Goal: Task Accomplishment & Management: Complete application form

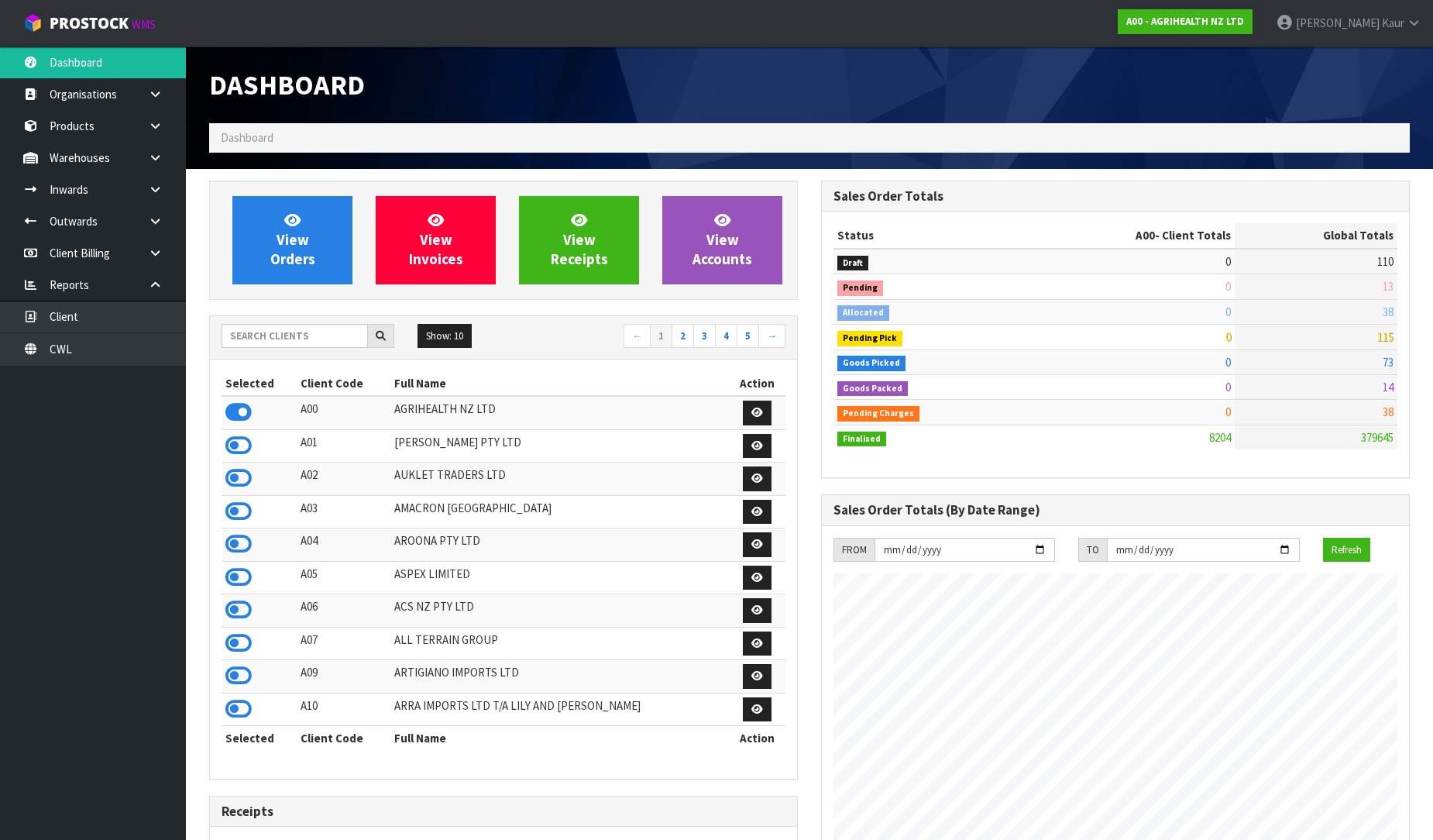
click at [1249, 55] on div at bounding box center [1115, 58] width 612 height 23
click at [303, 327] on input "text" at bounding box center [295, 335] width 147 height 24
click at [292, 320] on div "Show: 10 5 10 25 50 ← 1 2 3 4 5 →" at bounding box center [504, 337] width 587 height 43
click at [275, 333] on input "text" at bounding box center [295, 335] width 147 height 24
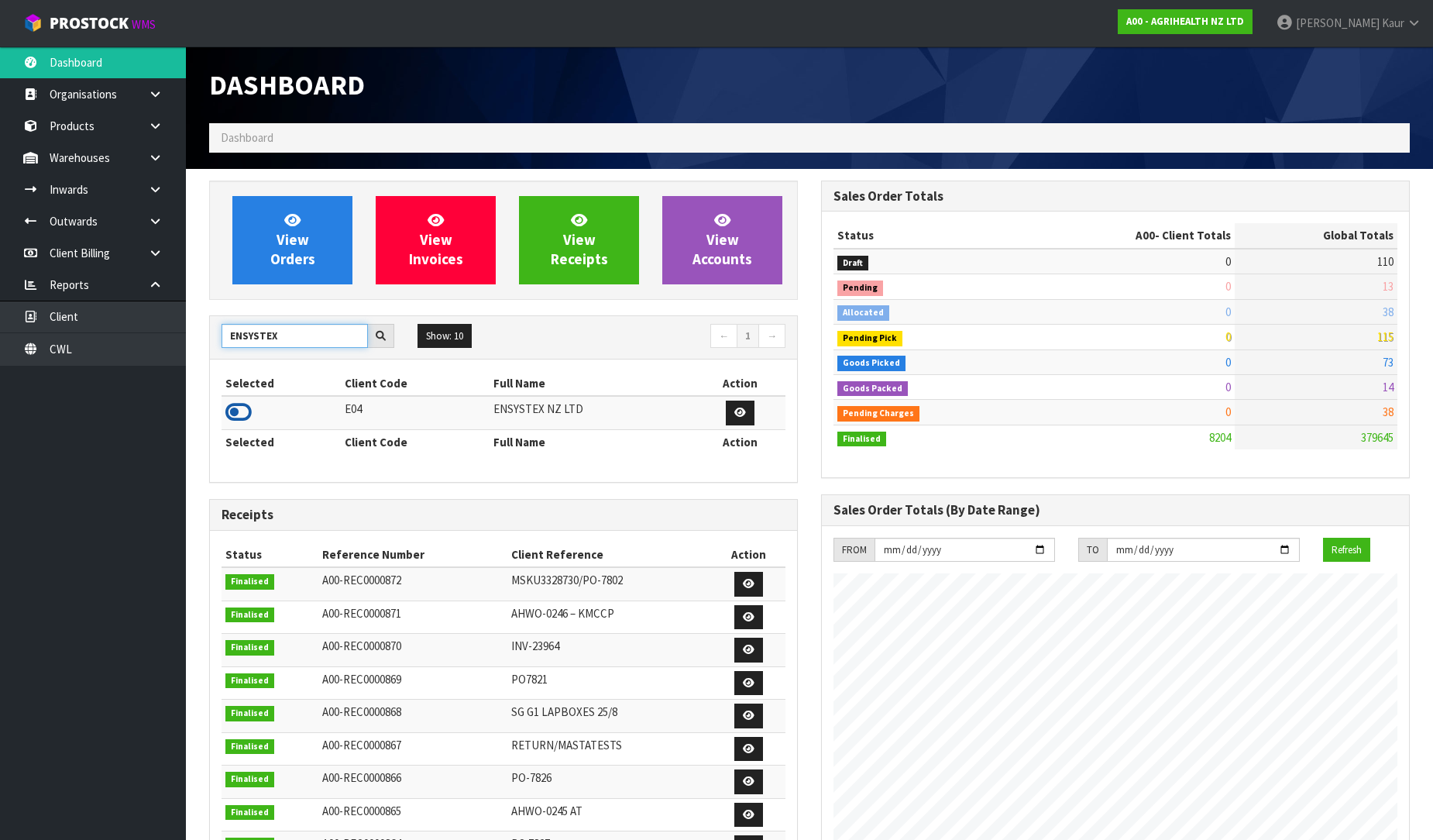
type input "ENSYSTEX"
click at [236, 414] on icon at bounding box center [238, 412] width 26 height 23
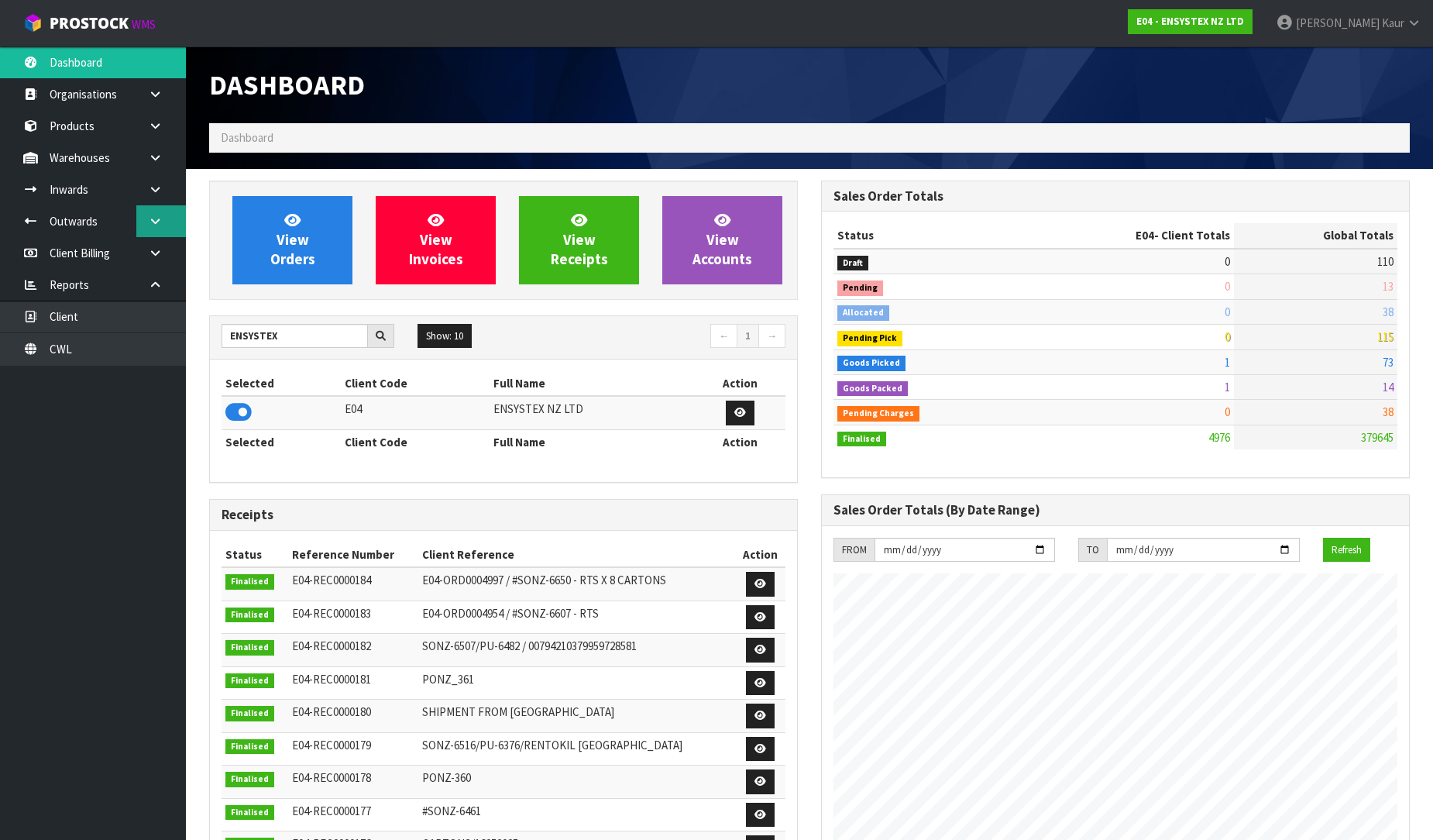
scroll to position [1174, 612]
click at [158, 201] on link at bounding box center [160, 190] width 49 height 32
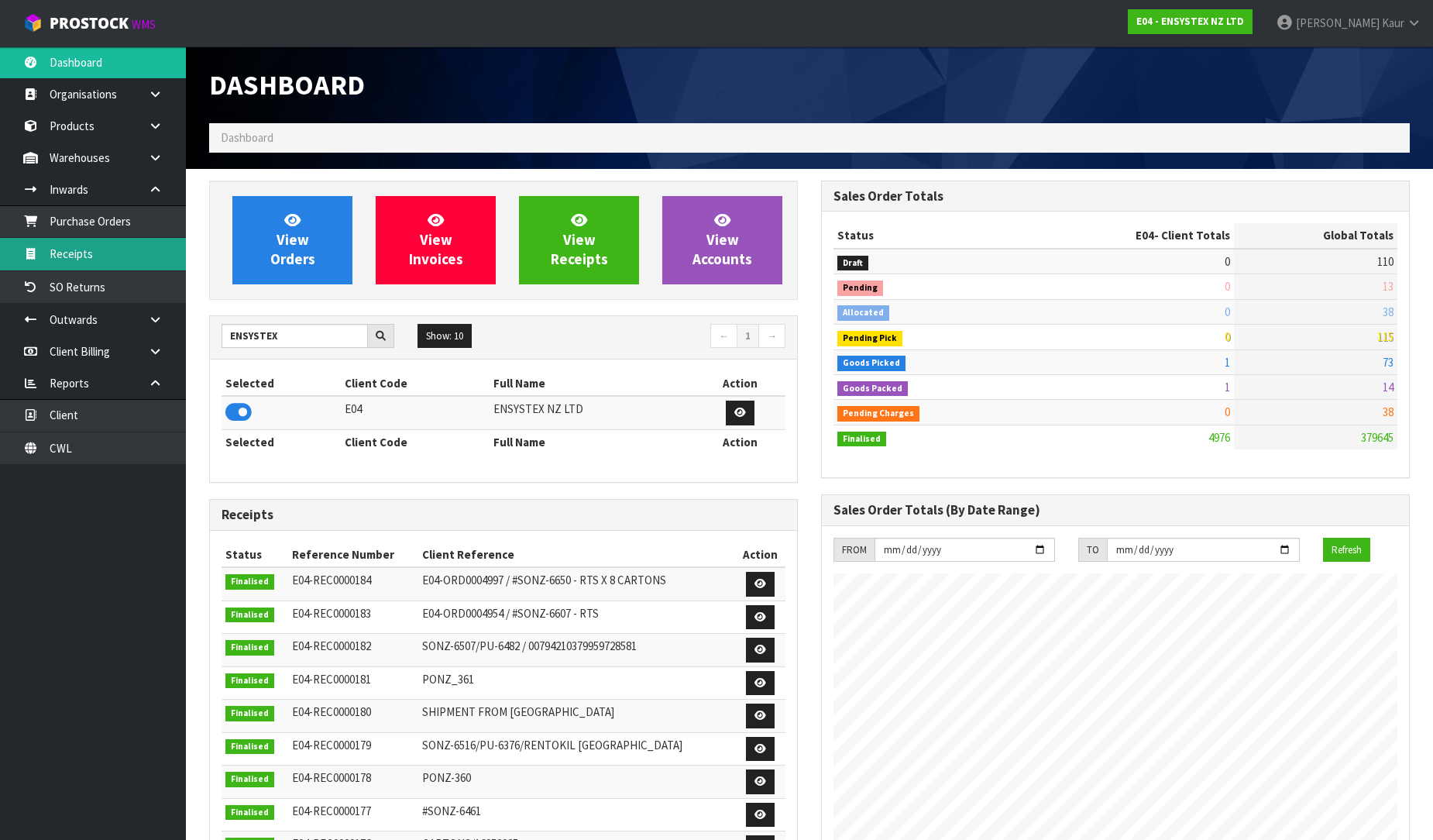
click at [83, 251] on link "Receipts" at bounding box center [93, 254] width 186 height 32
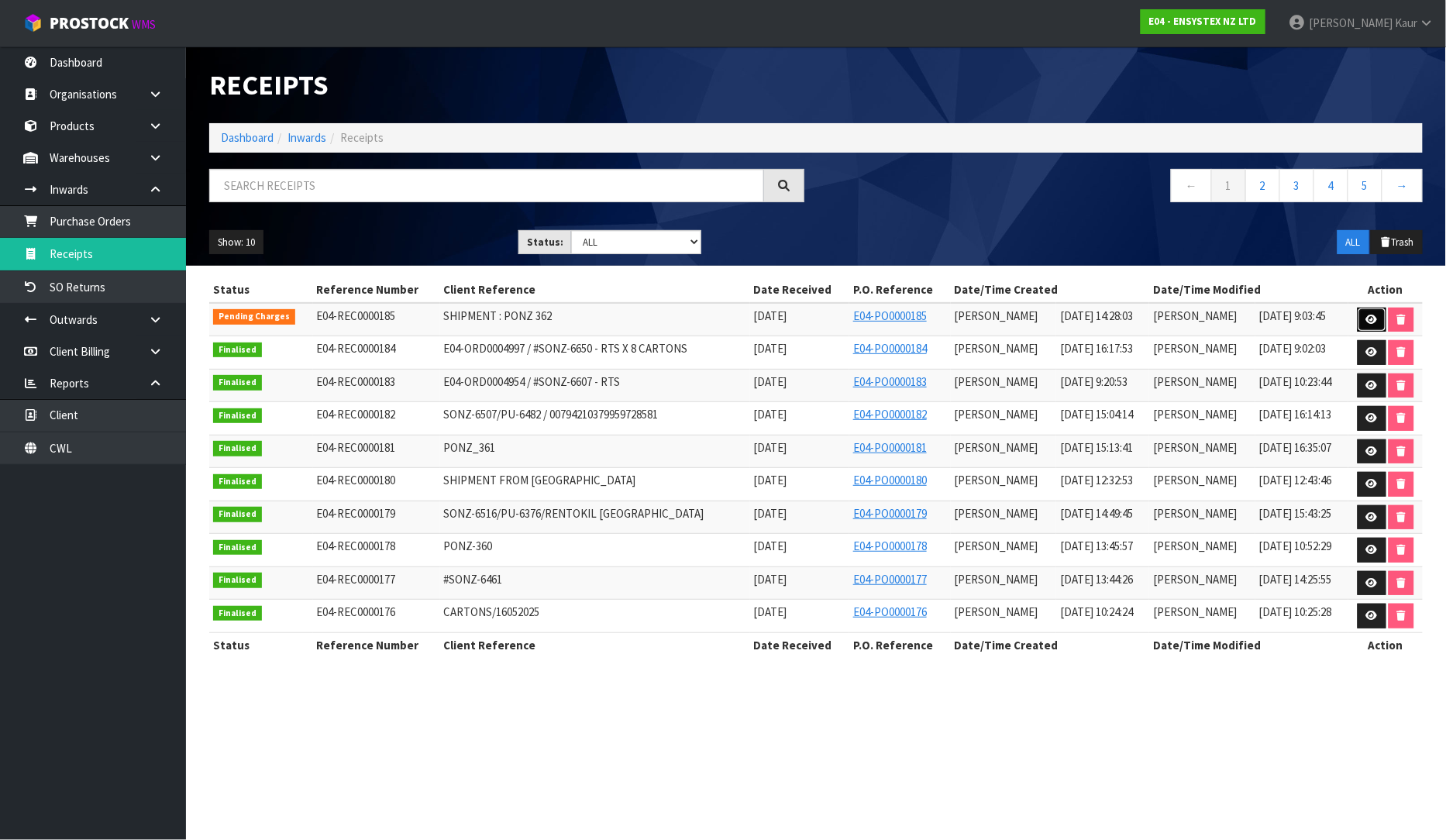
click at [1375, 318] on icon at bounding box center [1372, 319] width 12 height 10
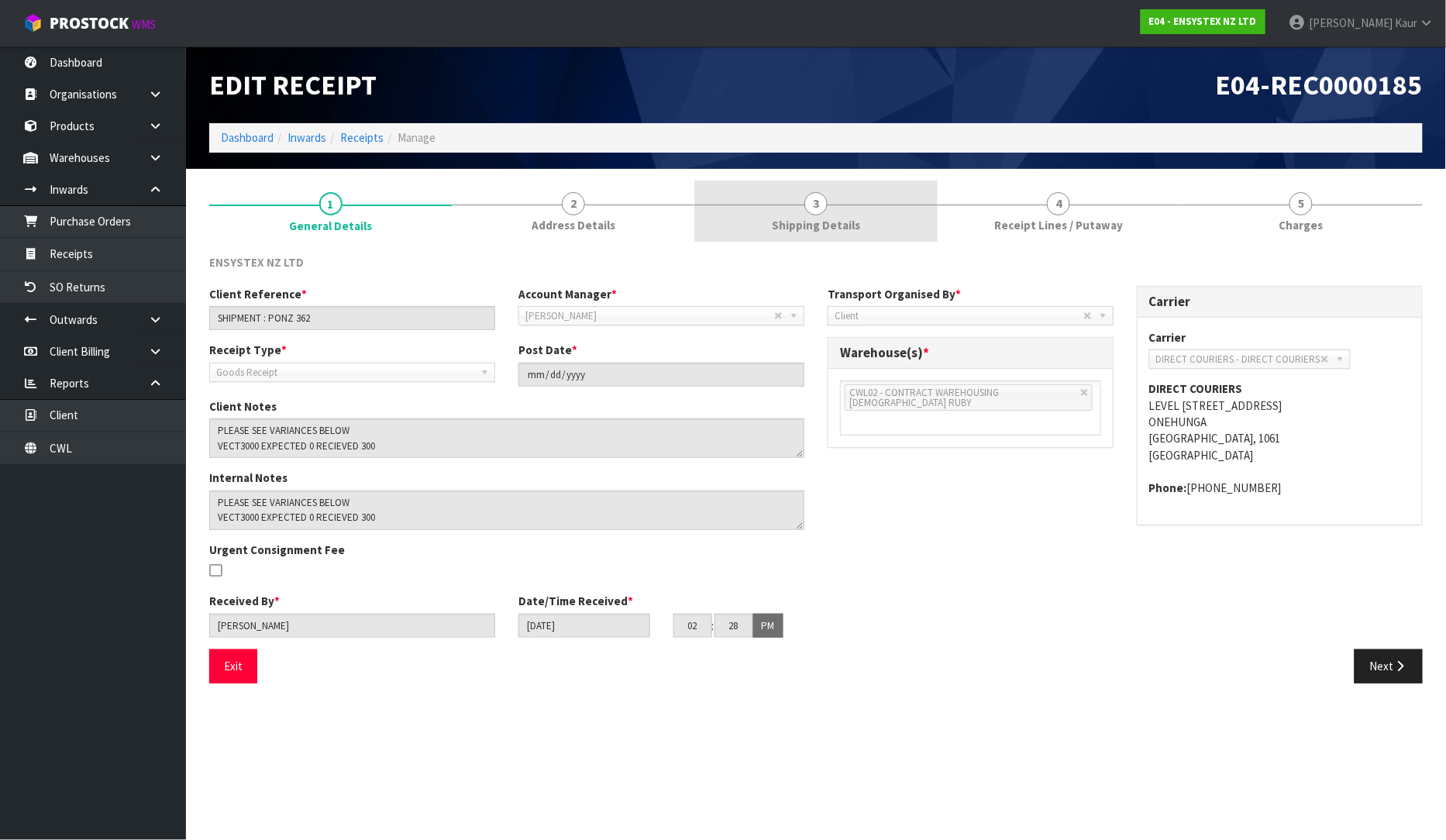
click at [810, 198] on span "3" at bounding box center [816, 204] width 23 height 23
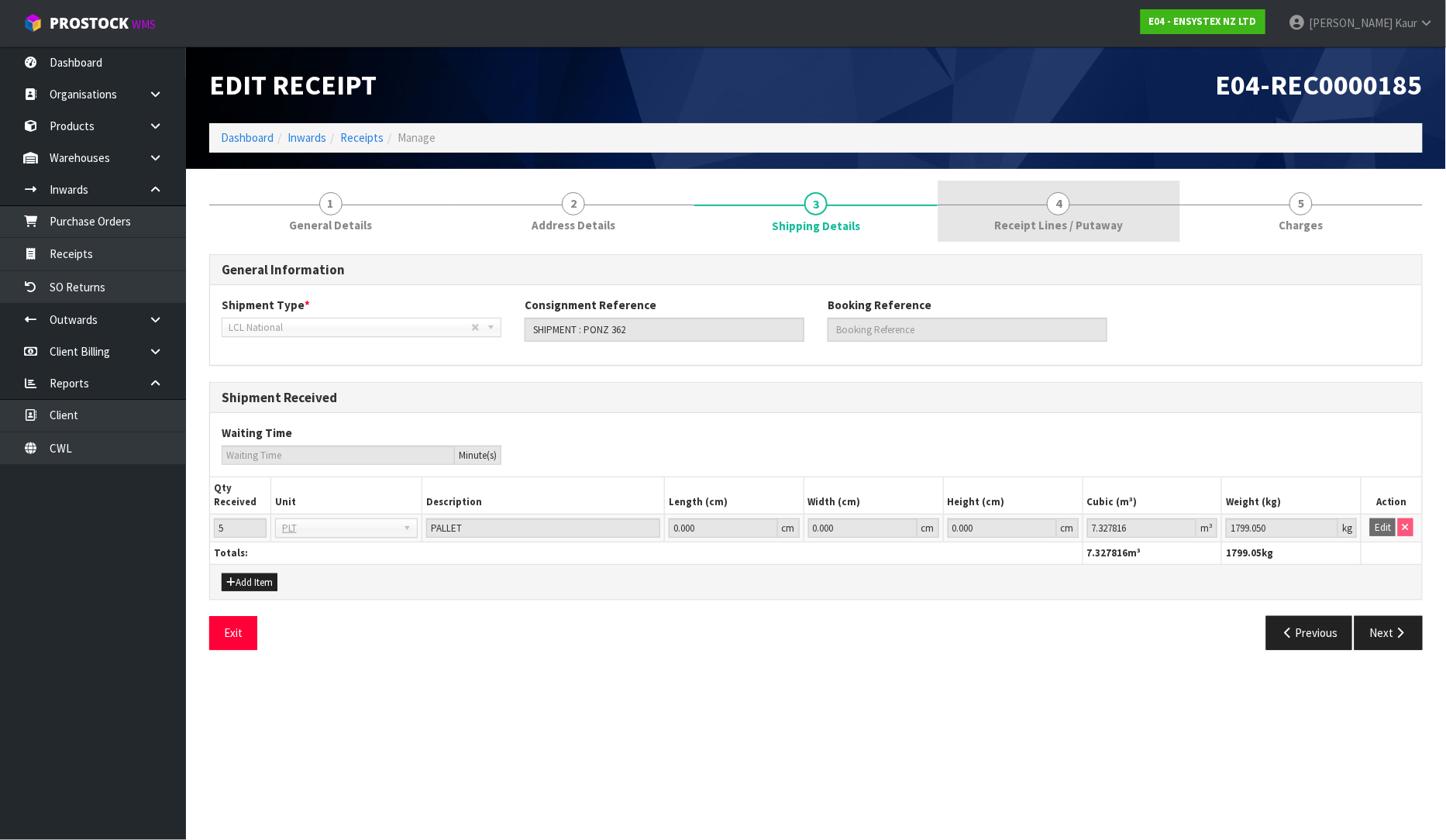
click at [1054, 220] on span "Receipt Lines / Putaway" at bounding box center [1059, 225] width 129 height 16
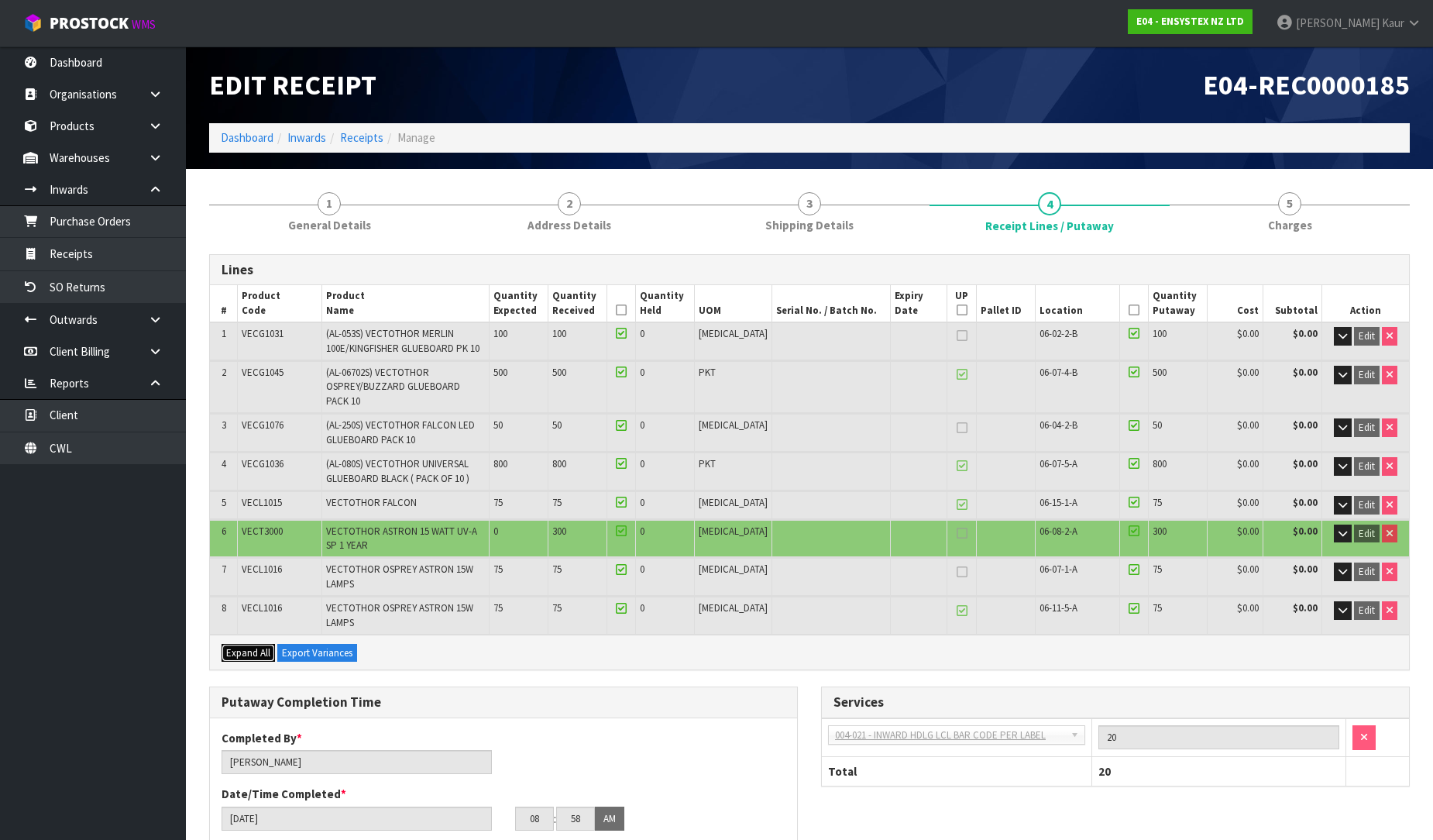
click at [241, 646] on span "Expand All" at bounding box center [248, 652] width 44 height 13
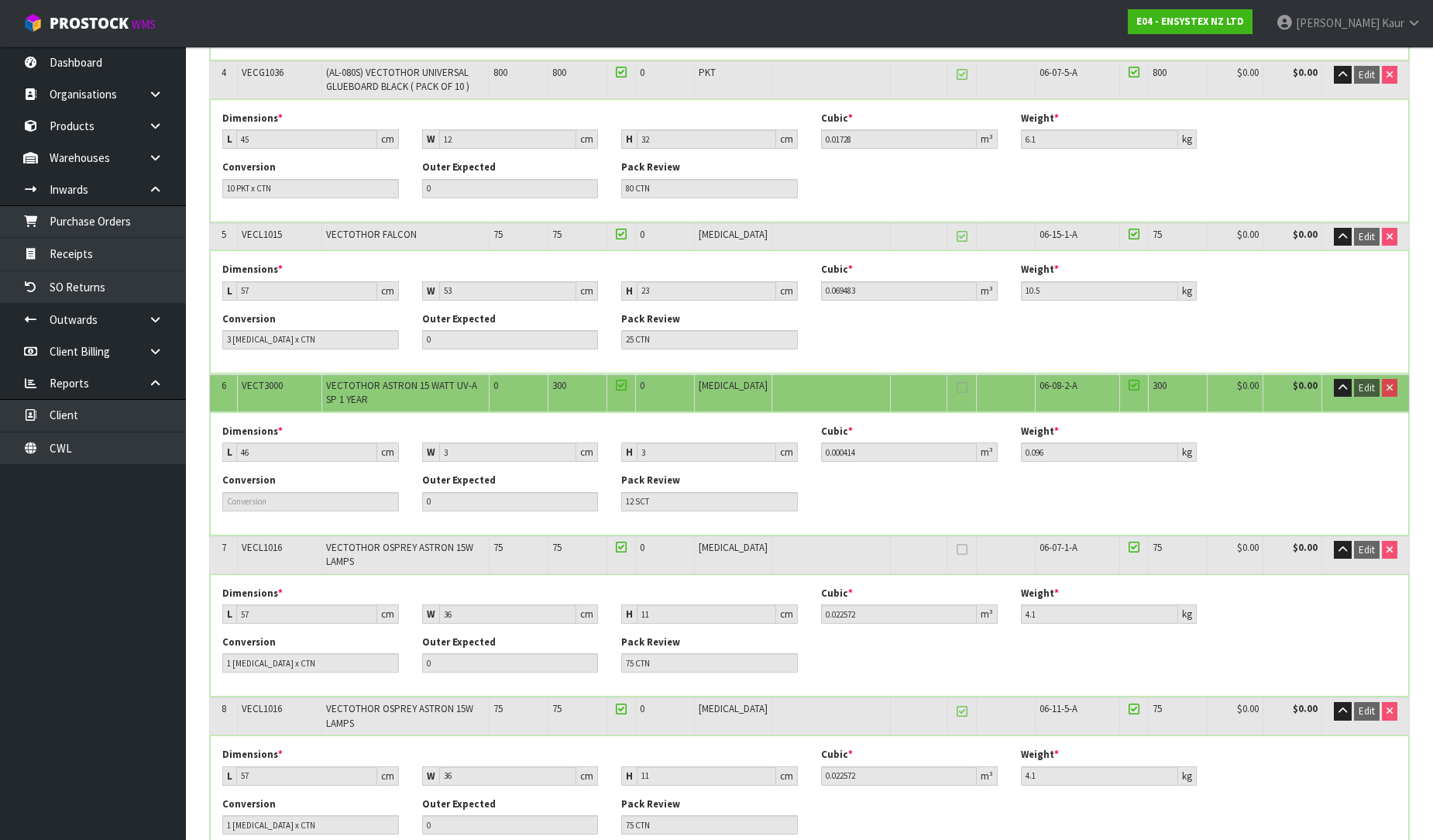
scroll to position [775, 0]
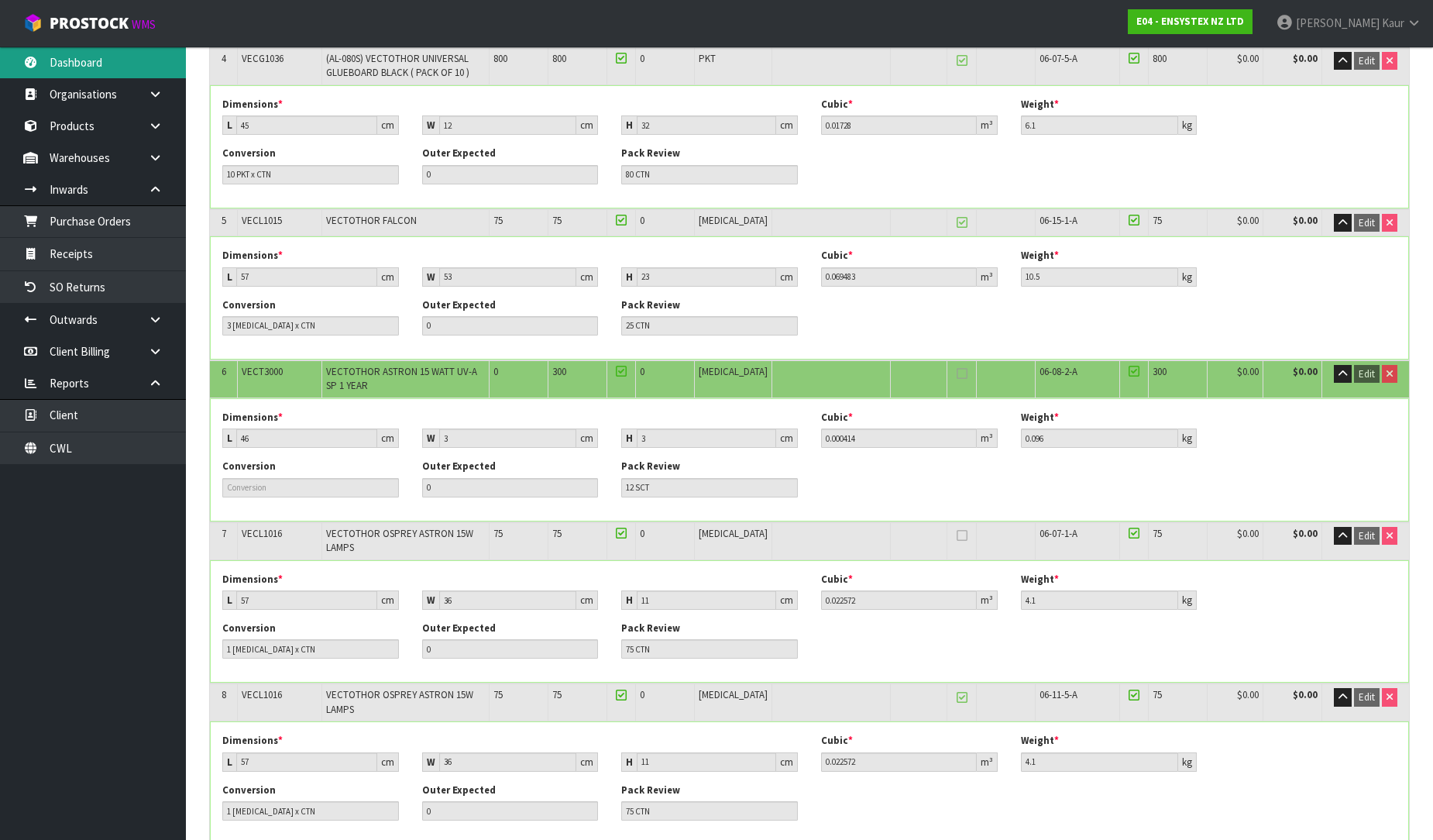
click at [121, 74] on link "Dashboard" at bounding box center [93, 63] width 186 height 32
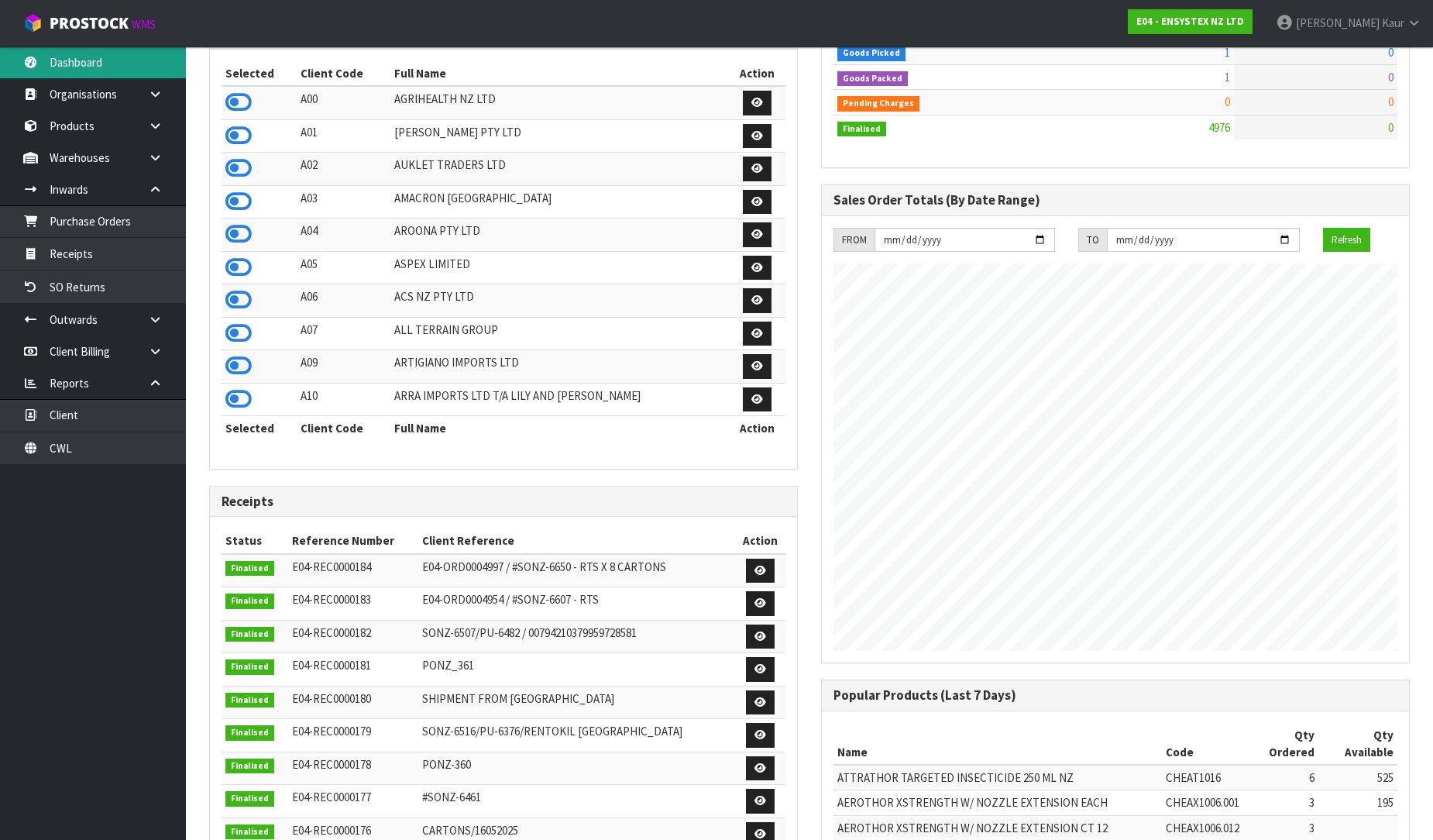
scroll to position [43, 0]
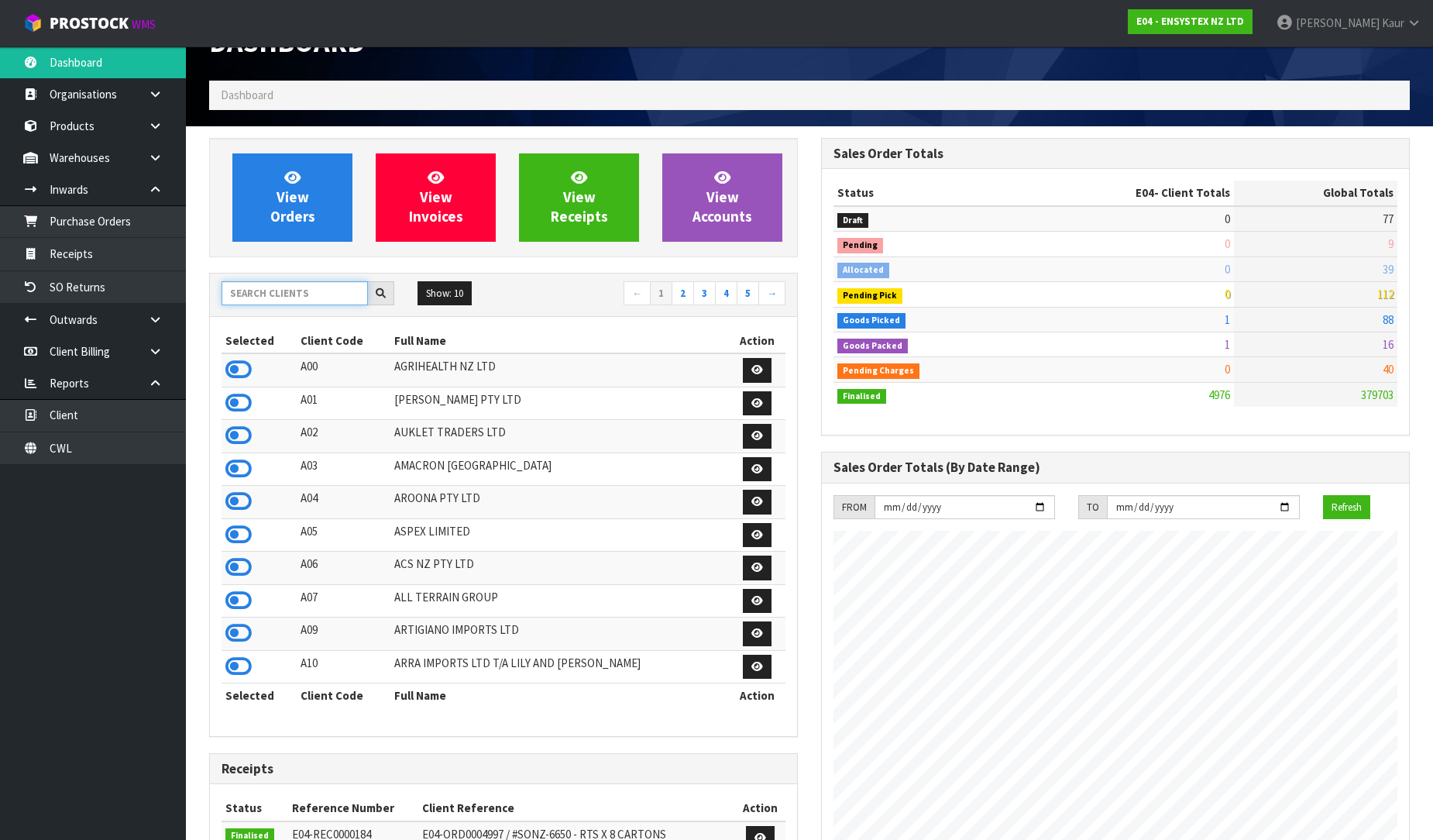
click at [251, 284] on input "text" at bounding box center [295, 293] width 147 height 24
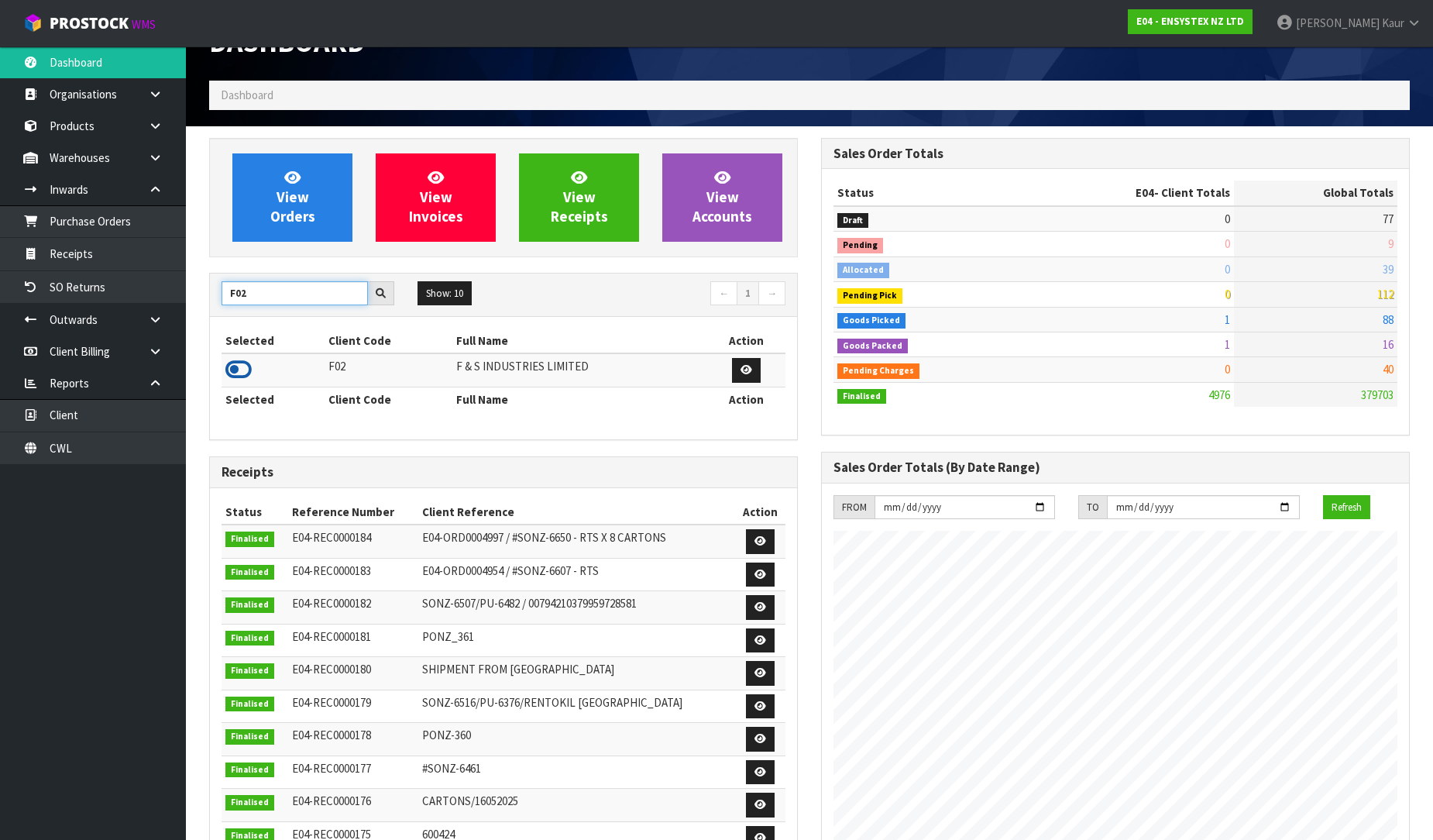
type input "F02"
click at [235, 373] on icon at bounding box center [238, 369] width 26 height 23
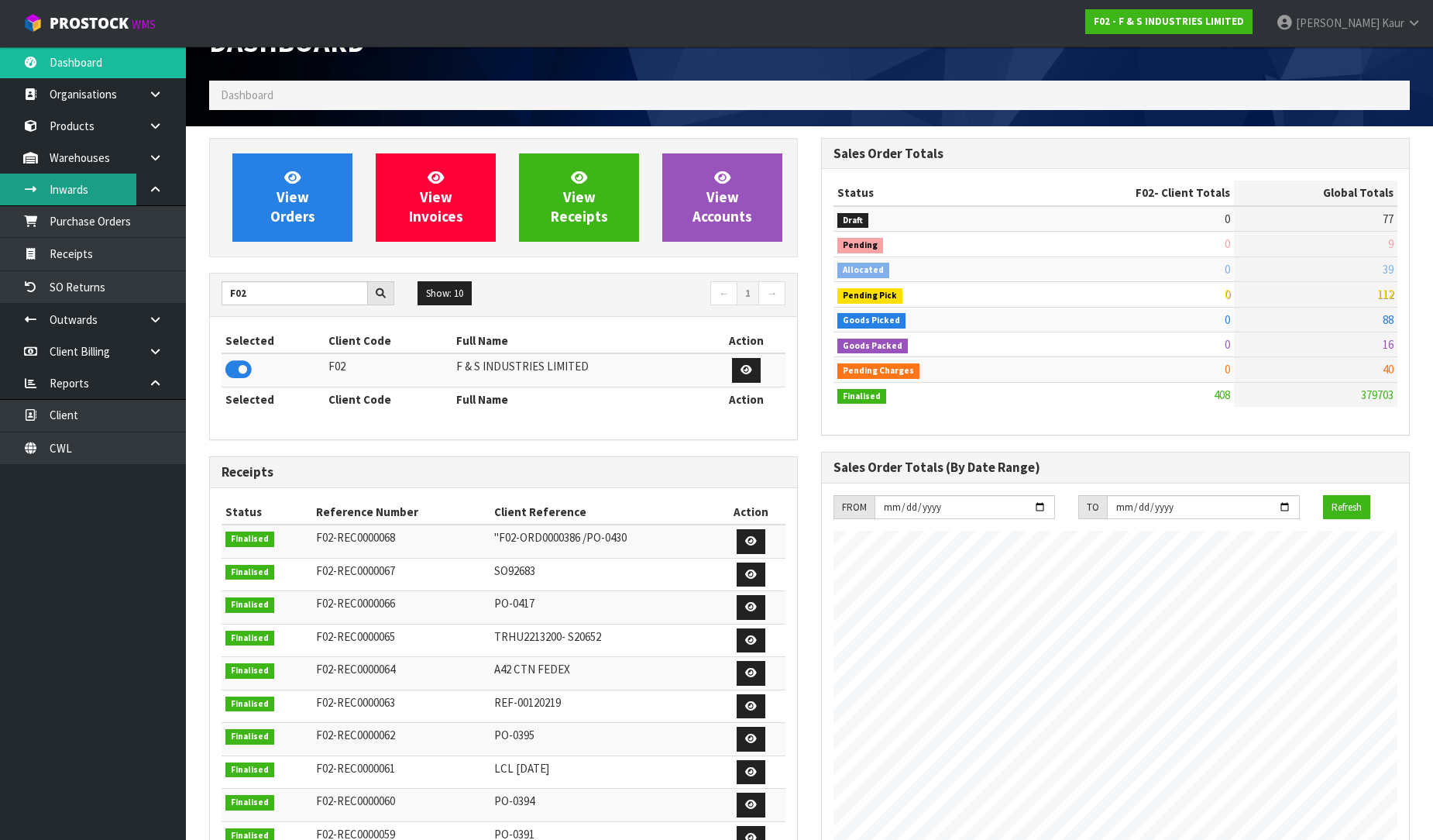
scroll to position [947, 612]
click at [152, 160] on icon at bounding box center [155, 157] width 14 height 12
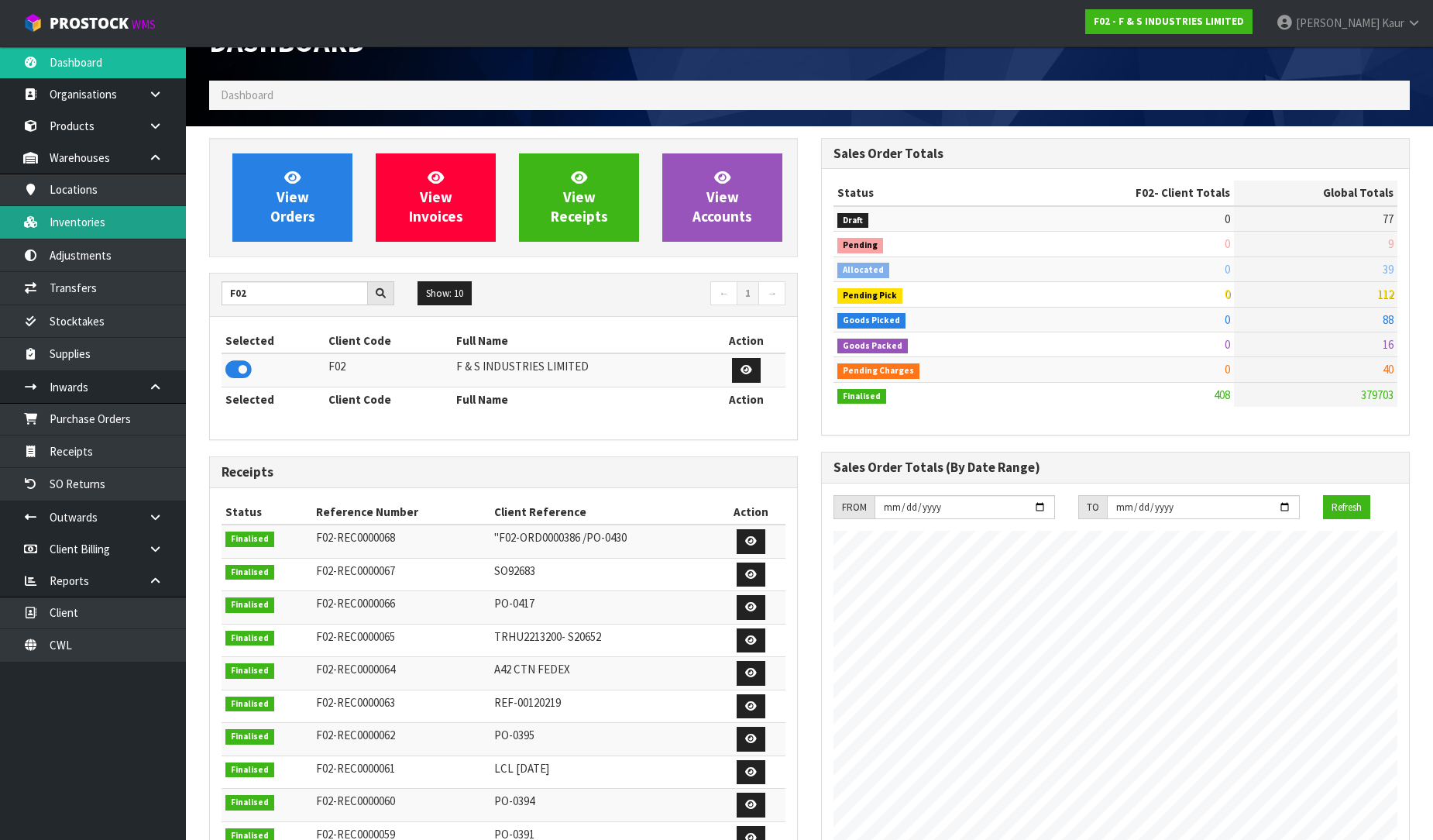
click at [106, 222] on link "Inventories" at bounding box center [93, 222] width 186 height 32
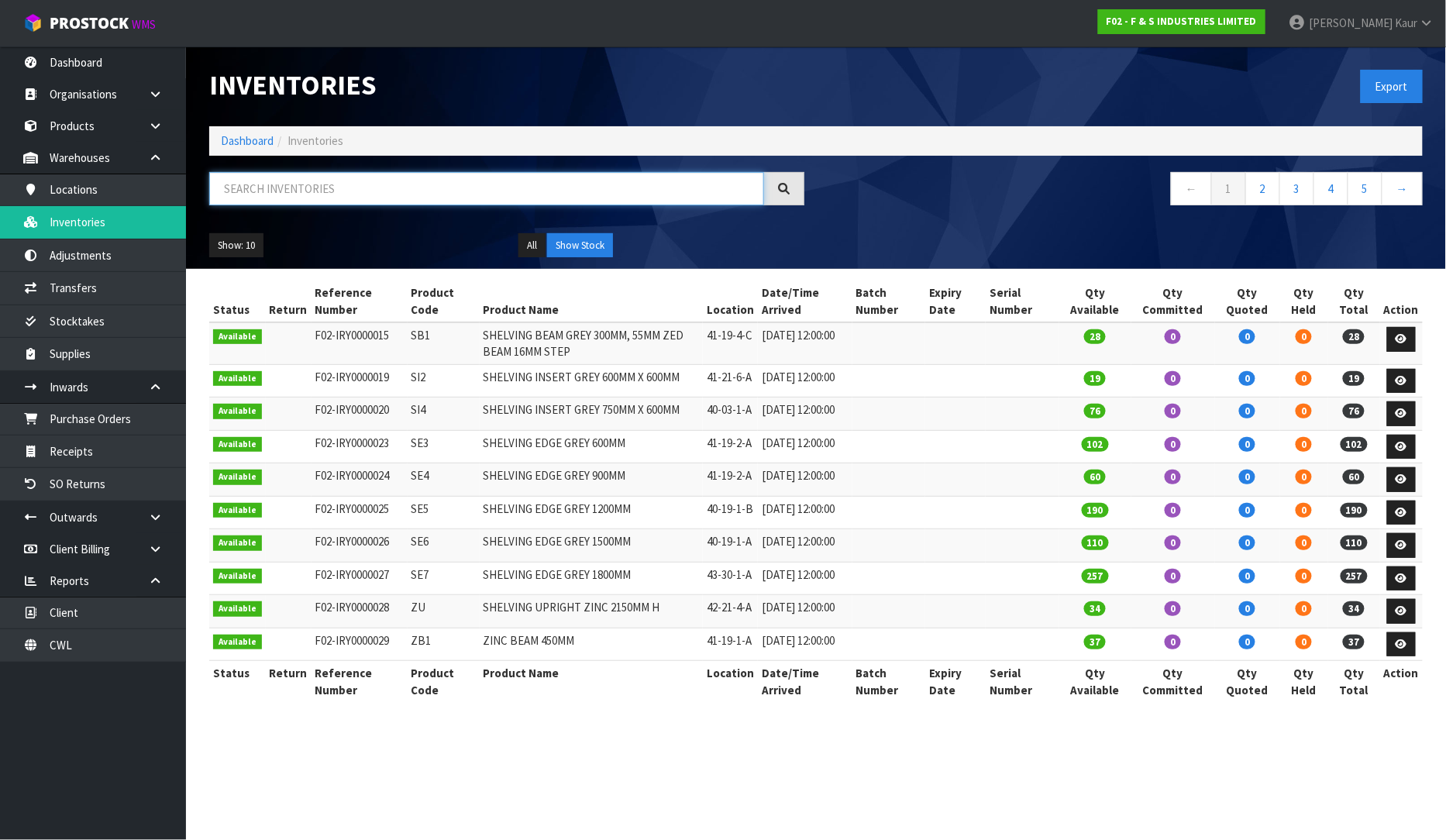
click at [287, 183] on input "text" at bounding box center [487, 188] width 555 height 33
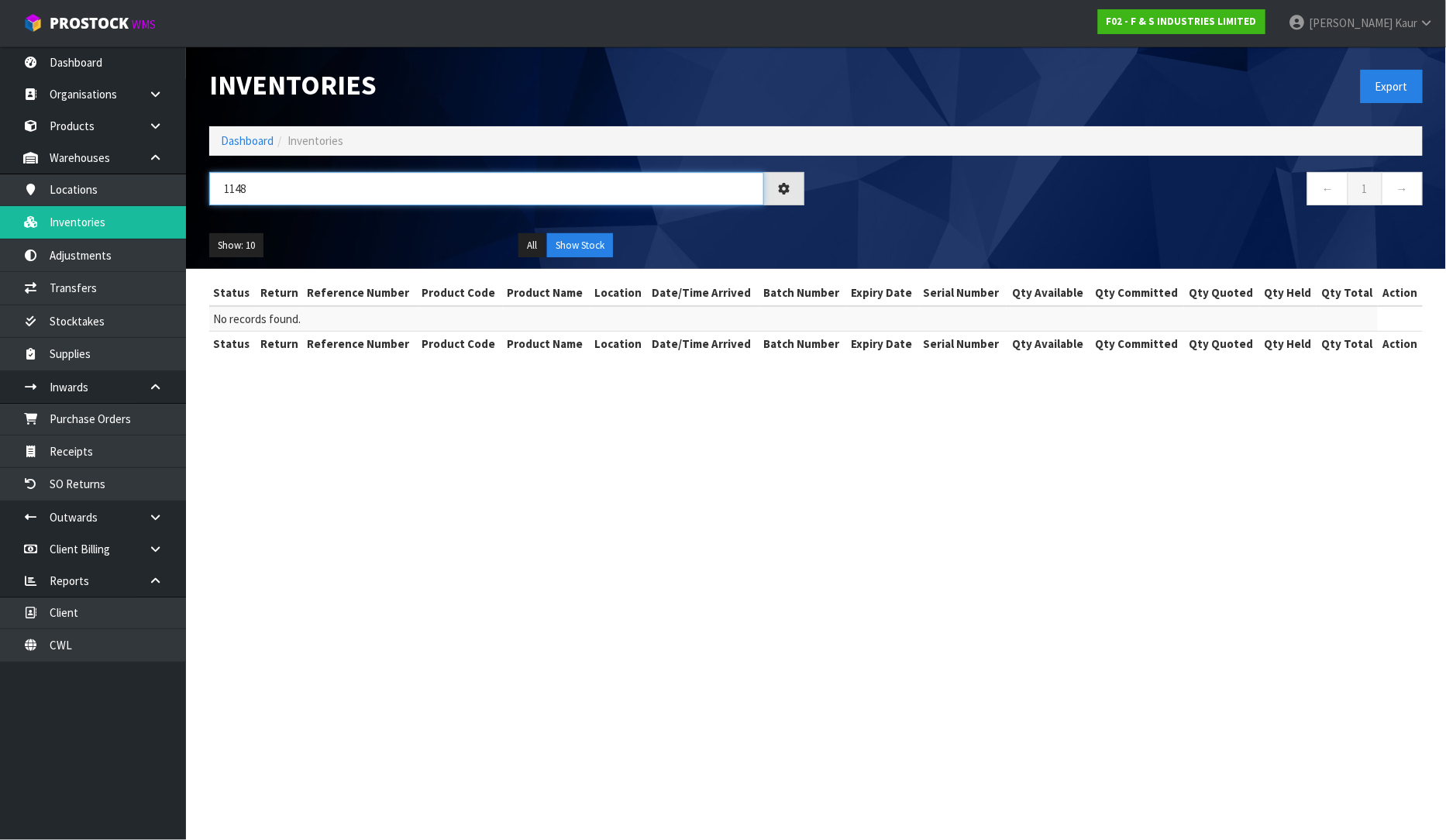
type input "114"
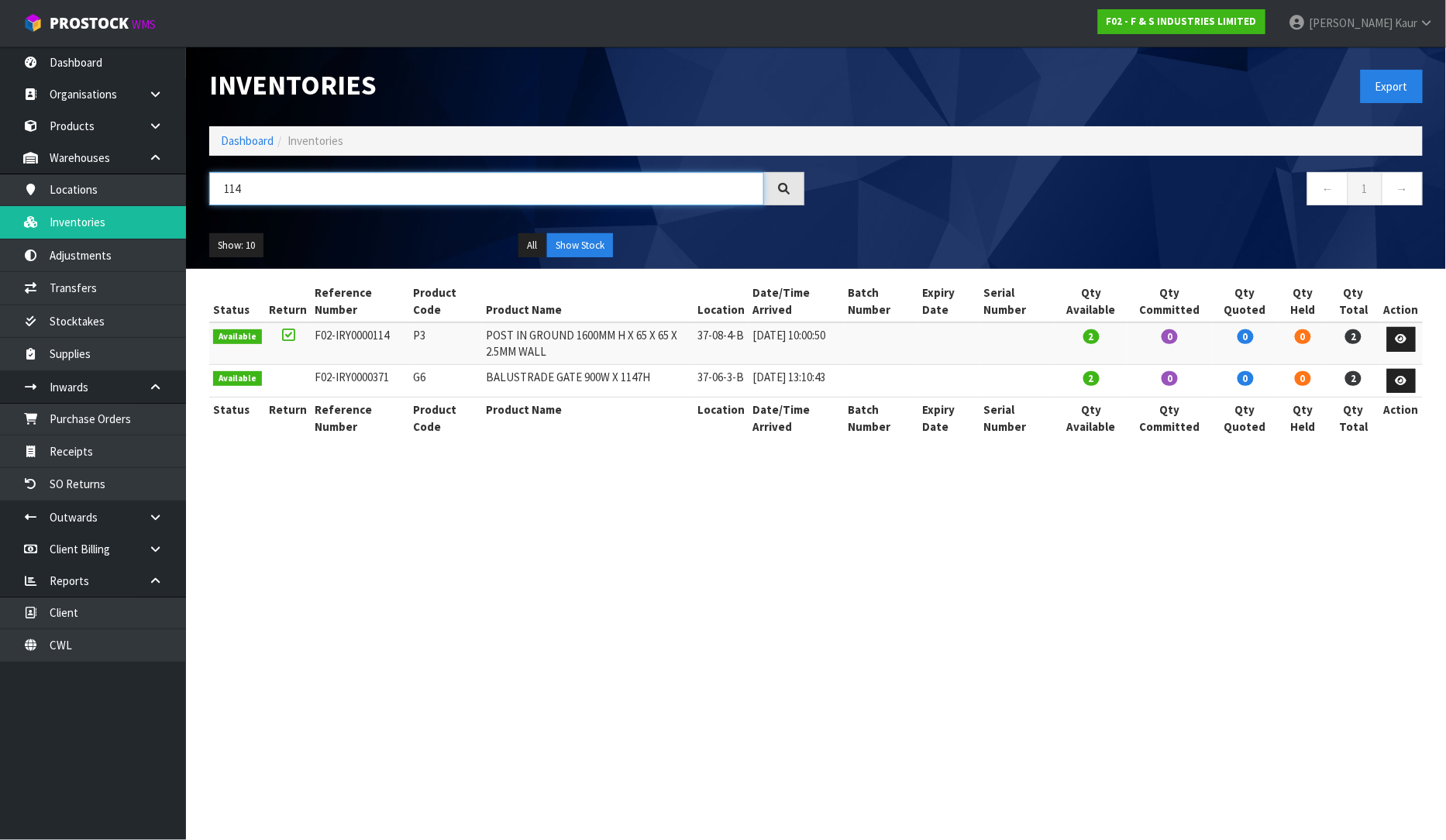
drag, startPoint x: 257, startPoint y: 194, endPoint x: 208, endPoint y: 187, distance: 49.5
click at [208, 187] on div "114" at bounding box center [506, 194] width 618 height 45
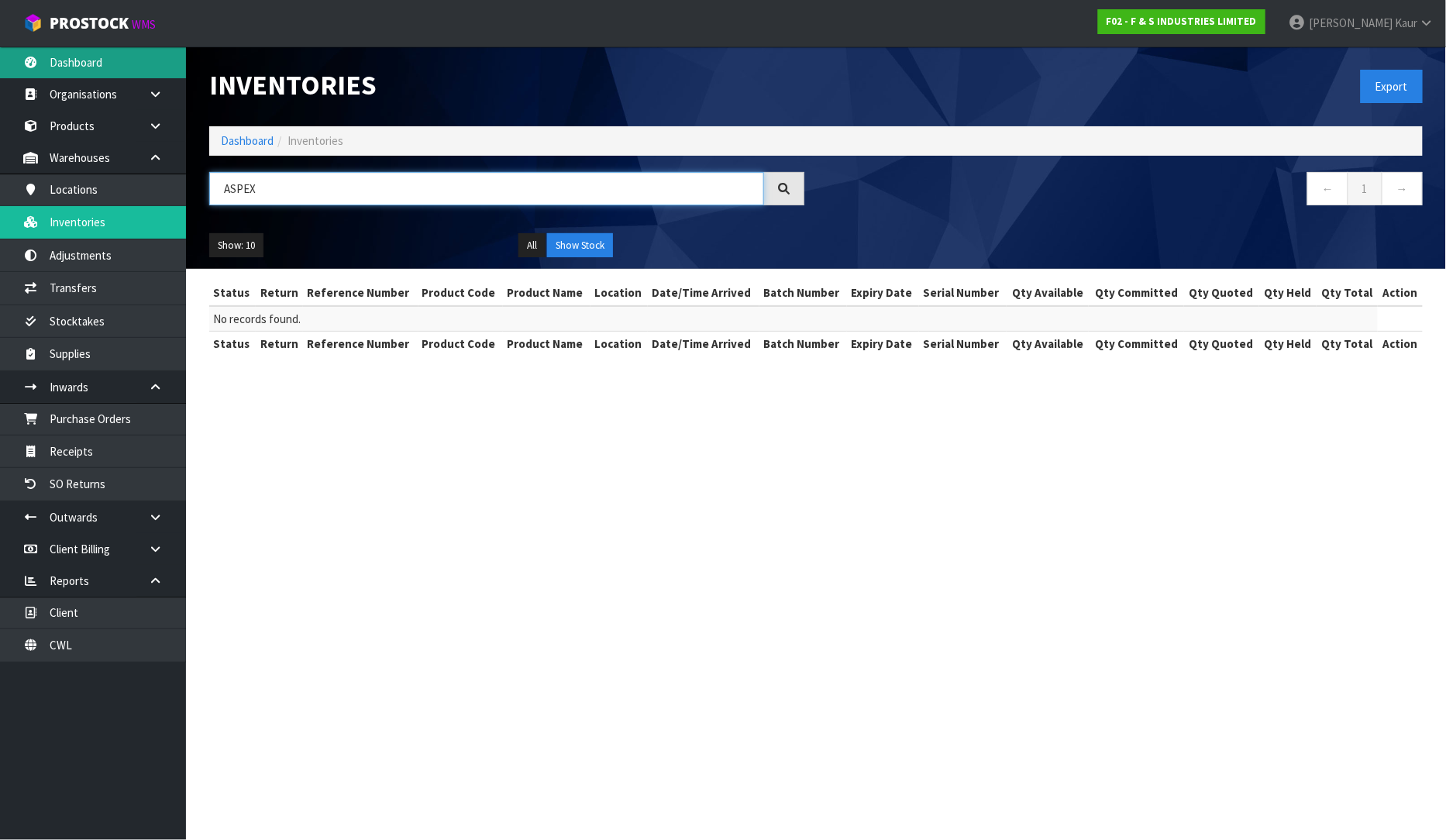
type input "ASPEX"
click at [145, 64] on link "Dashboard" at bounding box center [93, 63] width 186 height 32
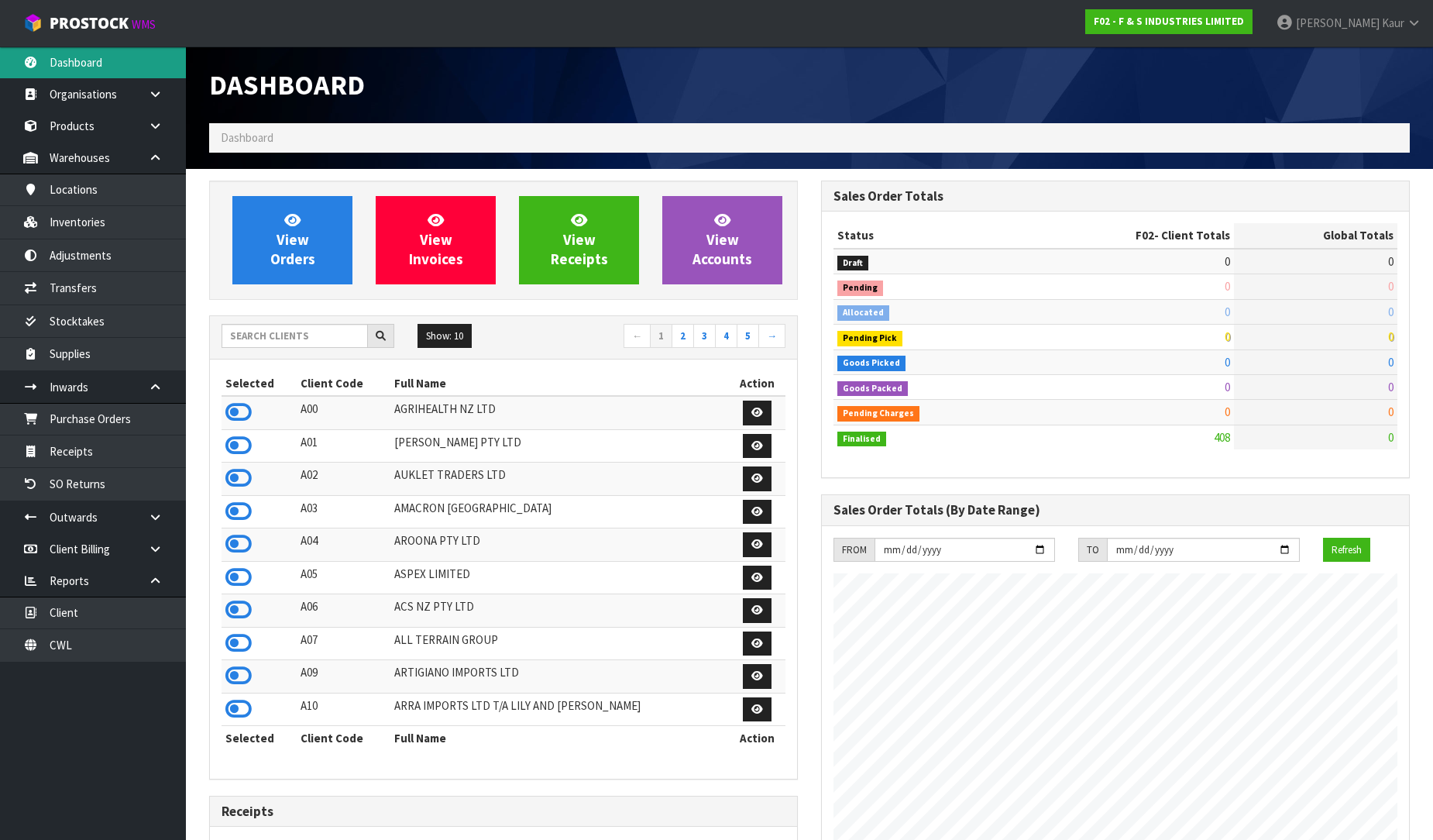
scroll to position [947, 612]
click at [322, 344] on input "text" at bounding box center [295, 335] width 147 height 24
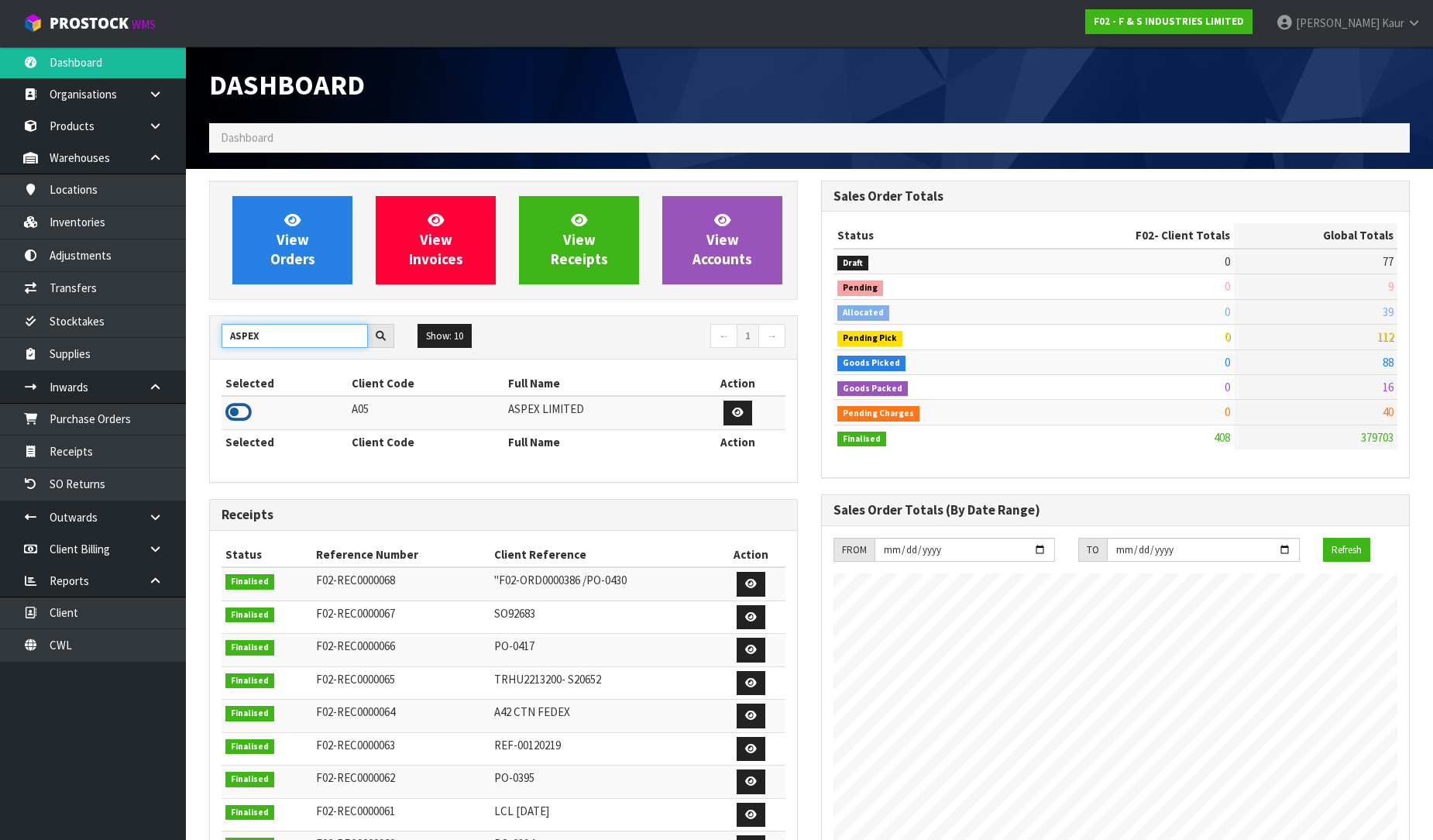
type input "ASPEX"
click at [231, 422] on icon at bounding box center [238, 412] width 26 height 23
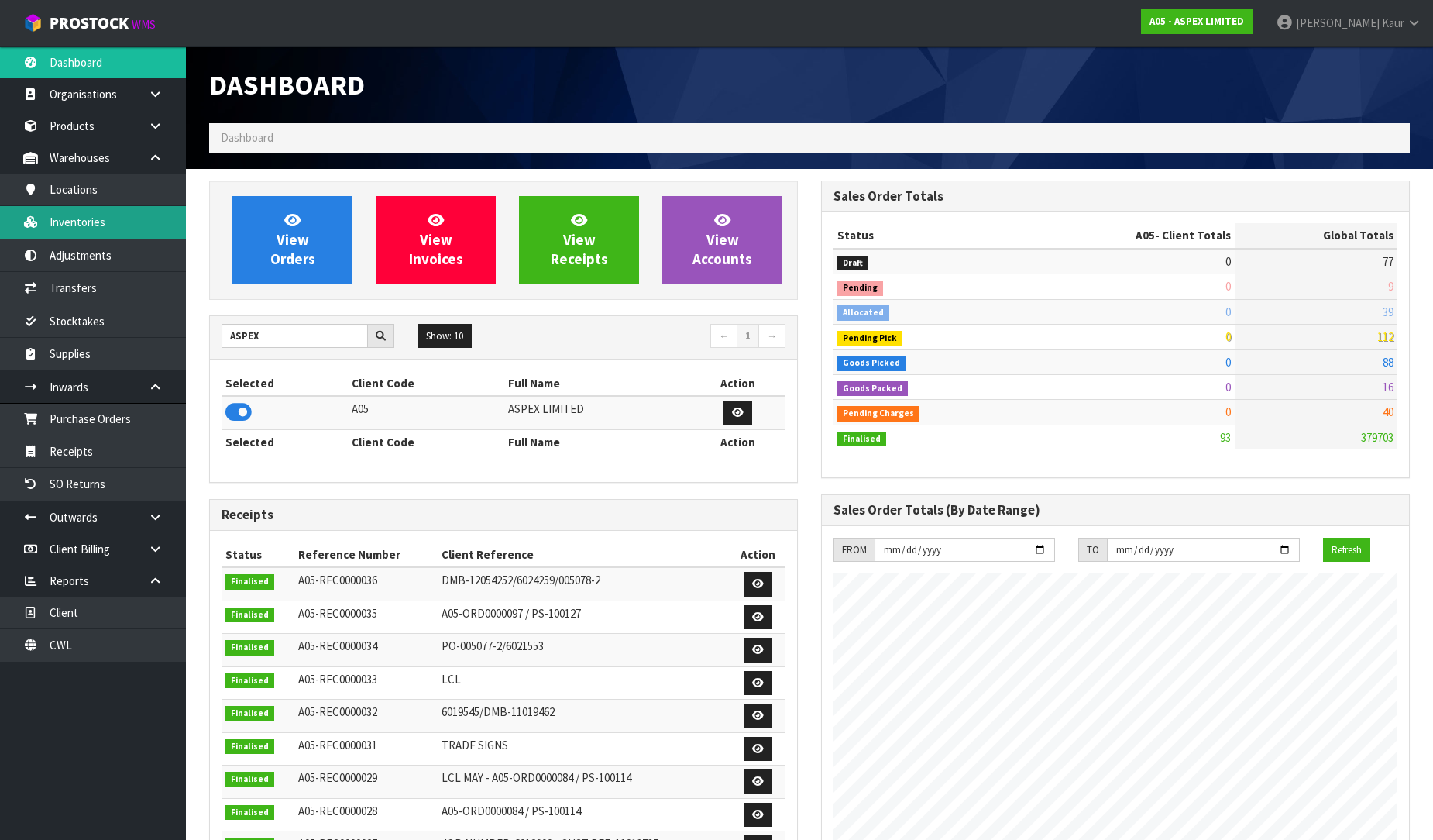
scroll to position [773690, 773973]
click at [119, 211] on link "Inventories" at bounding box center [93, 222] width 186 height 32
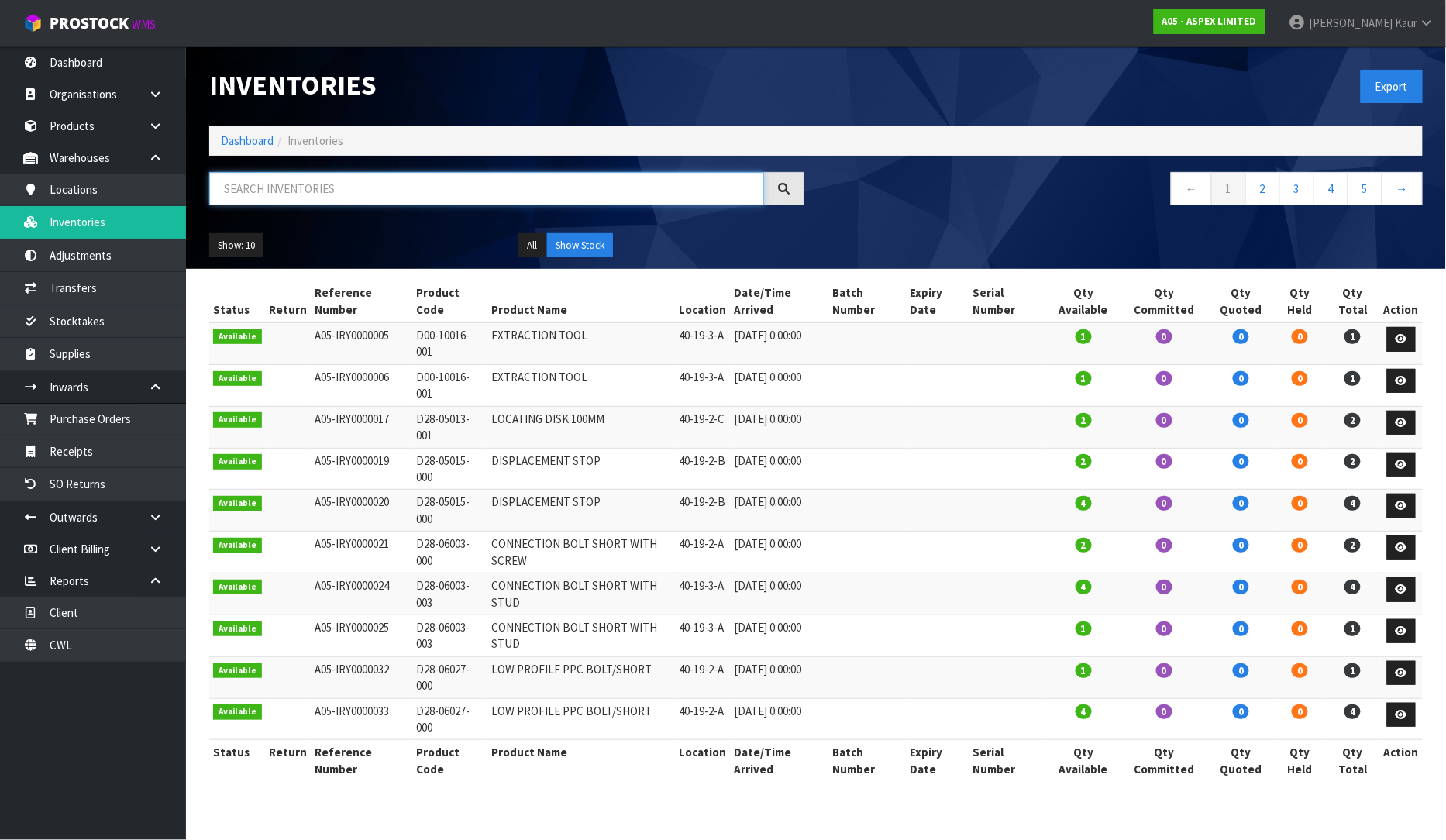
click at [245, 201] on input "text" at bounding box center [487, 188] width 555 height 33
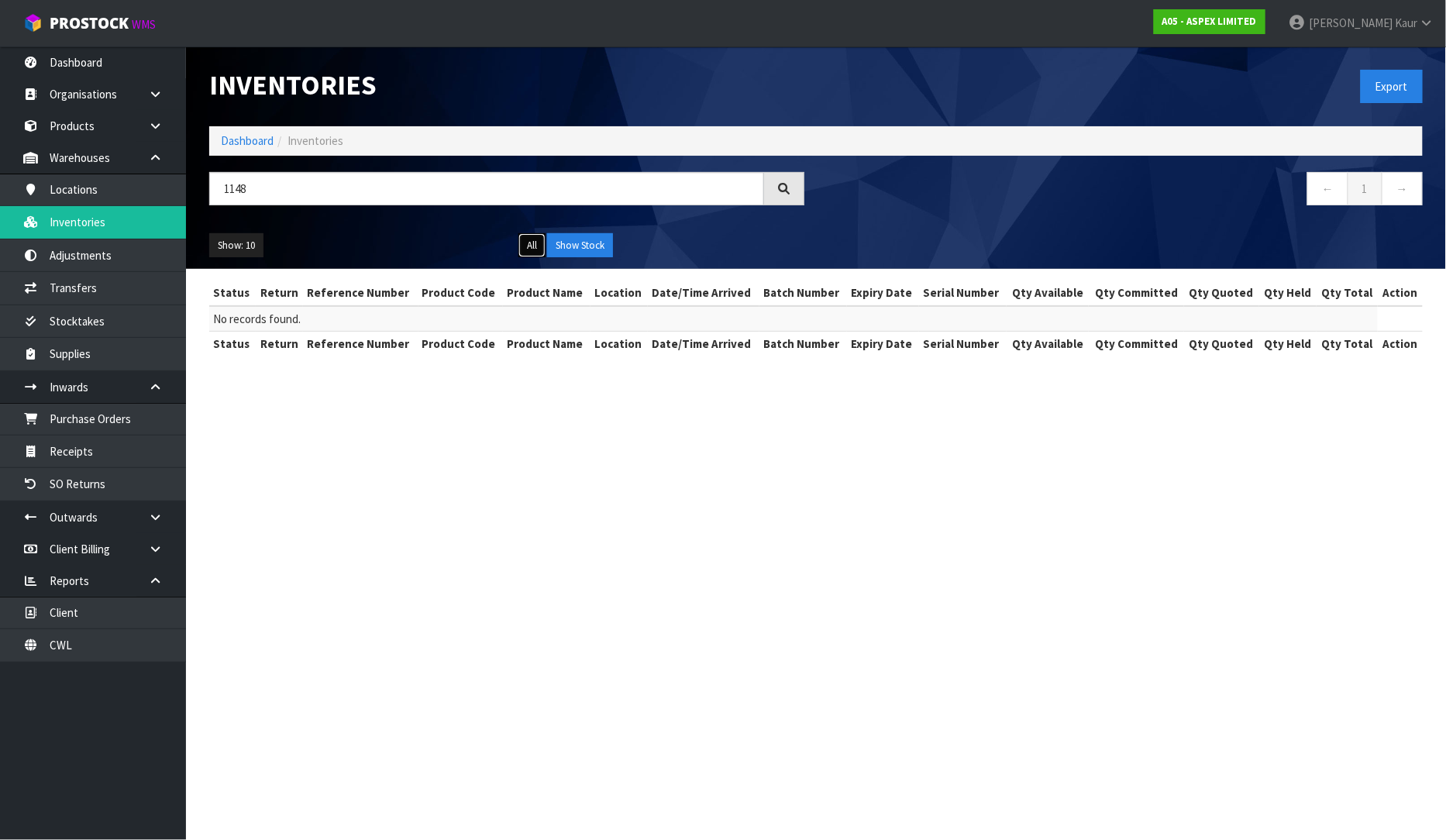
click at [531, 245] on button "All" at bounding box center [532, 246] width 27 height 25
click at [299, 189] on input "1148" at bounding box center [487, 188] width 555 height 33
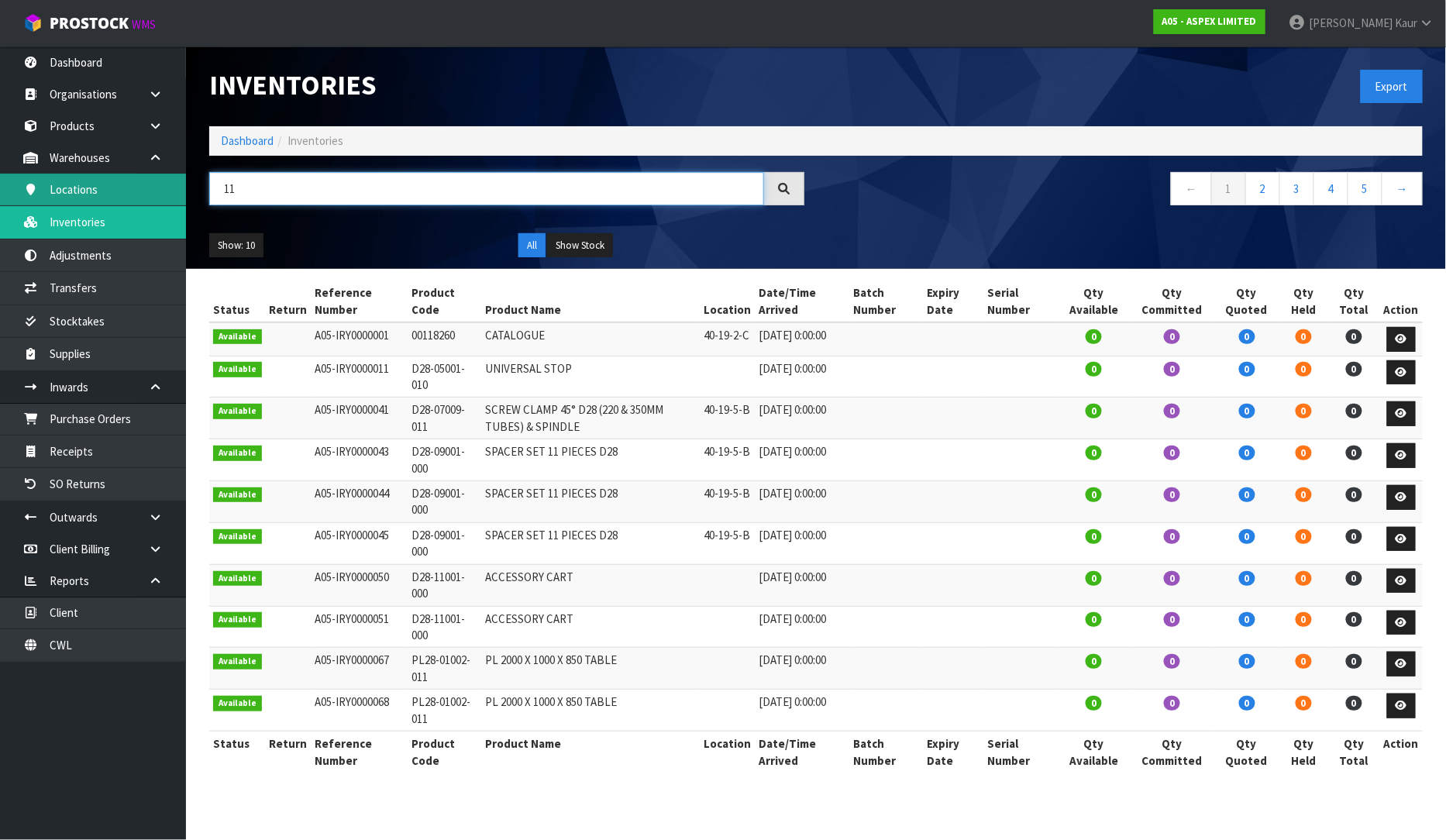
type input "11"
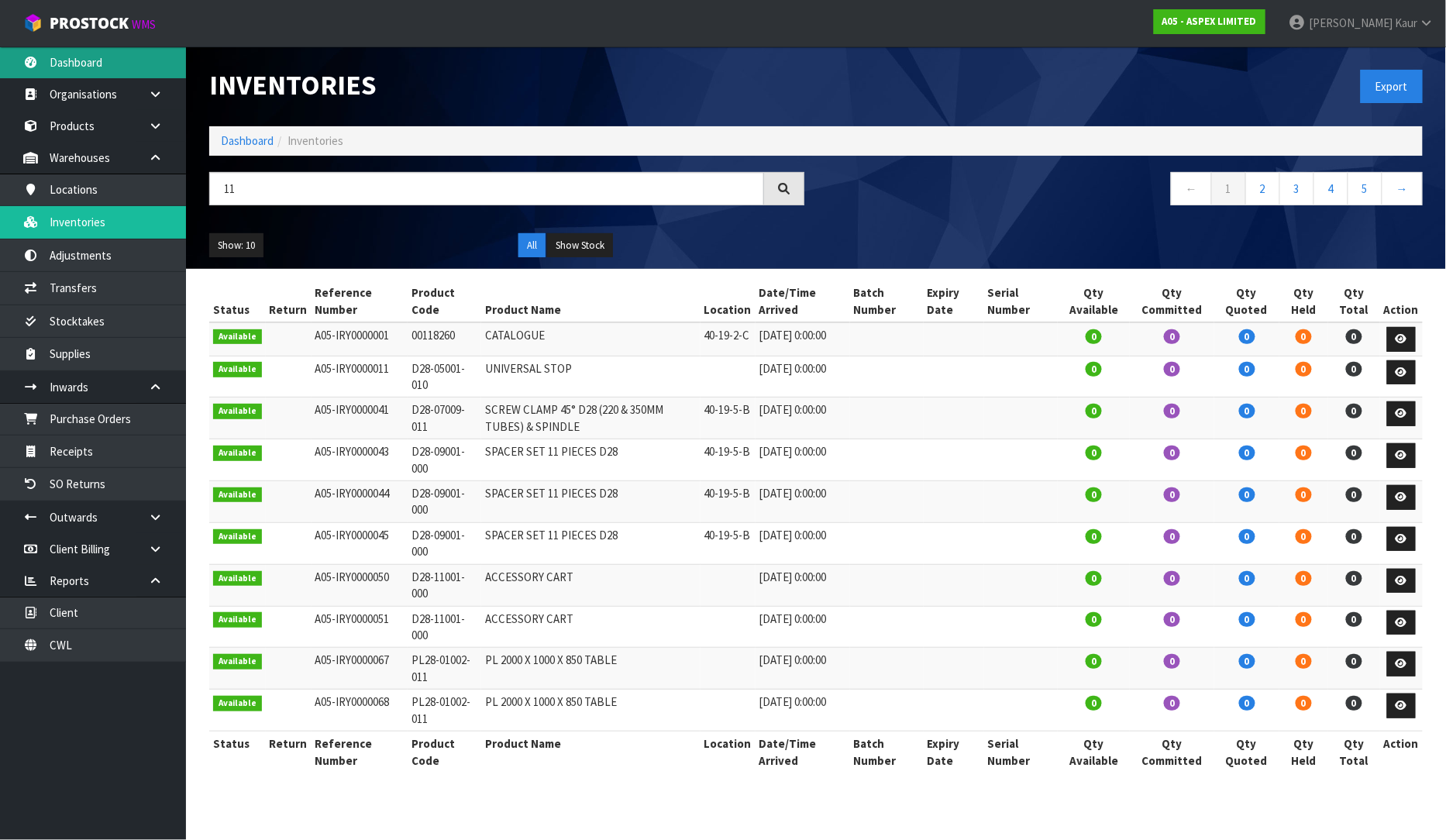
click at [97, 68] on link "Dashboard" at bounding box center [93, 63] width 186 height 32
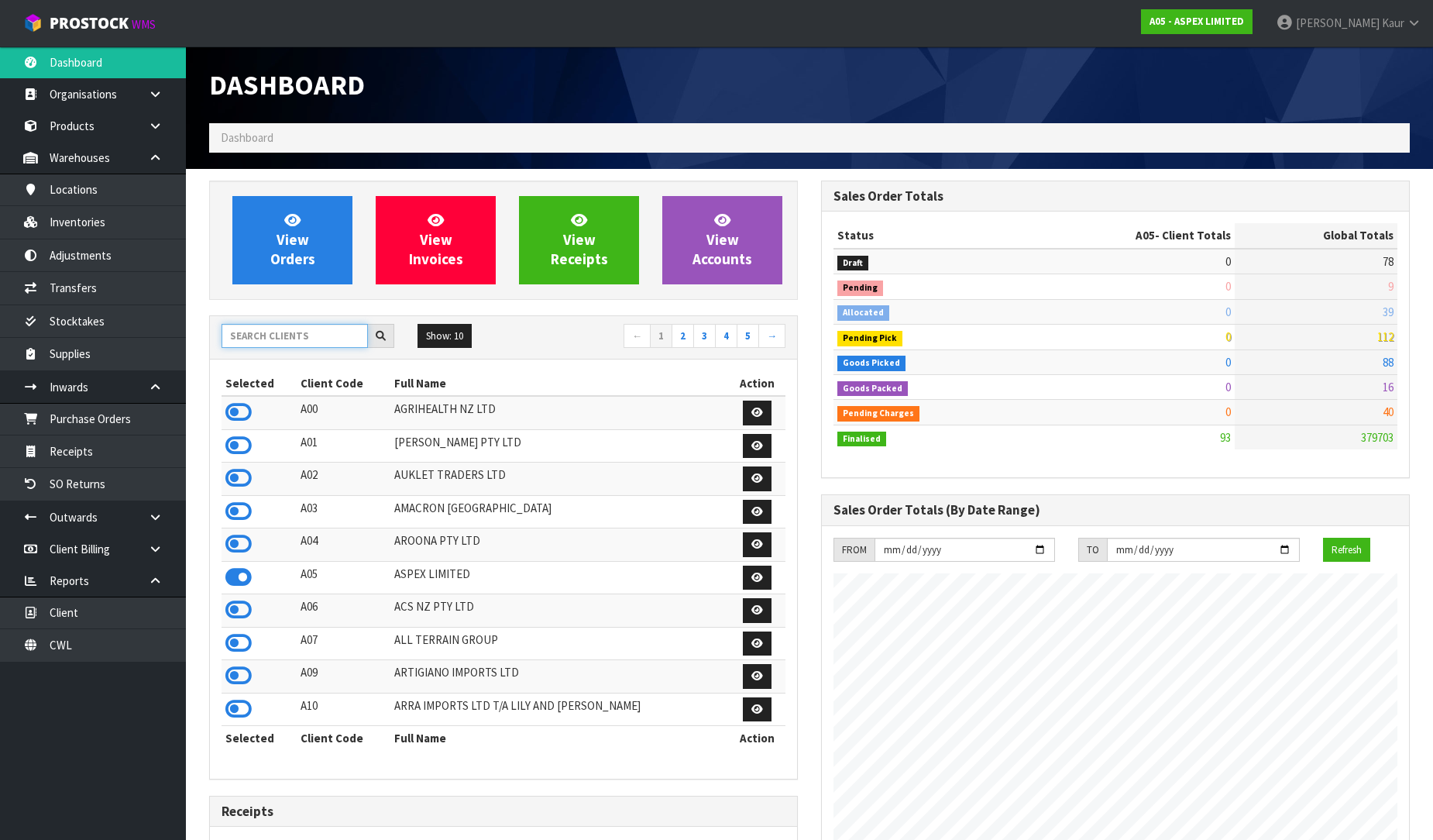
click at [281, 328] on input "text" at bounding box center [295, 335] width 147 height 24
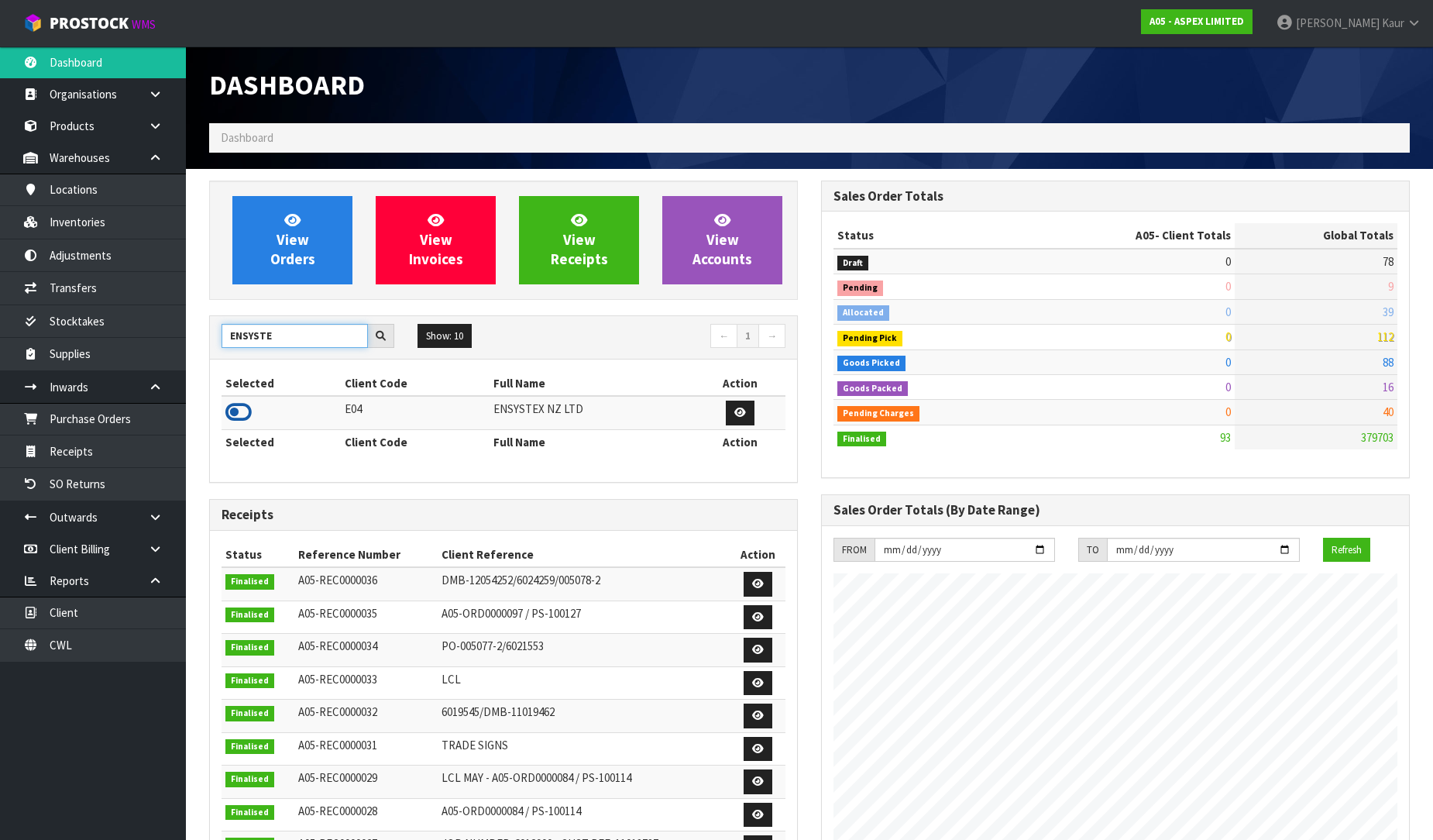
type input "ENSYSTE"
click at [245, 420] on icon at bounding box center [238, 412] width 26 height 23
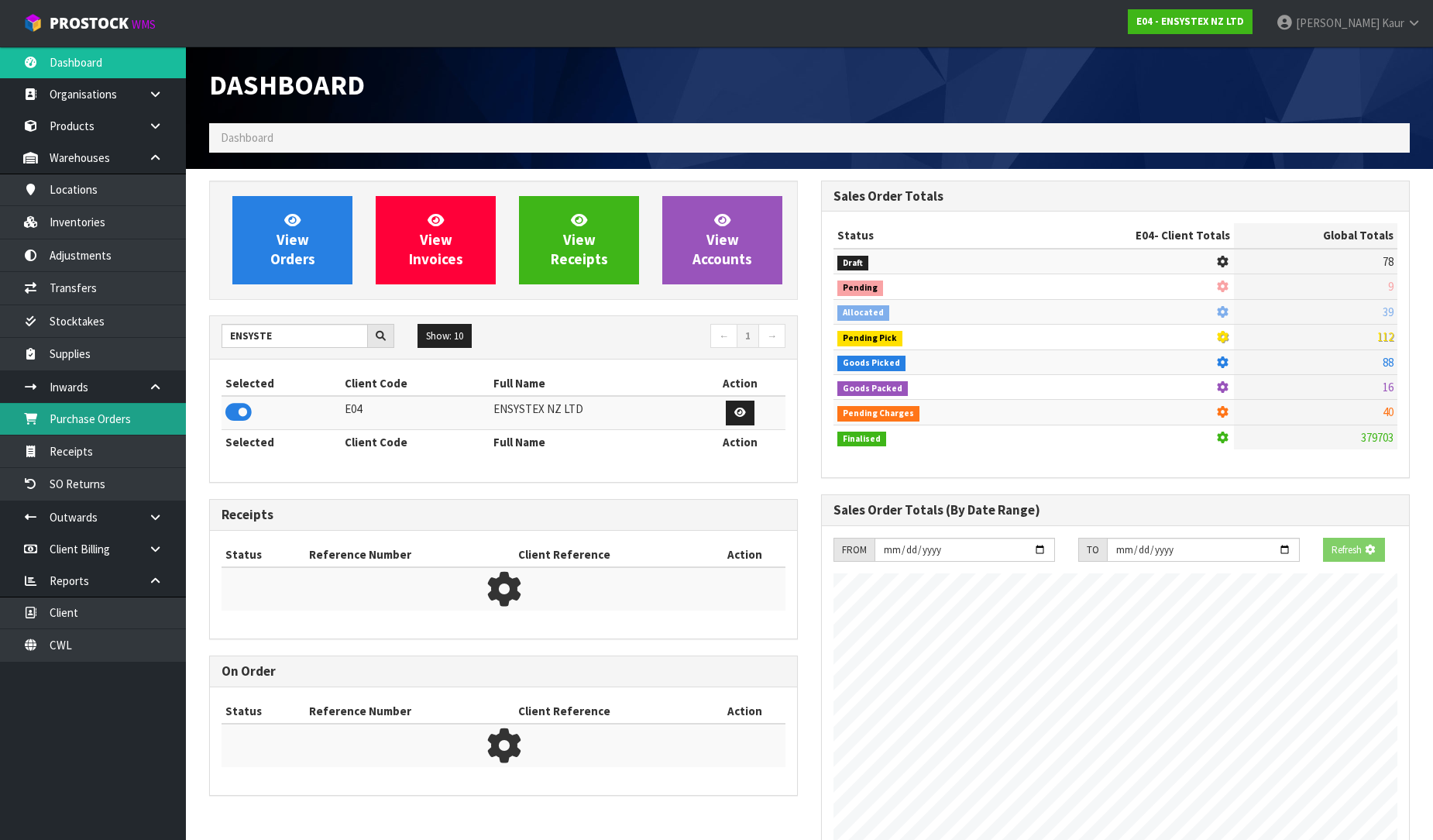
scroll to position [966, 612]
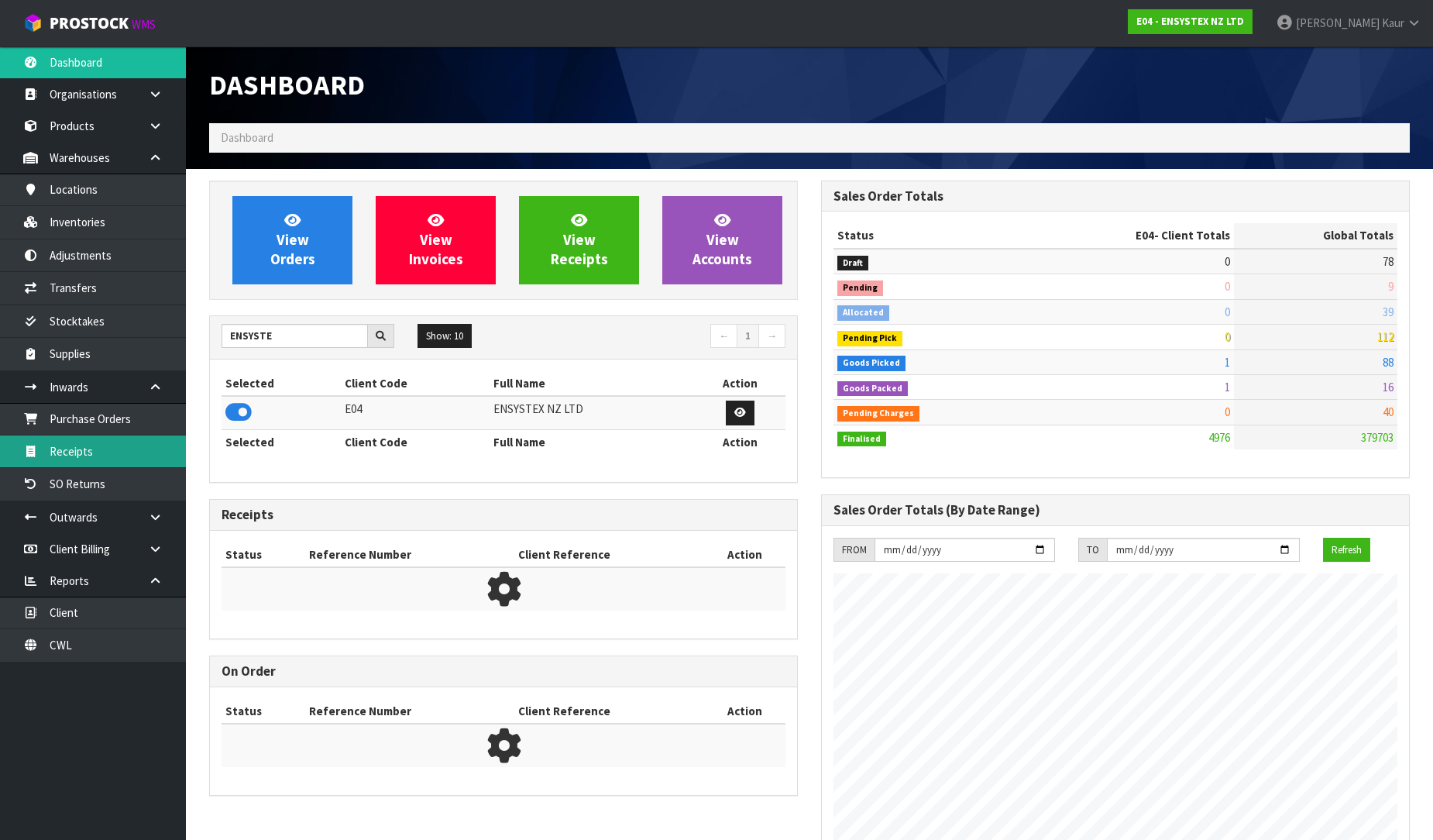
click at [118, 457] on link "Receipts" at bounding box center [93, 452] width 186 height 32
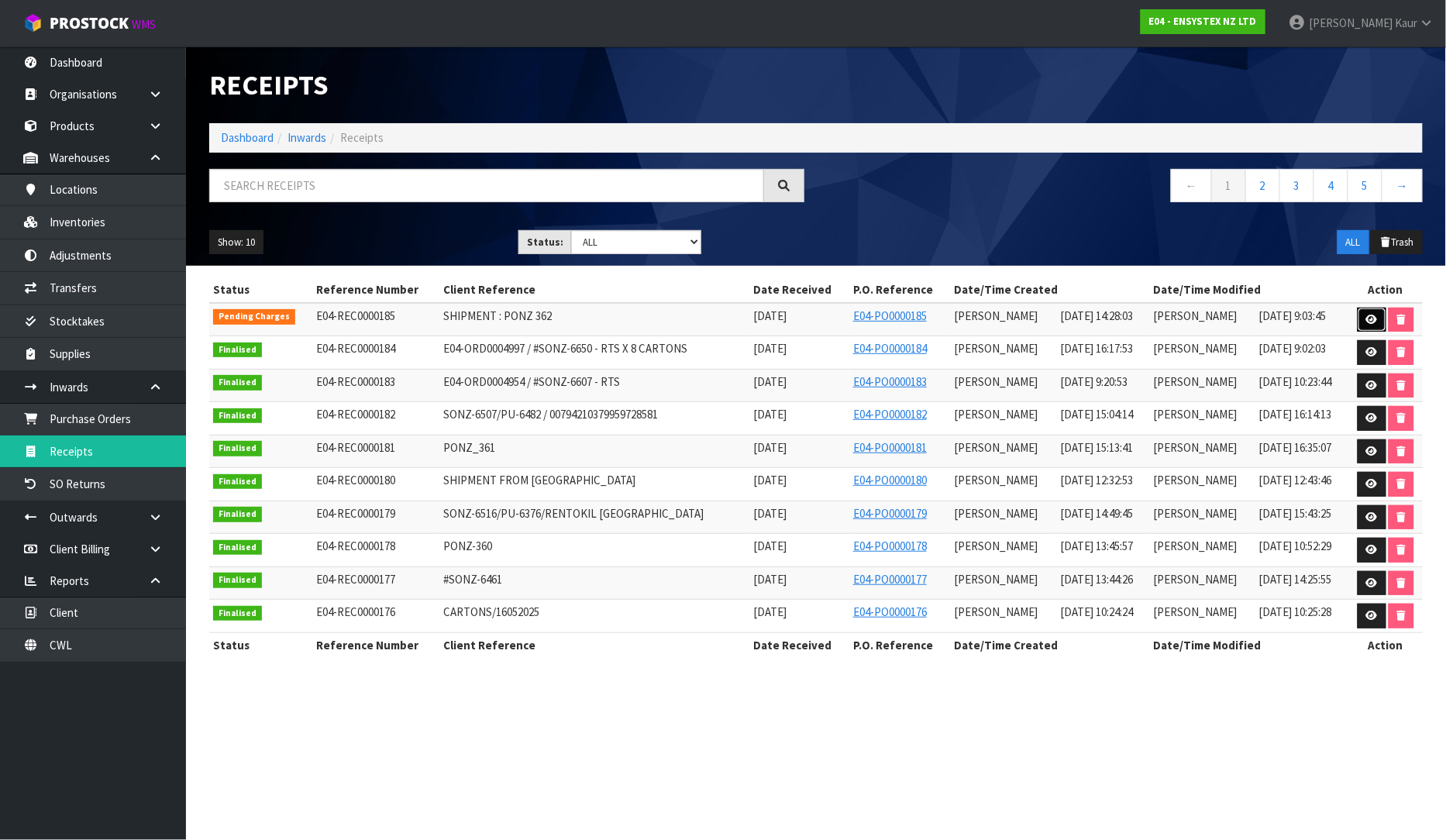
click at [1366, 318] on icon at bounding box center [1372, 319] width 12 height 10
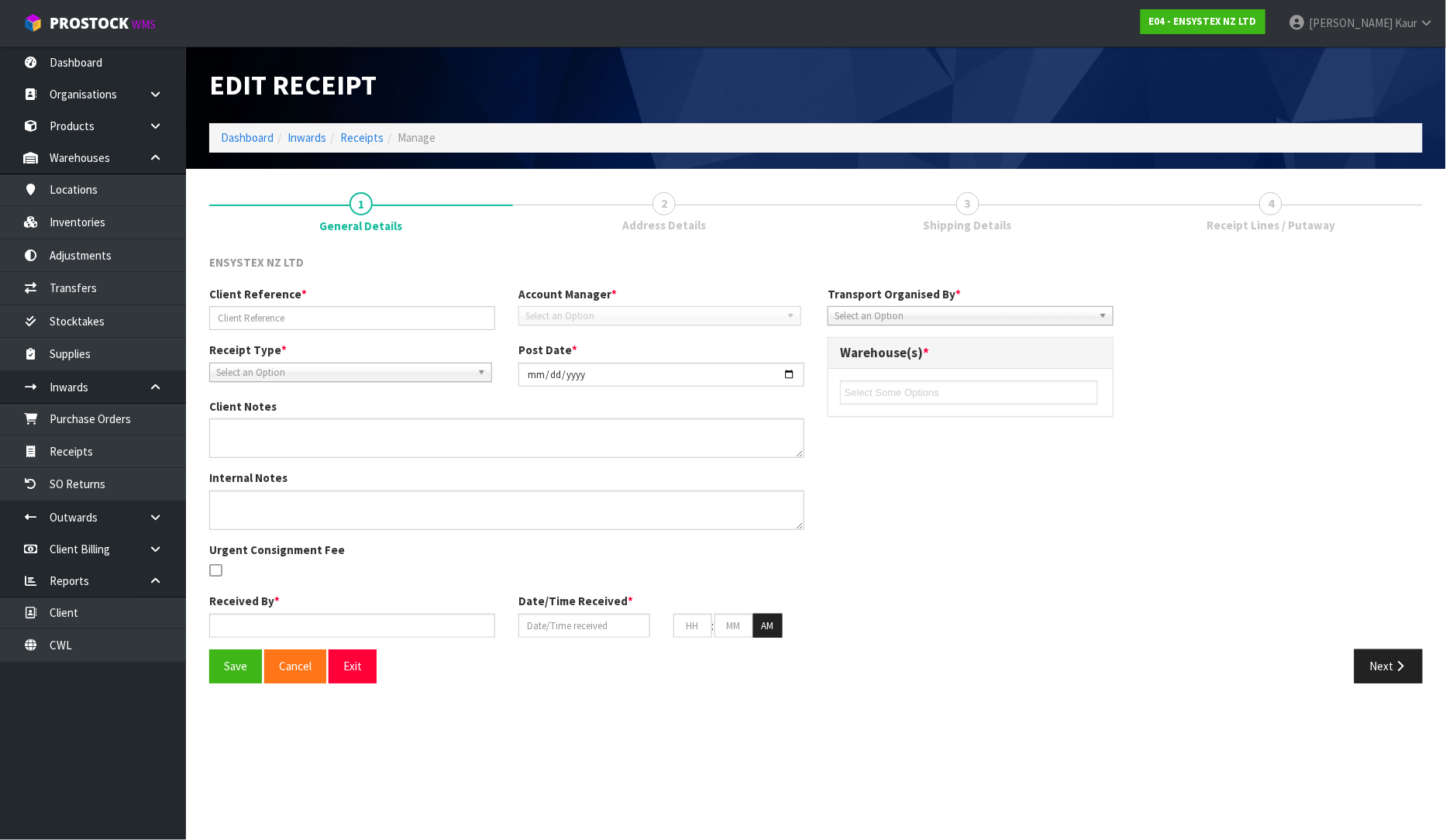
type input "SHIPMENT : PONZ 362"
type input "2025-09-02"
type textarea "PLEASE SEE VARIANCES BELOW VECT3000 EXPECTED 0 RECIEVED 300"
type input "[PERSON_NAME]"
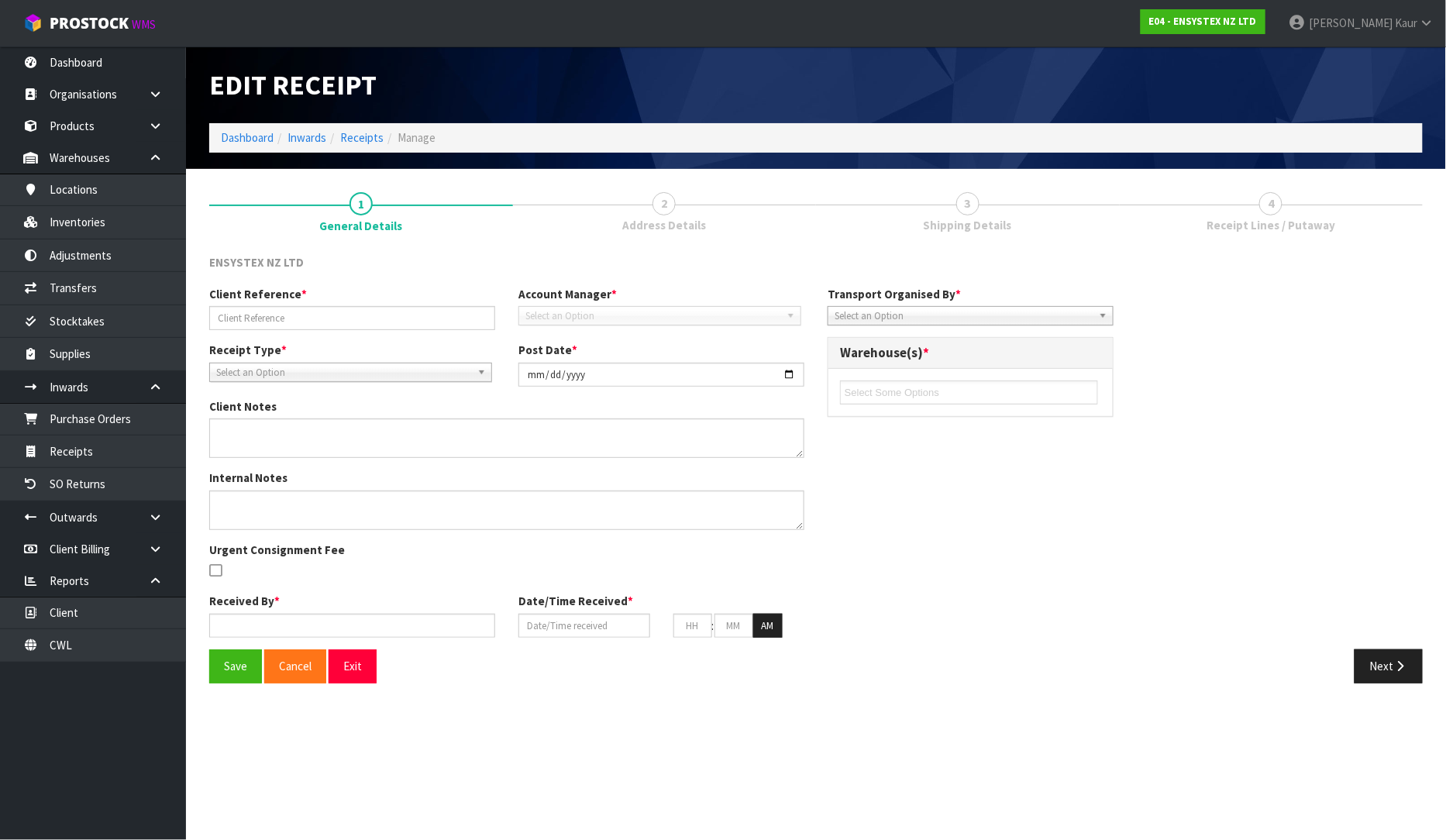
type input "[DATE]"
type input "02"
type input "28"
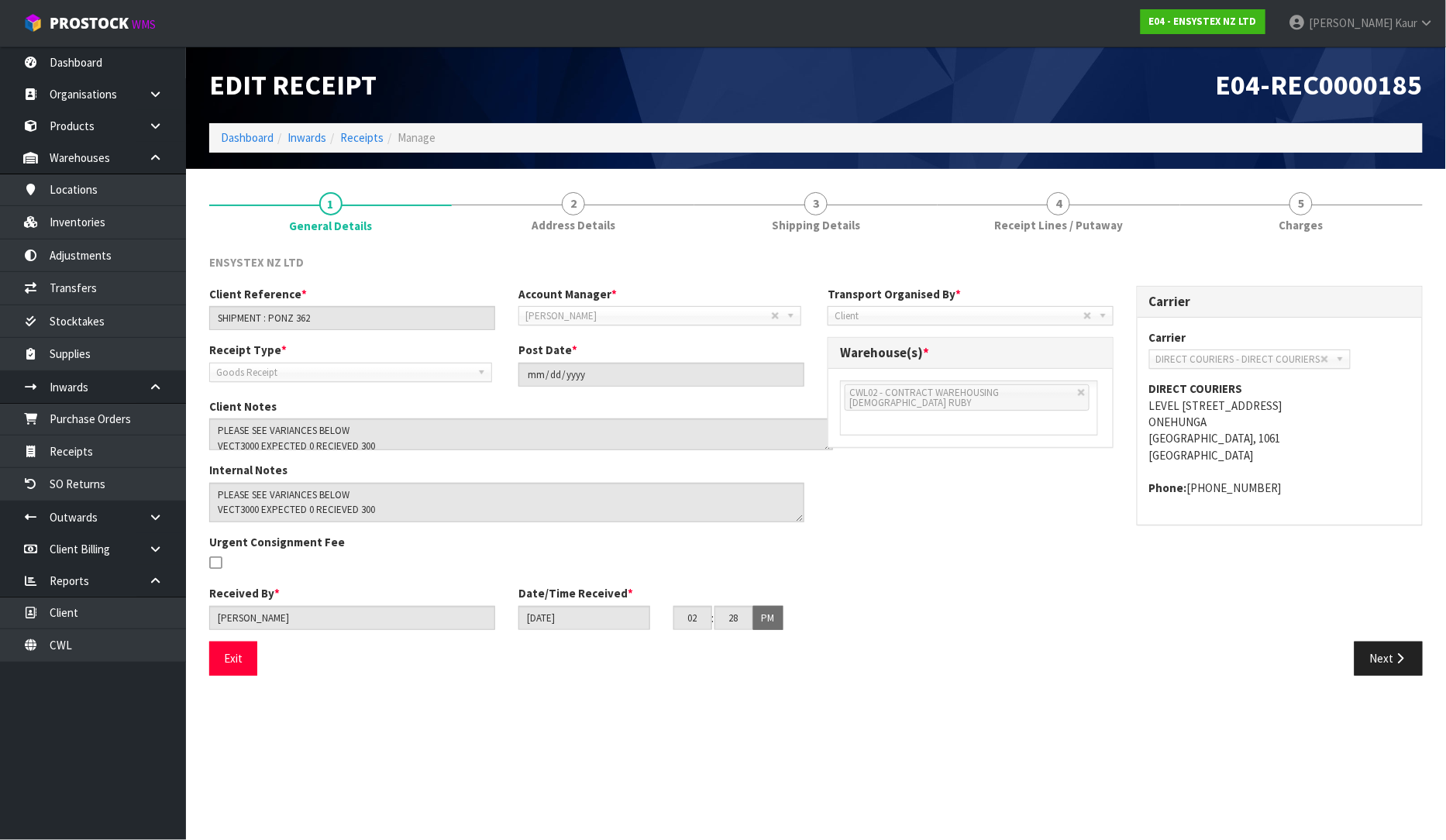
drag, startPoint x: 803, startPoint y: 447, endPoint x: 831, endPoint y: 439, distance: 29.1
click at [831, 439] on textarea at bounding box center [521, 435] width 624 height 32
click at [1112, 197] on link "4 Receipt Lines / Putaway" at bounding box center [1059, 211] width 242 height 61
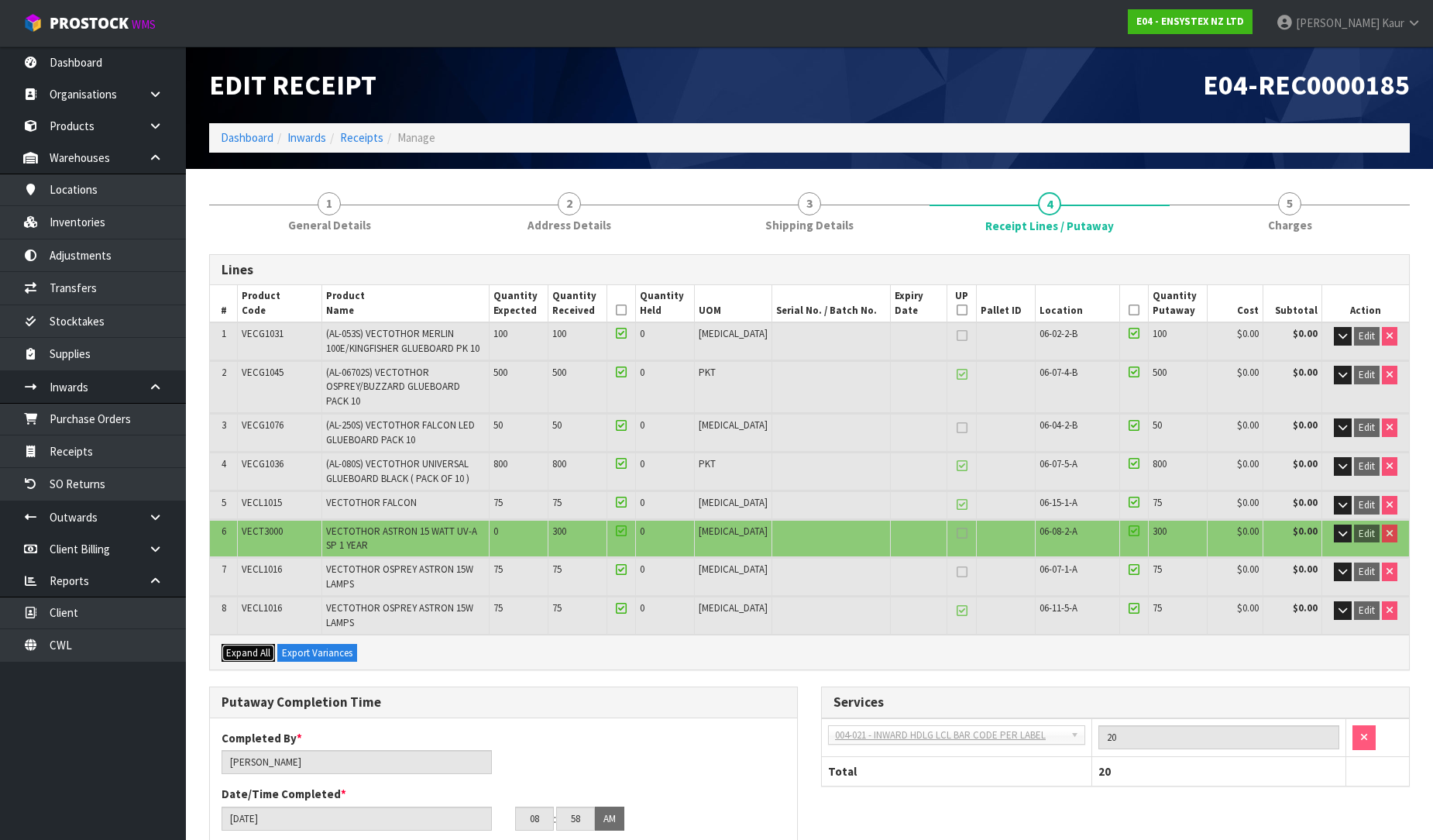
click at [235, 646] on span "Expand All" at bounding box center [248, 652] width 44 height 13
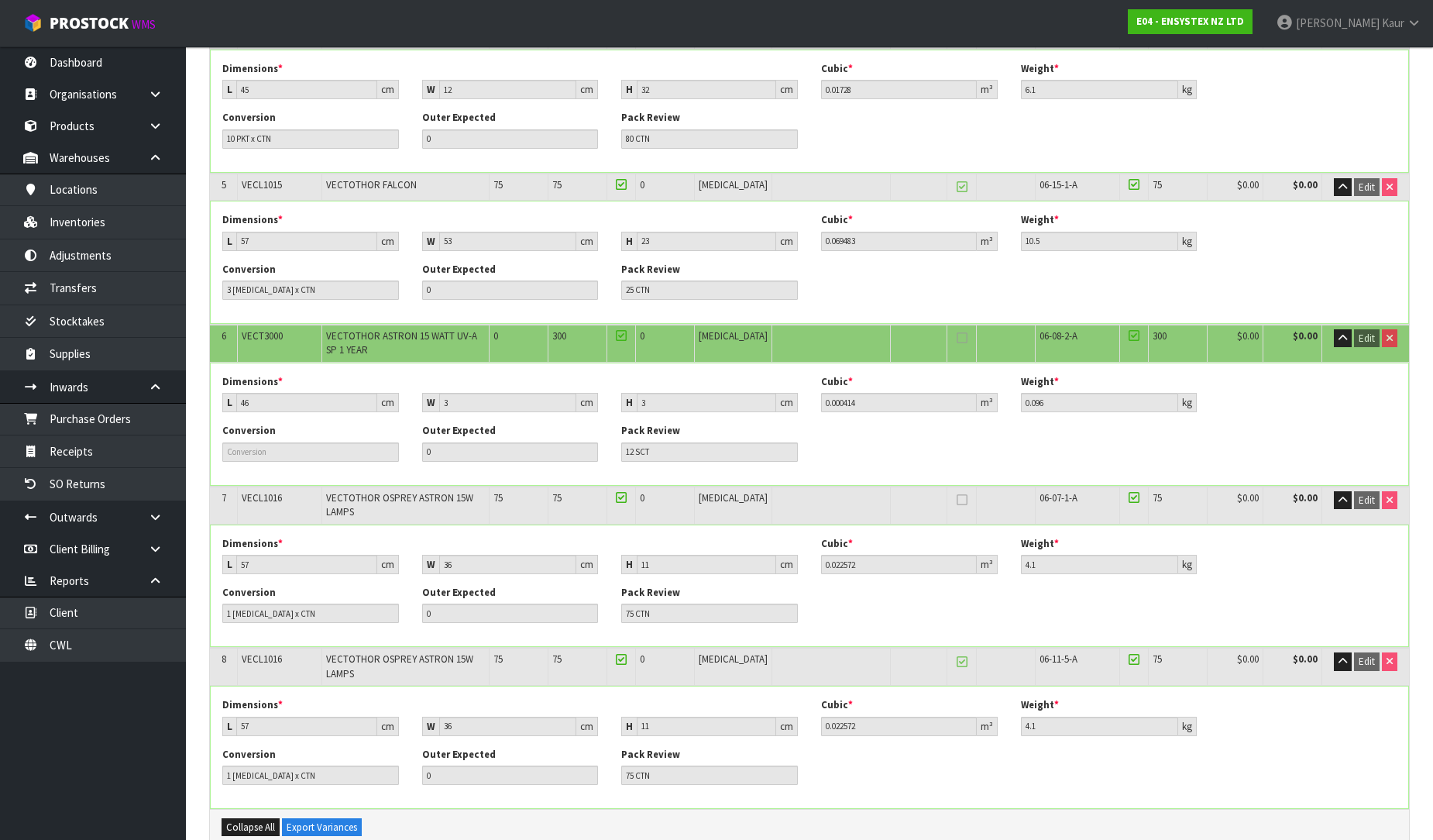
scroll to position [823, 0]
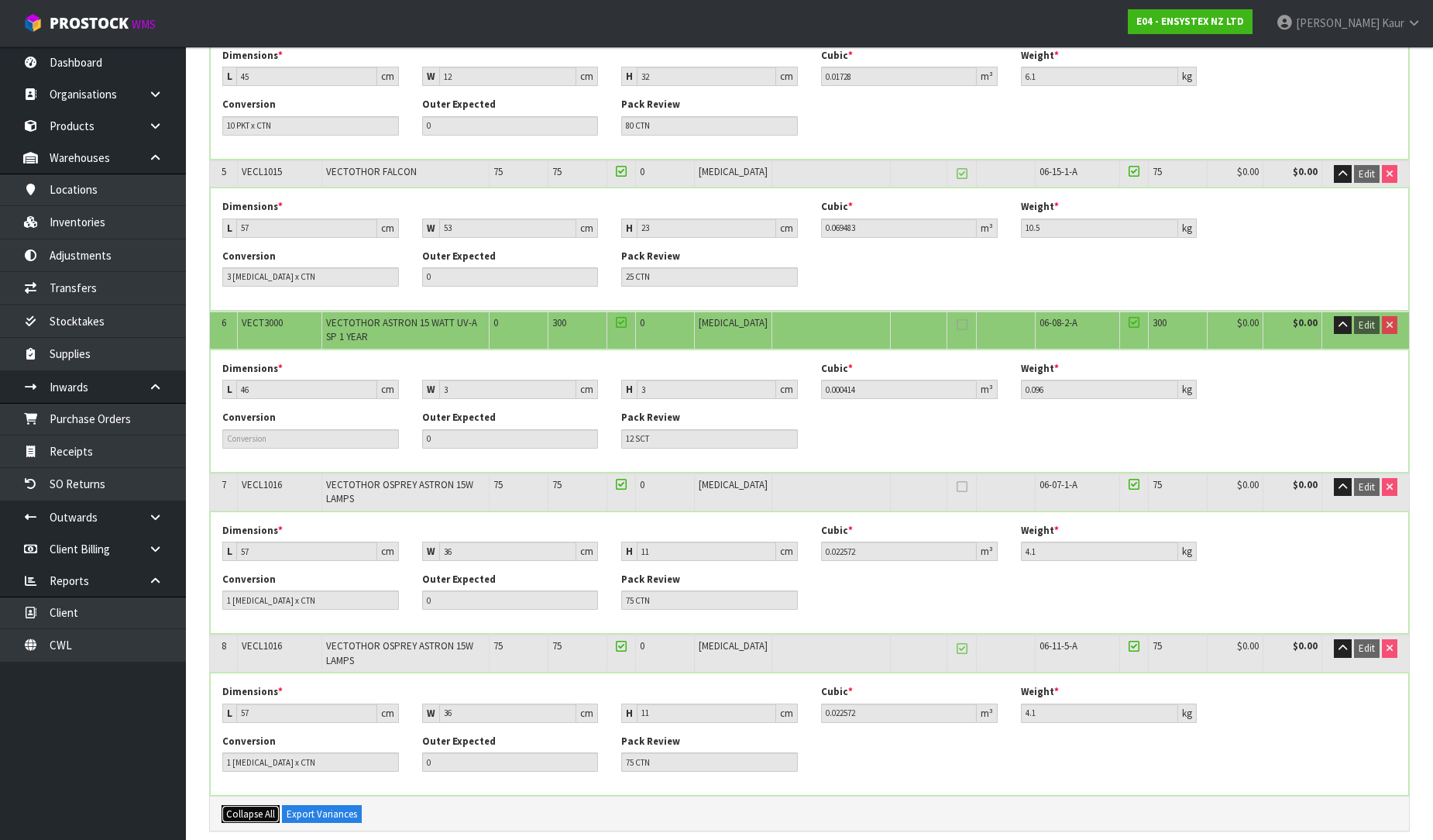
click at [243, 807] on span "Collapse All" at bounding box center [250, 813] width 49 height 13
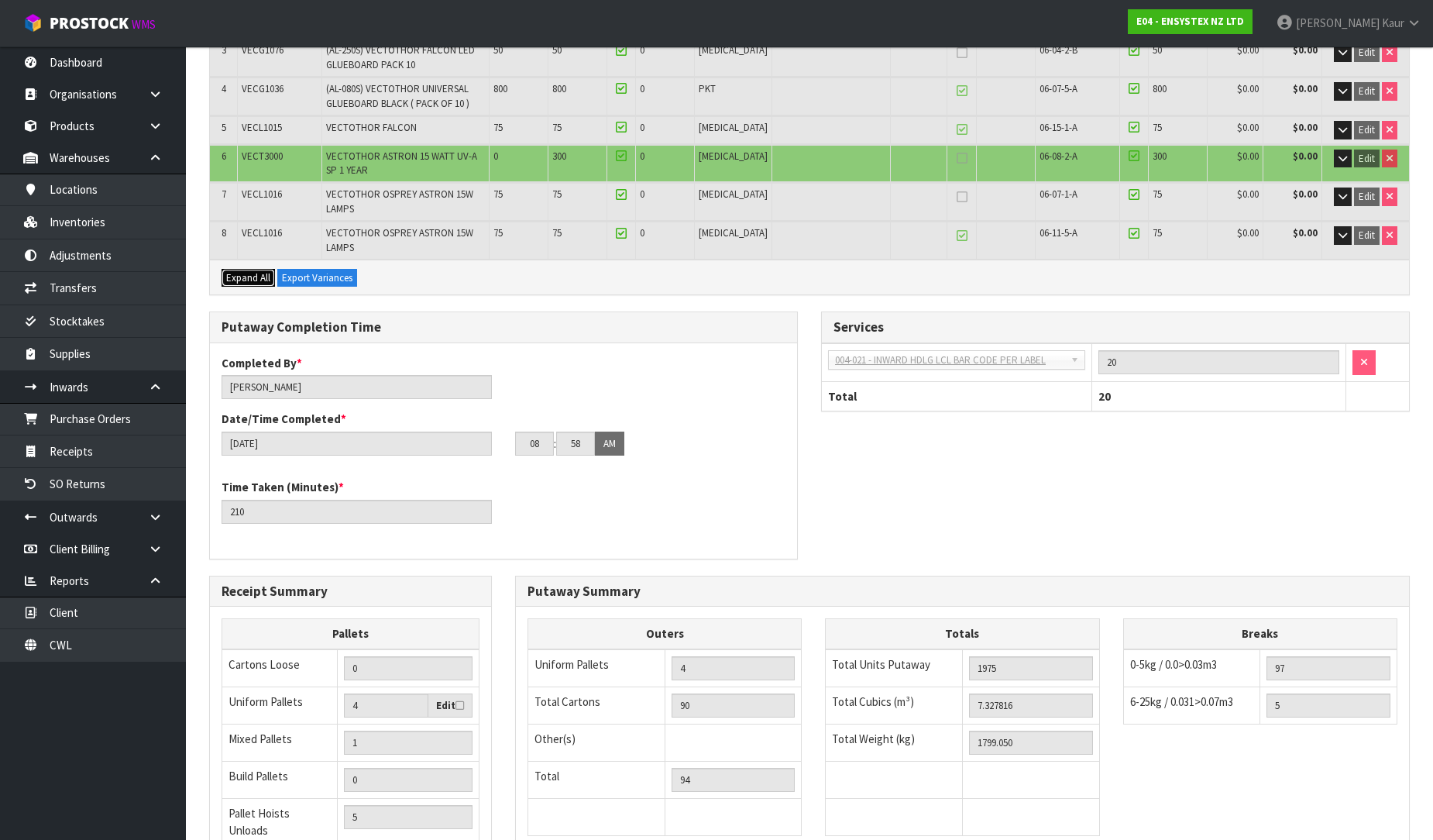
scroll to position [110, 0]
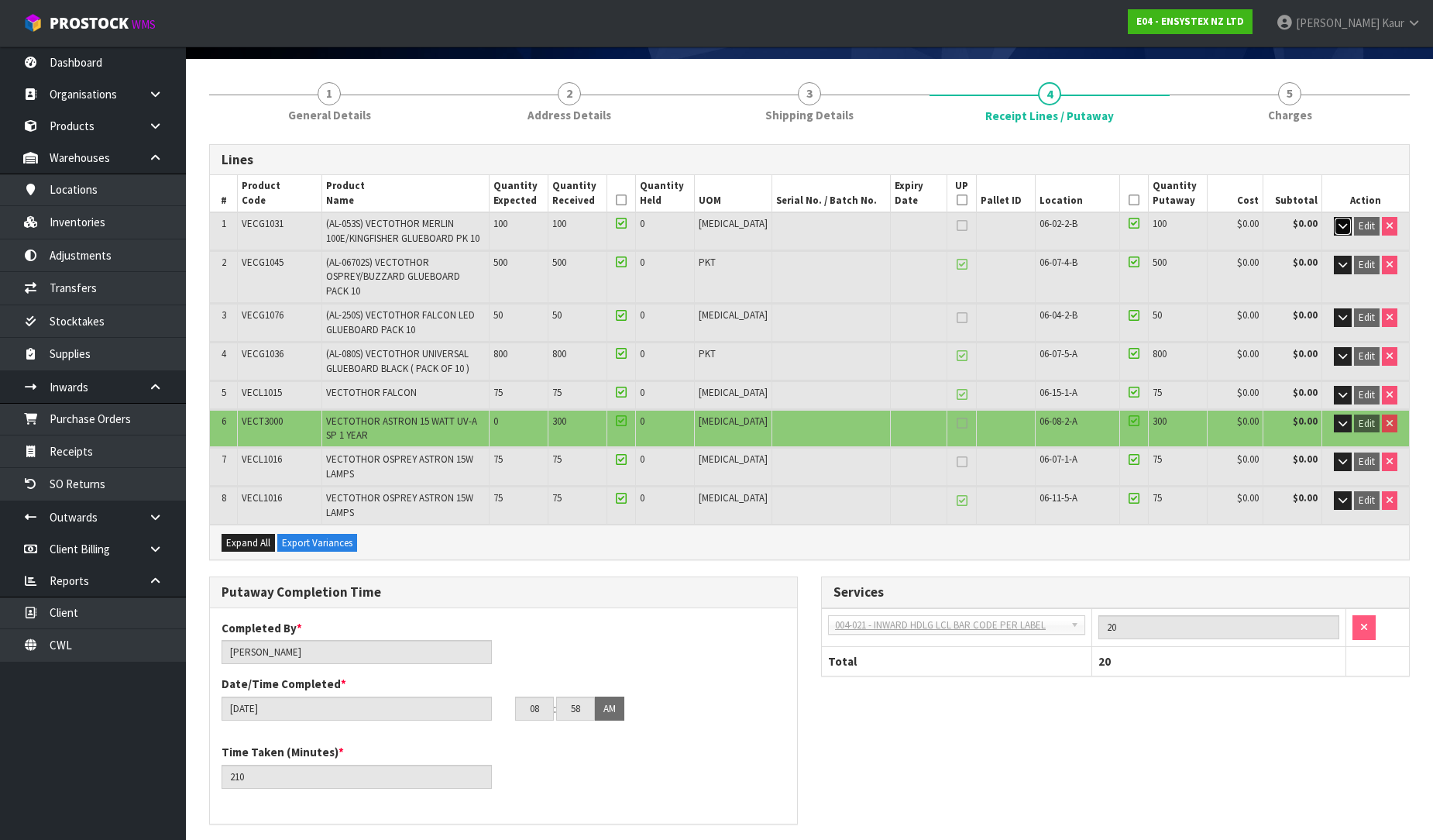
click at [1335, 223] on button "button" at bounding box center [1343, 225] width 18 height 19
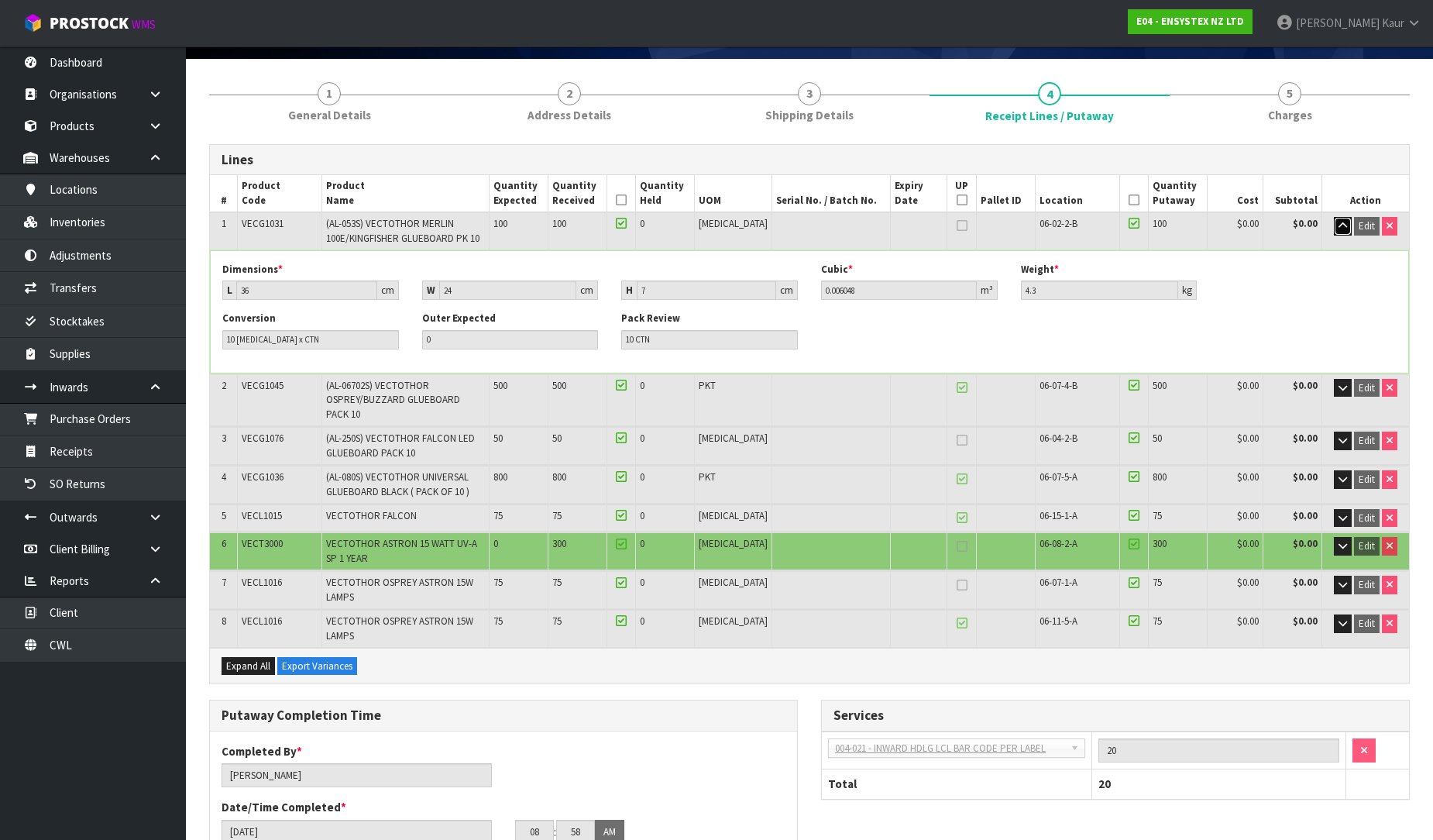
click at [1335, 223] on button "button" at bounding box center [1343, 225] width 18 height 19
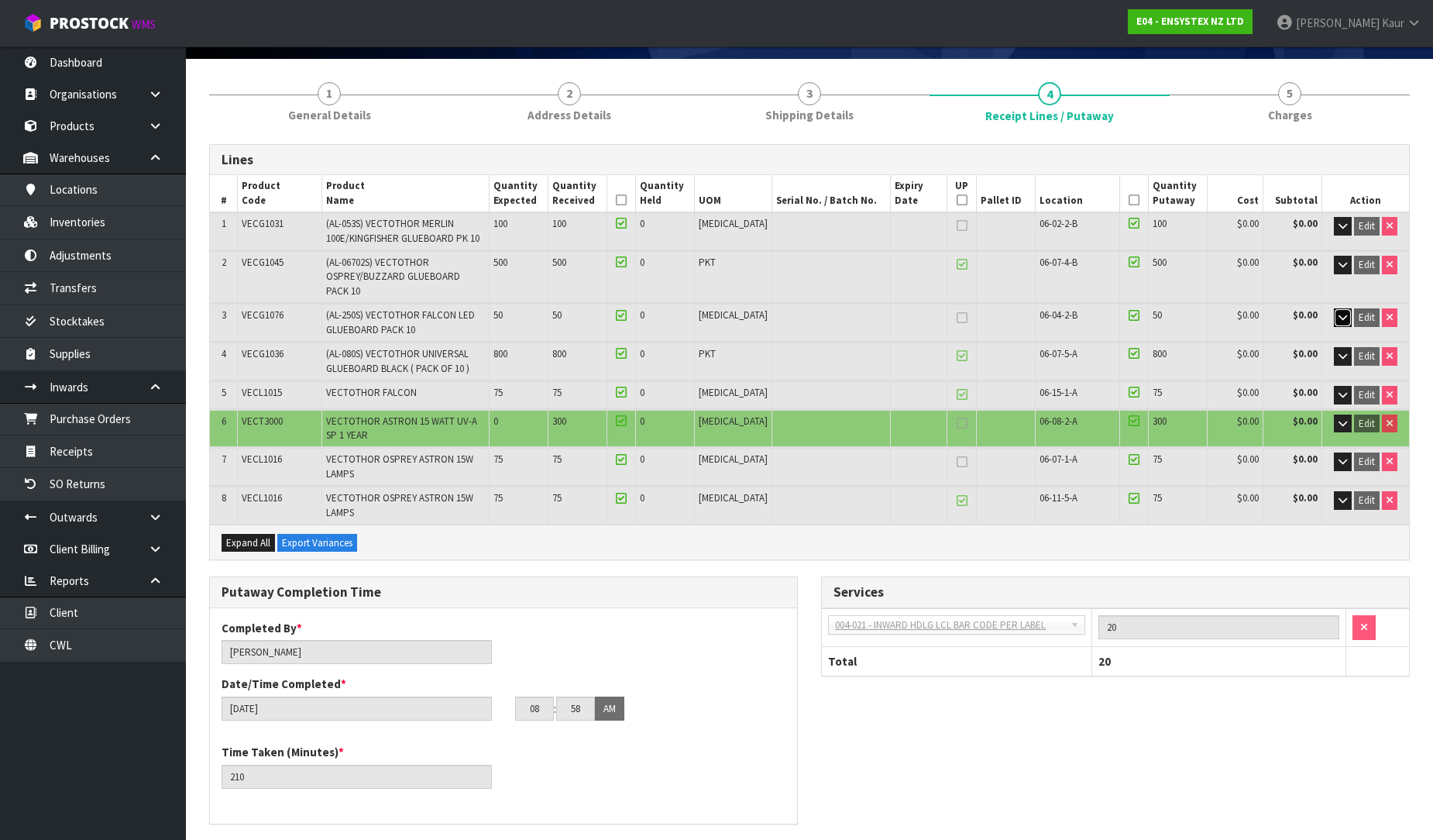
click at [1345, 309] on button "button" at bounding box center [1343, 318] width 18 height 19
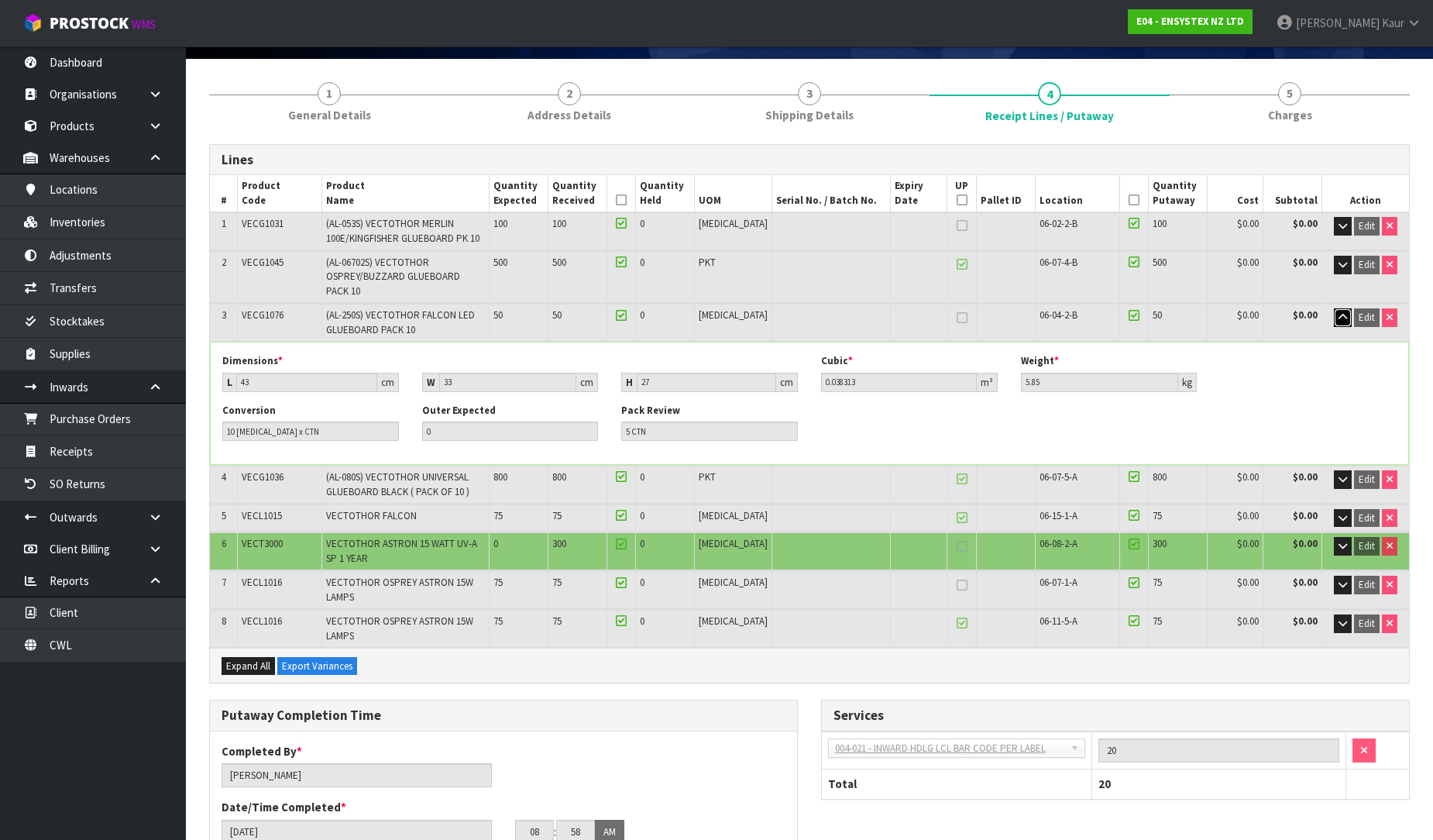
click at [1345, 309] on button "button" at bounding box center [1343, 318] width 18 height 19
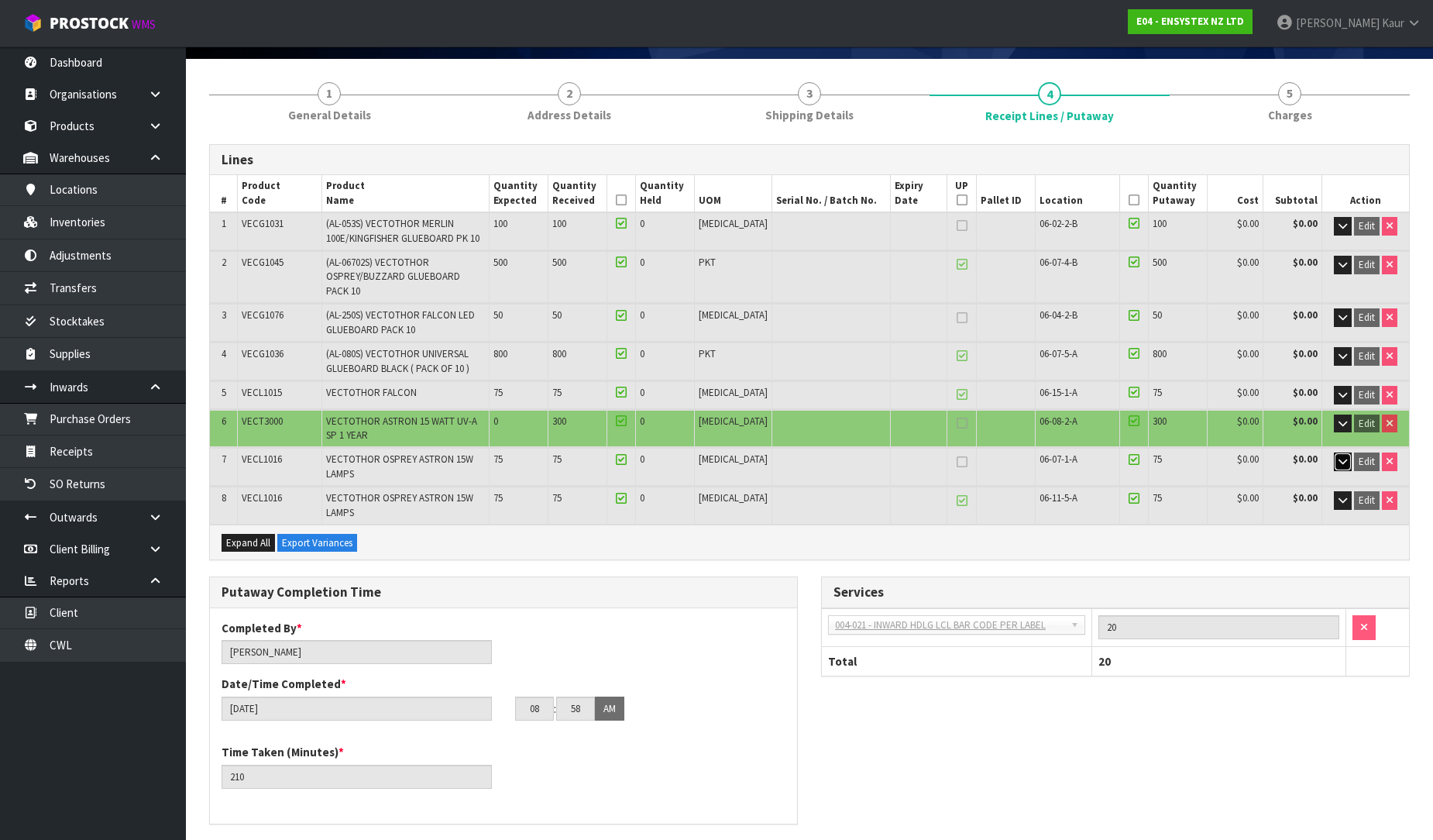
click at [1344, 456] on icon "button" at bounding box center [1343, 461] width 9 height 10
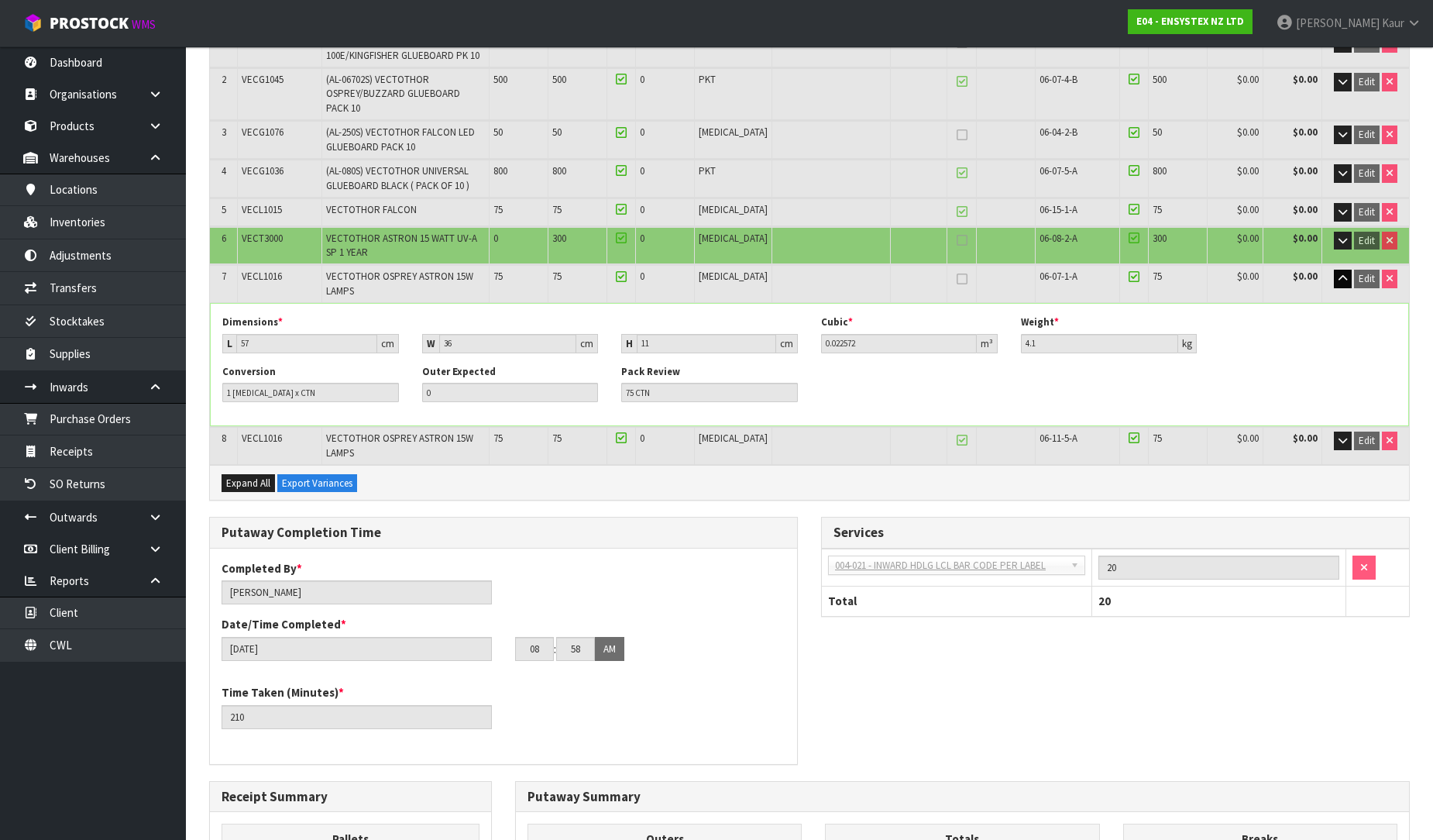
scroll to position [282, 0]
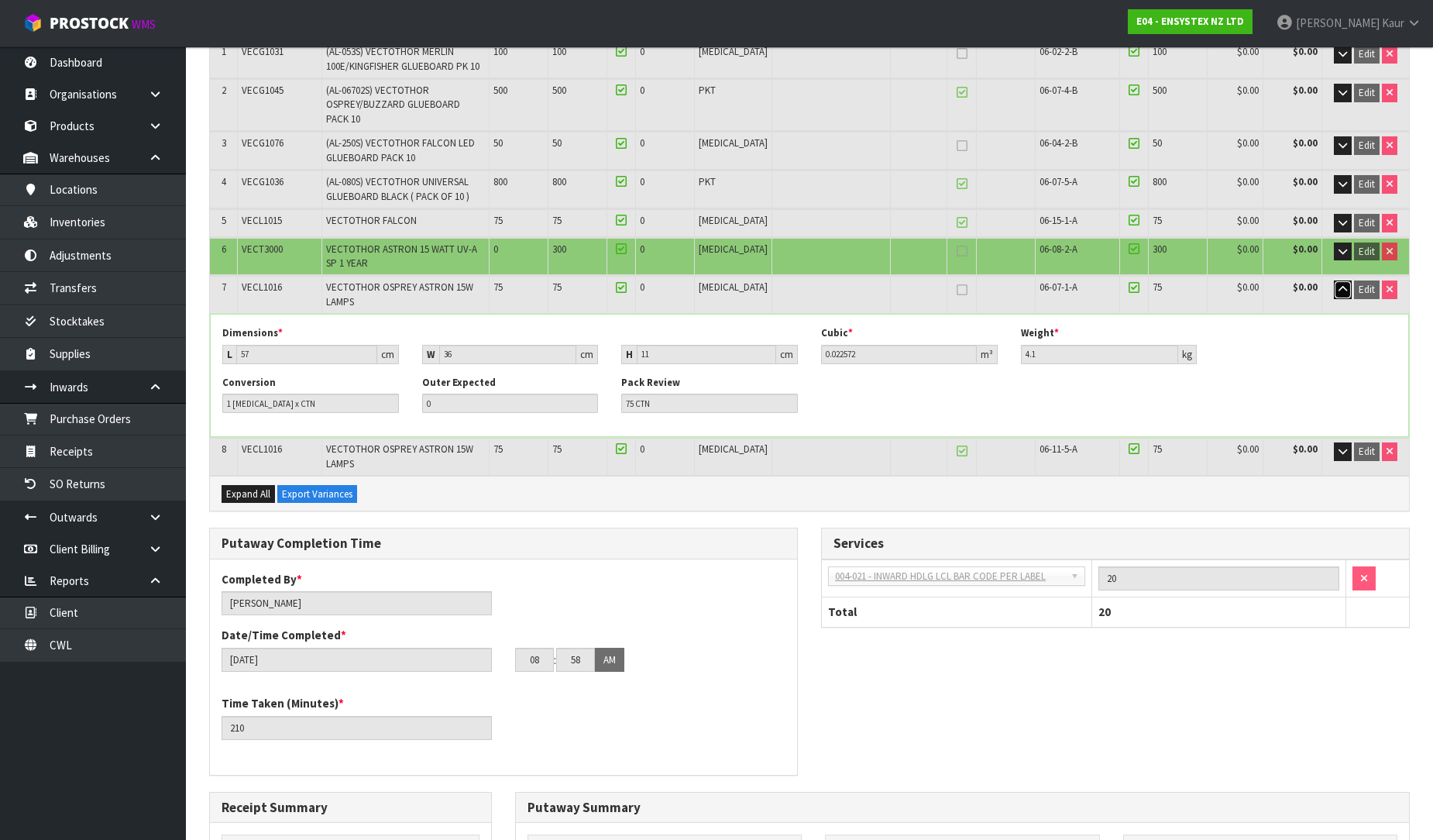
click at [1345, 280] on button "button" at bounding box center [1343, 289] width 18 height 19
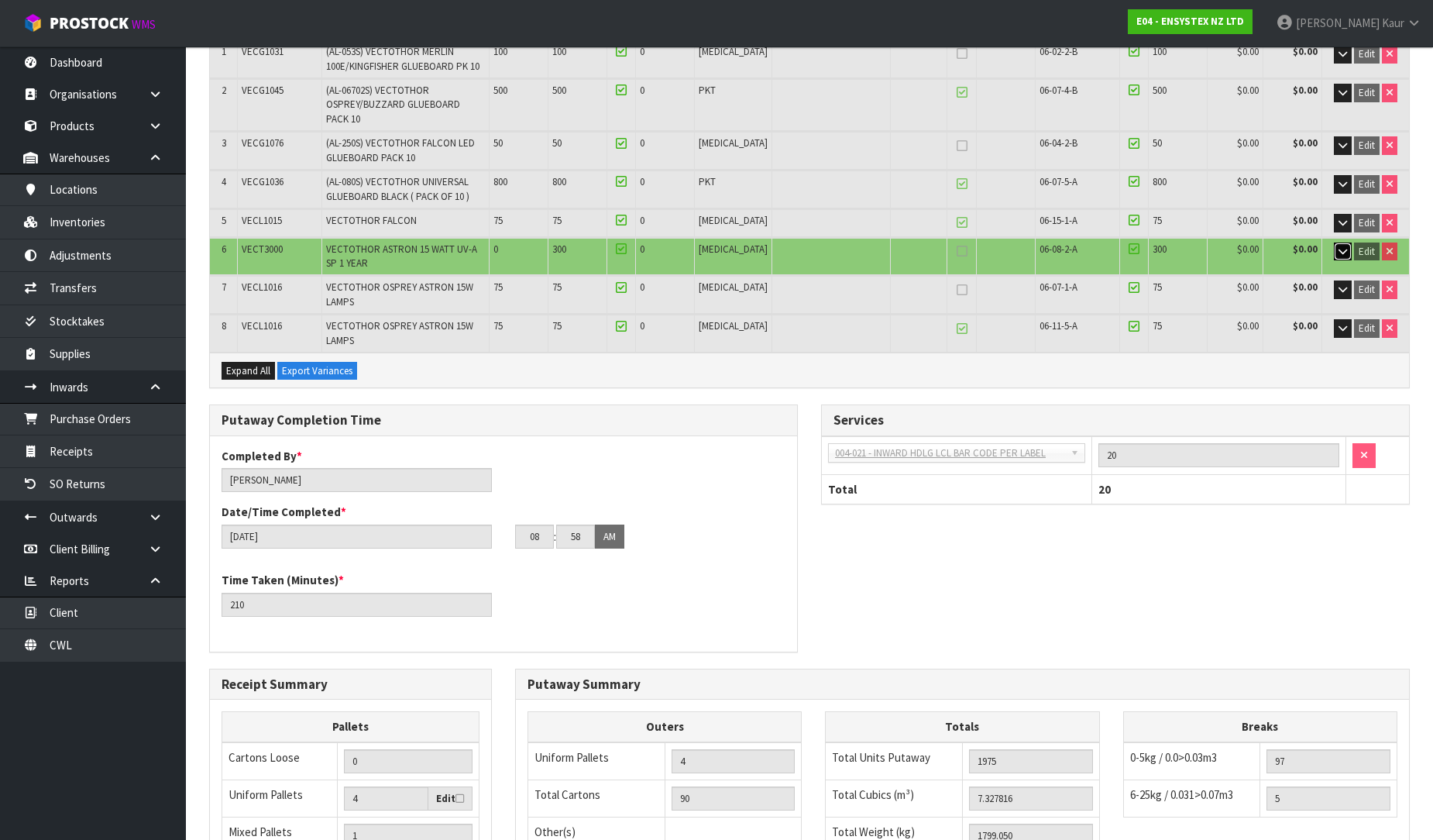
click at [1337, 242] on button "button" at bounding box center [1343, 251] width 18 height 19
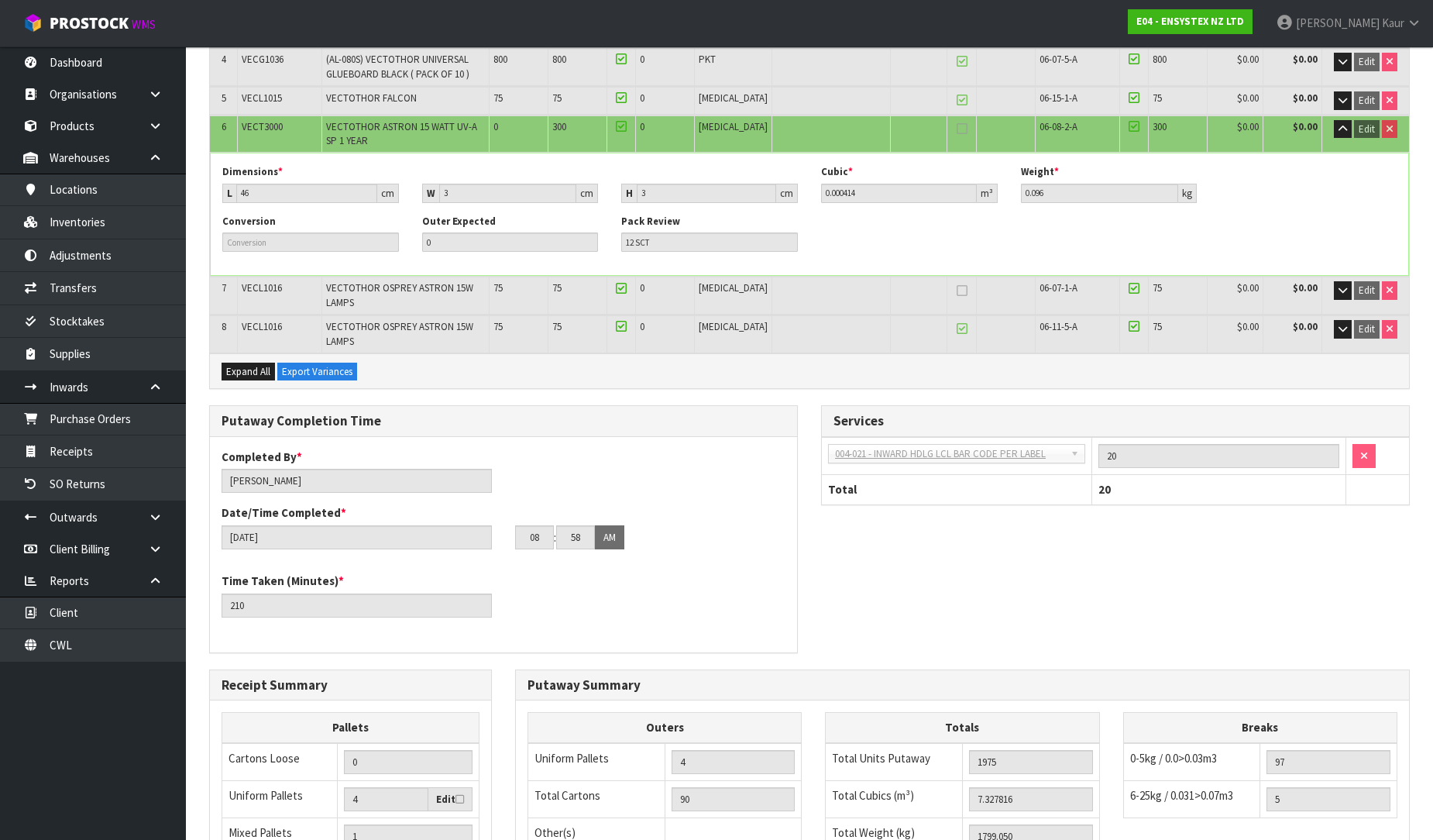
scroll to position [649, 0]
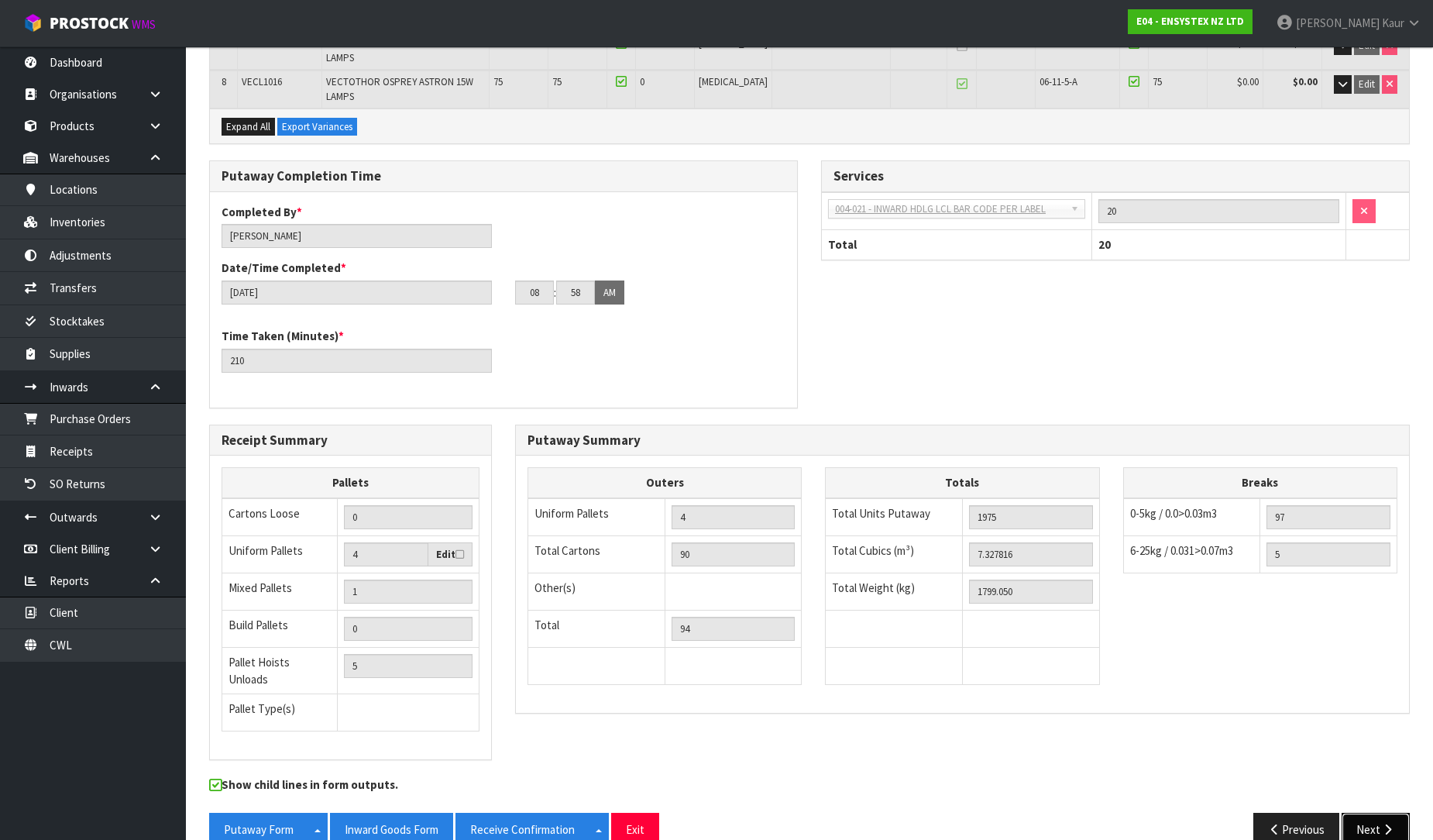
click at [1390, 823] on icon "button" at bounding box center [1387, 828] width 14 height 12
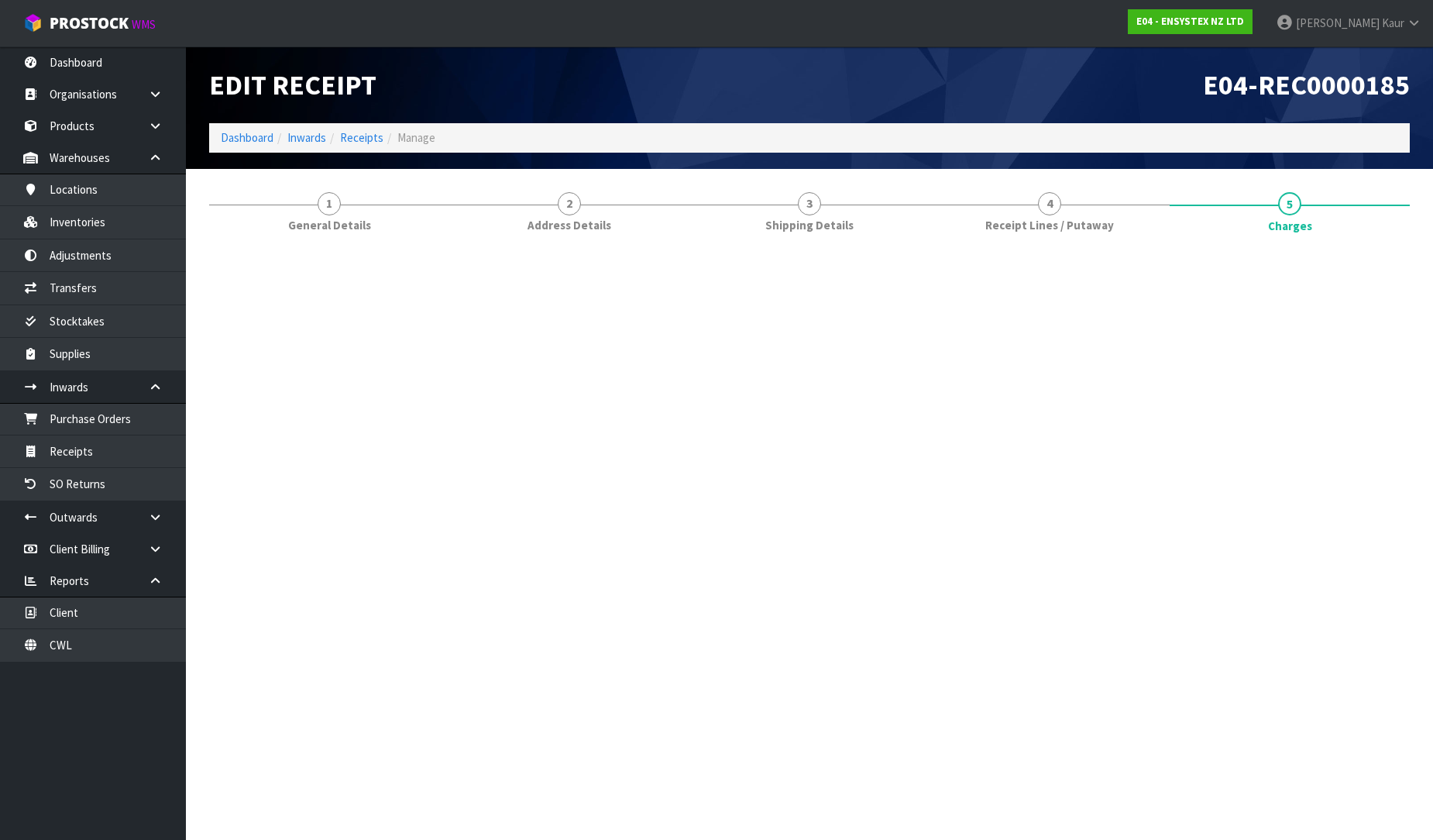
scroll to position [0, 0]
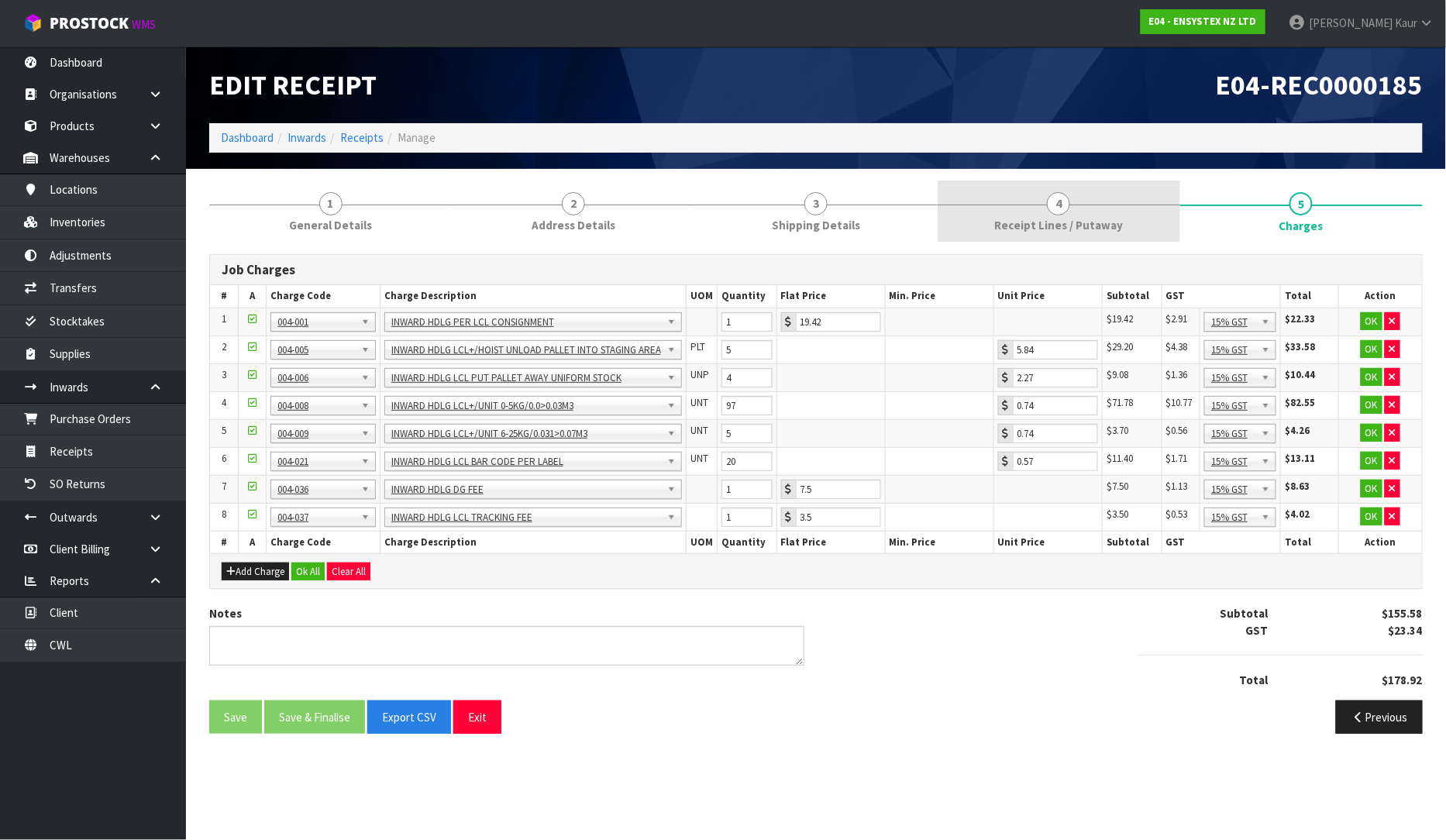
click at [1071, 222] on span "Receipt Lines / Putaway" at bounding box center [1059, 225] width 129 height 16
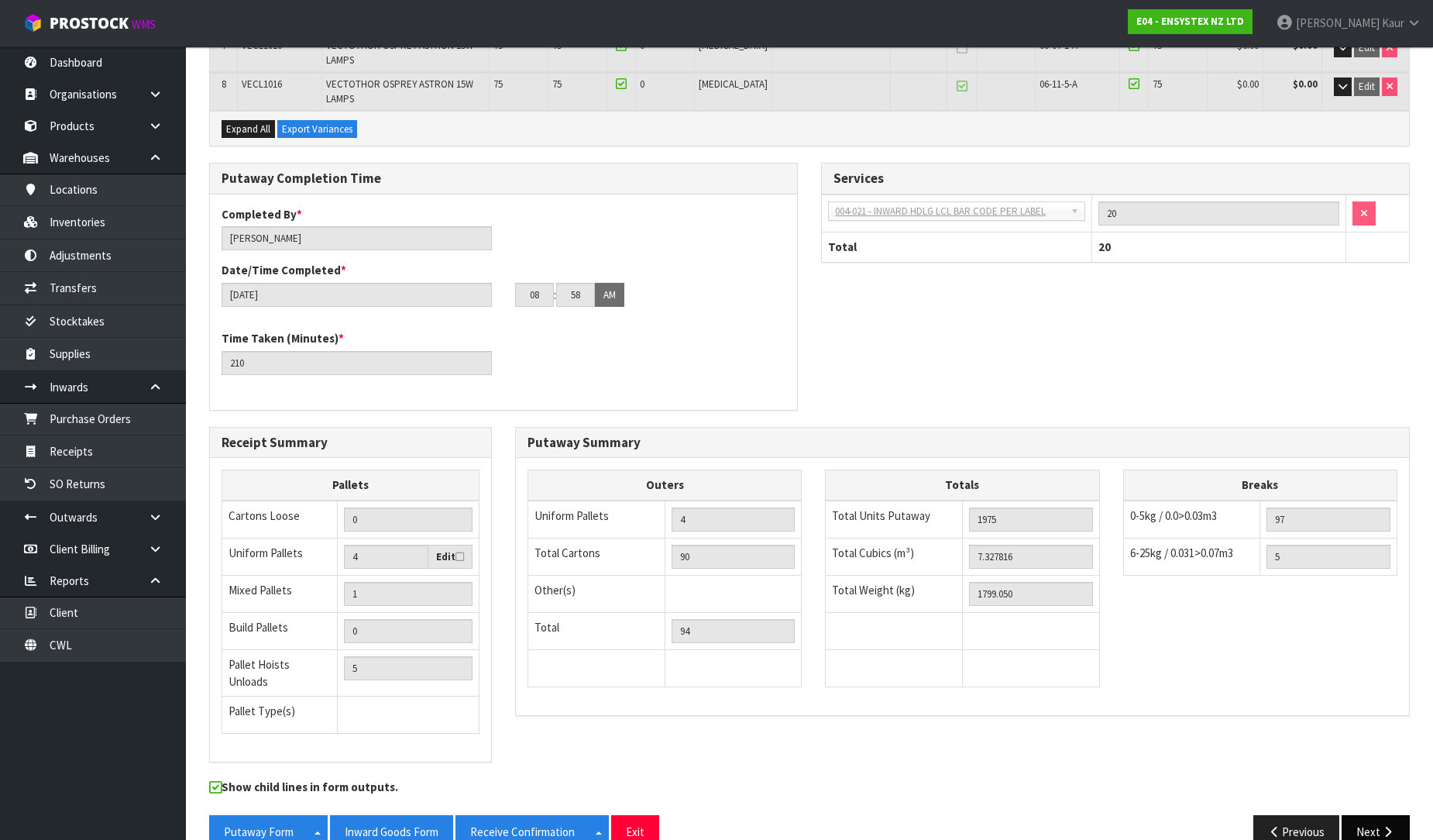
scroll to position [649, 0]
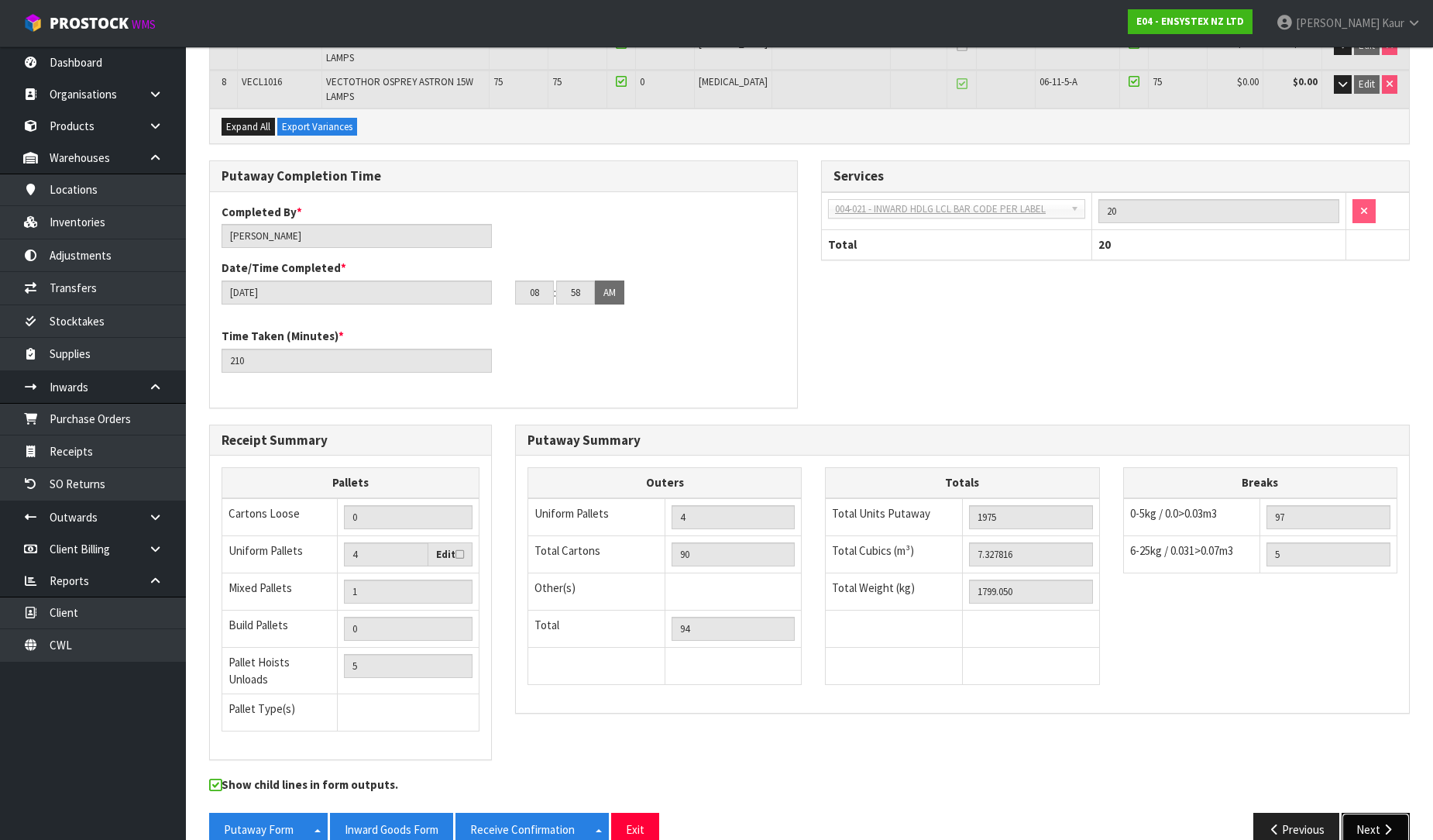
click at [1360, 812] on button "Next" at bounding box center [1376, 828] width 68 height 33
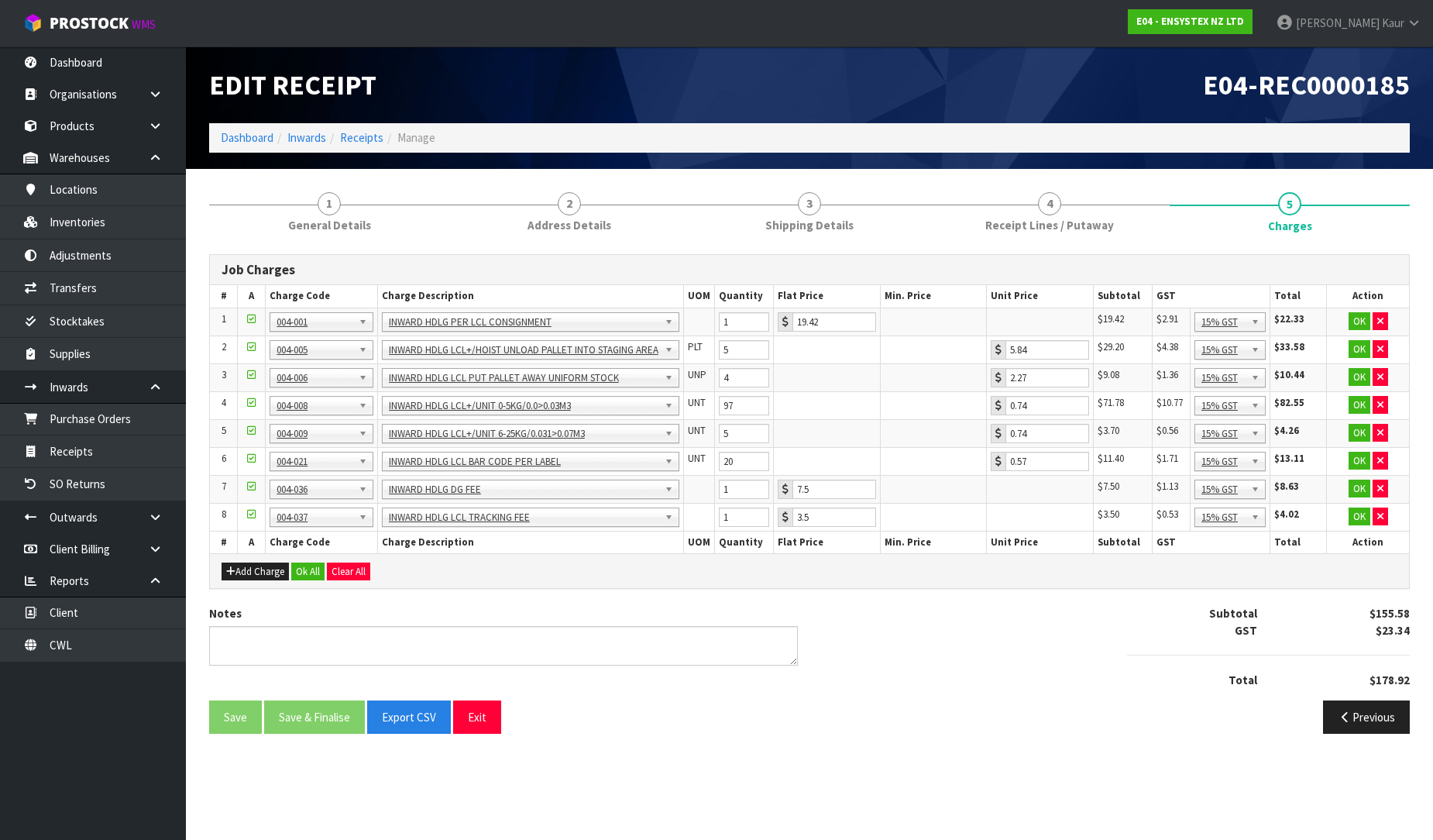
scroll to position [0, 0]
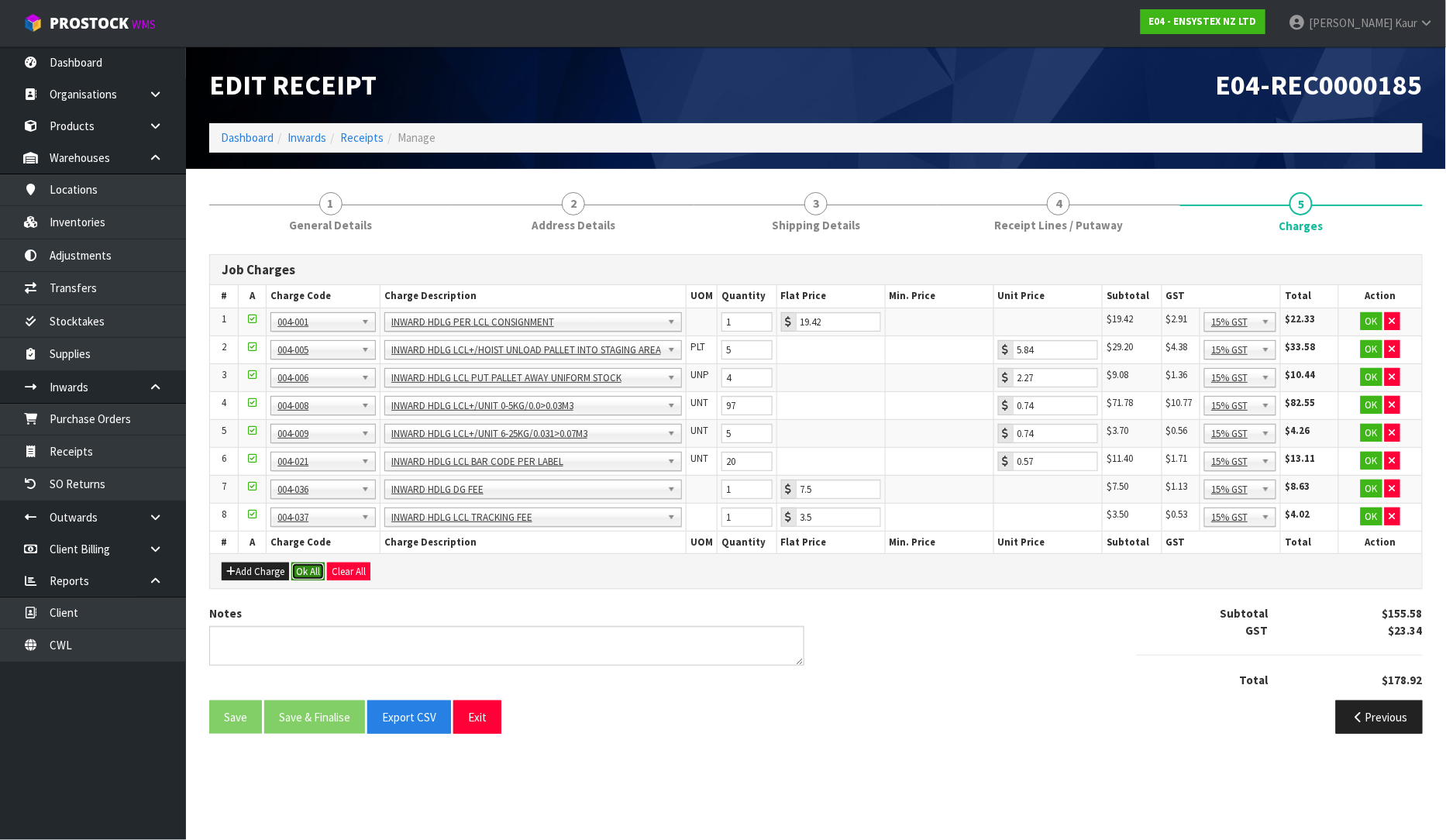
click at [318, 571] on button "Ok All" at bounding box center [308, 572] width 33 height 19
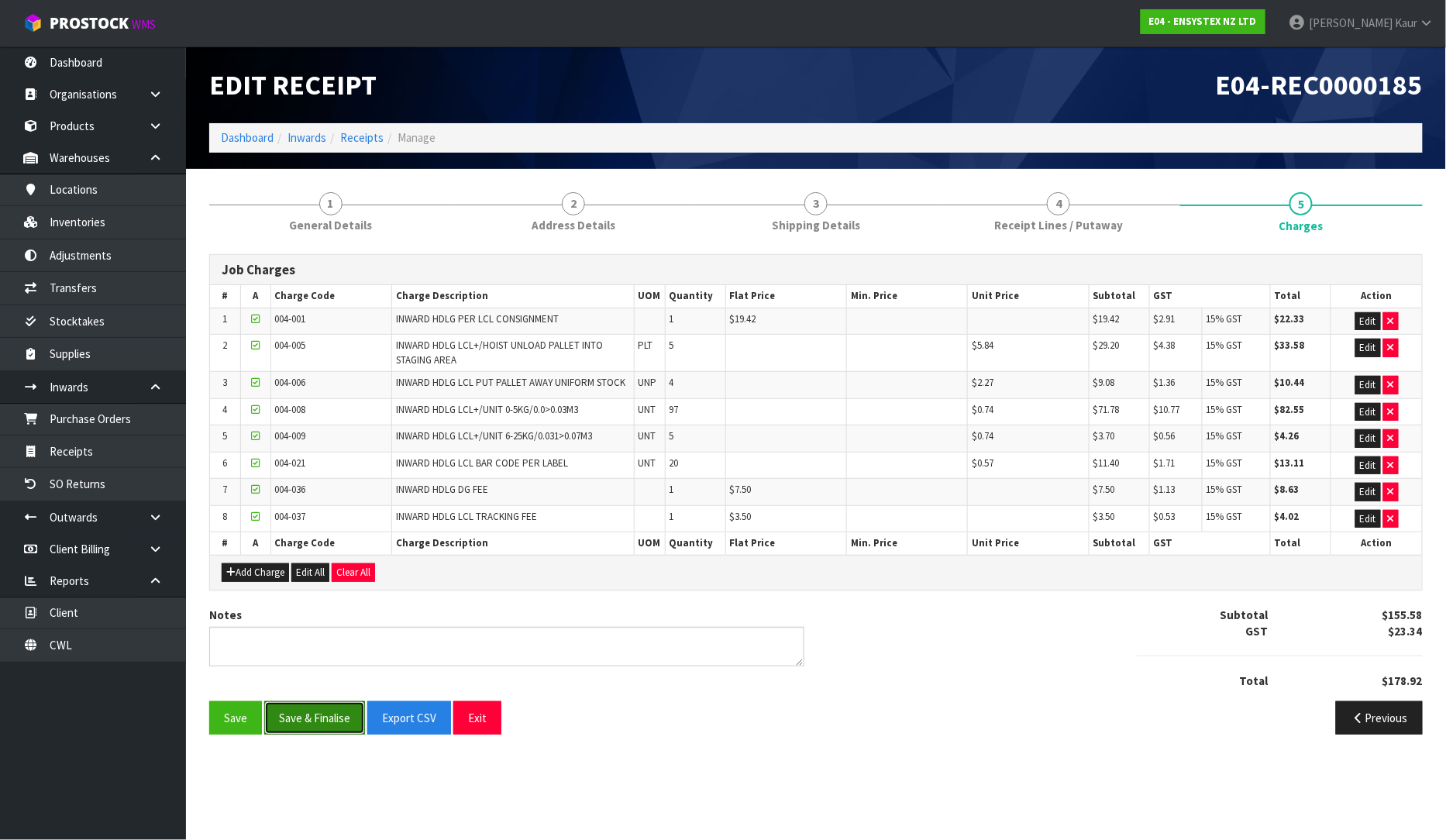
click at [292, 713] on button "Save & Finalise" at bounding box center [314, 717] width 101 height 33
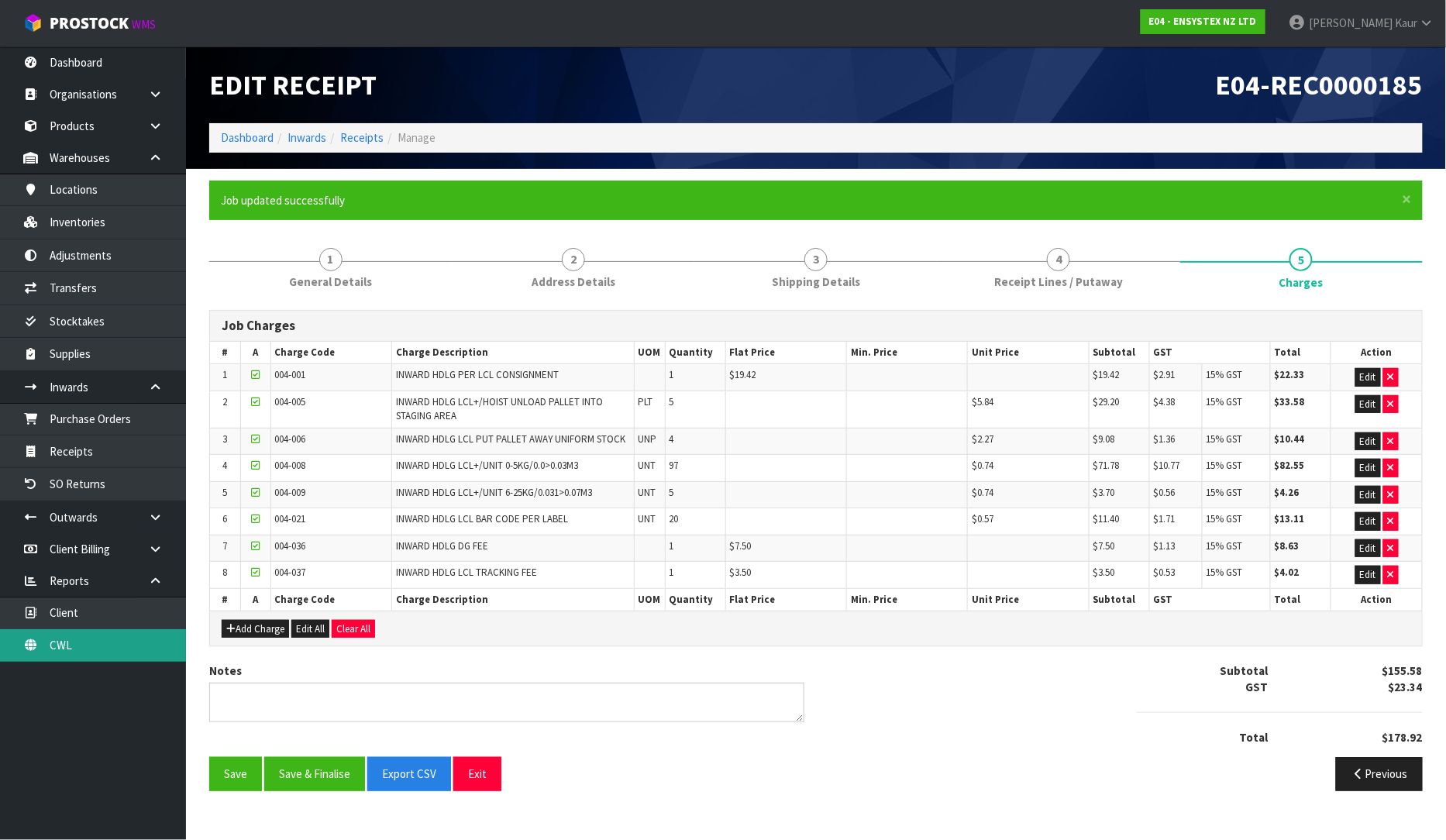
click at [119, 646] on link "CWL" at bounding box center [93, 645] width 186 height 32
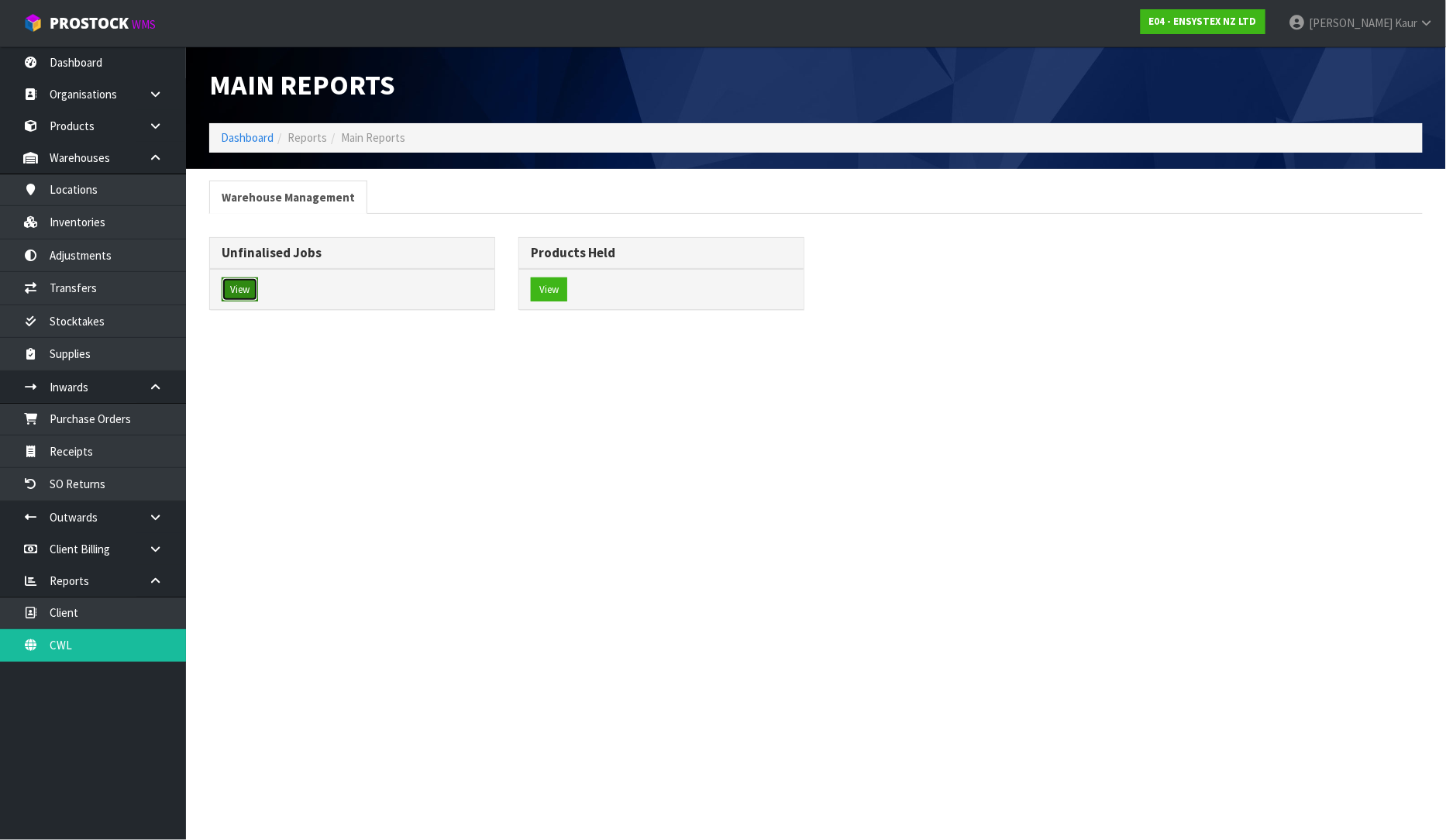
click at [256, 295] on button "View" at bounding box center [240, 290] width 37 height 25
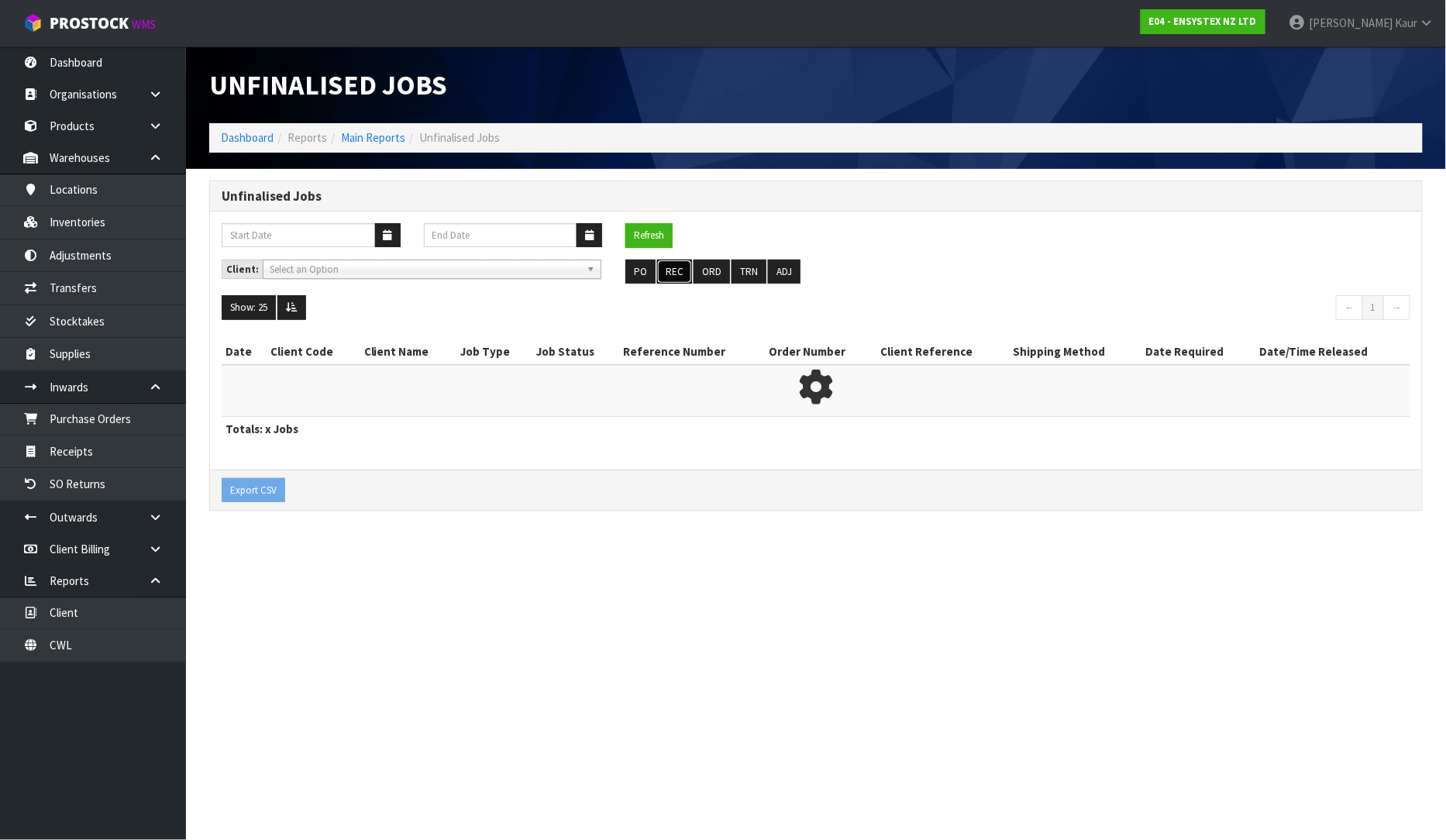
click at [673, 275] on button "REC" at bounding box center [674, 272] width 35 height 25
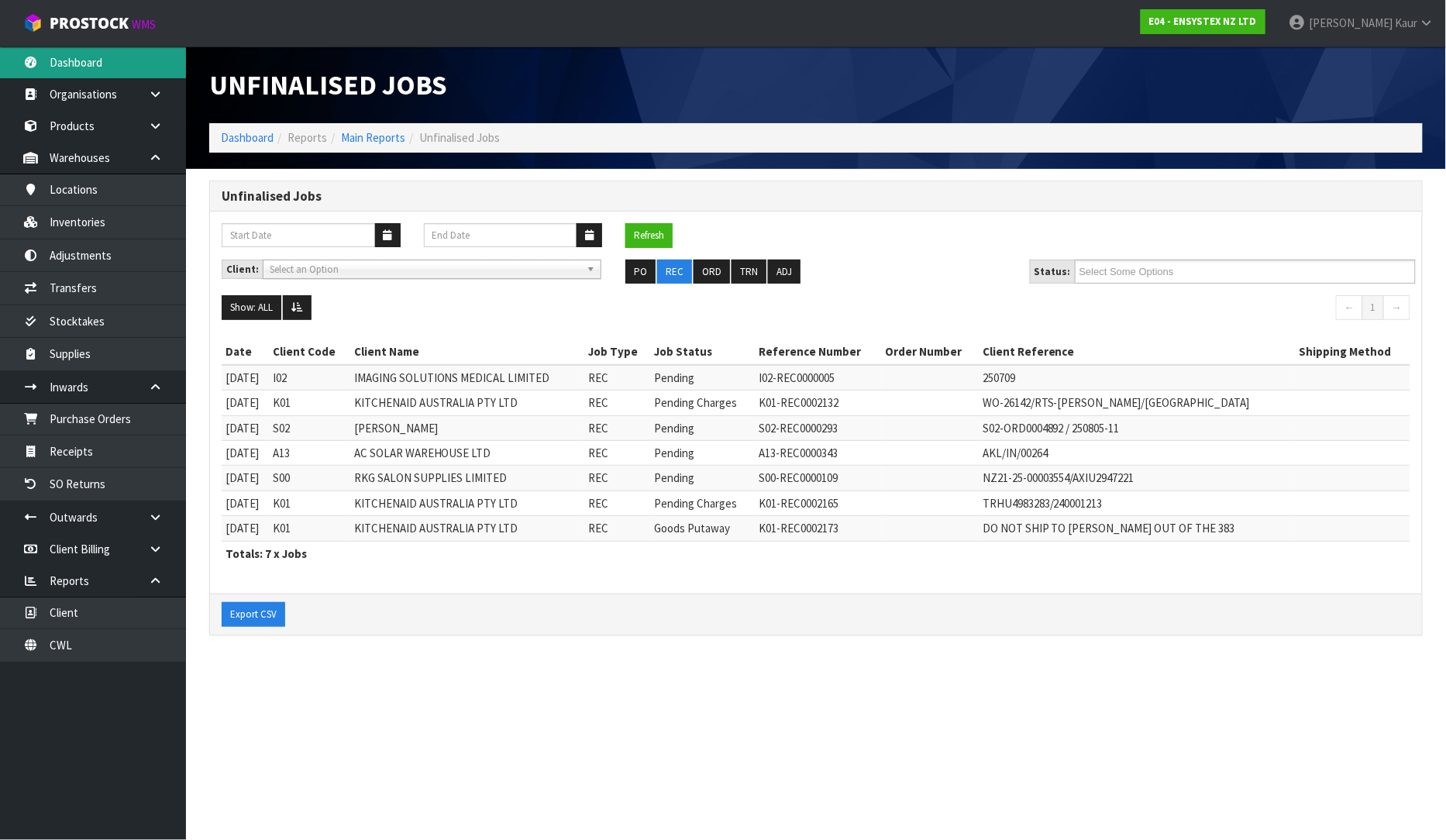
click at [146, 65] on link "Dashboard" at bounding box center [93, 63] width 186 height 32
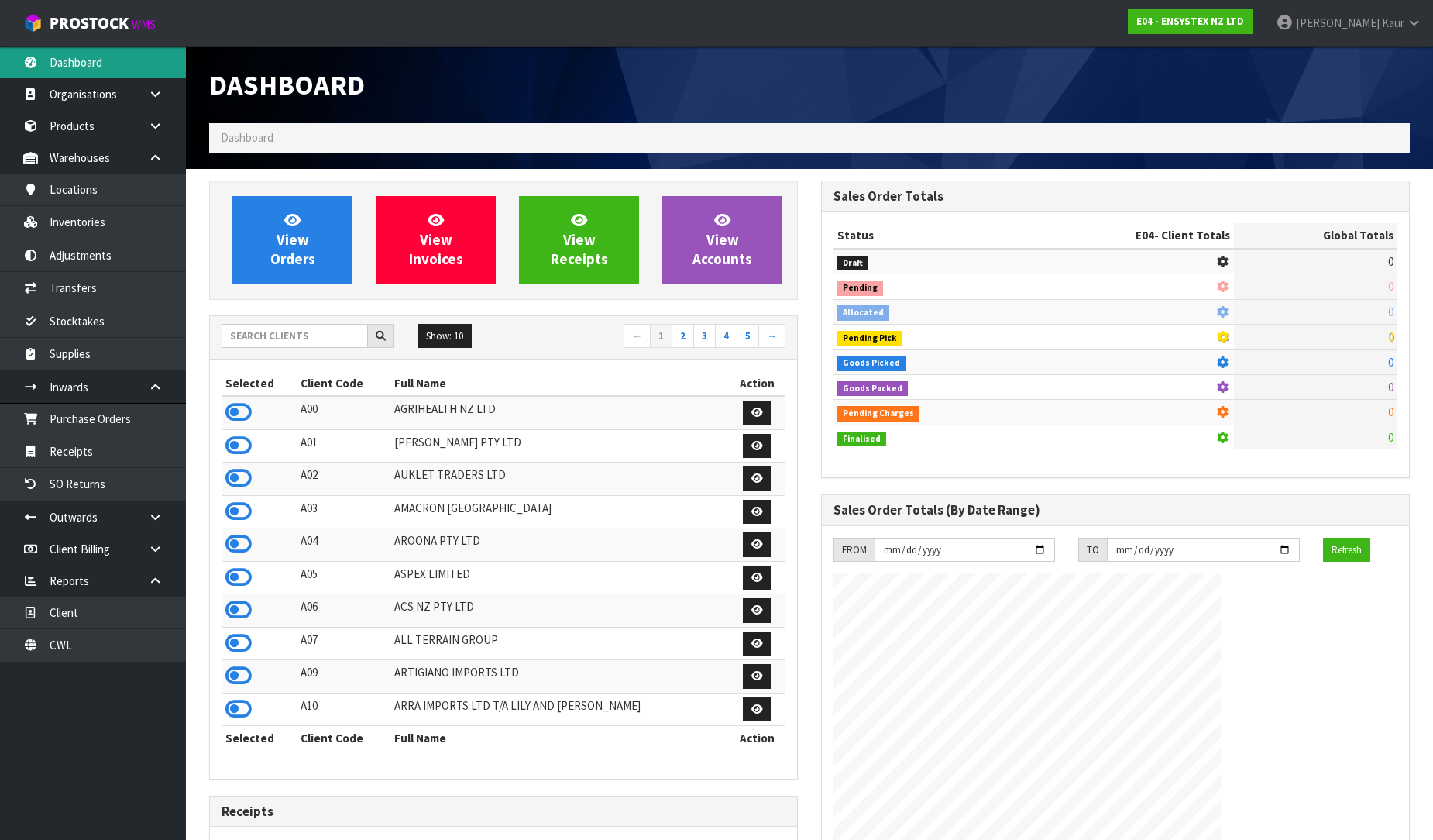
scroll to position [1174, 612]
click at [246, 337] on input "text" at bounding box center [295, 335] width 147 height 24
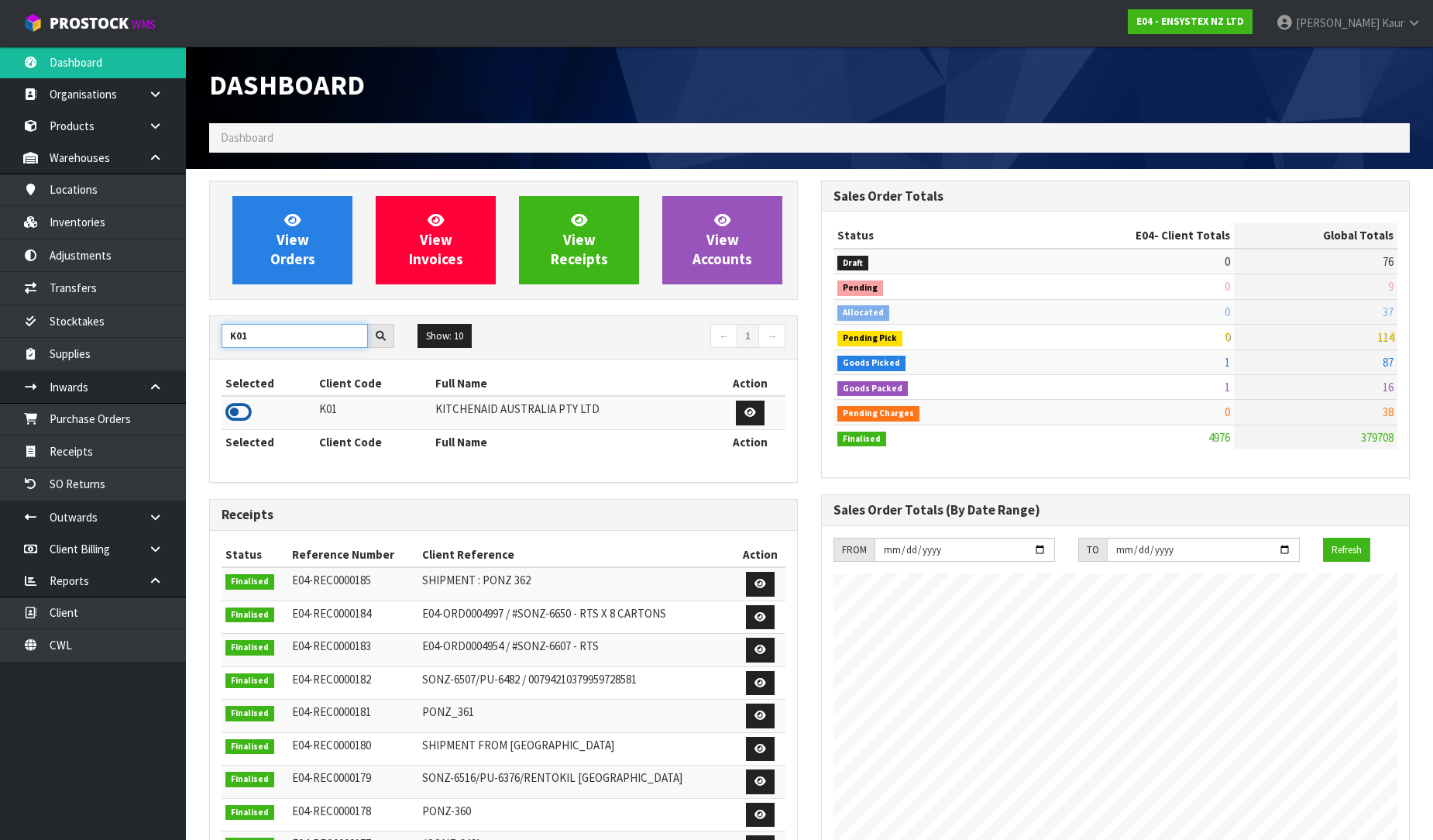
type input "K01"
click at [234, 414] on icon at bounding box center [238, 412] width 26 height 23
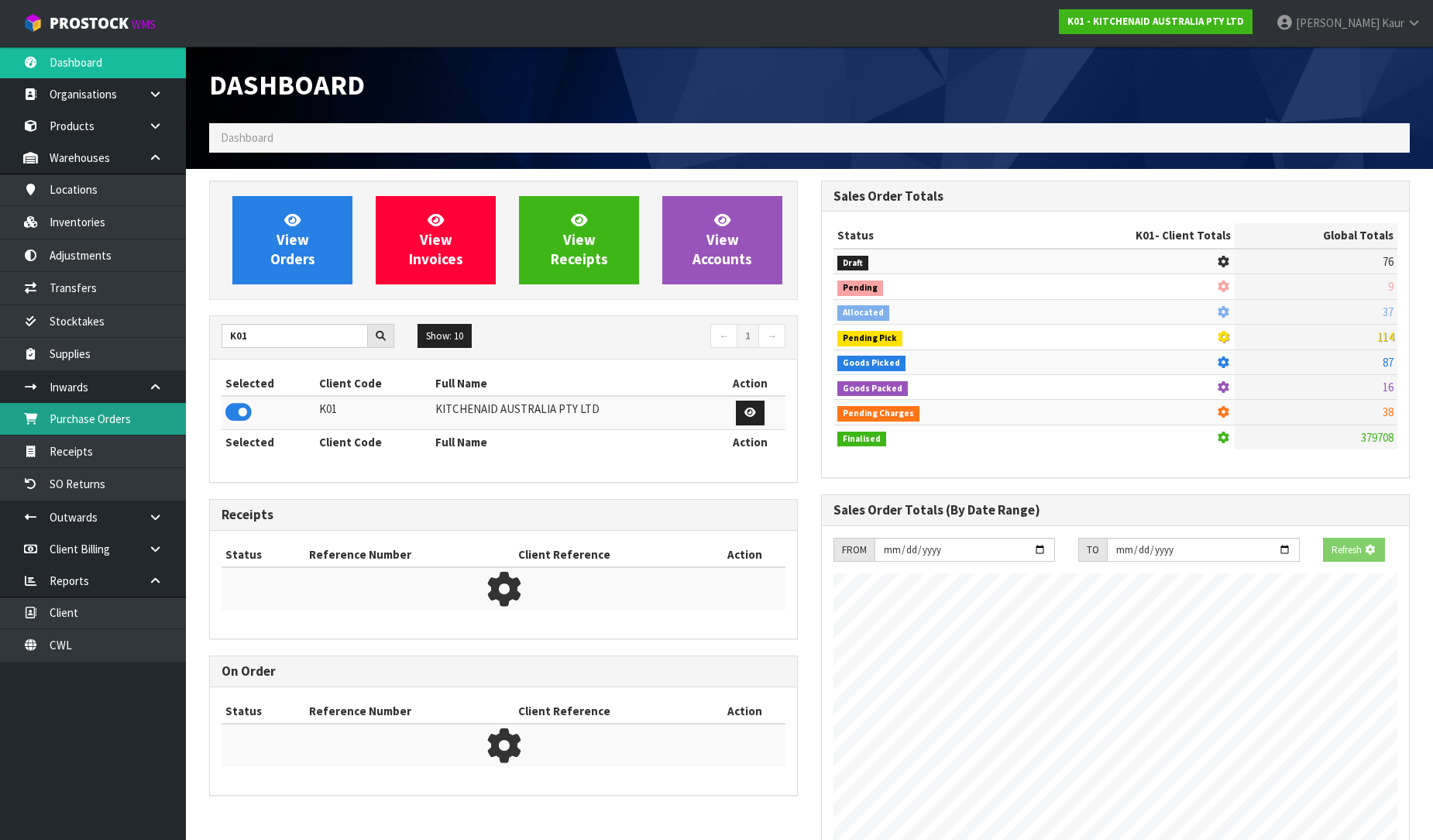
scroll to position [773672, 773973]
click at [114, 419] on link "Purchase Orders" at bounding box center [93, 419] width 186 height 32
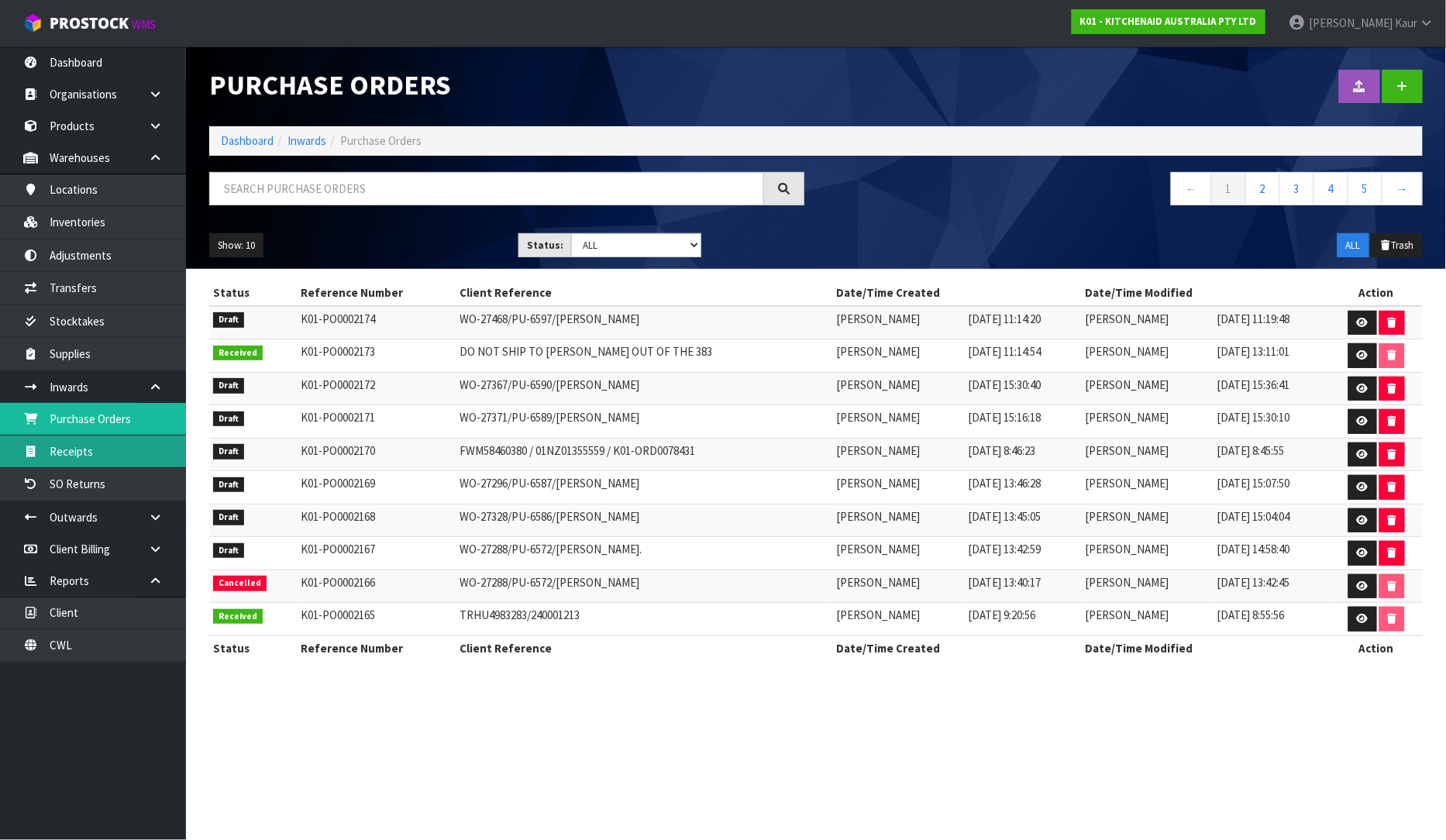
click at [90, 442] on link "Receipts" at bounding box center [93, 452] width 186 height 32
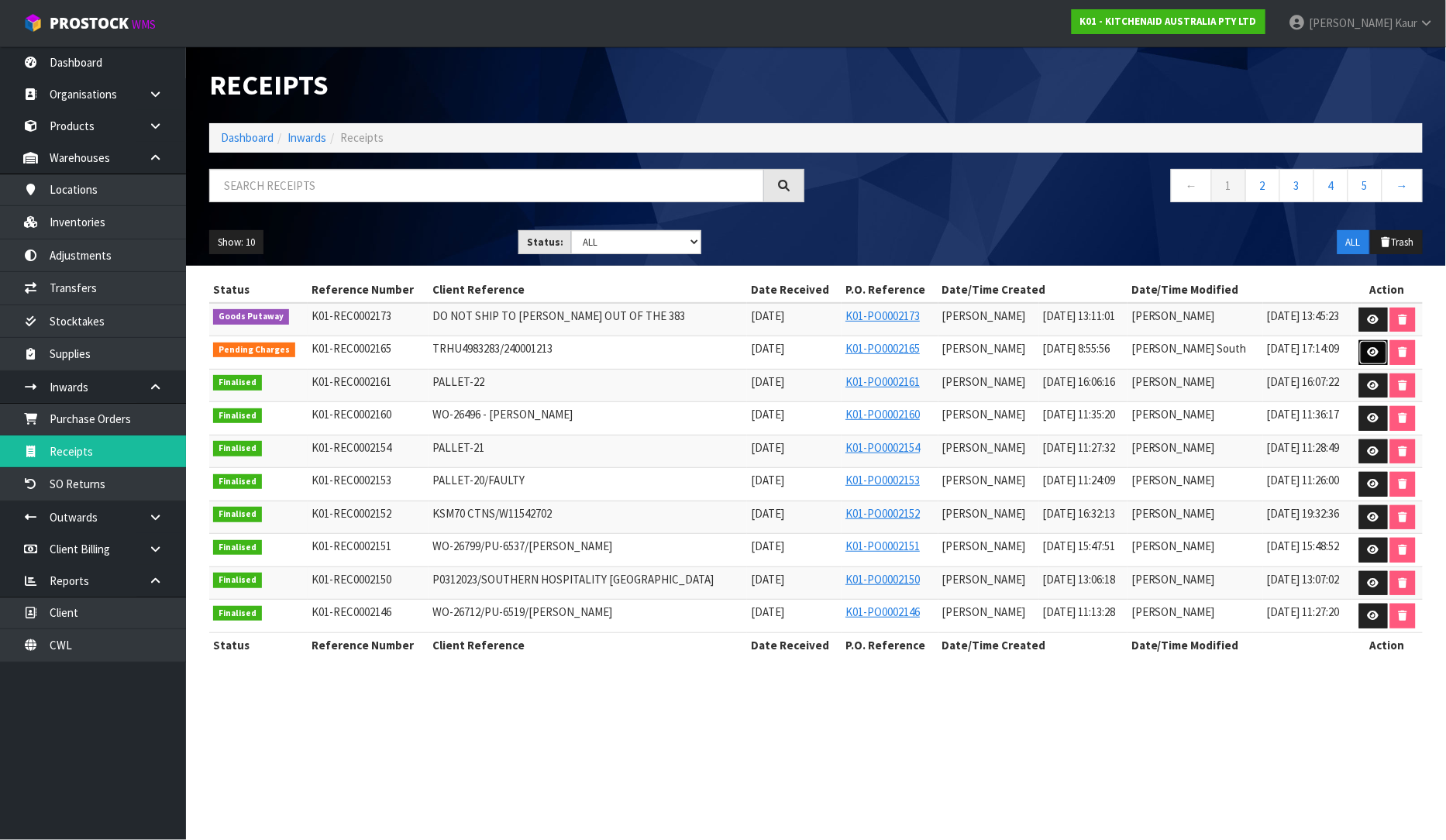
click at [1376, 350] on link at bounding box center [1374, 352] width 29 height 25
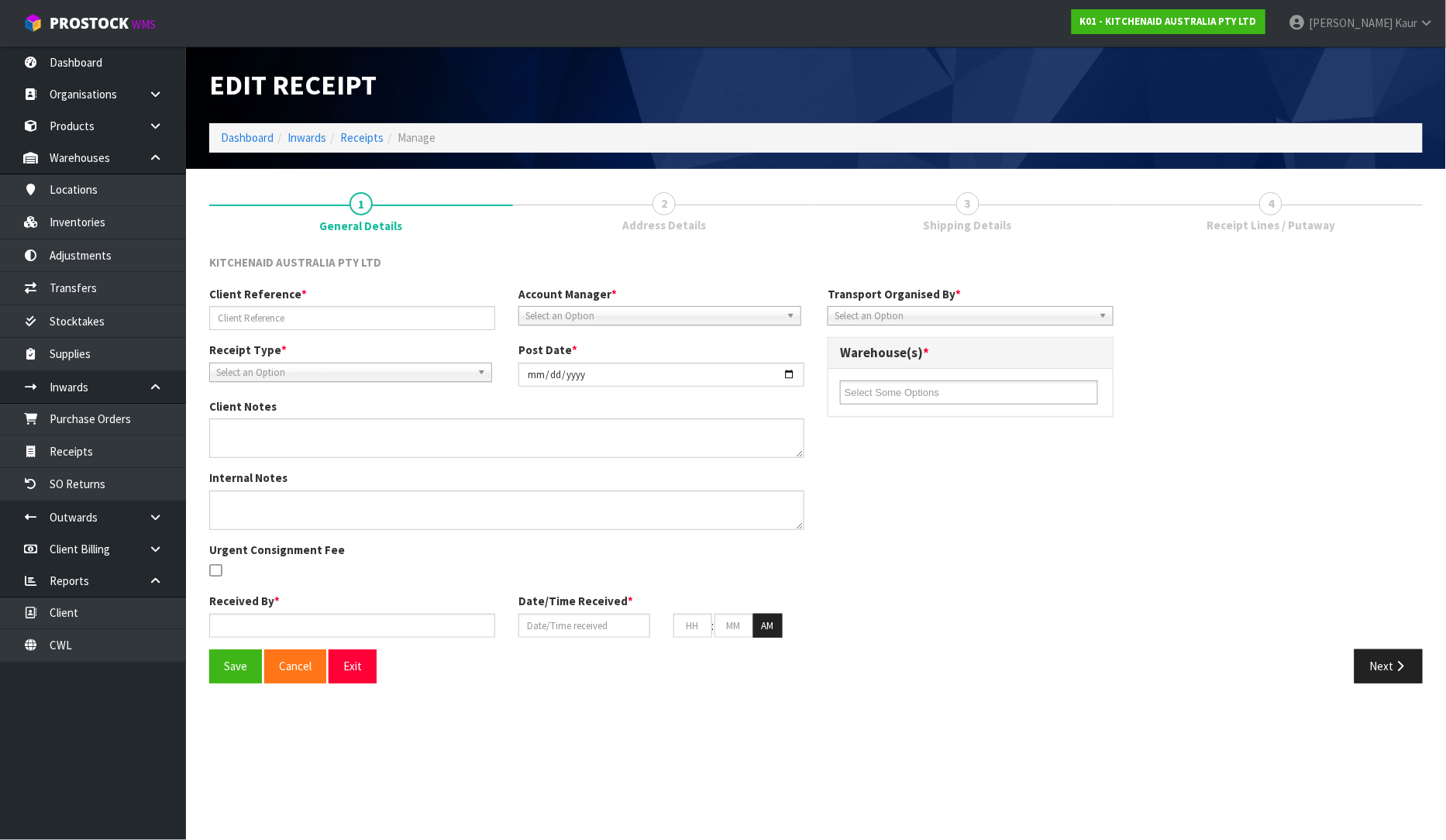
type input "TRHU4983283/240001213"
type input "[DATE]"
type textarea "DAMAGES WE2632651 OUTER CARTON, PICTURE CARTON DAMAGED FOAM AND MACHINE ARE OK"
type textarea "DEMMURAGE CHARGES- 1 DAY. ([PERSON_NAME]) I ACCEPTED GO TO PAY AND BILL TO CWL …"
type input "[PERSON_NAME]"
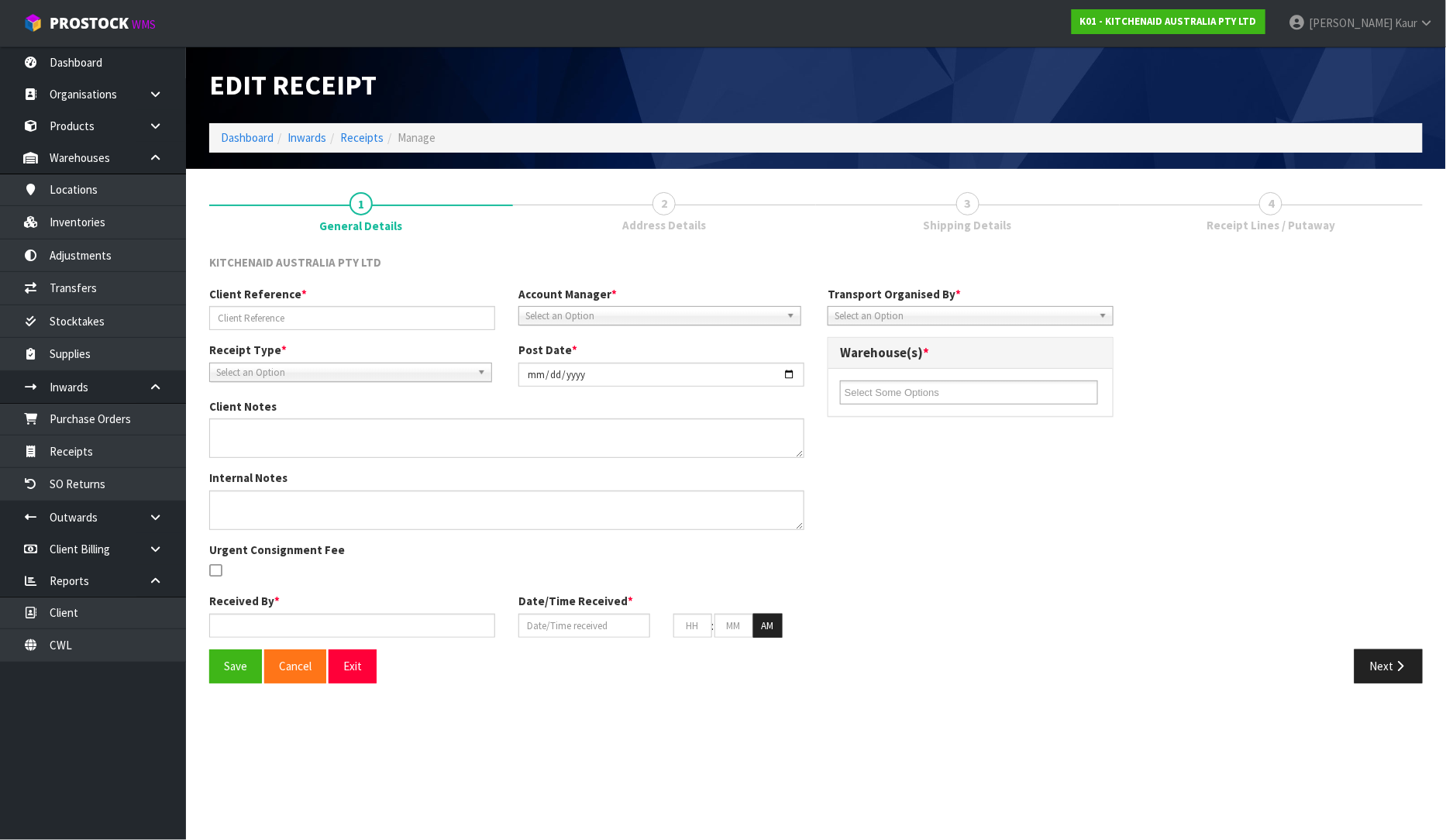
type input "[DATE]"
type input "08"
type input "55"
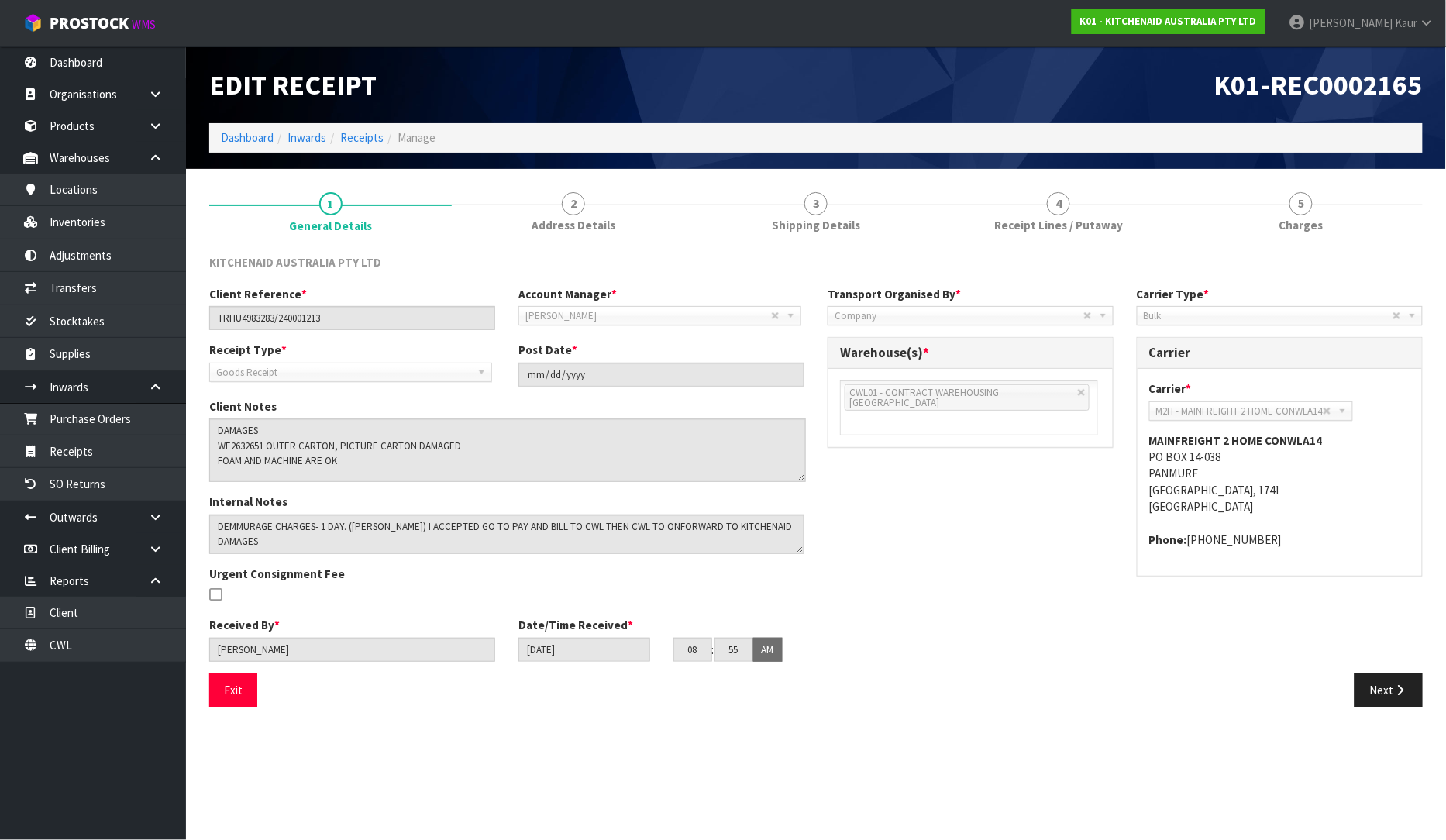
drag, startPoint x: 795, startPoint y: 455, endPoint x: 796, endPoint y: 480, distance: 25.0
click at [796, 480] on textarea at bounding box center [507, 450] width 597 height 64
click at [807, 205] on span "3" at bounding box center [816, 204] width 23 height 23
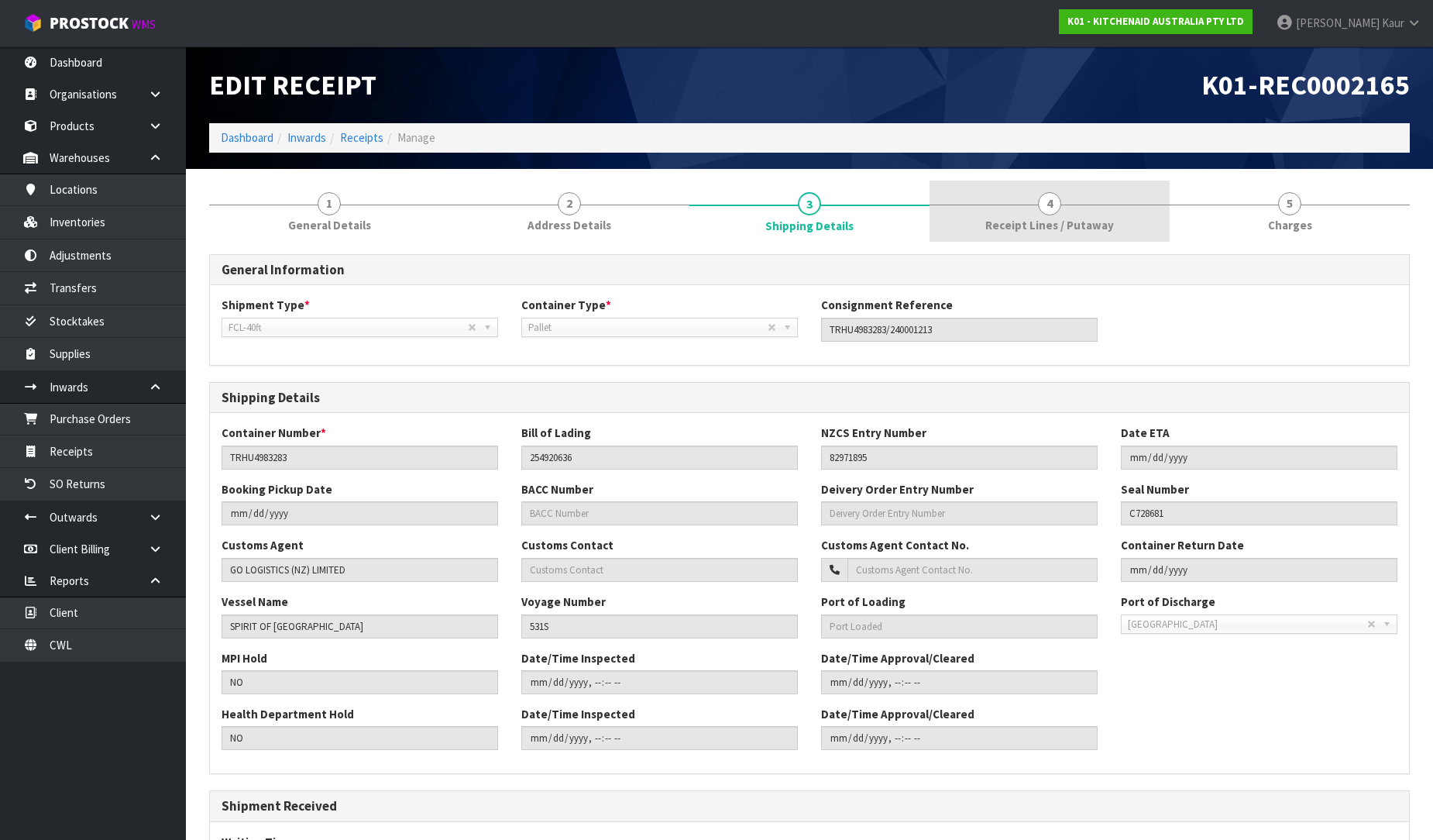
click at [1043, 208] on span "4" at bounding box center [1049, 204] width 23 height 23
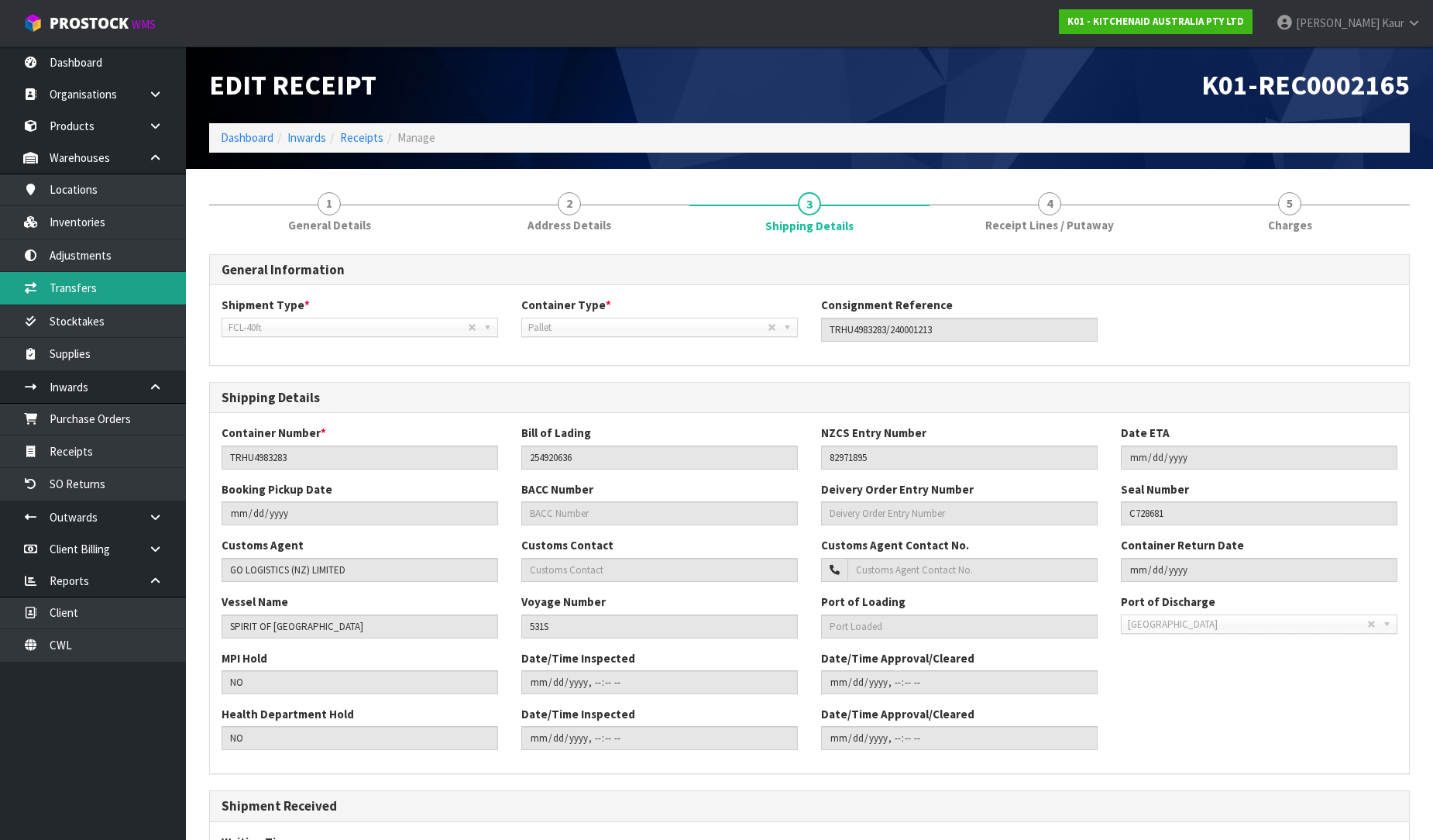
click at [312, 217] on span "General Details" at bounding box center [329, 225] width 83 height 16
click at [346, 225] on span "General Details" at bounding box center [329, 225] width 83 height 16
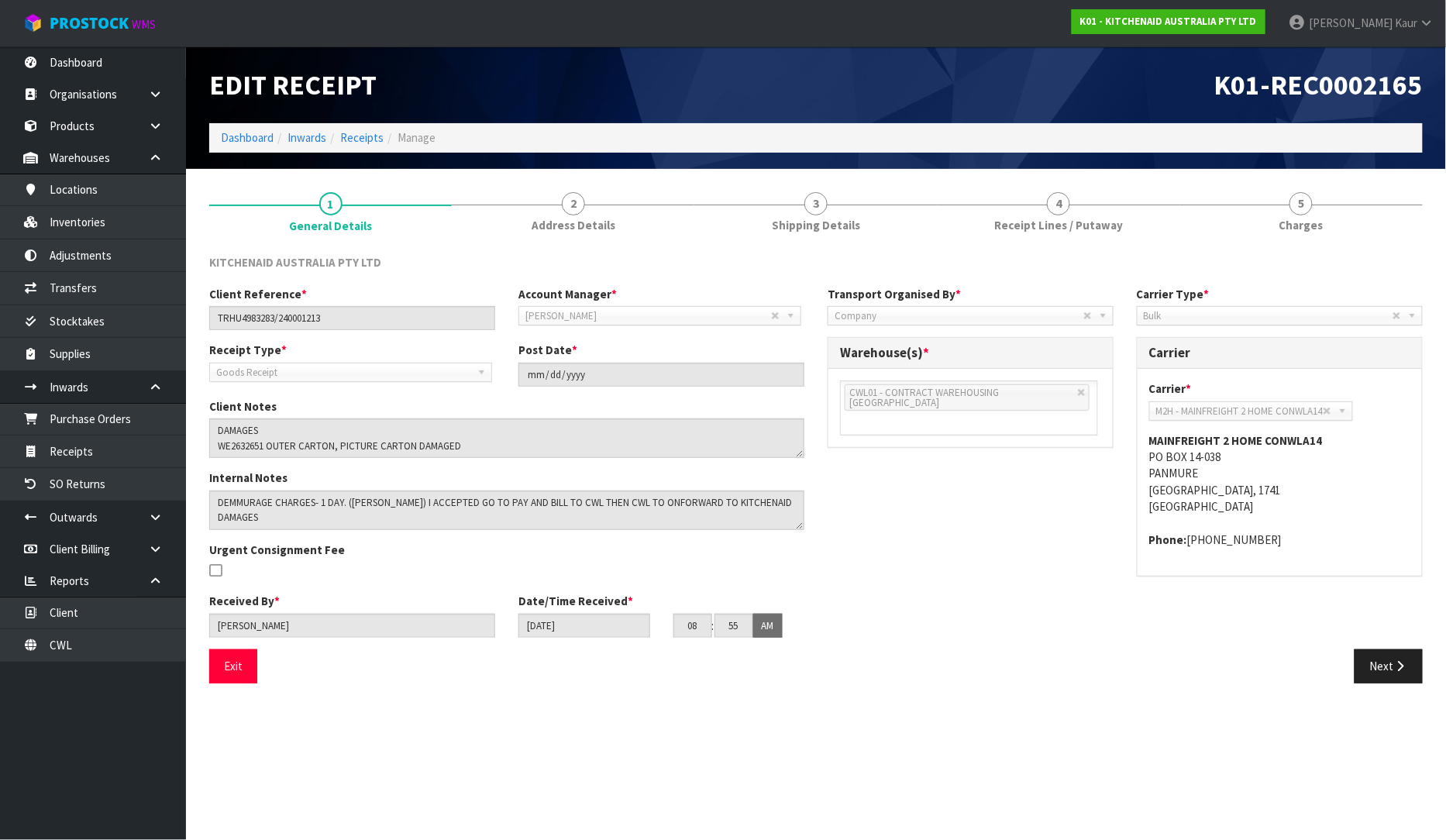
drag, startPoint x: 1048, startPoint y: 217, endPoint x: 145, endPoint y: 3, distance: 928.0
click at [1048, 217] on span "Receipt Lines / Putaway" at bounding box center [1059, 225] width 129 height 16
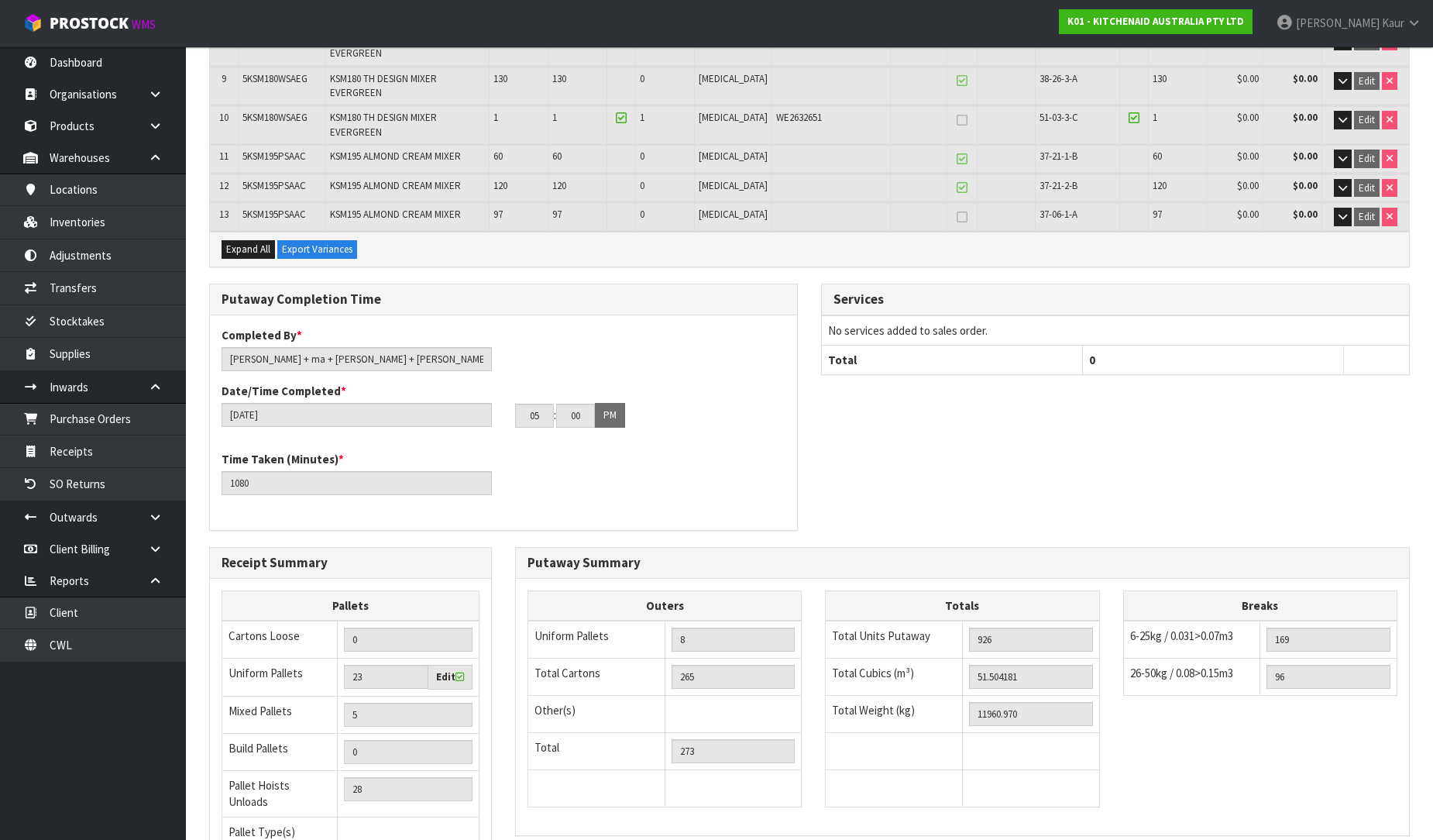
scroll to position [602, 0]
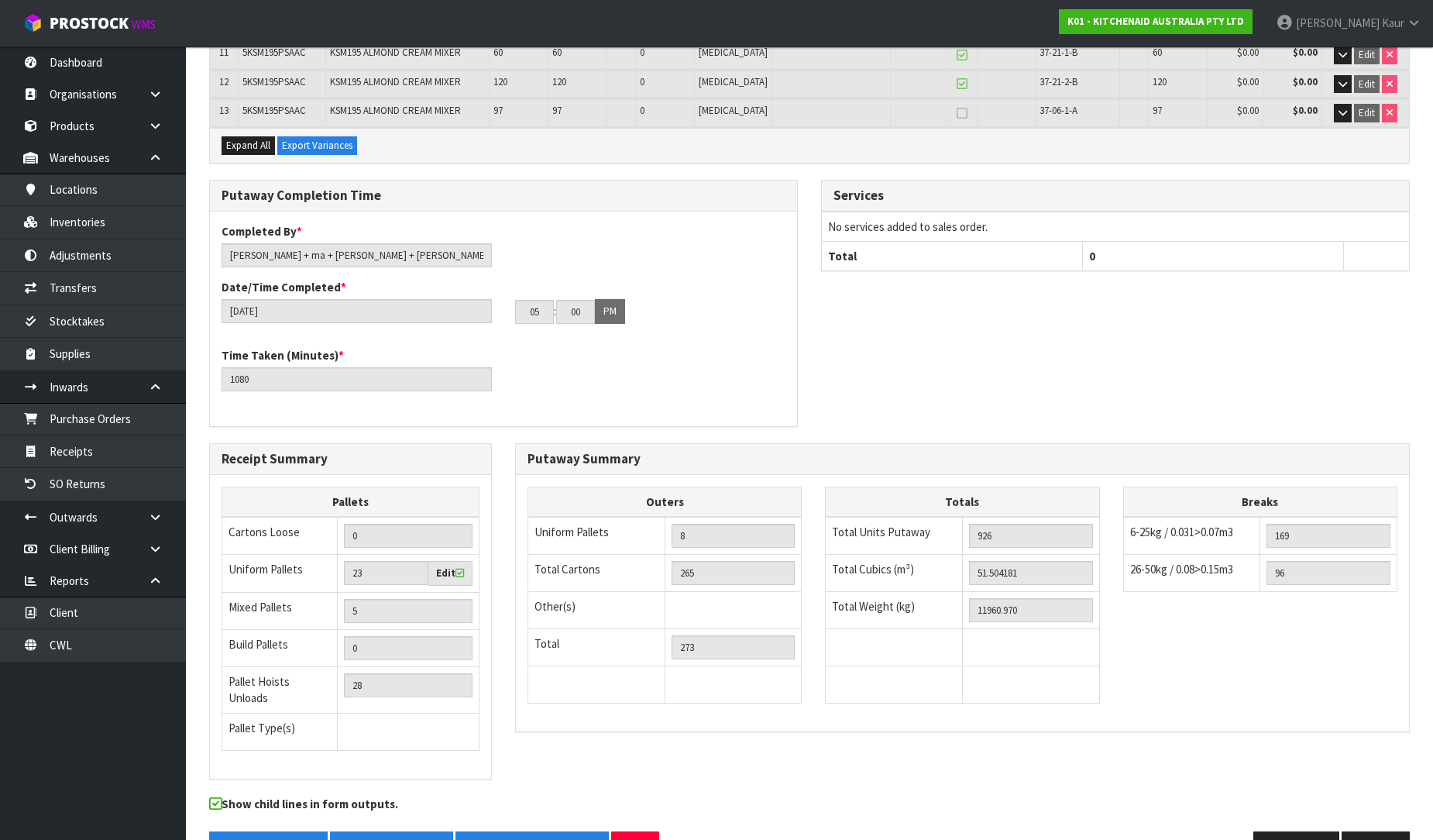
click at [1095, 666] on td at bounding box center [1030, 685] width 137 height 38
drag, startPoint x: 1379, startPoint y: 793, endPoint x: 1242, endPoint y: 677, distance: 179.5
click at [1379, 831] on button "Next" at bounding box center [1376, 847] width 68 height 33
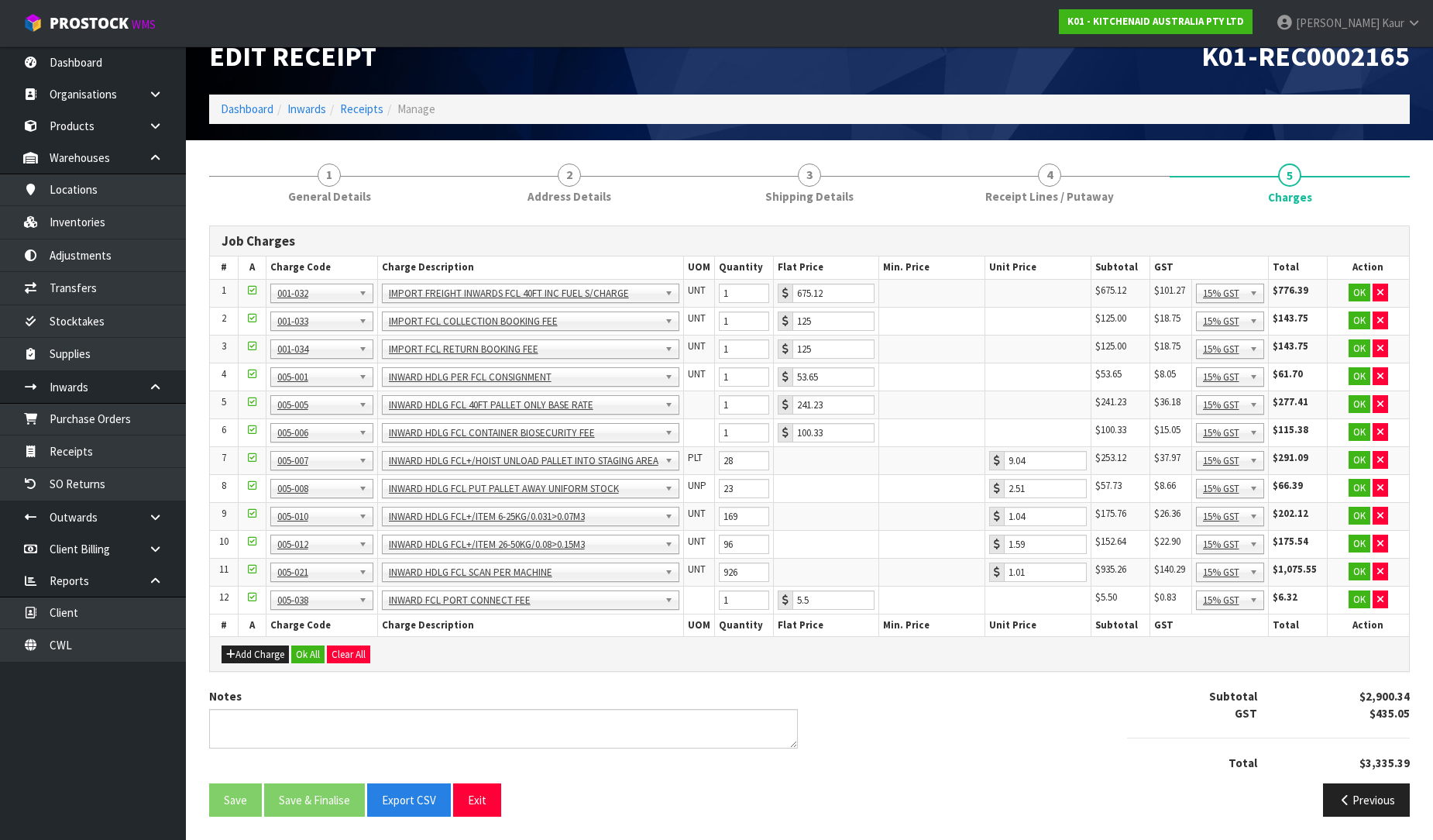
scroll to position [0, 0]
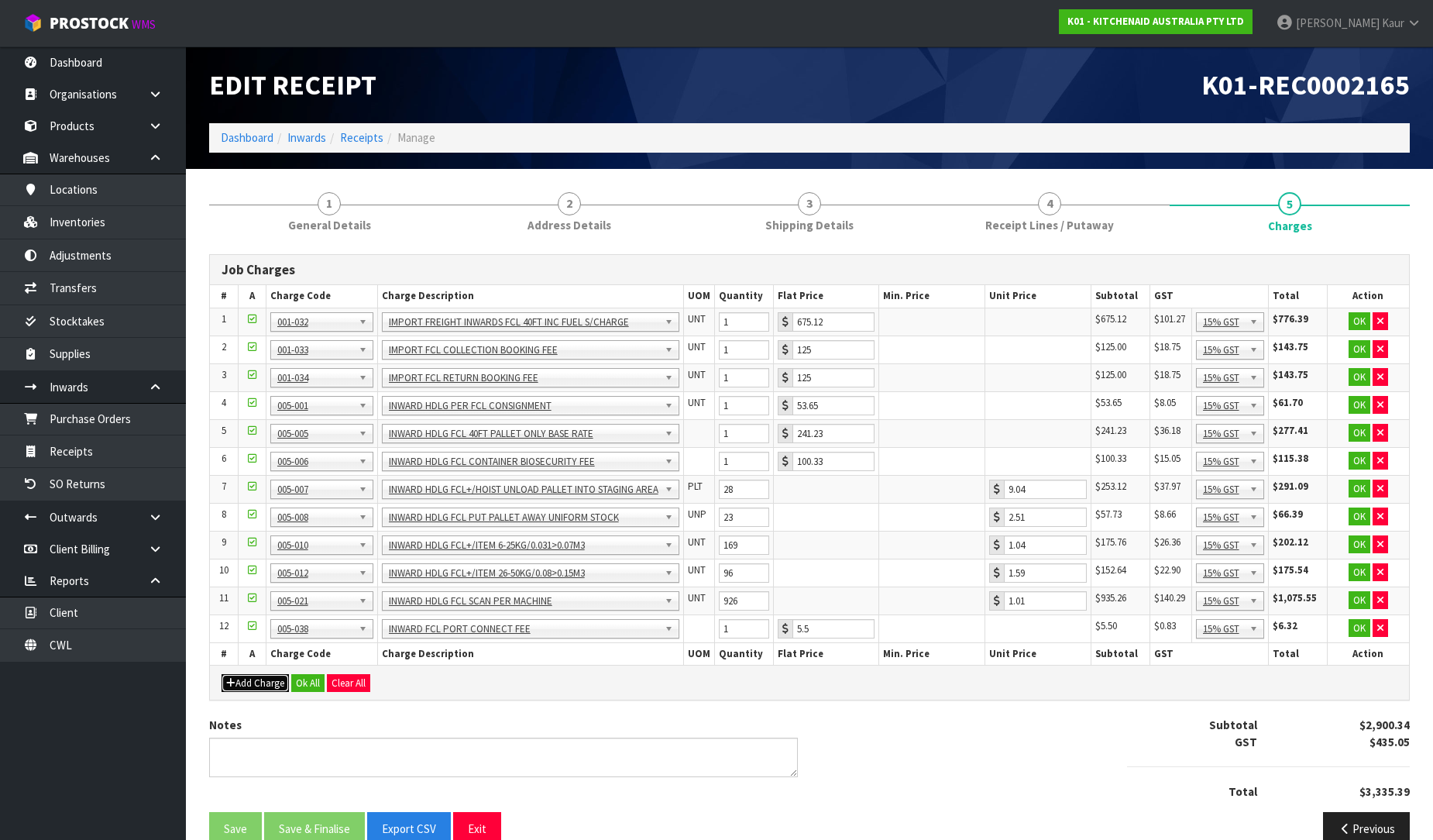
click at [248, 675] on button "Add Charge" at bounding box center [255, 683] width 67 height 19
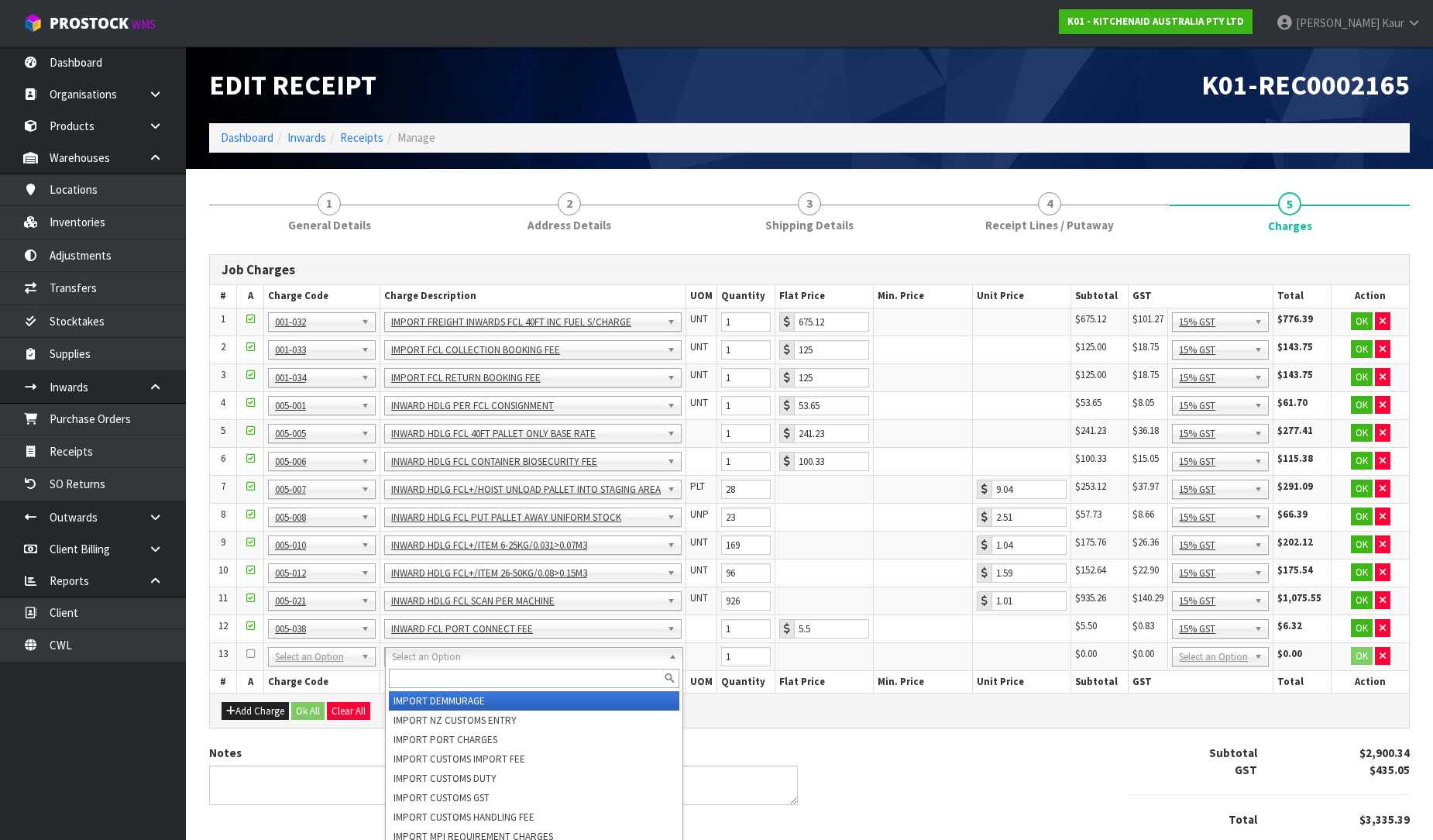
click at [398, 669] on input "text" at bounding box center [534, 678] width 291 height 20
type input "DE"
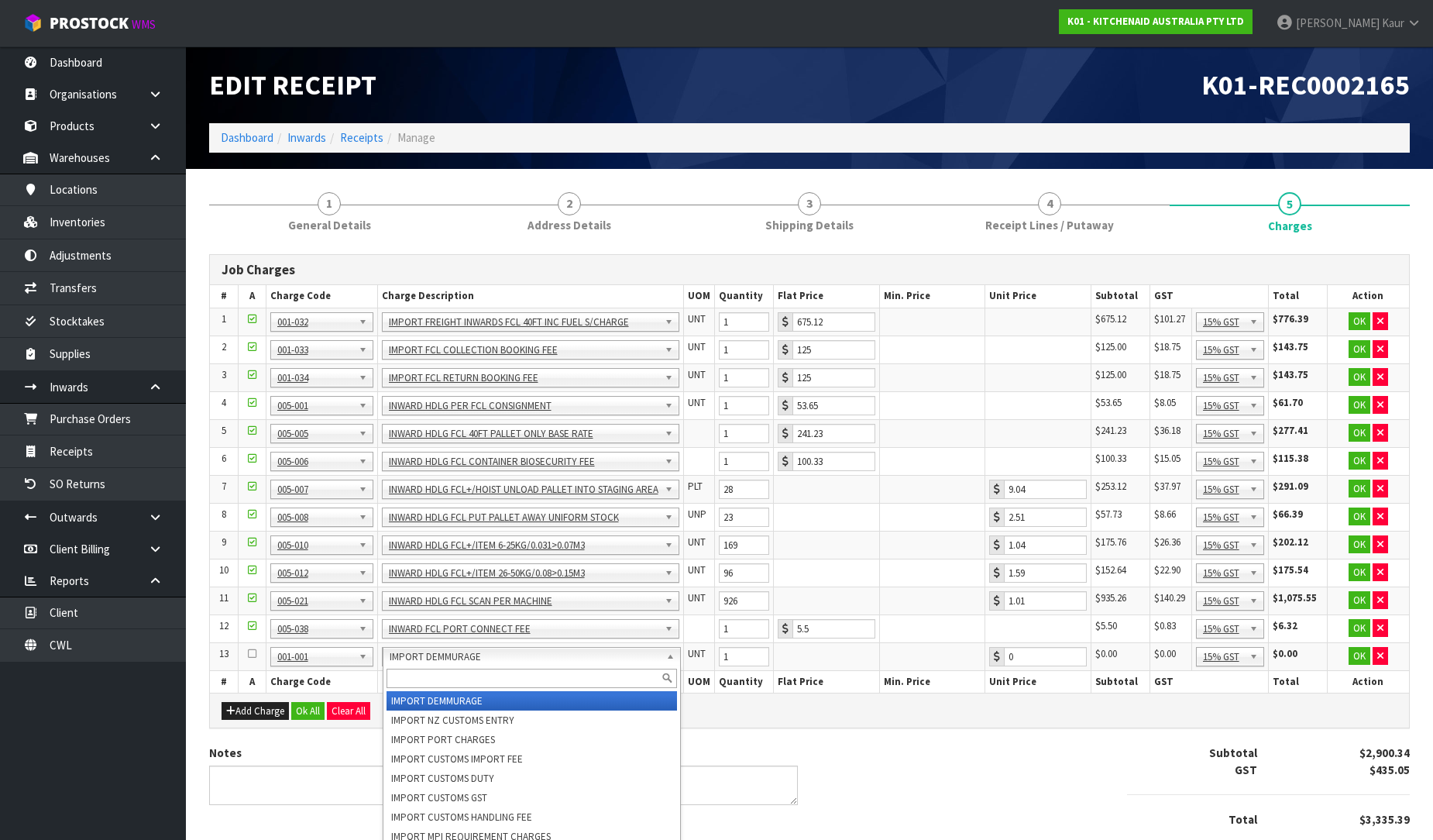
click at [470, 676] on input "text" at bounding box center [531, 678] width 291 height 20
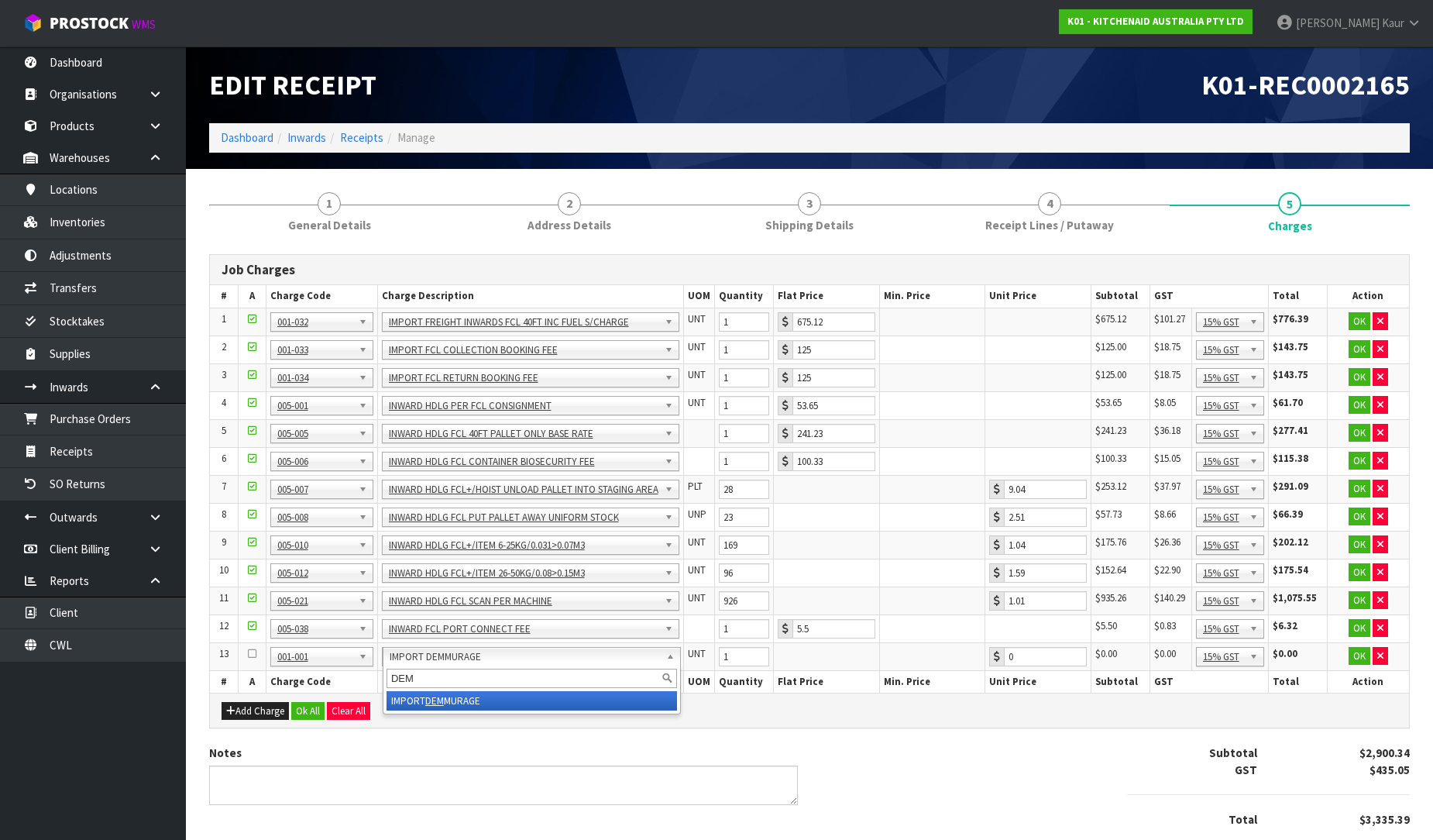
type input "DEM"
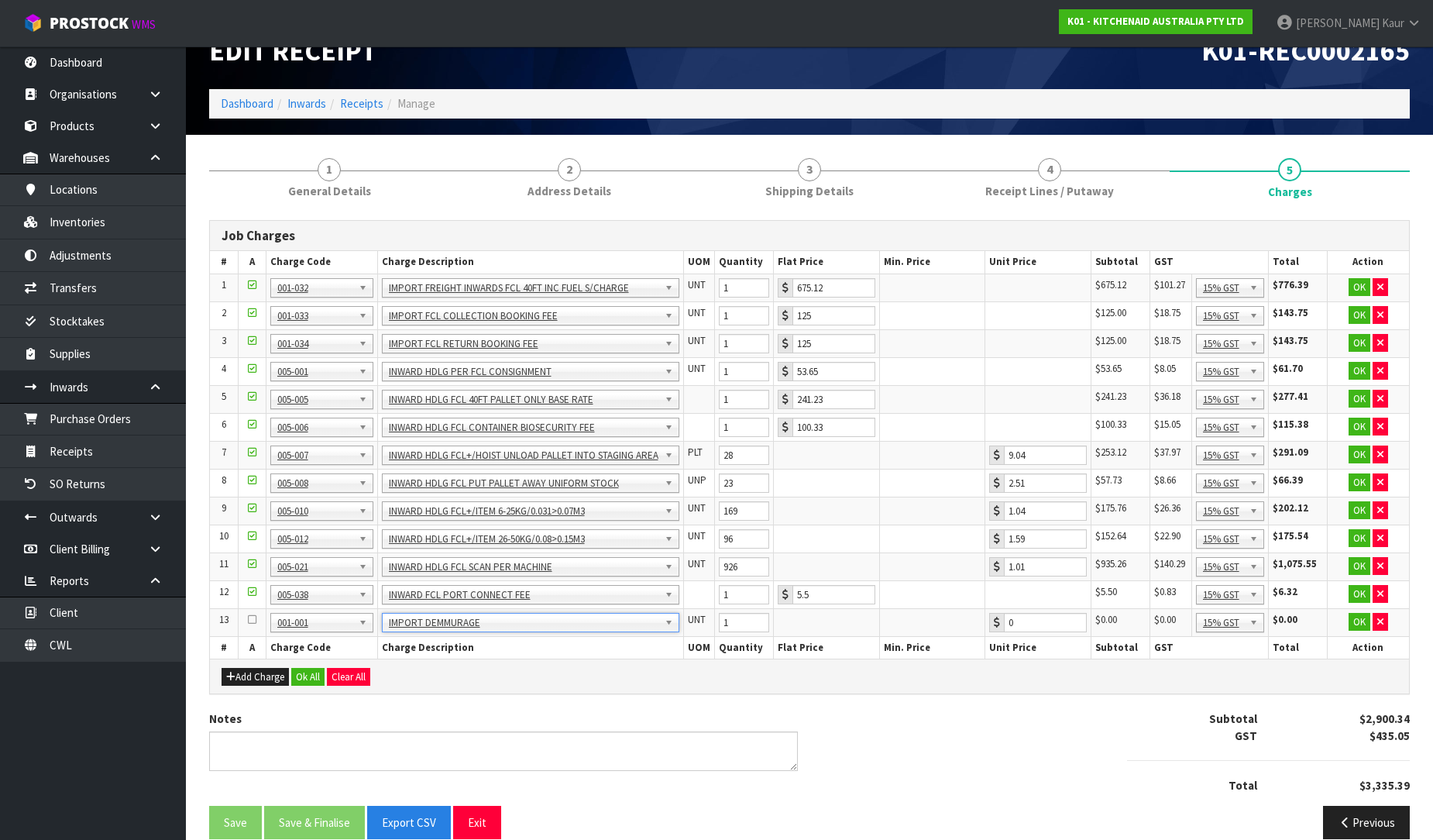
scroll to position [56, 0]
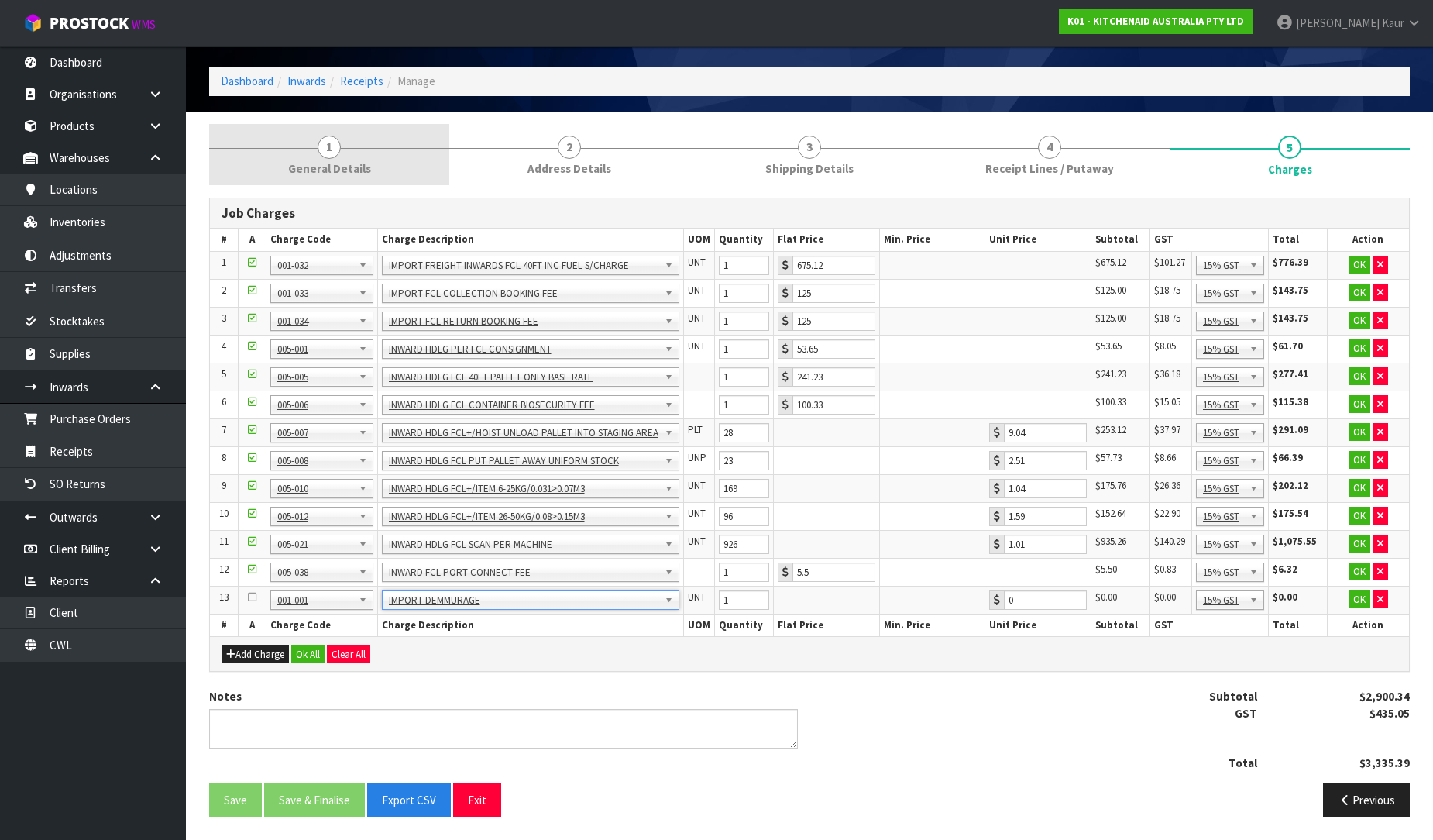
click at [293, 159] on link "1 General Details" at bounding box center [329, 155] width 240 height 61
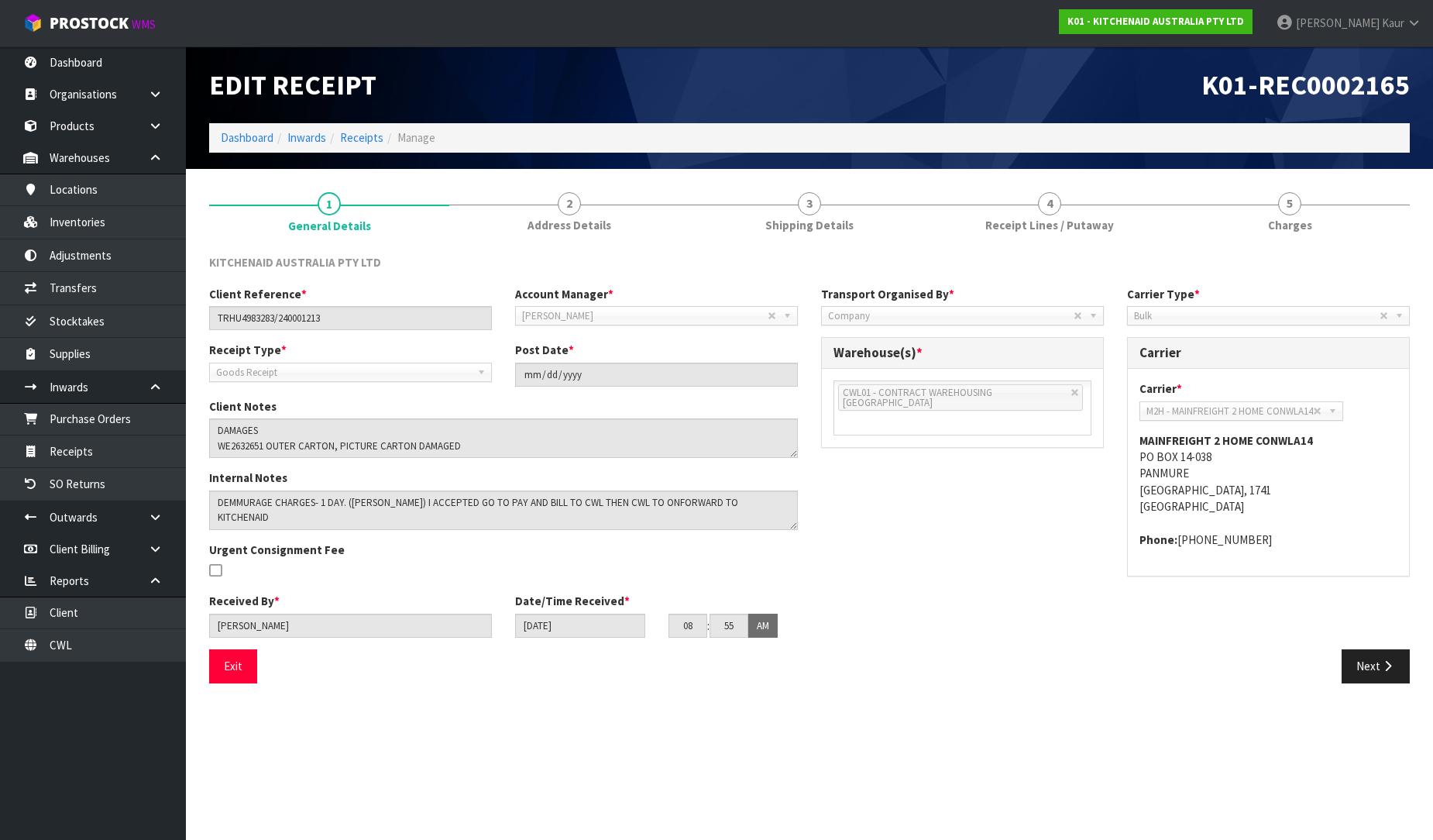
scroll to position [0, 0]
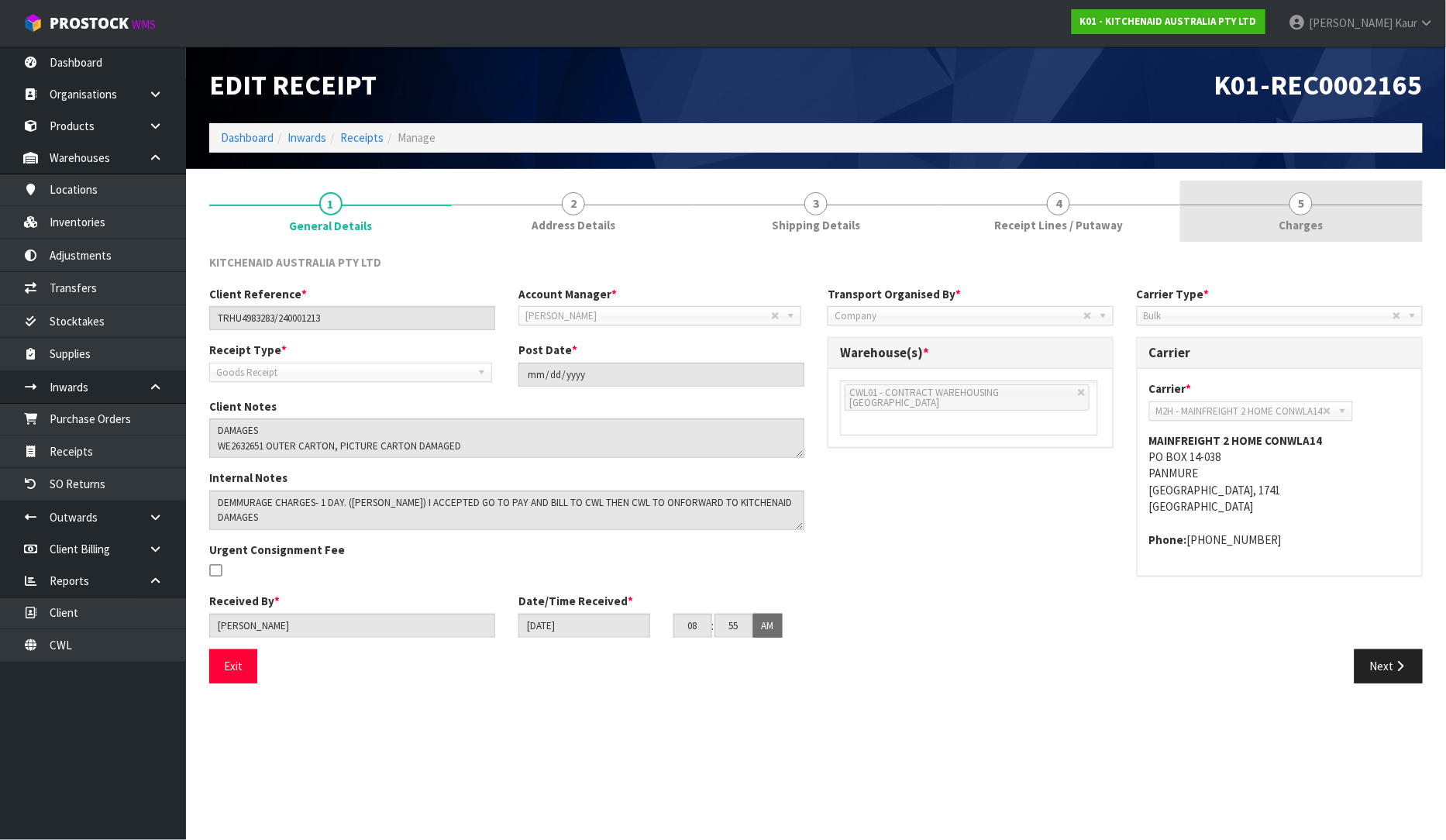
click at [1295, 199] on span "5" at bounding box center [1301, 204] width 23 height 23
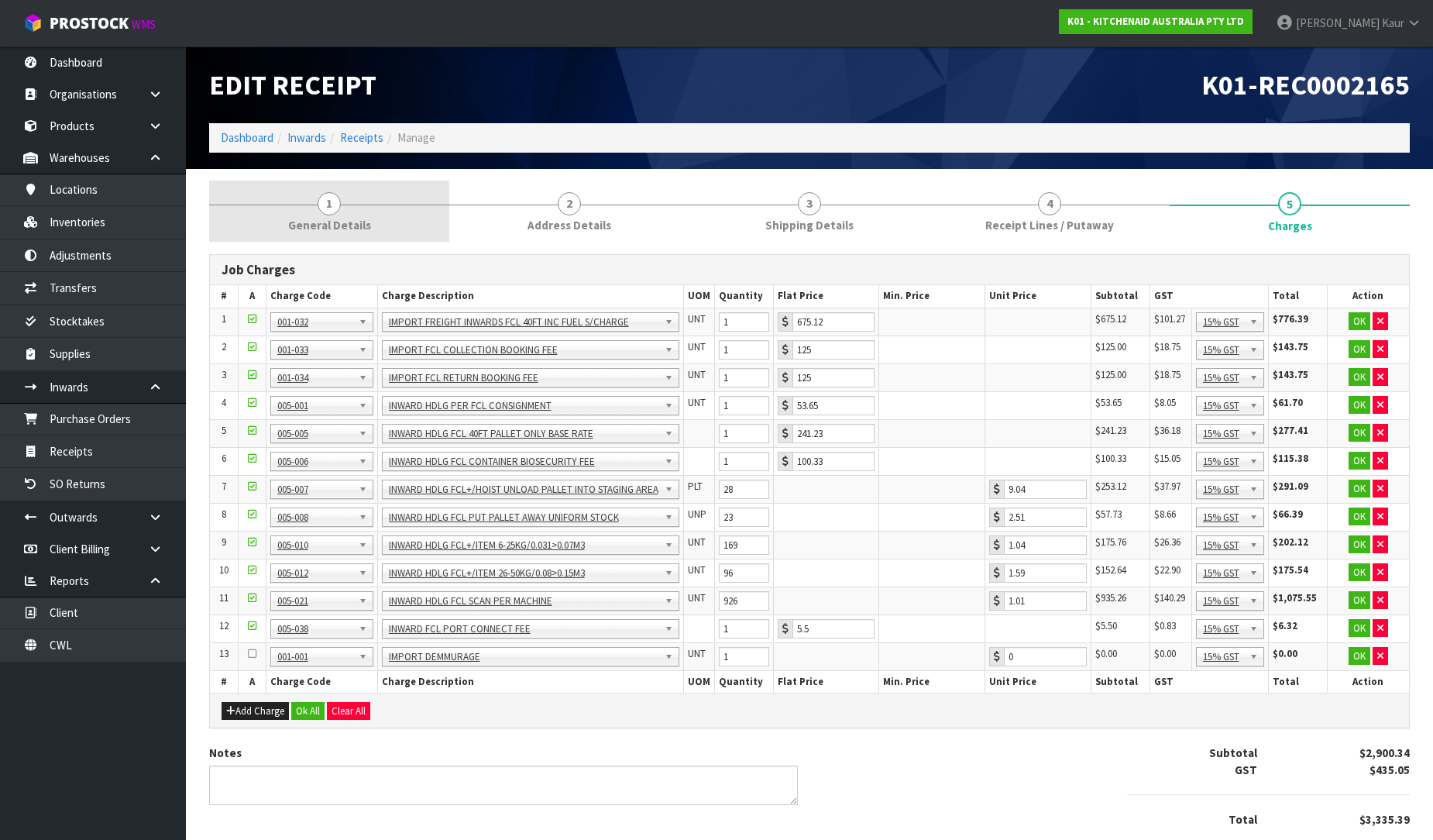
click at [319, 204] on span "1" at bounding box center [329, 204] width 23 height 23
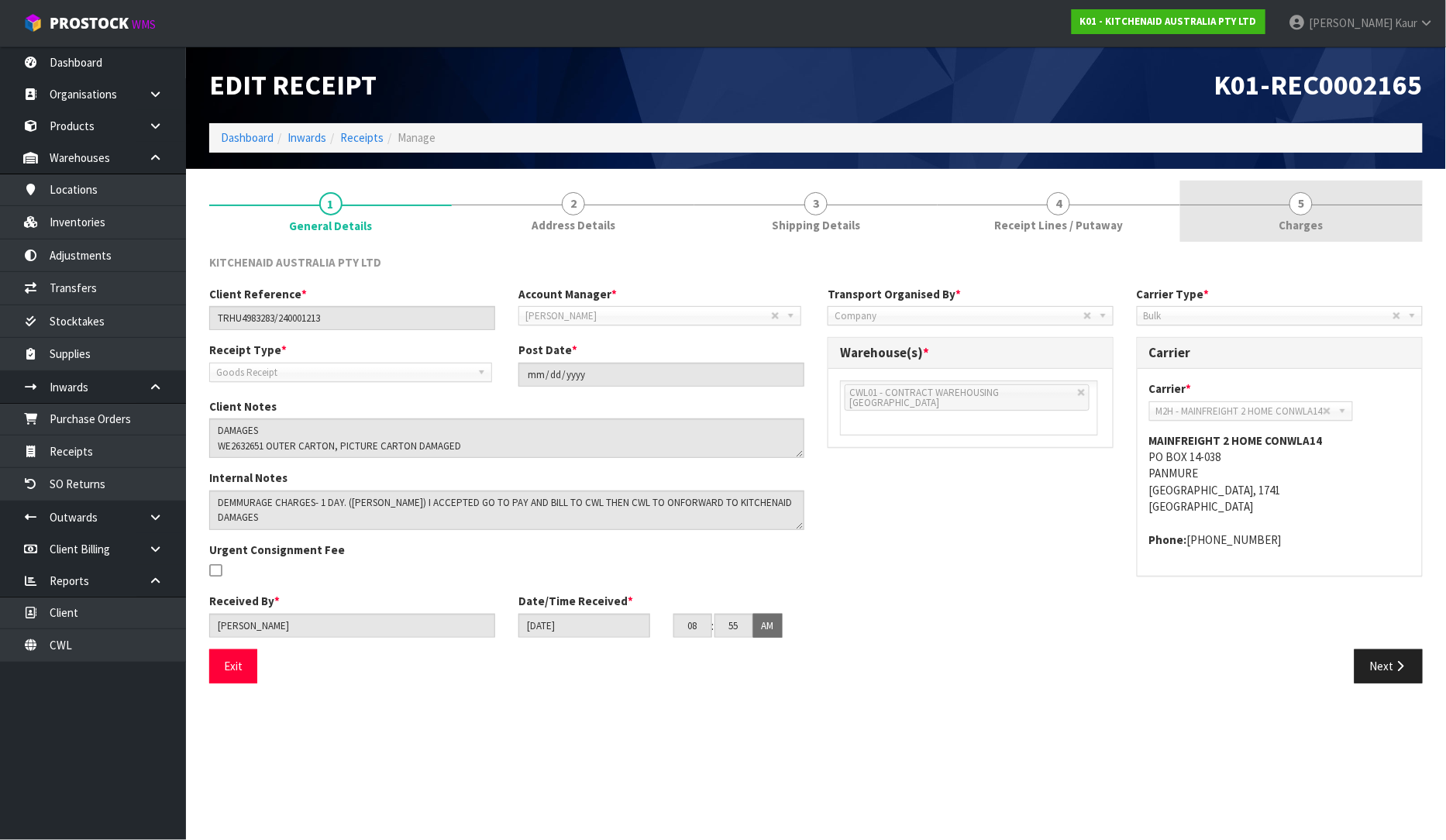
click at [1320, 218] on span "Charges" at bounding box center [1301, 225] width 44 height 16
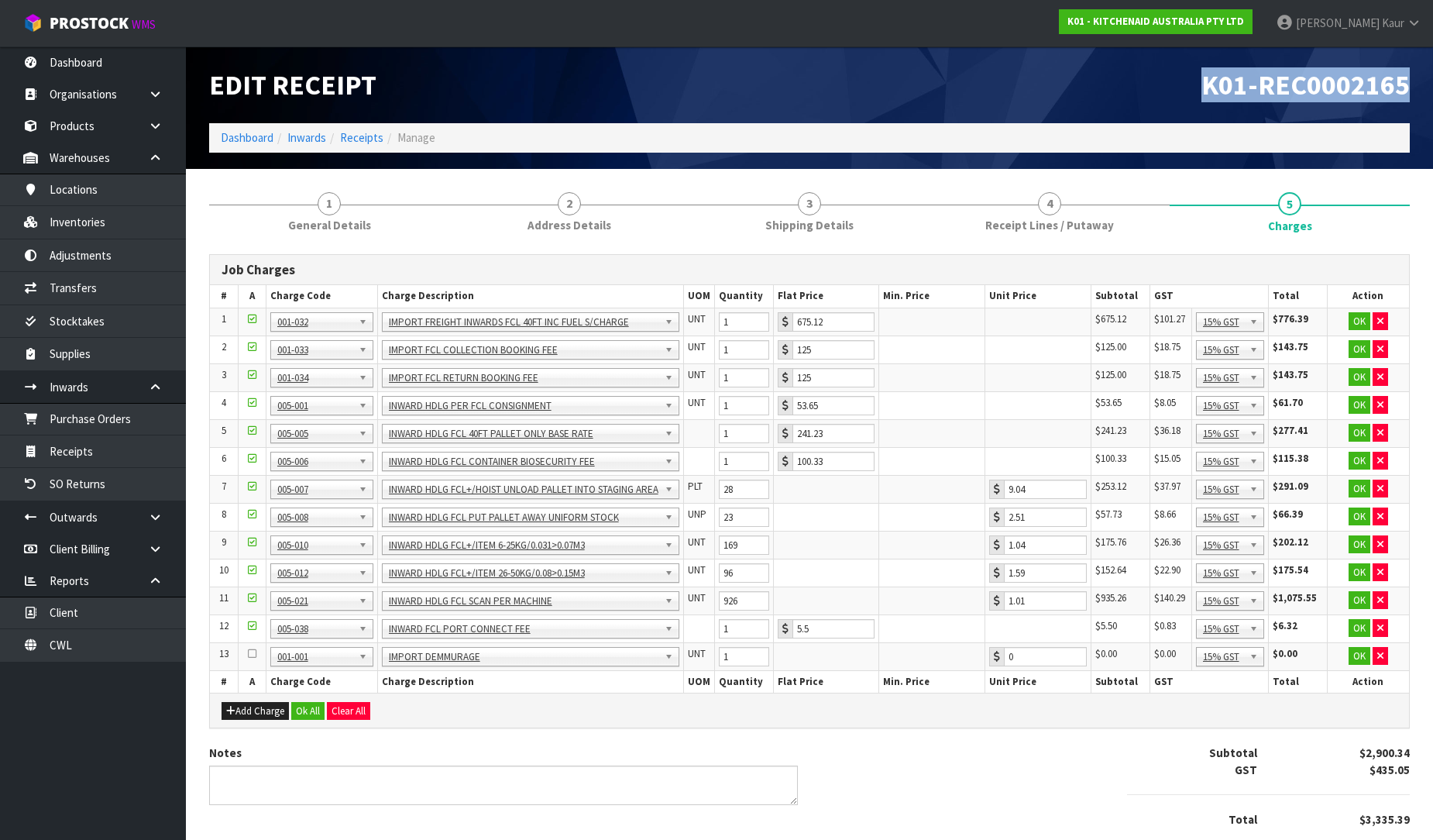
drag, startPoint x: 1211, startPoint y: 83, endPoint x: 1412, endPoint y: 76, distance: 201.1
click at [1412, 76] on div "K01-REC0002165" at bounding box center [1115, 85] width 612 height 77
copy span "K01-REC0002165"
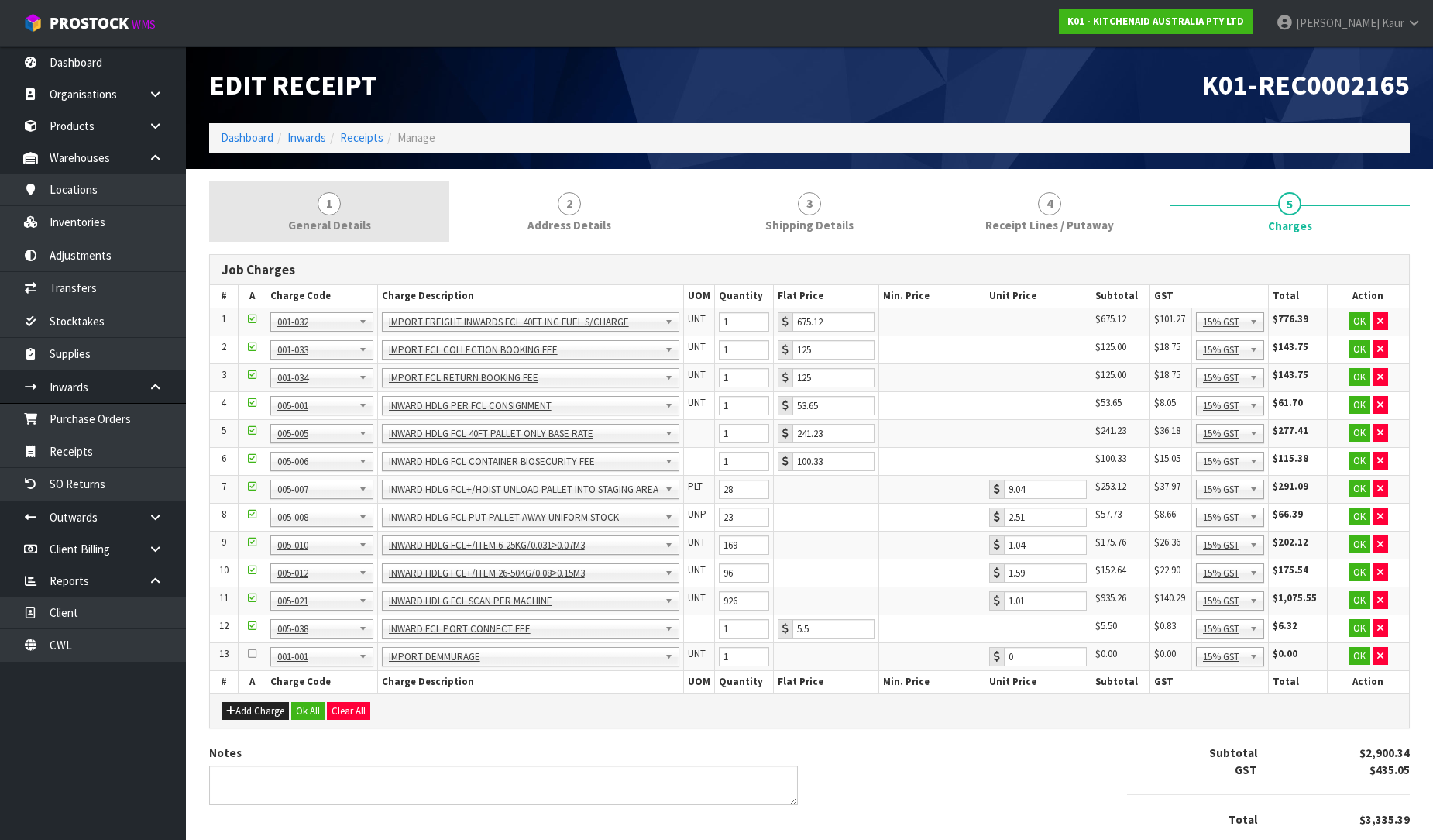
click at [347, 192] on link "1 General Details" at bounding box center [329, 211] width 240 height 61
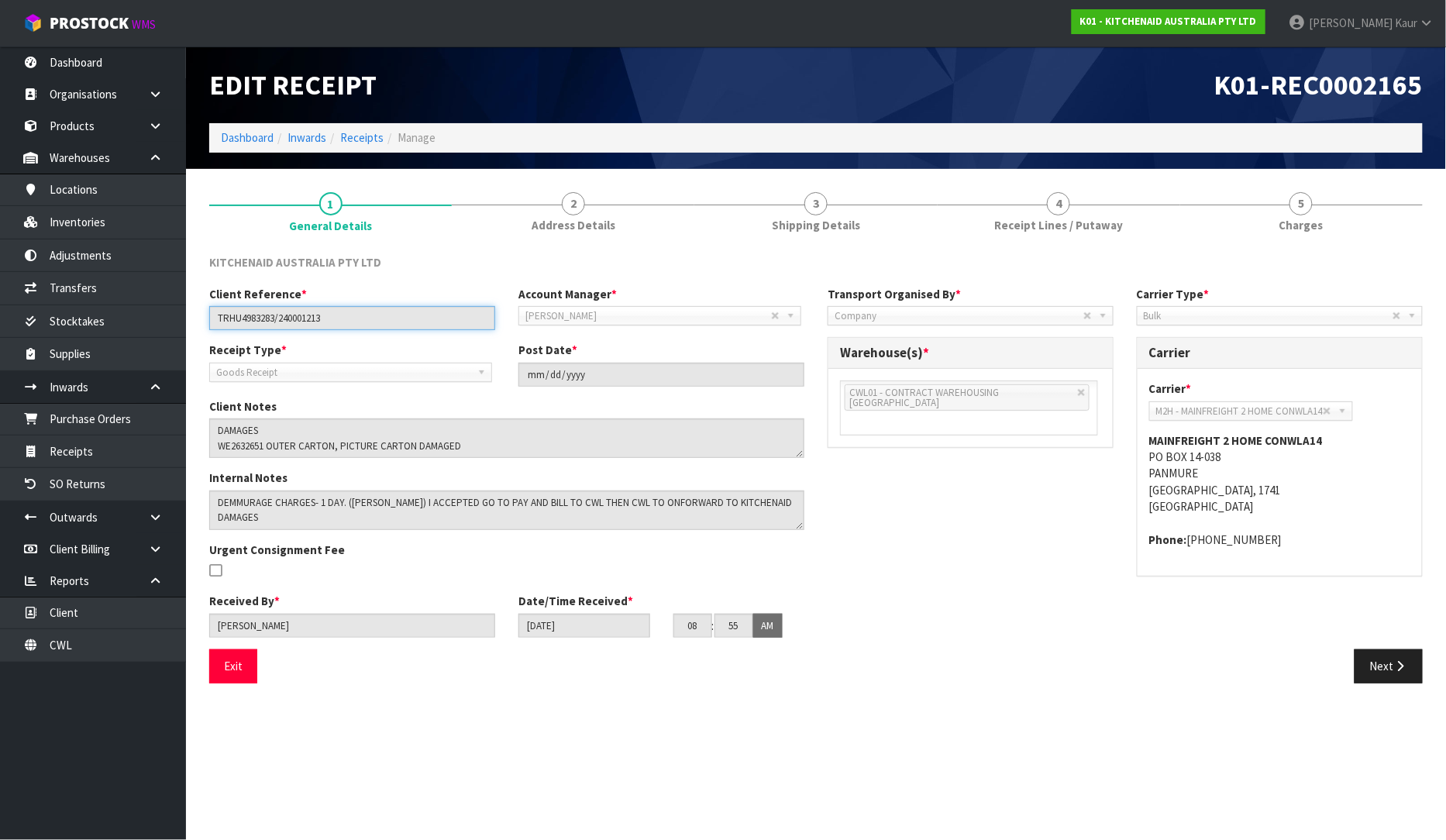
drag, startPoint x: 359, startPoint y: 315, endPoint x: 201, endPoint y: 328, distance: 158.5
click at [201, 328] on div "Client Reference * TRHU4983283/240001213" at bounding box center [353, 308] width 310 height 44
drag, startPoint x: 1303, startPoint y: 197, endPoint x: 618, endPoint y: 586, distance: 787.7
click at [1303, 197] on span "5" at bounding box center [1301, 204] width 23 height 23
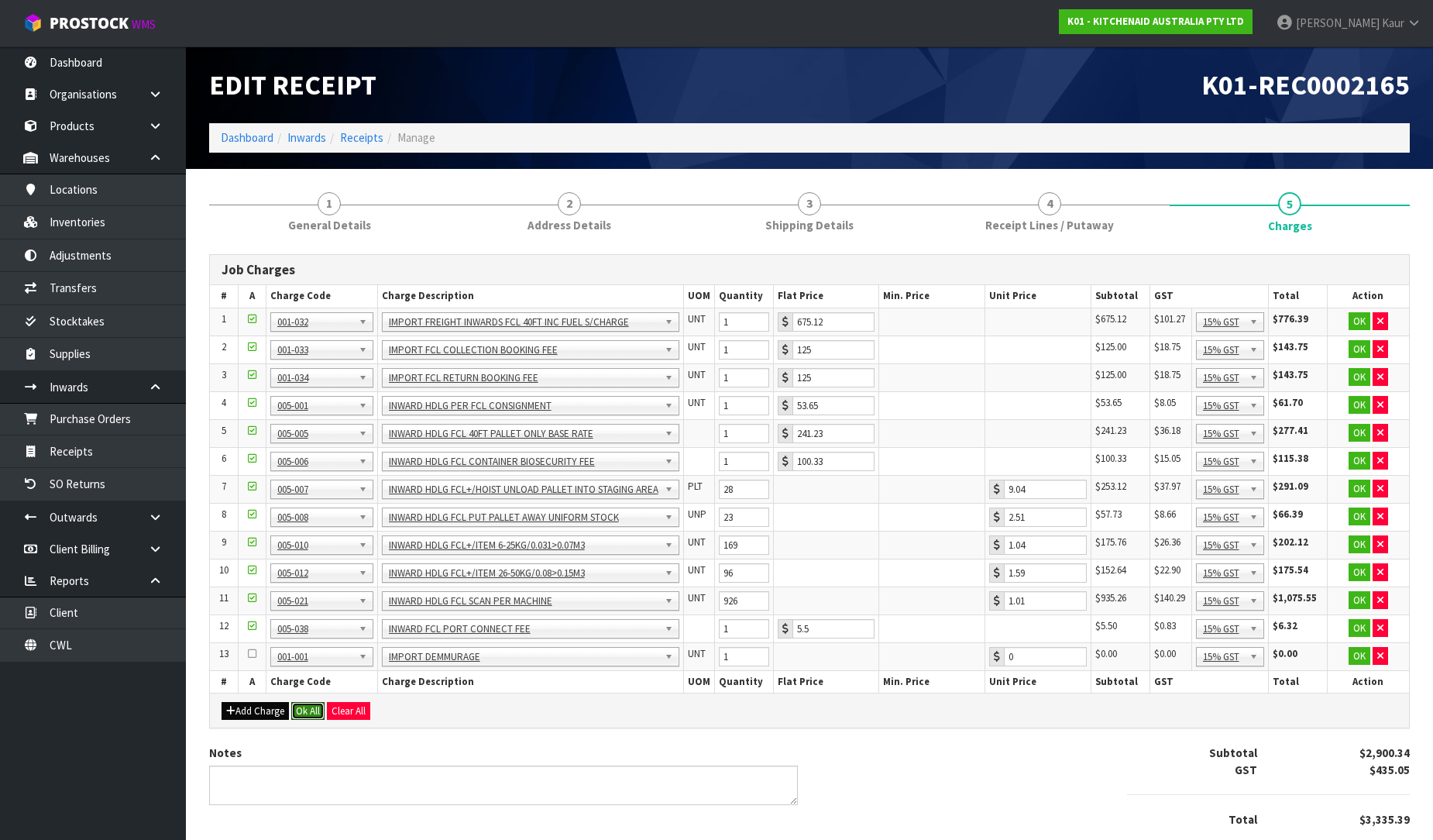
drag, startPoint x: 304, startPoint y: 714, endPoint x: 286, endPoint y: 725, distance: 21.1
click at [305, 714] on button "Ok All" at bounding box center [308, 711] width 33 height 19
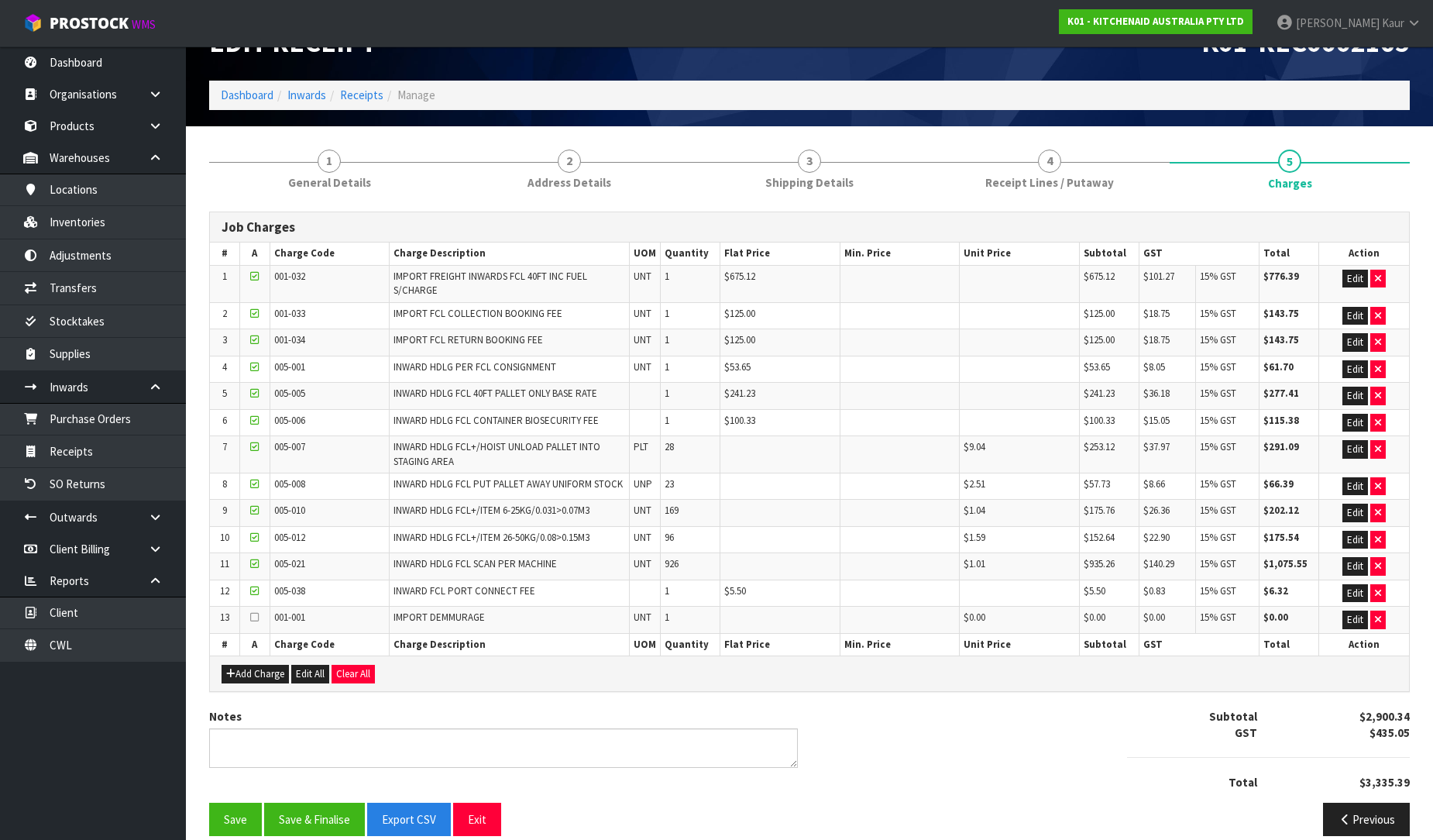
scroll to position [64, 0]
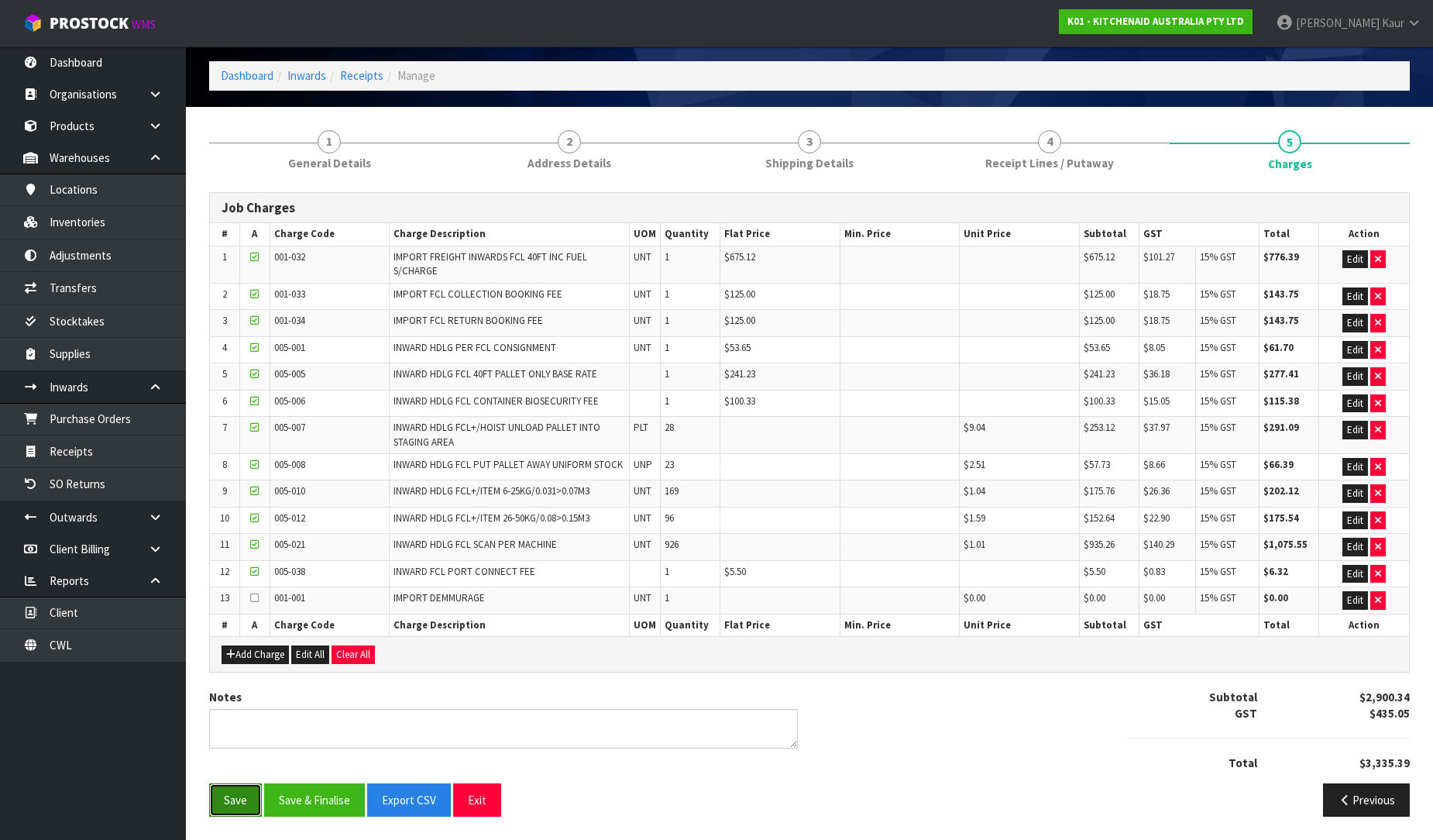
click at [233, 793] on button "Save" at bounding box center [235, 799] width 53 height 33
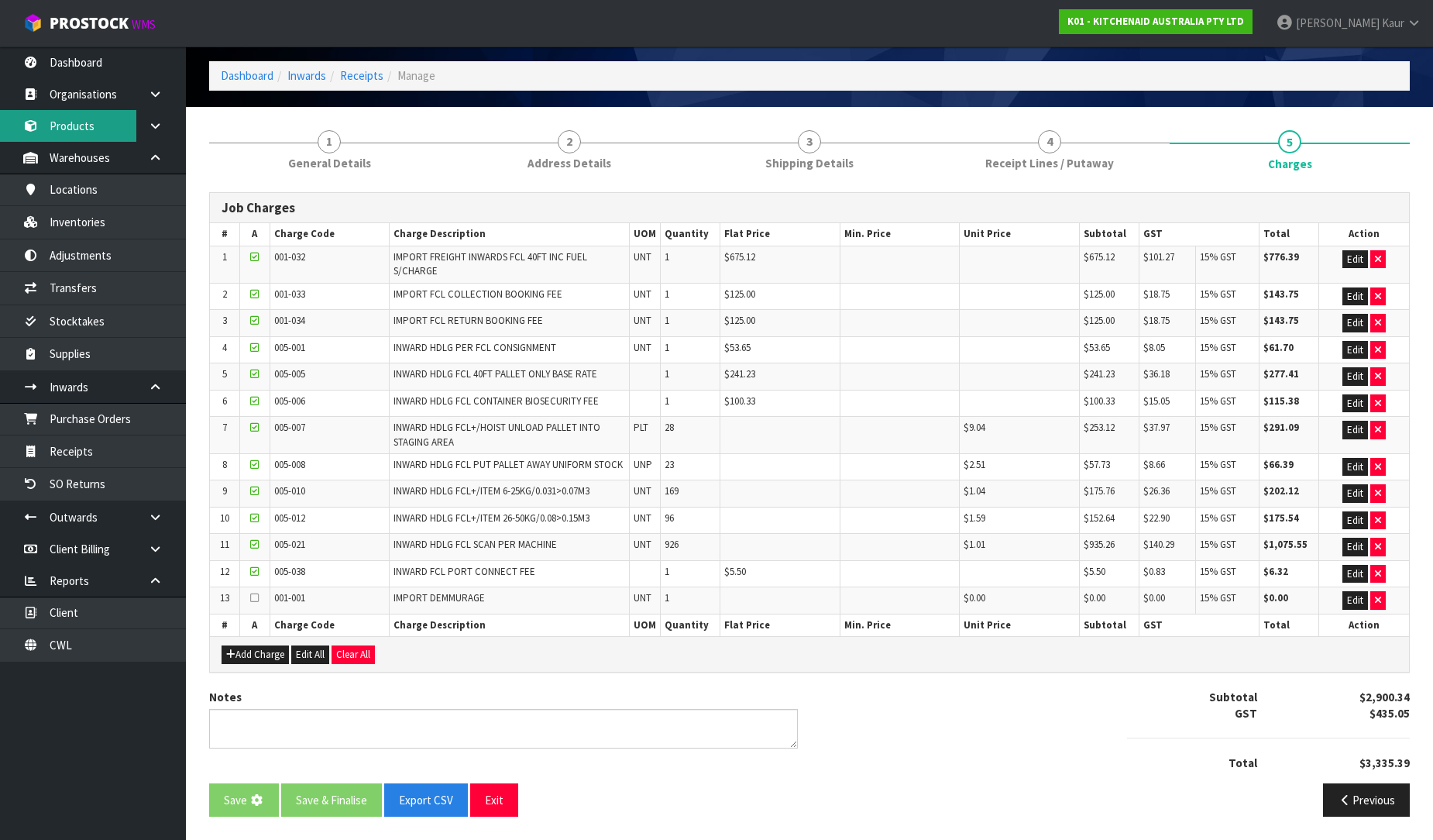
scroll to position [0, 0]
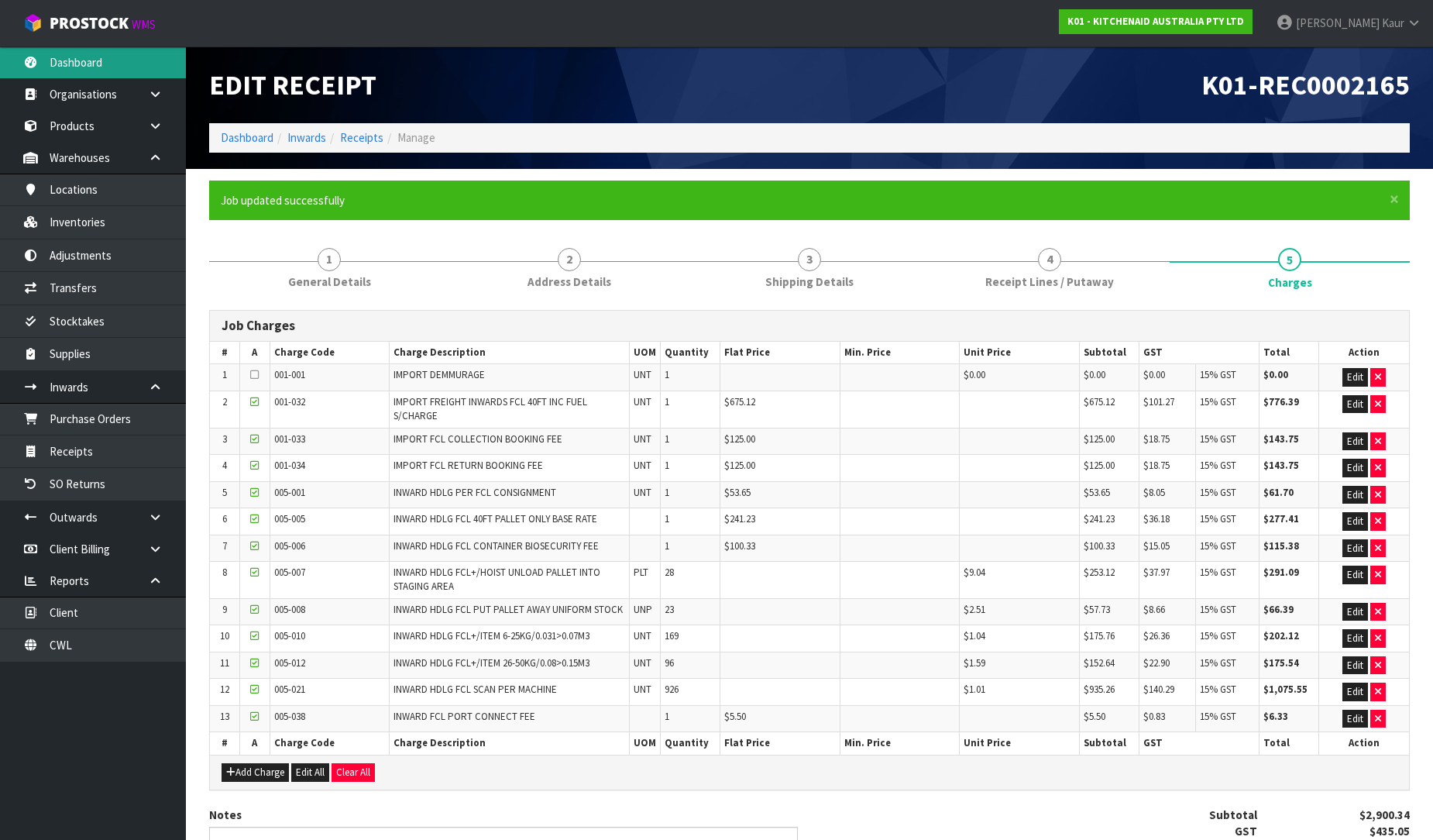
click at [70, 70] on link "Dashboard" at bounding box center [93, 63] width 186 height 32
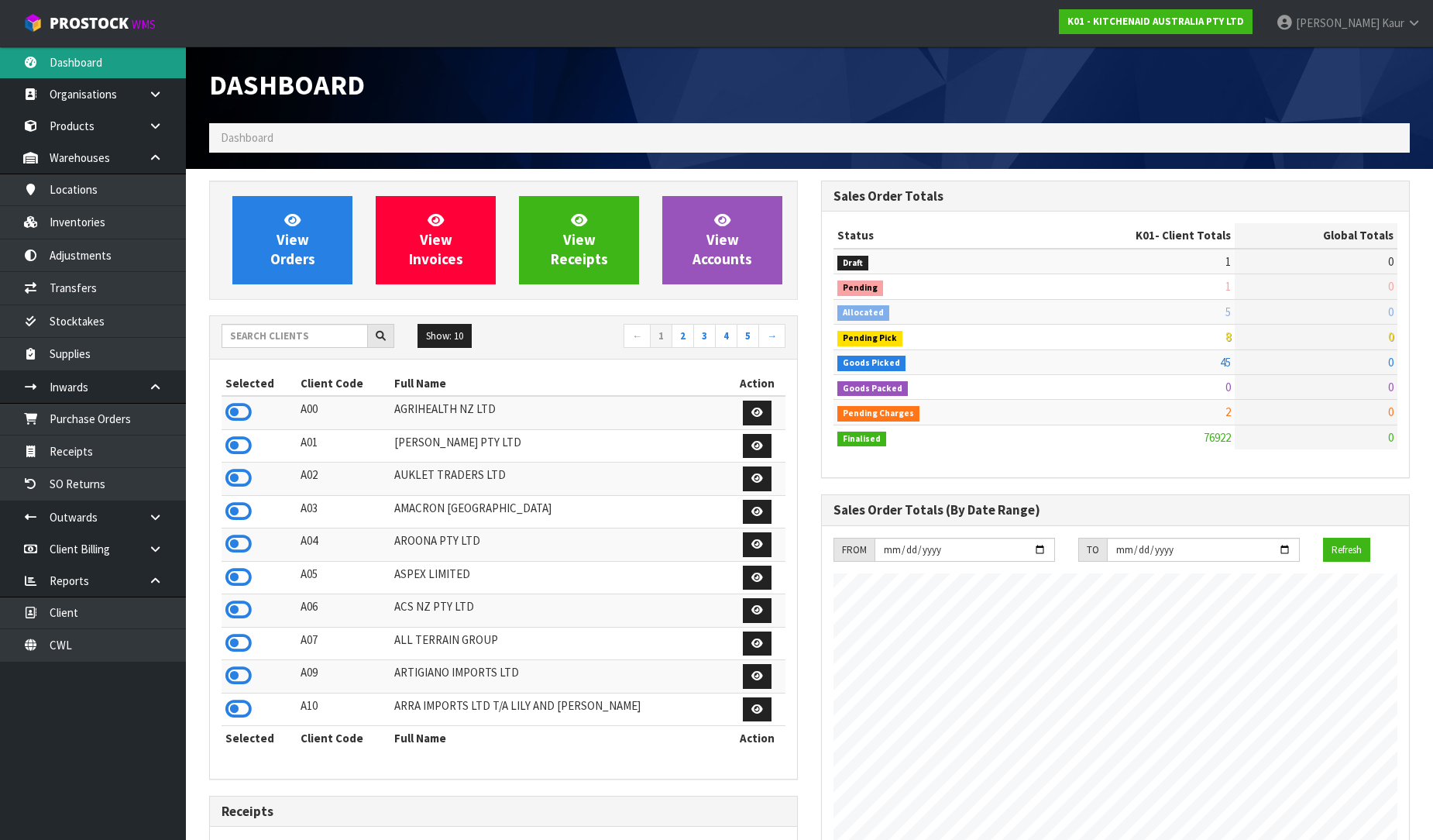
scroll to position [1174, 612]
click at [298, 338] on input "text" at bounding box center [295, 335] width 147 height 24
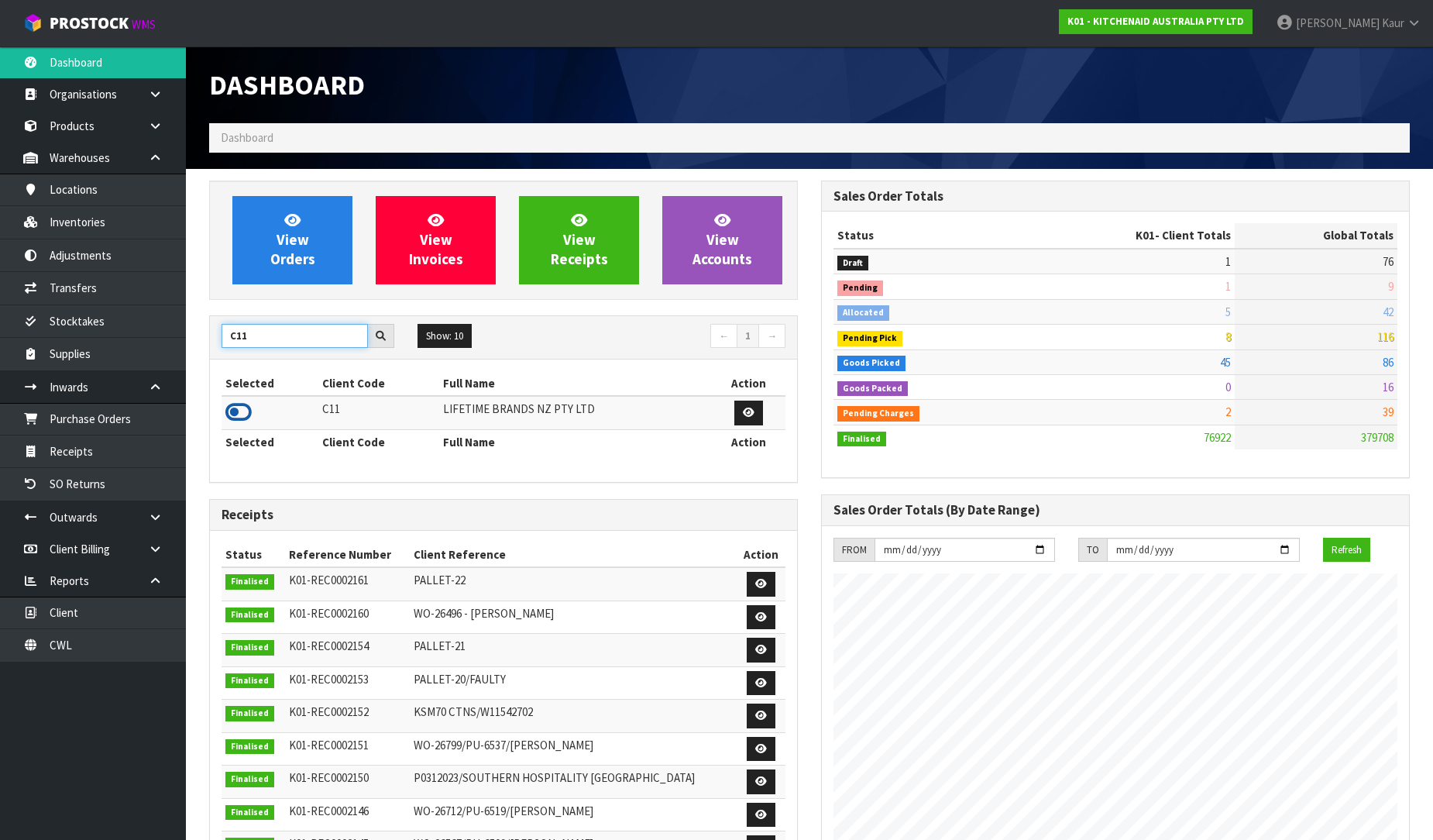
type input "C11"
click at [238, 407] on icon at bounding box center [238, 412] width 26 height 23
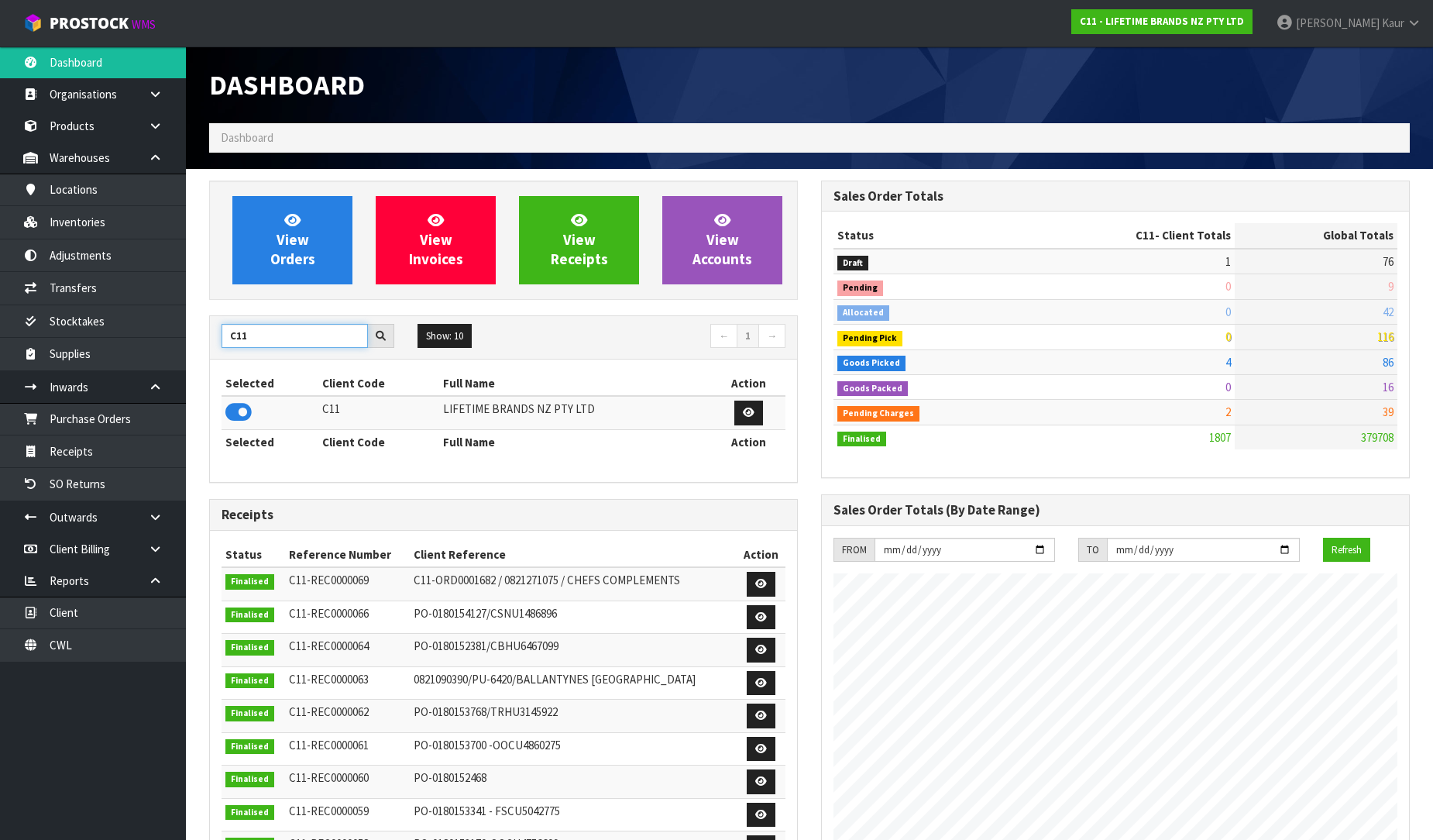
drag, startPoint x: 258, startPoint y: 338, endPoint x: 191, endPoint y: 333, distance: 67.2
click at [191, 333] on section "View Orders View Invoices View Receipts View Accounts C11 Show: 10 5 10 25 50 ←…" at bounding box center [810, 785] width 1247 height 1231
type input "PROTECT"
click at [229, 413] on icon at bounding box center [238, 412] width 26 height 23
drag, startPoint x: 314, startPoint y: 338, endPoint x: 216, endPoint y: 343, distance: 98.1
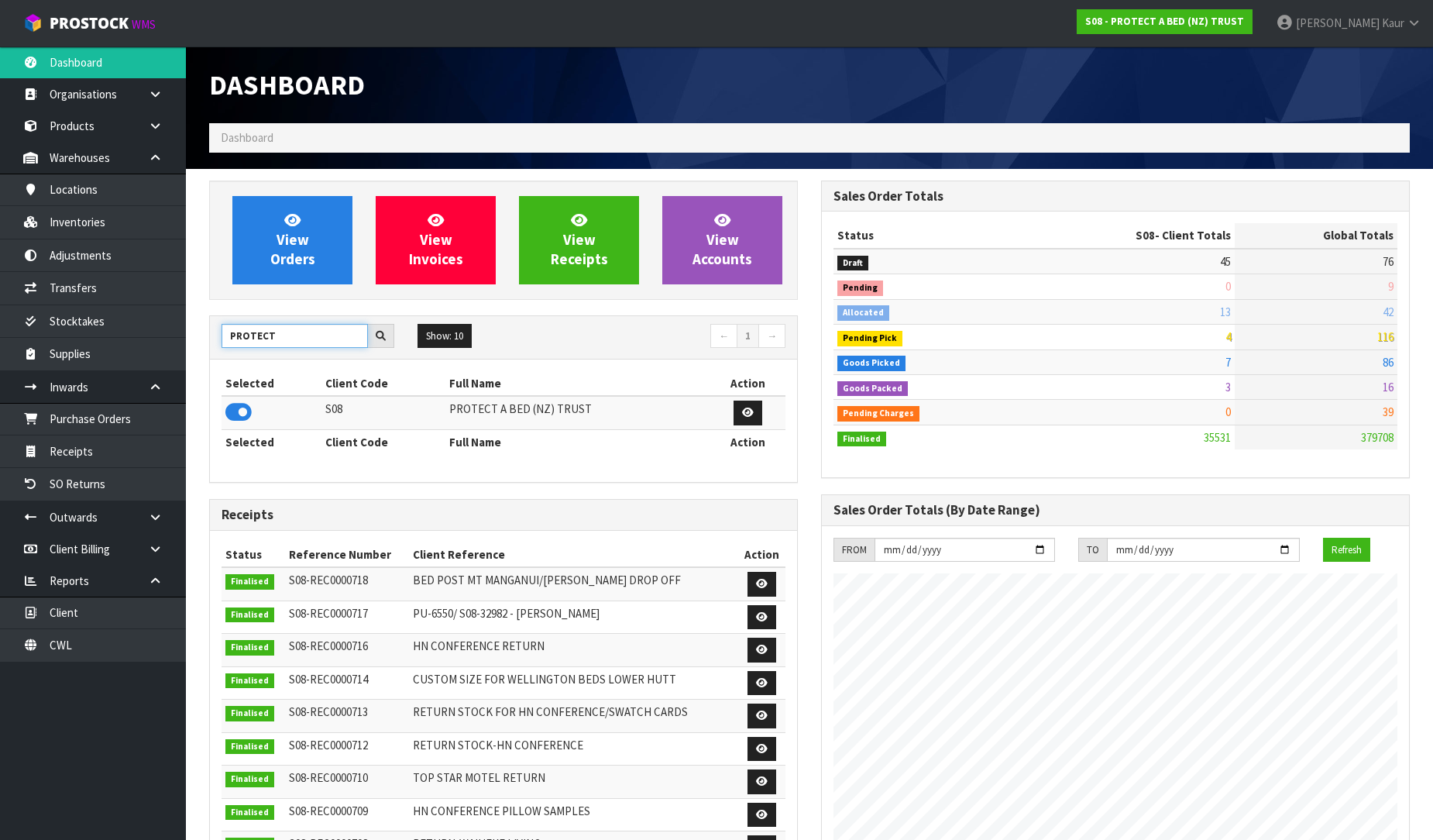
click at [216, 343] on div "PROTECT" at bounding box center [308, 336] width 196 height 25
type input "DATS"
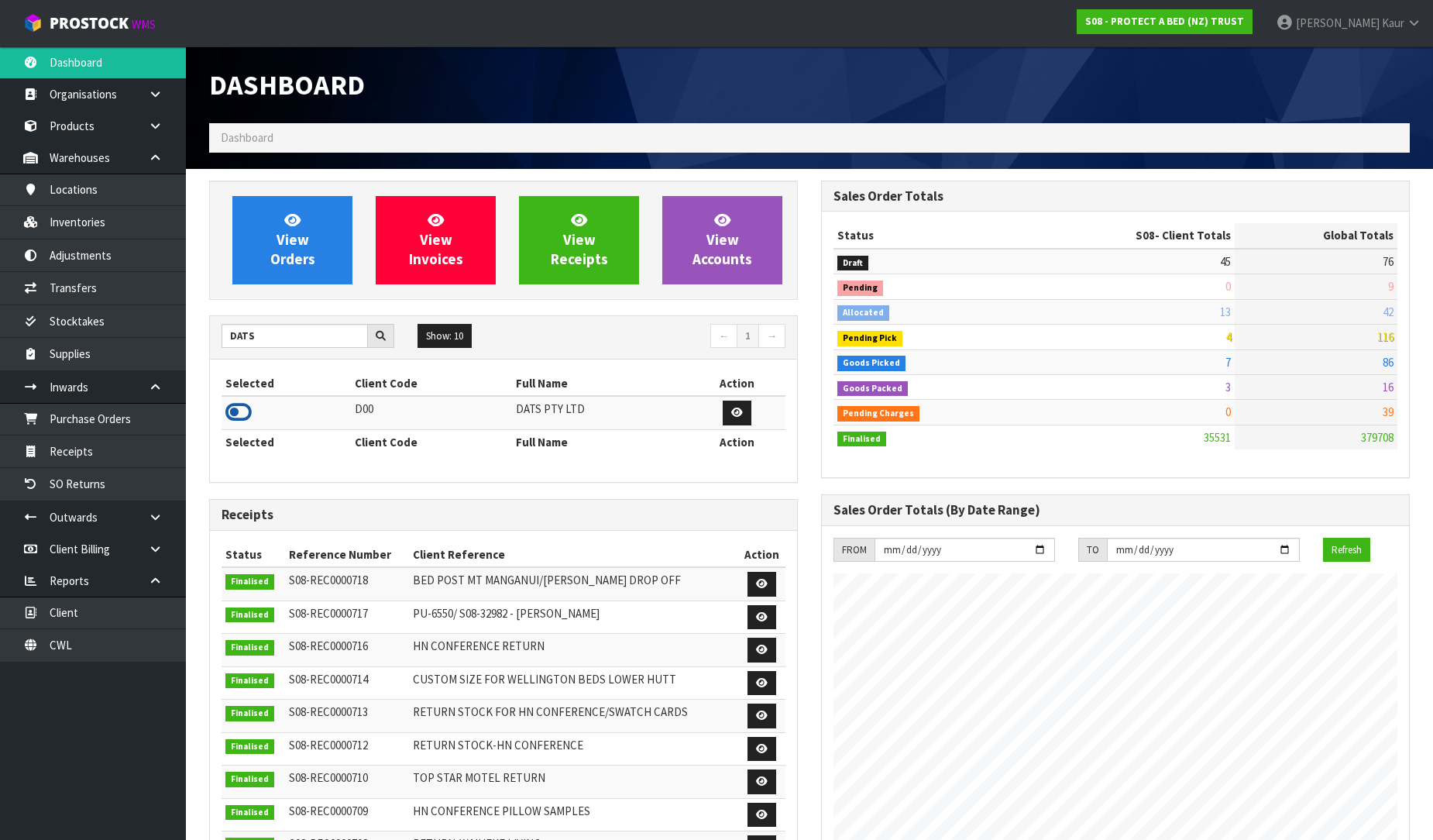
click at [236, 407] on icon at bounding box center [238, 412] width 26 height 23
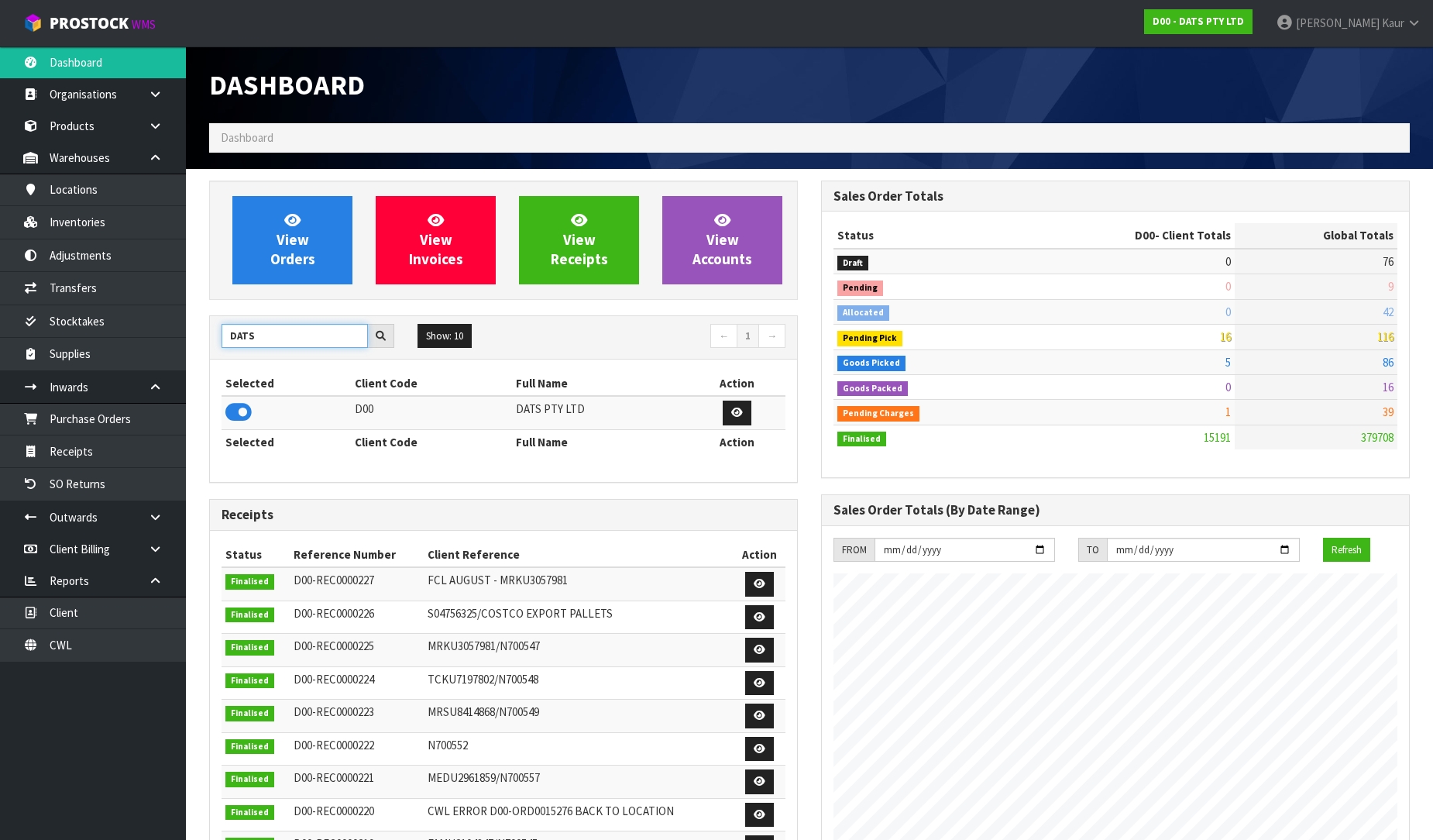
drag, startPoint x: 293, startPoint y: 332, endPoint x: 195, endPoint y: 327, distance: 98.1
click at [195, 327] on section "View Orders View Invoices View Receipts View Accounts DATS Show: 10 5 10 25 50 ←" at bounding box center [810, 785] width 1247 height 1231
type input "NERO"
click at [234, 409] on icon at bounding box center [238, 412] width 26 height 23
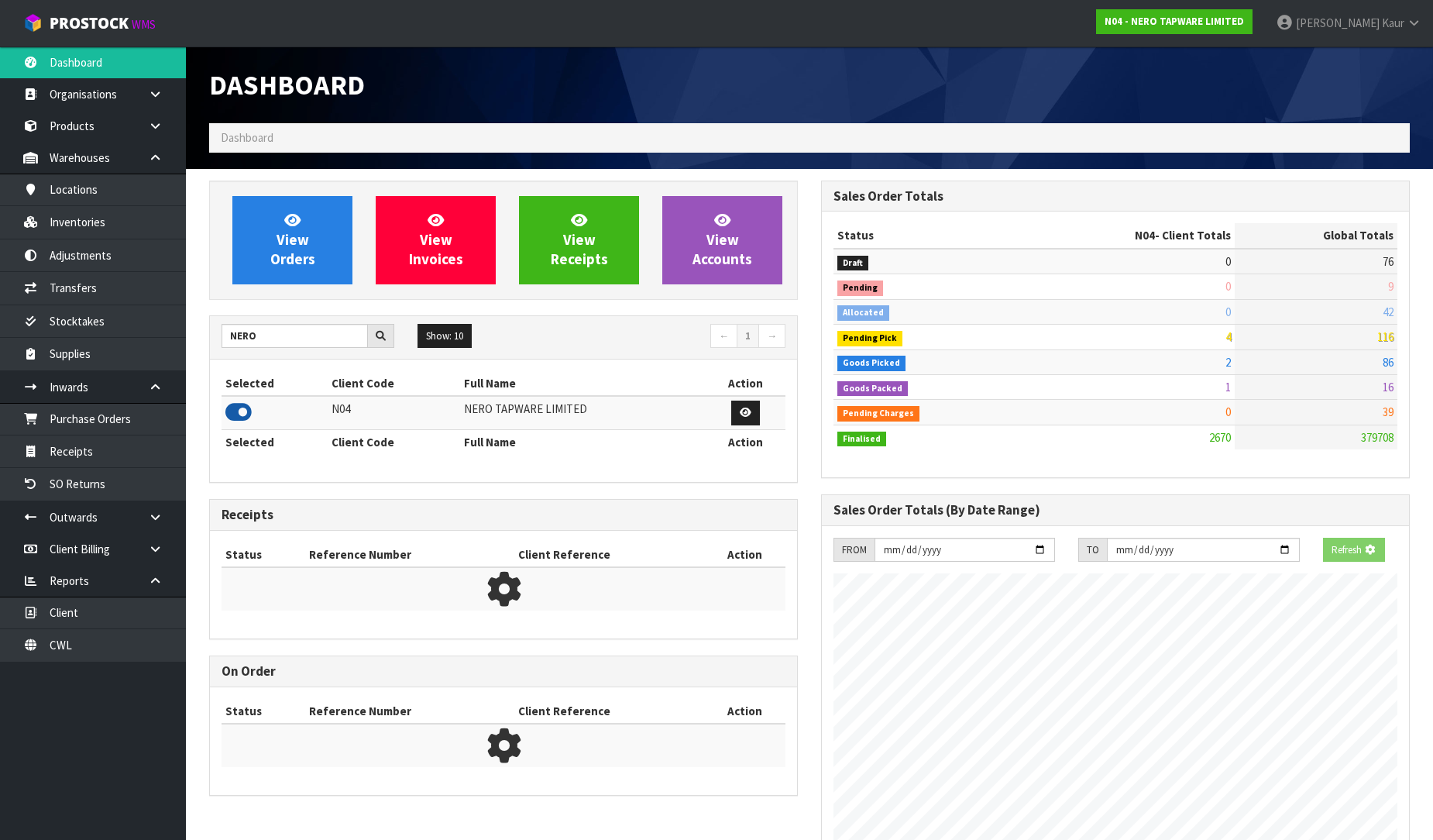
scroll to position [1207, 612]
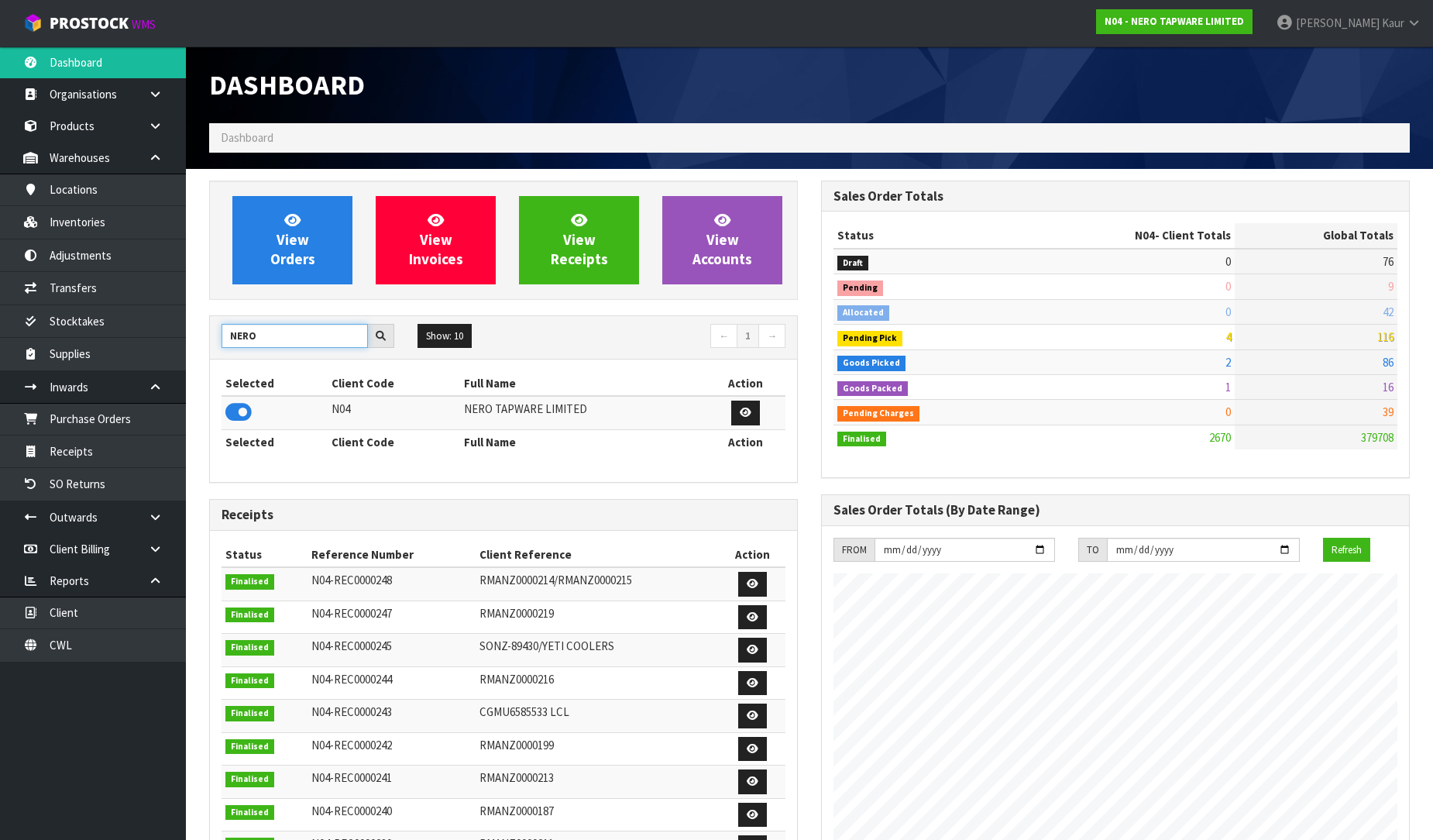
drag, startPoint x: 285, startPoint y: 344, endPoint x: 186, endPoint y: 320, distance: 101.9
click at [186, 320] on section "View Orders View Invoices View Receipts View Accounts NERO Show: 10 5 10 25 50 ←" at bounding box center [810, 793] width 1247 height 1247
type input "SFA"
click at [233, 415] on icon at bounding box center [238, 412] width 26 height 23
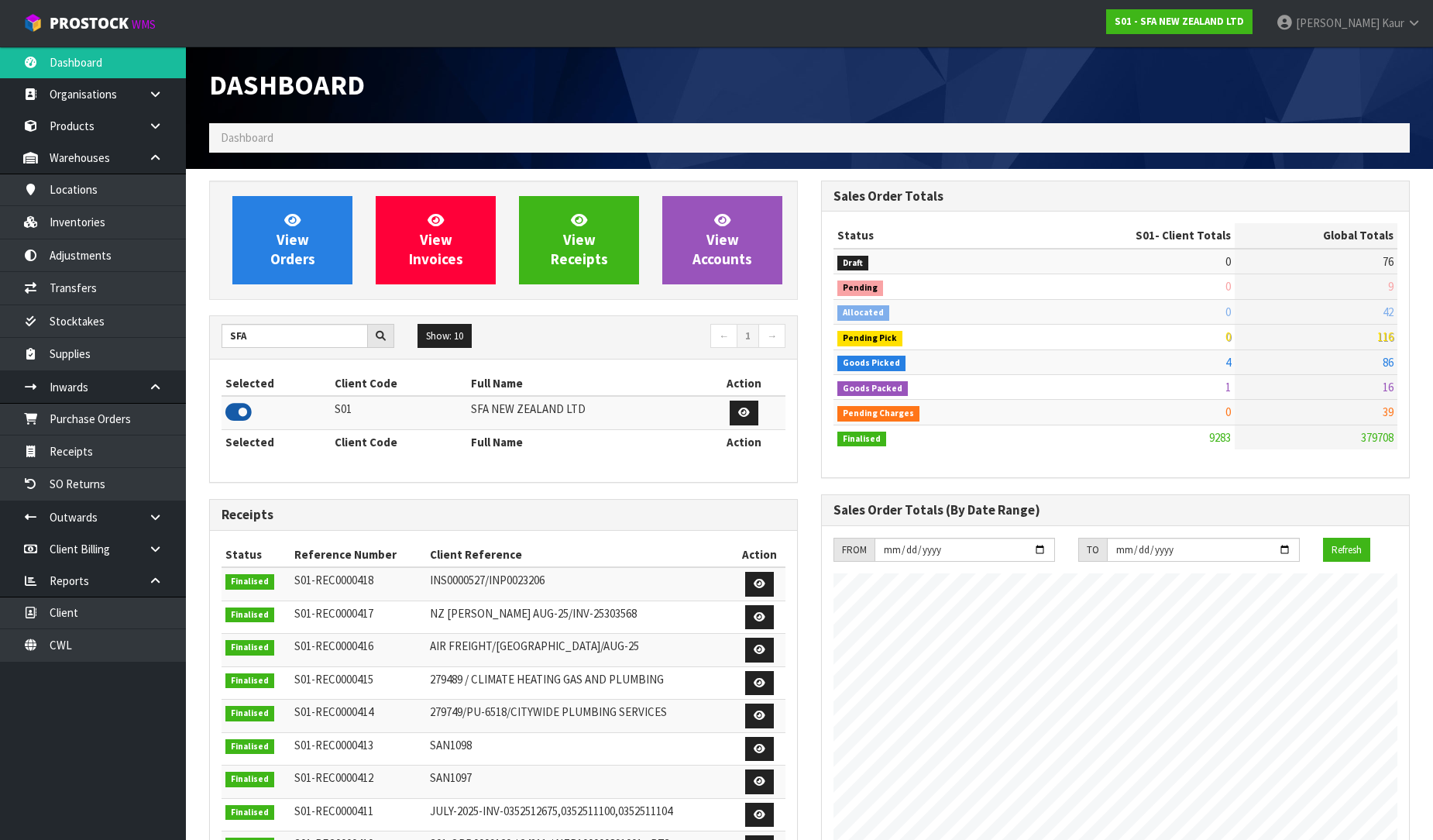
scroll to position [1174, 612]
drag, startPoint x: 250, startPoint y: 337, endPoint x: 163, endPoint y: 339, distance: 87.0
click at [163, 339] on body "Toggle navigation ProStock WMS S01 - SFA NEW ZEALAND LTD [PERSON_NAME] Logout D…" at bounding box center [716, 420] width 1433 height 840
type input "VET"
click at [246, 412] on icon at bounding box center [238, 412] width 26 height 23
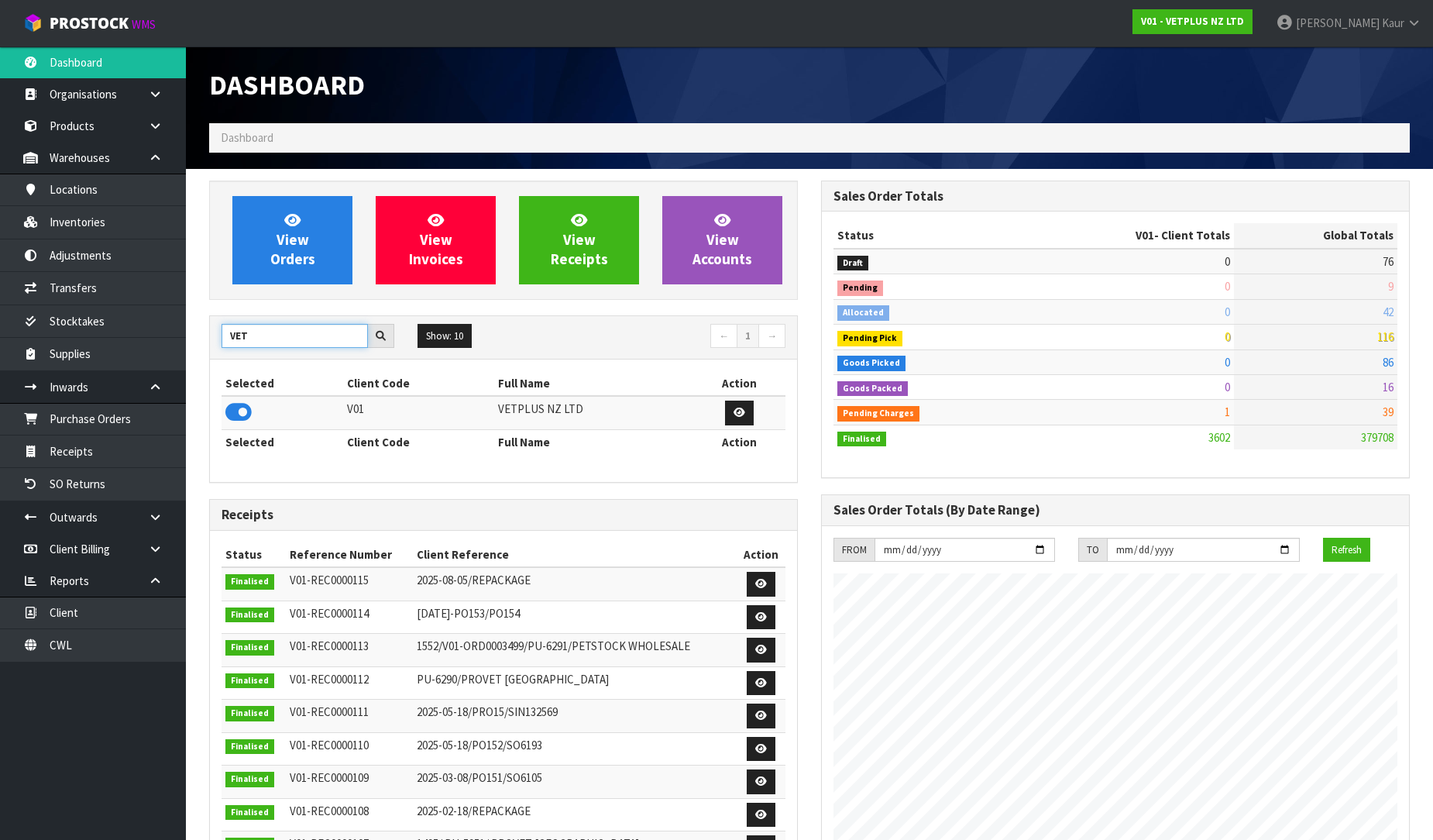
drag, startPoint x: 268, startPoint y: 336, endPoint x: 202, endPoint y: 335, distance: 66.0
click at [202, 335] on div "View Orders View Invoices View Receipts View Accounts VET Show: 10 5 10 25 50 ←…" at bounding box center [504, 630] width 612 height 899
type input "BABW"
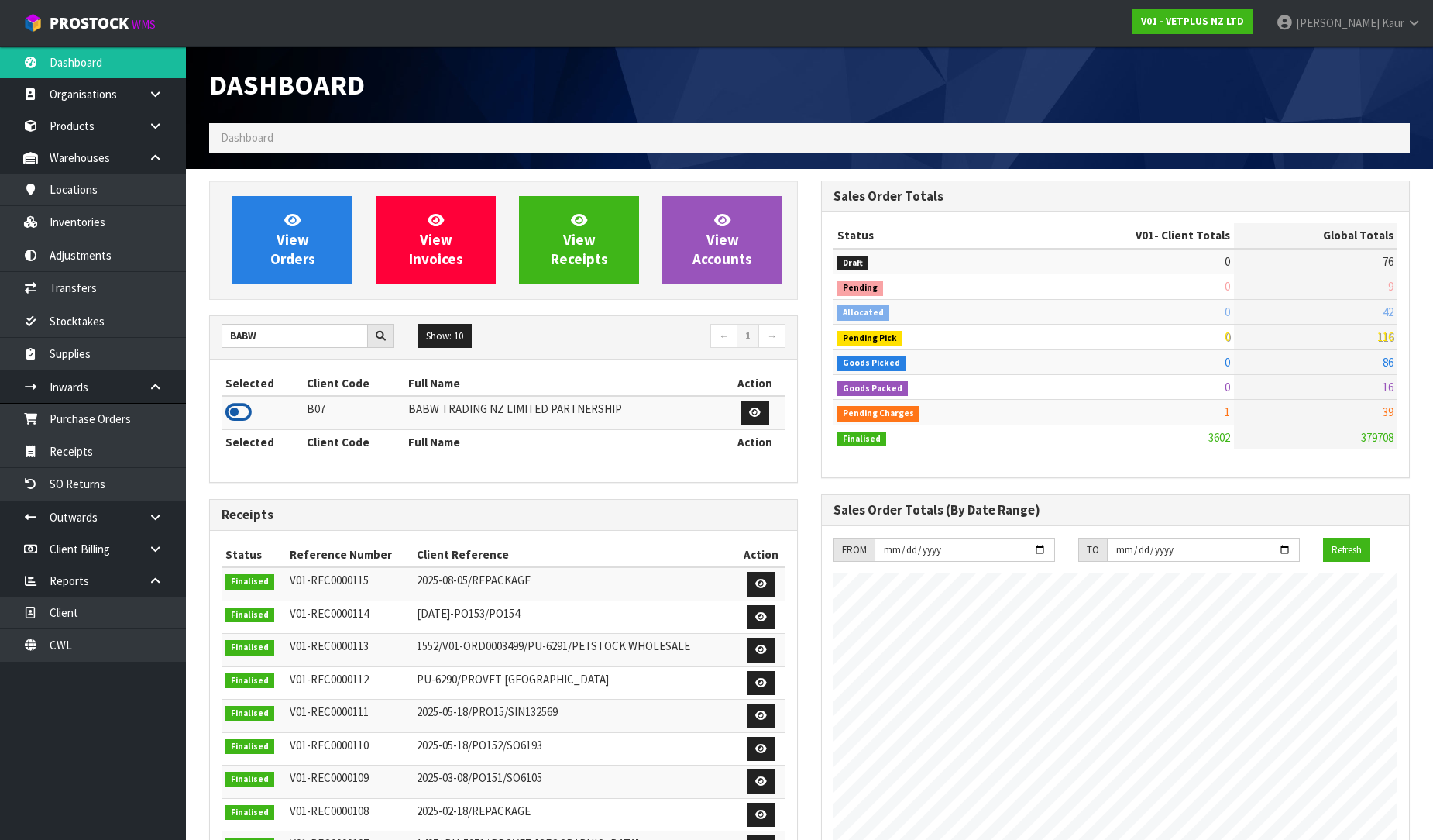
click at [238, 404] on icon at bounding box center [238, 412] width 26 height 23
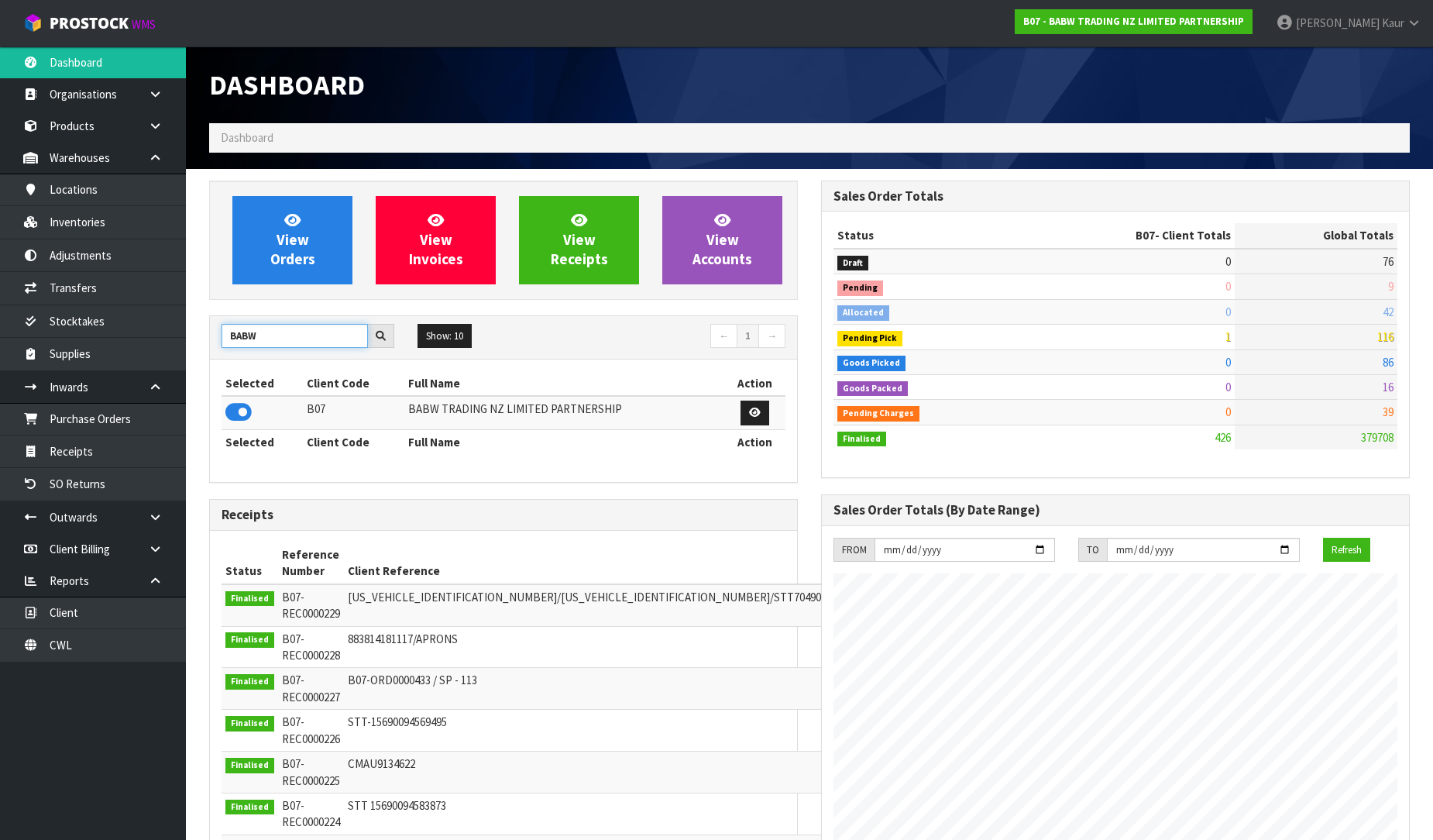
drag, startPoint x: 273, startPoint y: 342, endPoint x: 216, endPoint y: 332, distance: 57.9
click at [216, 332] on div "BABW" at bounding box center [308, 336] width 196 height 25
type input "NEOGEN"
click at [234, 408] on icon at bounding box center [238, 412] width 26 height 23
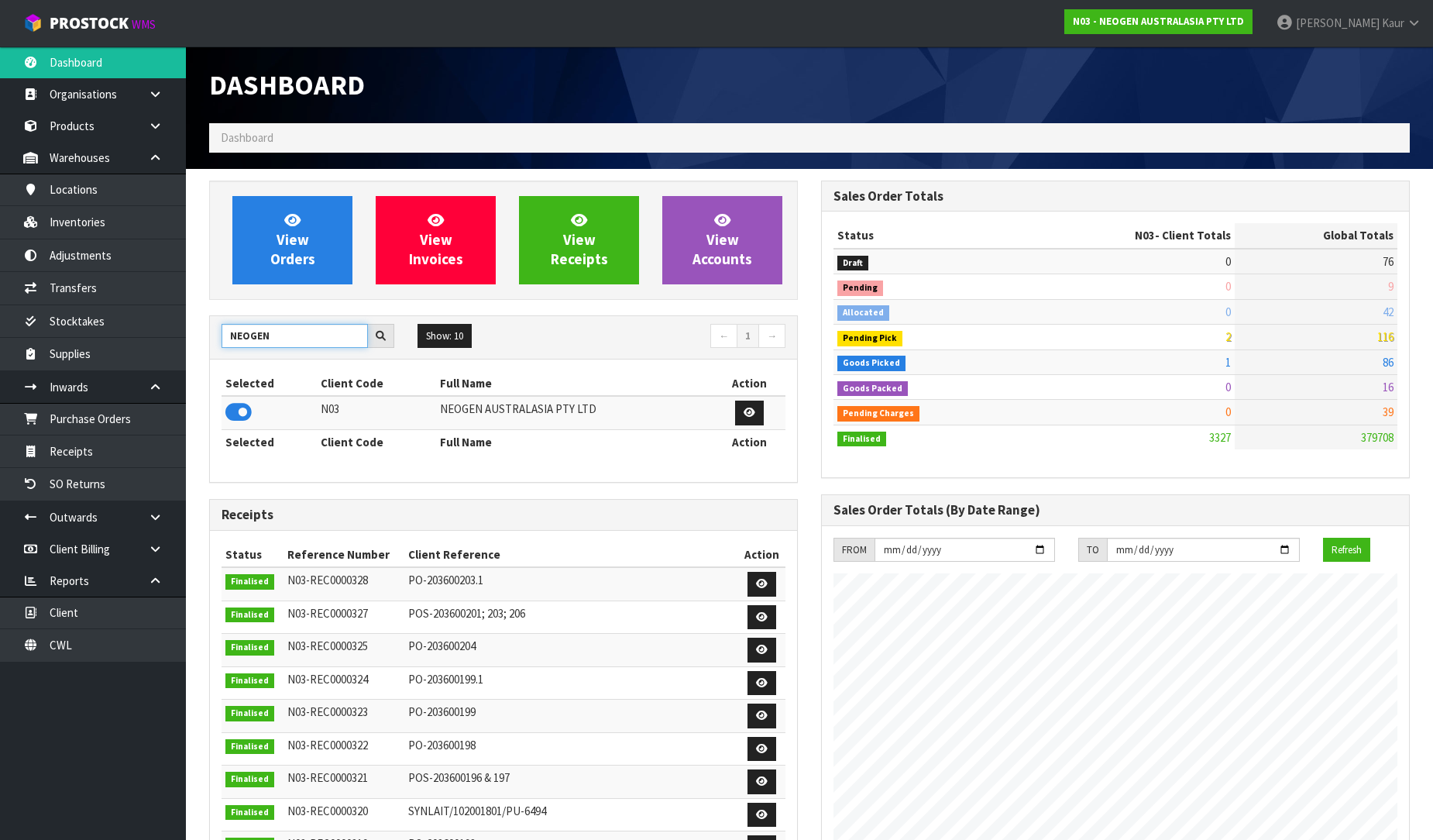
drag, startPoint x: 288, startPoint y: 342, endPoint x: 203, endPoint y: 326, distance: 86.5
click at [203, 326] on div "View Orders View Invoices View Receipts View Accounts NEOGEN Show: 10 5 10 25 5…" at bounding box center [504, 630] width 612 height 899
type input "J02"
click at [234, 407] on icon at bounding box center [238, 412] width 26 height 23
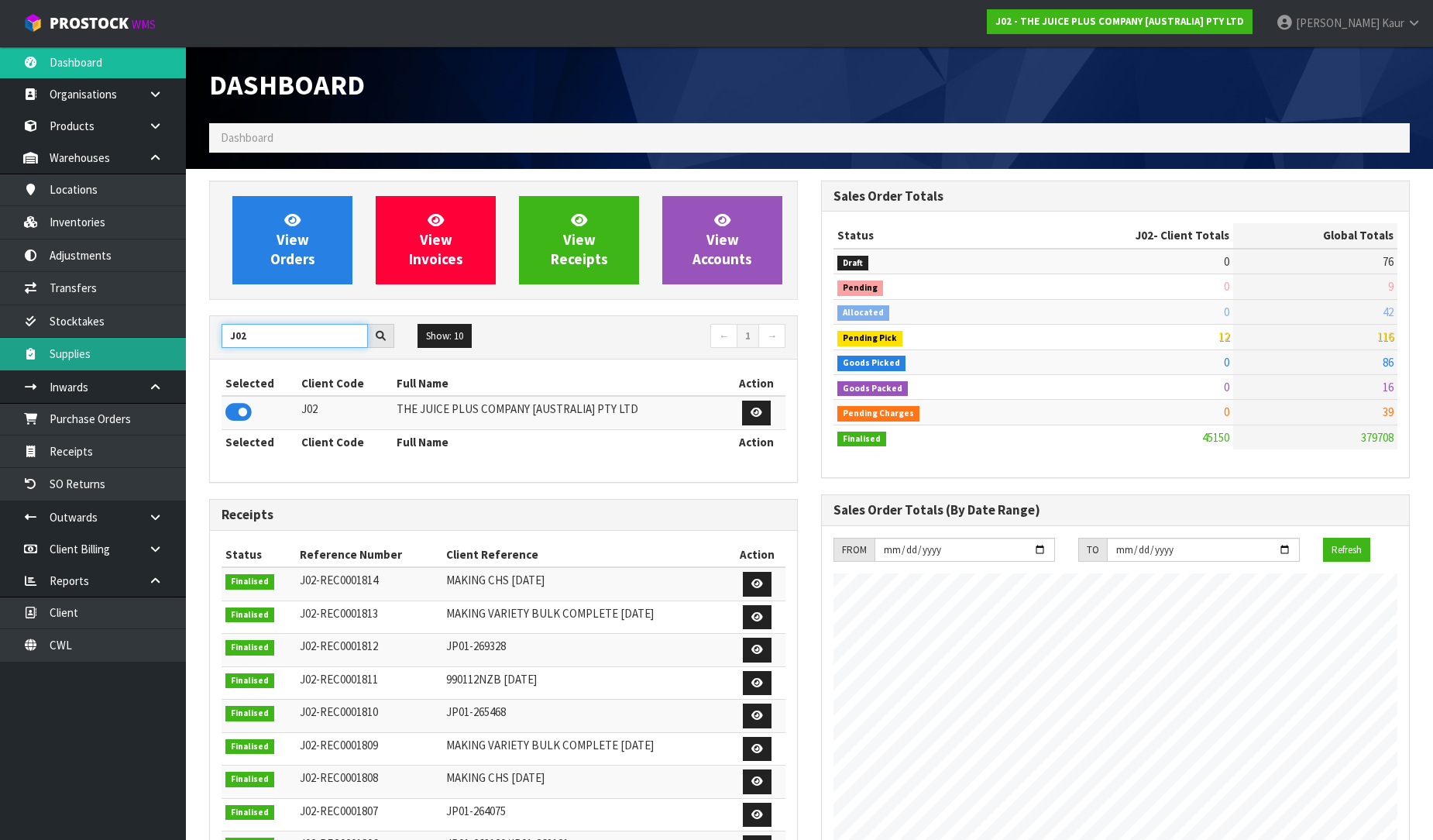
drag, startPoint x: 258, startPoint y: 341, endPoint x: 176, endPoint y: 339, distance: 82.0
click at [176, 339] on body "Toggle navigation ProStock WMS J02 - THE JUICE PLUS COMPANY [AUSTRALIA] PTY LTD…" at bounding box center [716, 420] width 1433 height 840
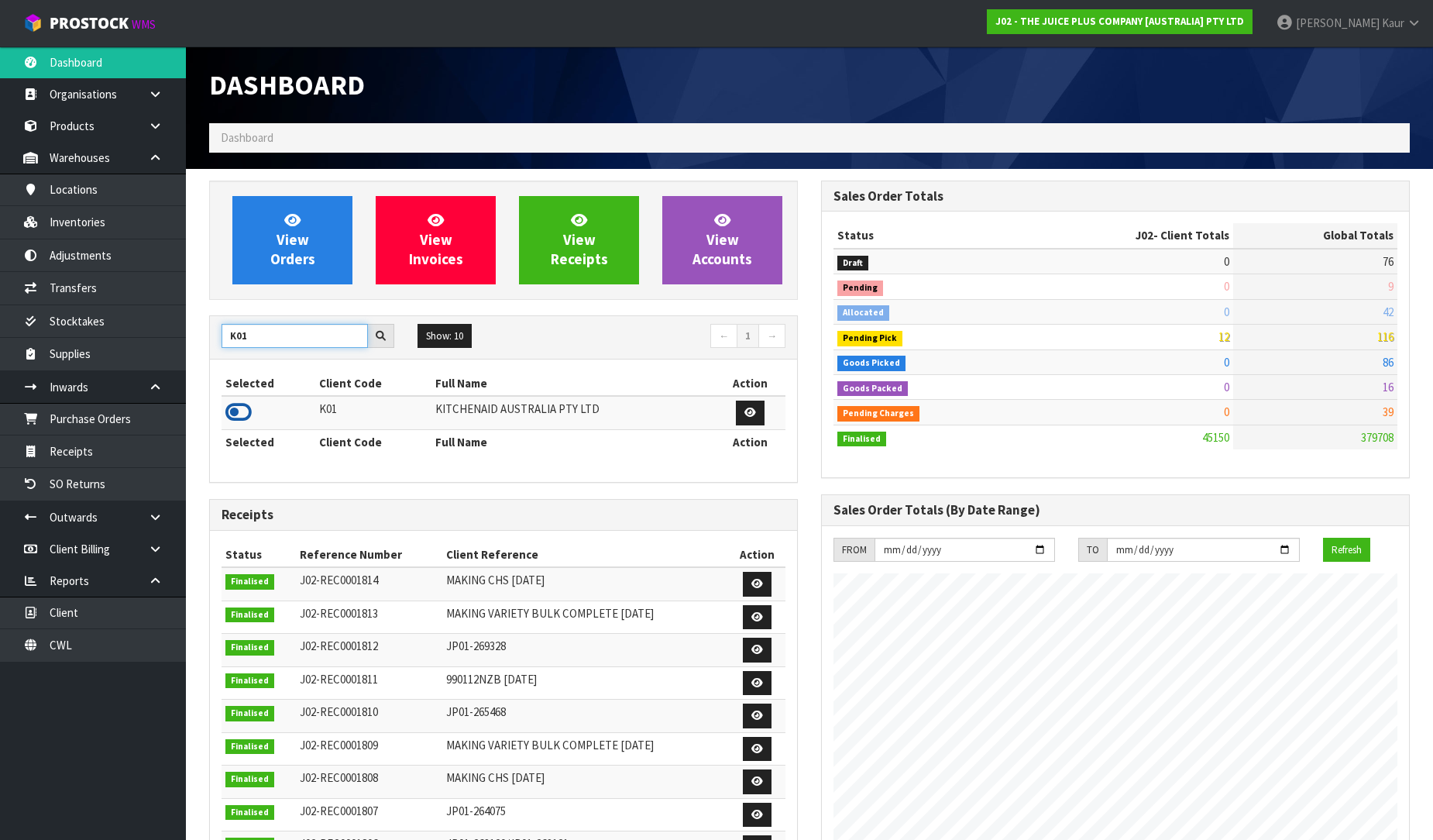
type input "K01"
click at [237, 411] on icon at bounding box center [238, 412] width 26 height 23
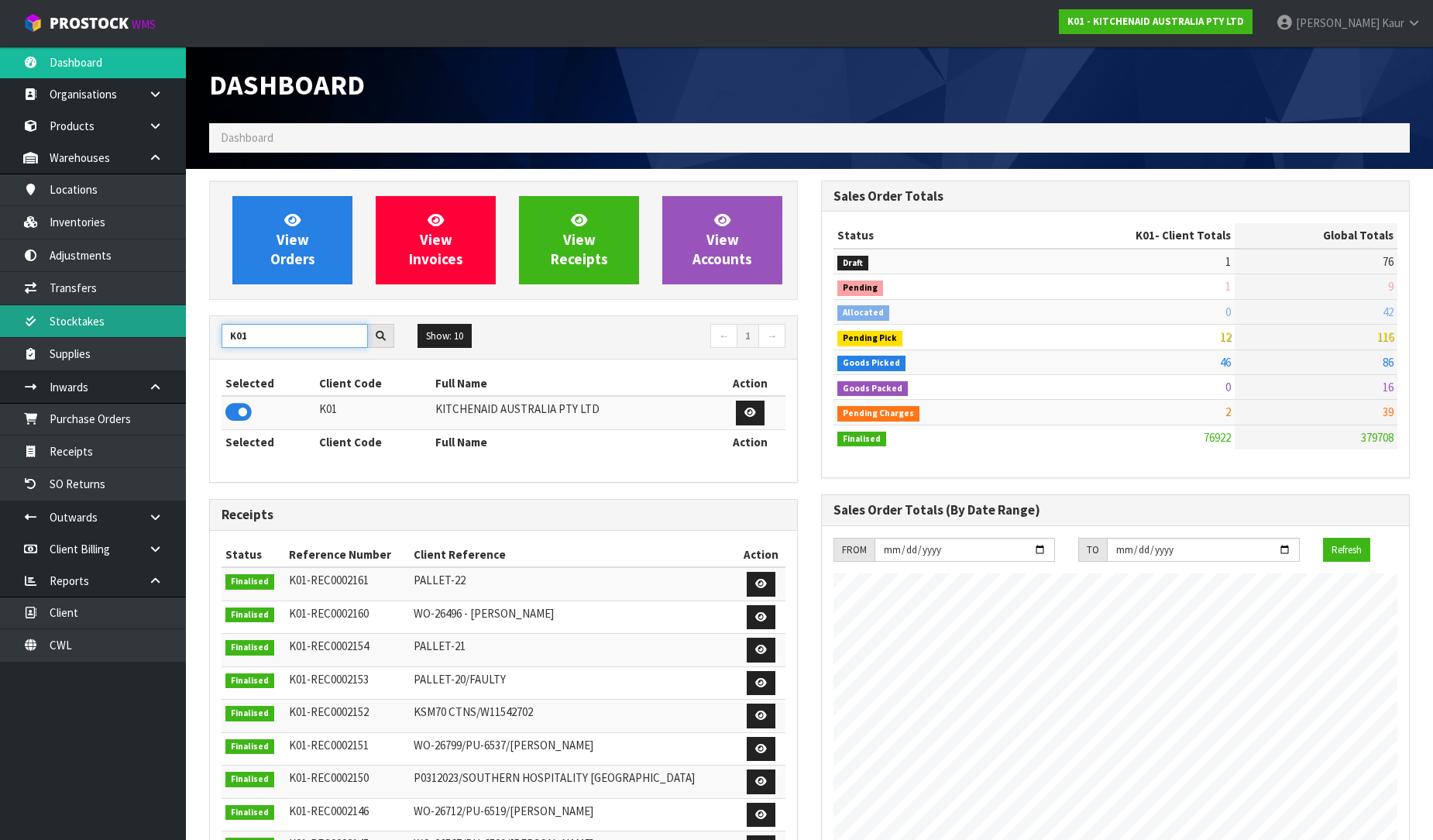
drag, startPoint x: 248, startPoint y: 339, endPoint x: 182, endPoint y: 335, distance: 66.1
click at [182, 335] on body "Toggle navigation ProStock WMS K01 - KITCHENAID AUSTRALIA PTY LTD Prabhneet Kau…" at bounding box center [716, 420] width 1433 height 840
type input "C11"
click at [233, 406] on icon at bounding box center [238, 412] width 26 height 23
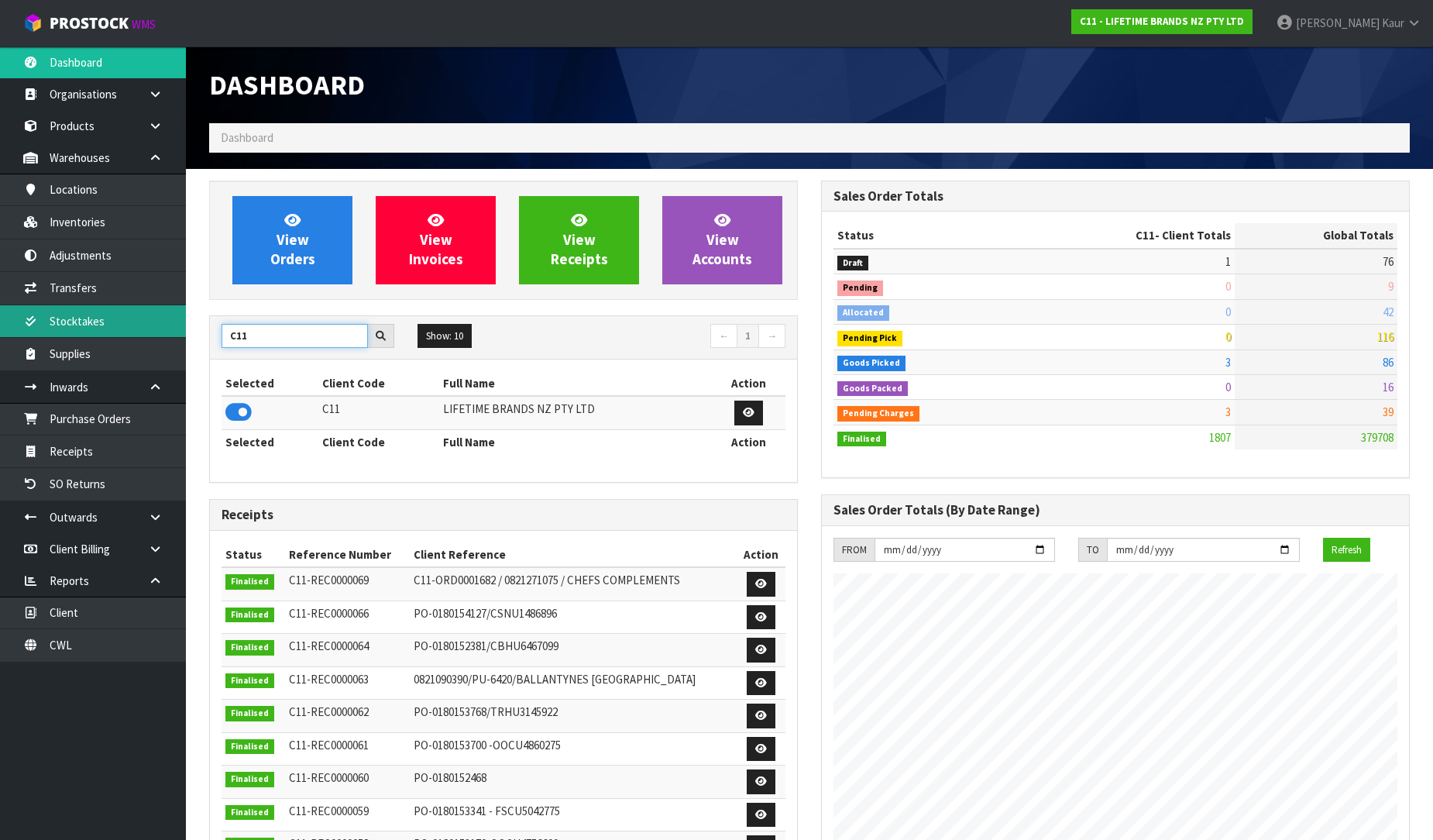
drag, startPoint x: 280, startPoint y: 338, endPoint x: 178, endPoint y: 332, distance: 102.2
click at [178, 332] on body "Toggle navigation ProStock WMS C11 - LIFETIME BRANDS NZ PTY LTD Prabhneet Kaur …" at bounding box center [716, 420] width 1433 height 840
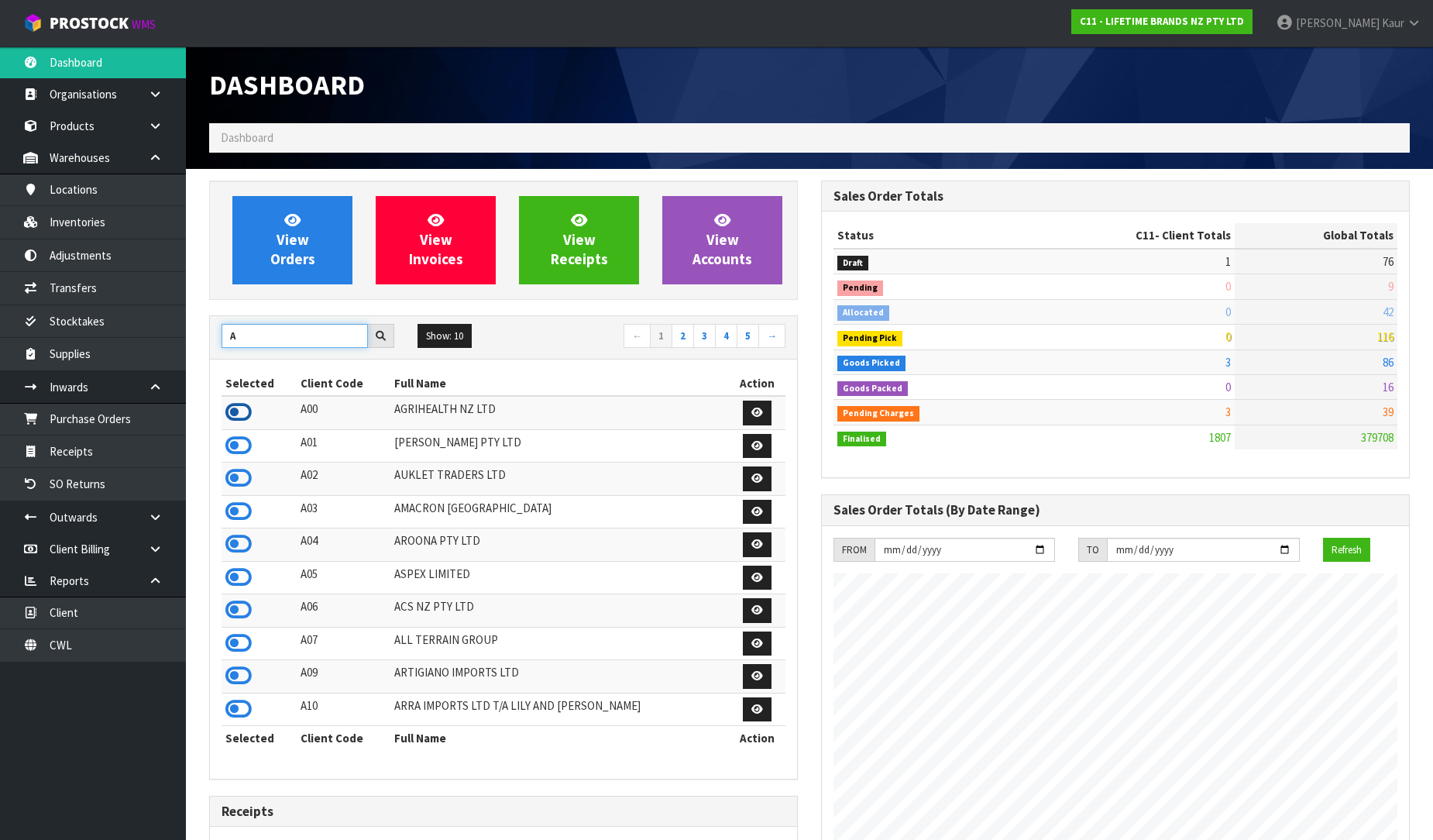
type input "A"
click at [239, 409] on icon at bounding box center [238, 412] width 26 height 23
drag, startPoint x: 261, startPoint y: 344, endPoint x: 209, endPoint y: 329, distance: 54.1
click at [209, 329] on div "A Show: 10 5 10 25 50 ← 1 2 3 4 5 → Selected Client Code Full Name Action A00 A…" at bounding box center [504, 547] width 589 height 464
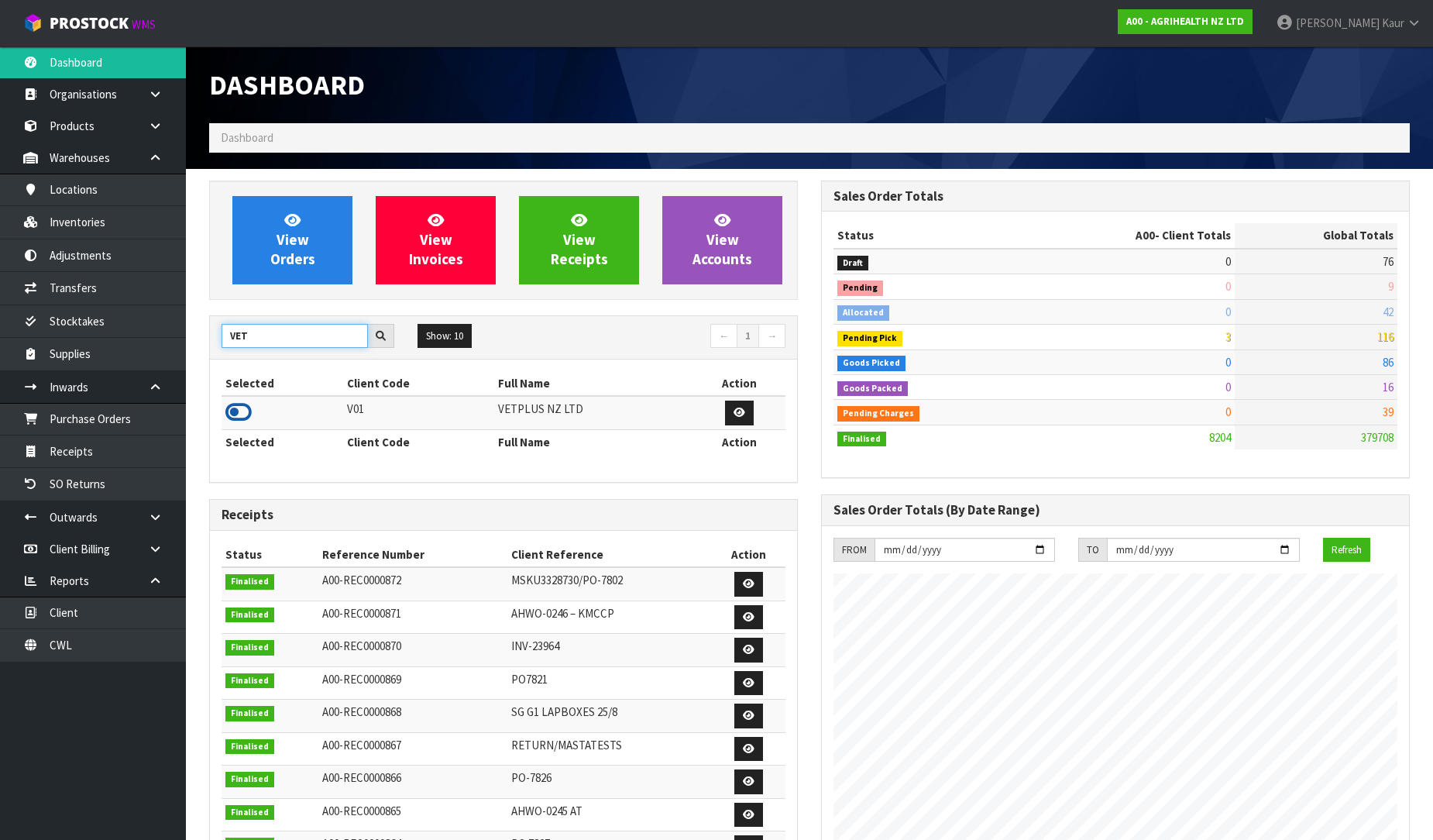
type input "VET"
click at [238, 409] on icon at bounding box center [238, 412] width 26 height 23
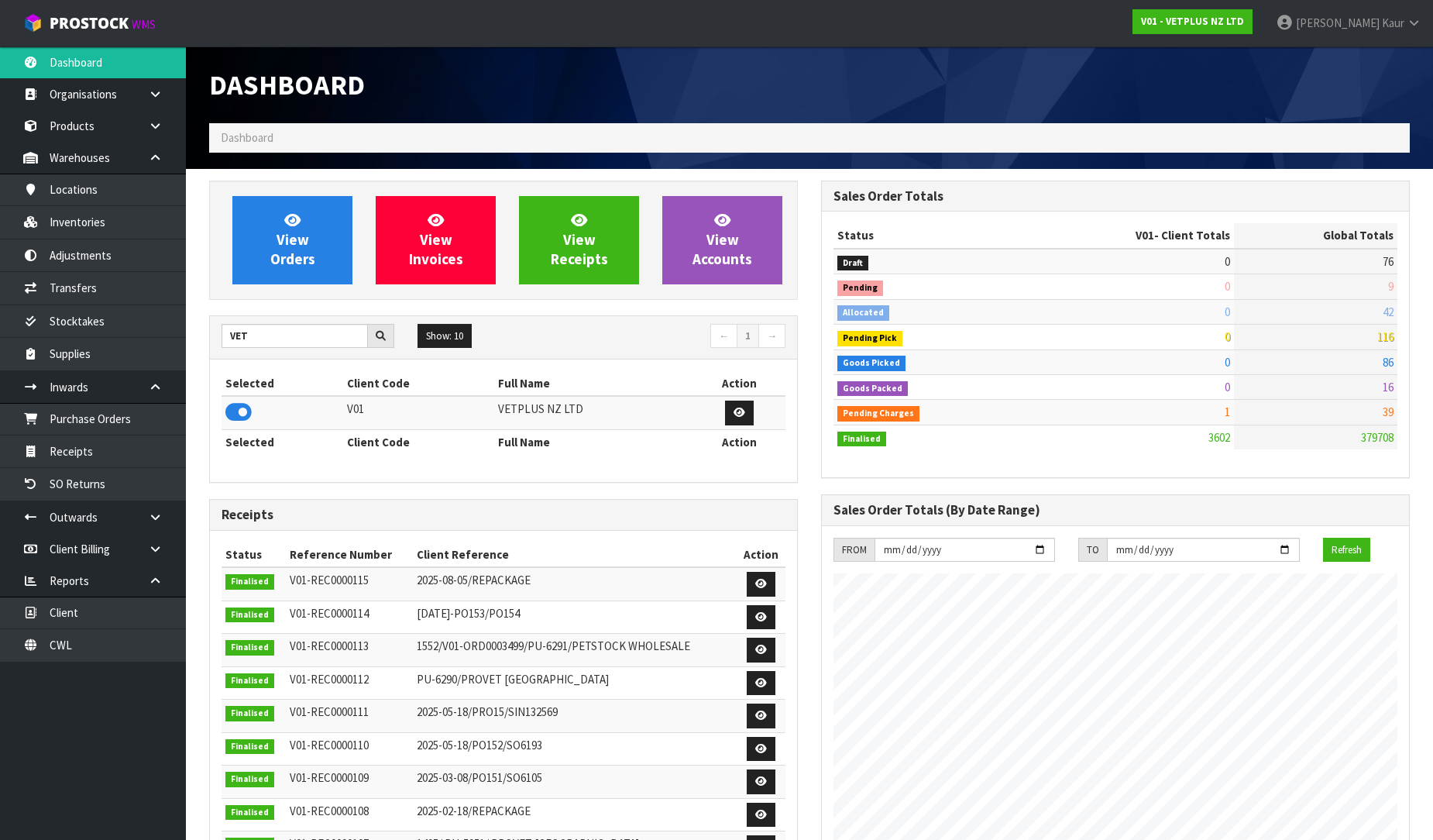
drag, startPoint x: 277, startPoint y: 350, endPoint x: 228, endPoint y: 335, distance: 51.2
click at [226, 335] on div "VET Show: 10 5 10 25 50 ← 1 →" at bounding box center [504, 337] width 587 height 27
drag, startPoint x: 249, startPoint y: 341, endPoint x: 210, endPoint y: 335, distance: 39.5
click at [210, 335] on div "VET" at bounding box center [308, 336] width 196 height 25
type input "VALEN"
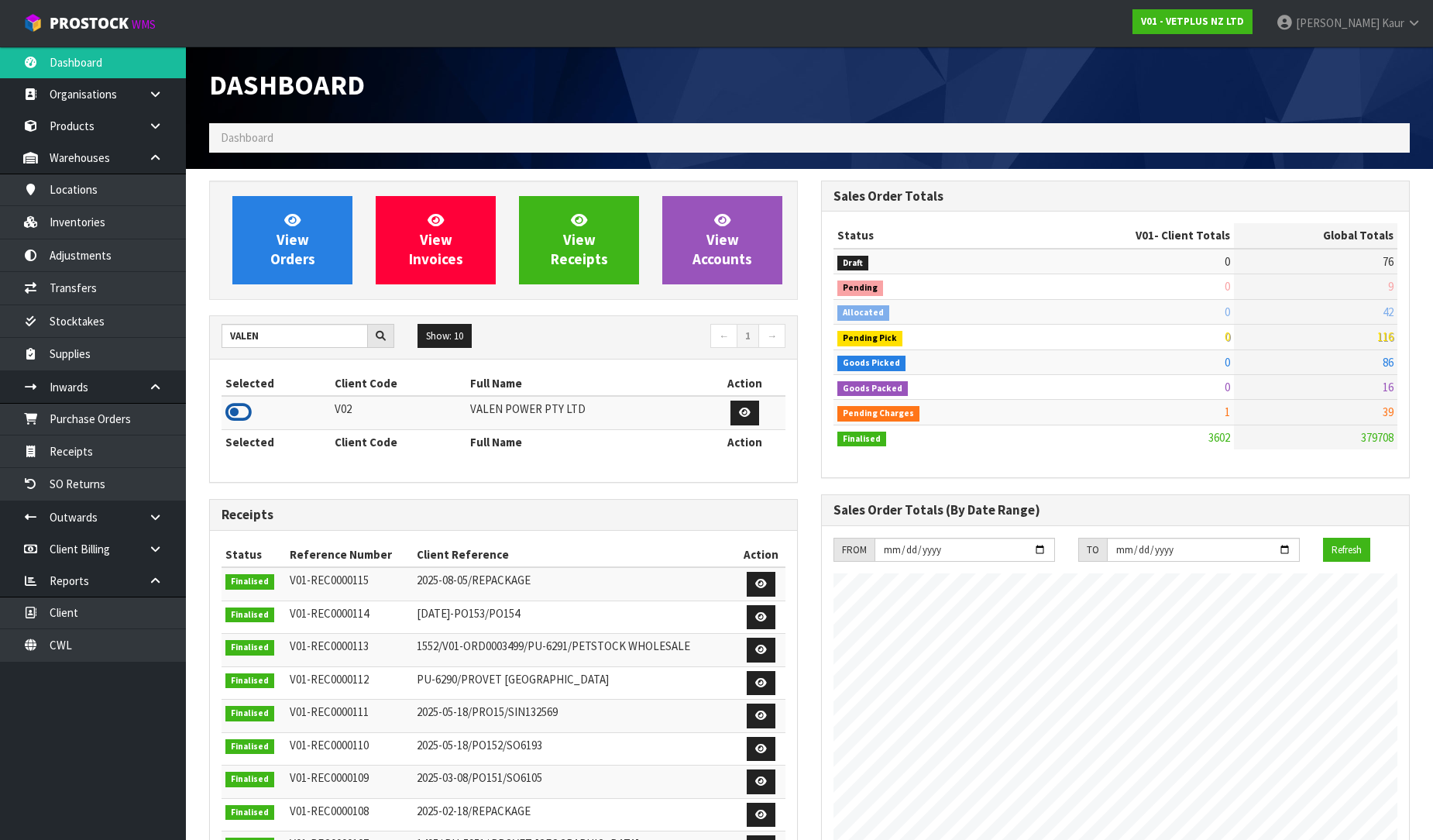
click at [234, 413] on icon at bounding box center [238, 412] width 26 height 23
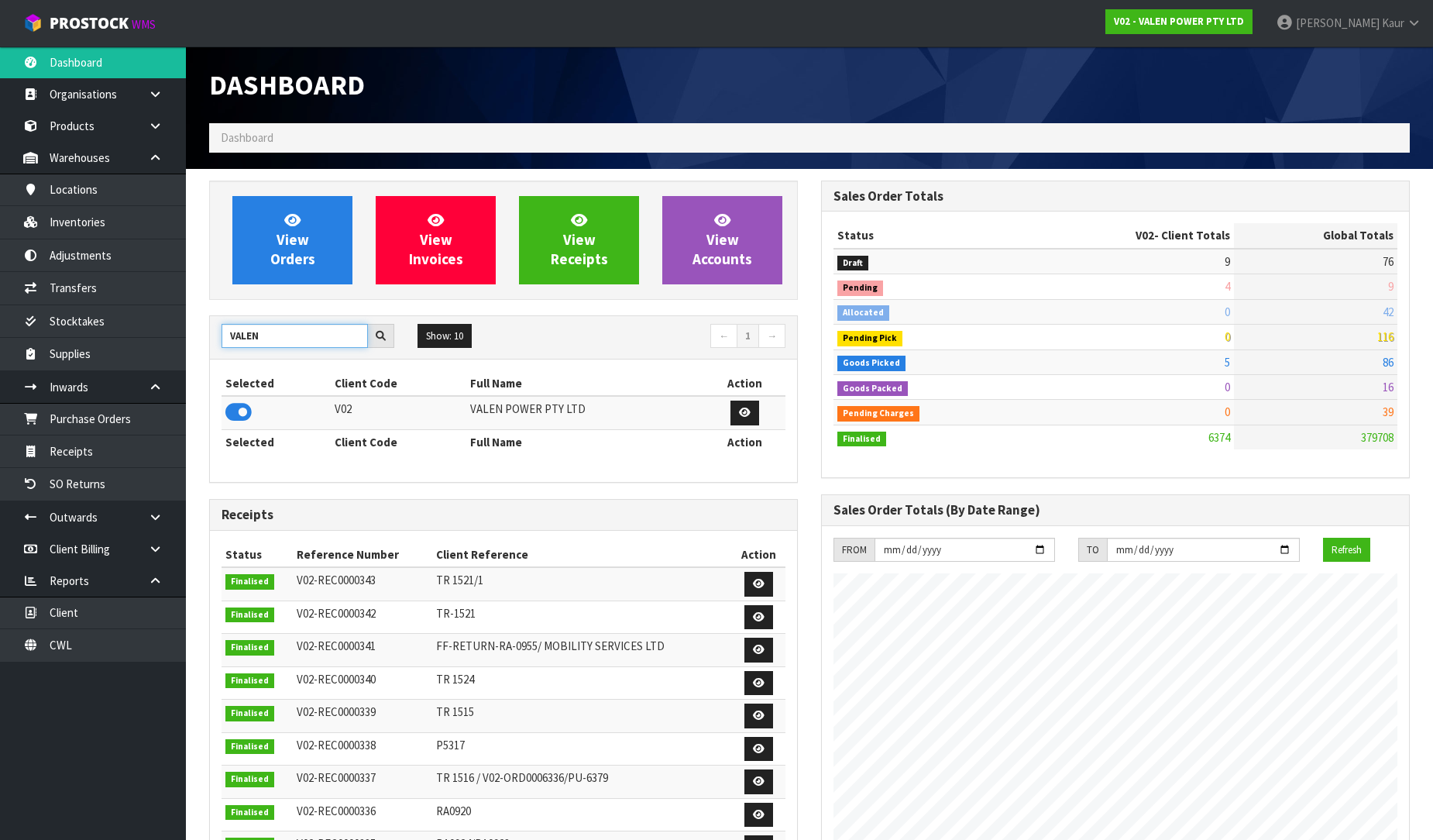
drag, startPoint x: 276, startPoint y: 347, endPoint x: 211, endPoint y: 332, distance: 66.7
click at [211, 332] on div "VALEN" at bounding box center [308, 336] width 196 height 25
type input "NEOGEN"
click at [236, 407] on icon at bounding box center [238, 412] width 26 height 23
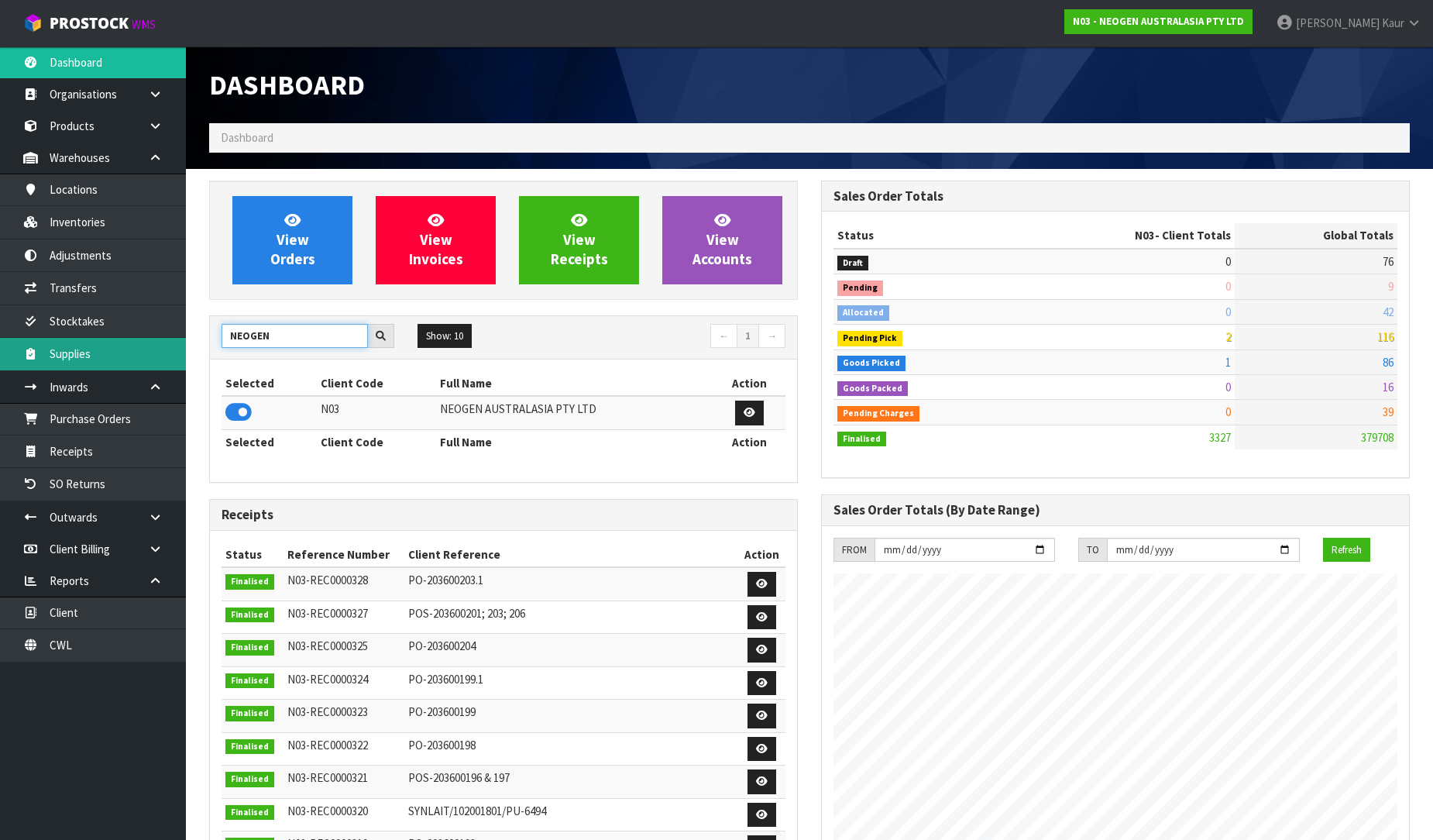
drag, startPoint x: 234, startPoint y: 344, endPoint x: 171, endPoint y: 338, distance: 63.3
click at [171, 338] on body "Toggle navigation ProStock WMS N03 - NEOGEN AUSTRALASIA PTY LTD [PERSON_NAME] L…" at bounding box center [716, 420] width 1433 height 840
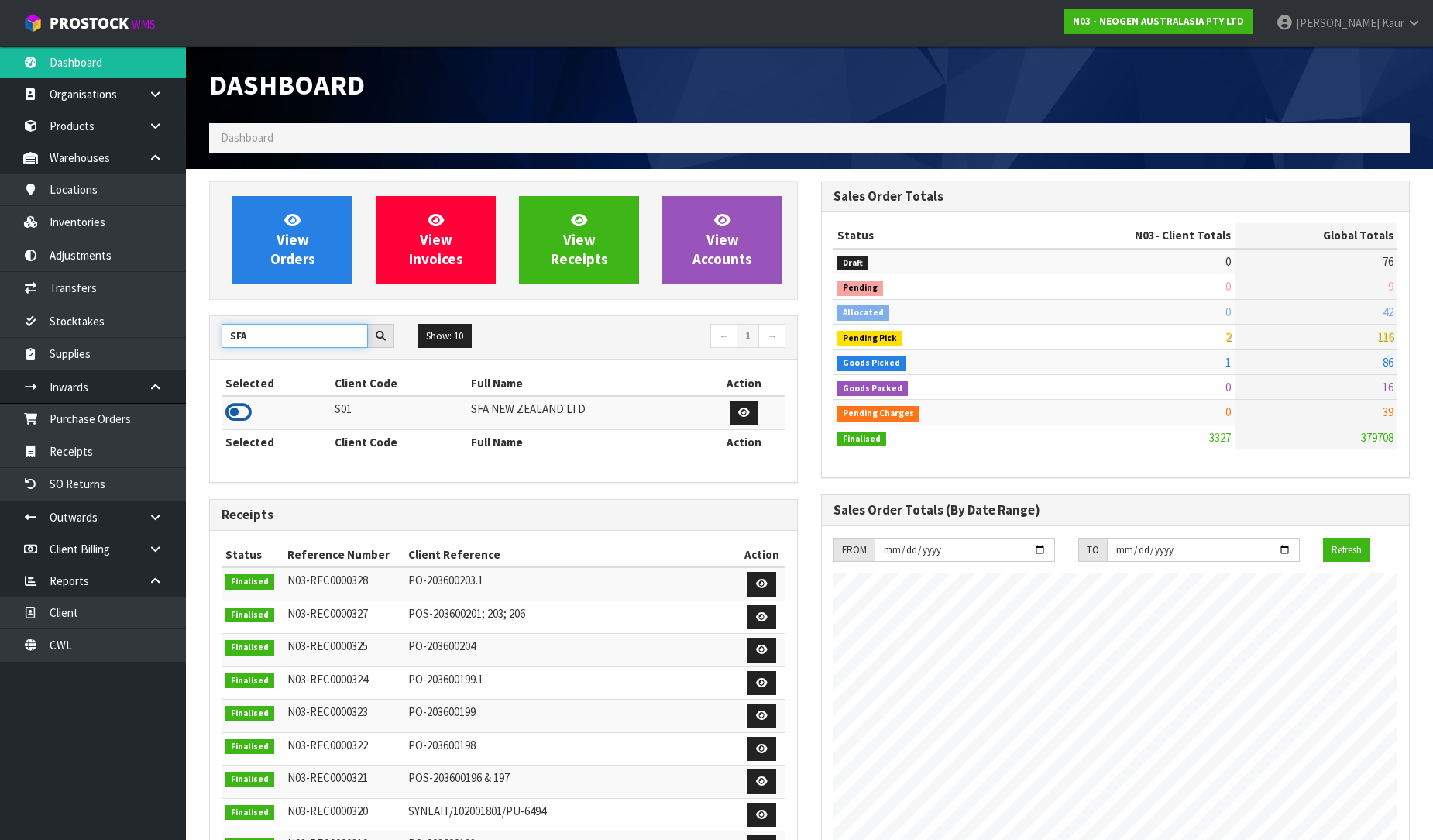
type input "SFA"
click at [236, 411] on icon at bounding box center [238, 412] width 26 height 23
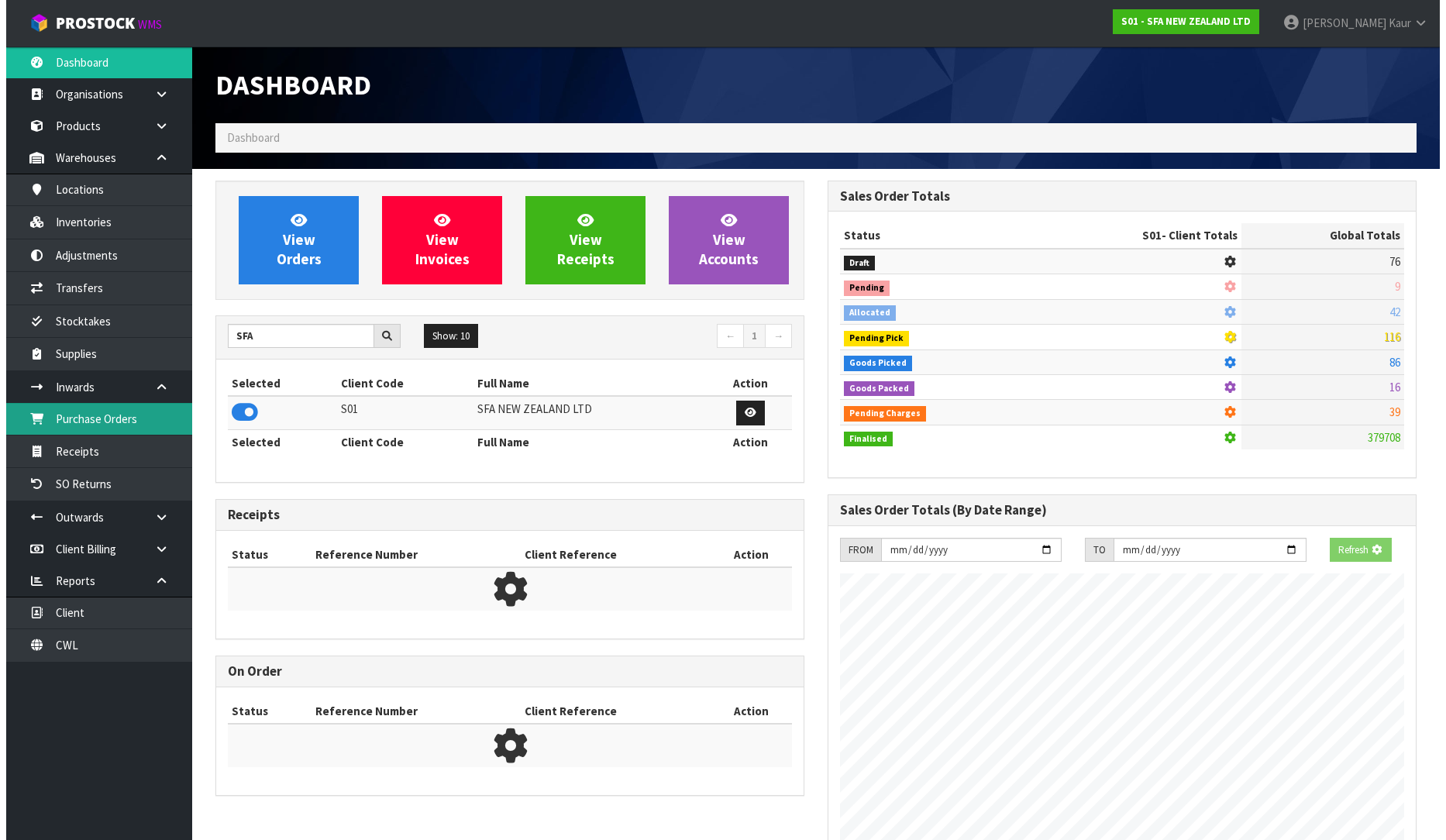
scroll to position [773672, 774228]
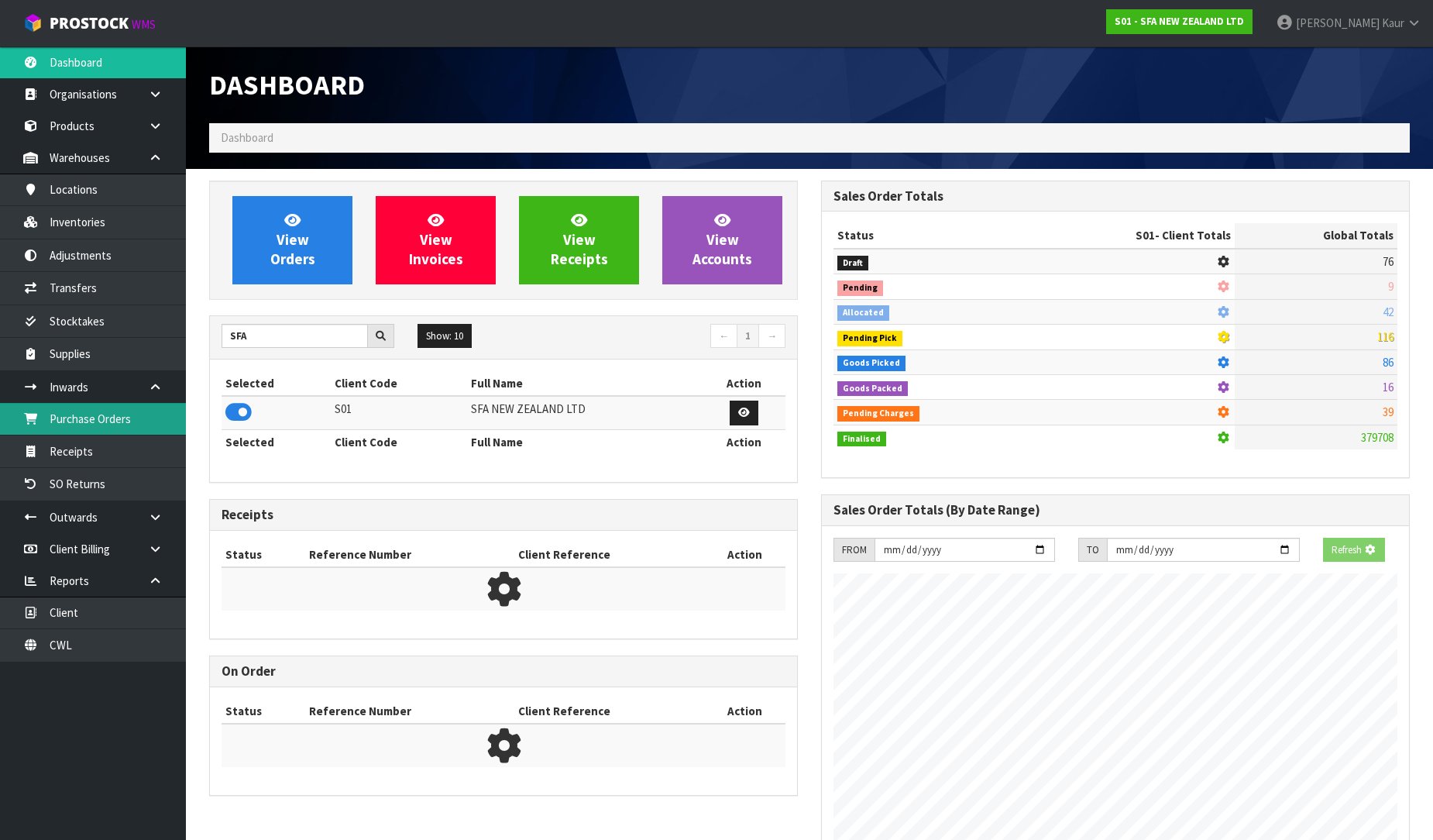
click at [153, 411] on link "Purchase Orders" at bounding box center [93, 419] width 186 height 32
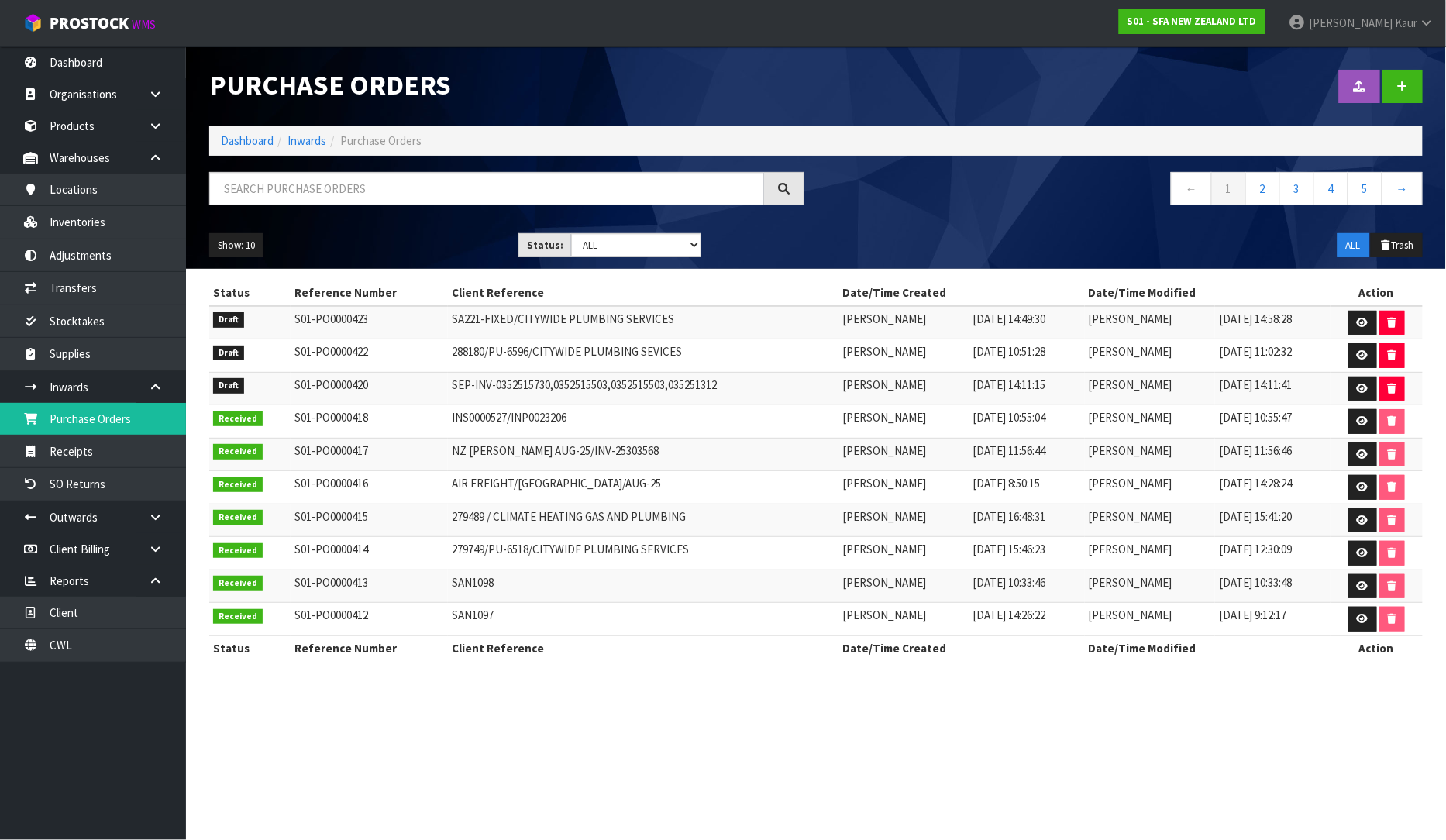
click at [645, 351] on td "288180/PU-6596/CITYWIDE PLUMBING SEVICES" at bounding box center [643, 355] width 390 height 33
drag, startPoint x: 654, startPoint y: 351, endPoint x: 423, endPoint y: 358, distance: 231.1
click at [448, 358] on td "288180/PU-6596/CITYWIDE PLUMBING SEVICES" at bounding box center [643, 355] width 390 height 33
copy td "288180/PU-6596/CITYWIDE PLUMBING SEVICES"
click at [1367, 352] on icon at bounding box center [1362, 354] width 12 height 10
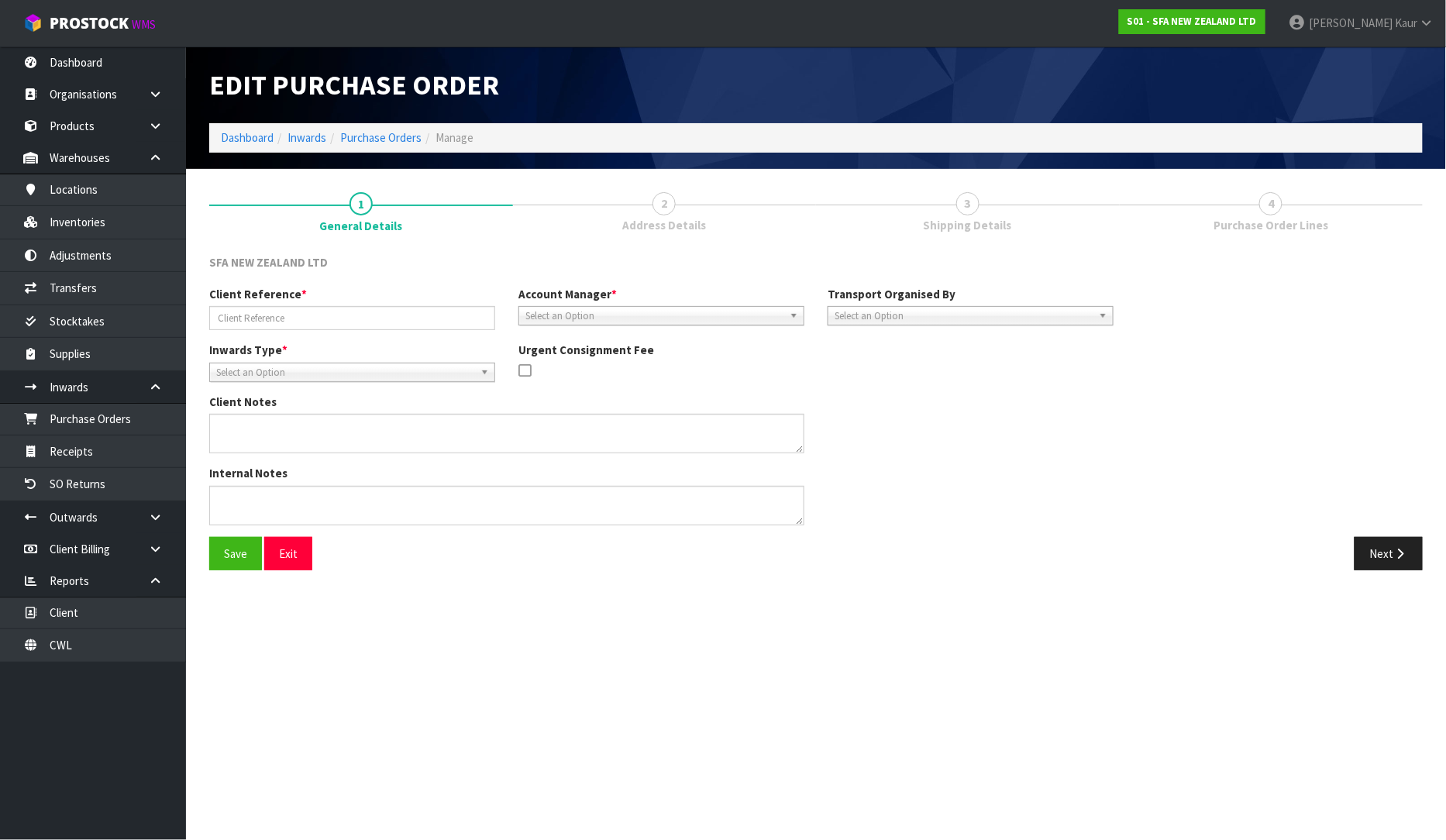
type input "288180/PU-6596/CITYWIDE PLUMBING SEVICES"
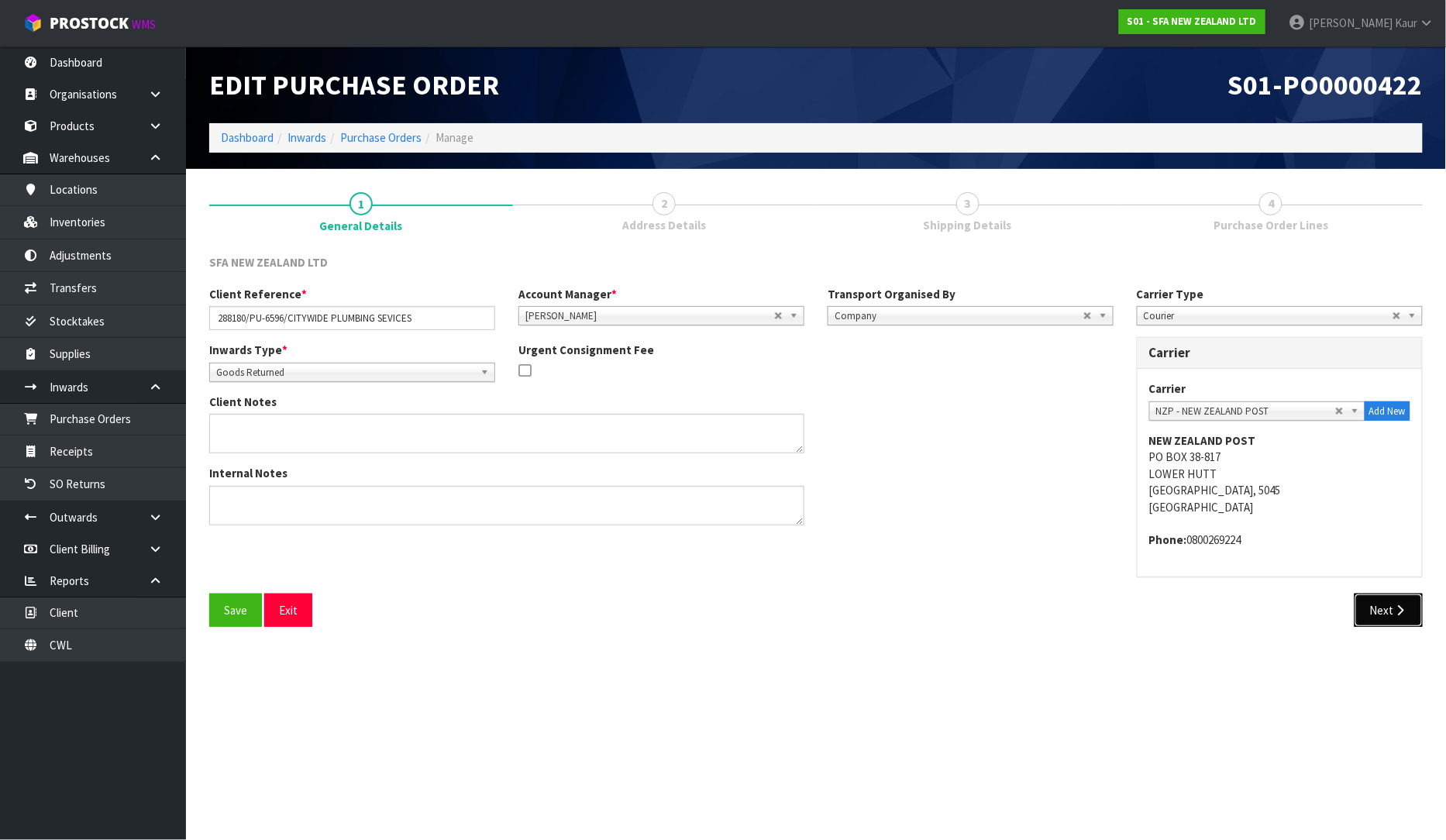
click at [1367, 598] on button "Next" at bounding box center [1389, 609] width 68 height 33
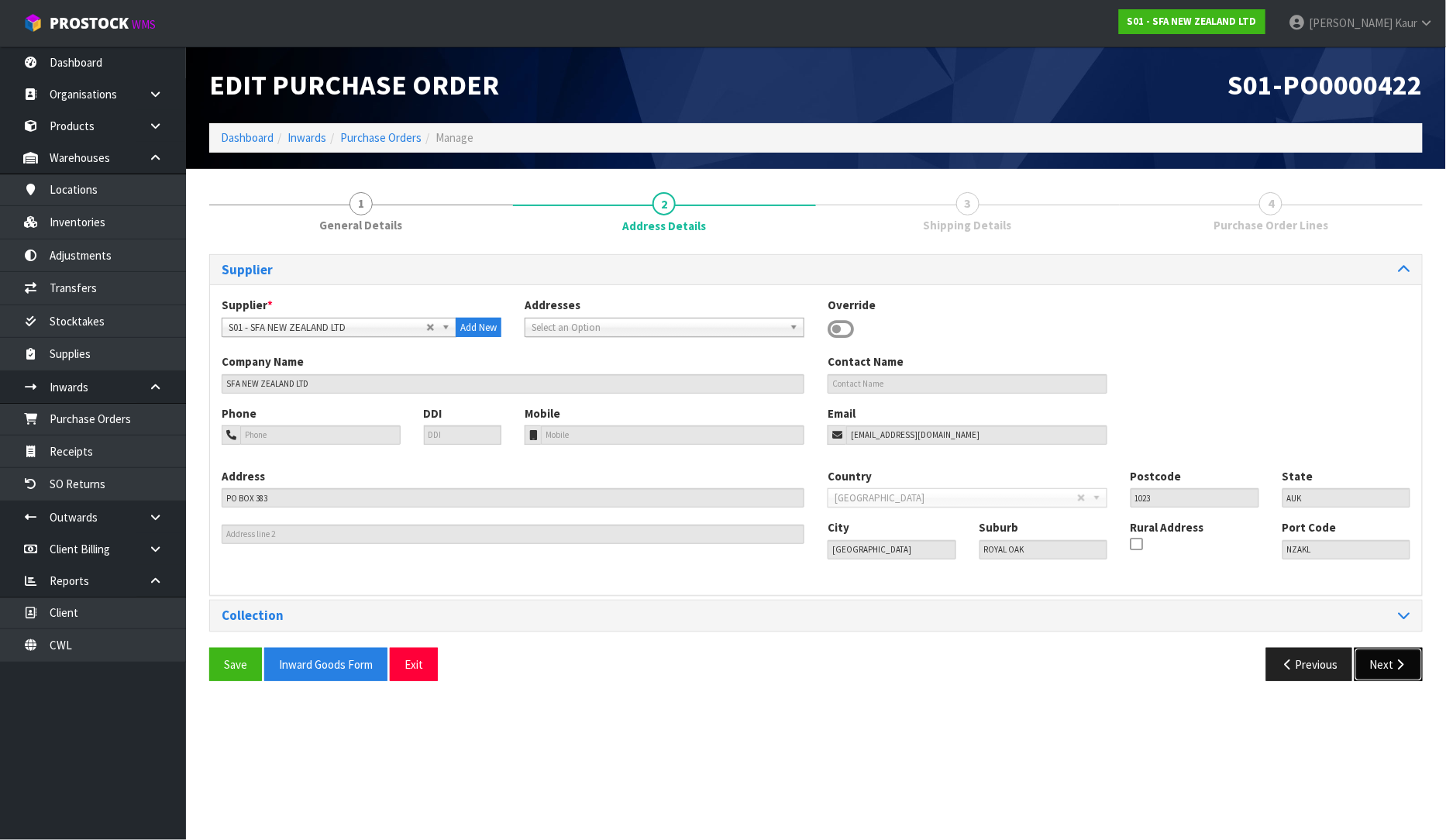
click at [1378, 656] on button "Next" at bounding box center [1389, 664] width 68 height 33
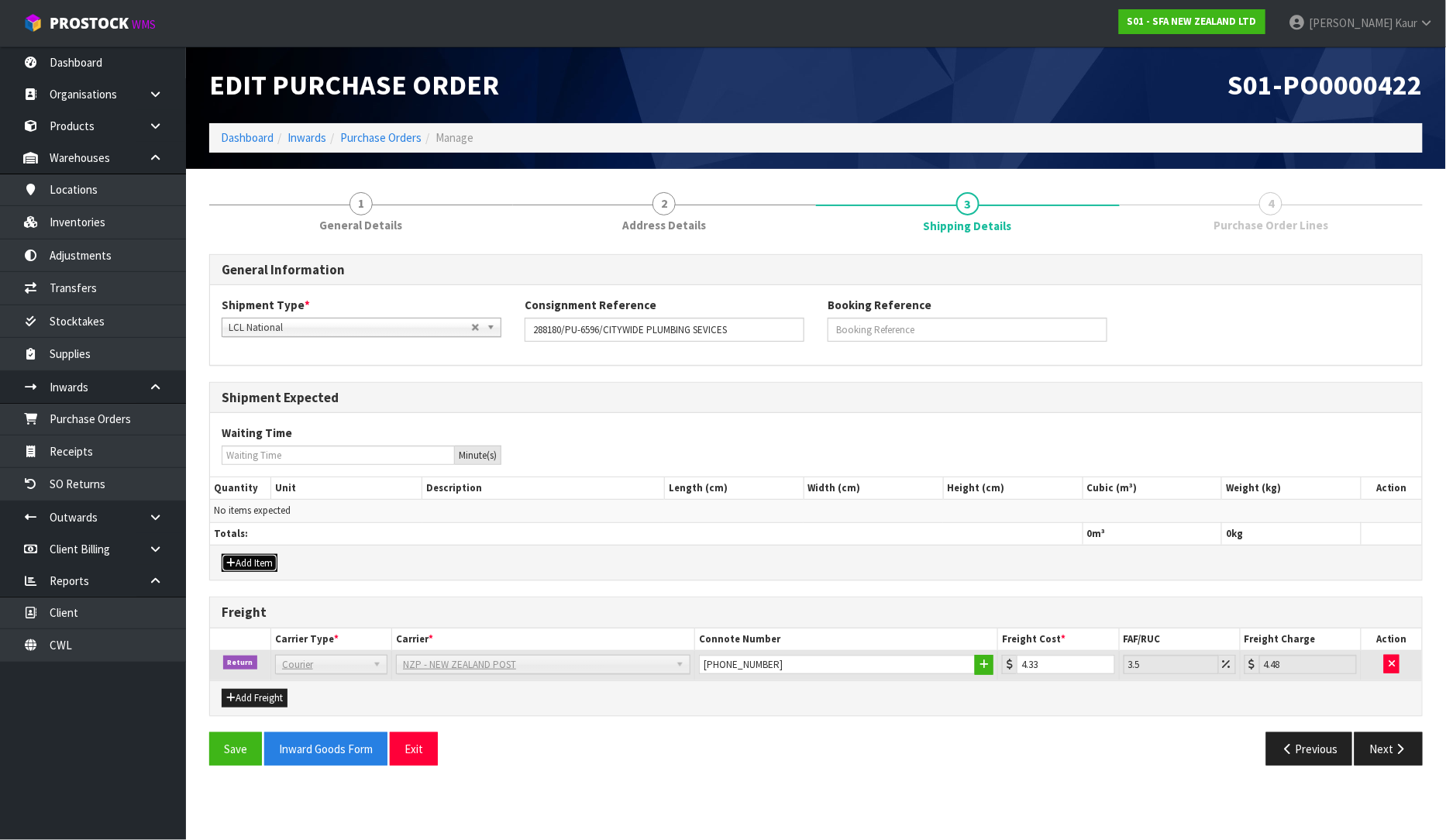
drag, startPoint x: 266, startPoint y: 562, endPoint x: 268, endPoint y: 548, distance: 14.1
click at [264, 562] on button "Add Item" at bounding box center [250, 563] width 55 height 19
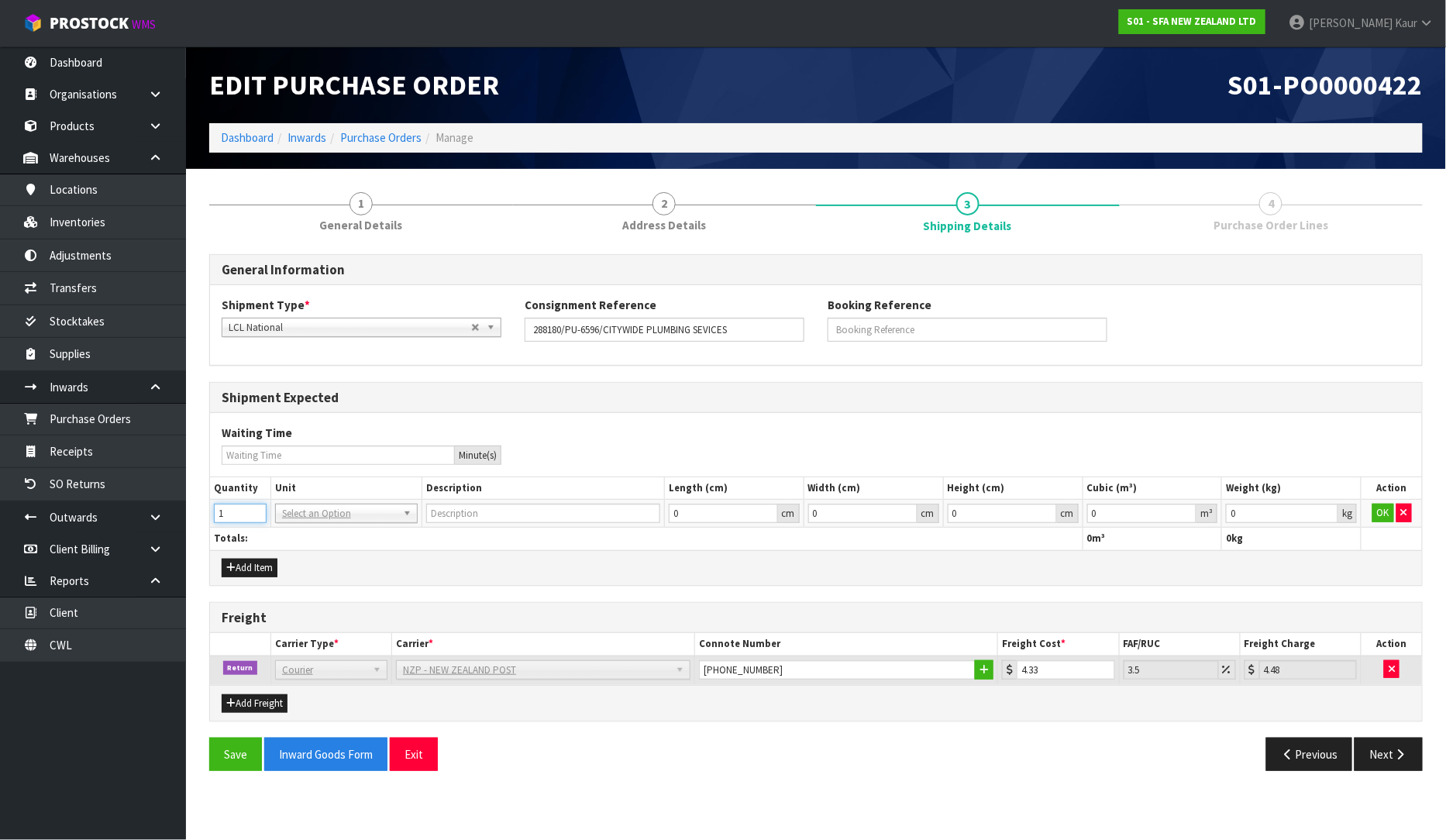
type input "1"
click at [253, 509] on input "1" at bounding box center [240, 513] width 53 height 20
drag, startPoint x: 319, startPoint y: 510, endPoint x: 313, endPoint y: 522, distance: 13.4
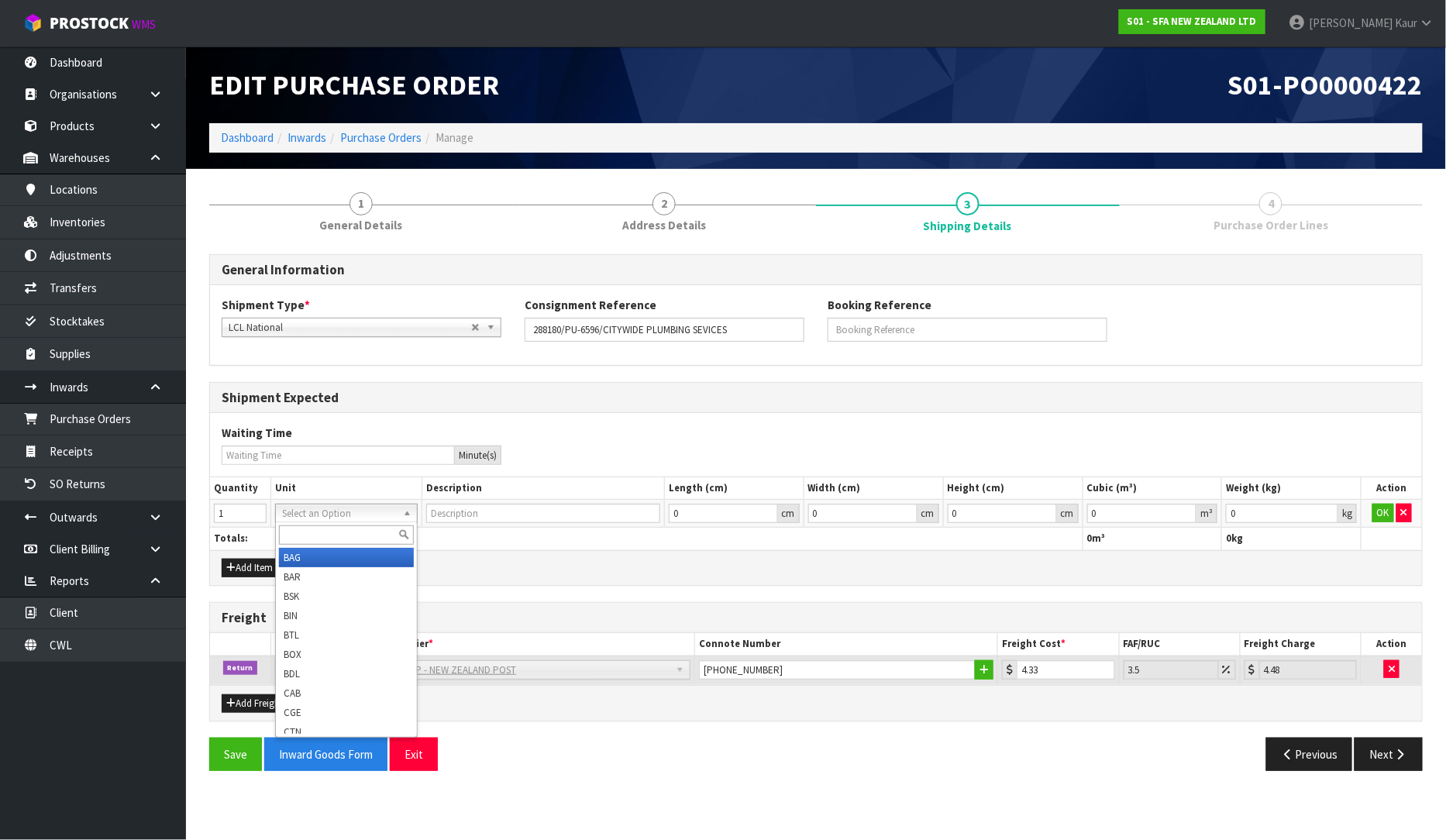
click at [310, 528] on input "text" at bounding box center [346, 535] width 135 height 20
type input "ctn"
type input "CARTON"
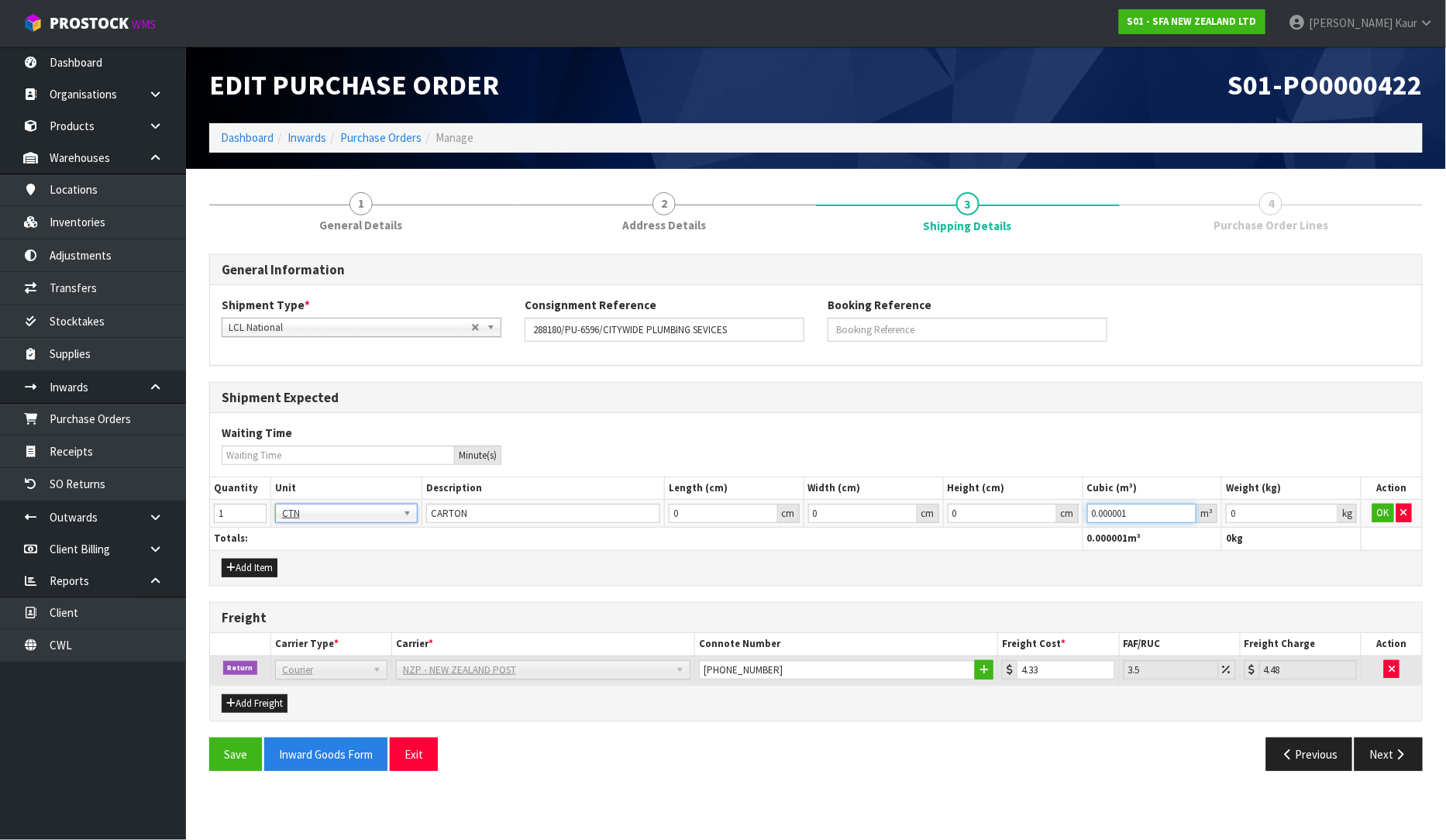
type input "0.000001"
click at [1183, 509] on input "0.000001" at bounding box center [1142, 513] width 110 height 20
click at [1328, 510] on input "0.001" at bounding box center [1282, 513] width 113 height 20
click at [1328, 510] on input "0.002" at bounding box center [1282, 513] width 113 height 20
type input "0.001"
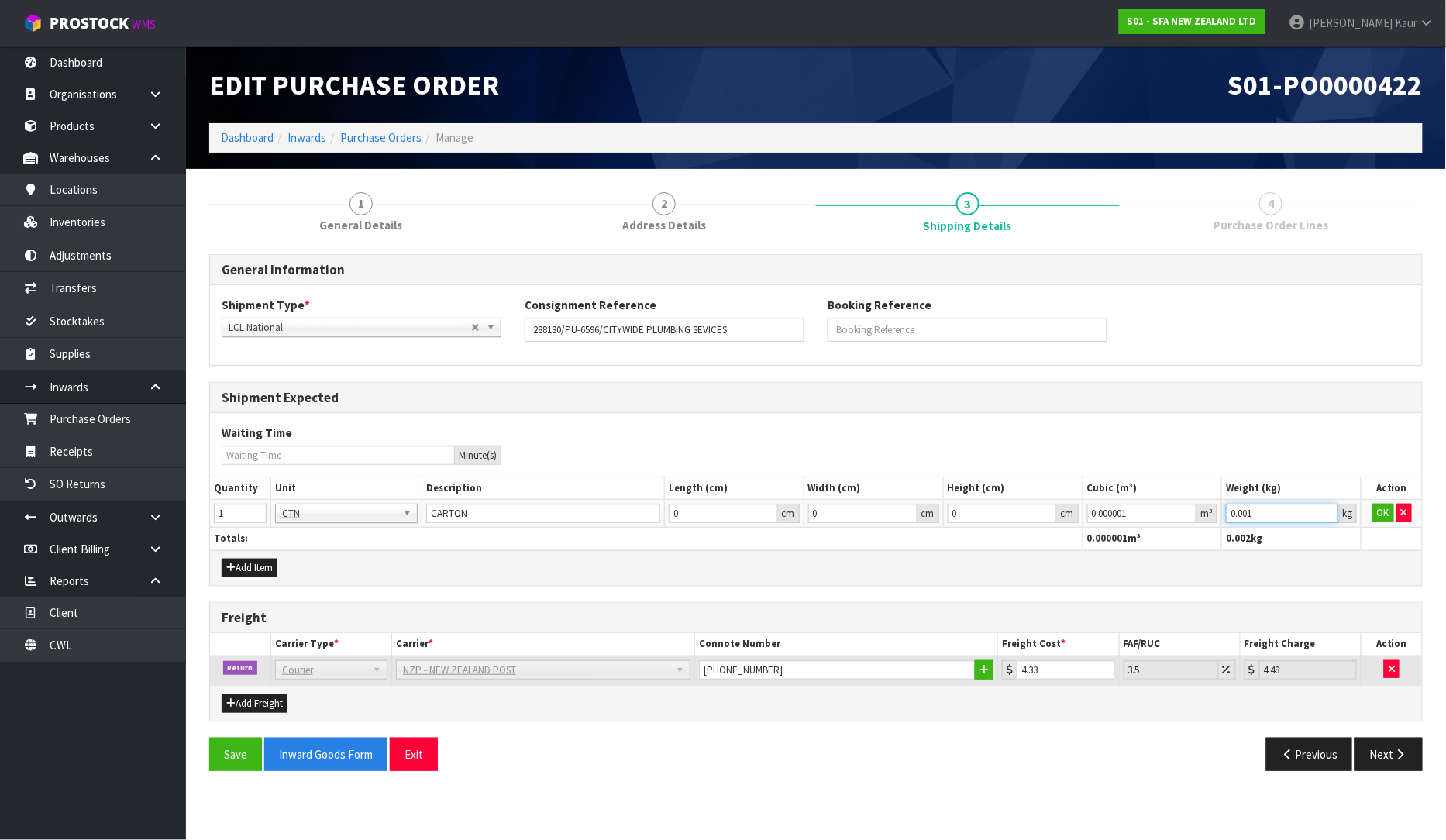
click at [1326, 519] on input "0.001" at bounding box center [1282, 513] width 113 height 20
click at [1383, 517] on button "OK" at bounding box center [1383, 513] width 21 height 19
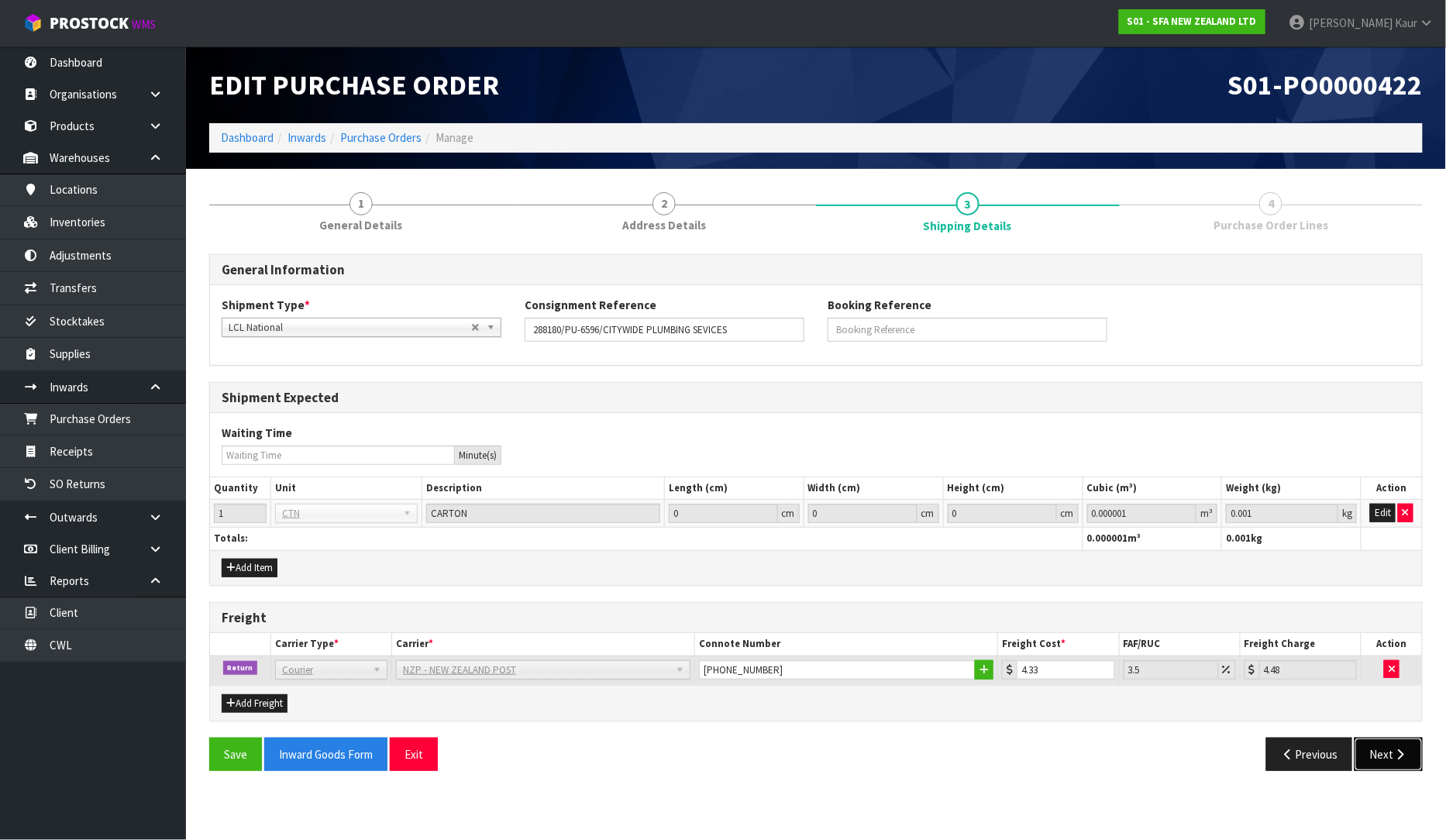
click at [1393, 753] on icon "button" at bounding box center [1400, 753] width 14 height 12
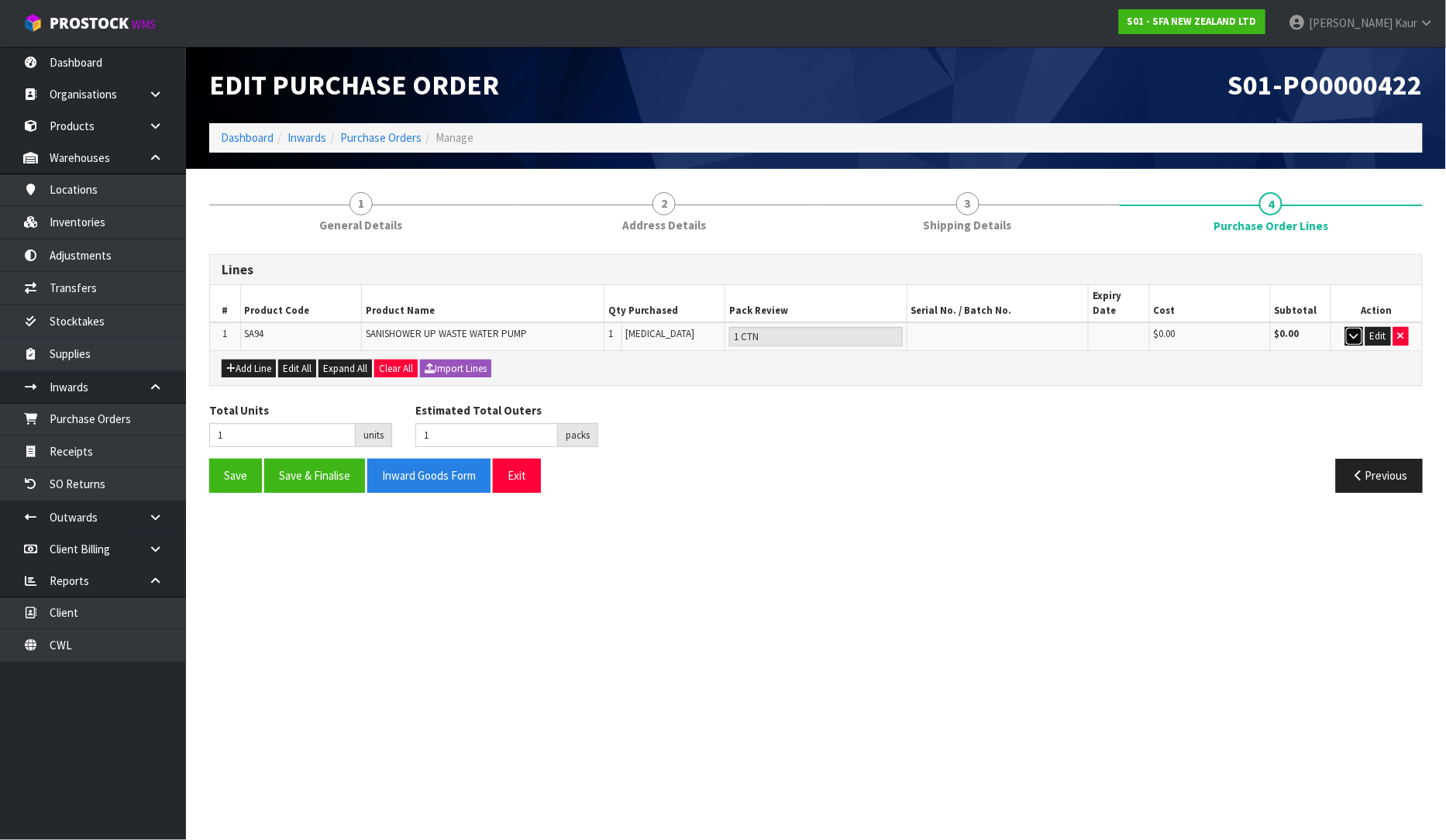
click at [1356, 327] on button "button" at bounding box center [1354, 335] width 18 height 19
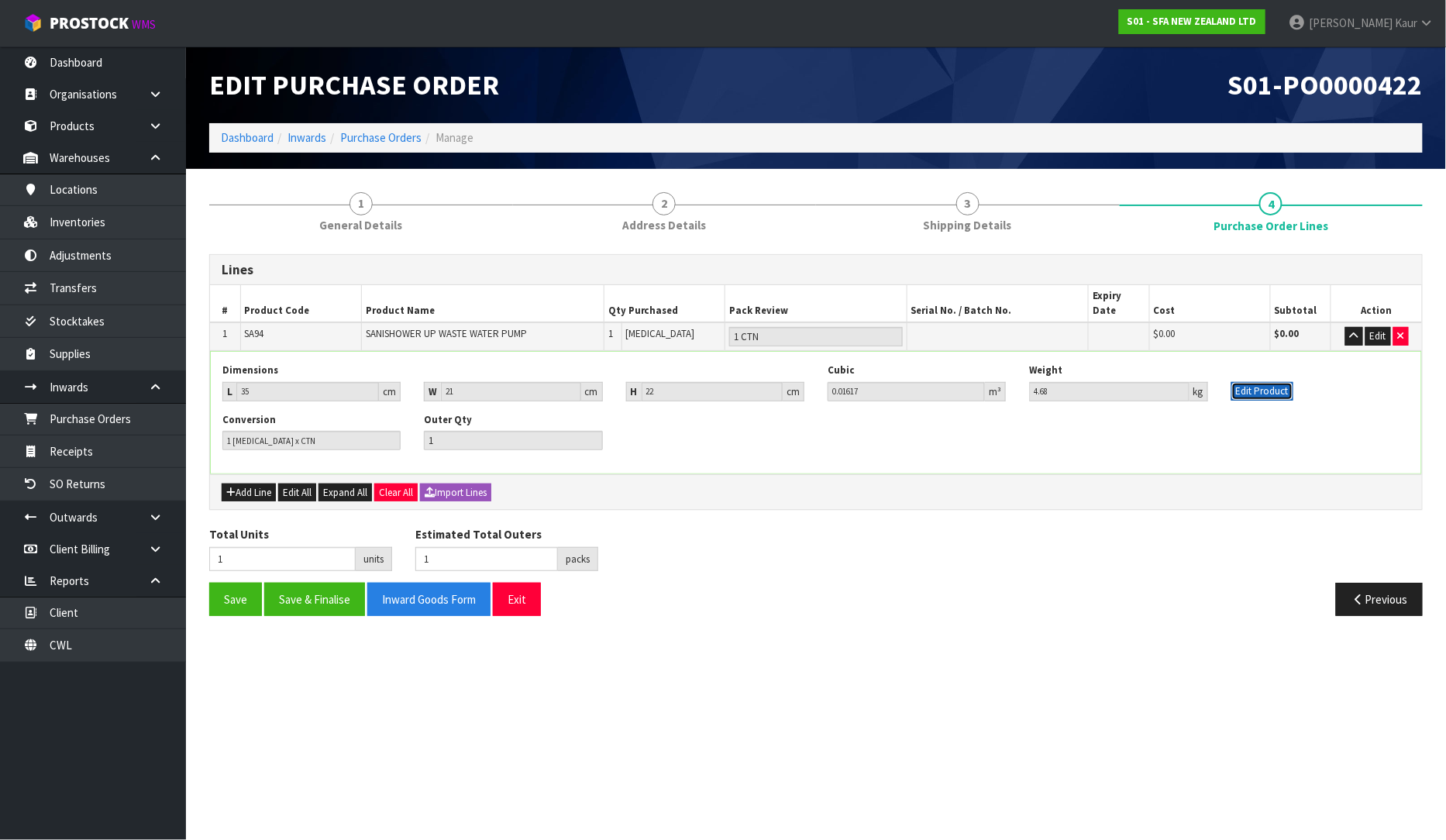
click at [1249, 382] on button "Edit Product" at bounding box center [1262, 391] width 62 height 19
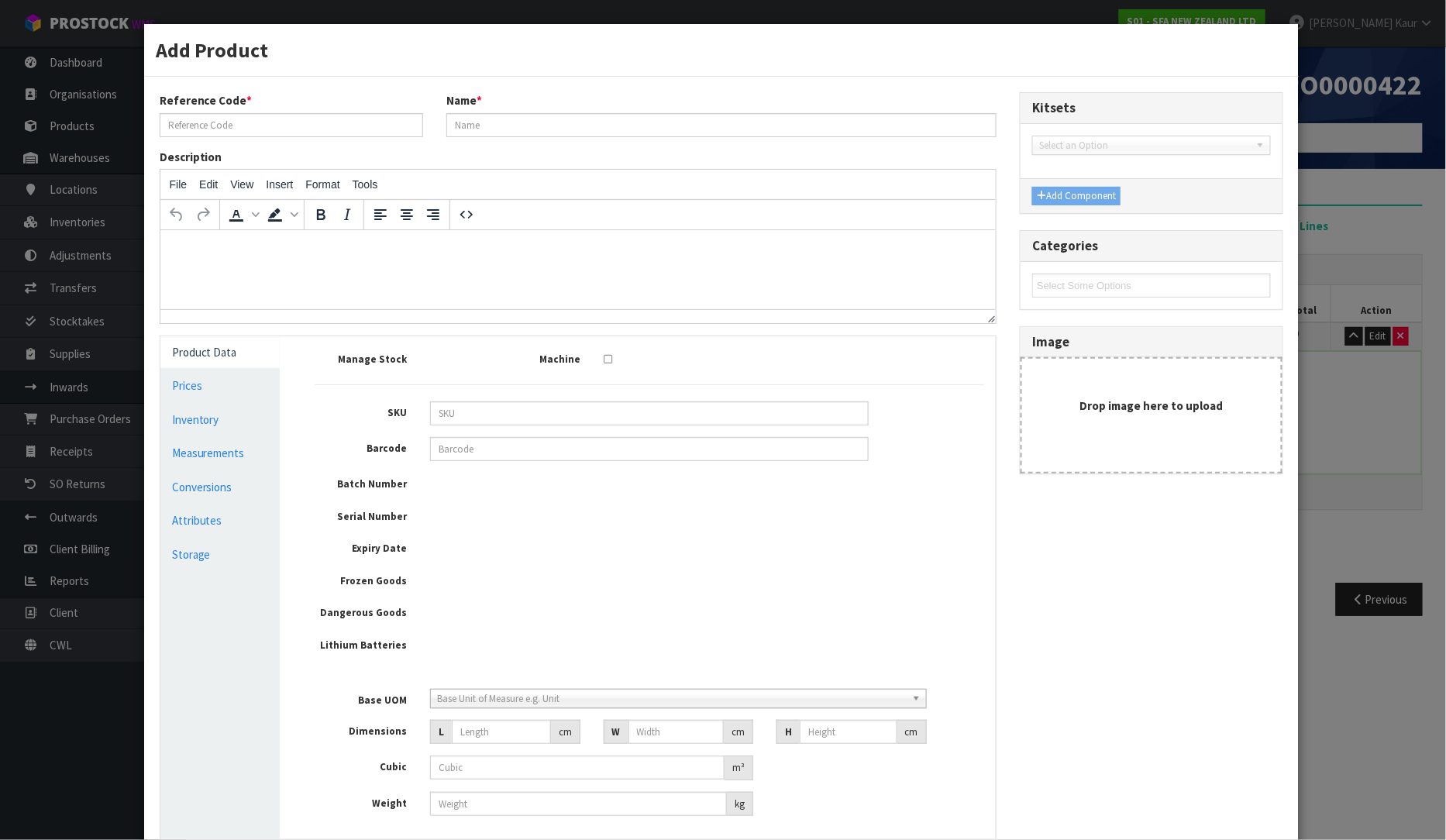
type input "SA94"
type input "SANISHOWER UP WASTE WATER PUMP"
type input "3308815074030"
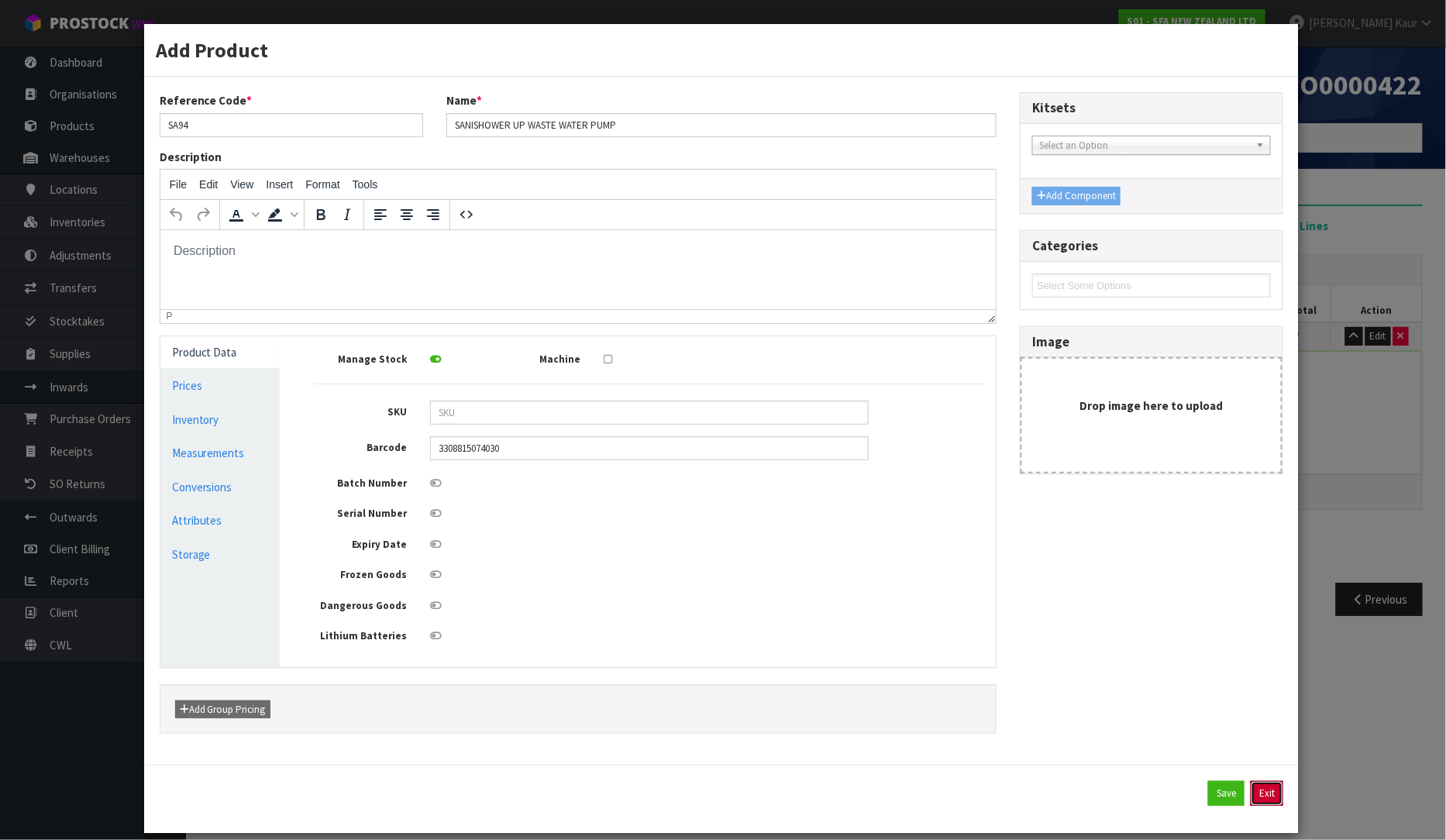
drag, startPoint x: 1247, startPoint y: 793, endPoint x: 1332, endPoint y: 643, distance: 172.4
click at [1251, 793] on button "Exit" at bounding box center [1267, 793] width 32 height 25
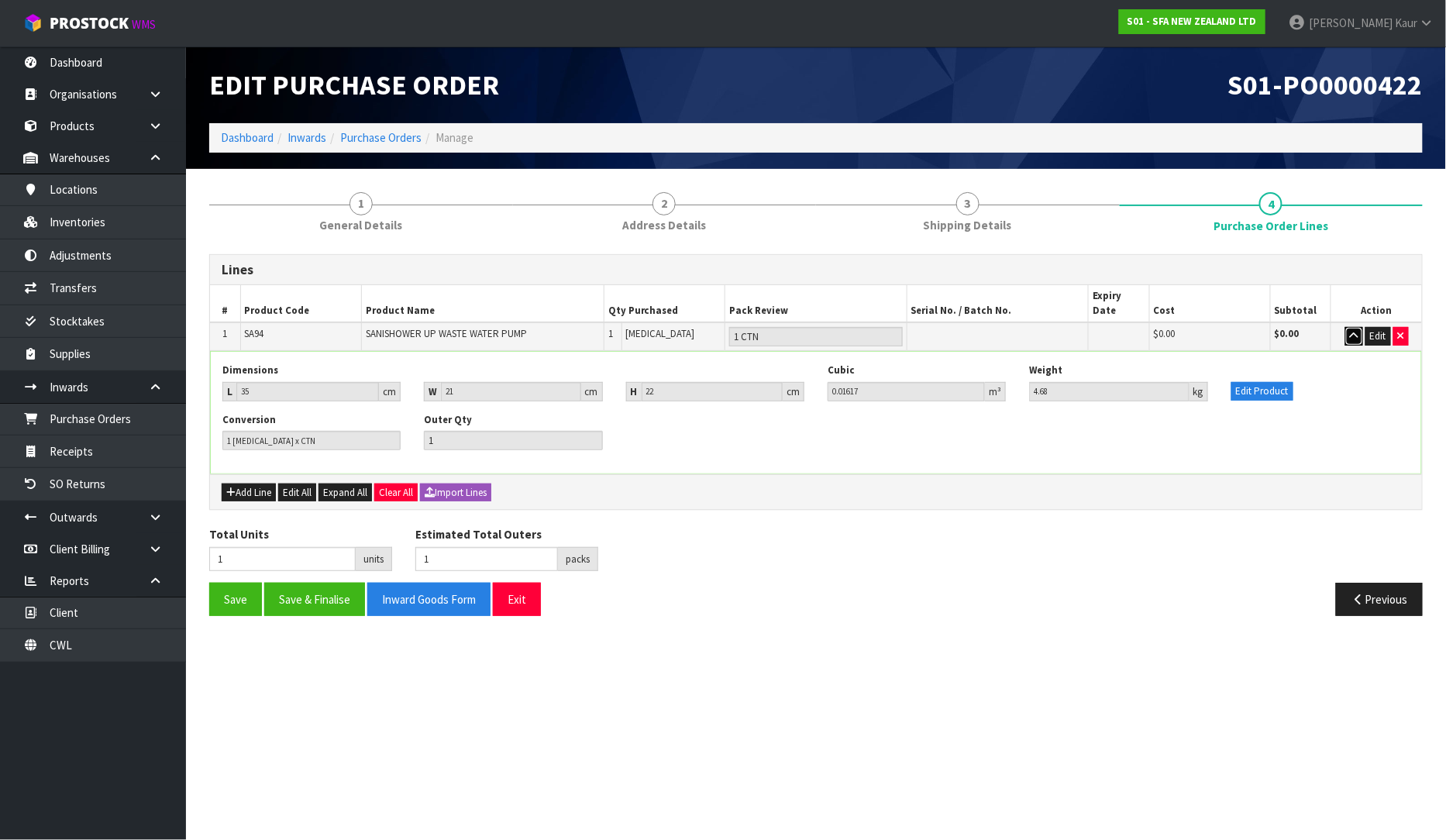
click at [1355, 331] on icon "button" at bounding box center [1354, 335] width 9 height 10
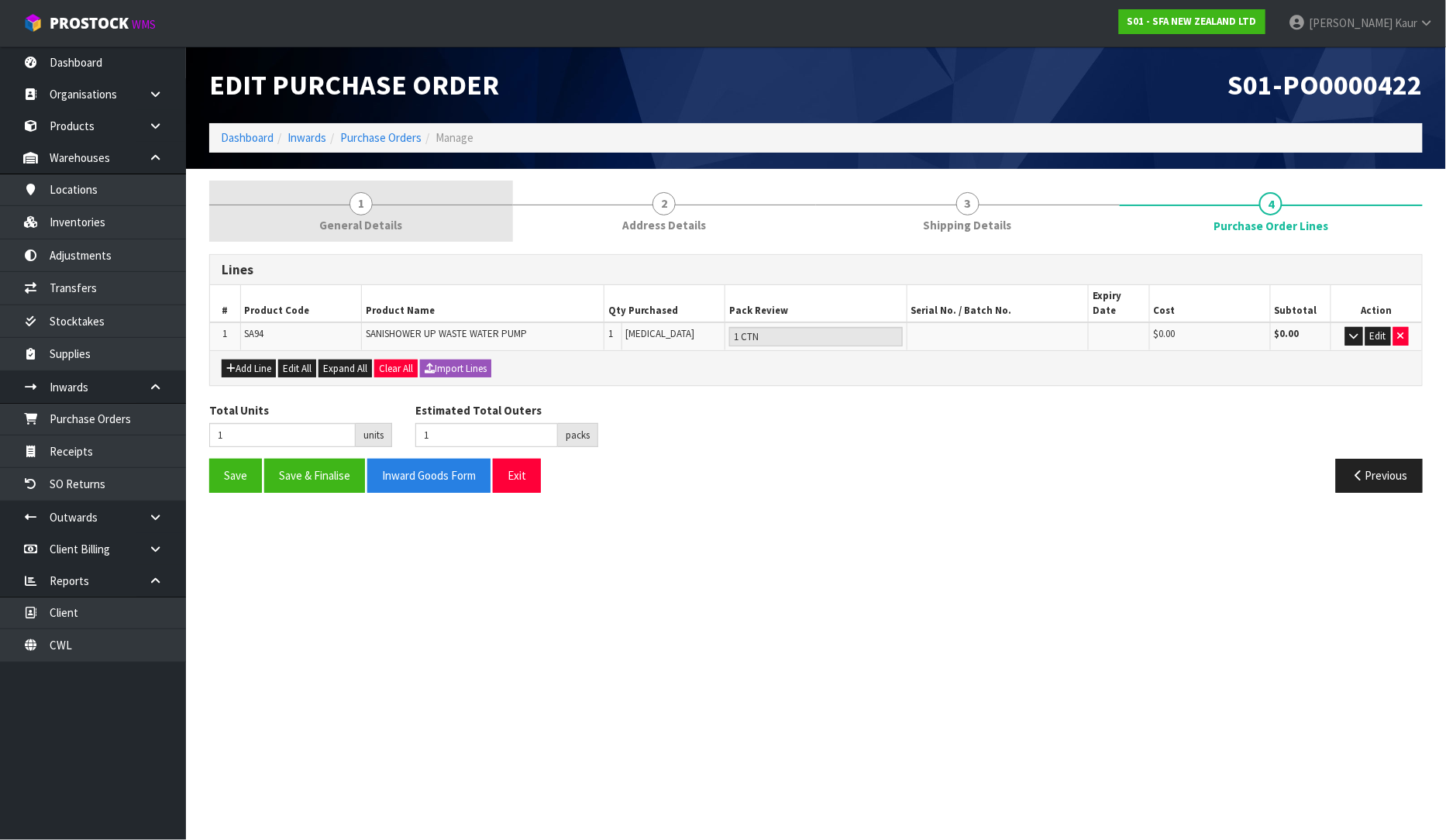
click at [397, 220] on span "General Details" at bounding box center [361, 225] width 83 height 16
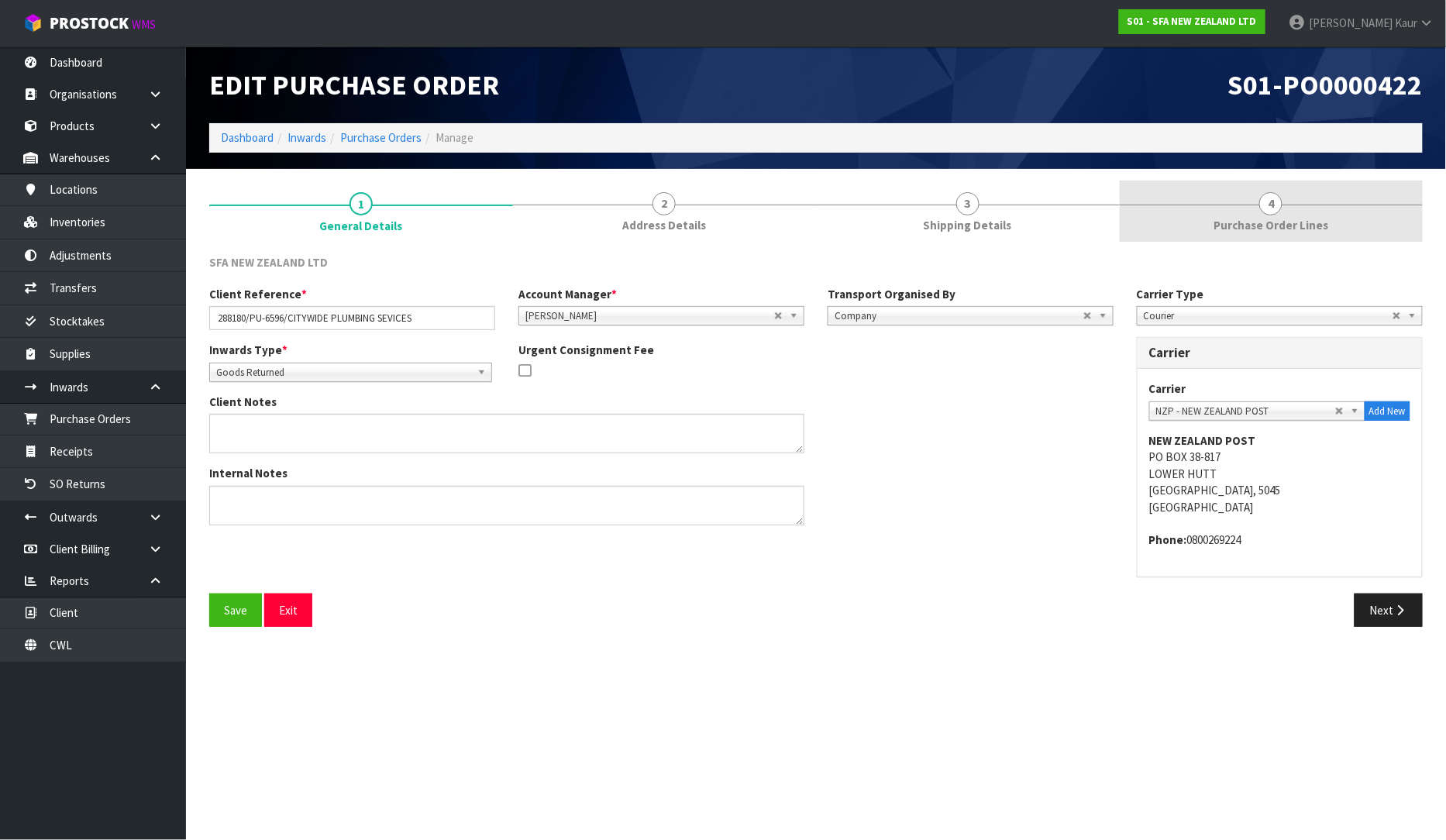
click at [1326, 226] on link "4 Purchase Order Lines" at bounding box center [1271, 211] width 303 height 61
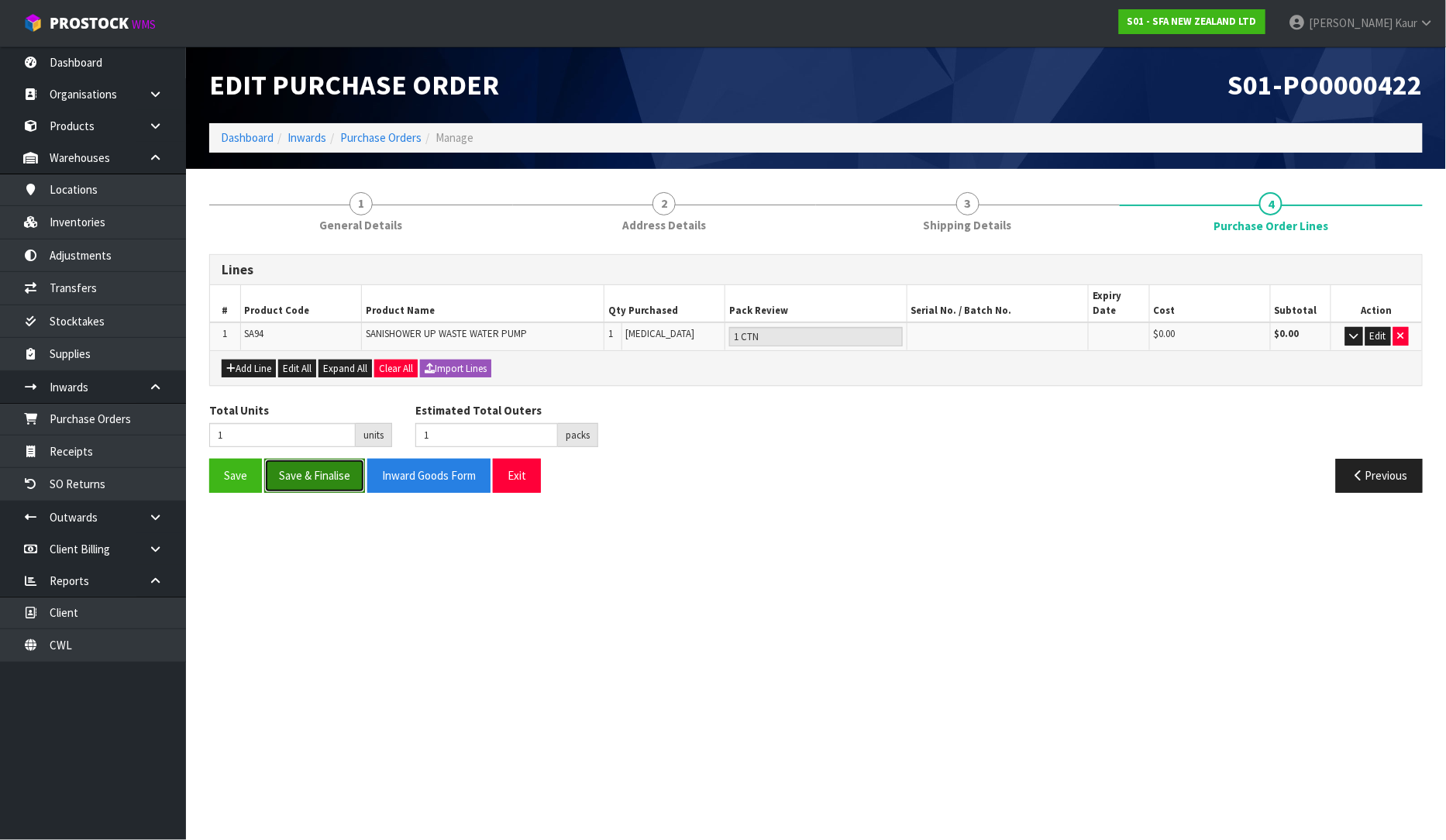
click at [344, 462] on button "Save & Finalise" at bounding box center [314, 475] width 101 height 33
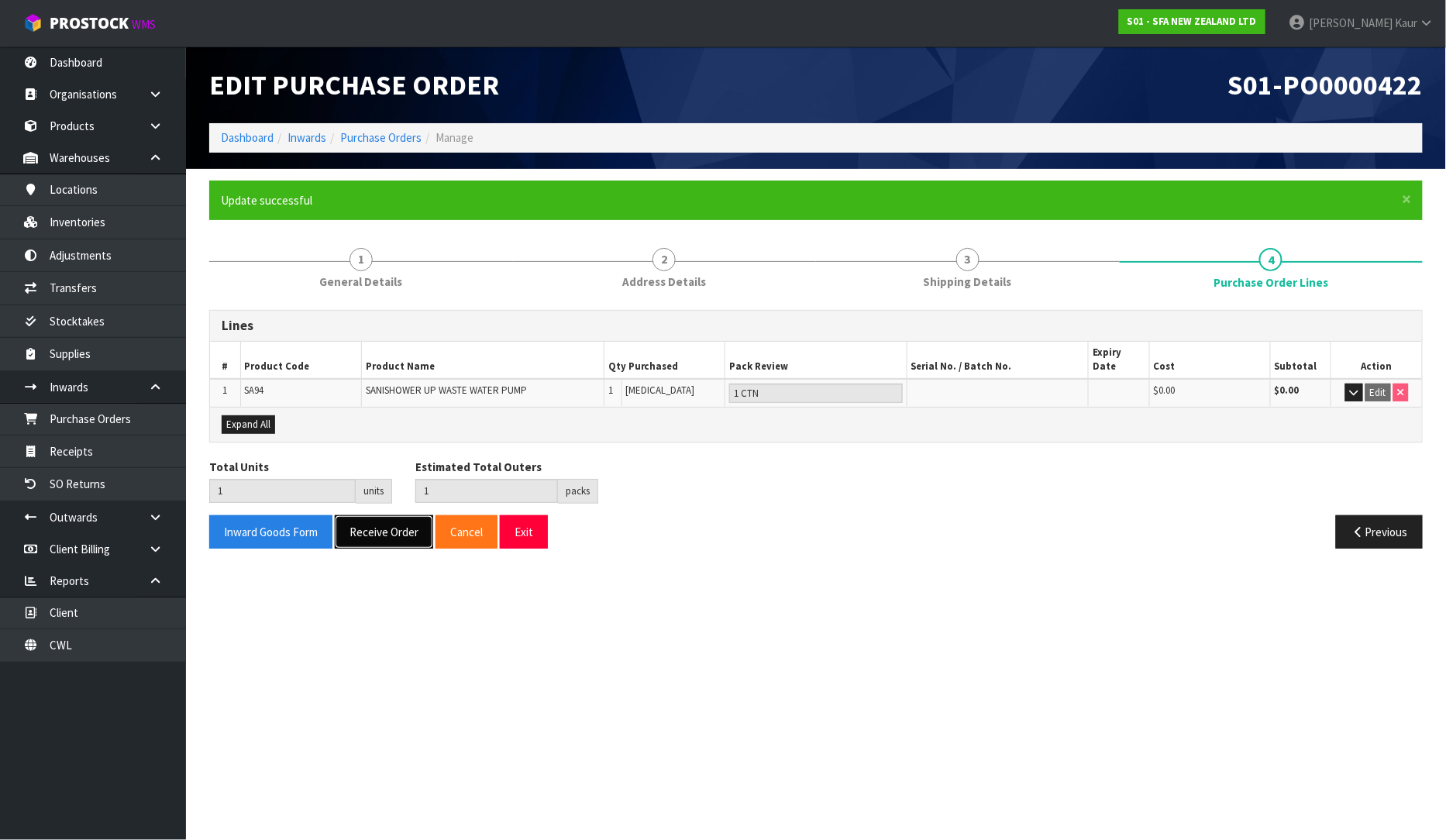
click at [365, 519] on button "Receive Order" at bounding box center [384, 531] width 98 height 33
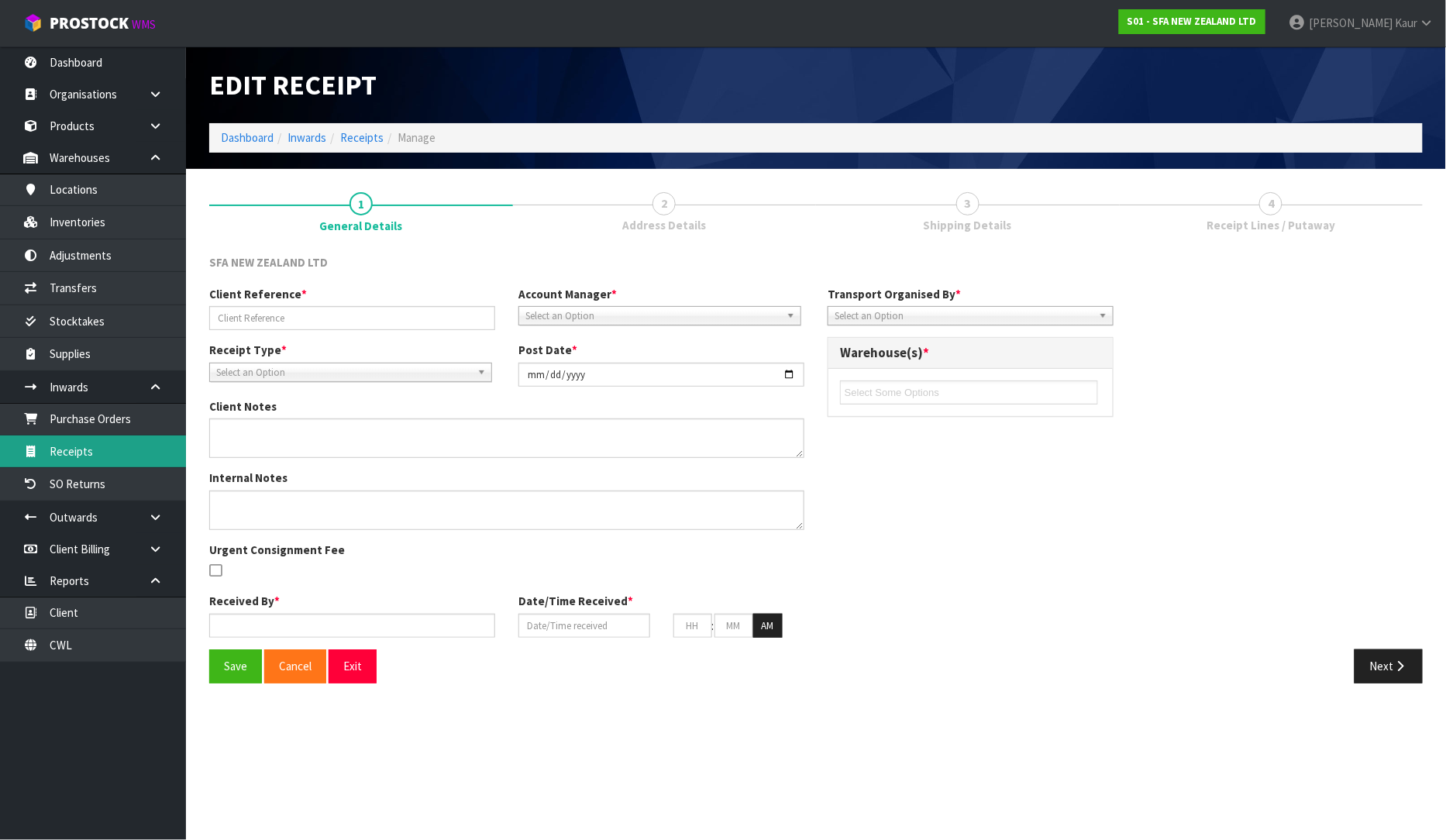
click at [83, 451] on body "Toggle navigation ProStock WMS S01 - SFA NEW ZEALAND LTD [PERSON_NAME] Logout D…" at bounding box center [723, 420] width 1446 height 840
type input "288180/PU-6596/CITYWIDE PLUMBING SEVICES"
type input "[DATE]"
type input "[PERSON_NAME]"
type input "[DATE]"
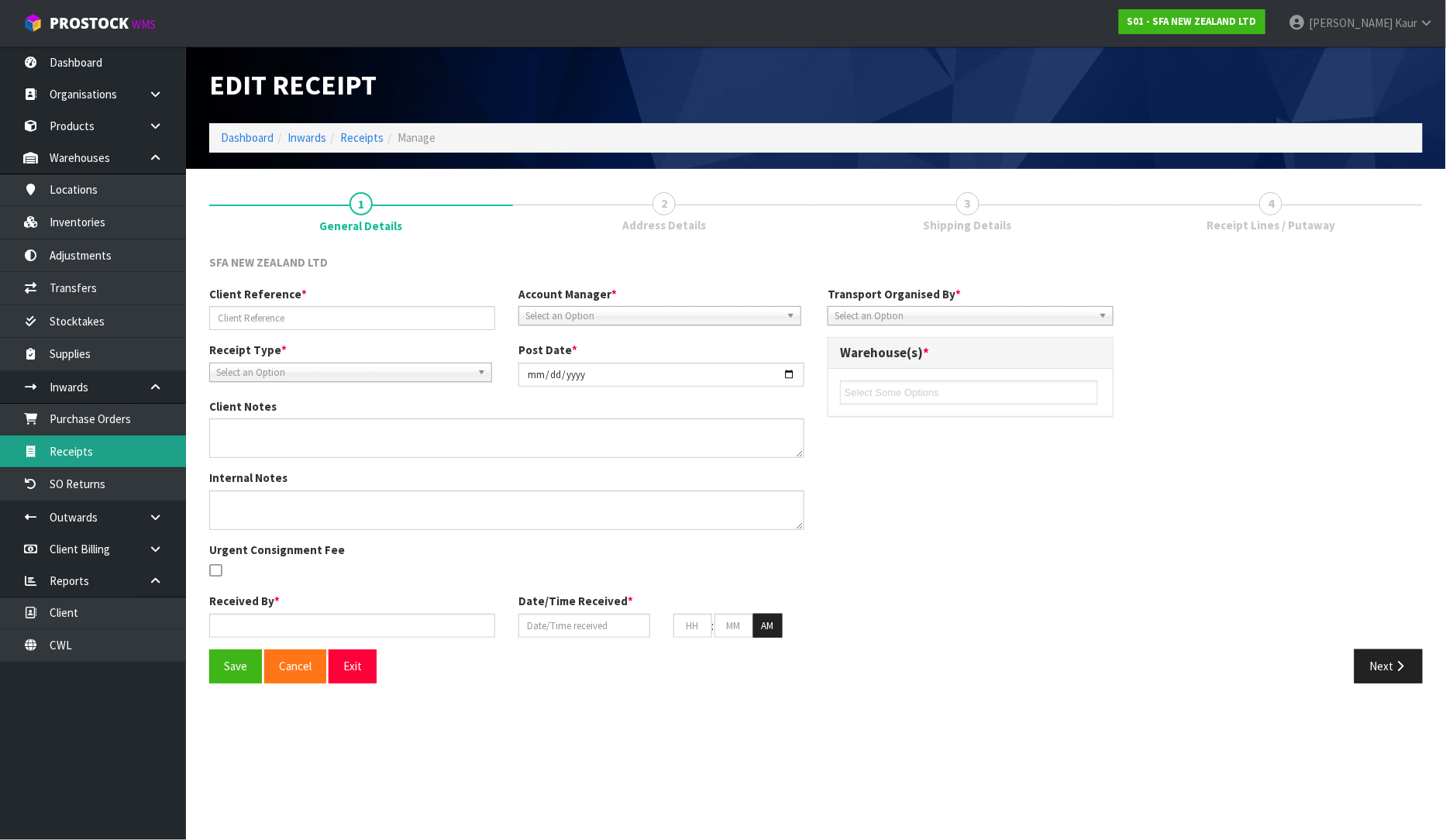
type input "11"
type input "50"
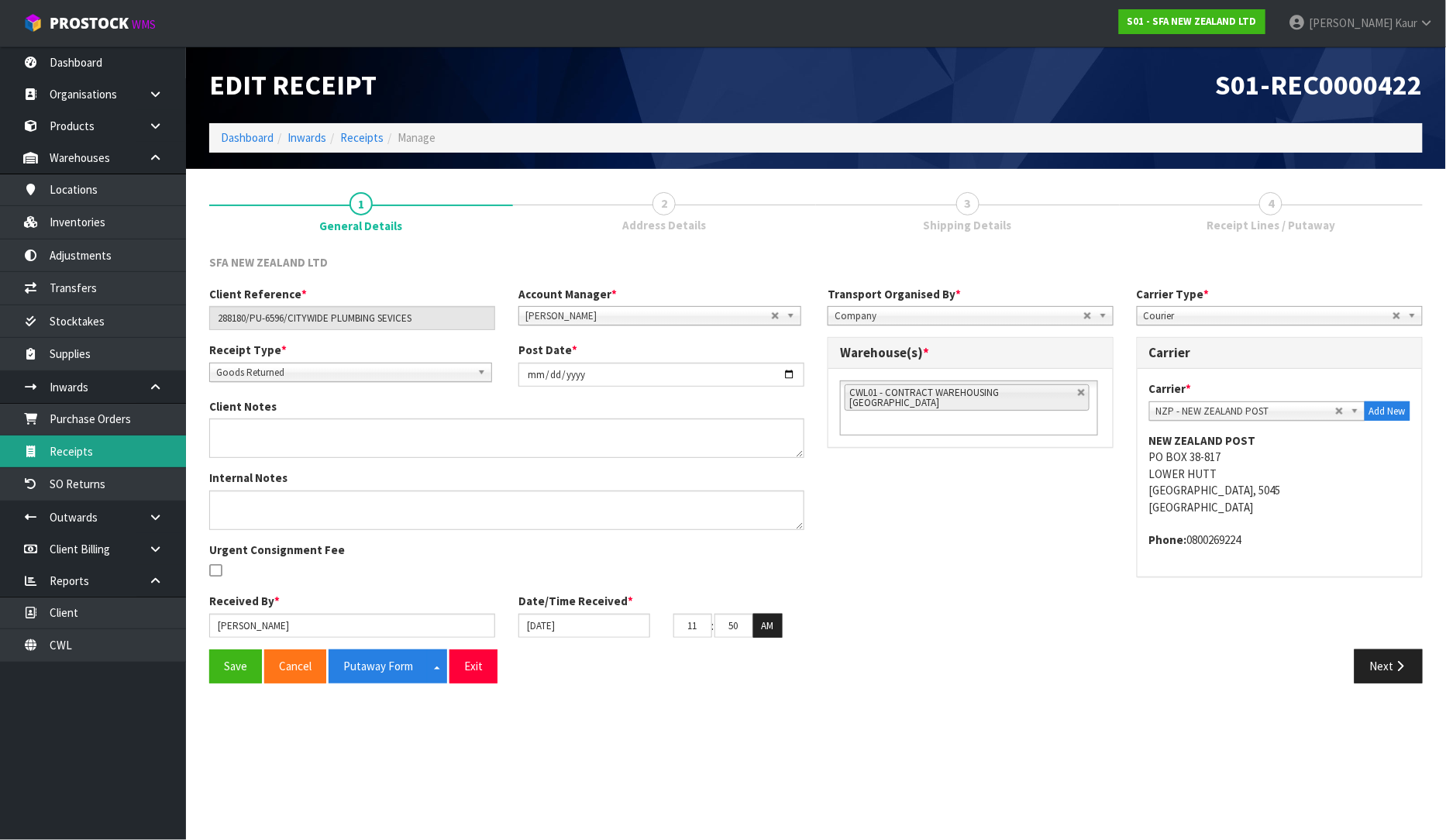
drag, startPoint x: 149, startPoint y: 459, endPoint x: 217, endPoint y: 435, distance: 72.1
click at [148, 458] on link "Receipts" at bounding box center [93, 452] width 186 height 32
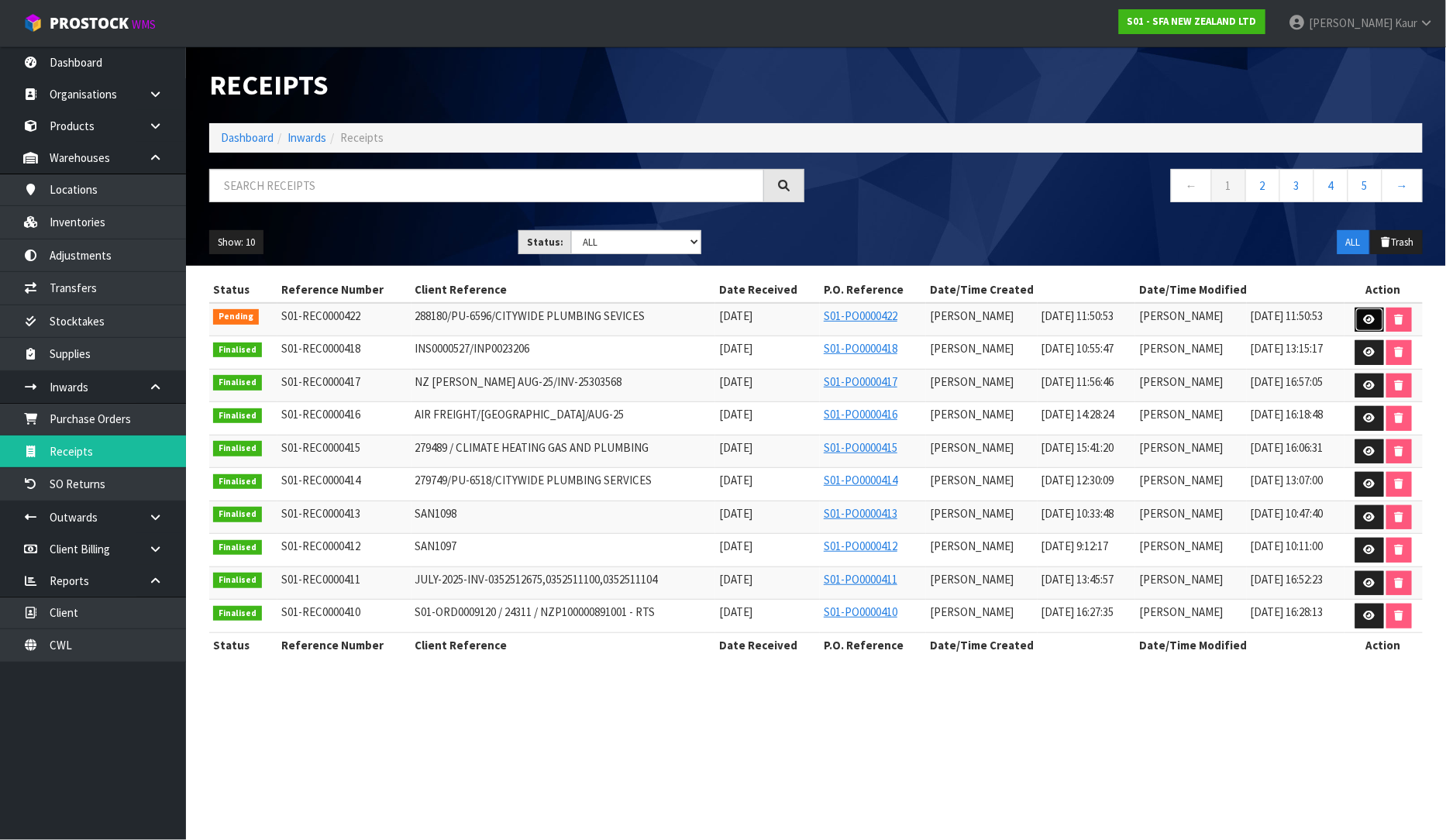
click at [1369, 315] on icon at bounding box center [1369, 319] width 12 height 10
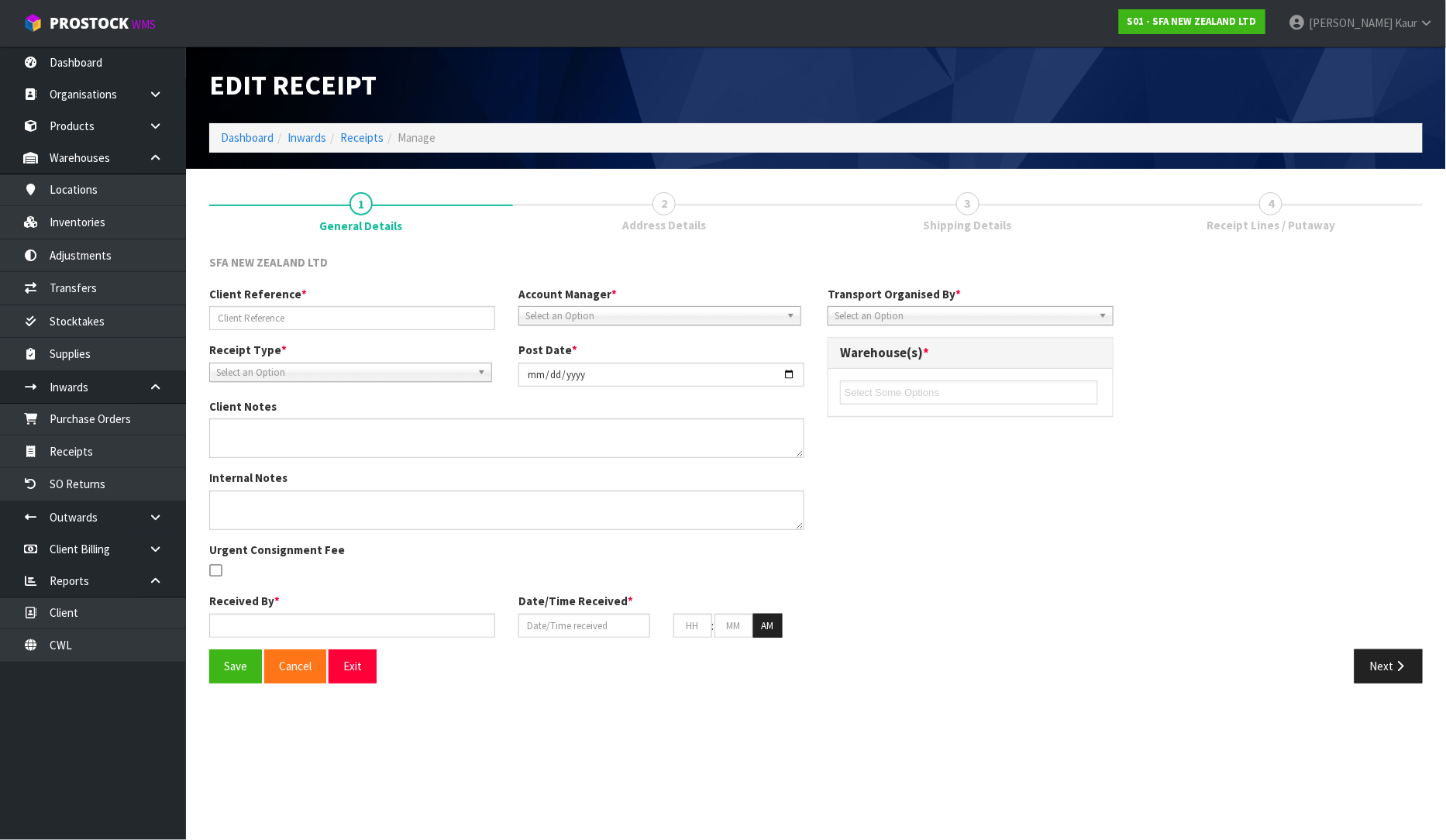
type input "288180/PU-6596/CITYWIDE PLUMBING SEVICES"
type input "[DATE]"
type input "[PERSON_NAME]"
type input "[DATE]"
type input "11"
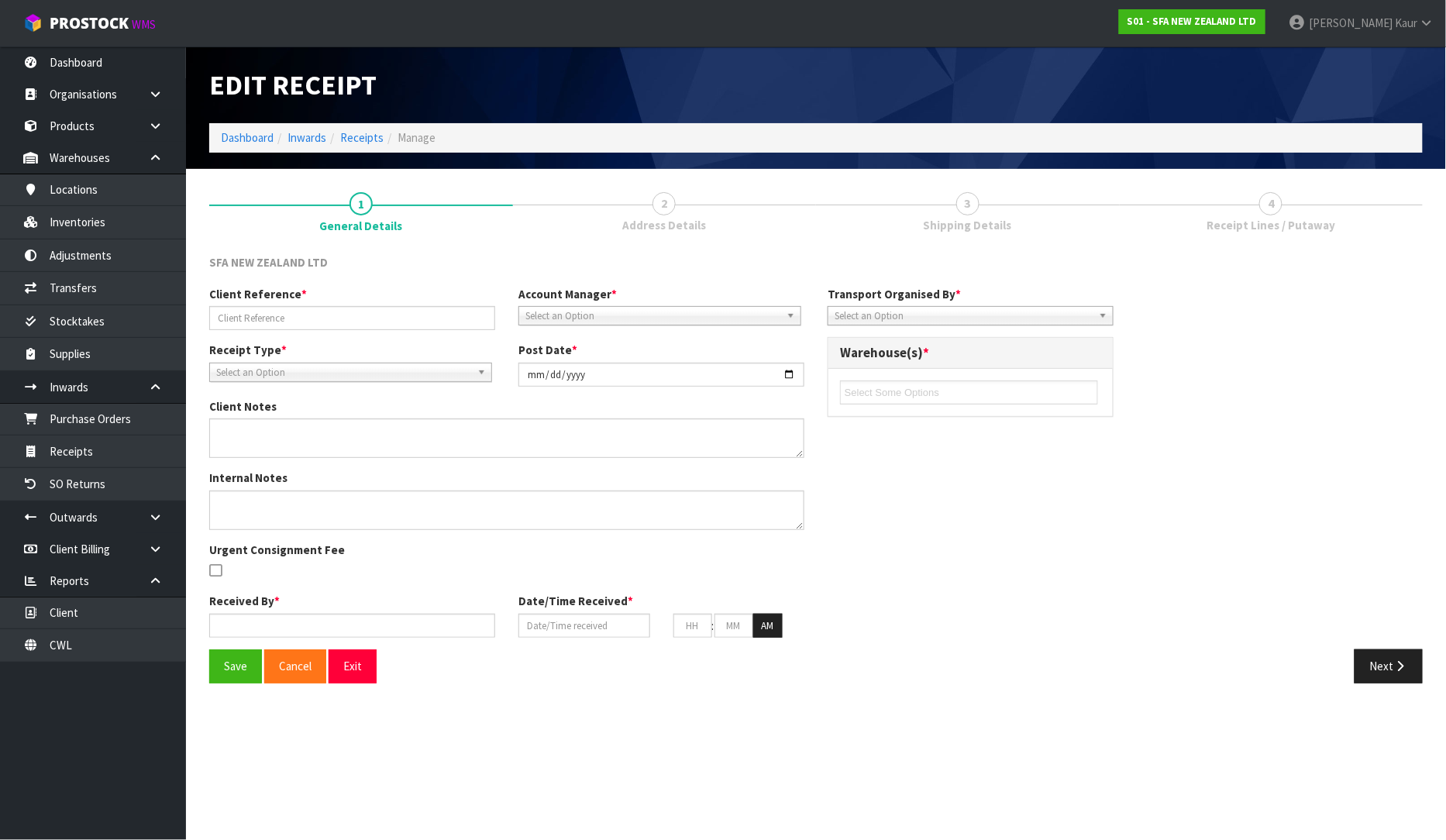
type input "50"
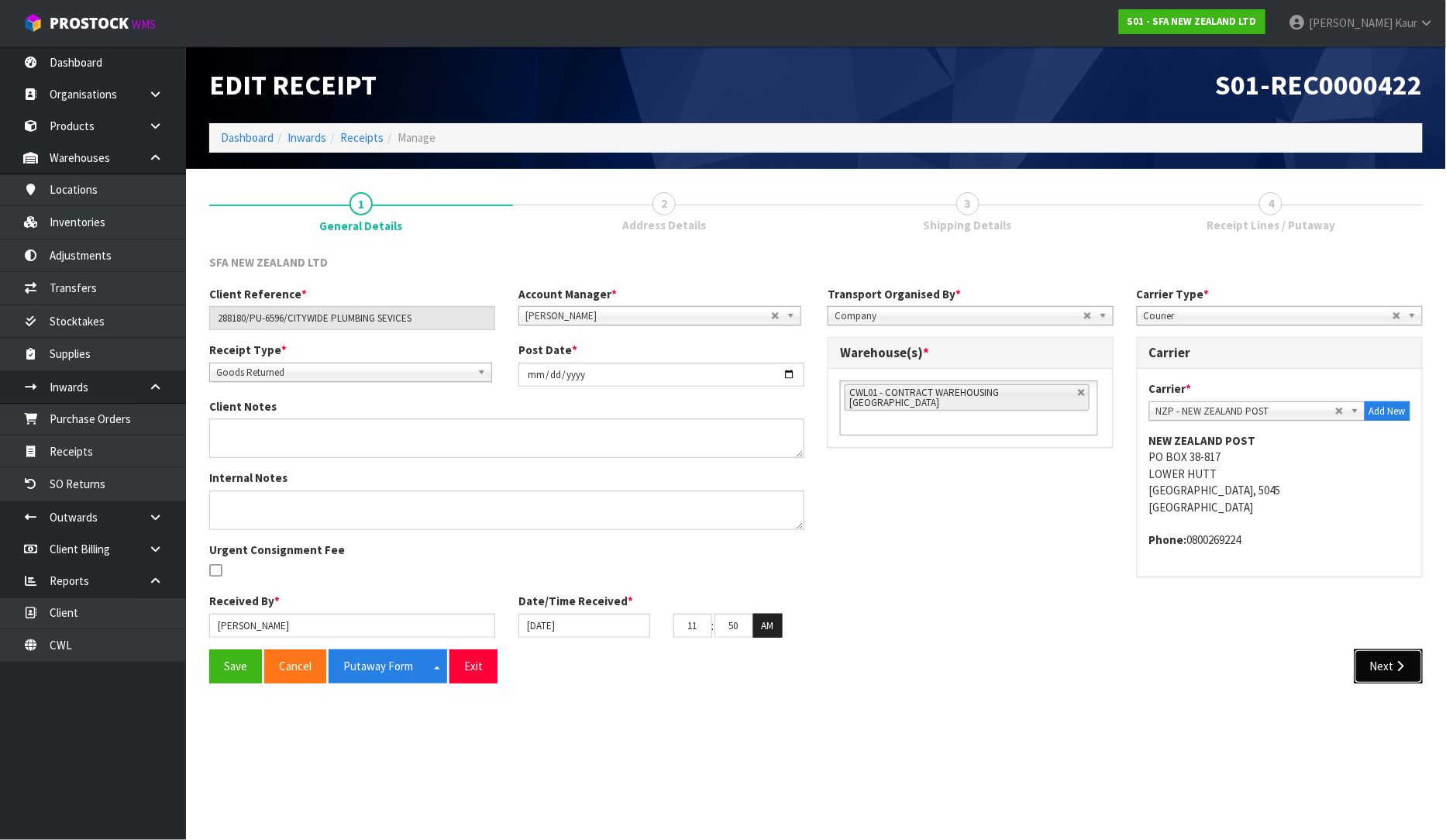
click at [1395, 662] on icon "button" at bounding box center [1400, 666] width 14 height 12
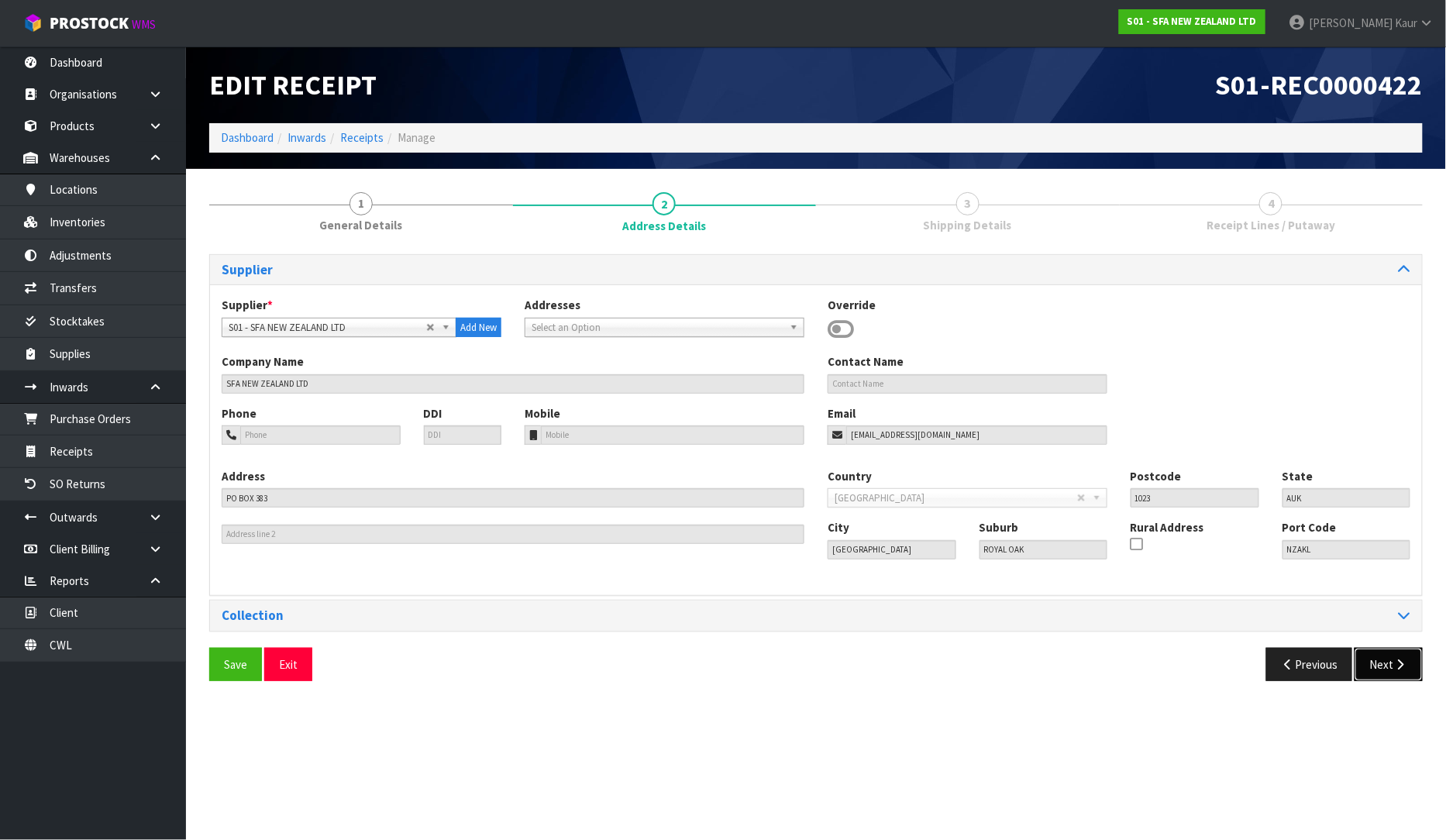
click at [1392, 674] on button "Next" at bounding box center [1389, 664] width 68 height 33
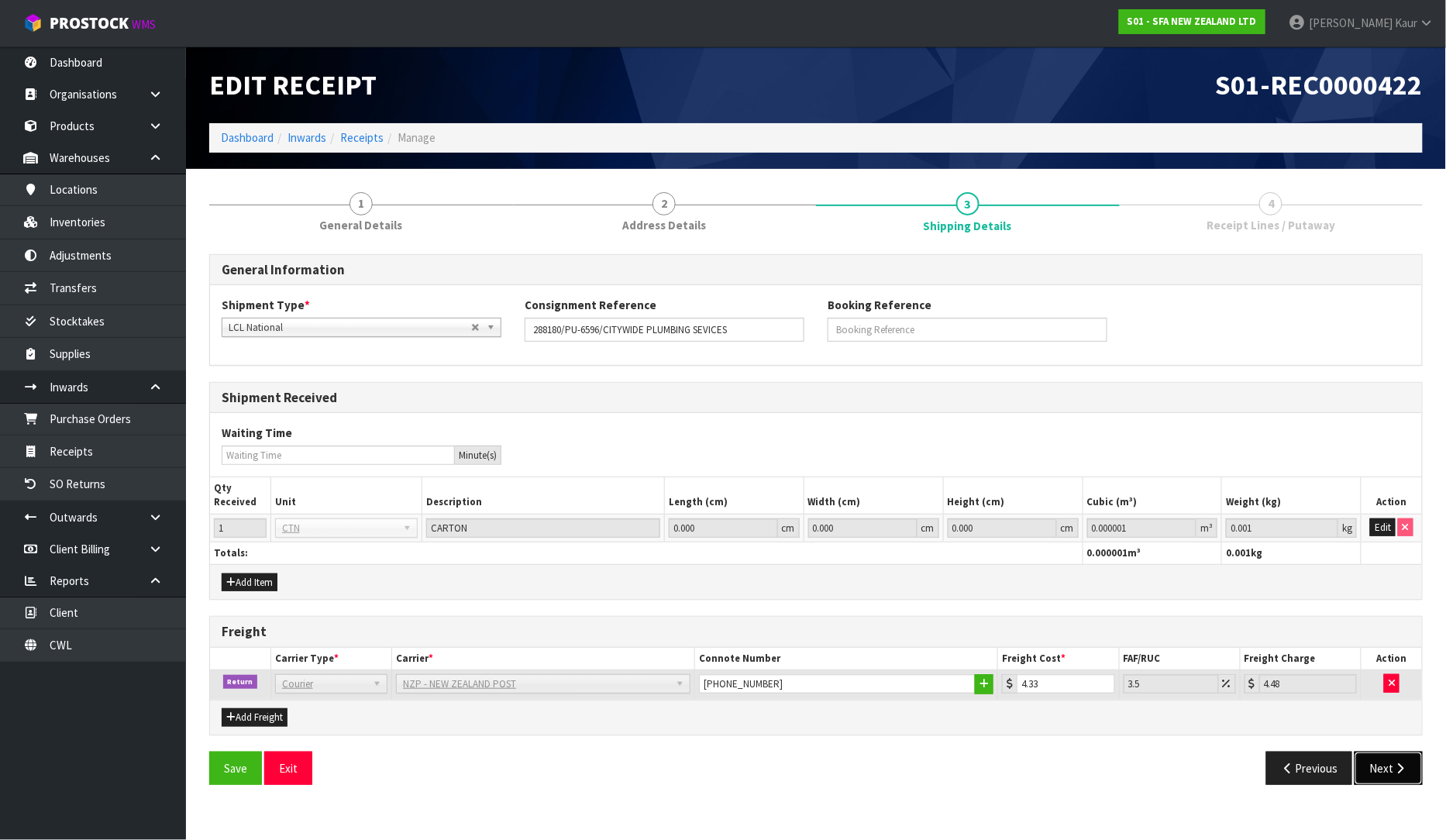
click at [1381, 778] on button "Next" at bounding box center [1389, 768] width 68 height 33
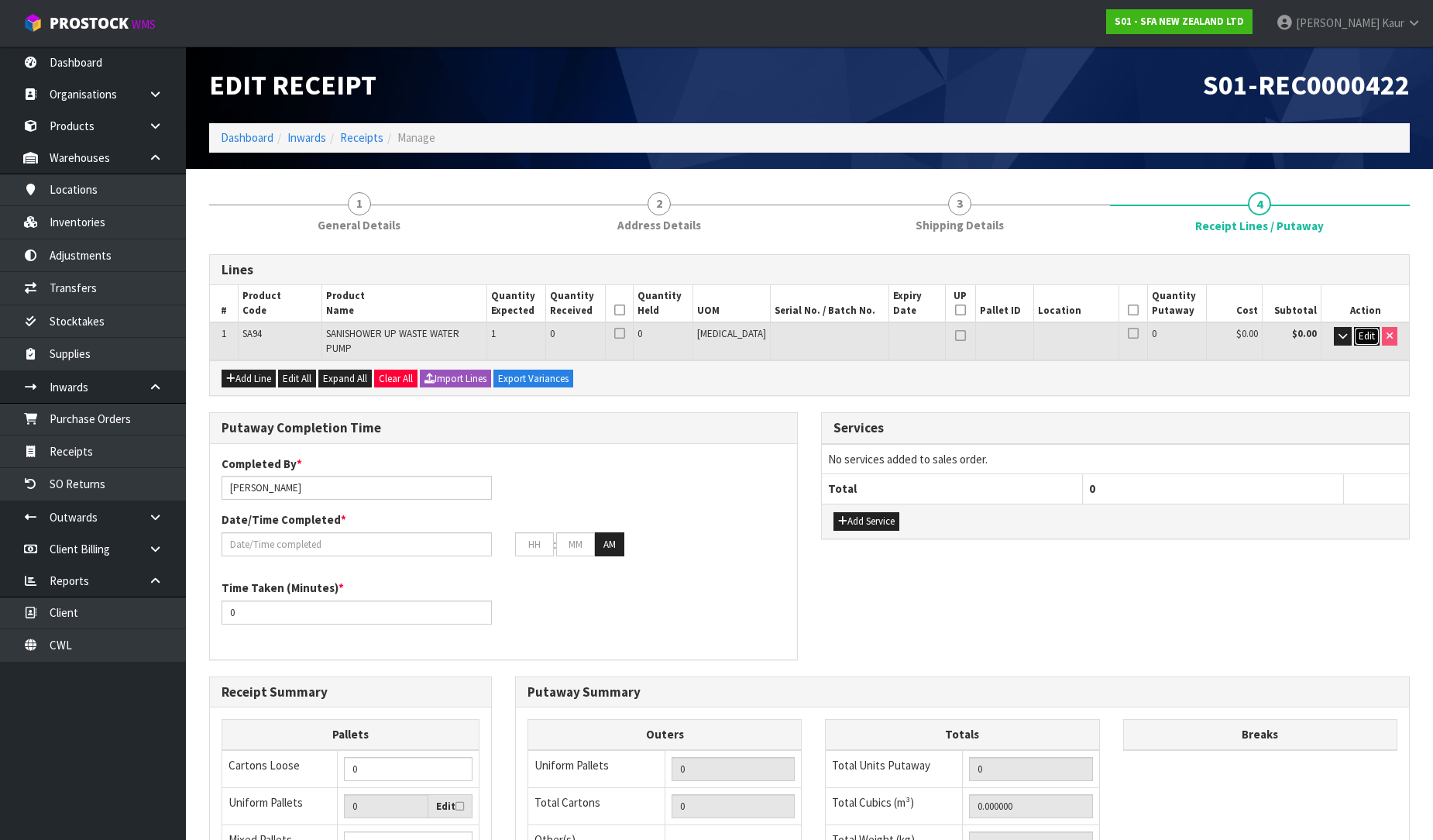
click at [1365, 329] on span "Edit" at bounding box center [1367, 335] width 16 height 13
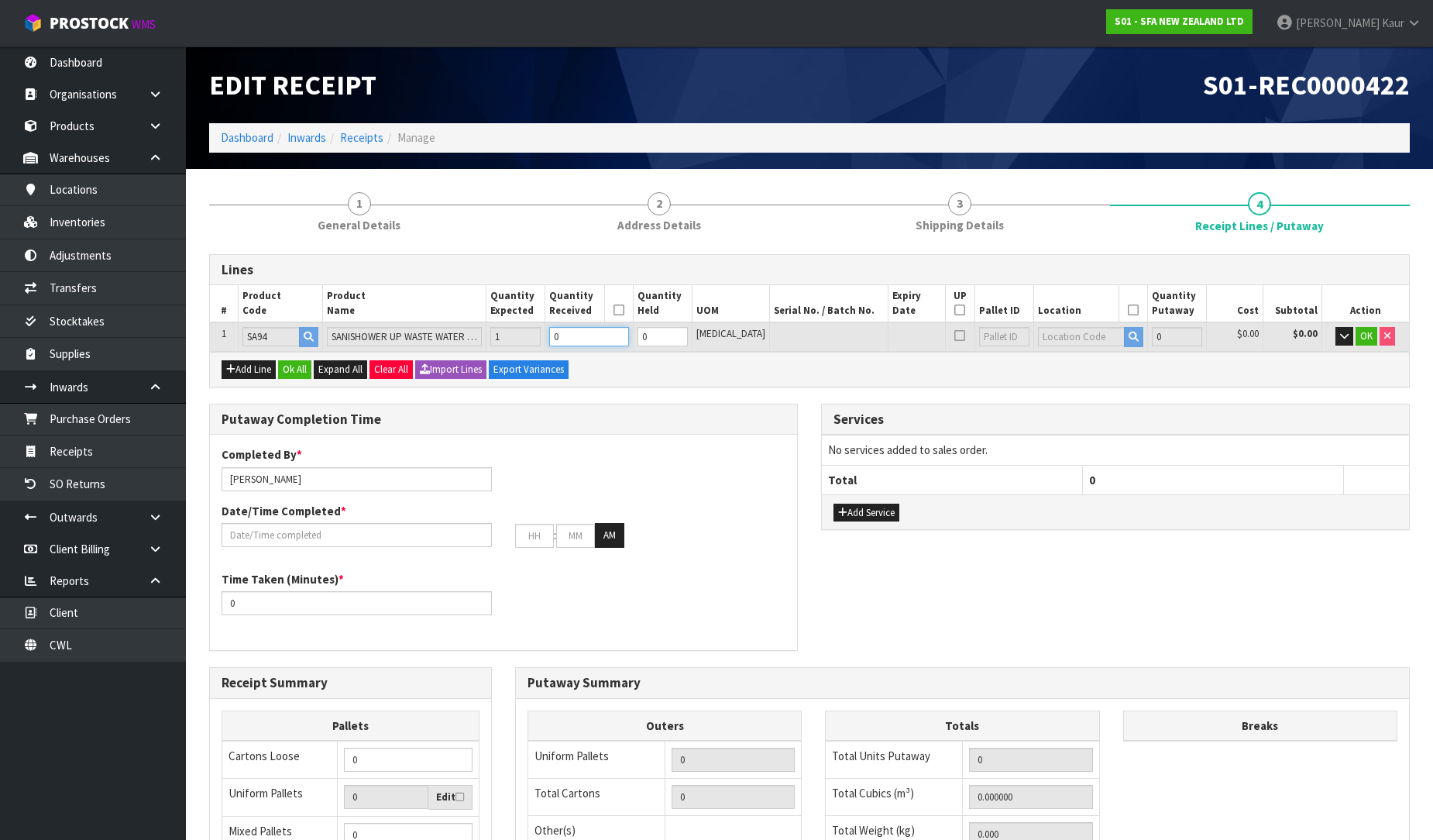
click at [590, 336] on input "0" at bounding box center [589, 336] width 79 height 20
type input "1"
type input "0.01617"
type input "4.68"
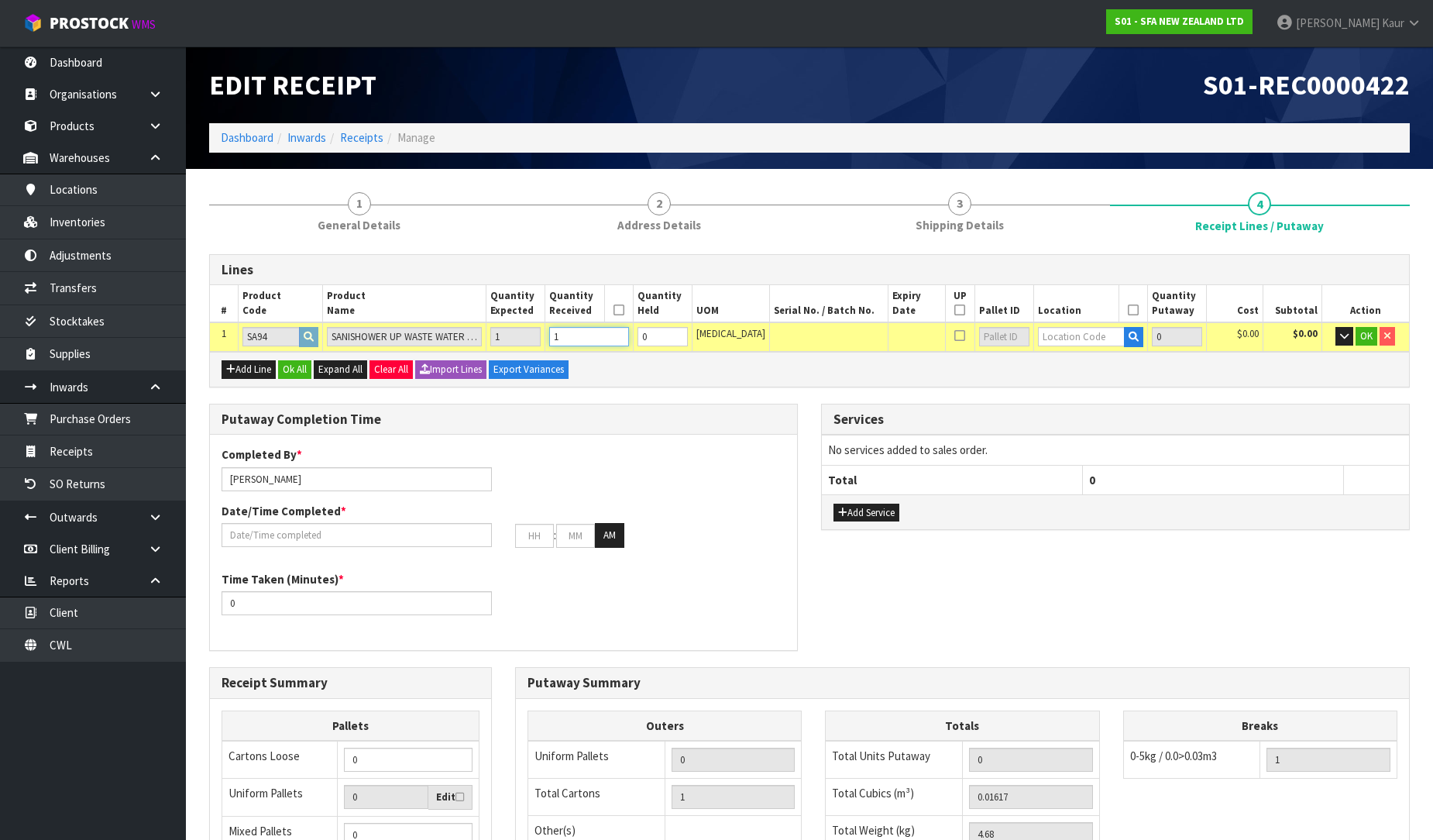
type input "1"
click at [1075, 339] on input "text" at bounding box center [1081, 336] width 87 height 20
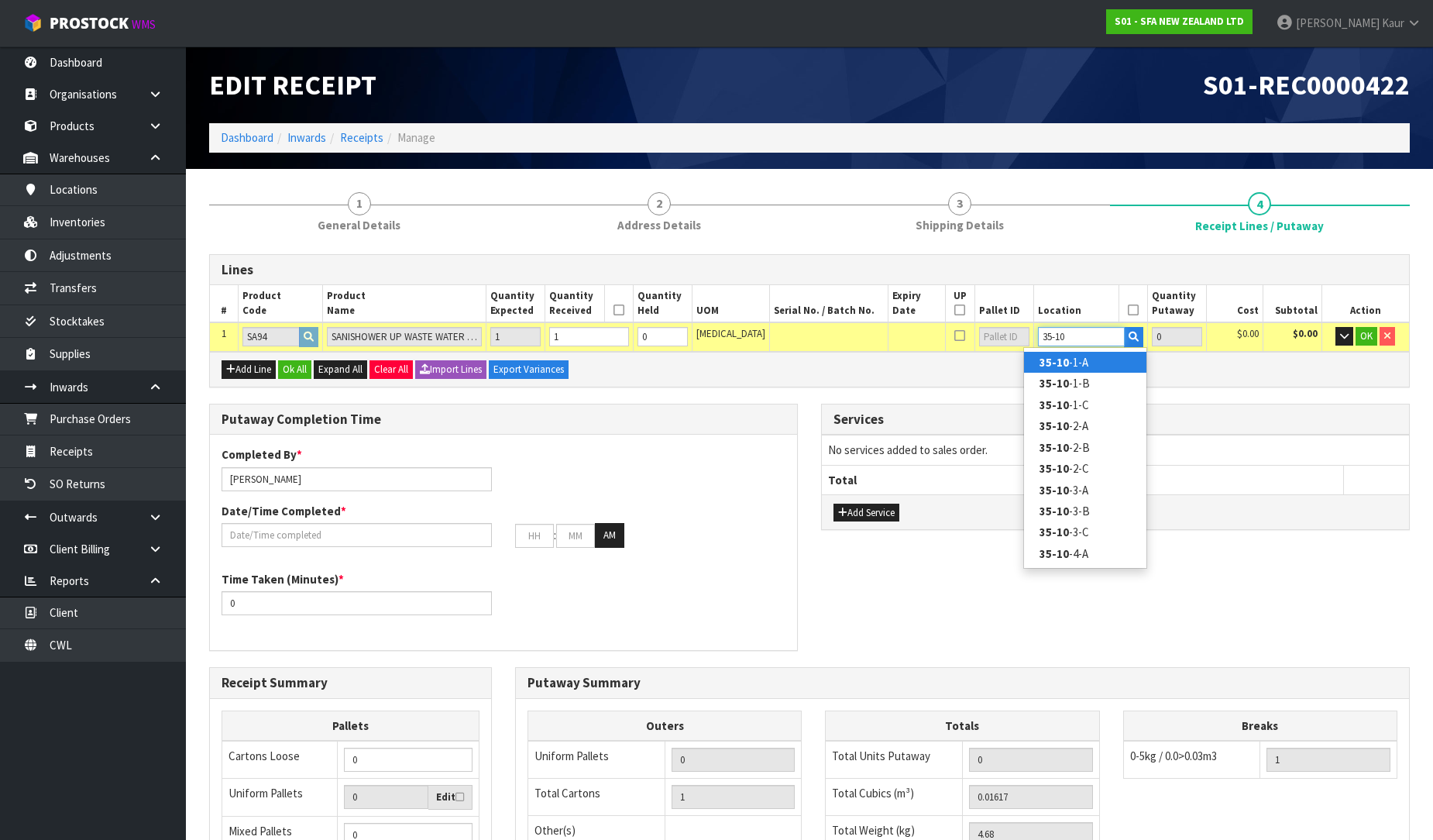
type input "35-10"
click at [1086, 355] on link "35-10 -1-A" at bounding box center [1085, 361] width 123 height 21
type input "1"
type input "35-10-1-A"
type input "1"
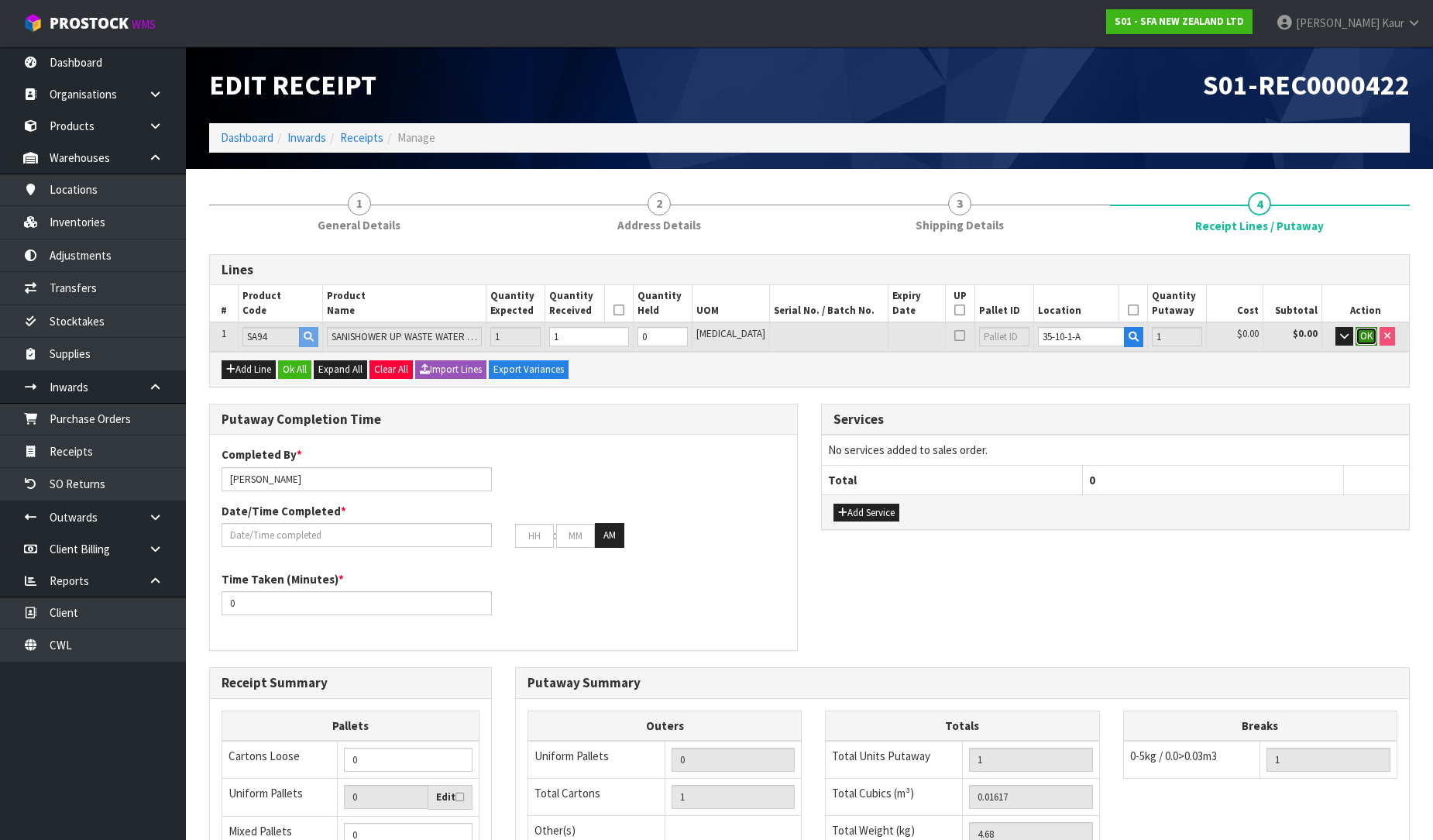
click at [1358, 342] on button "OK" at bounding box center [1366, 335] width 21 height 19
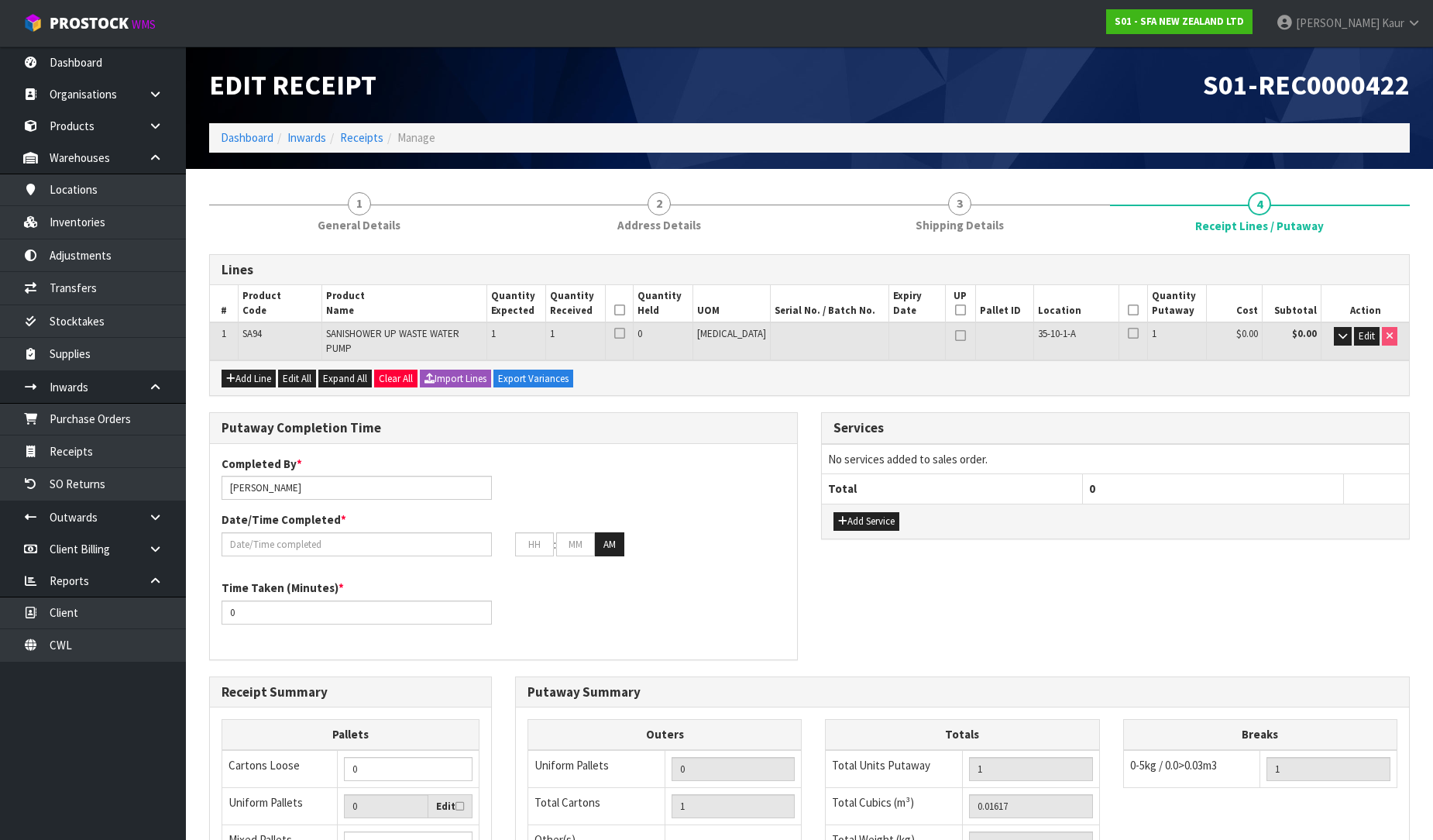
click at [625, 310] on icon at bounding box center [620, 310] width 11 height 1
click at [1128, 310] on icon at bounding box center [1133, 310] width 11 height 1
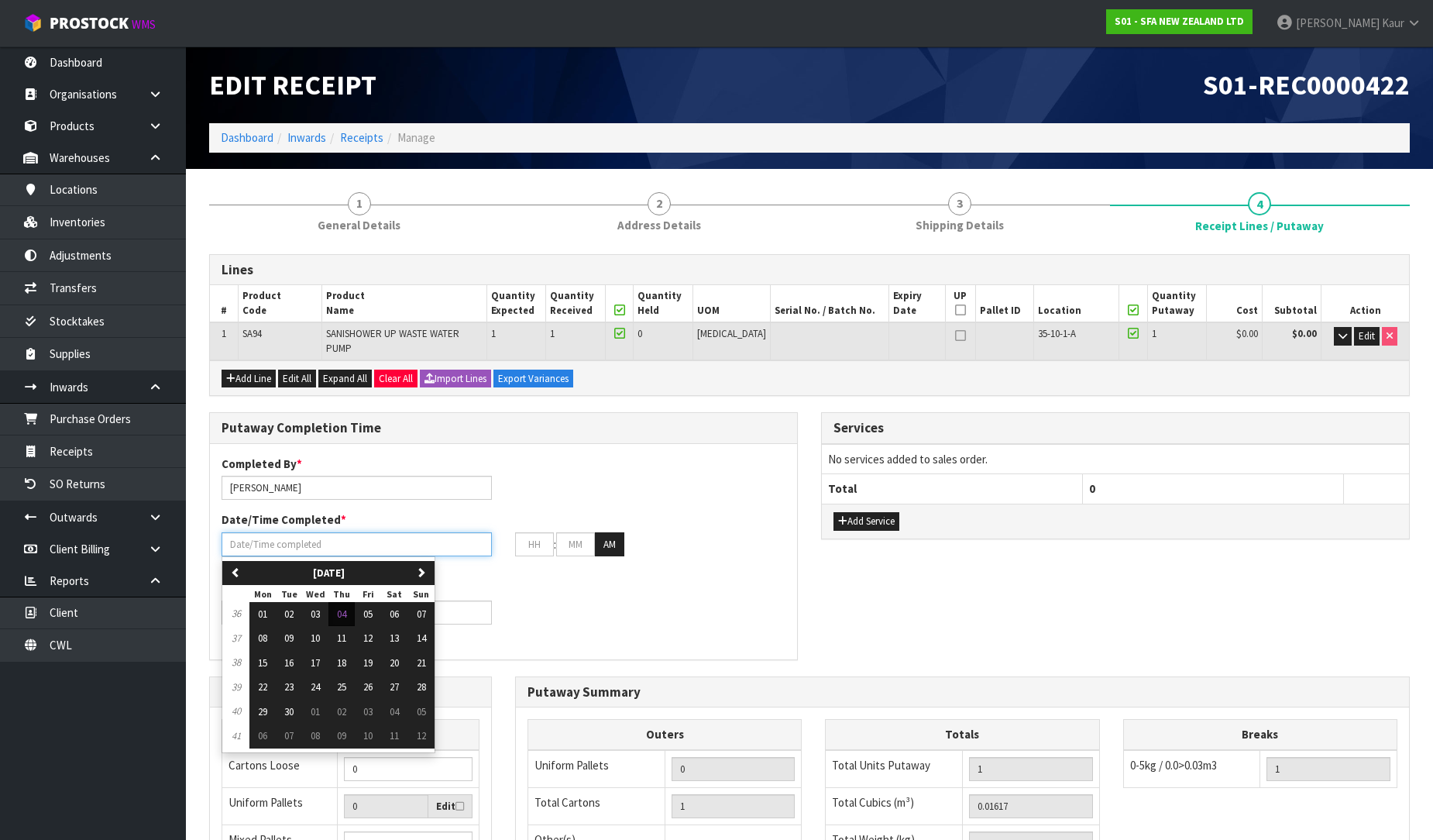
click at [246, 532] on input "text" at bounding box center [357, 544] width 270 height 24
click at [343, 609] on button "04" at bounding box center [341, 615] width 26 height 25
type input "[DATE]"
type input "12"
type input "00"
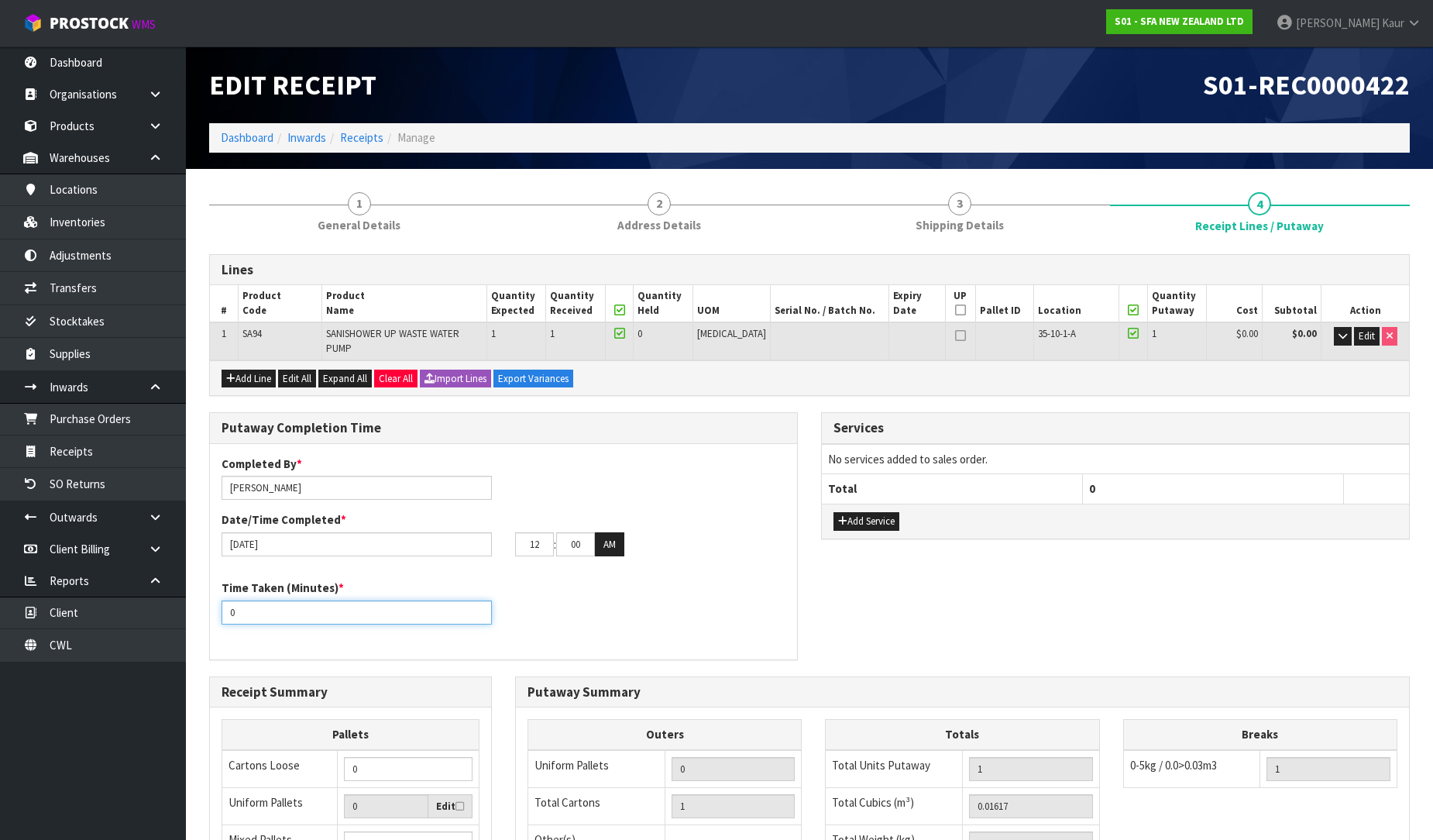
drag, startPoint x: 250, startPoint y: 601, endPoint x: 221, endPoint y: 607, distance: 29.6
click at [222, 607] on input "0" at bounding box center [357, 612] width 270 height 24
type input "10"
drag, startPoint x: 548, startPoint y: 538, endPoint x: 508, endPoint y: 537, distance: 40.0
click at [508, 537] on div "12 : 00 : 00 AM" at bounding box center [650, 545] width 293 height 25
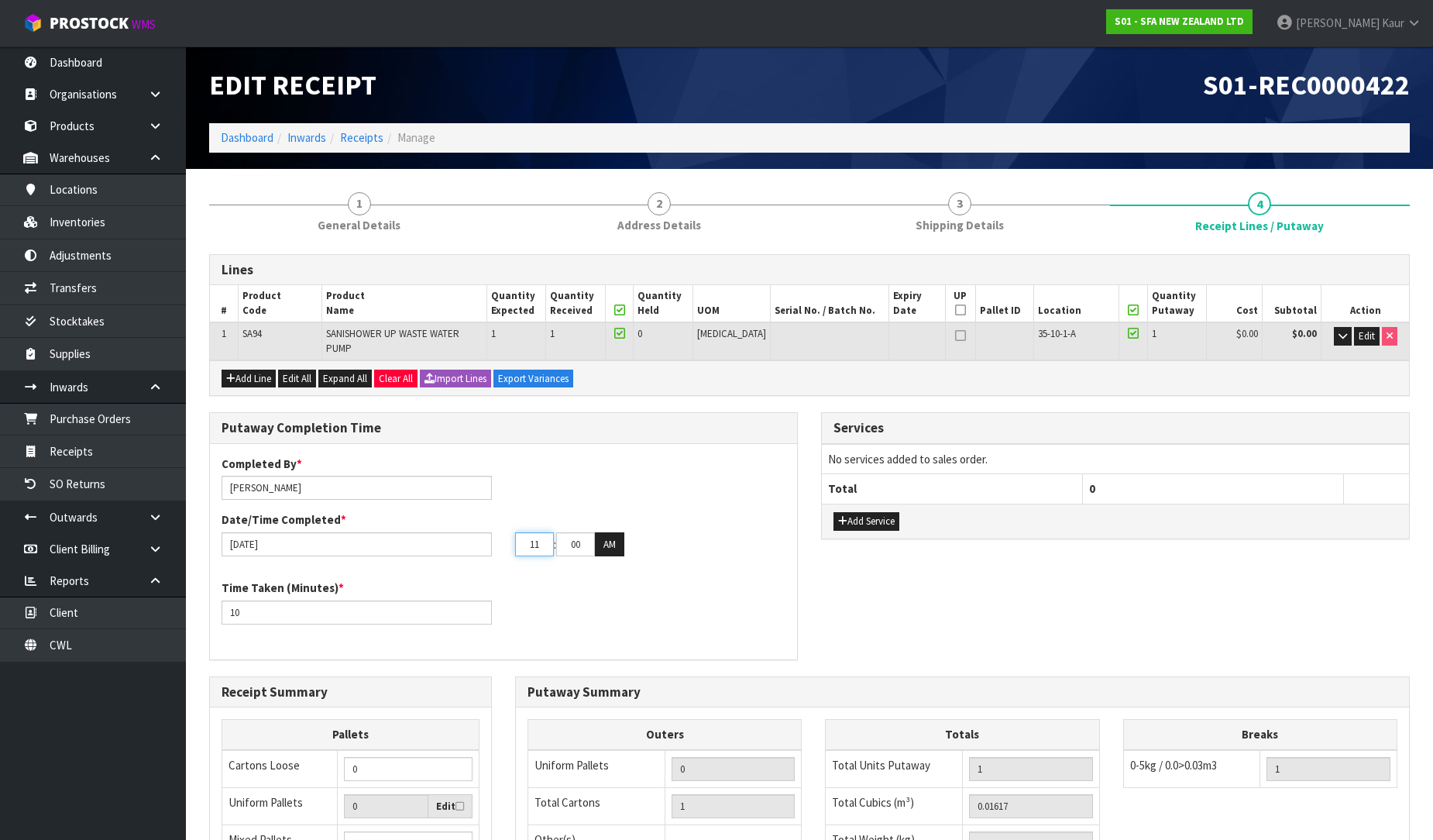
type input "11"
drag, startPoint x: 579, startPoint y: 530, endPoint x: 550, endPoint y: 534, distance: 29.3
click at [550, 534] on tr "11 : 00 : 00 AM" at bounding box center [570, 545] width 109 height 25
type input "52"
click at [621, 580] on div "Time Taken (Minutes) * 10" at bounding box center [504, 607] width 587 height 55
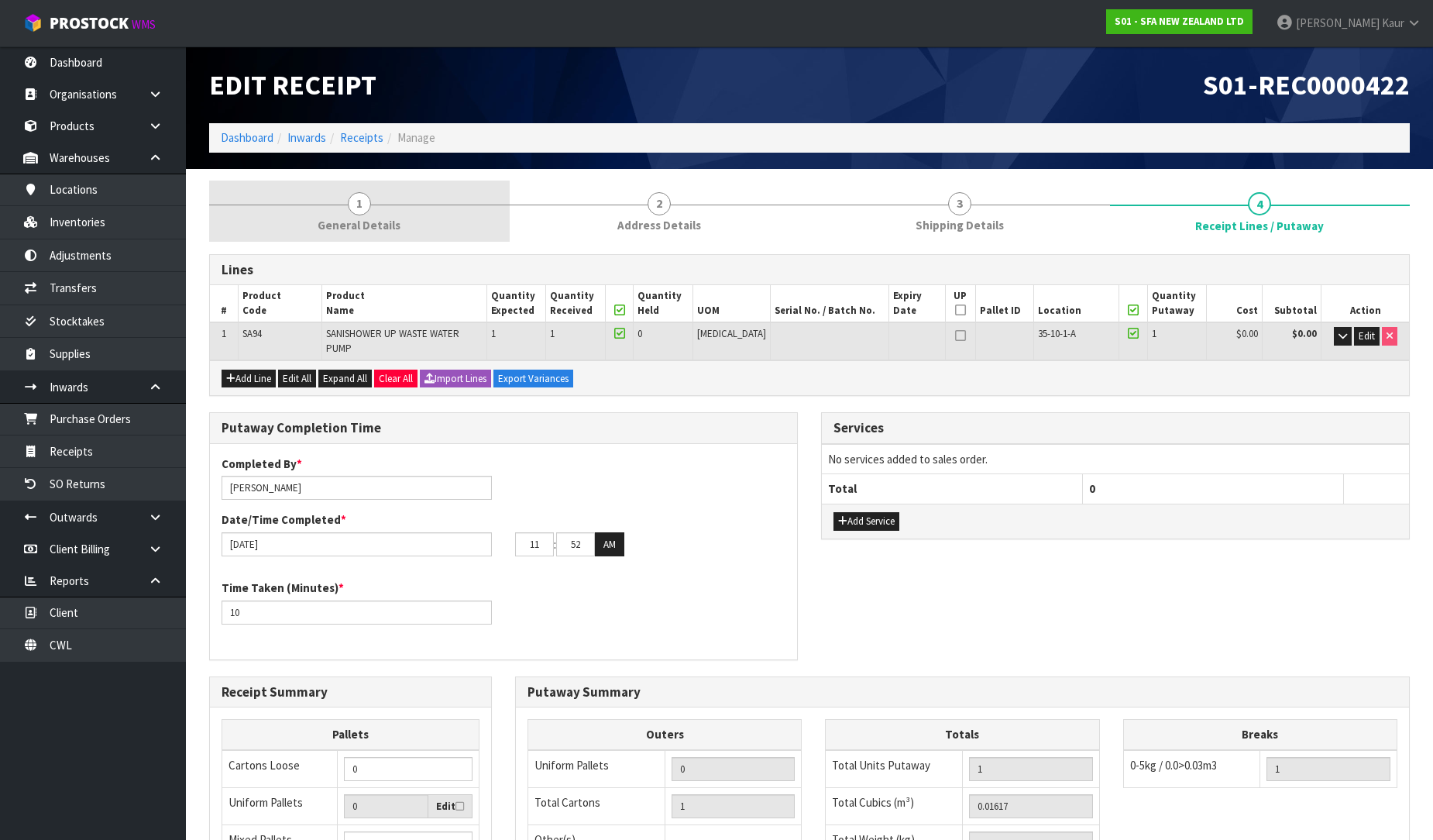
click at [333, 205] on link "1 General Details" at bounding box center [360, 211] width 301 height 61
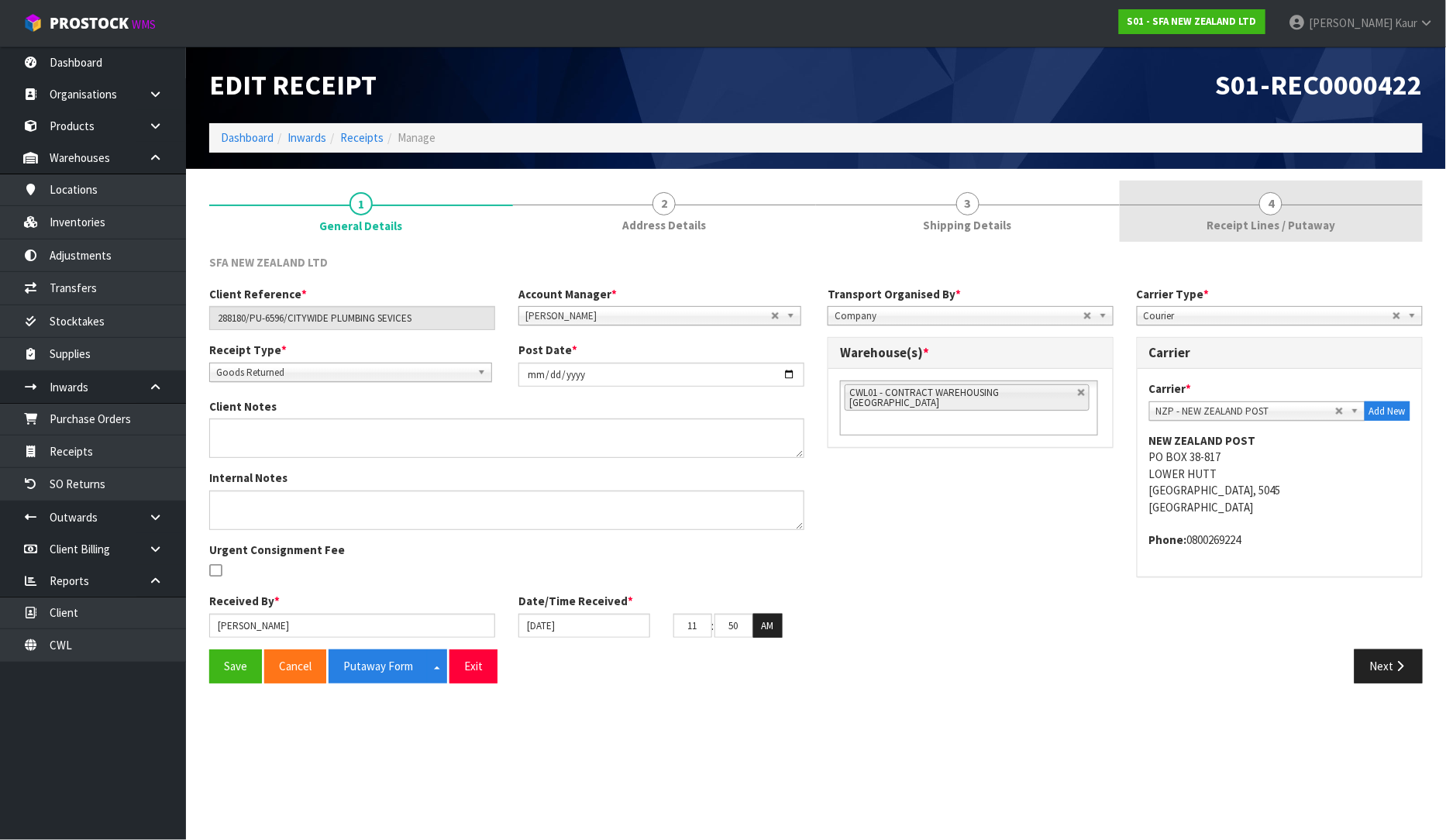
click at [1274, 225] on span "Receipt Lines / Putaway" at bounding box center [1271, 225] width 129 height 16
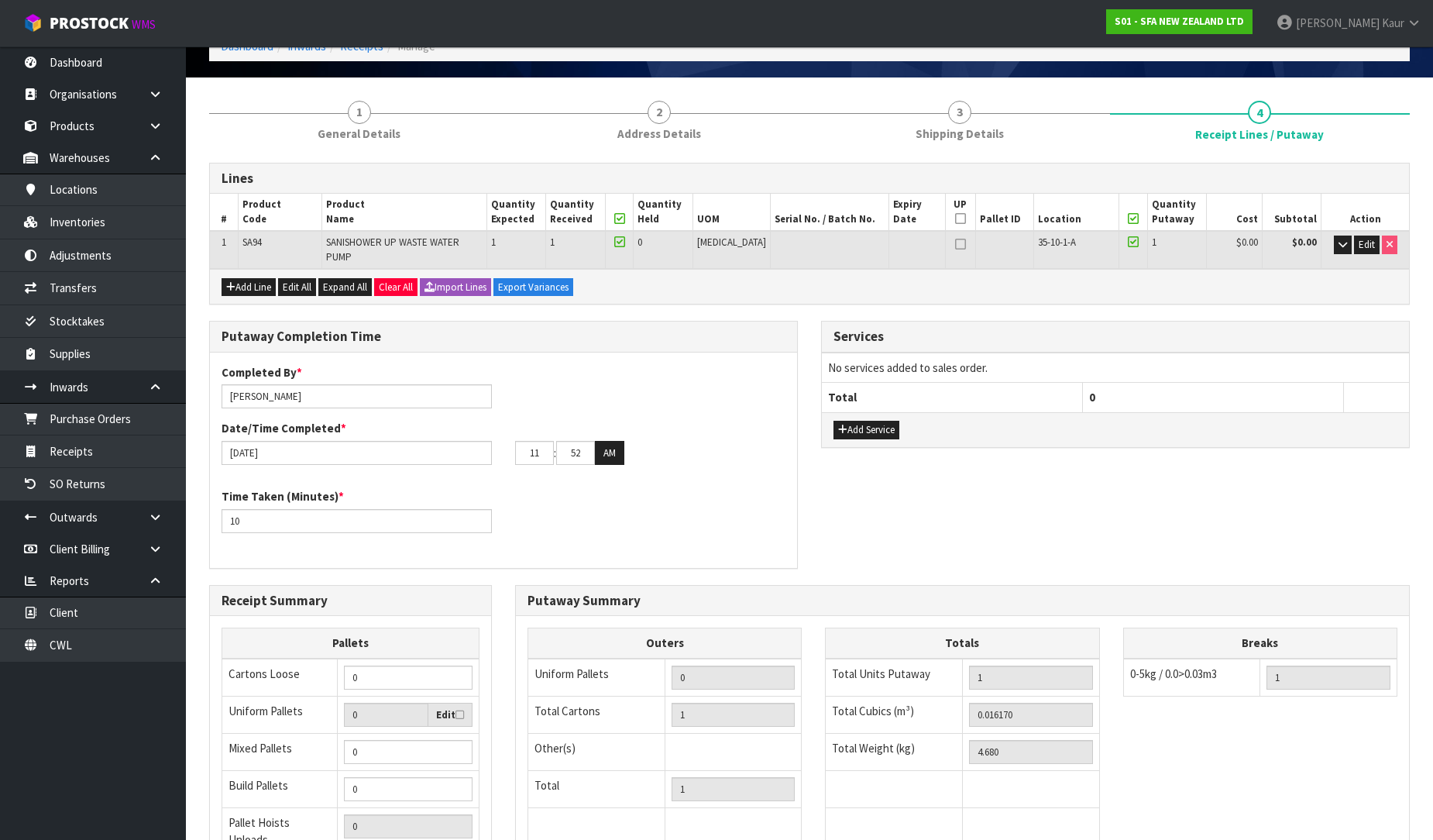
scroll to position [260, 0]
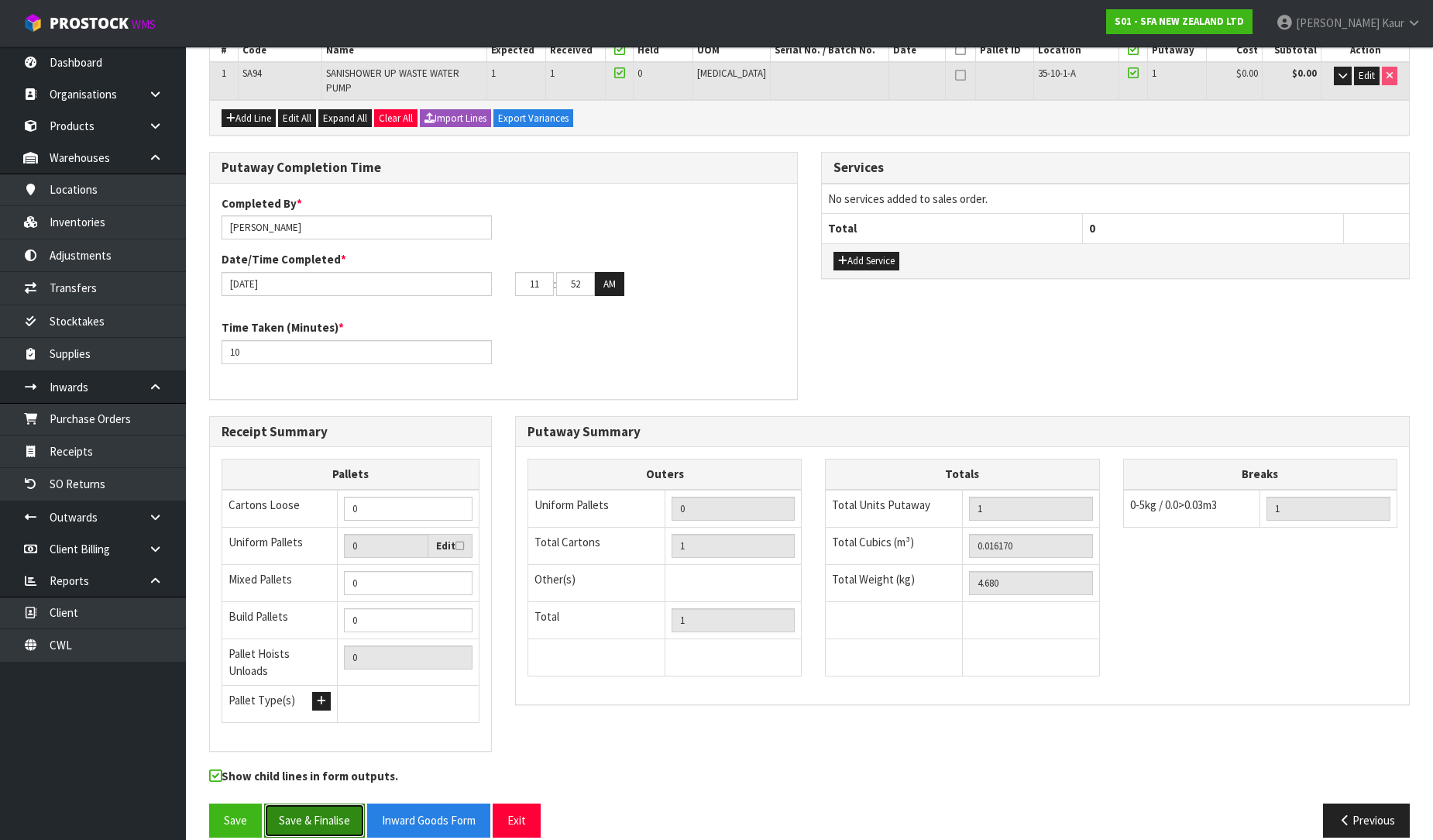
click at [300, 803] on button "Save & Finalise" at bounding box center [314, 819] width 101 height 33
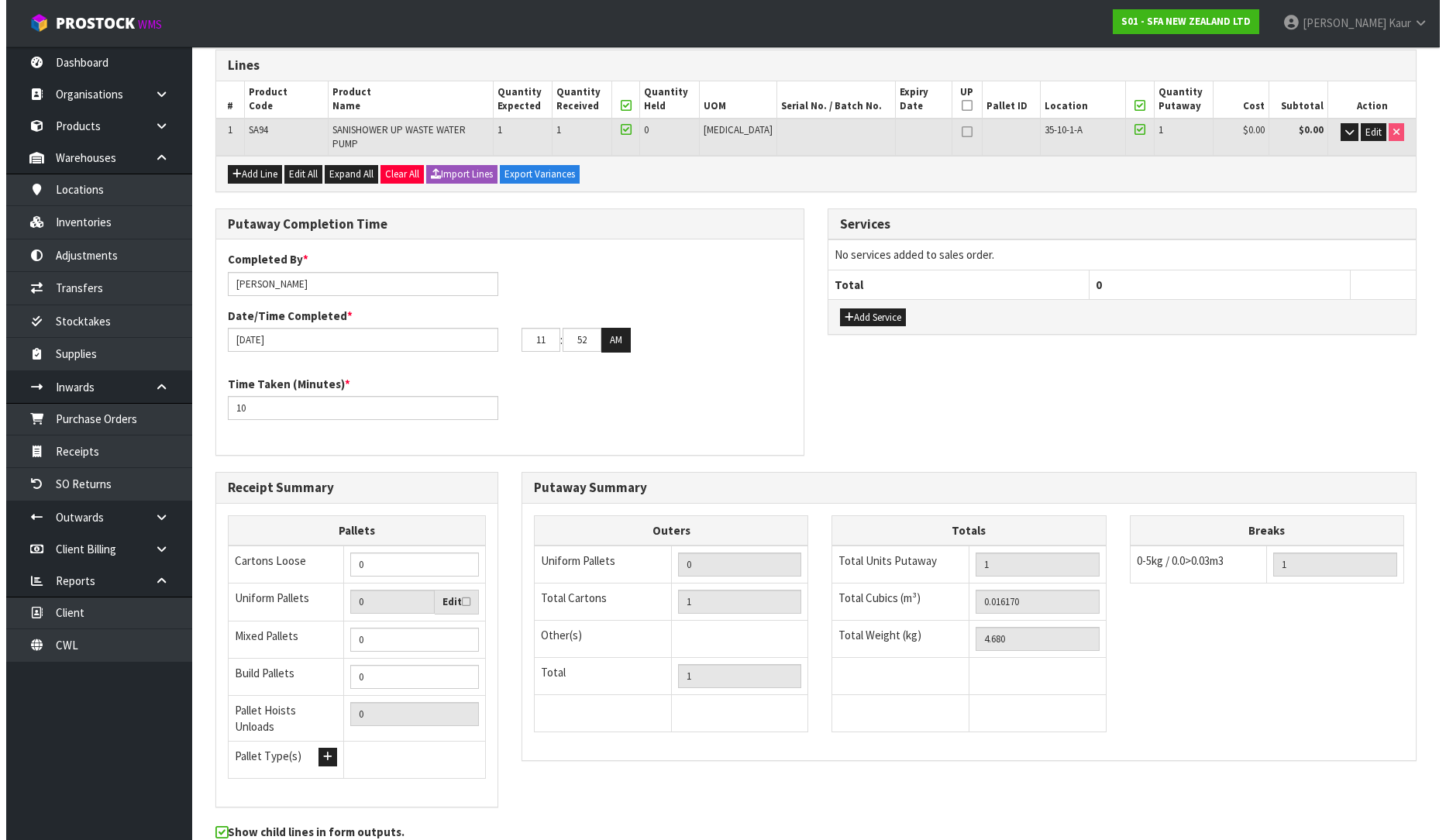
scroll to position [0, 0]
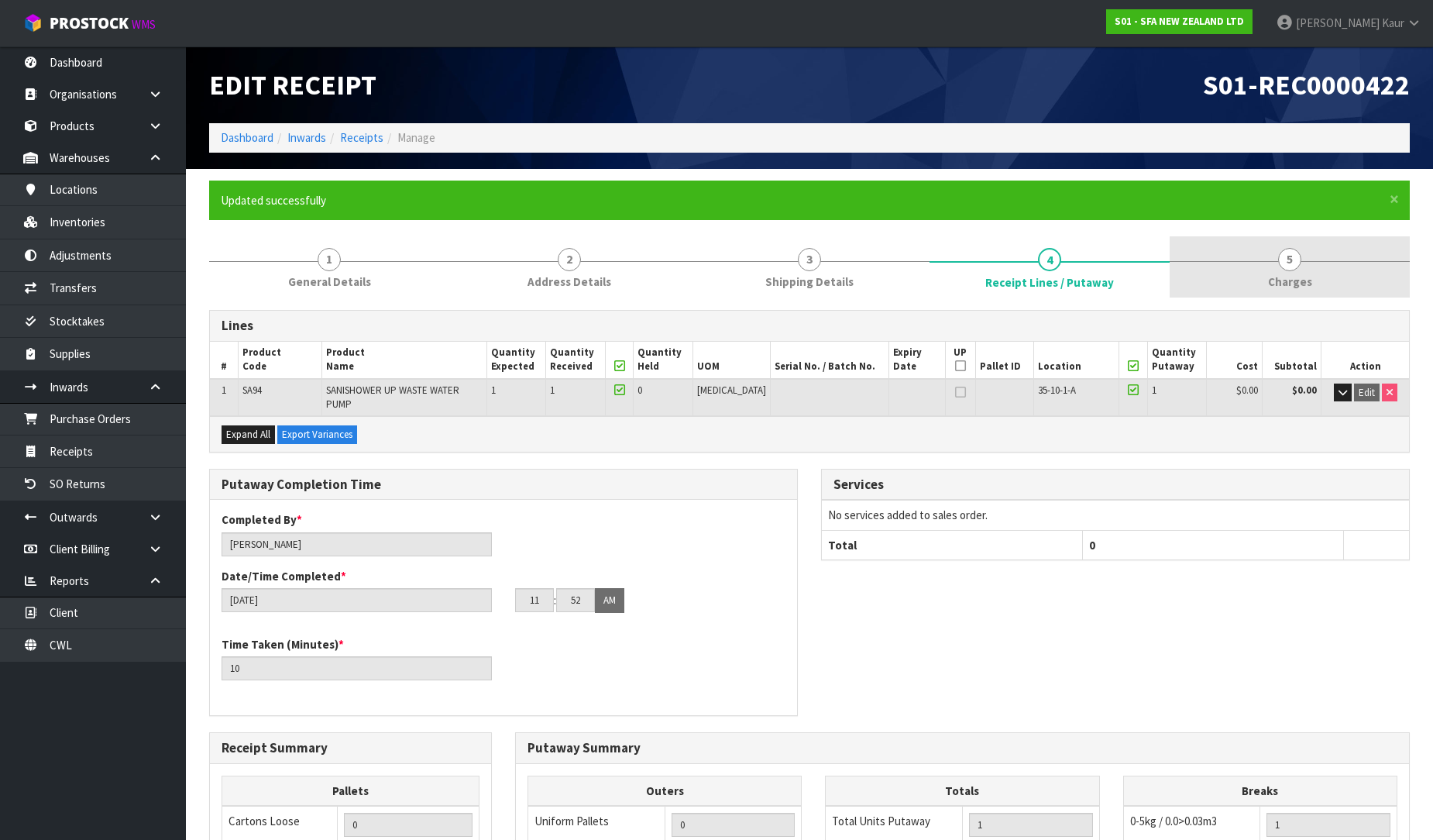
click at [1280, 277] on span "Charges" at bounding box center [1290, 282] width 44 height 16
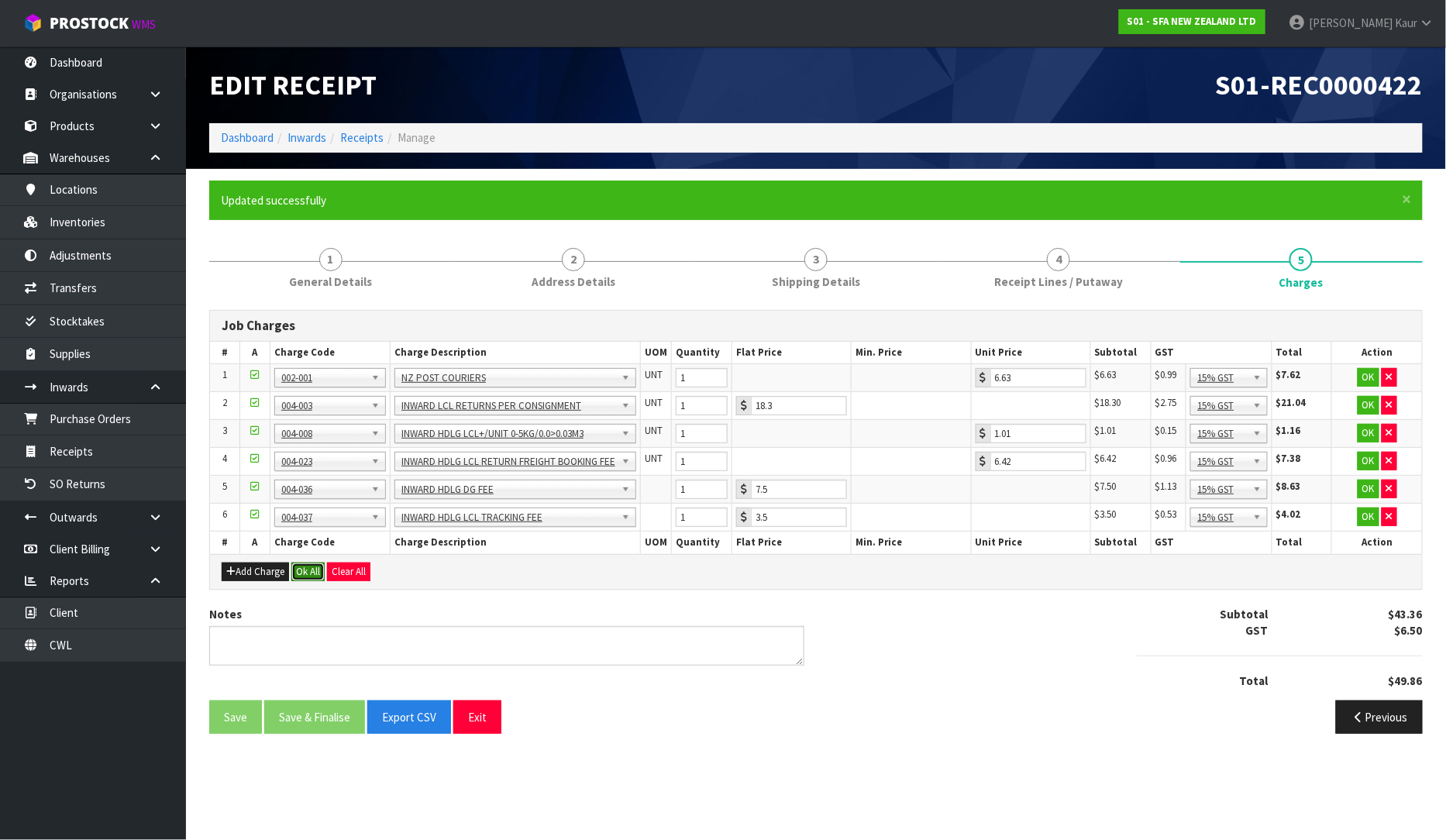
click at [302, 580] on button "Ok All" at bounding box center [308, 572] width 33 height 19
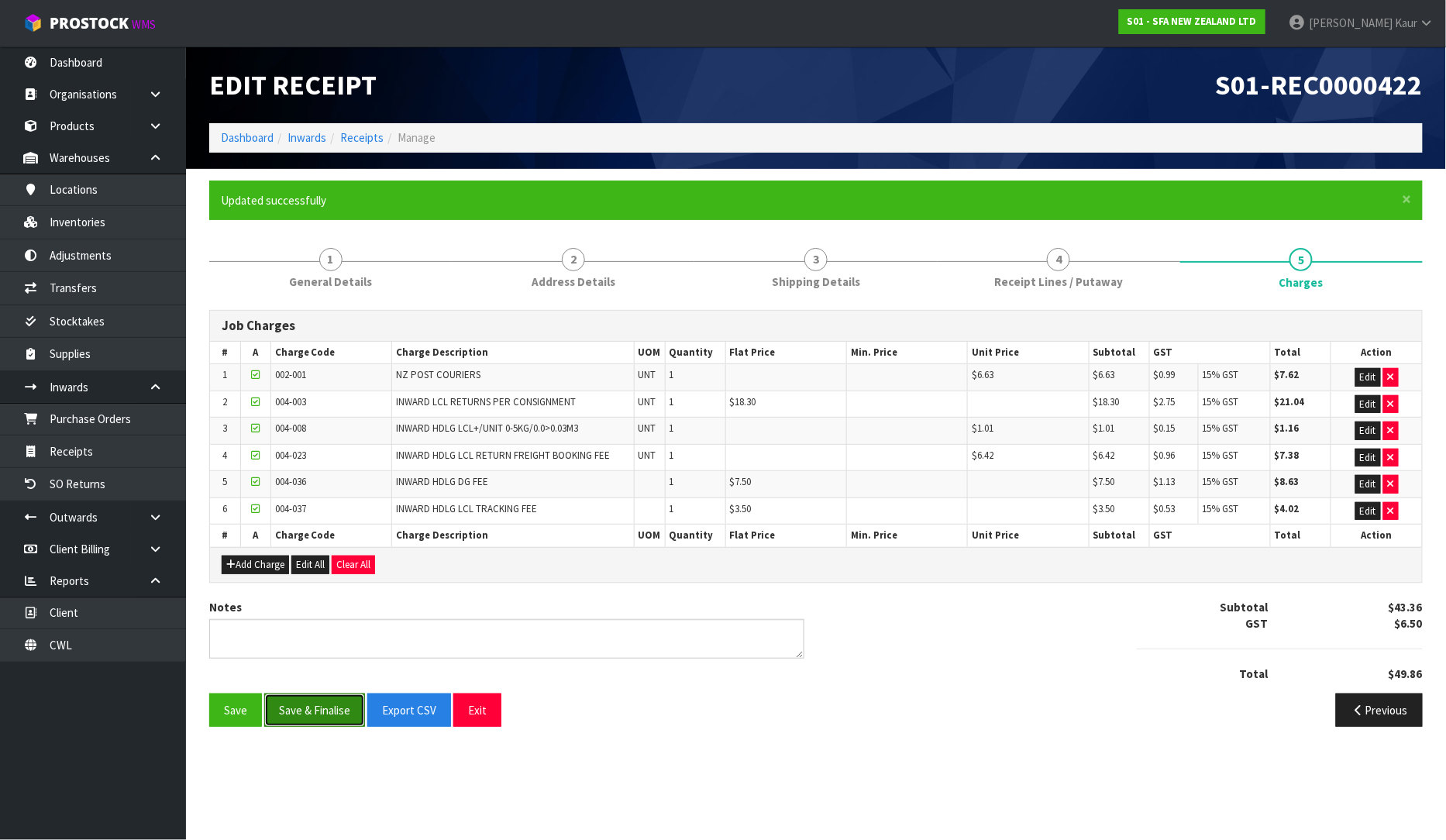
click at [292, 708] on button "Save & Finalise" at bounding box center [314, 709] width 101 height 33
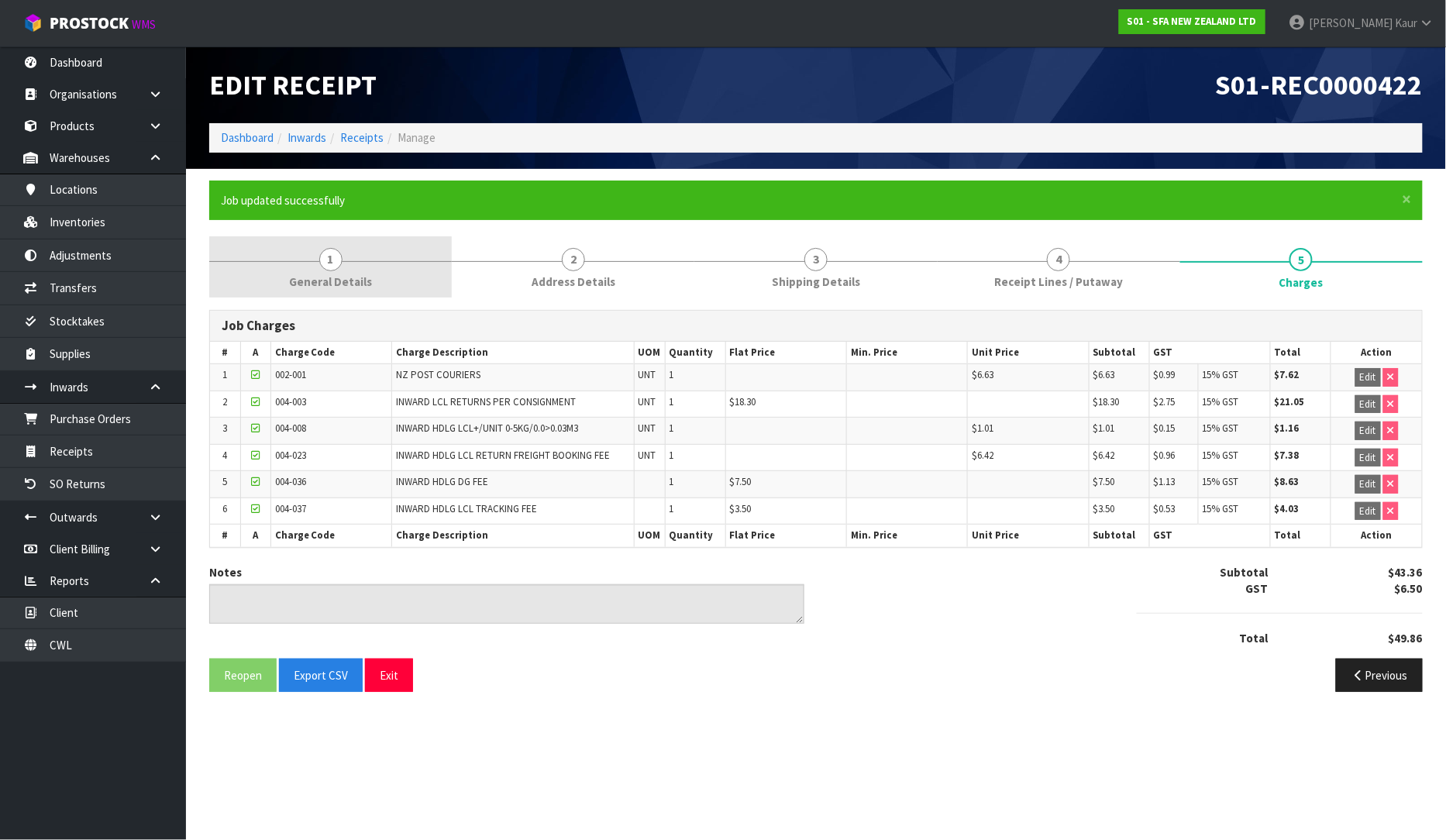
click at [305, 267] on link "1 General Details" at bounding box center [330, 267] width 242 height 61
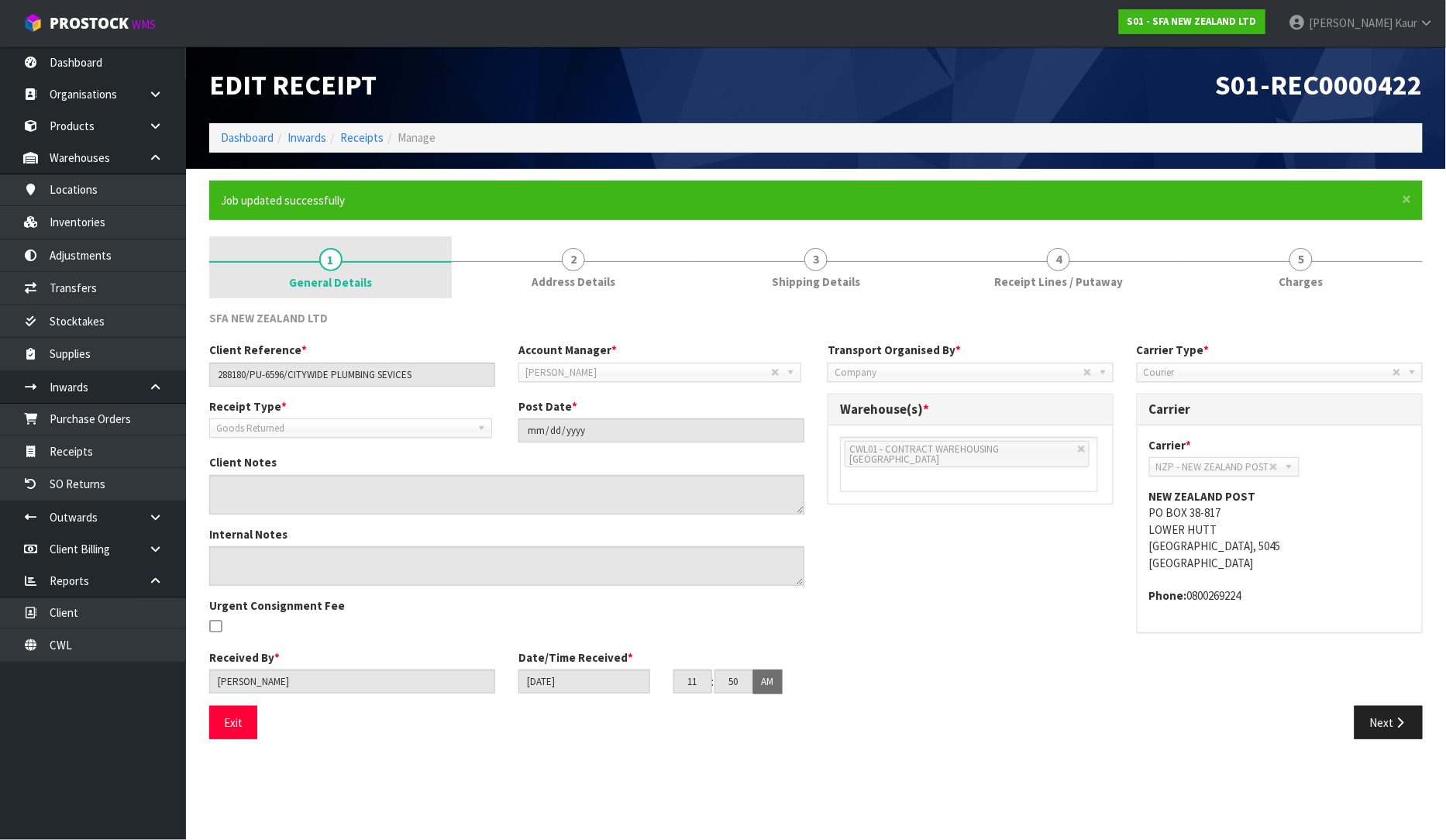
click at [315, 277] on span "General Details" at bounding box center [330, 283] width 83 height 16
drag, startPoint x: 413, startPoint y: 376, endPoint x: 192, endPoint y: 360, distance: 221.6
click at [192, 360] on section "× Close Job updated successfully 1 General Details 2 Address Details 3 Shipping…" at bounding box center [816, 465] width 1260 height 593
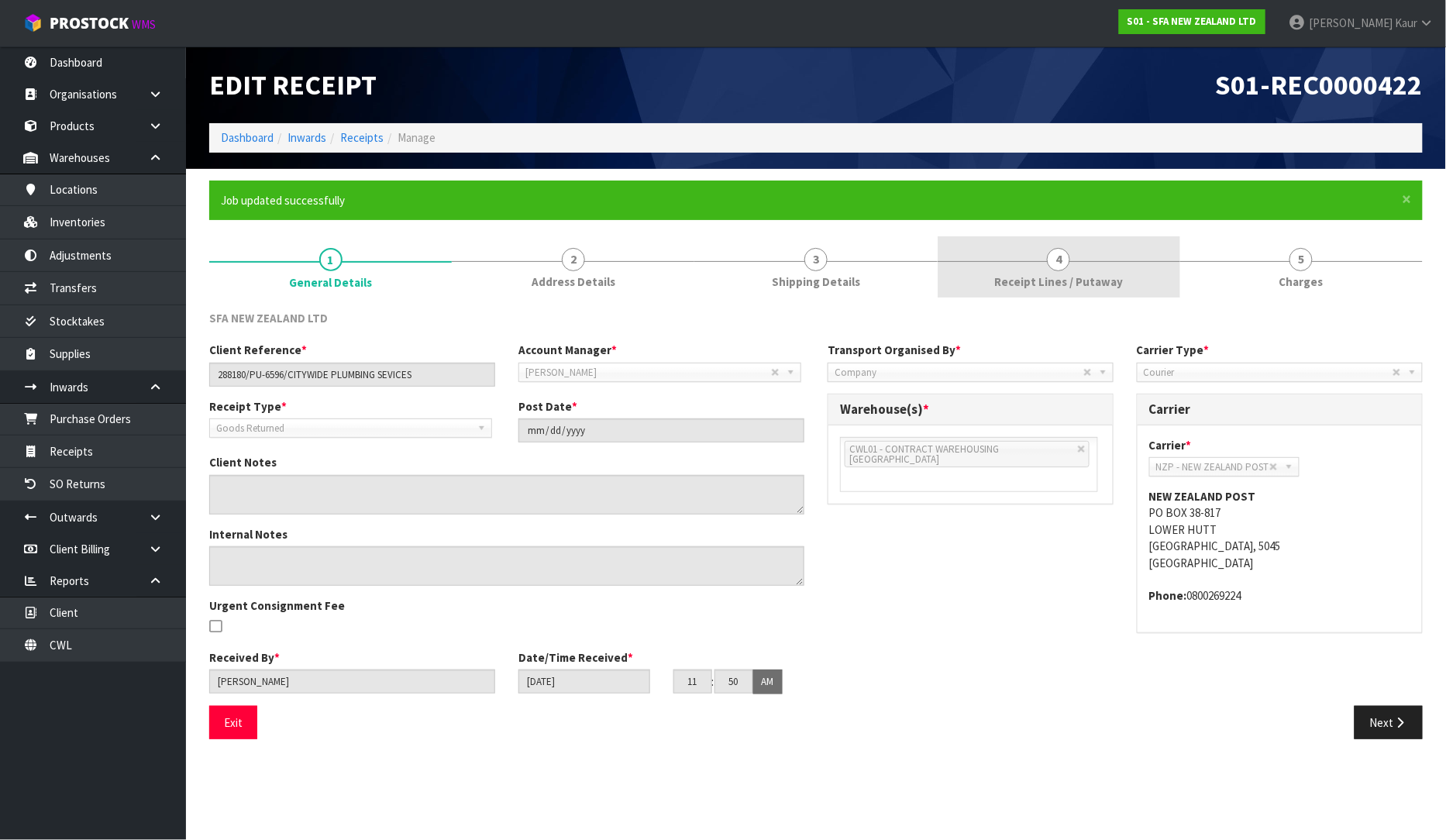
click at [984, 275] on link "4 Receipt Lines / Putaway" at bounding box center [1059, 267] width 242 height 61
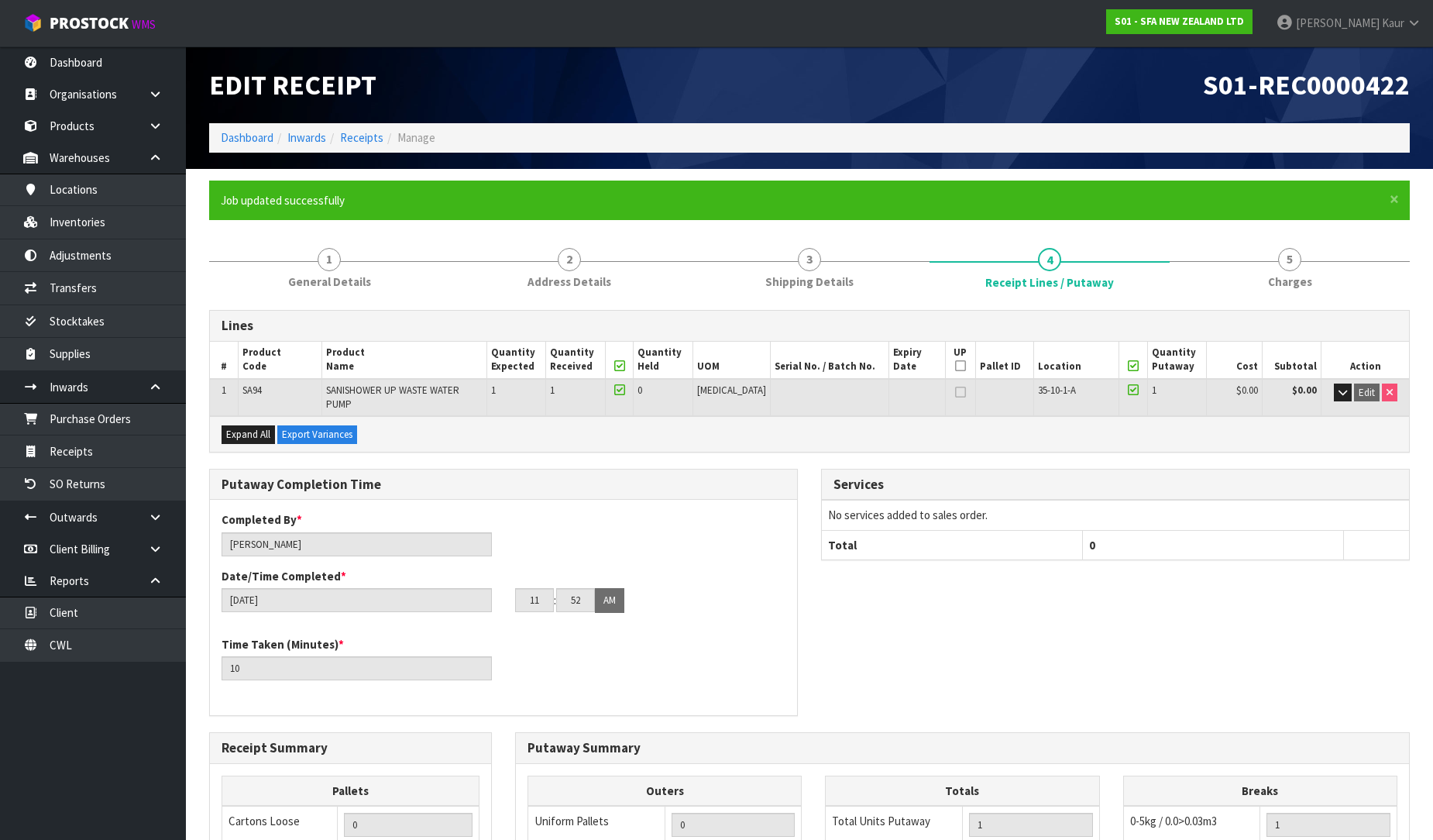
scroll to position [316, 0]
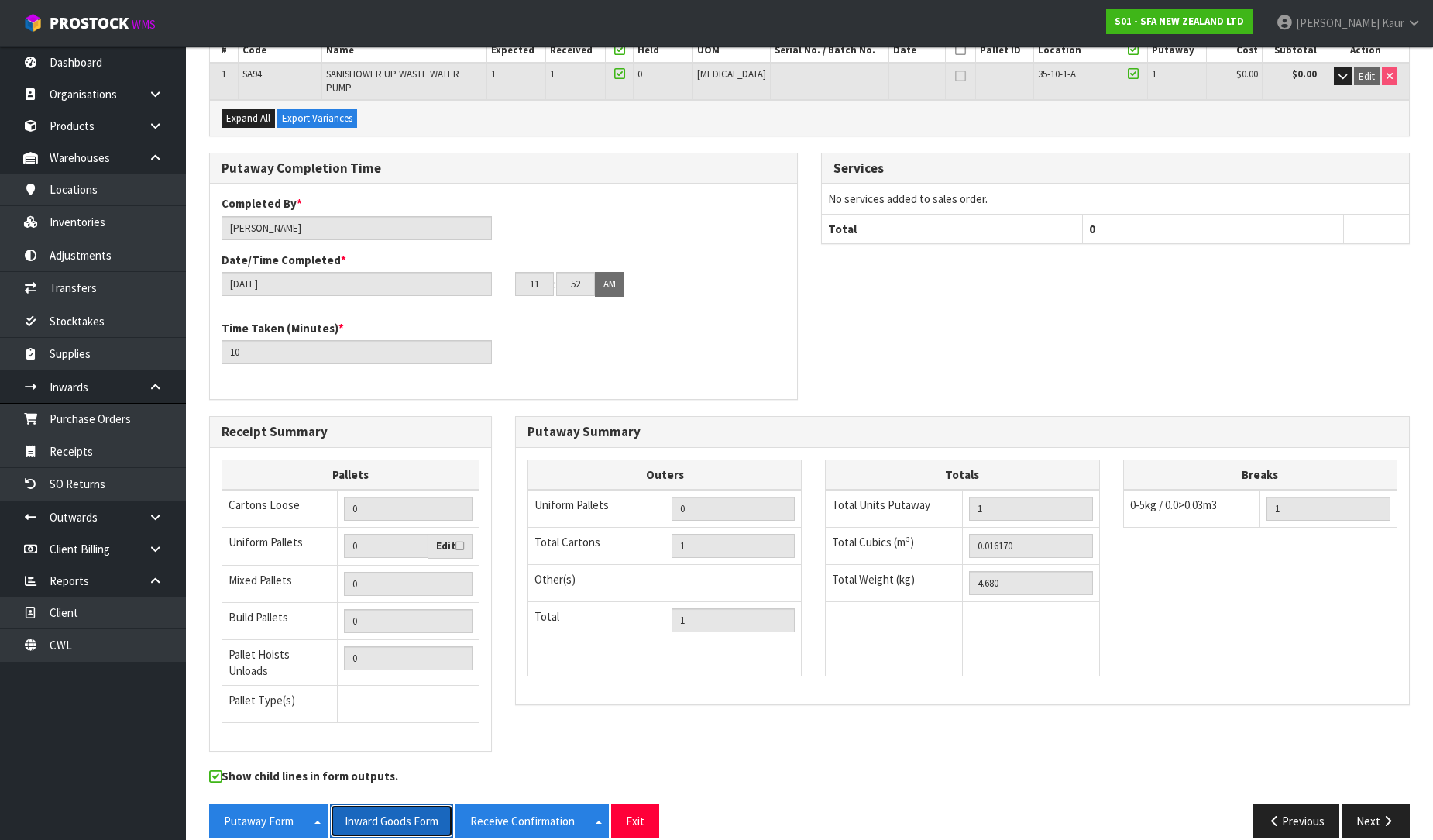
click at [373, 809] on button "Inward Goods Form" at bounding box center [392, 820] width 123 height 33
drag, startPoint x: 70, startPoint y: 652, endPoint x: 71, endPoint y: 644, distance: 8.1
click at [68, 649] on link "CWL" at bounding box center [93, 645] width 186 height 32
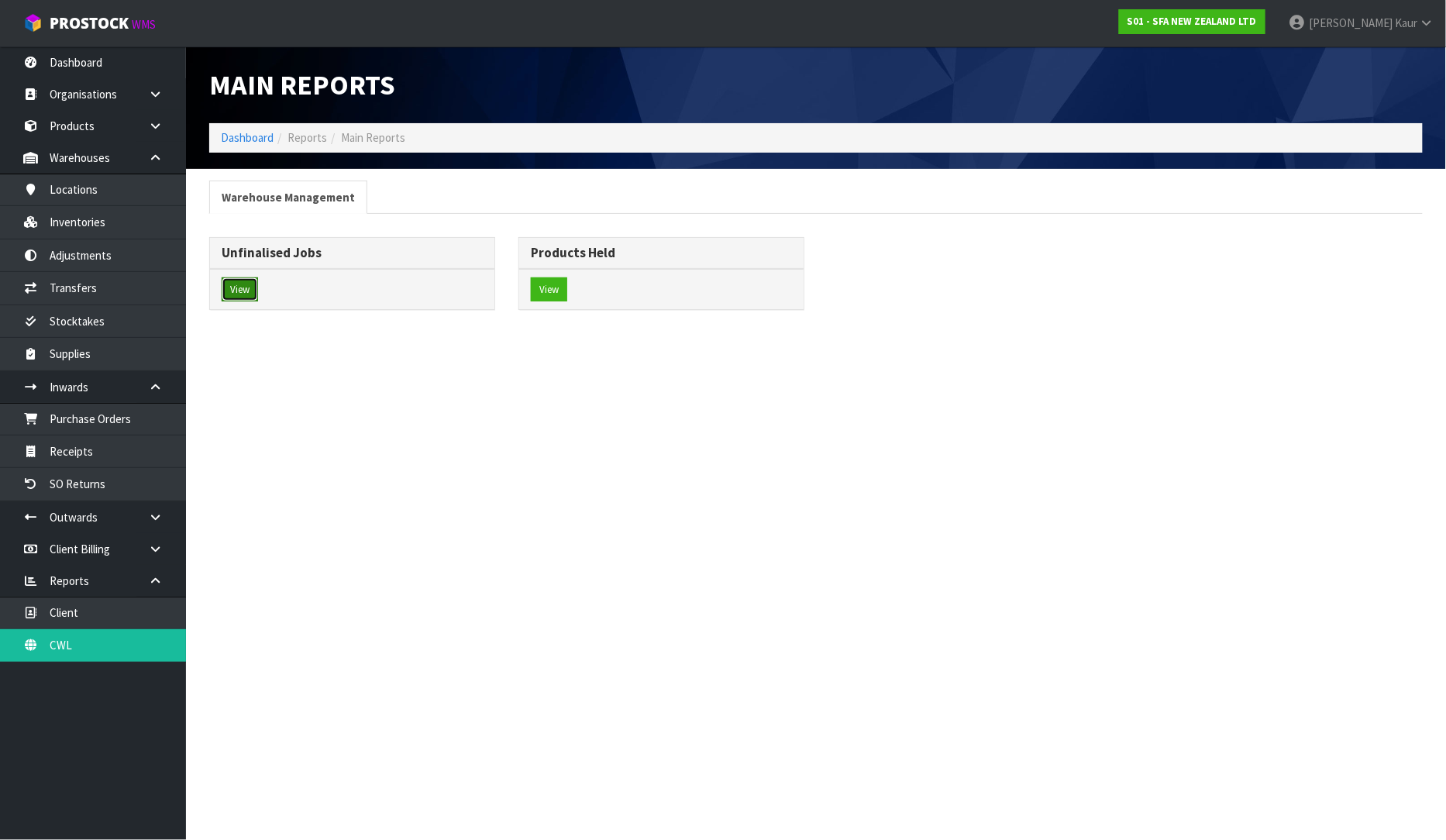
click at [234, 300] on button "View" at bounding box center [240, 290] width 37 height 25
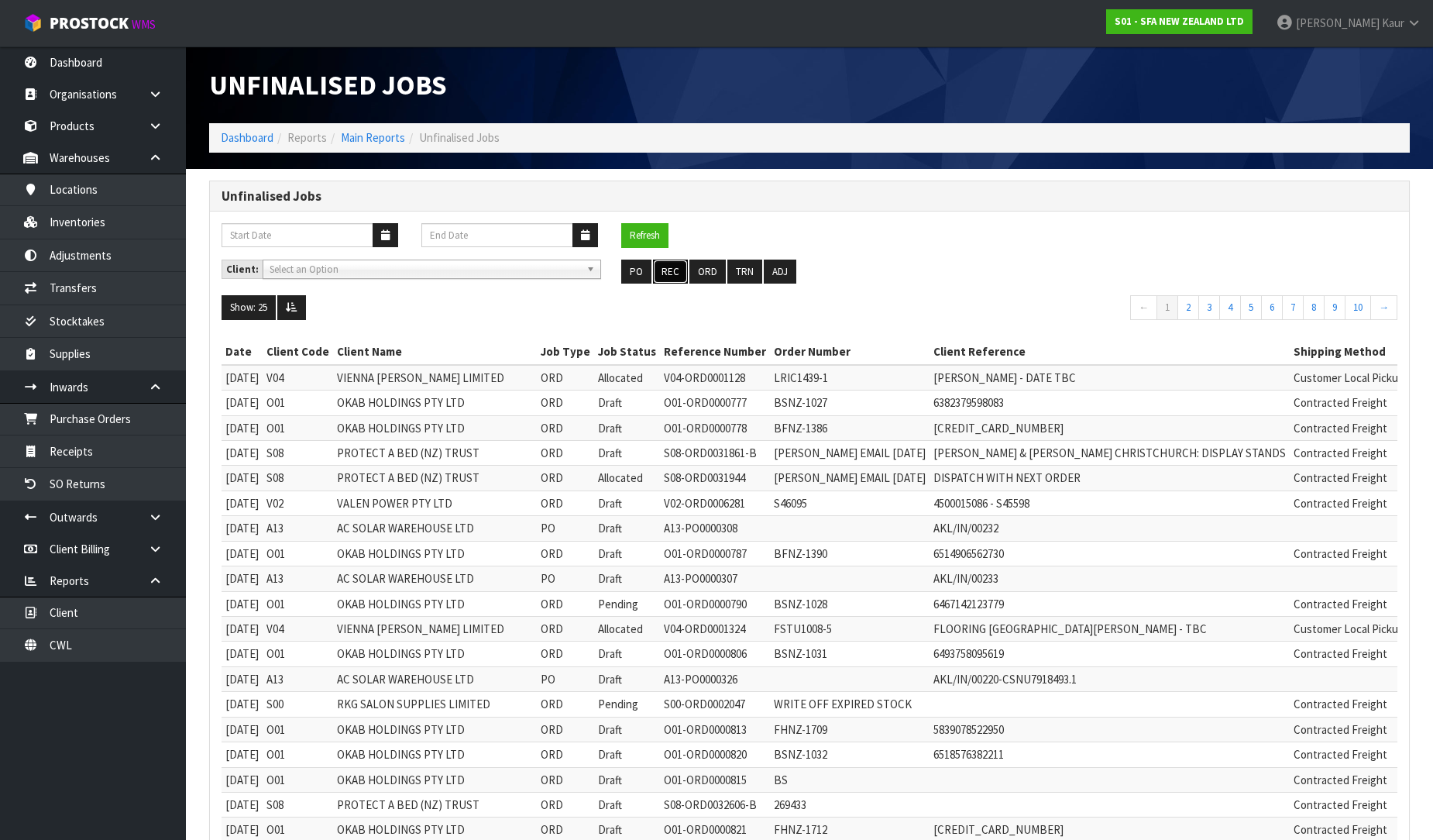
click at [665, 271] on button "REC" at bounding box center [670, 272] width 35 height 25
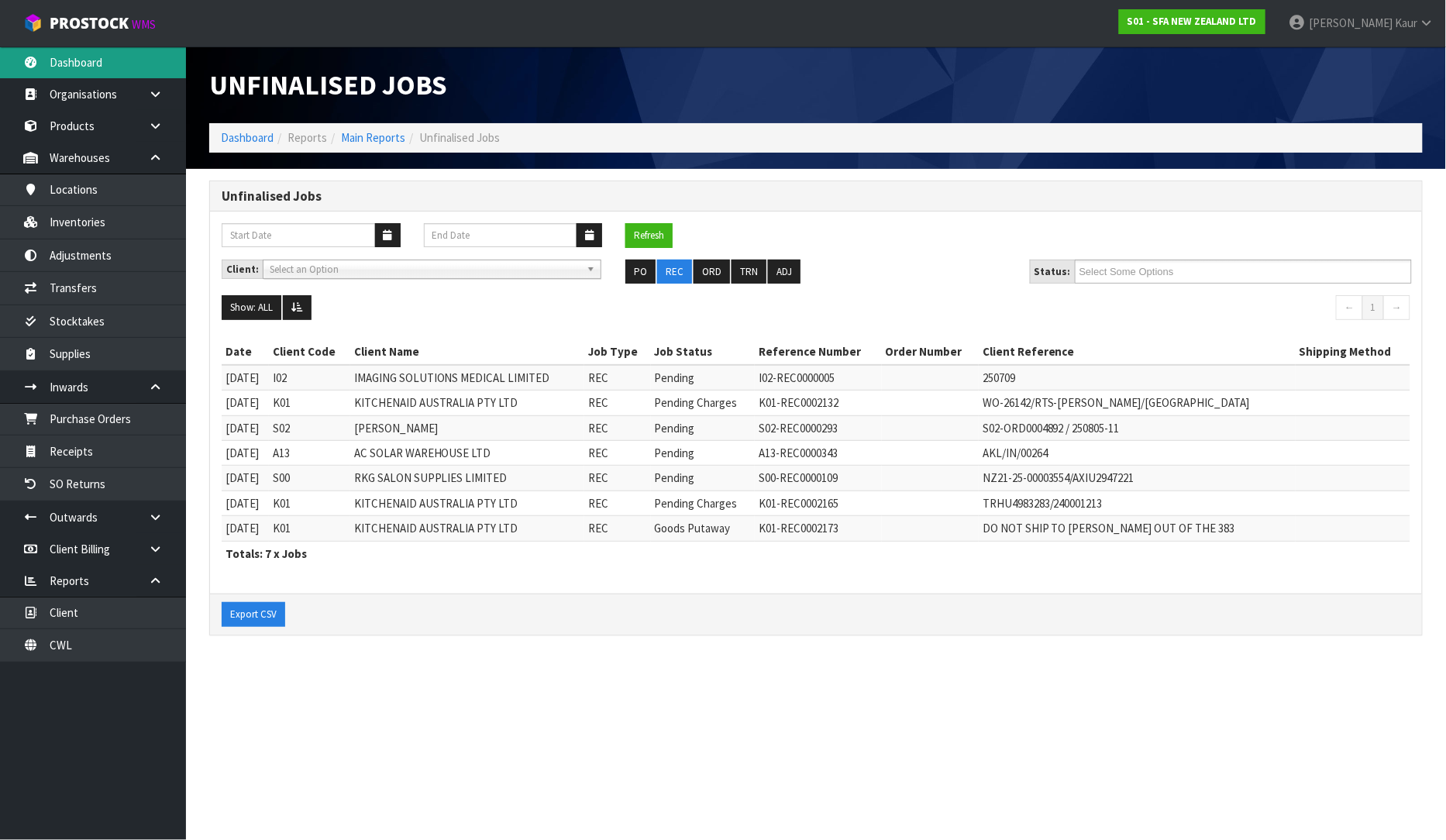
click at [42, 55] on link "Dashboard" at bounding box center [93, 63] width 186 height 32
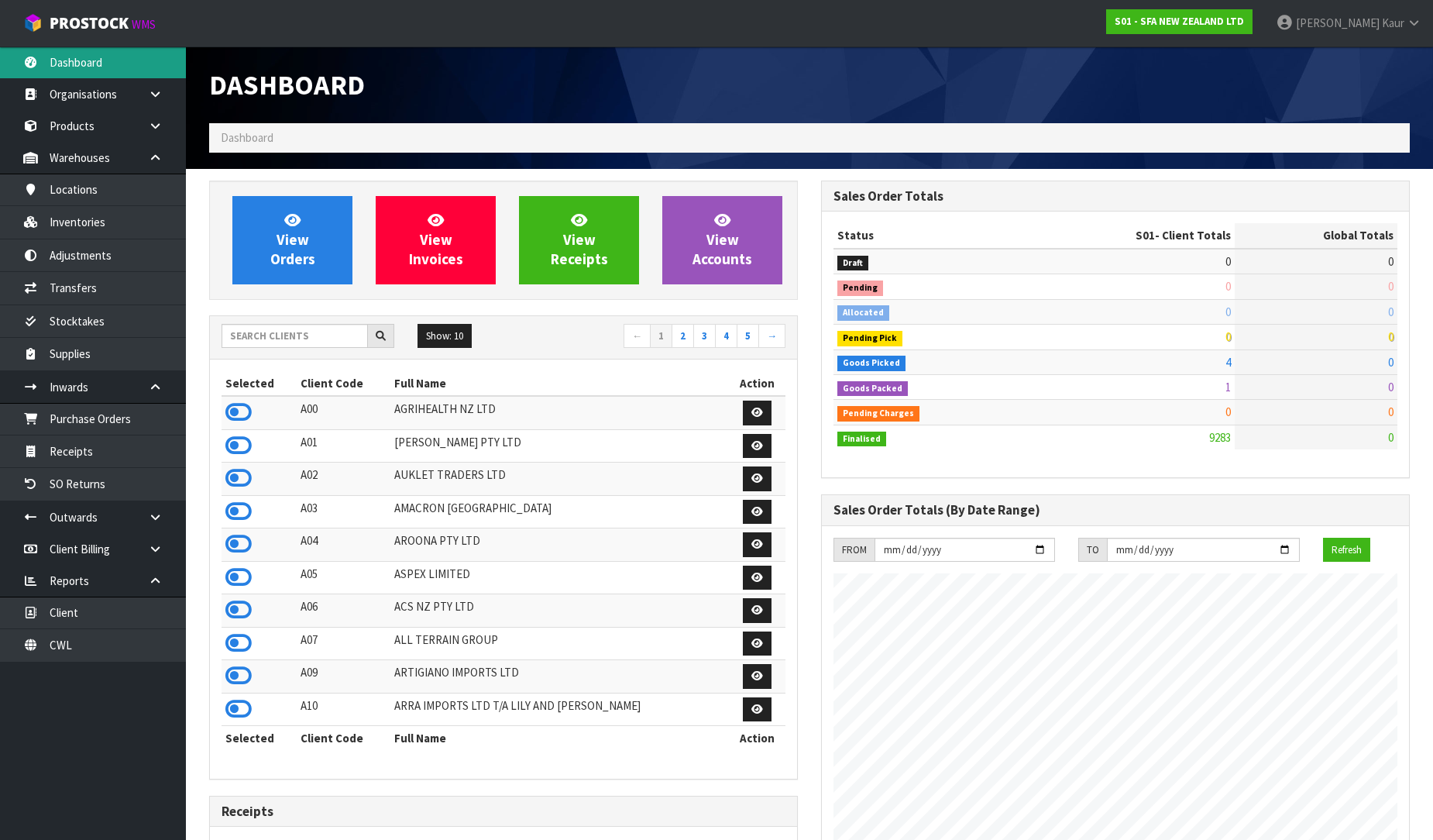
scroll to position [1174, 612]
click at [306, 337] on input "text" at bounding box center [295, 335] width 147 height 24
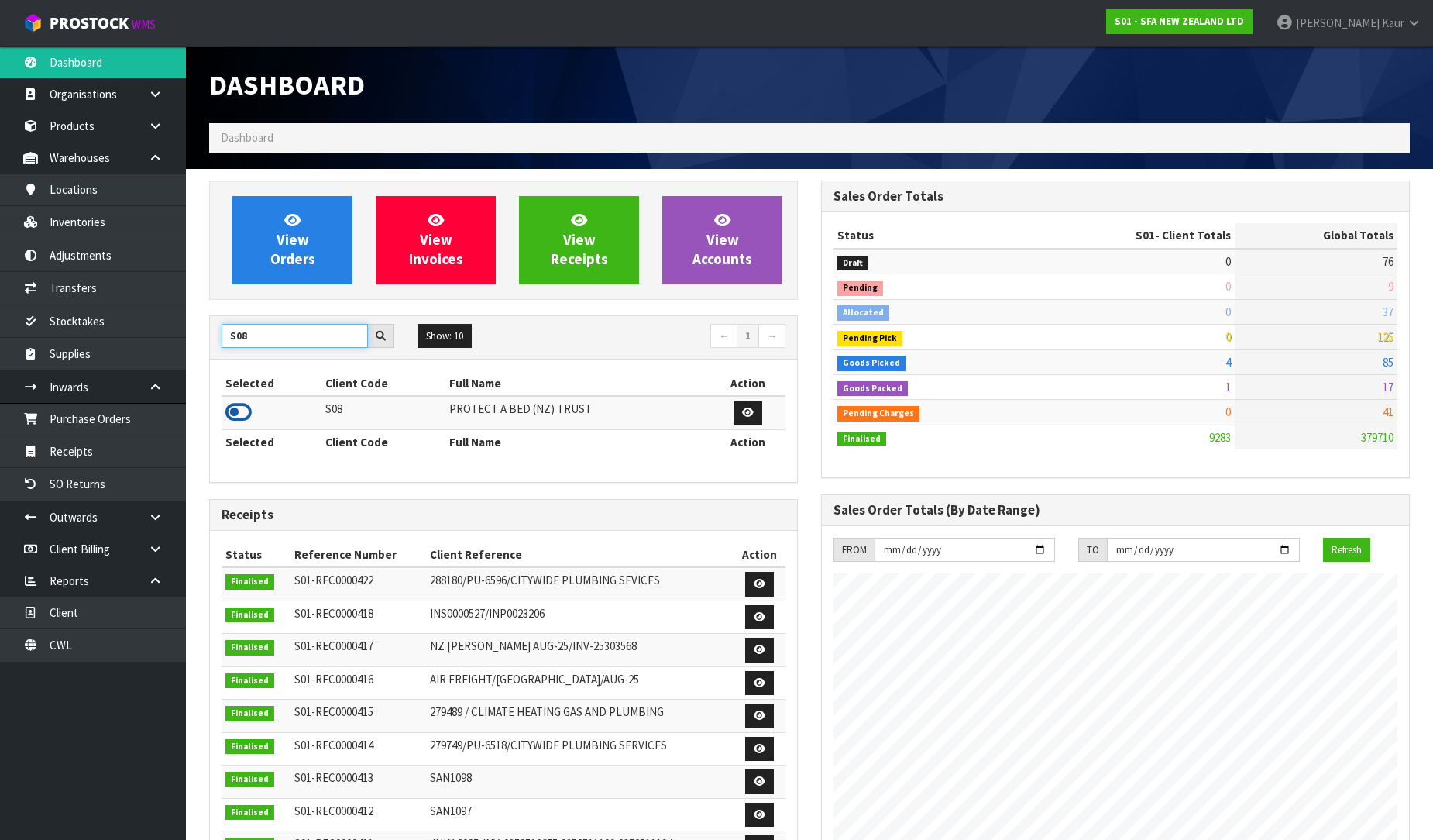
type input "S08"
click at [241, 412] on icon at bounding box center [238, 412] width 26 height 23
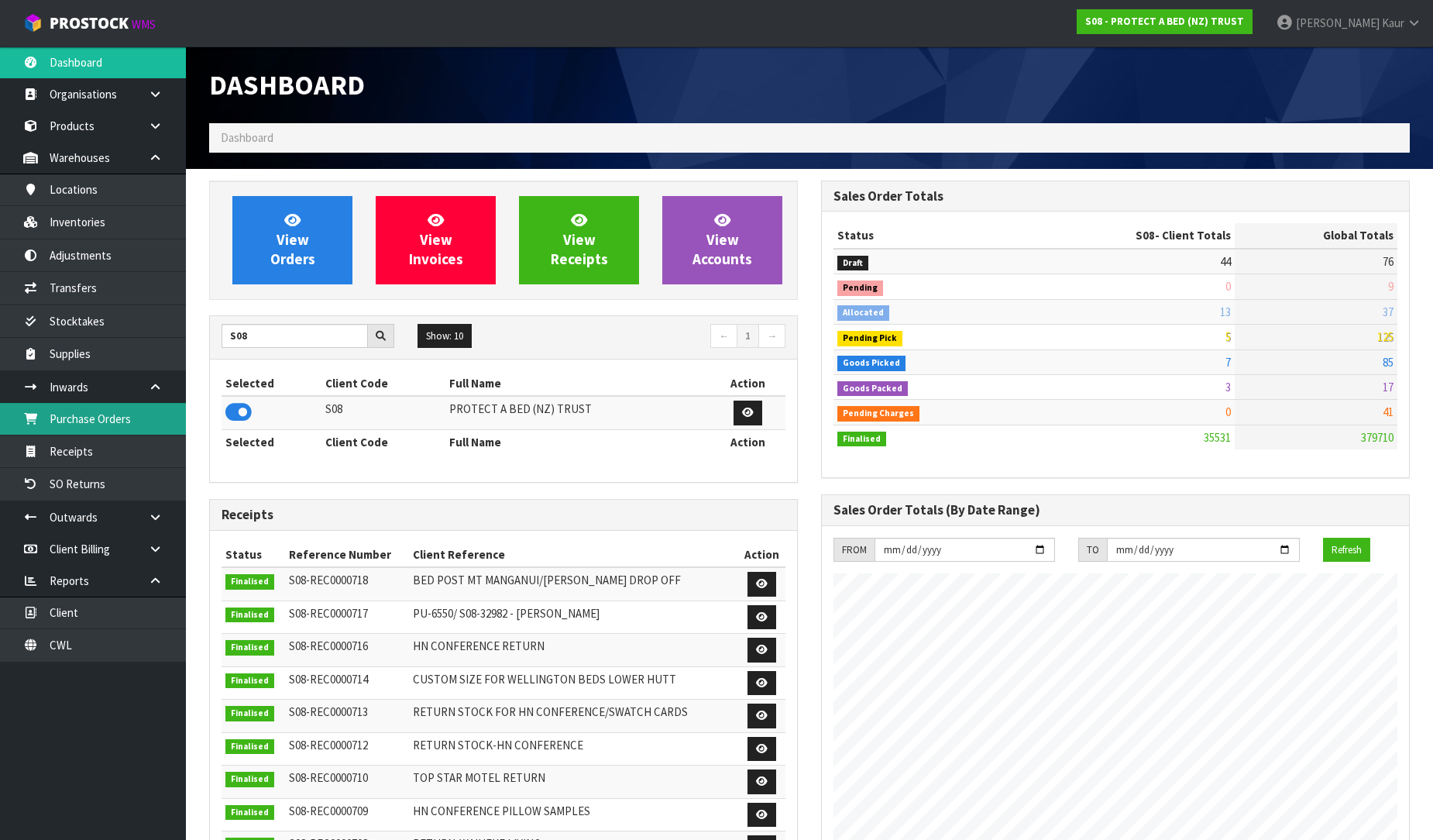
click at [118, 428] on link "Purchase Orders" at bounding box center [93, 419] width 186 height 32
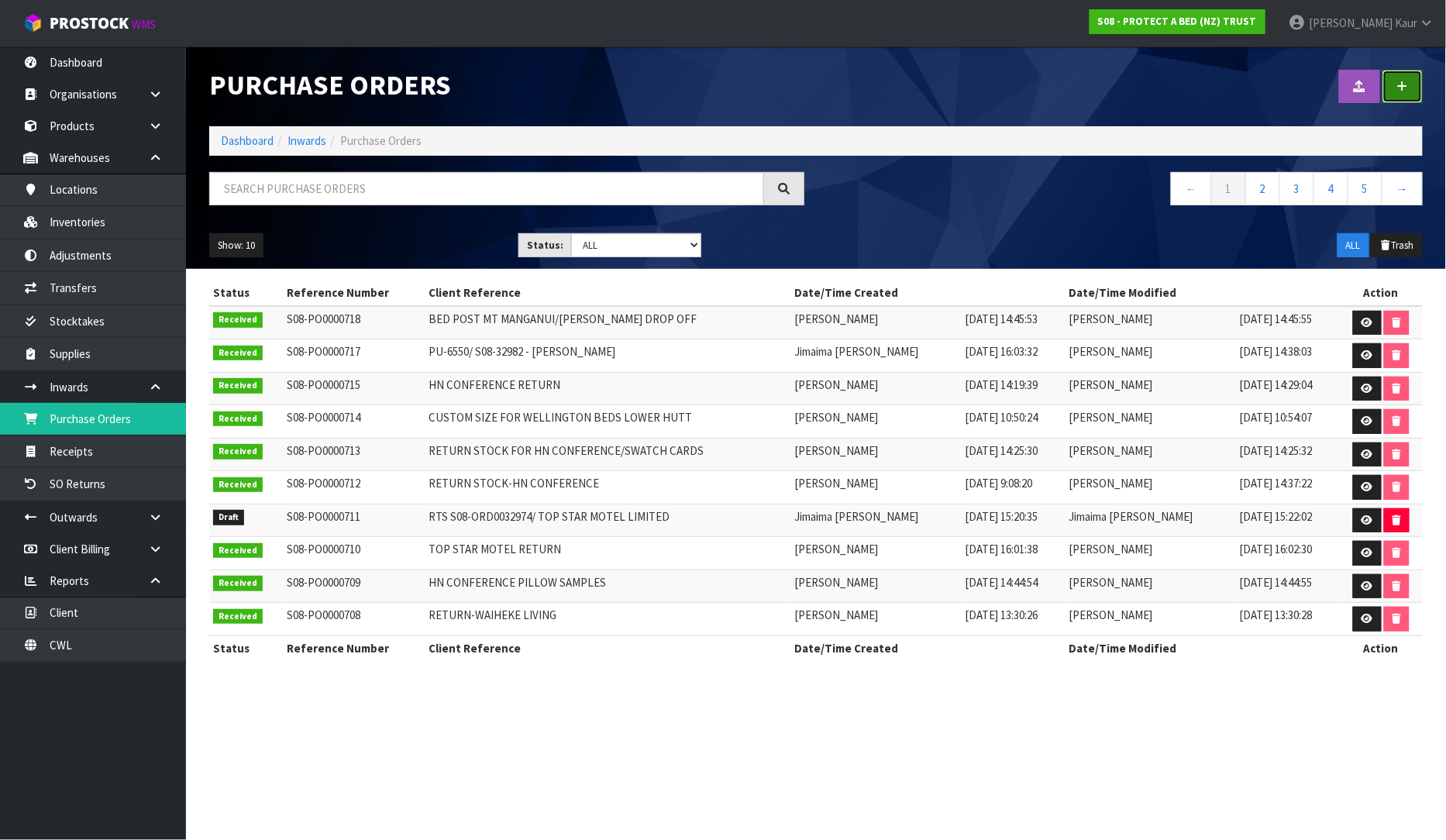
click at [1414, 89] on link at bounding box center [1402, 86] width 40 height 33
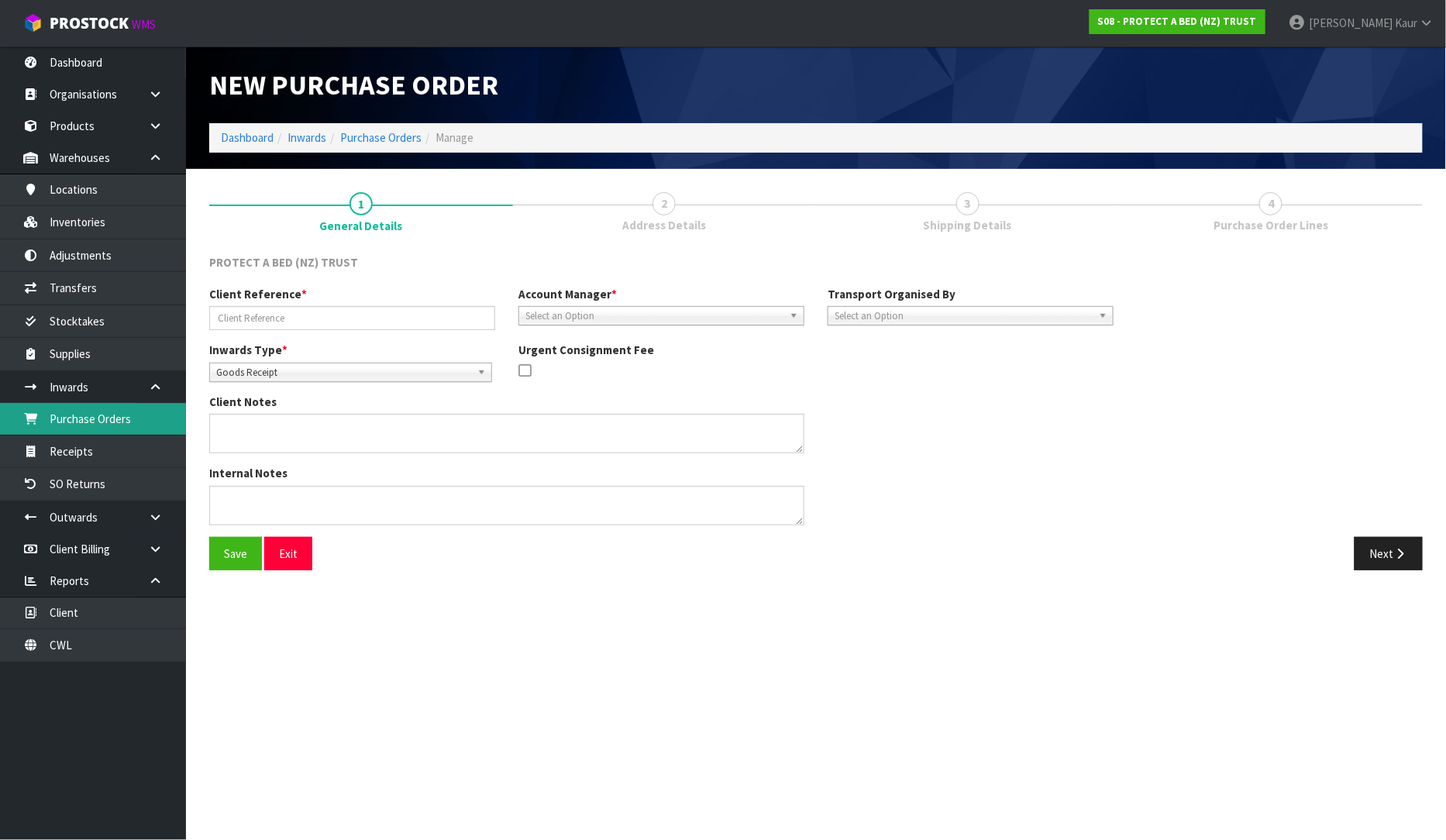
click at [150, 426] on link "Purchase Orders" at bounding box center [93, 419] width 186 height 32
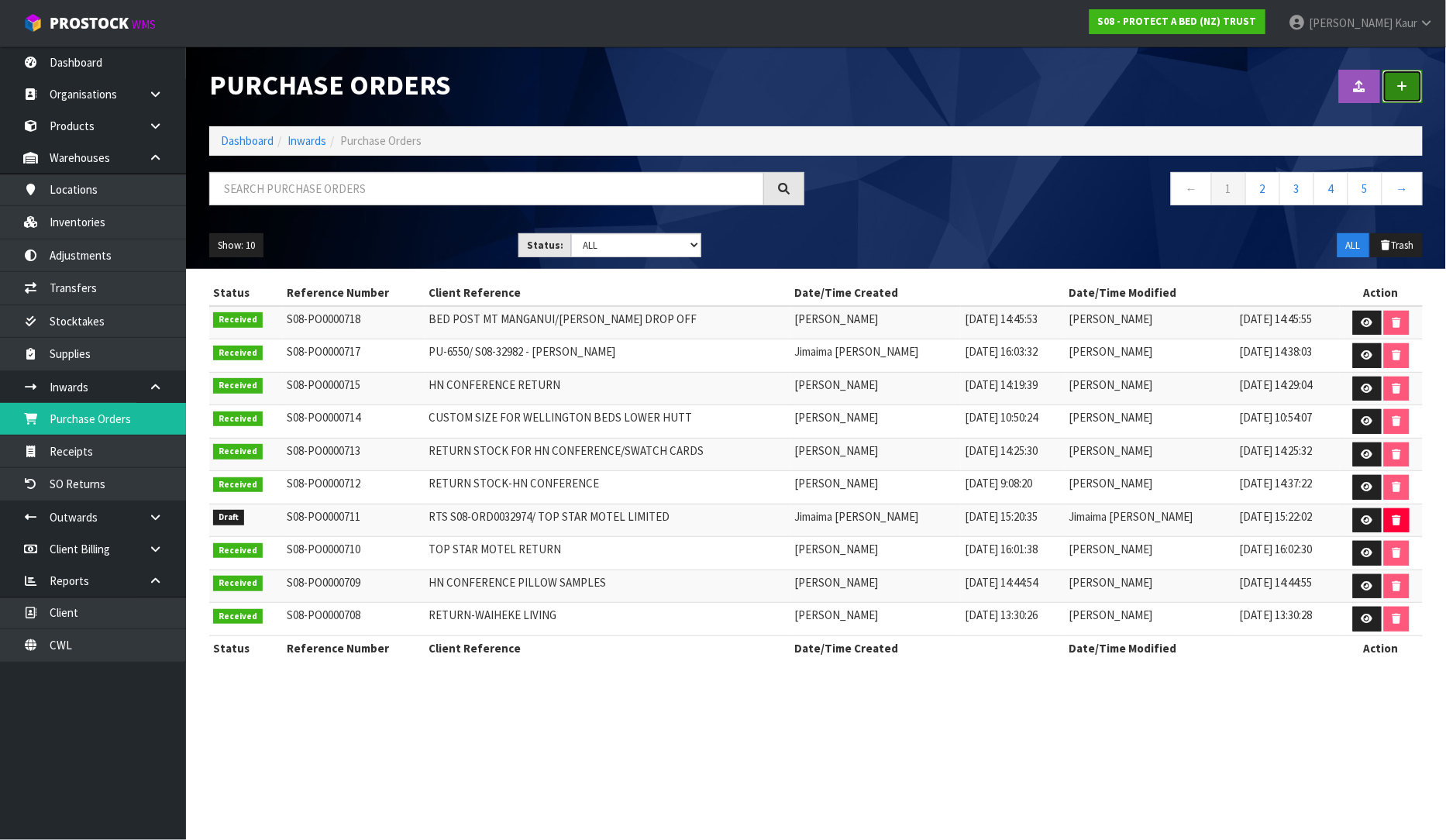
click at [1402, 89] on icon at bounding box center [1402, 86] width 11 height 12
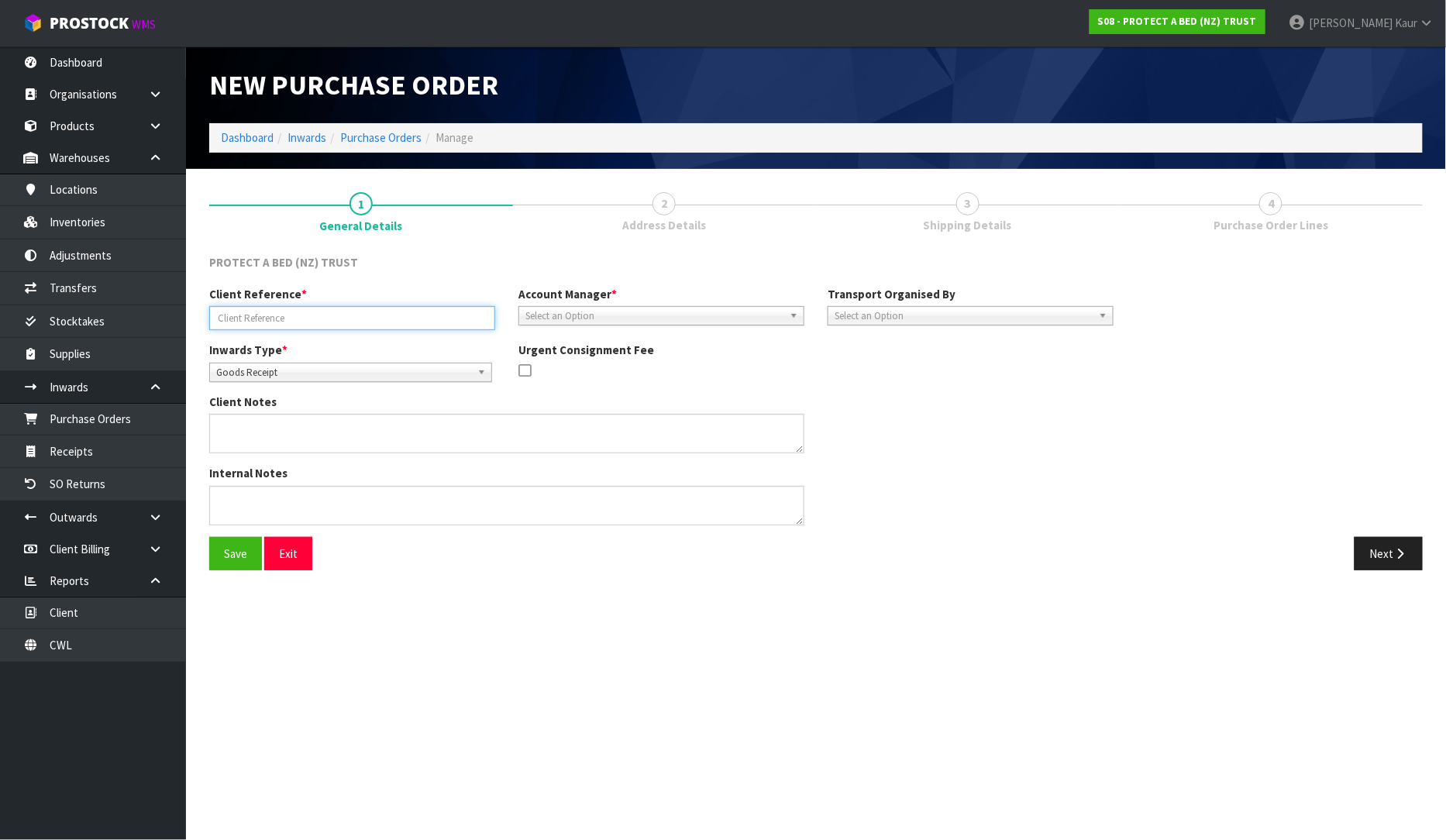
click at [291, 322] on input "text" at bounding box center [353, 318] width 286 height 24
type input "[PERSON_NAME] RETURN-4/9/25"
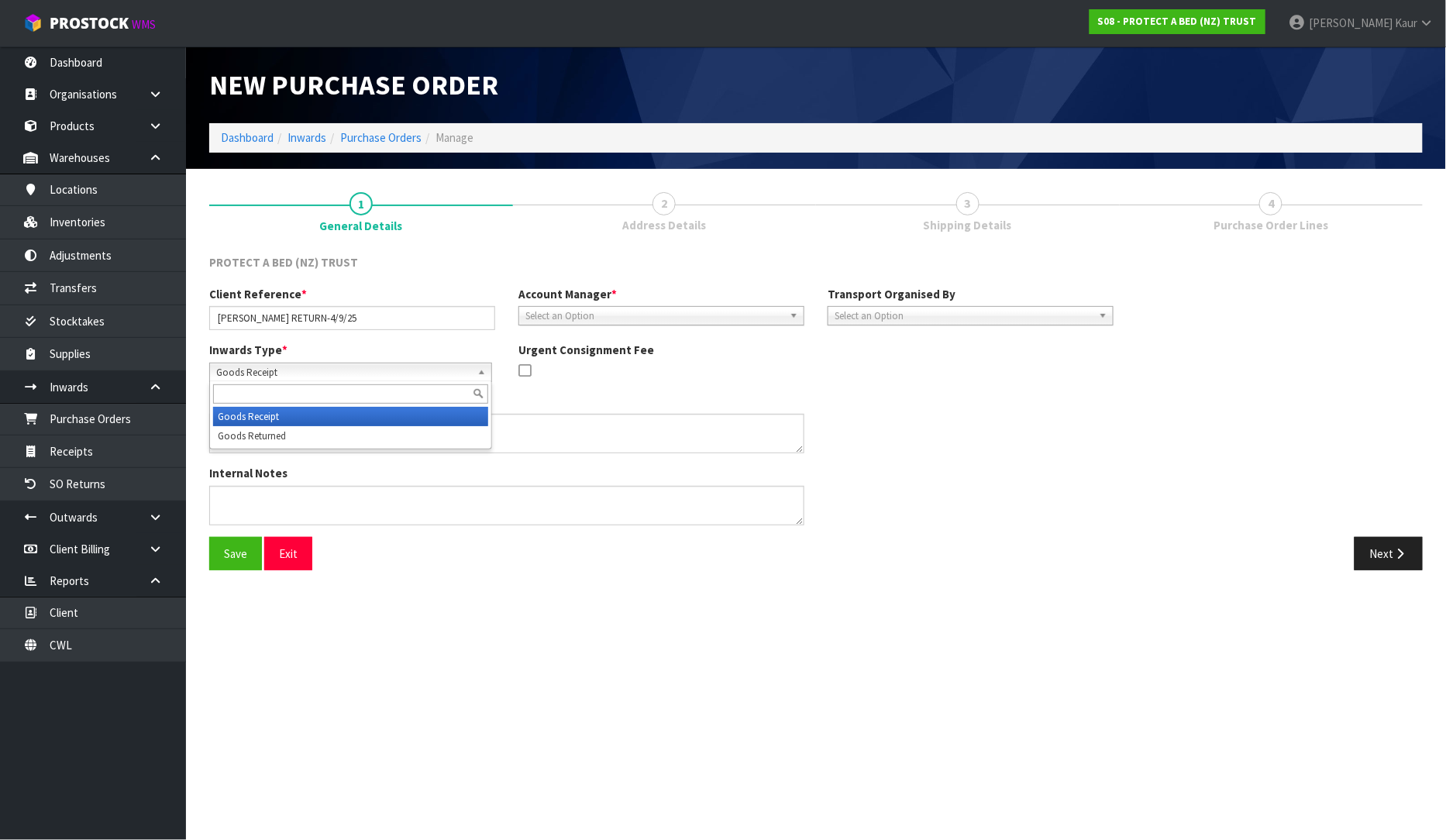
click at [307, 368] on span "Goods Receipt" at bounding box center [344, 372] width 255 height 19
click at [315, 428] on li "Goods Returned" at bounding box center [350, 436] width 275 height 20
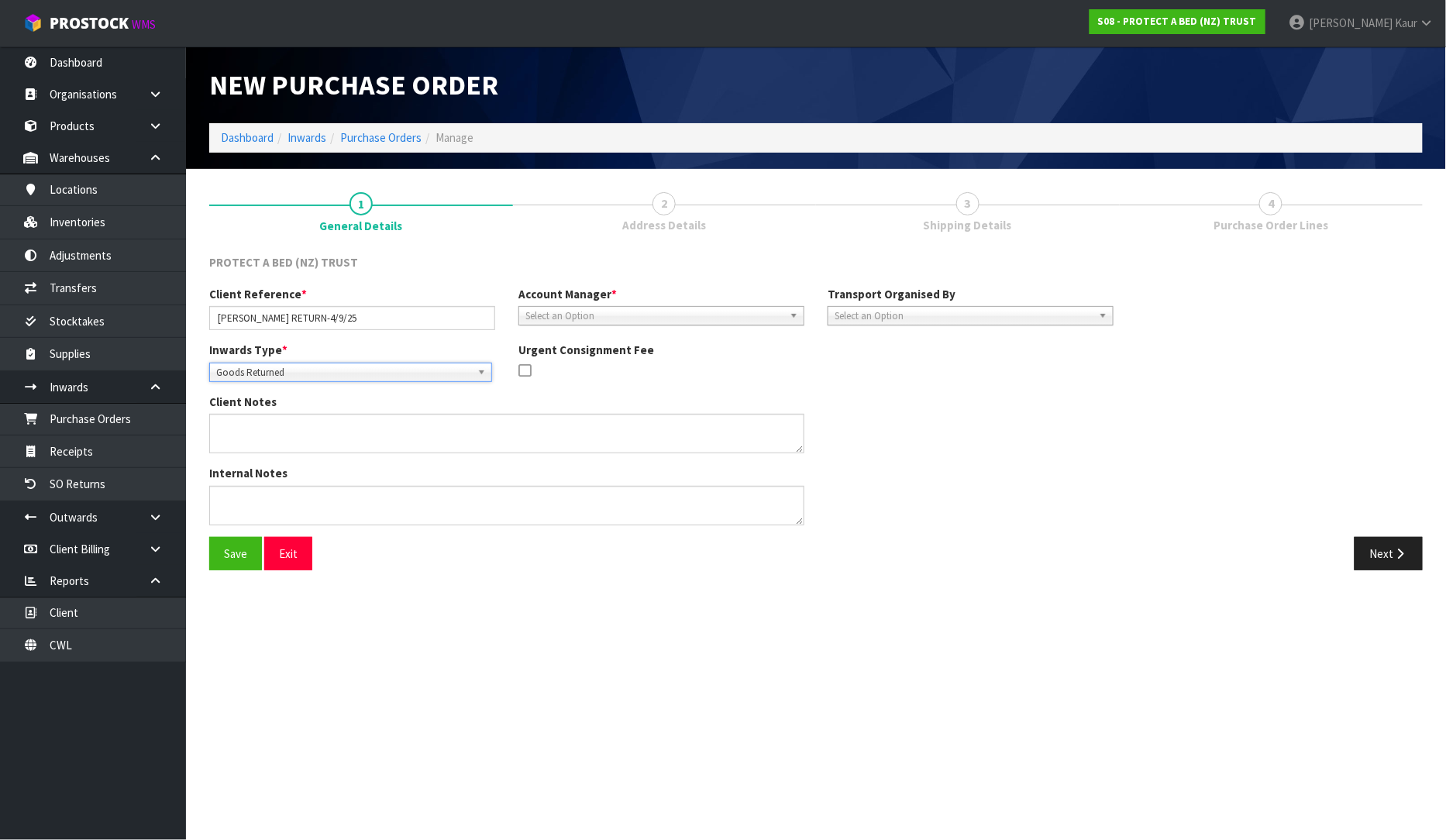
click at [632, 309] on span "Select an Option" at bounding box center [654, 316] width 258 height 19
type input "JI"
click at [621, 369] on div "JI Ji [PERSON_NAME]" at bounding box center [661, 349] width 286 height 49
click at [680, 354] on li "[PERSON_NAME]" at bounding box center [661, 360] width 278 height 20
click at [1033, 306] on link "Select an Option" at bounding box center [971, 316] width 286 height 20
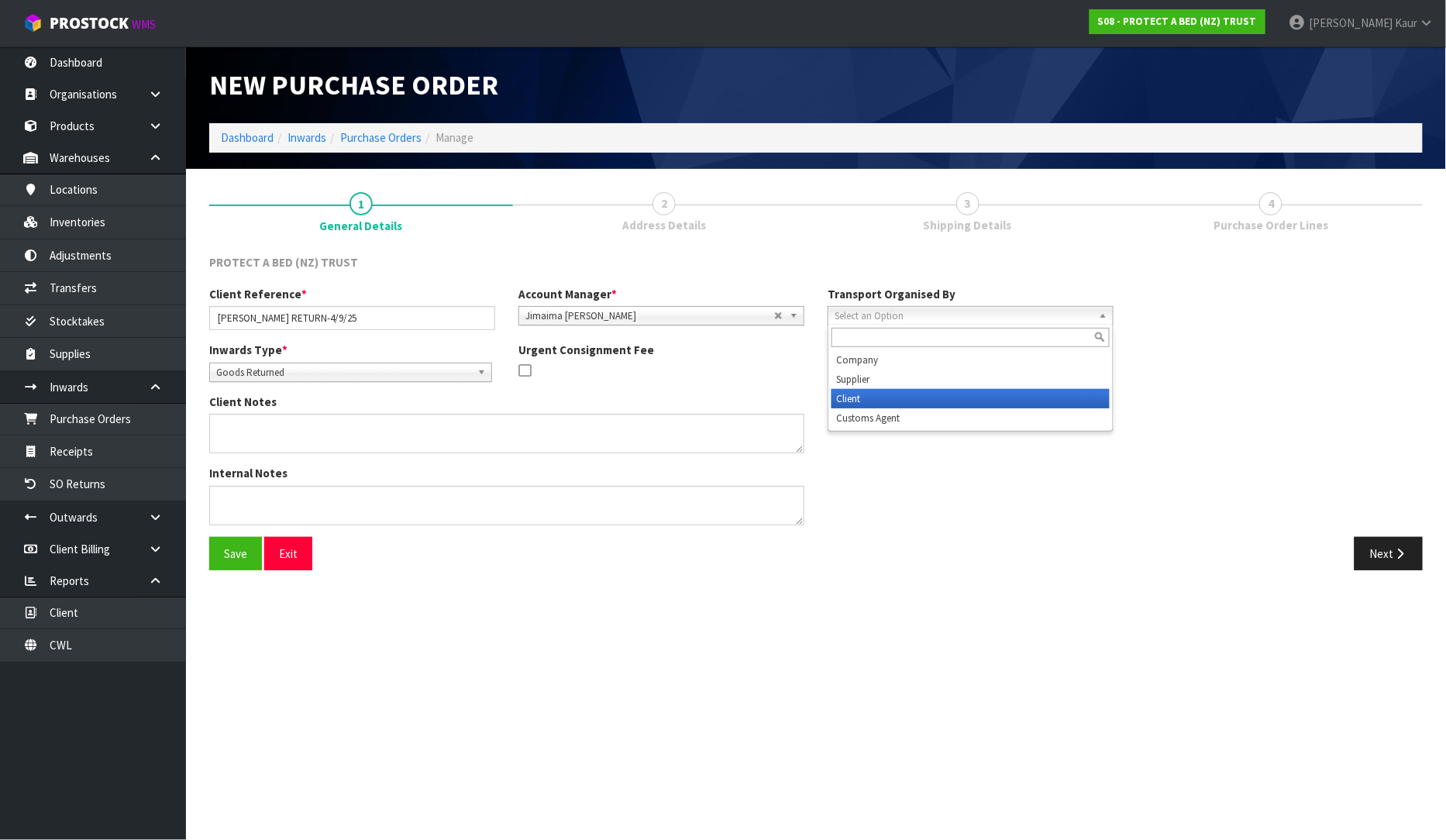
click at [969, 391] on li "Client" at bounding box center [970, 399] width 278 height 20
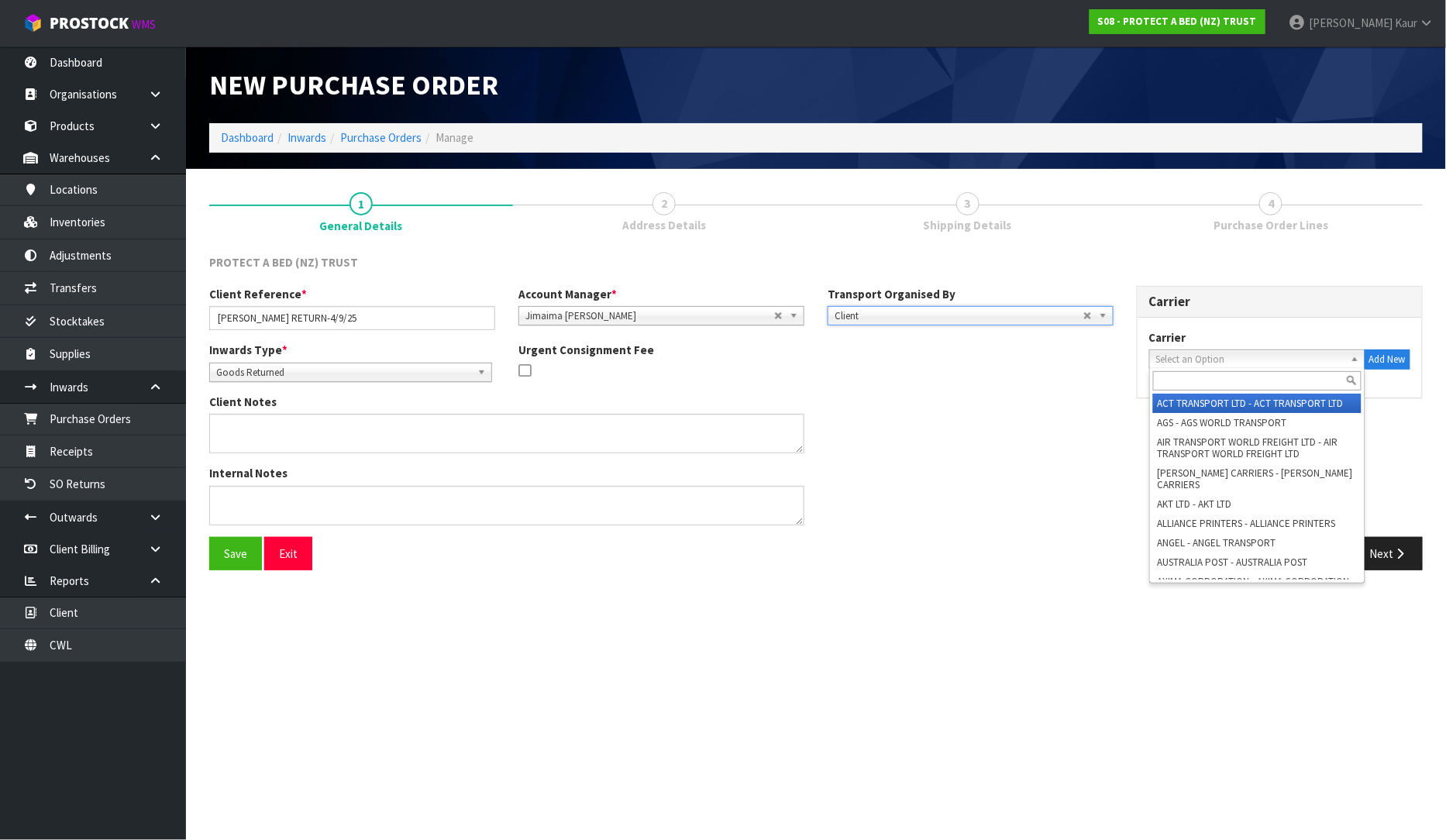
click at [1217, 362] on span "Select an Option" at bounding box center [1250, 359] width 188 height 19
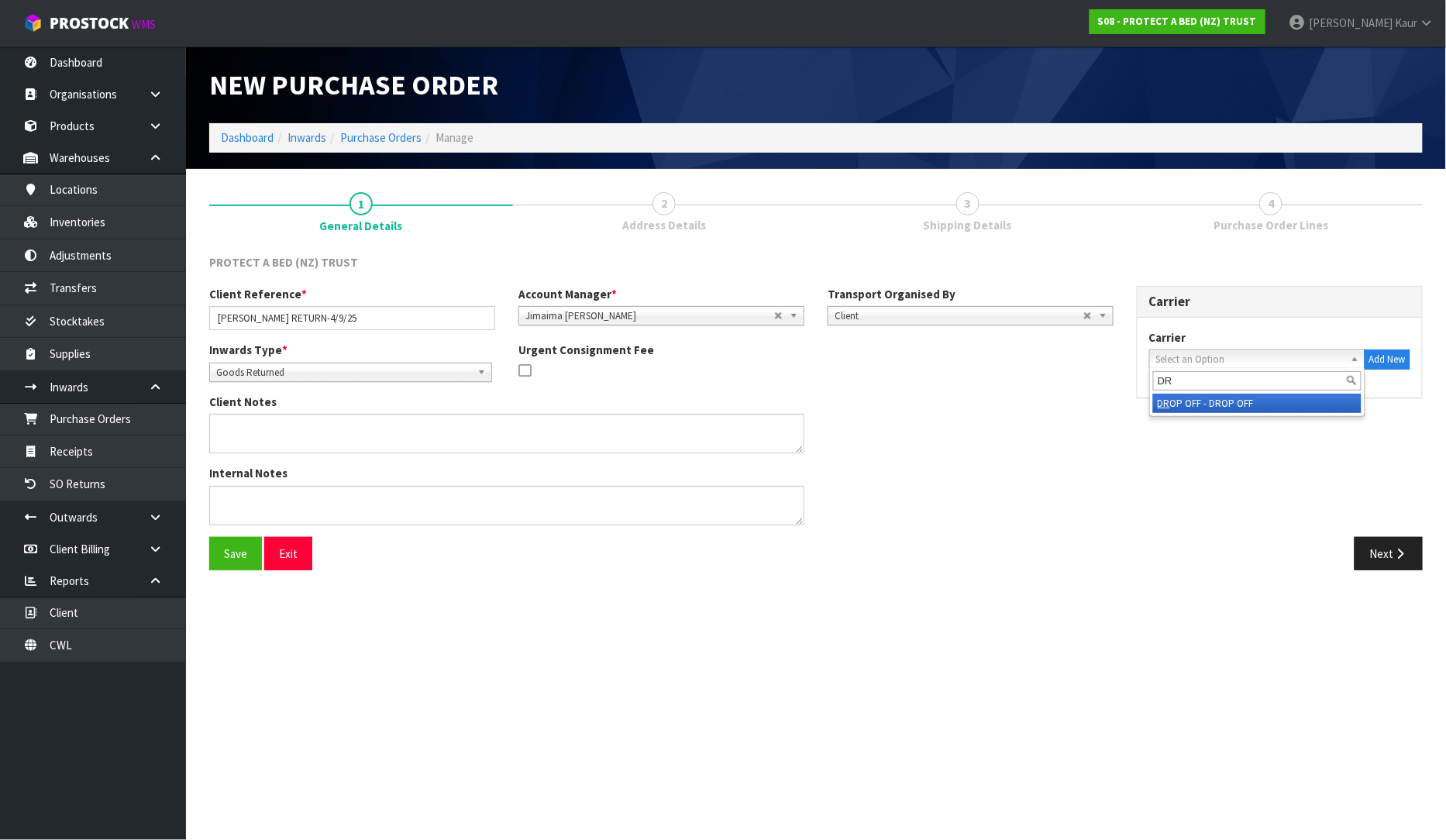
type input "DR"
click at [1212, 405] on li "DR OP OFF - DROP OFF" at bounding box center [1257, 403] width 208 height 20
click at [1380, 556] on button "Next" at bounding box center [1389, 553] width 68 height 33
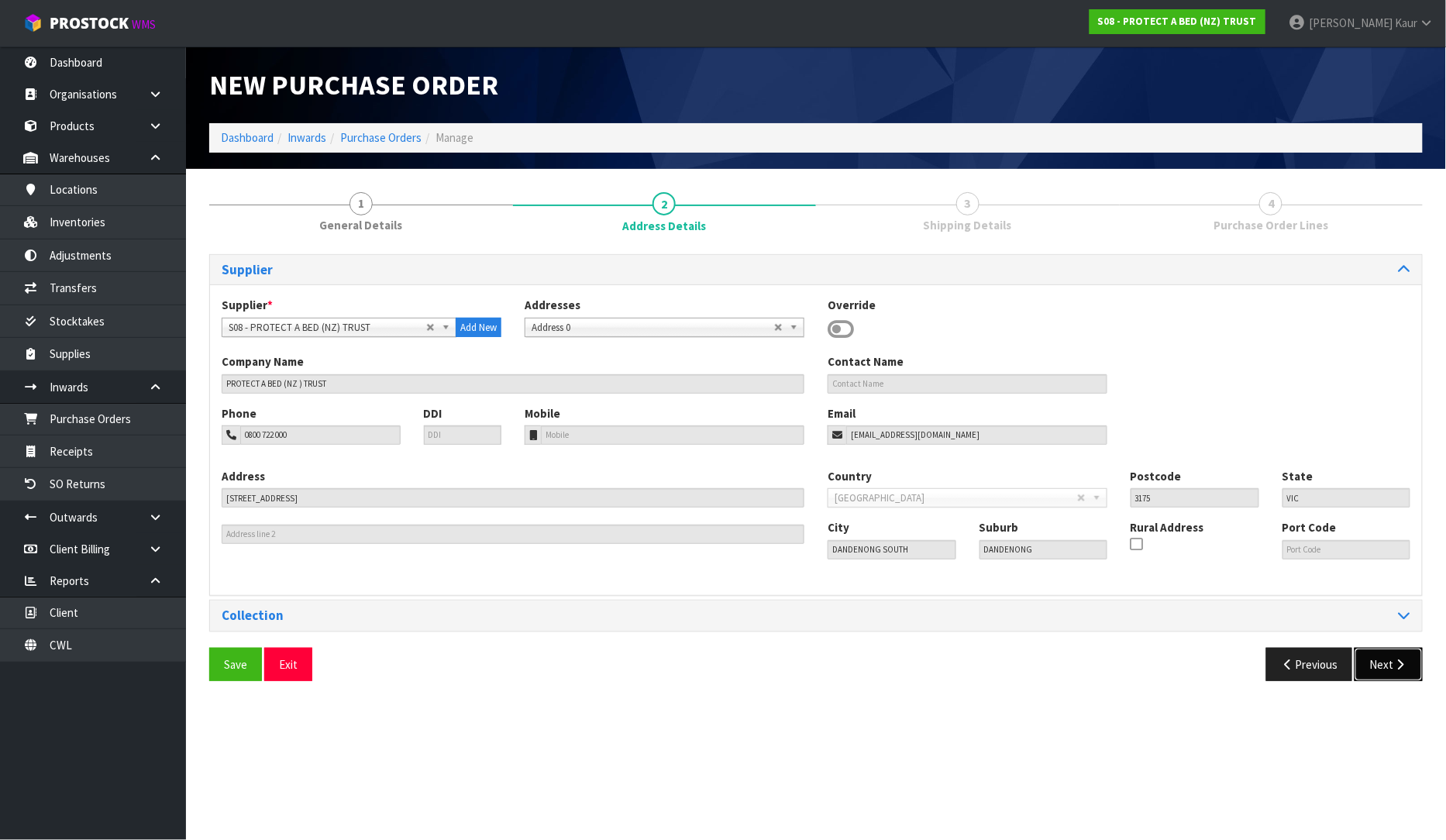
click at [1395, 663] on icon "button" at bounding box center [1400, 664] width 14 height 12
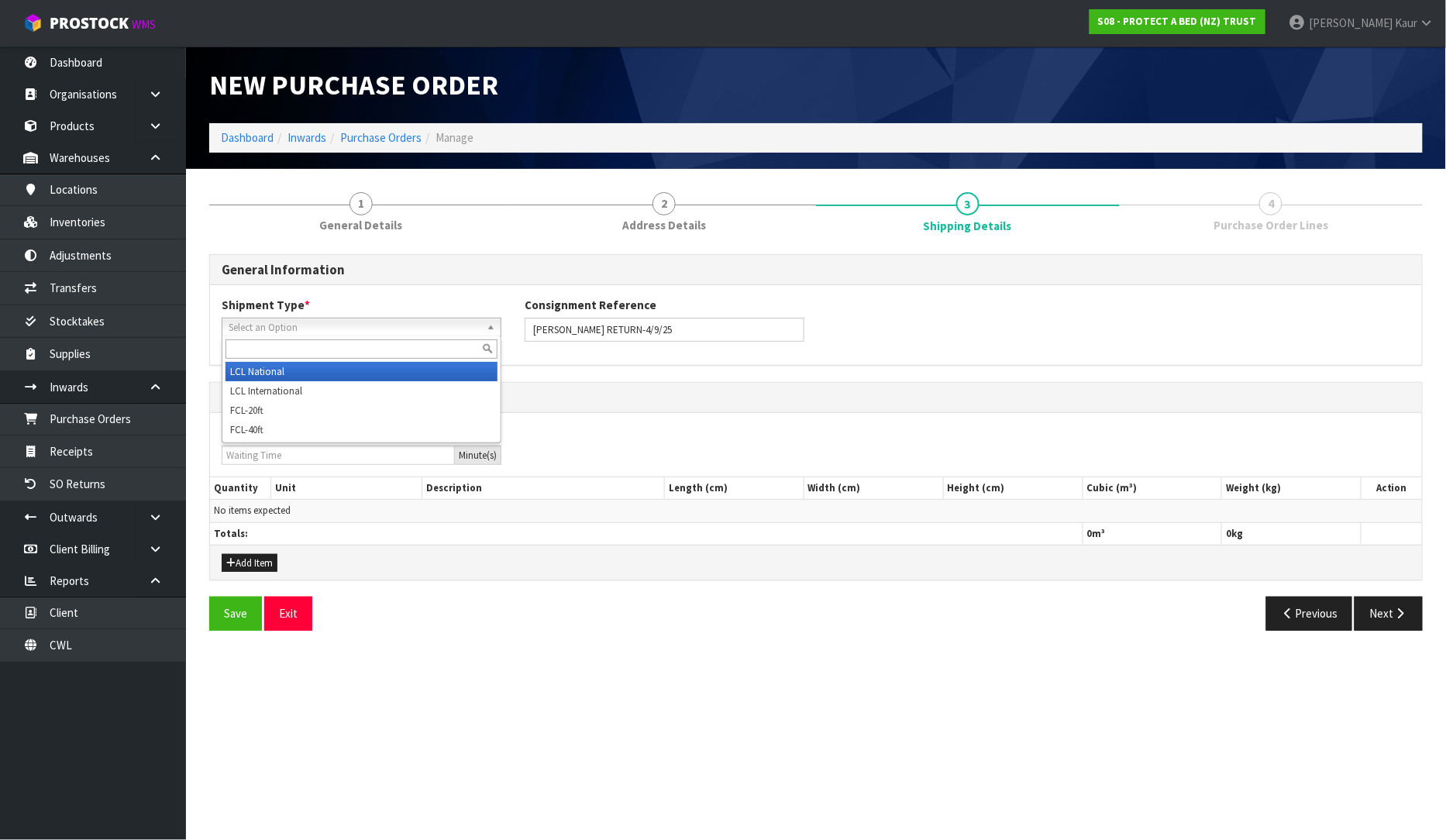
click at [338, 320] on span "Select an Option" at bounding box center [353, 327] width 251 height 19
click at [327, 366] on li "LCL National" at bounding box center [362, 371] width 272 height 20
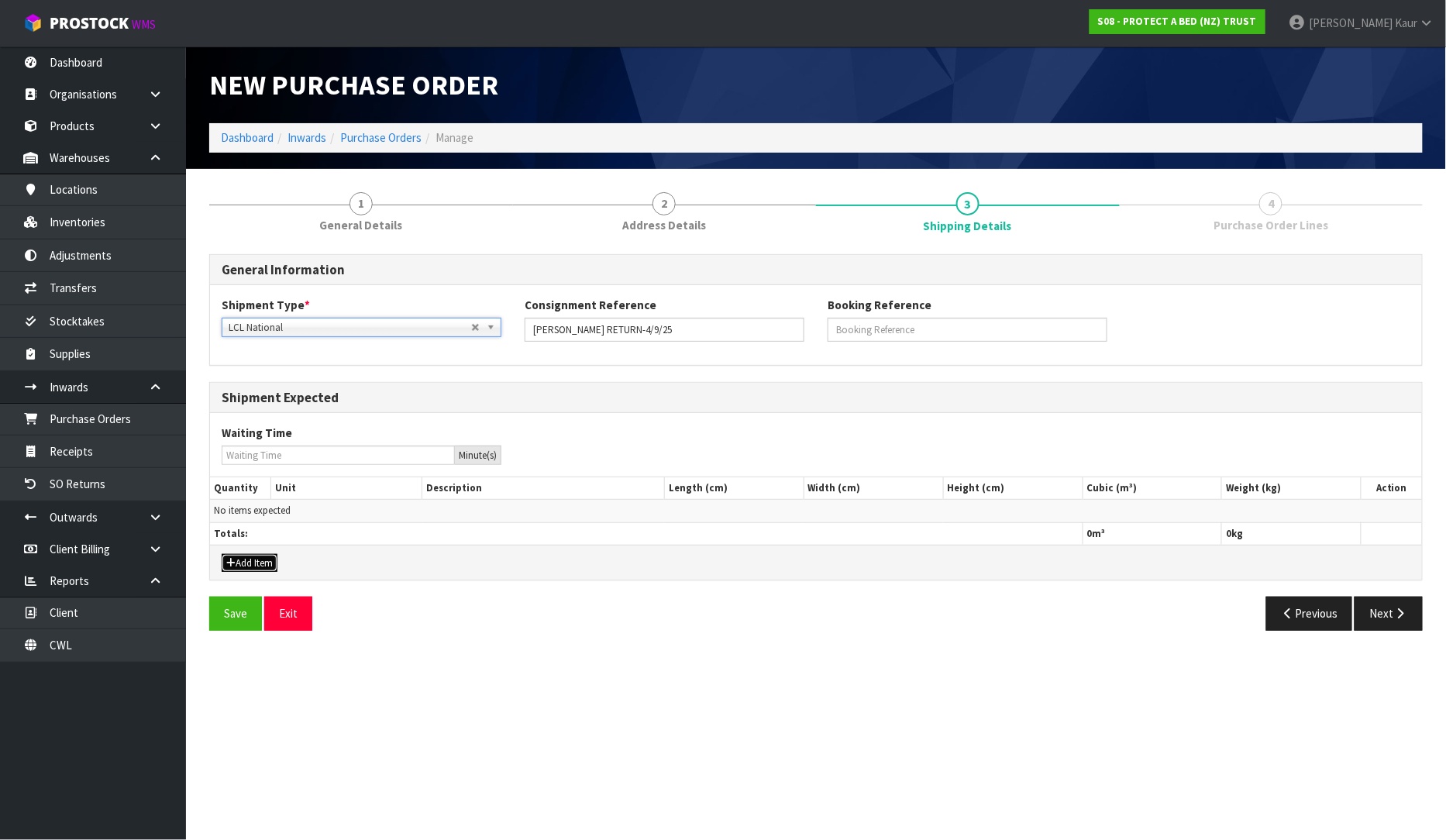
click at [258, 564] on button "Add Item" at bounding box center [250, 563] width 55 height 19
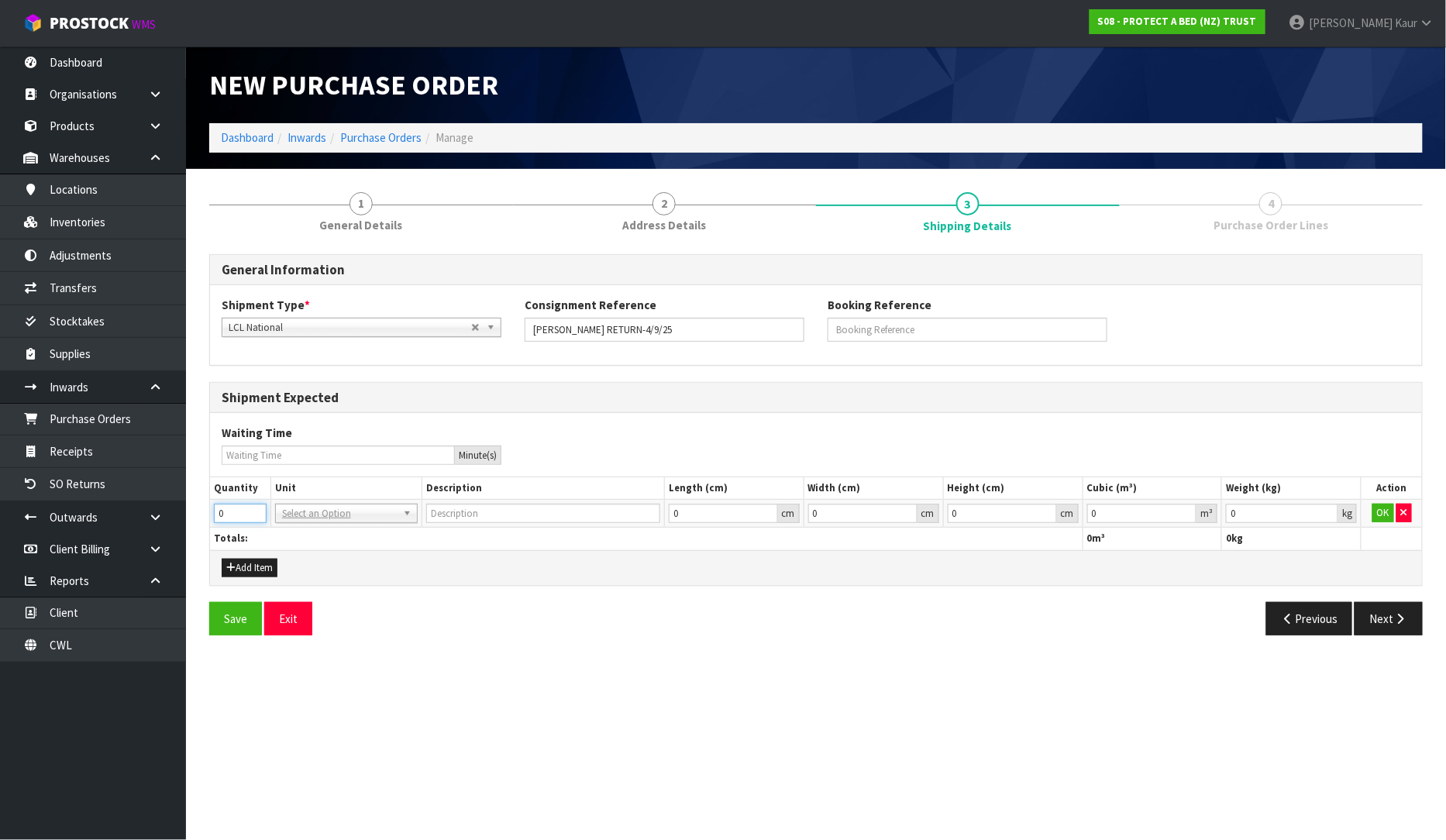
click at [256, 514] on input "0" at bounding box center [240, 513] width 53 height 20
drag, startPoint x: 253, startPoint y: 505, endPoint x: 284, endPoint y: 507, distance: 31.1
type input "1"
click at [253, 506] on input "1" at bounding box center [240, 513] width 53 height 20
click at [306, 536] on input "text" at bounding box center [346, 535] width 135 height 20
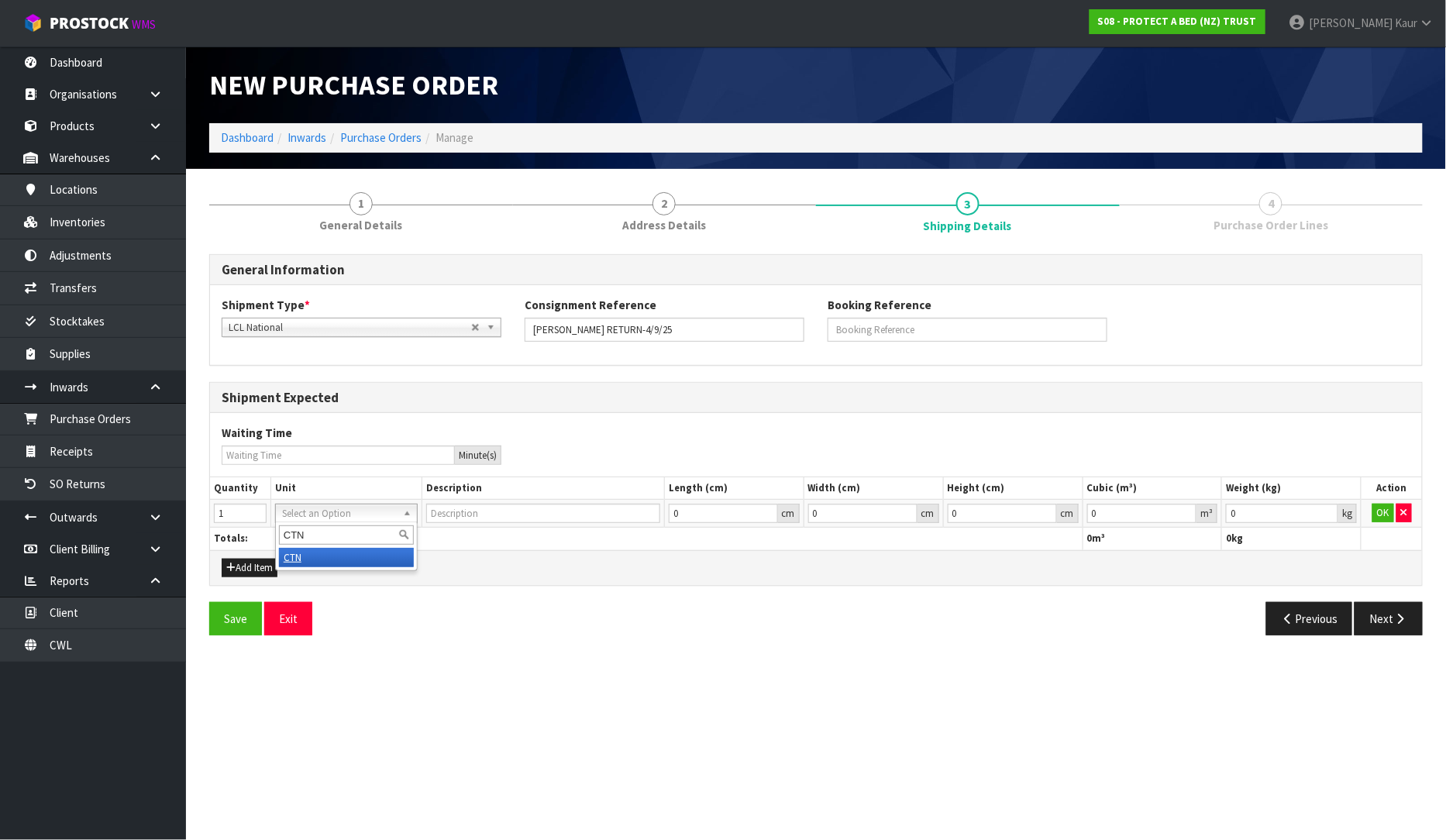
type input "CTN"
type input "CARTON"
type input "0.000001"
click at [1184, 512] on input "0.000001" at bounding box center [1142, 513] width 110 height 20
type input "0.001"
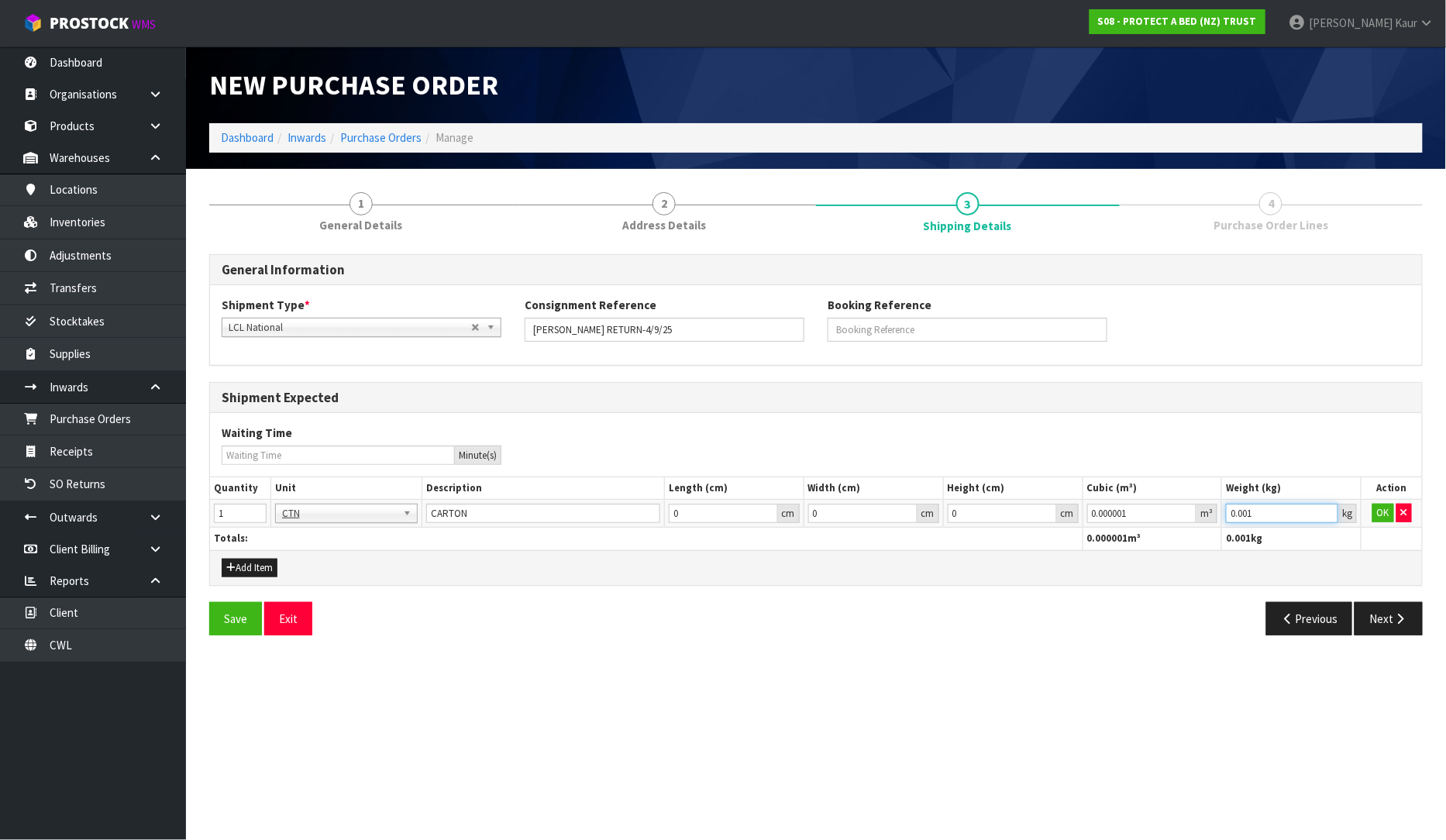
click at [1327, 507] on input "0.001" at bounding box center [1282, 513] width 113 height 20
click at [1373, 514] on button "OK" at bounding box center [1383, 513] width 21 height 19
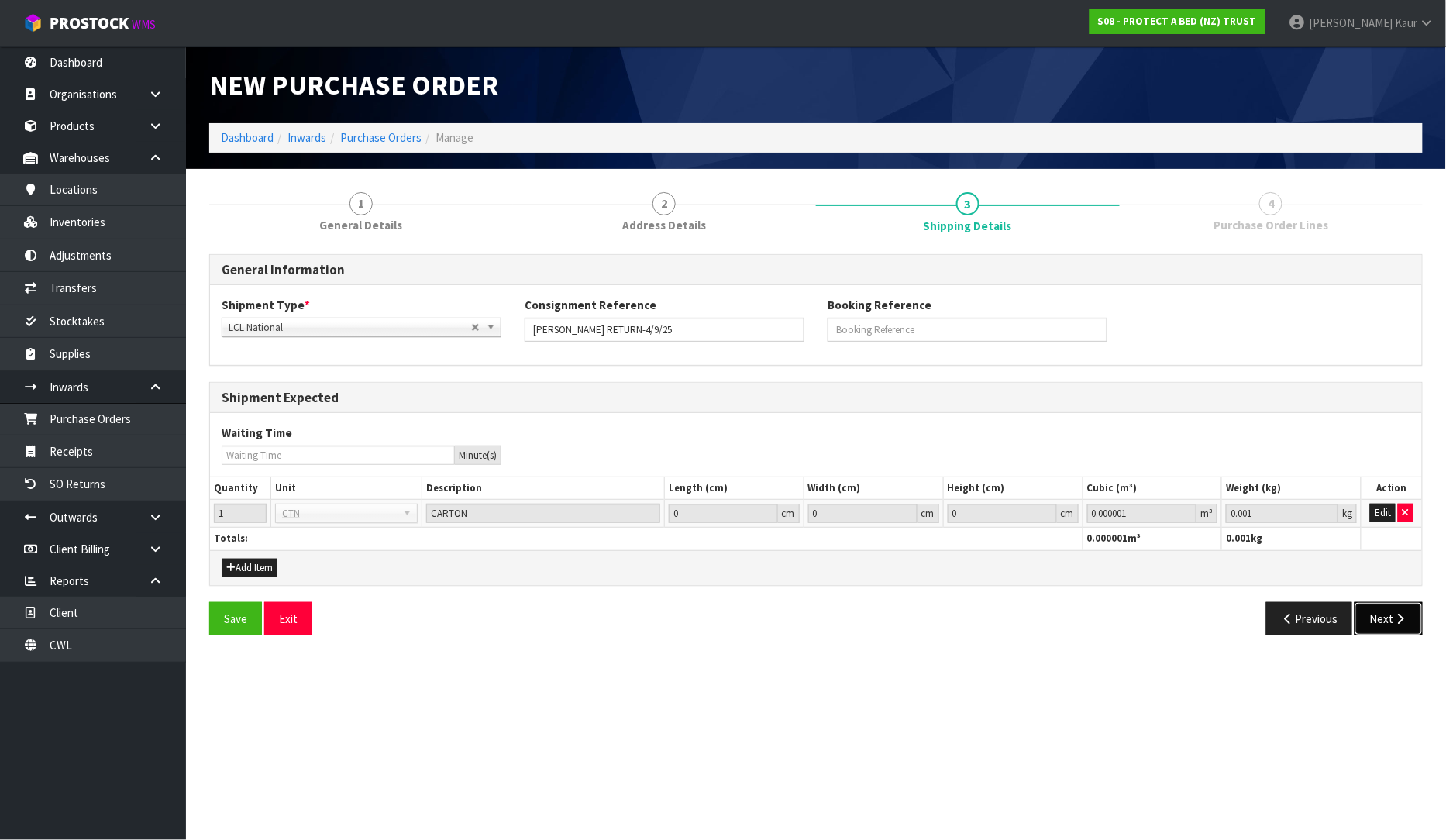
click at [1400, 615] on icon "button" at bounding box center [1400, 618] width 14 height 12
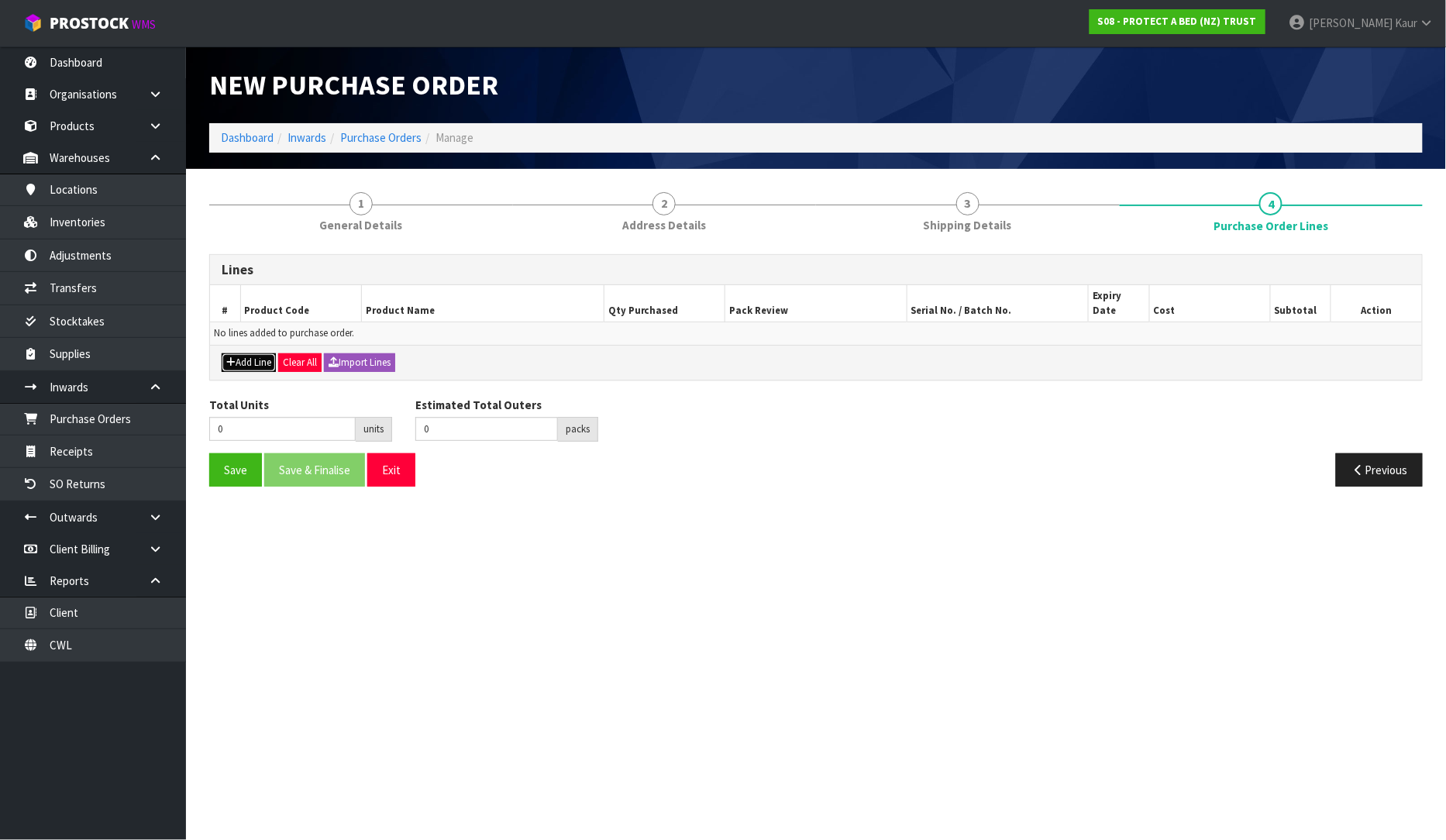
click at [253, 353] on button "Add Line" at bounding box center [249, 362] width 55 height 19
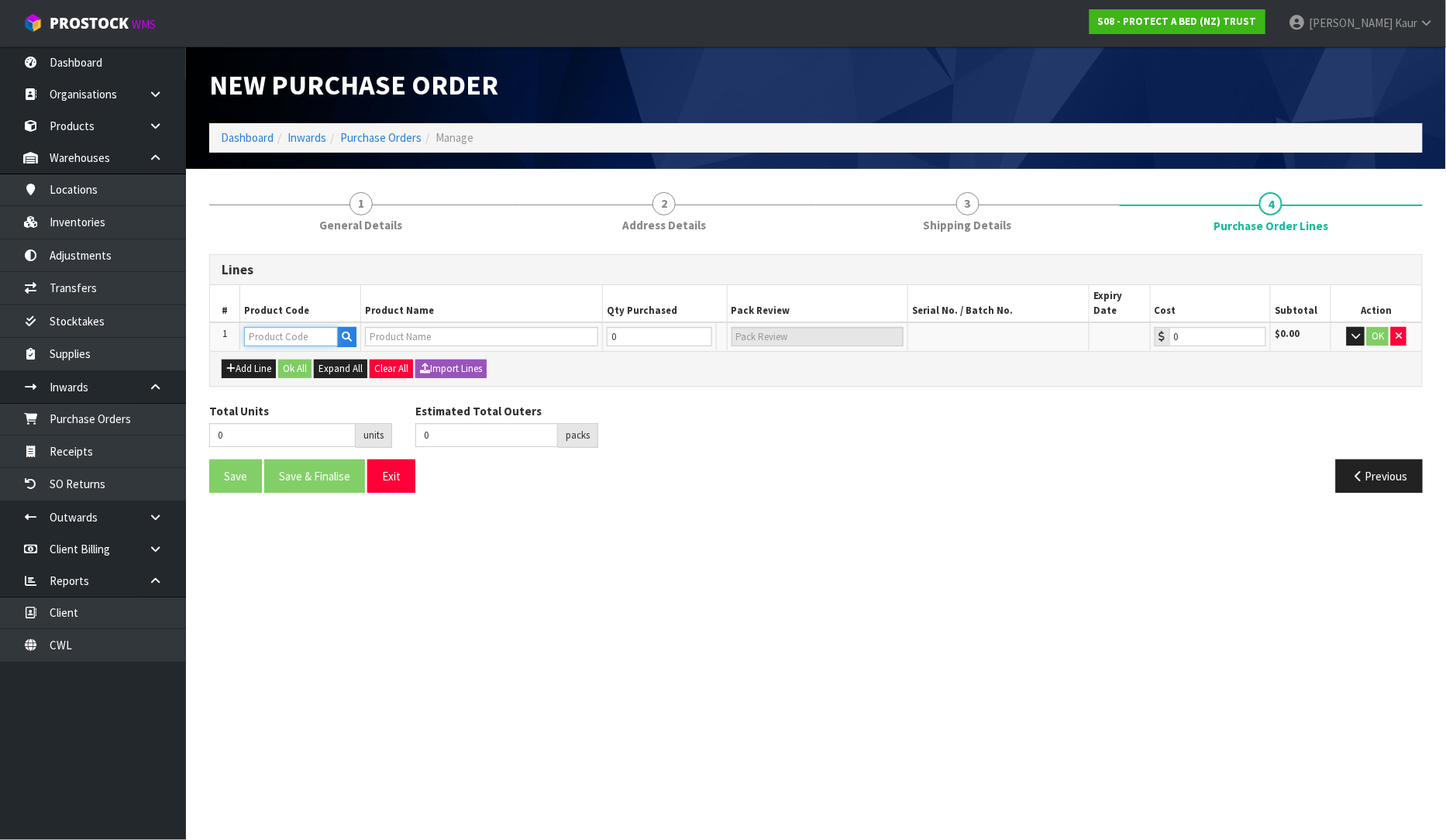
click at [275, 327] on input "text" at bounding box center [291, 336] width 94 height 20
click at [297, 327] on input "text" at bounding box center [291, 336] width 94 height 20
type input "F0590KGN"
click at [328, 351] on link "F0590KGN 0" at bounding box center [307, 347] width 123 height 21
type input "F0590KGN0"
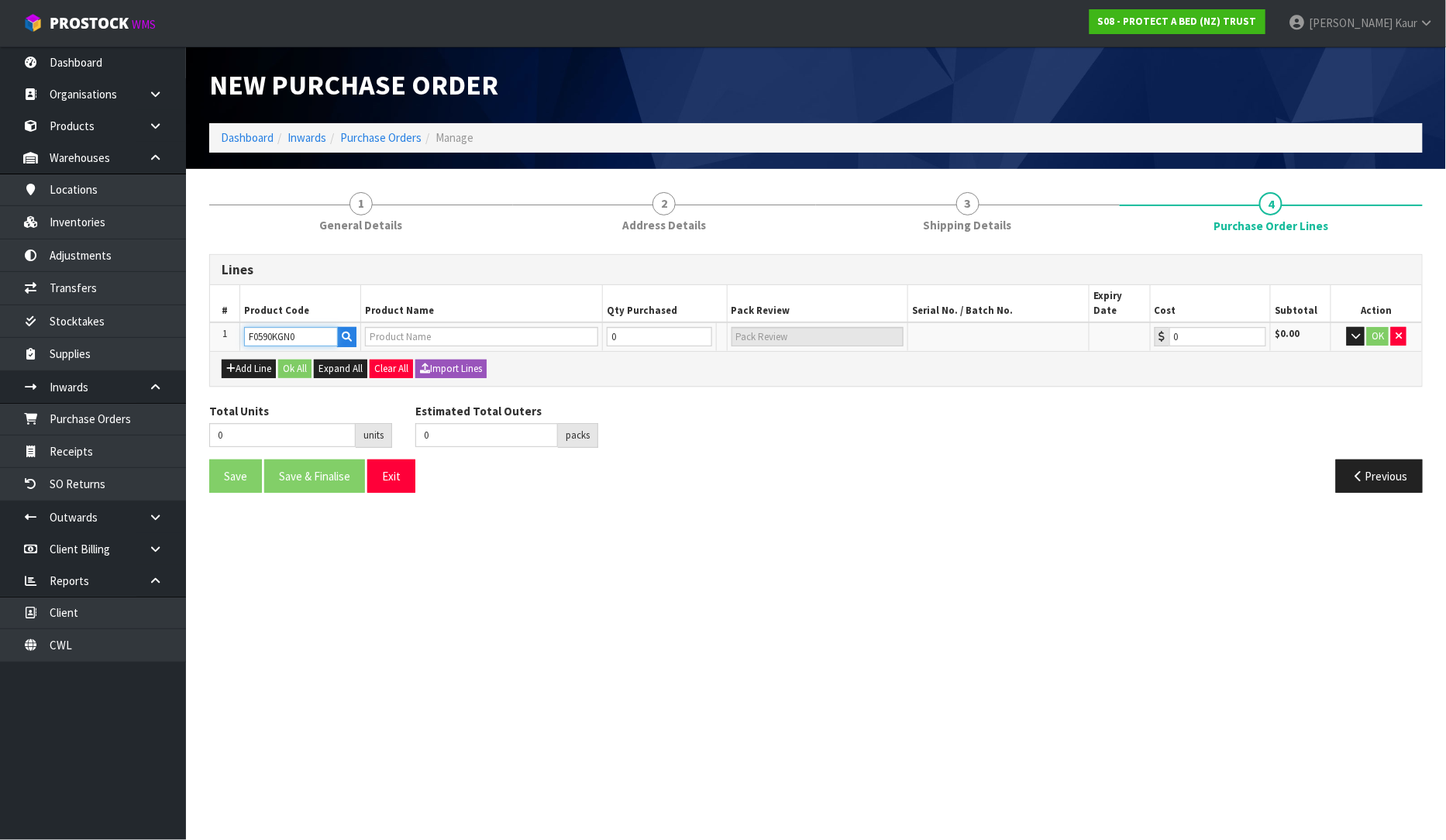
type input "SUPREME FRESCHE BXD MP NZ KNG"
type input "0.00"
click at [678, 327] on input "0" at bounding box center [651, 336] width 95 height 20
type input "1"
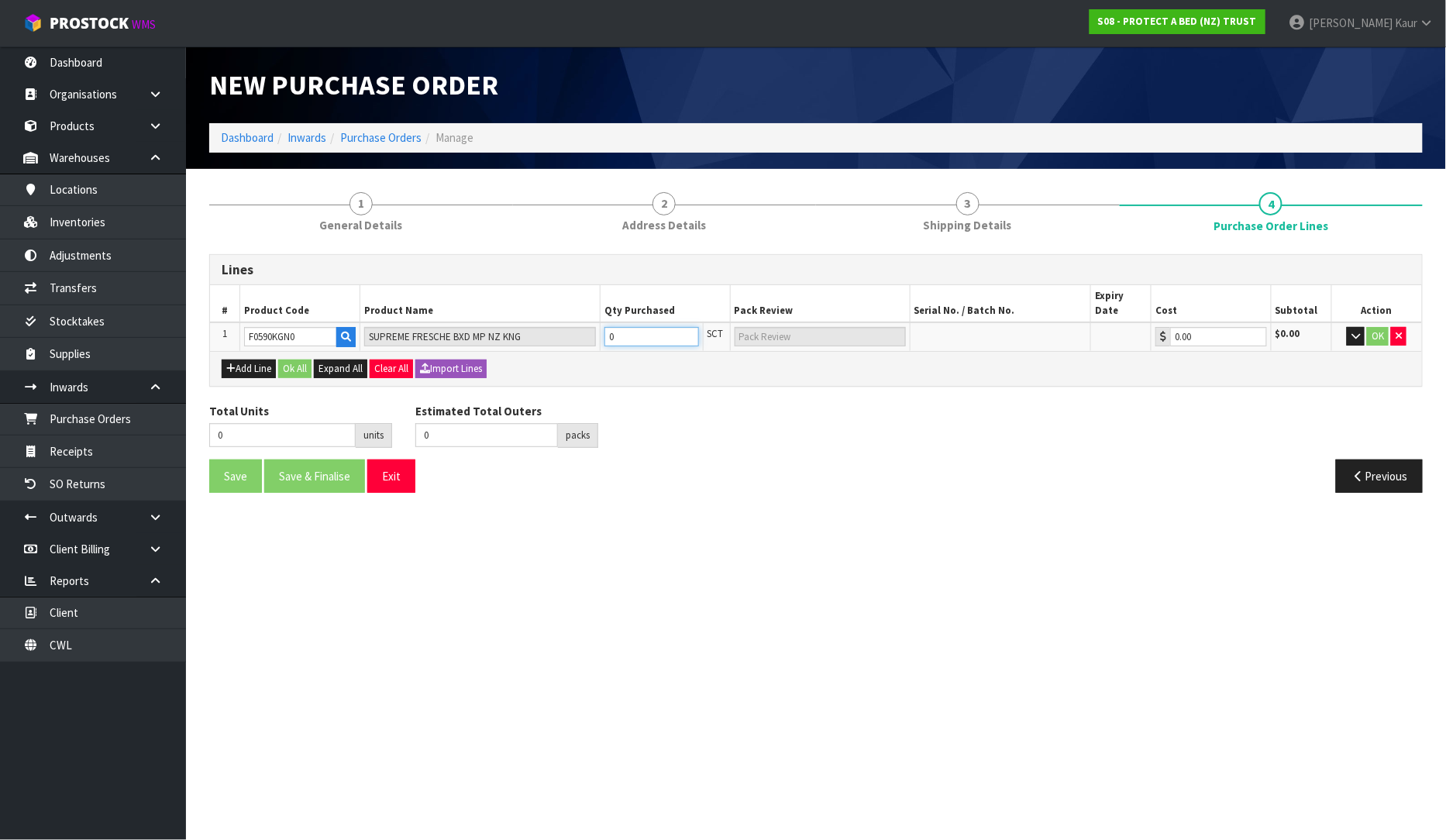
type input "1 SCT"
type input "1"
click at [1376, 327] on button "OK" at bounding box center [1378, 335] width 21 height 19
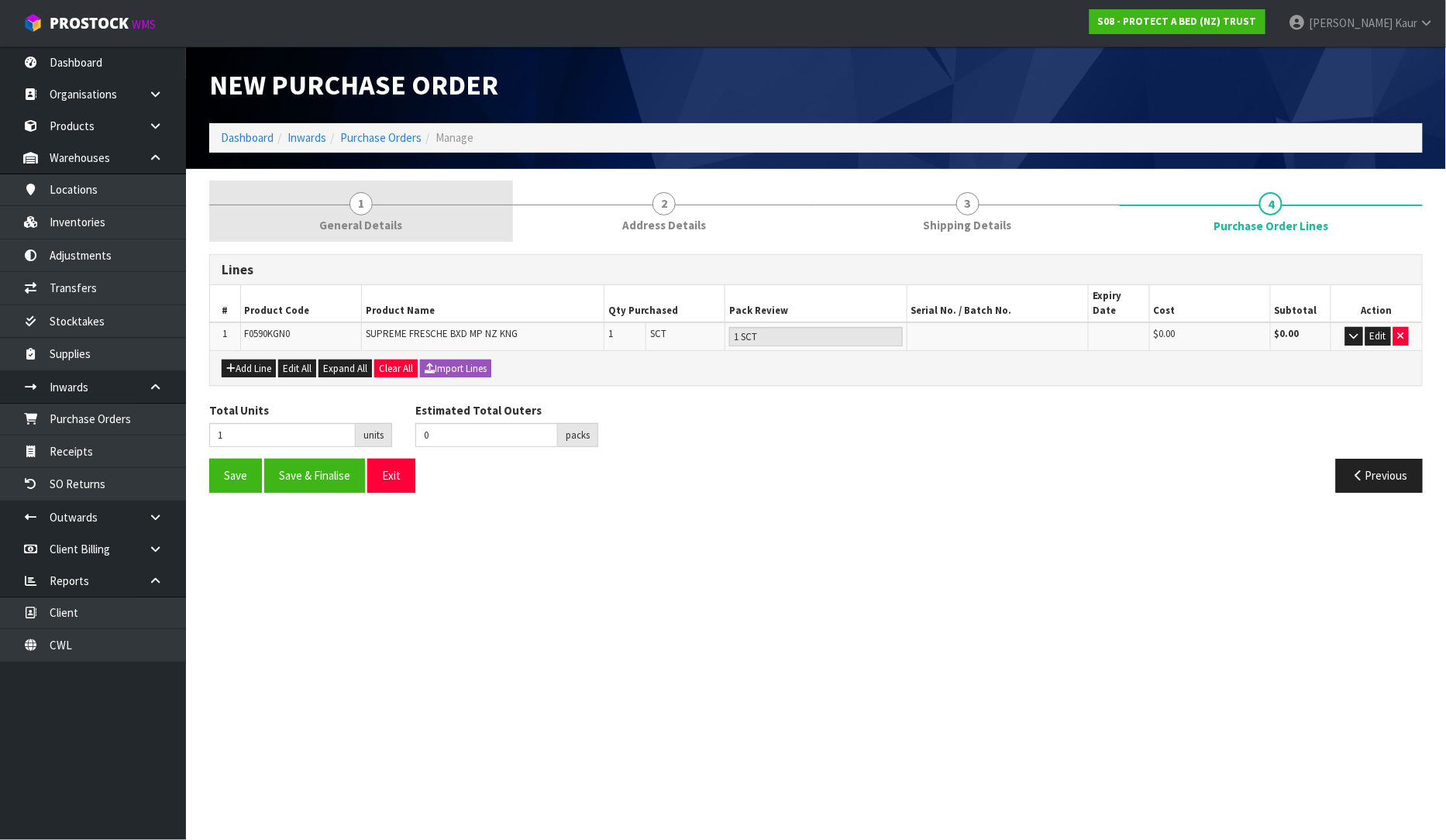
click at [389, 223] on span "General Details" at bounding box center [361, 225] width 83 height 16
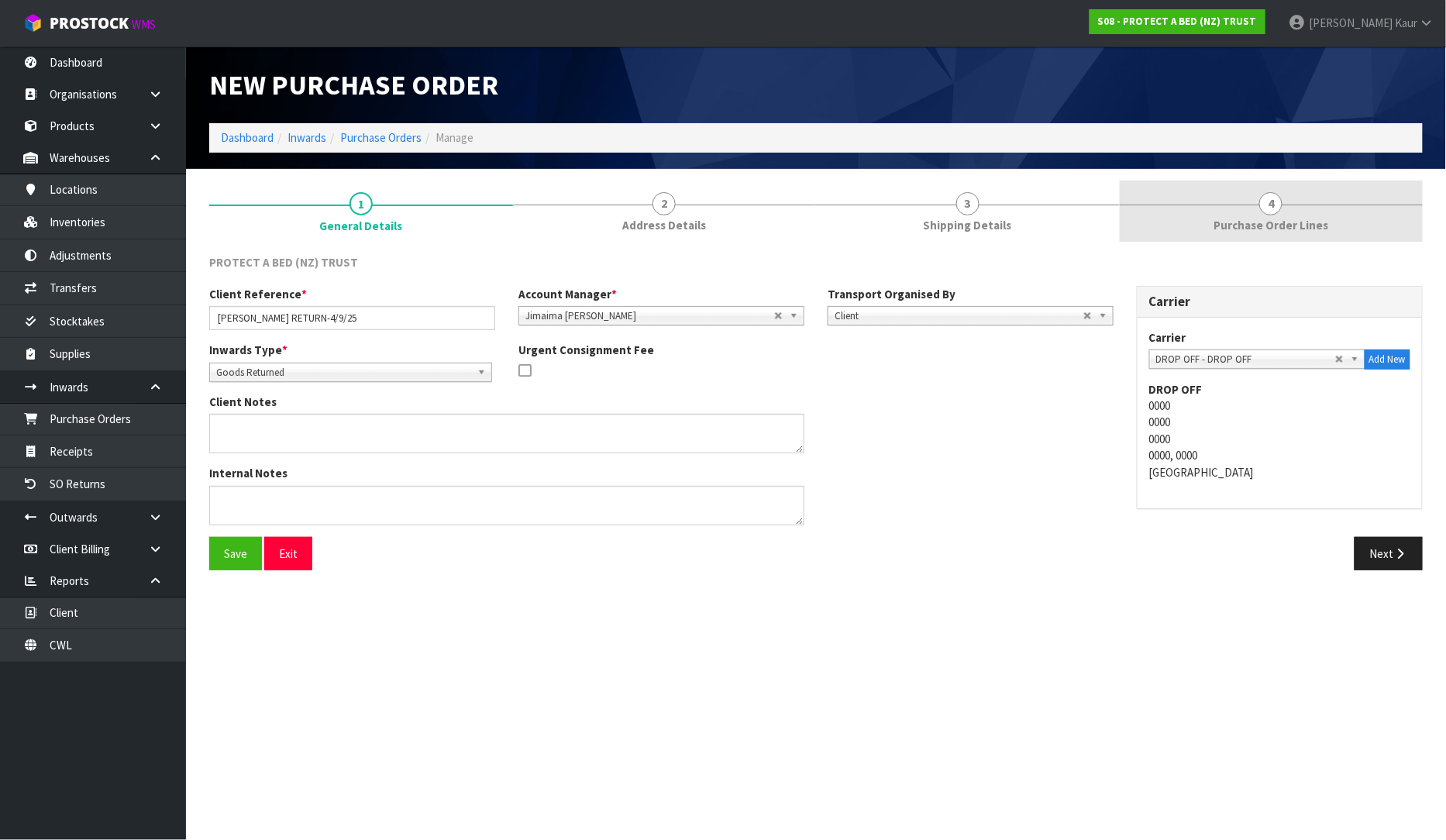
click at [1266, 211] on span "4" at bounding box center [1271, 204] width 23 height 23
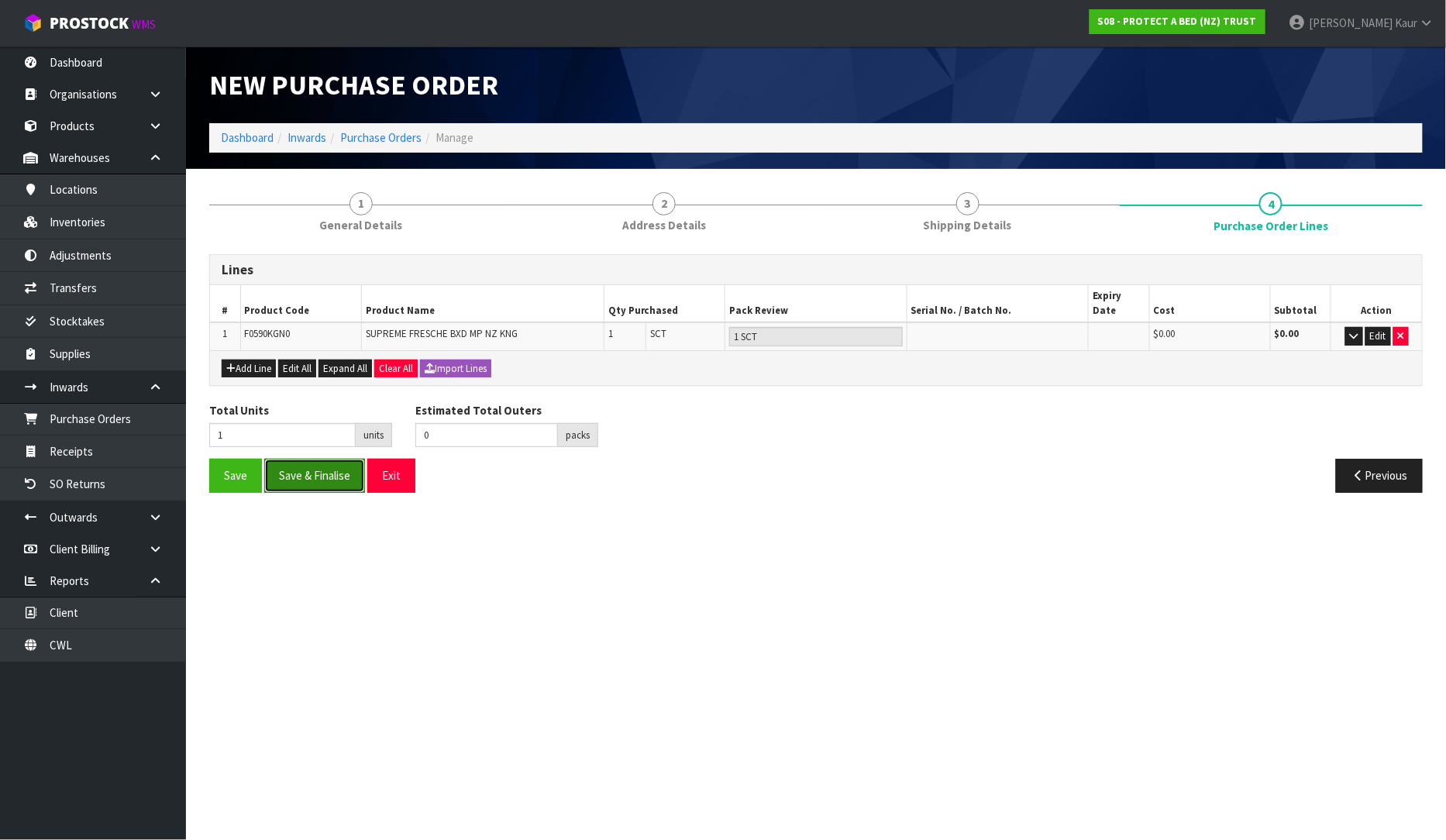
click at [312, 471] on button "Save & Finalise" at bounding box center [314, 475] width 101 height 33
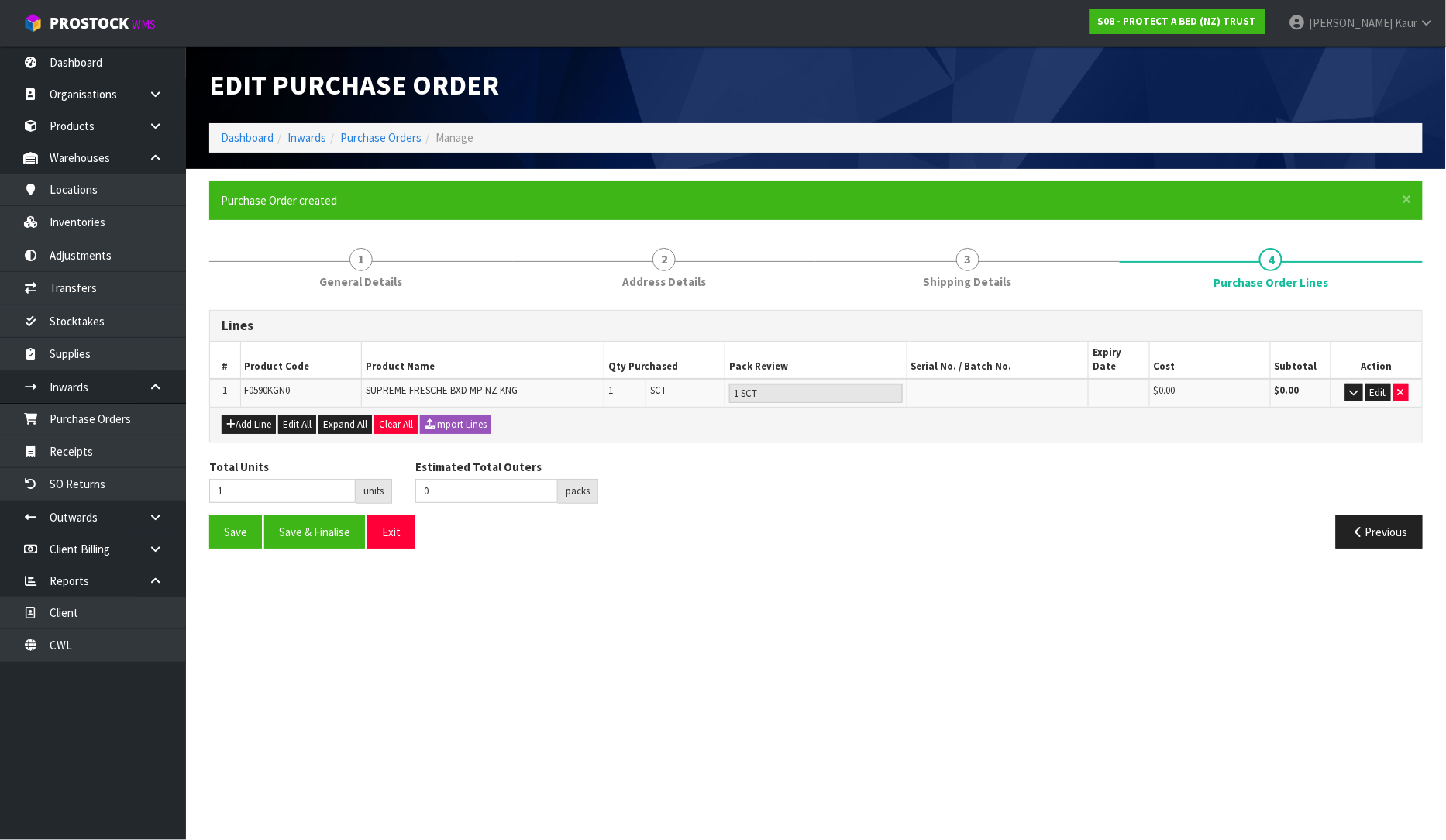
type input "0"
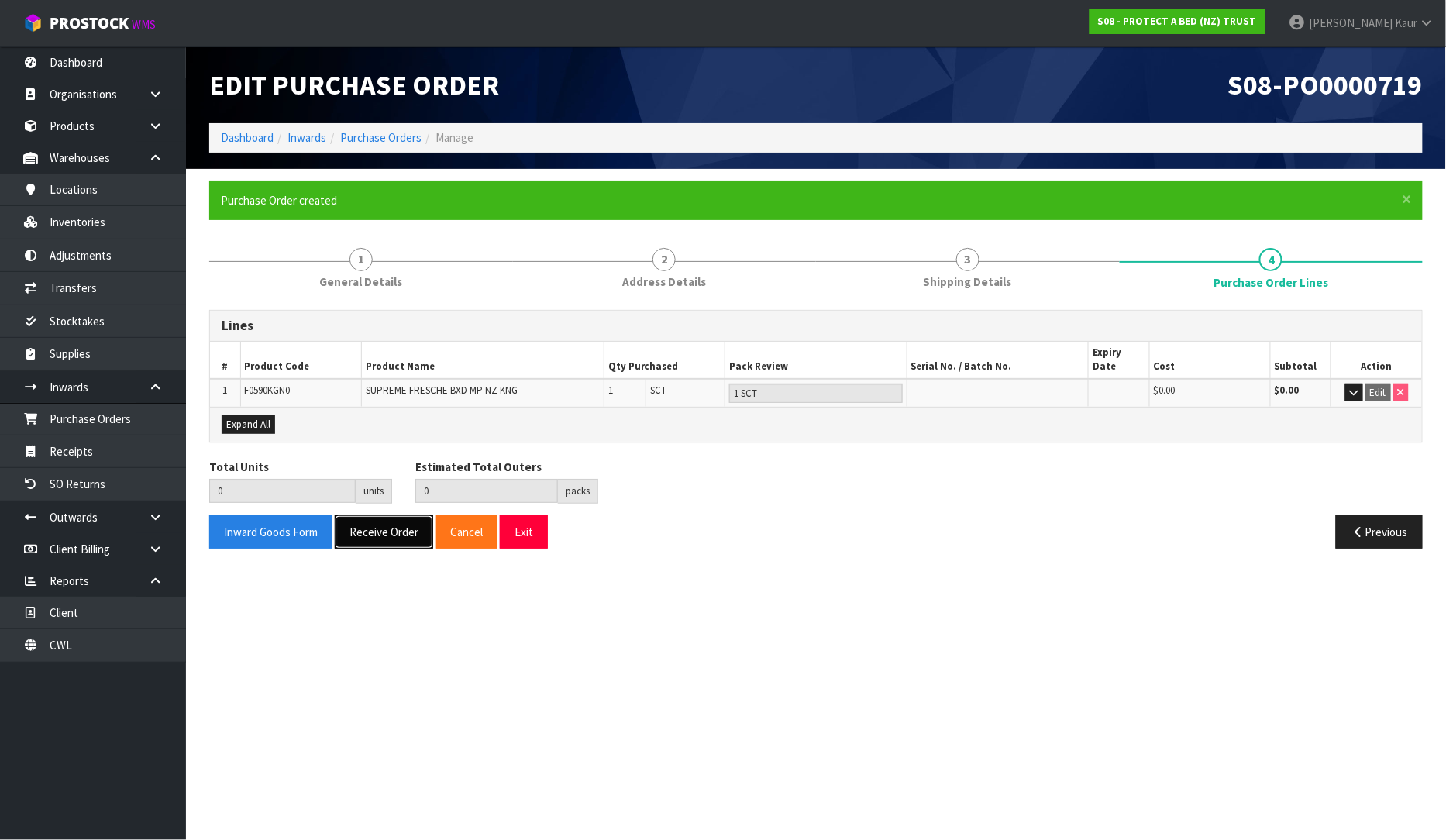
click at [381, 515] on button "Receive Order" at bounding box center [384, 531] width 98 height 33
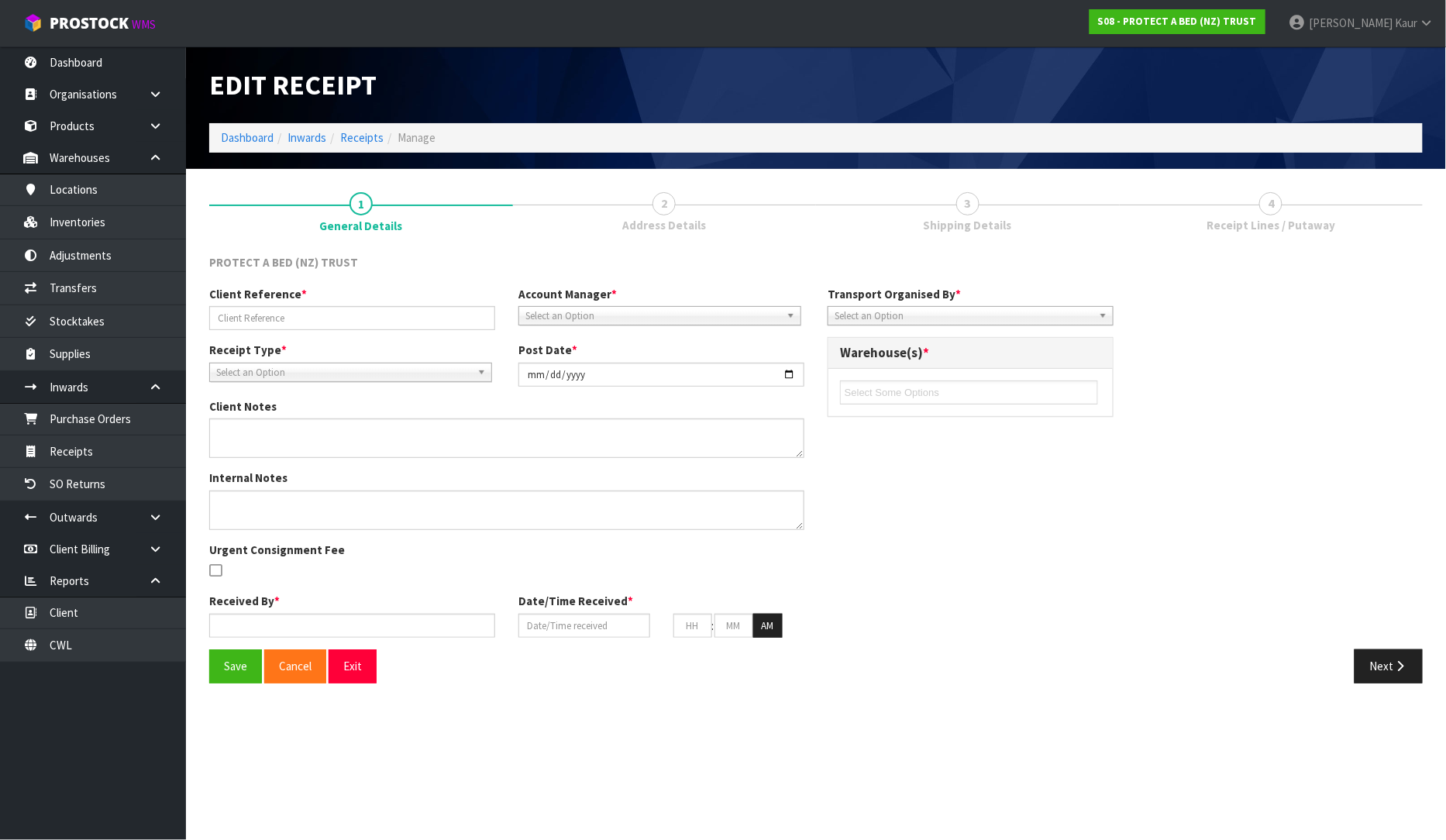
type input "[PERSON_NAME] RETURN-4/9/25"
type input "[DATE]"
type input "[PERSON_NAME]"
type input "[DATE]"
type input "12"
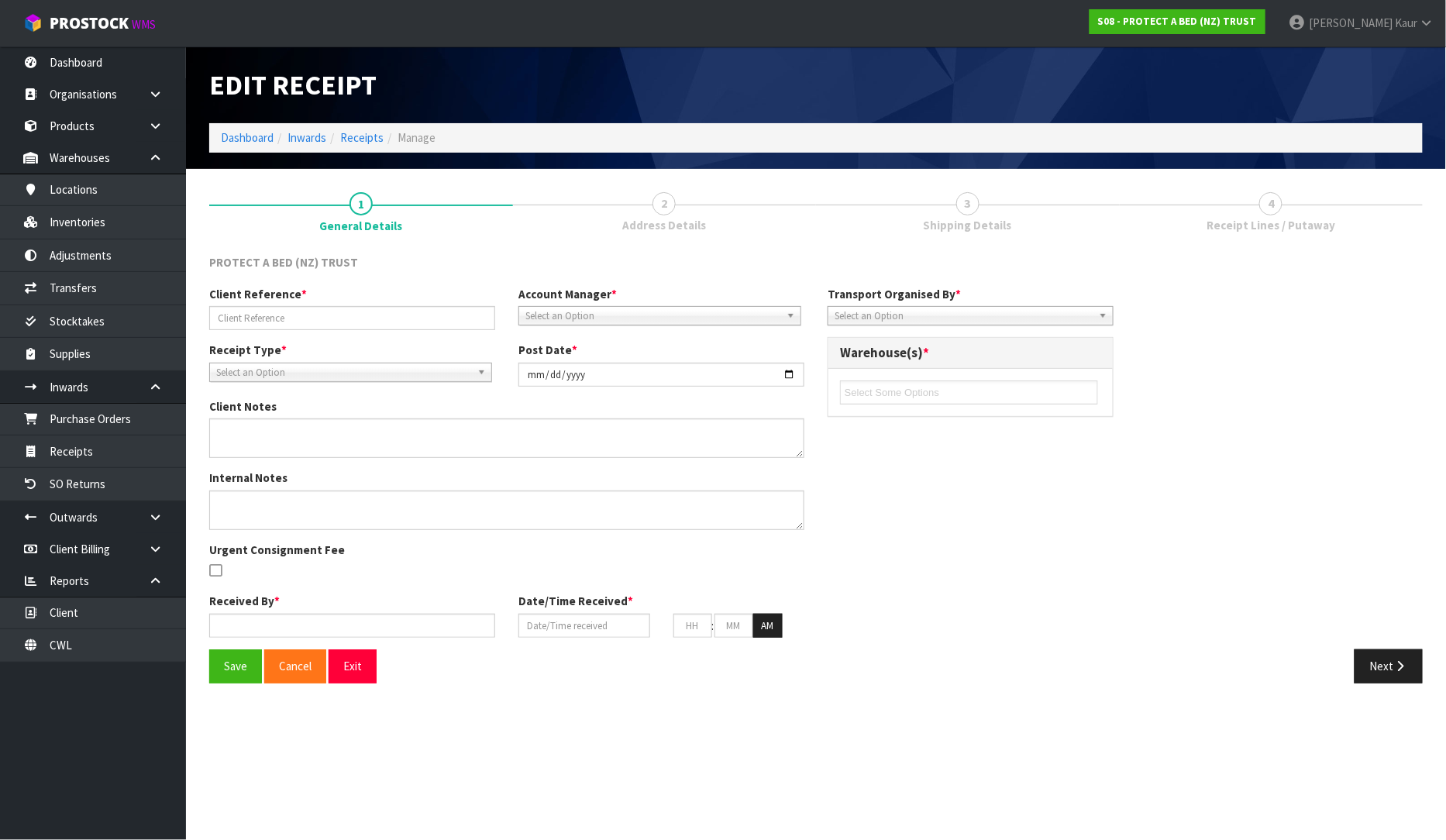
type input "30"
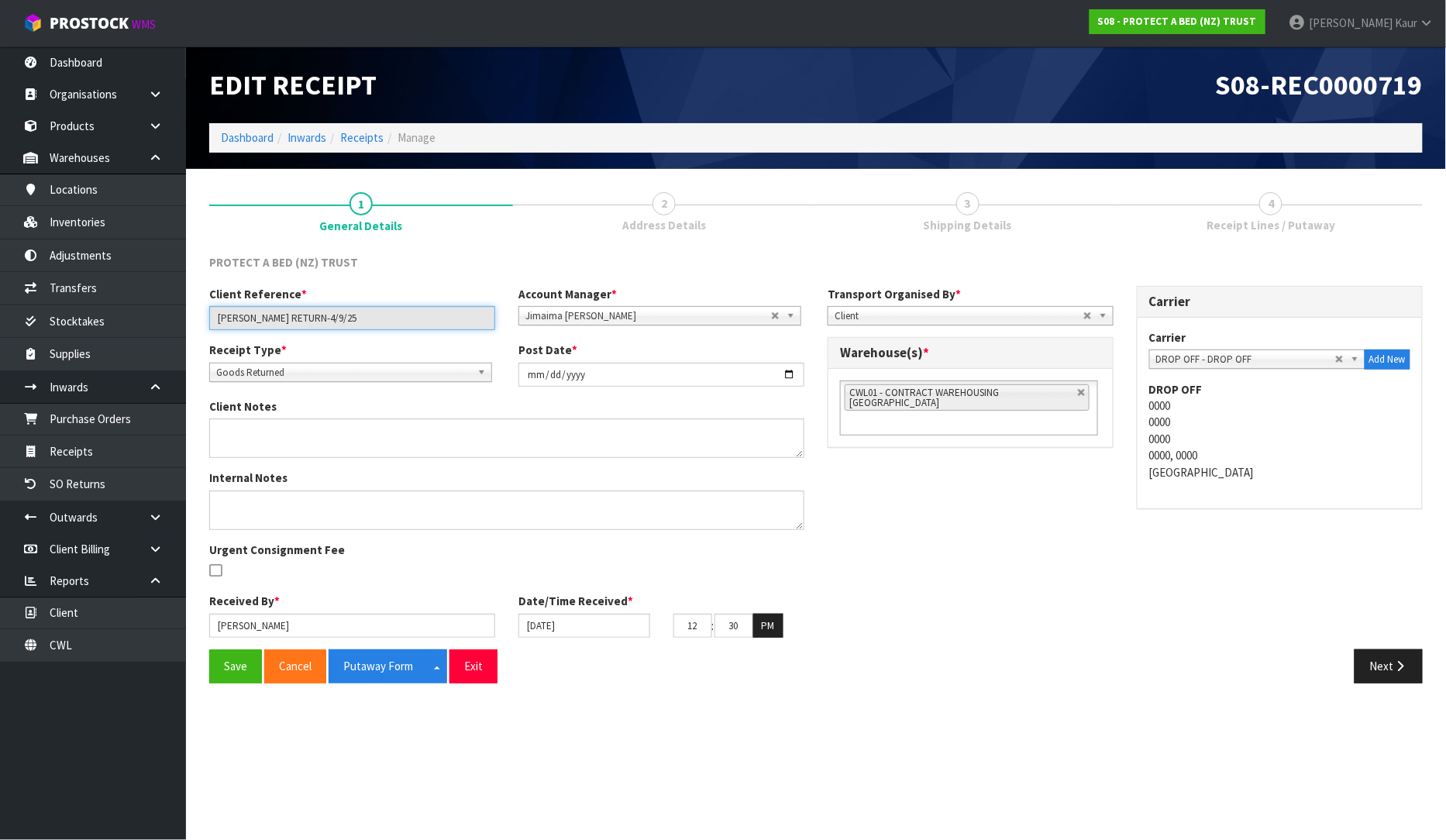
drag, startPoint x: 336, startPoint y: 319, endPoint x: 228, endPoint y: 335, distance: 109.2
click at [175, 320] on body "Toggle navigation ProStock WMS S08 - PROTECT A BED (NZ) TRUST [PERSON_NAME] Log…" at bounding box center [723, 420] width 1446 height 840
click at [118, 211] on link "Inventories" at bounding box center [93, 222] width 186 height 32
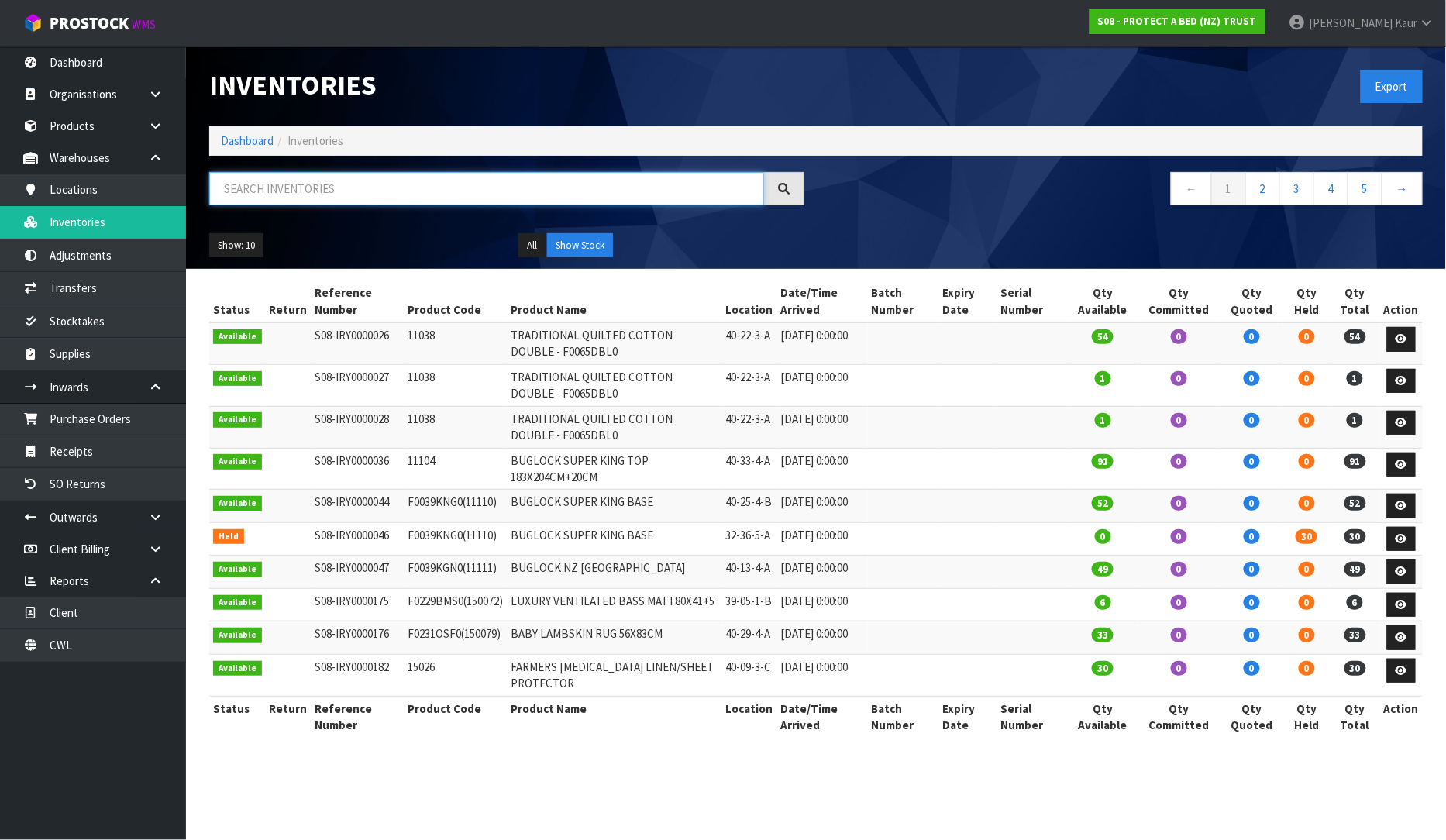
click at [372, 176] on input "text" at bounding box center [487, 188] width 555 height 33
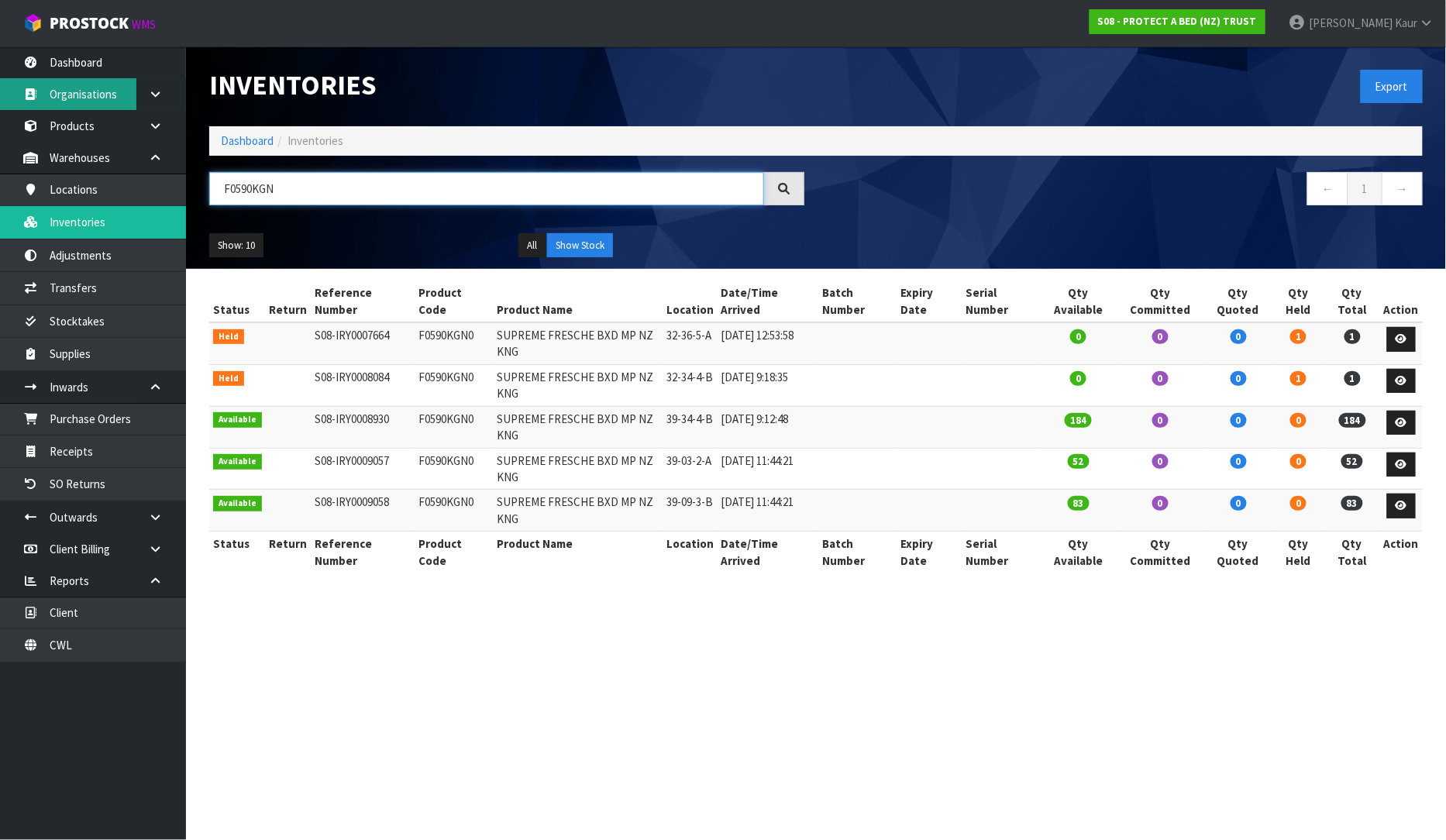
type input "F0590KGN"
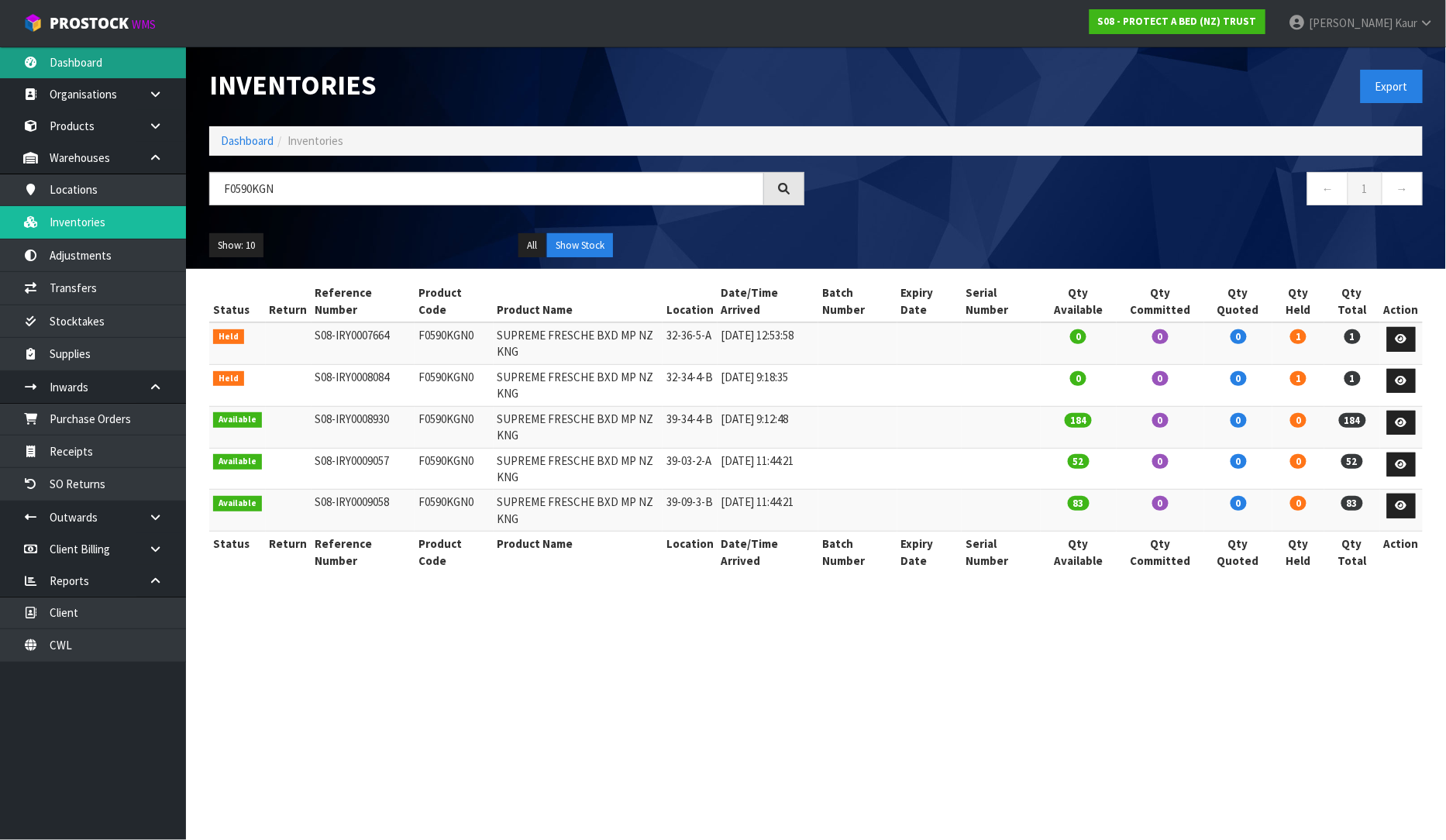
click at [117, 53] on link "Dashboard" at bounding box center [93, 63] width 186 height 32
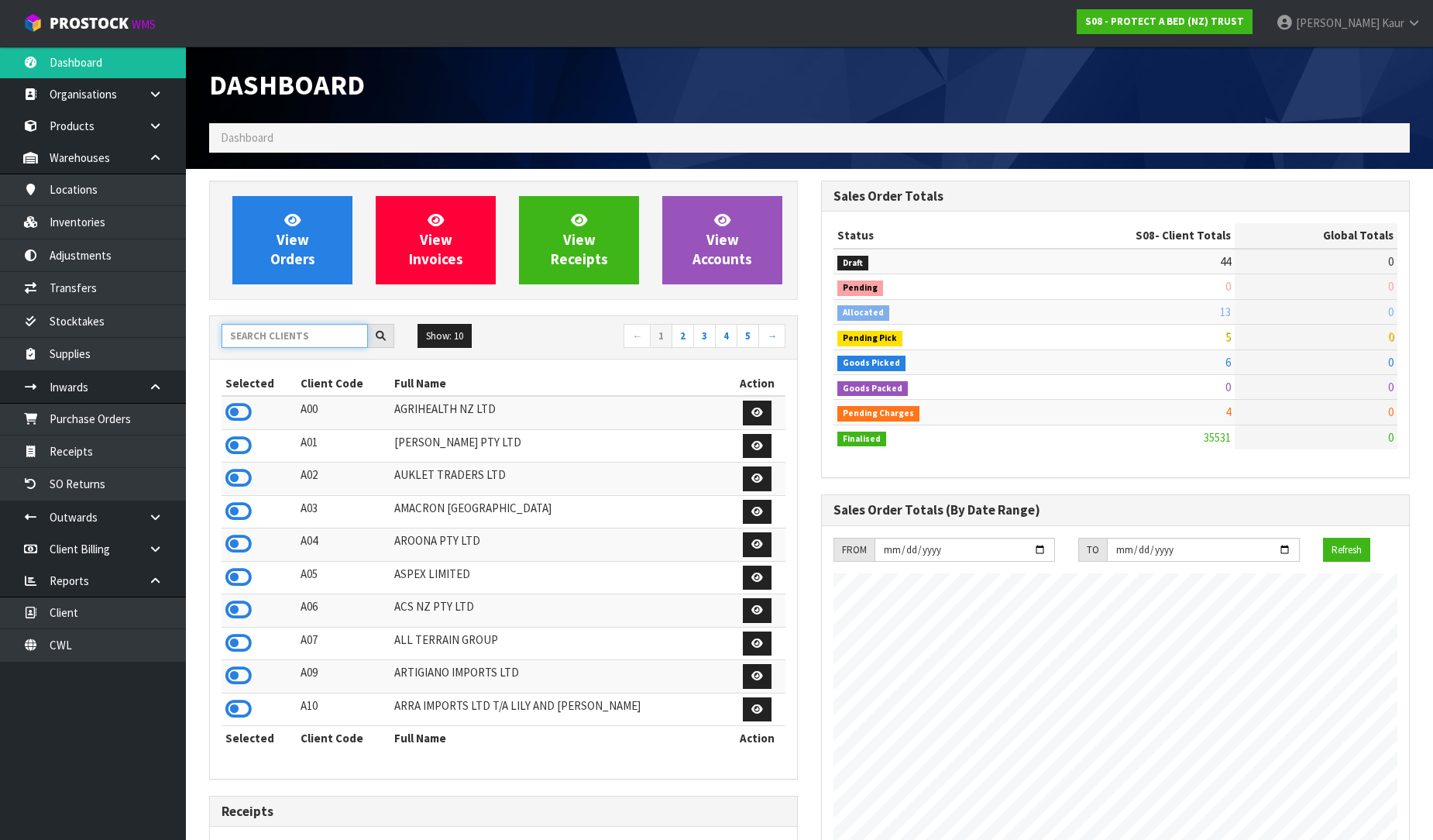
scroll to position [966, 612]
click at [273, 345] on input "text" at bounding box center [295, 335] width 147 height 24
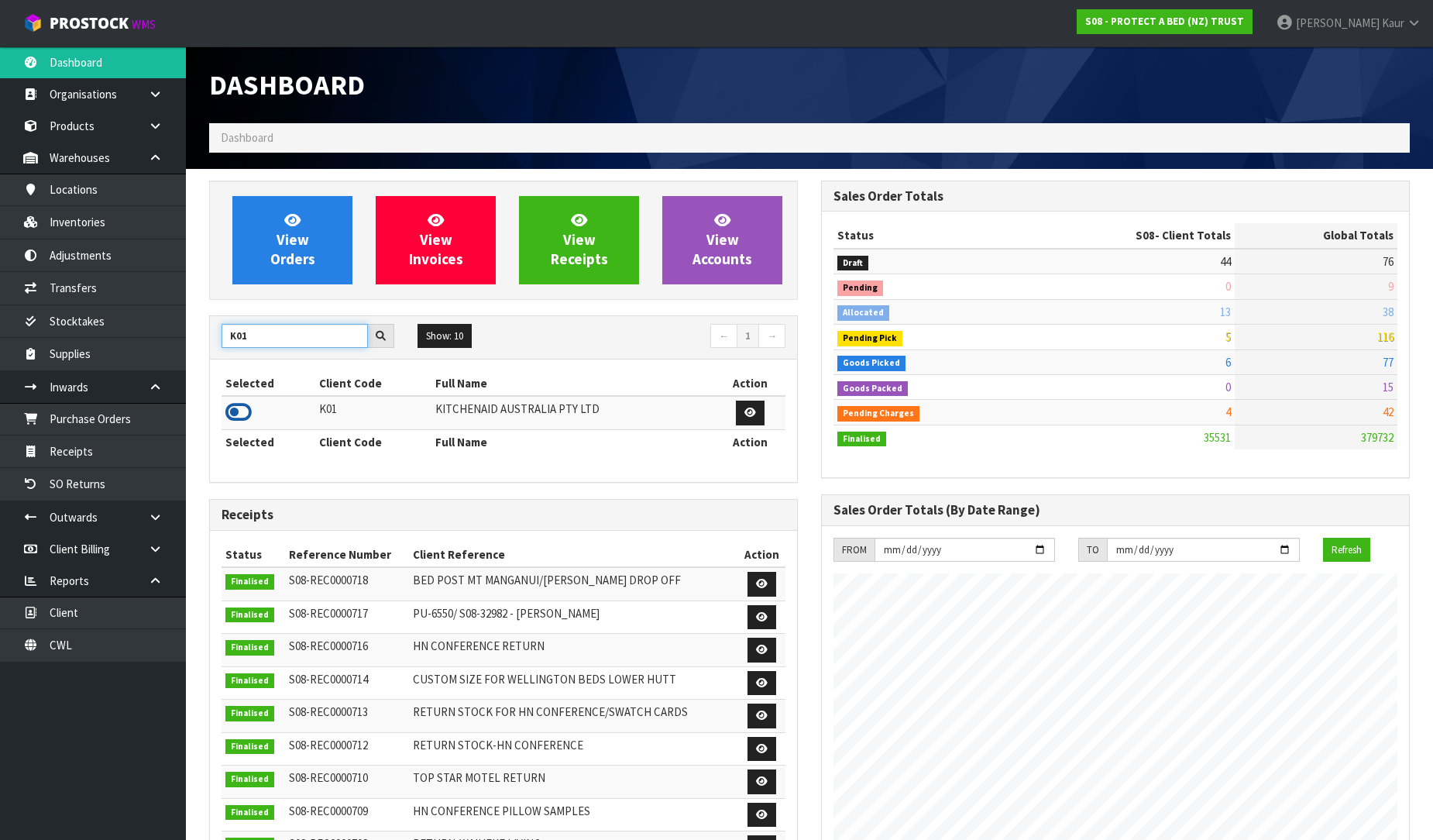
type input "K01"
click at [230, 408] on icon at bounding box center [238, 412] width 26 height 23
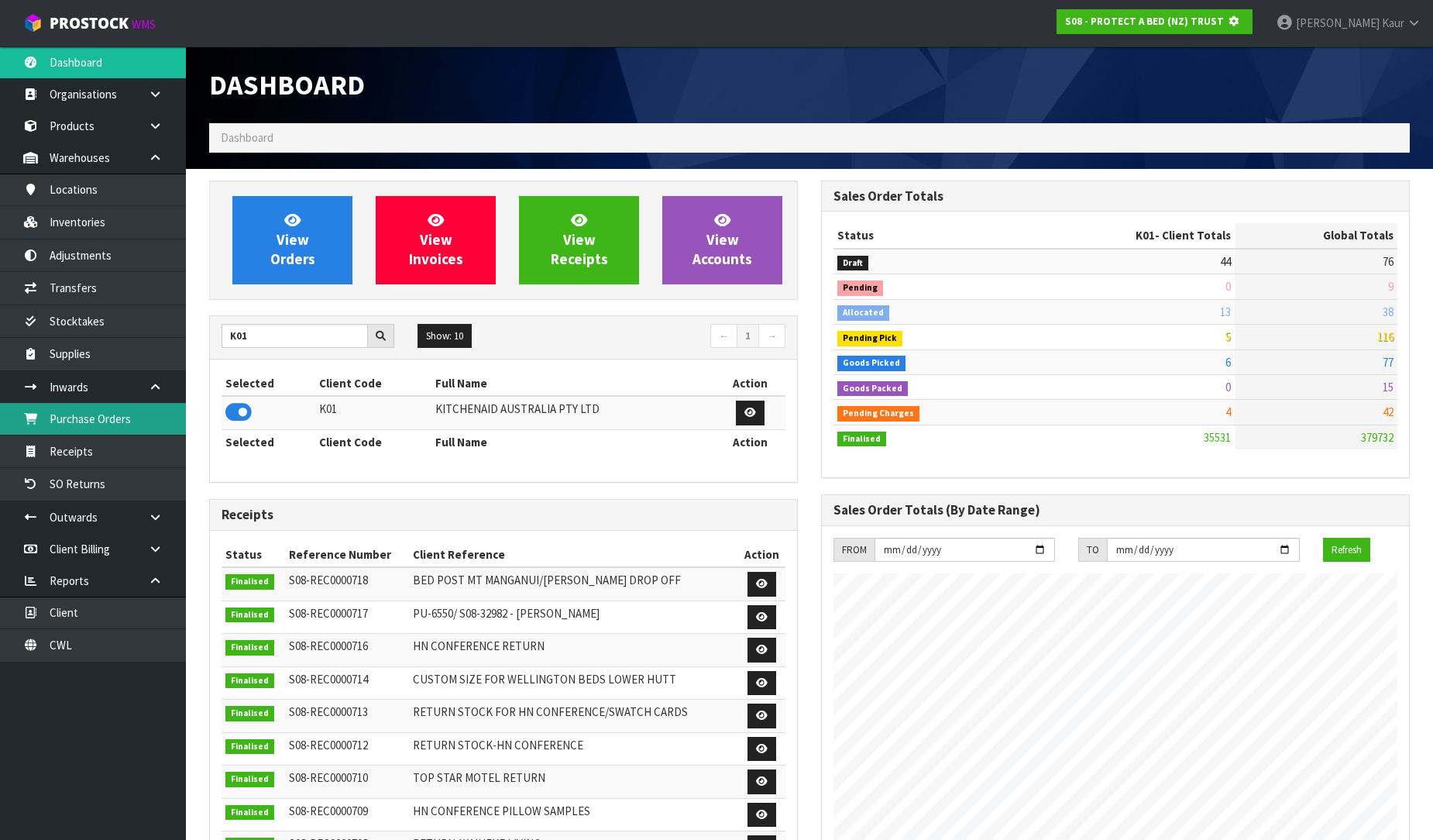
scroll to position [966, 612]
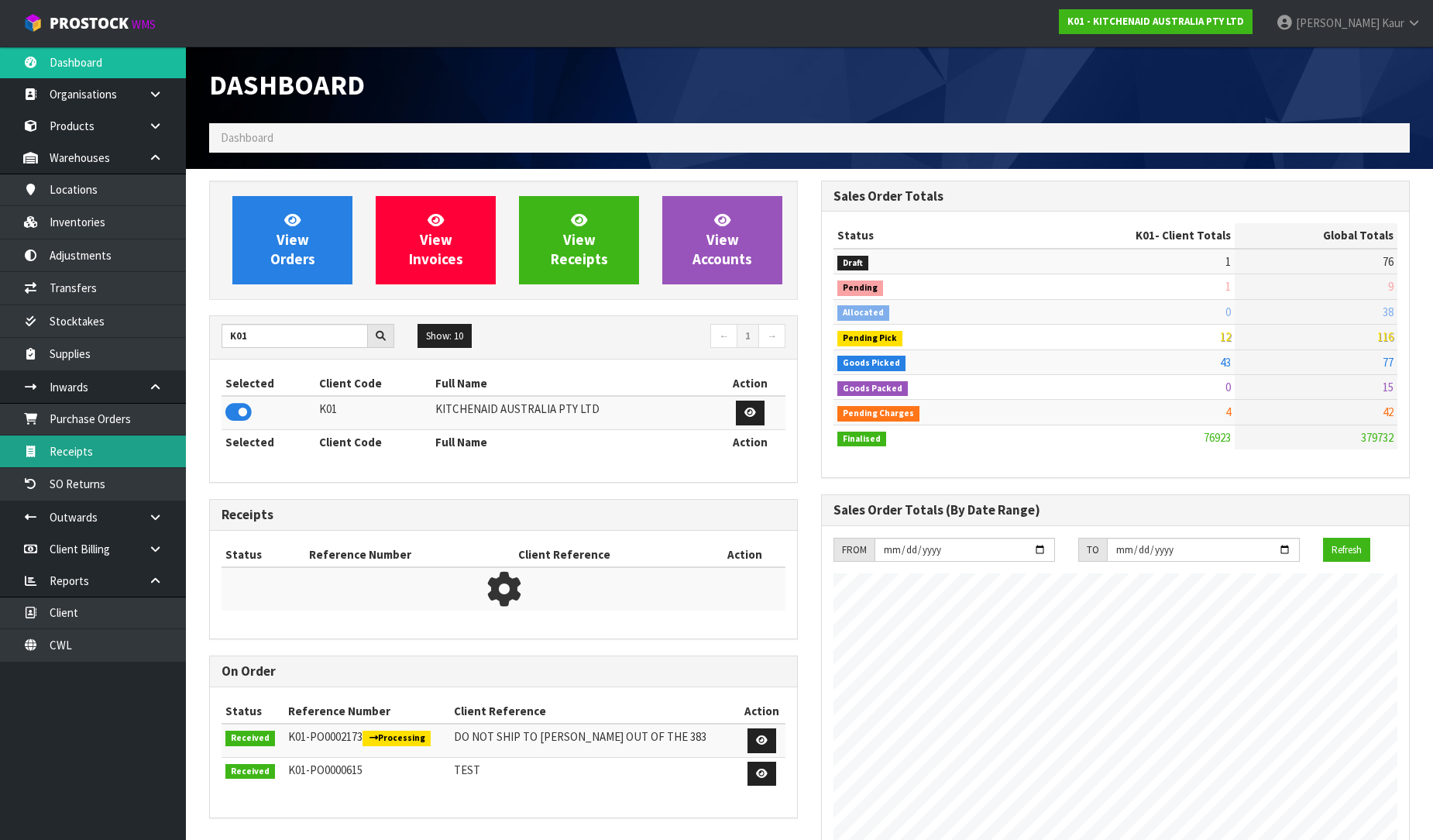
click at [110, 448] on link "Receipts" at bounding box center [93, 452] width 186 height 32
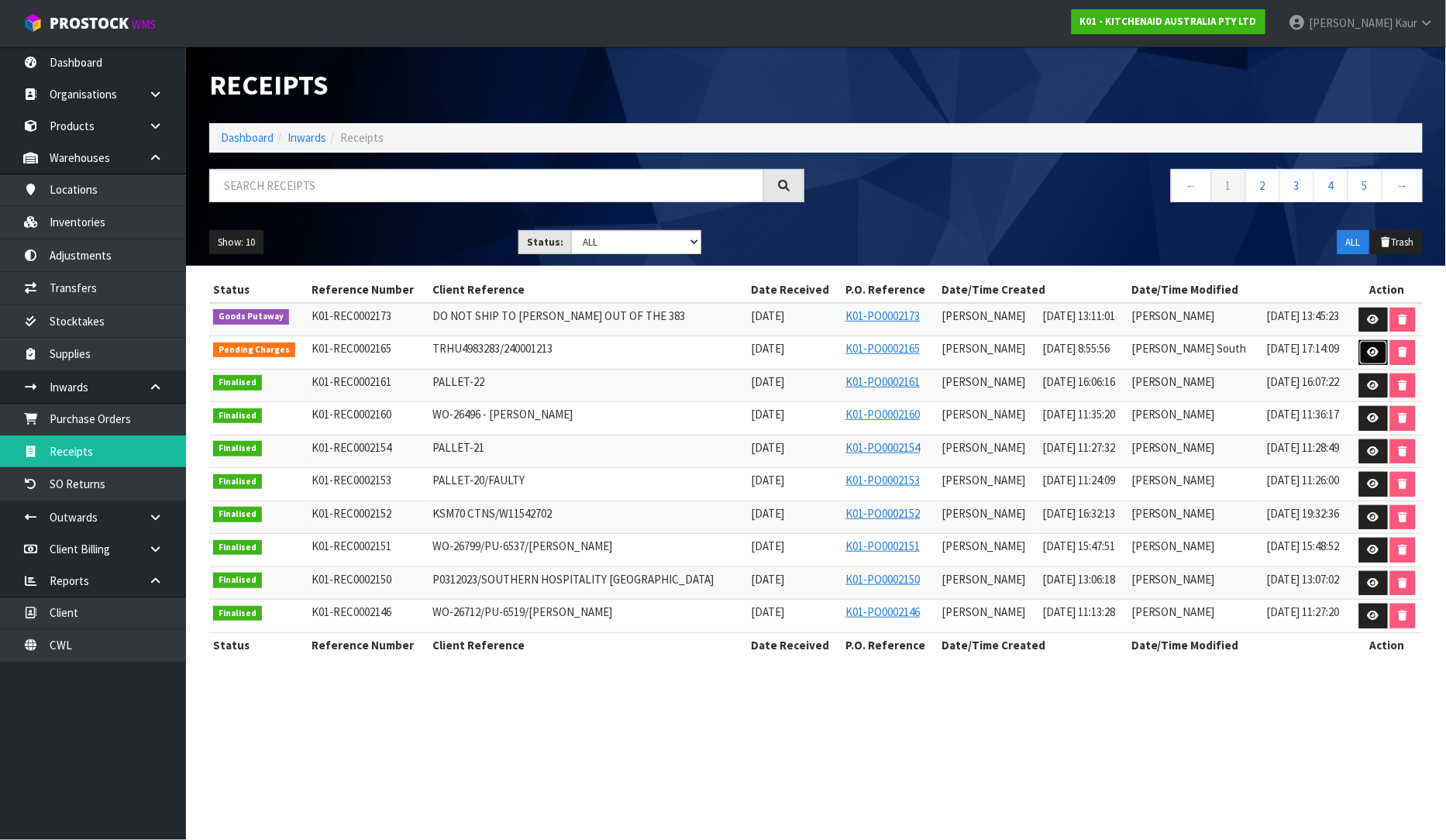
click at [1375, 352] on icon at bounding box center [1373, 352] width 12 height 10
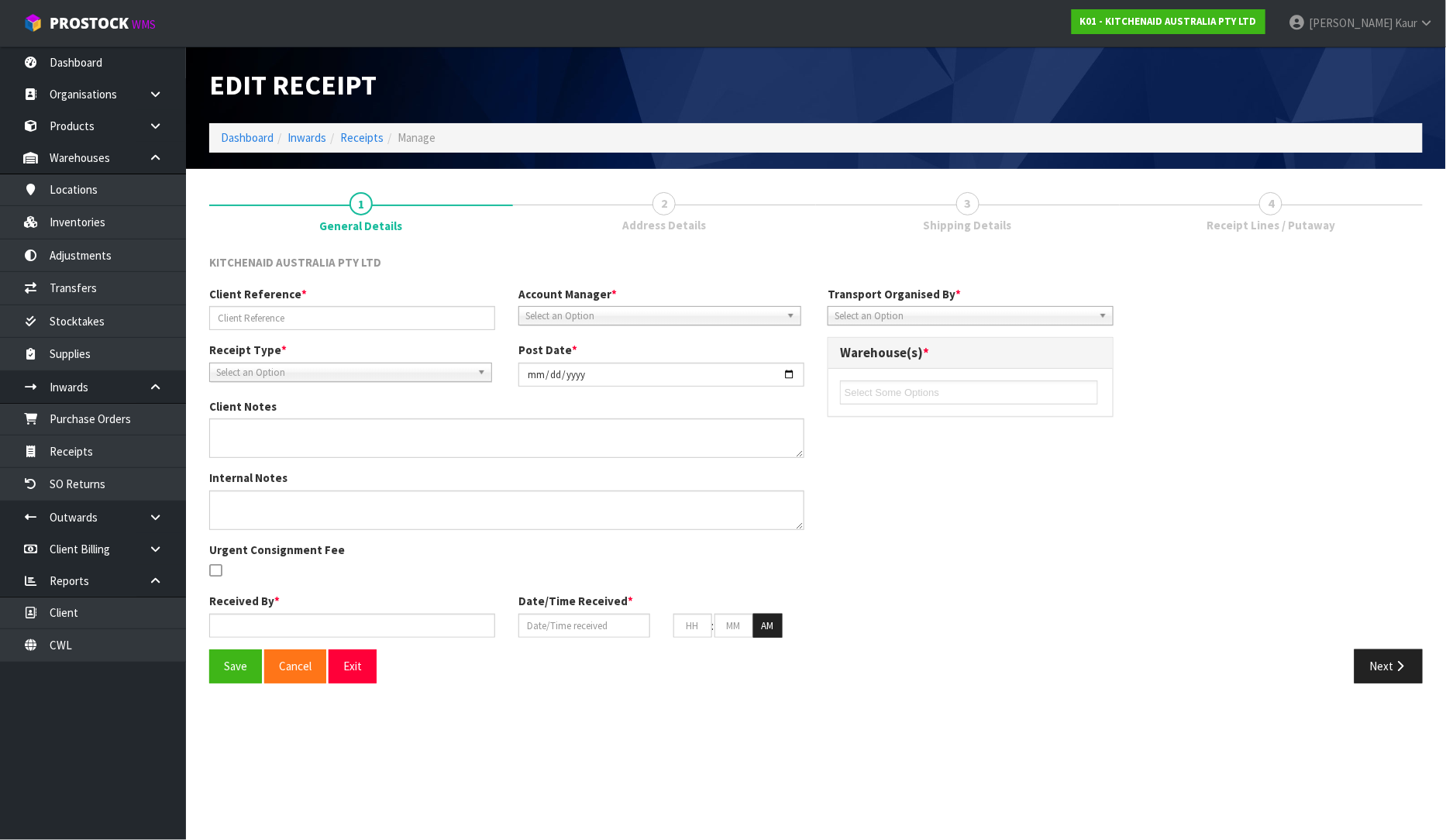
type input "TRHU4983283/240001213"
type input "[DATE]"
type textarea "DAMAGES WE2632651 OUTER CARTON, PICTURE CARTON DAMAGED FOAM AND MACHINE ARE OK"
type textarea "DEMMURAGE CHARGES- 1 DAY. ([PERSON_NAME]) I ACCEPTED GO TO PAY AND BILL TO CWL …"
type input "[PERSON_NAME]"
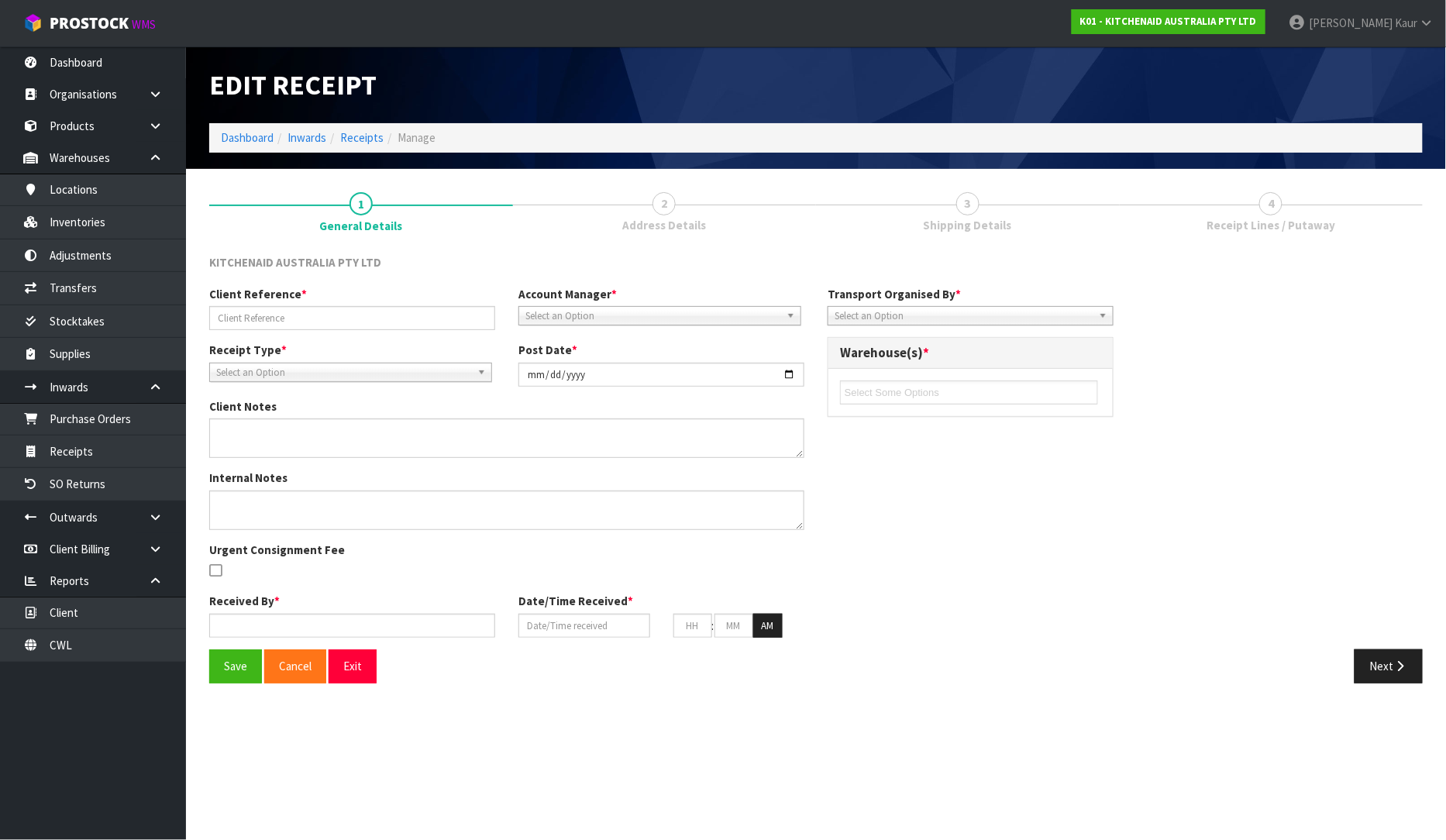
type input "[DATE]"
type input "08"
type input "55"
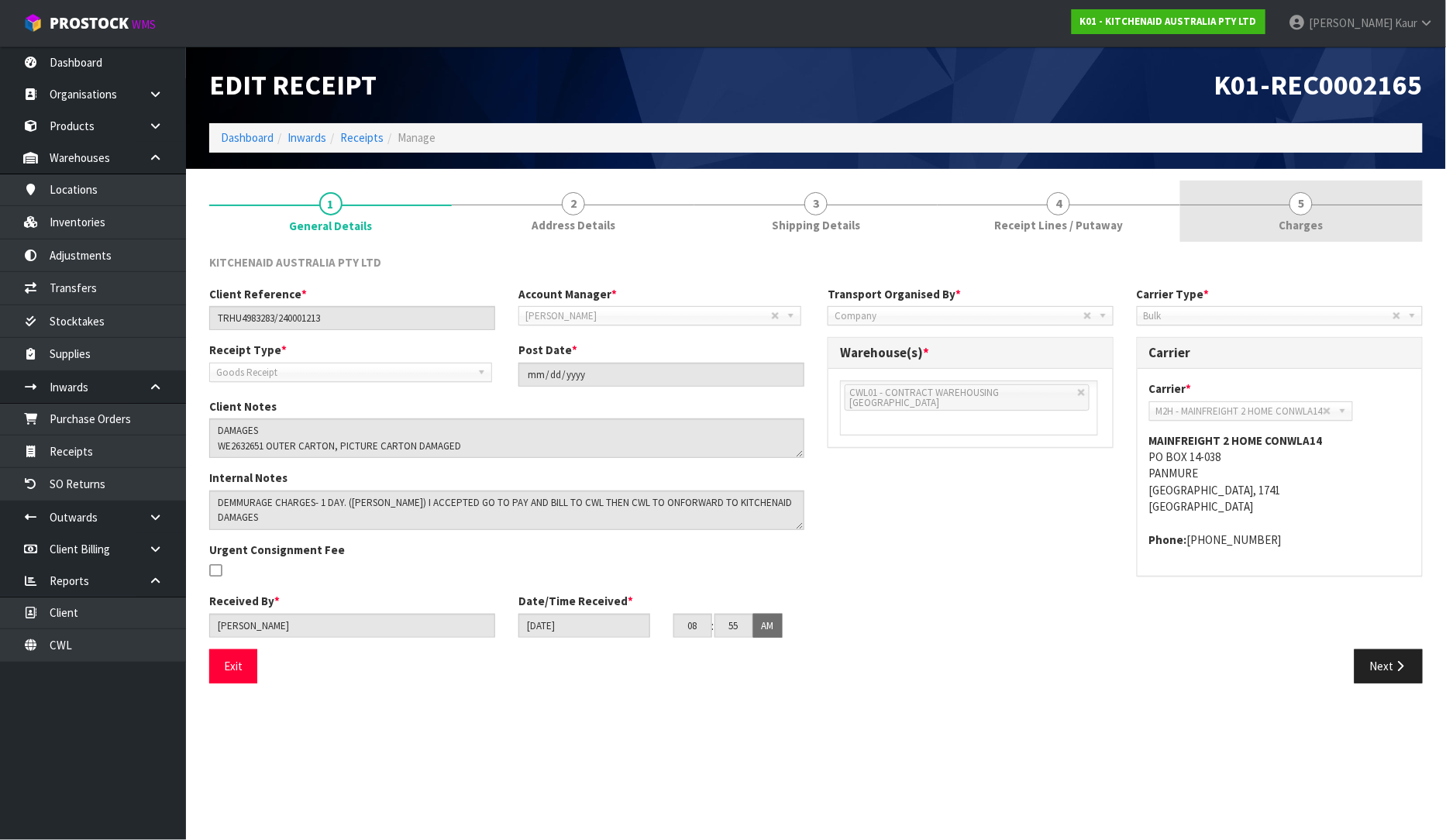
click at [1295, 221] on span "Charges" at bounding box center [1301, 225] width 44 height 16
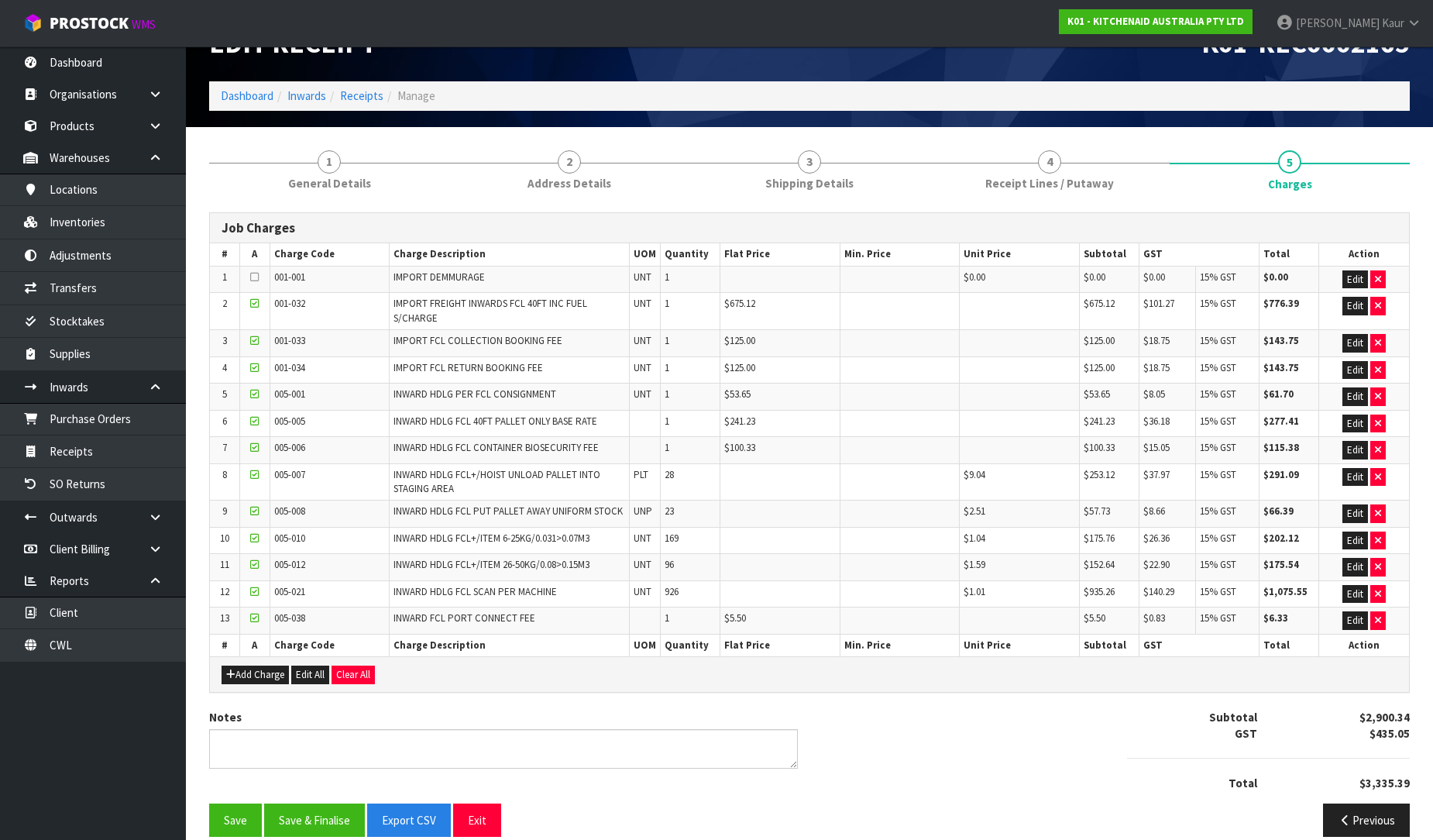
scroll to position [64, 0]
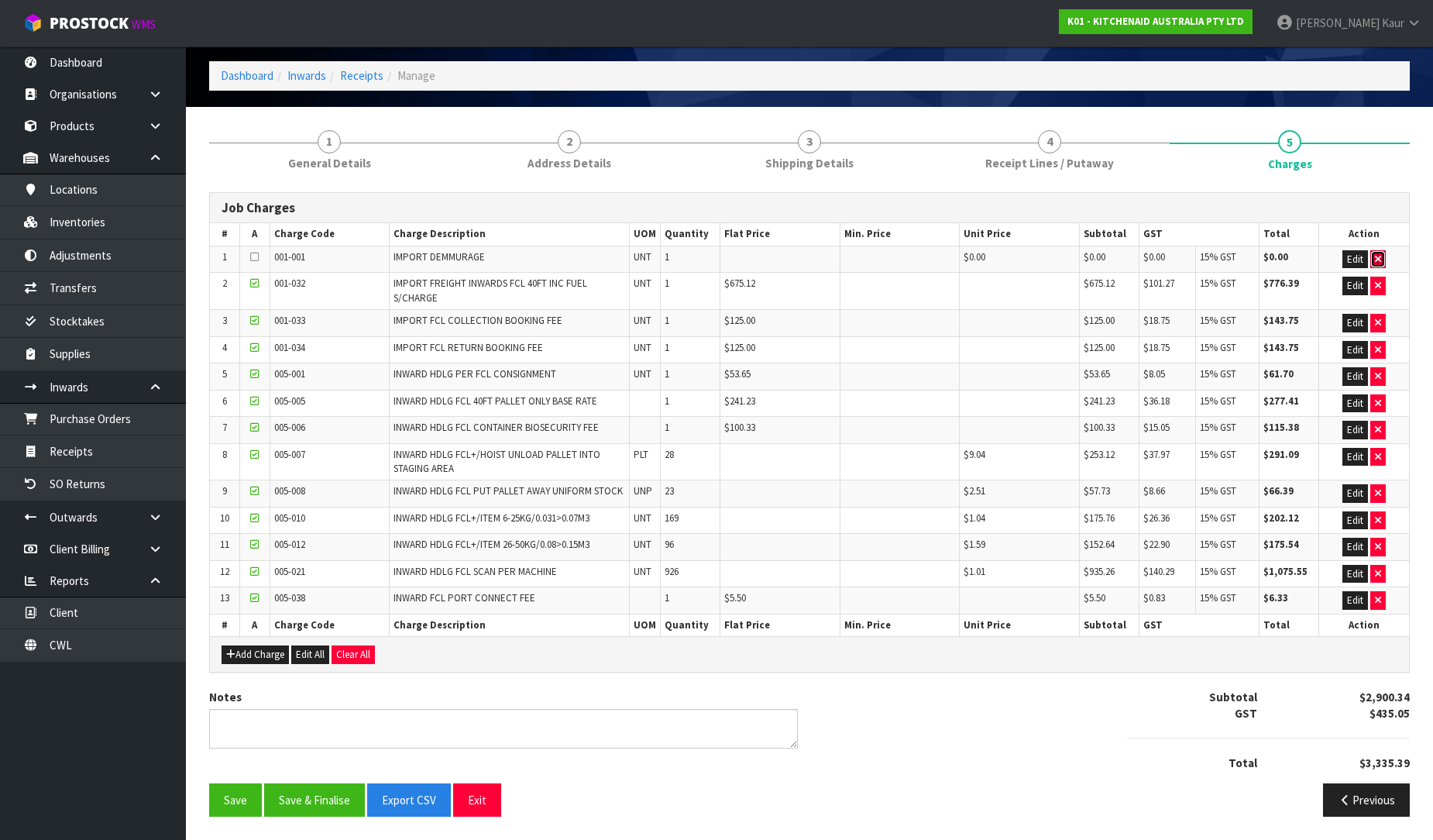
click at [1382, 251] on button "button" at bounding box center [1378, 259] width 15 height 19
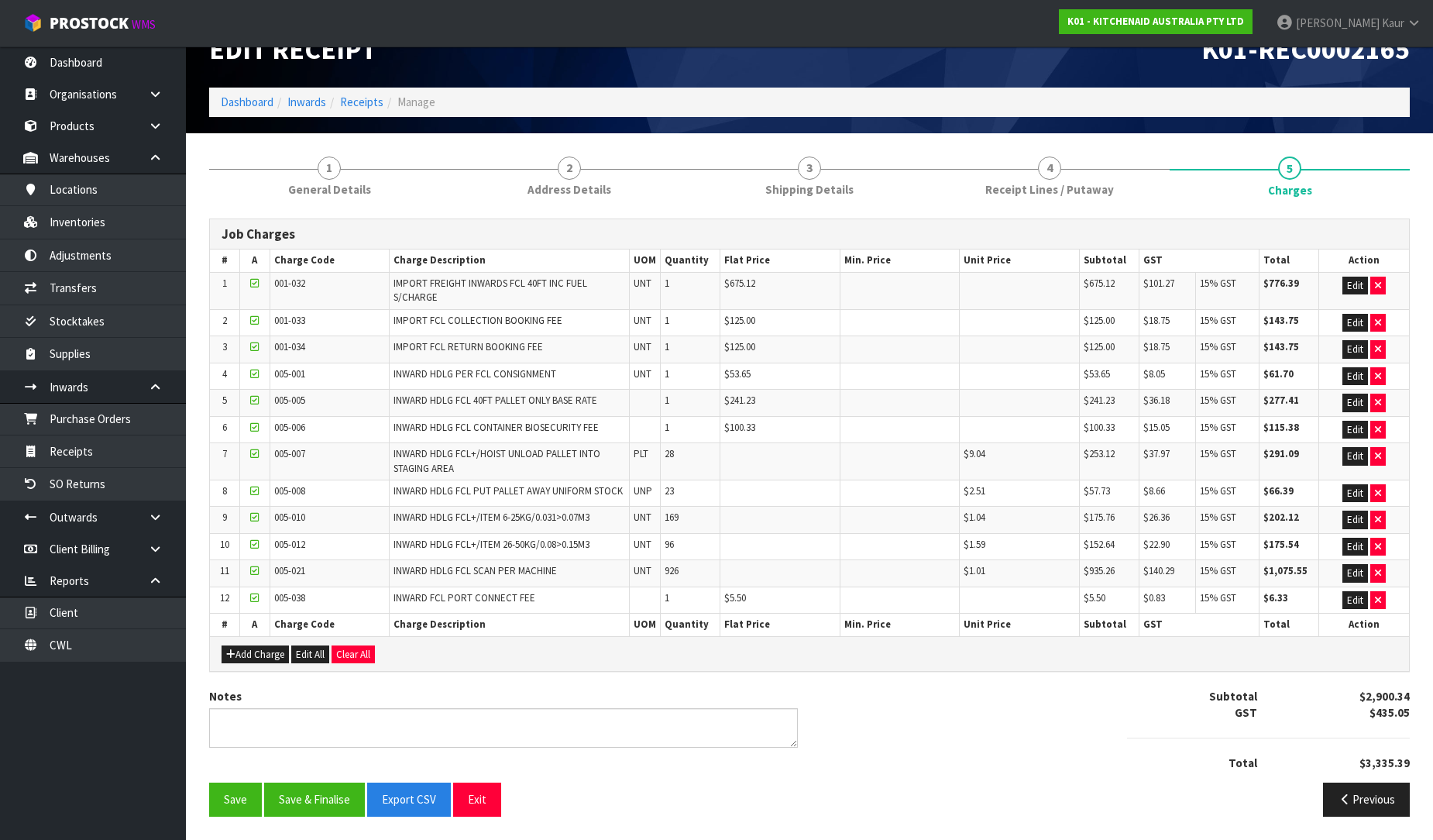
scroll to position [37, 0]
drag, startPoint x: 326, startPoint y: 164, endPoint x: 791, endPoint y: 204, distance: 466.7
click at [327, 164] on span "1" at bounding box center [329, 168] width 23 height 23
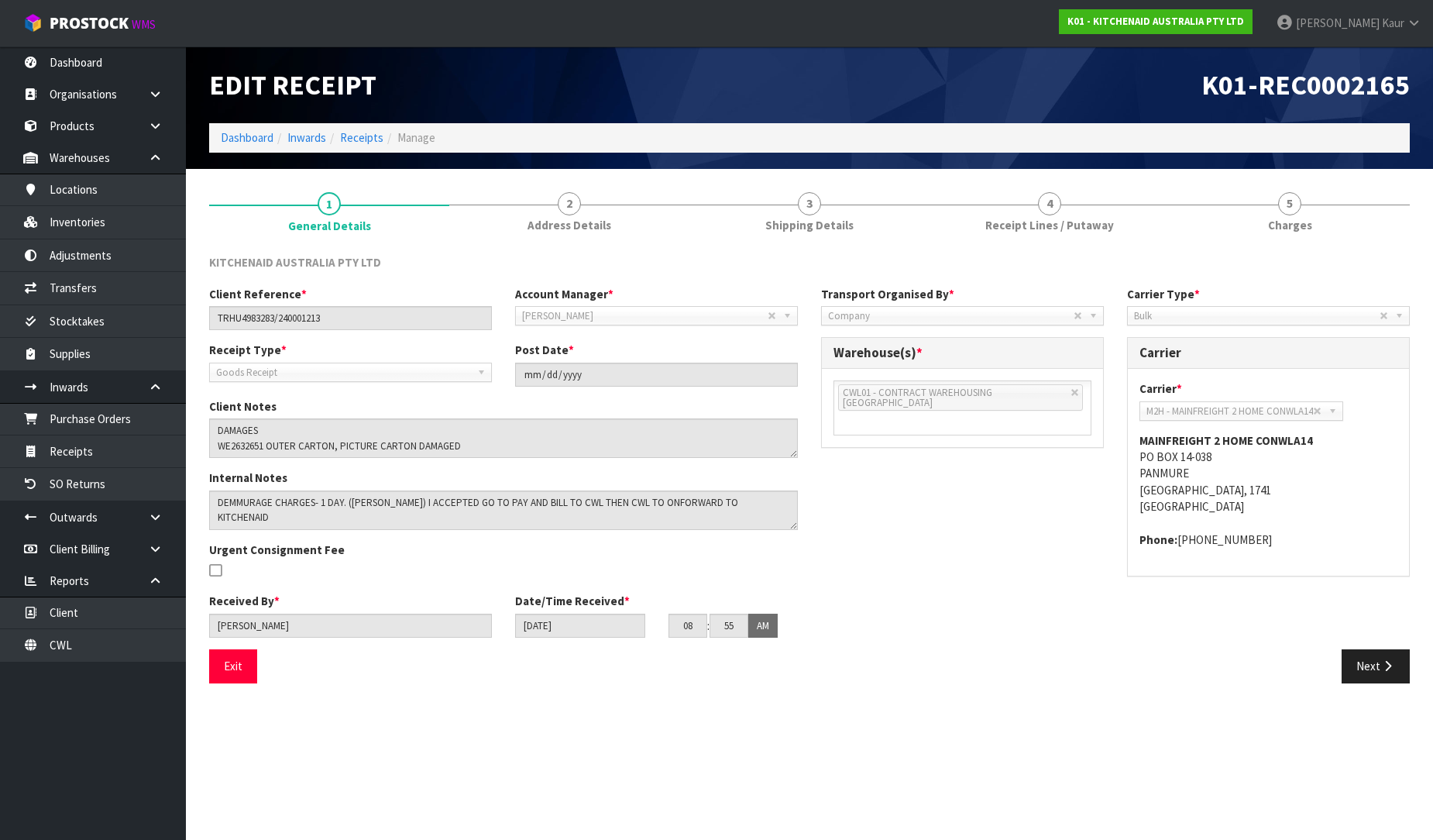
scroll to position [0, 0]
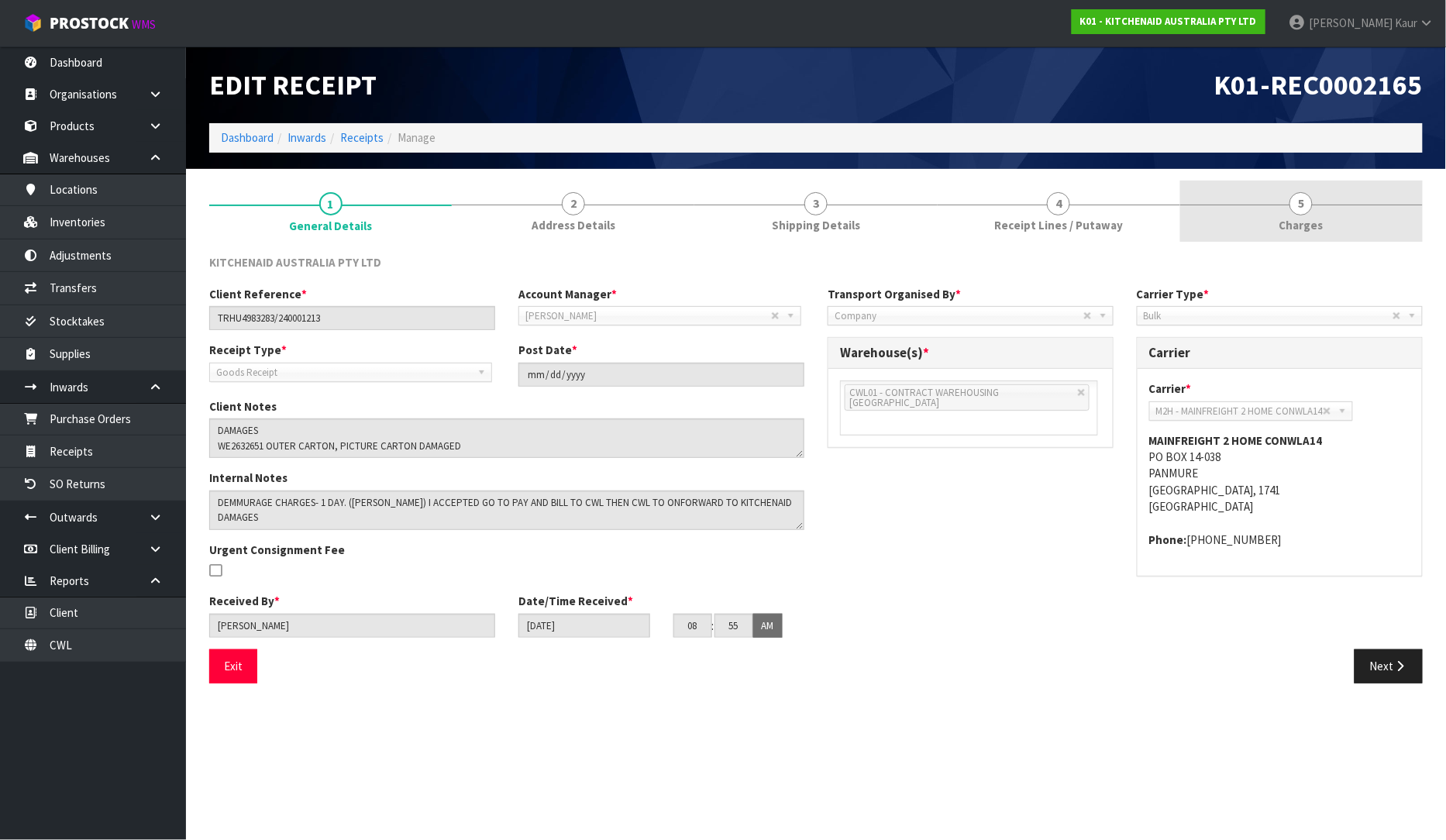
click at [1306, 219] on span "Charges" at bounding box center [1301, 225] width 44 height 16
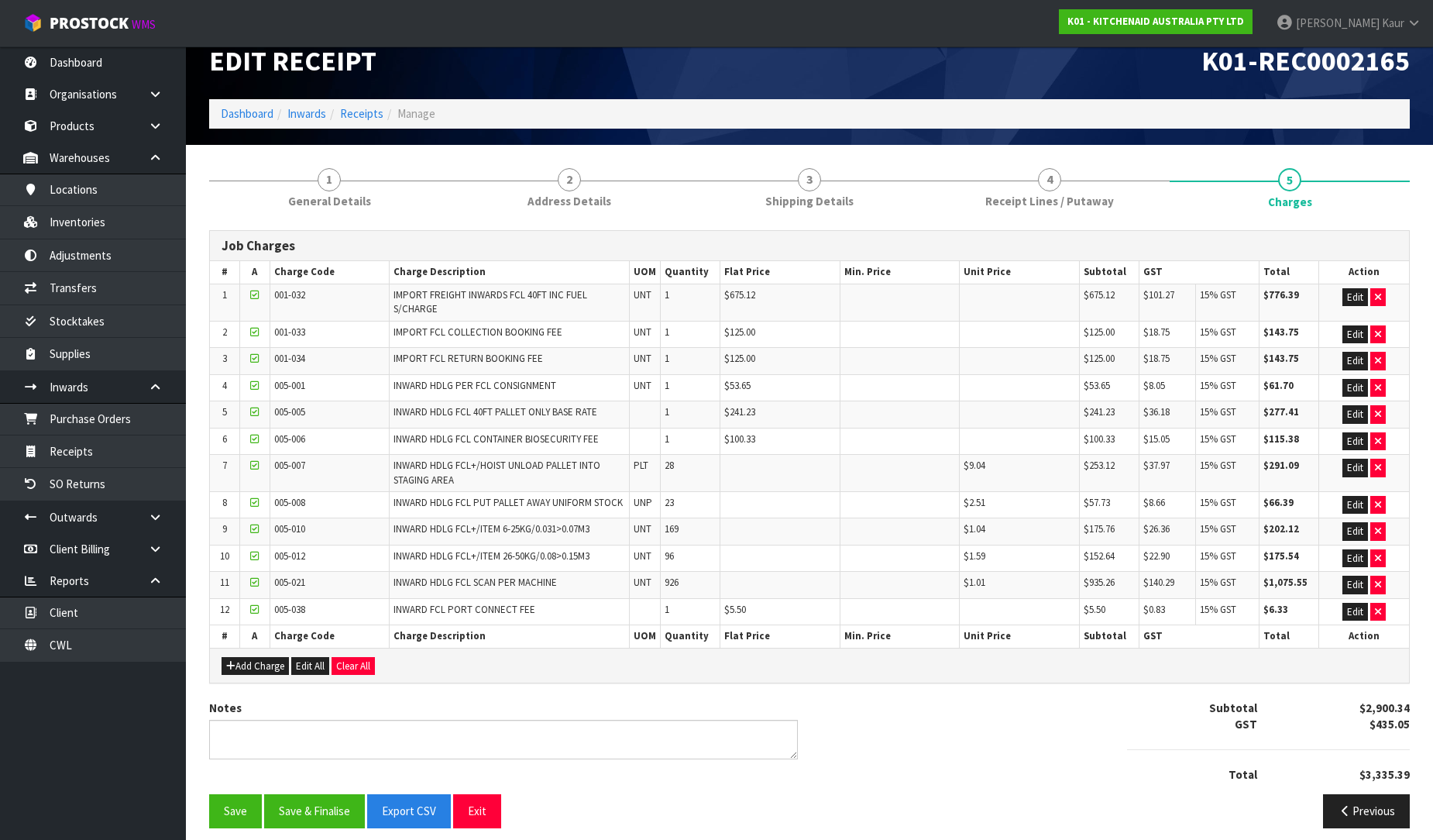
scroll to position [37, 0]
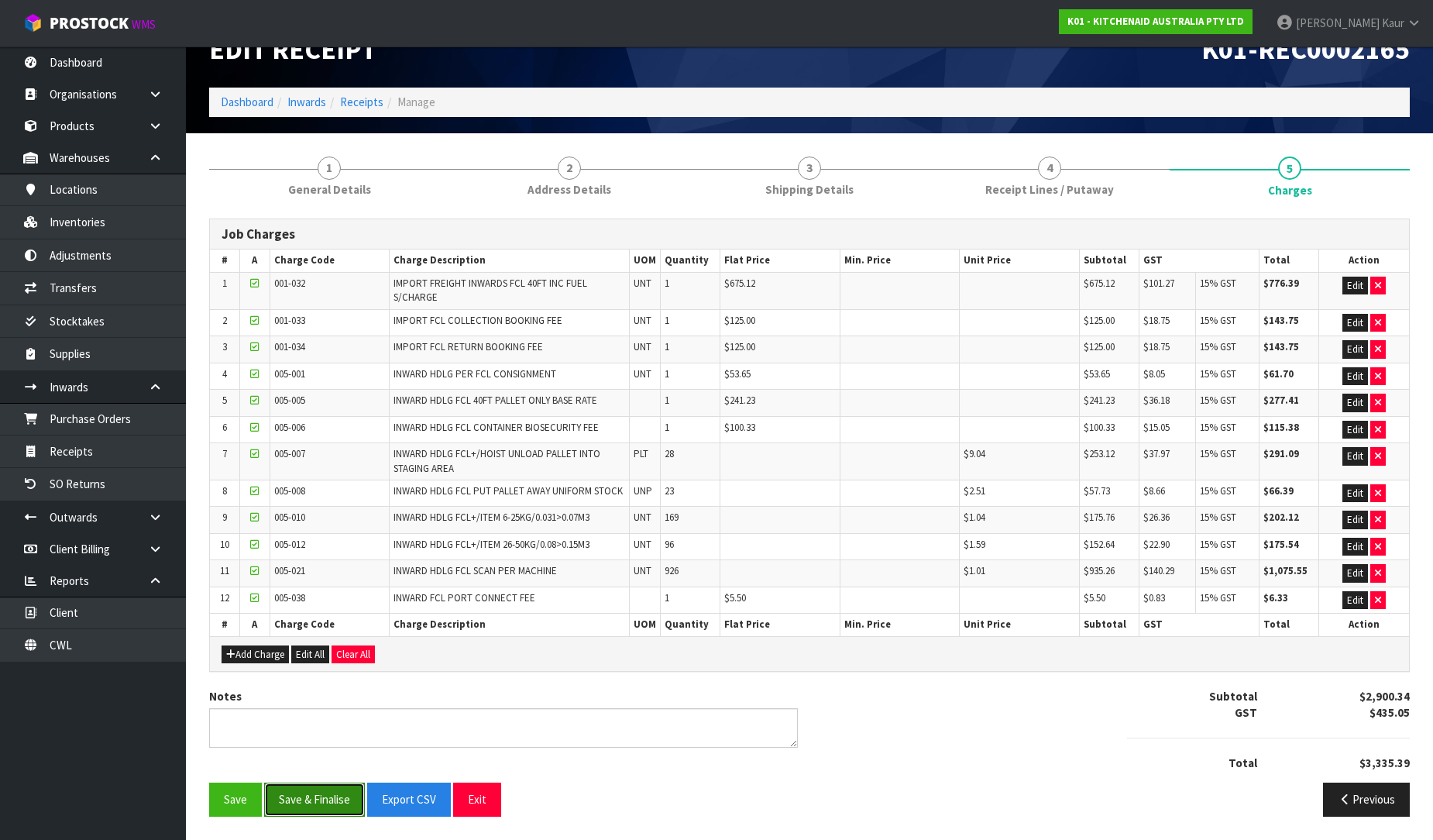
click at [316, 799] on button "Save & Finalise" at bounding box center [314, 799] width 101 height 33
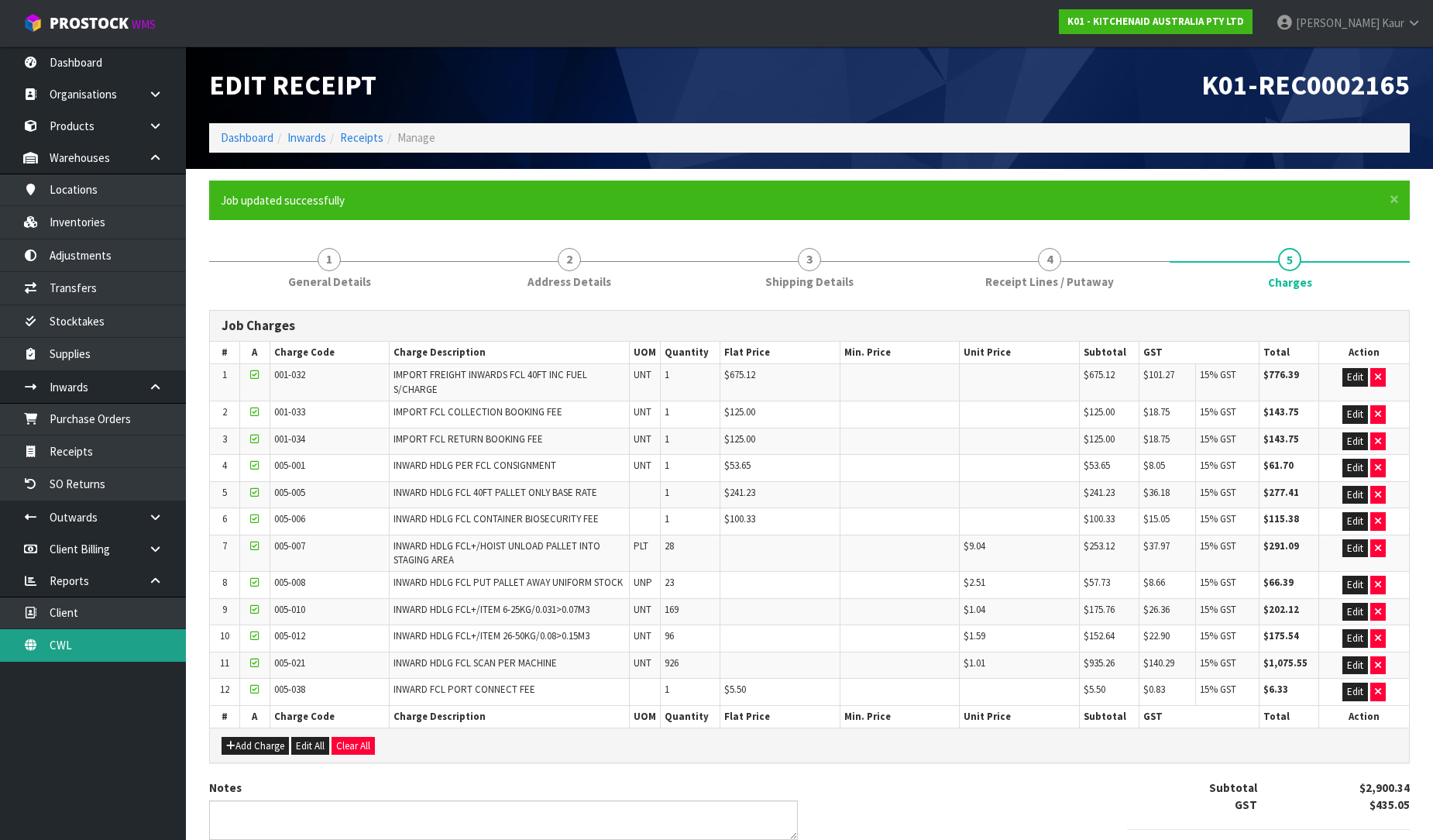
click at [64, 641] on link "CWL" at bounding box center [93, 645] width 186 height 32
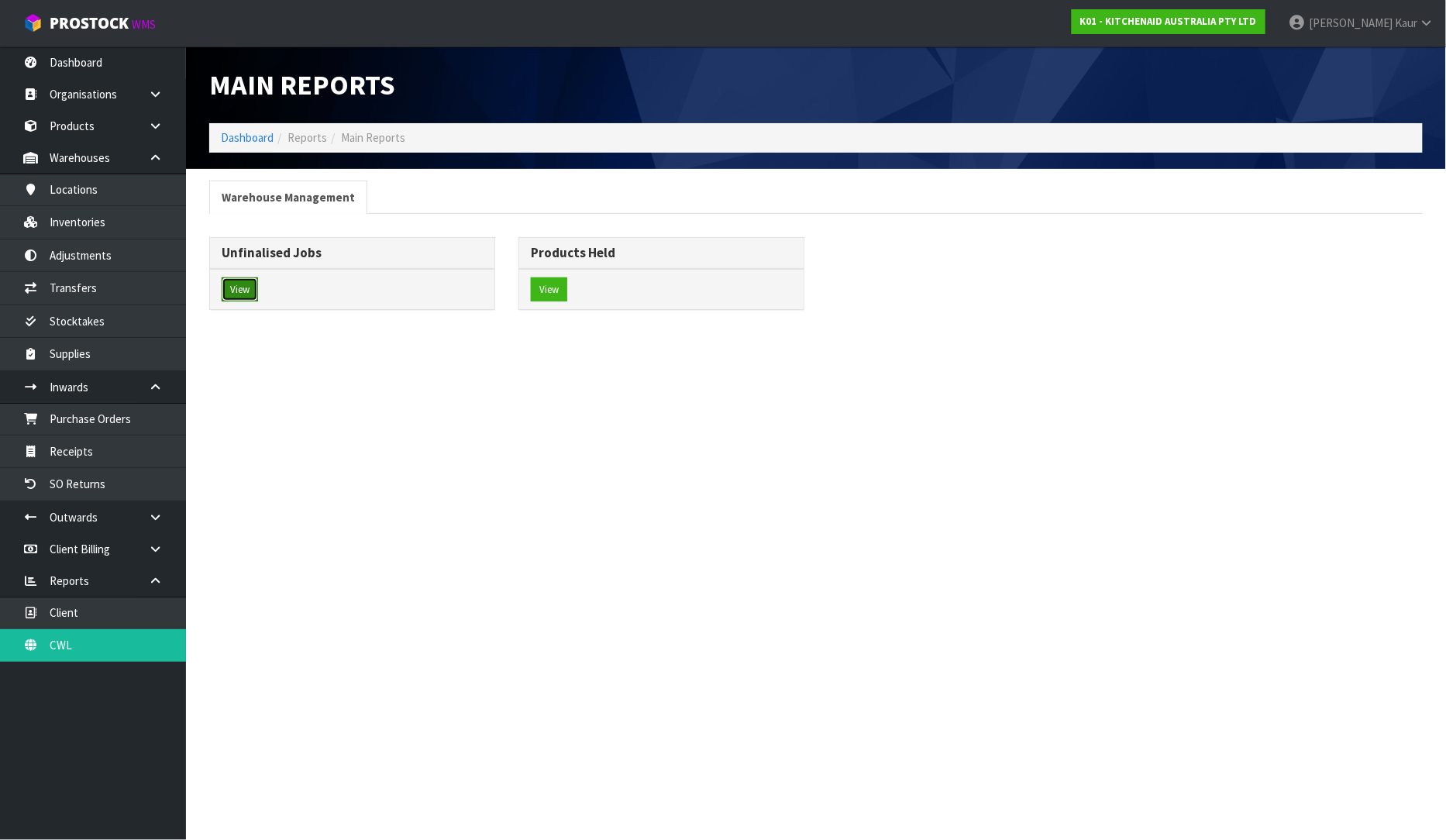
click at [244, 297] on button "View" at bounding box center [240, 290] width 37 height 25
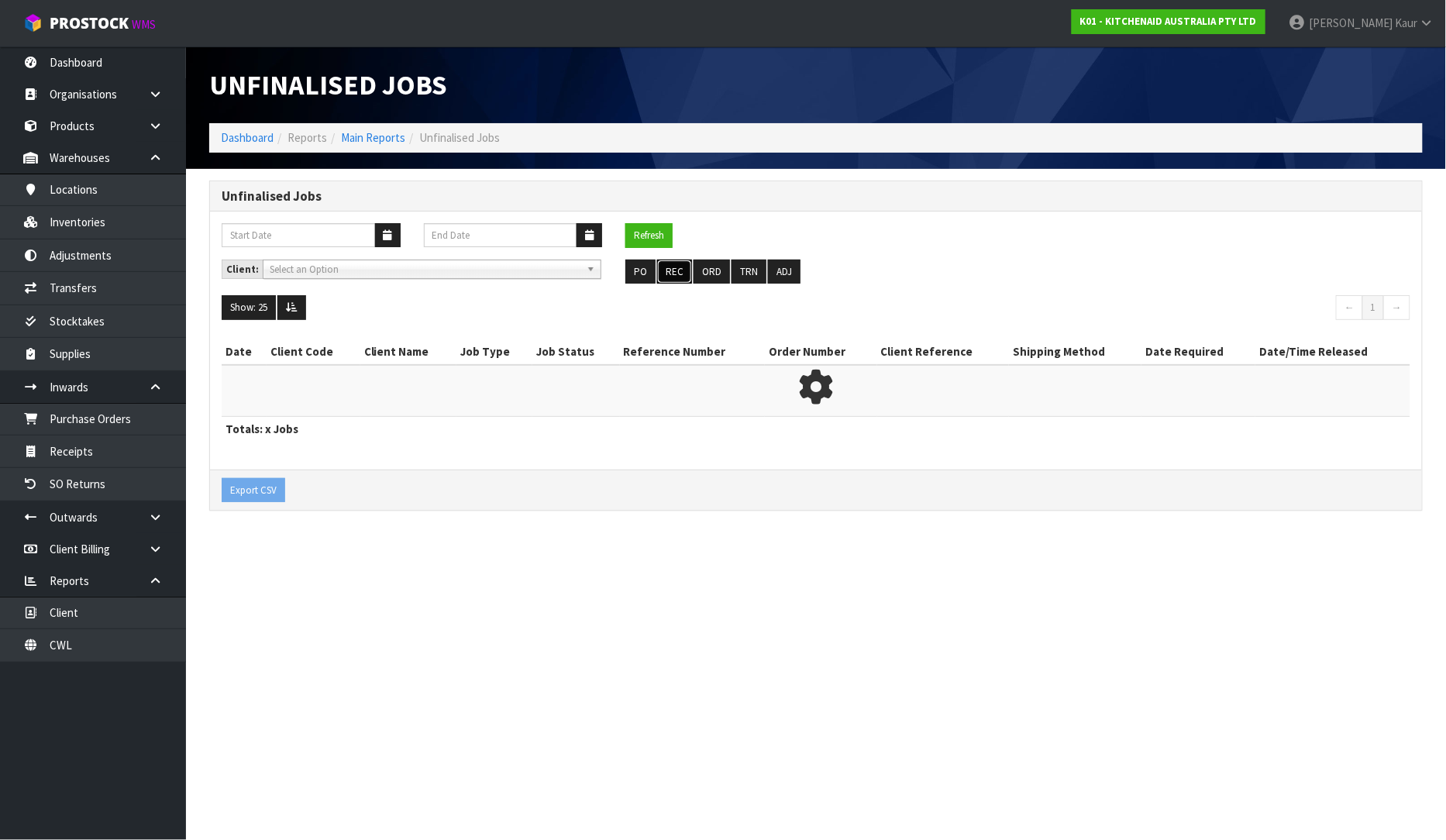
click at [673, 266] on button "REC" at bounding box center [674, 272] width 35 height 25
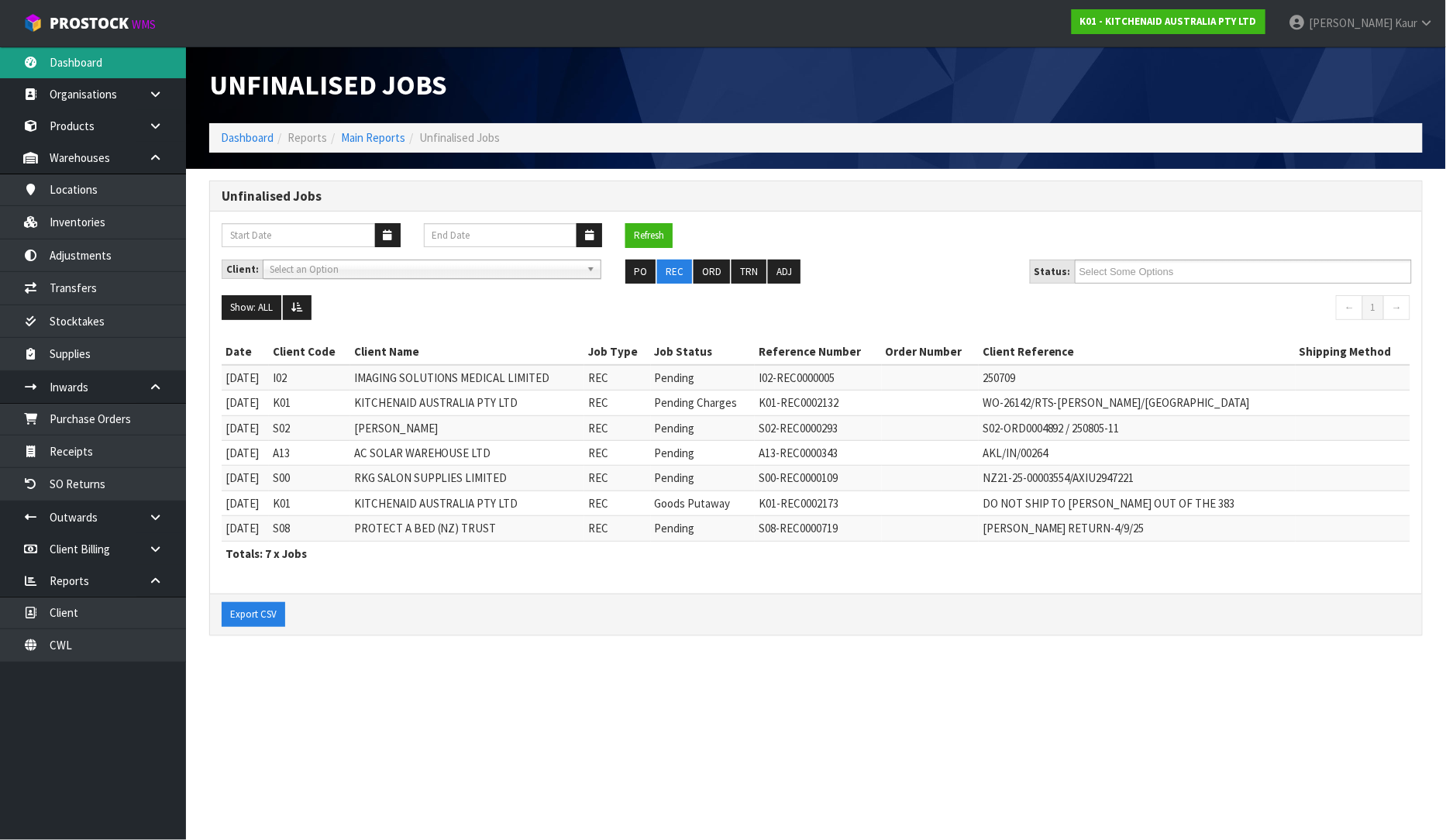
click at [91, 60] on link "Dashboard" at bounding box center [93, 63] width 186 height 32
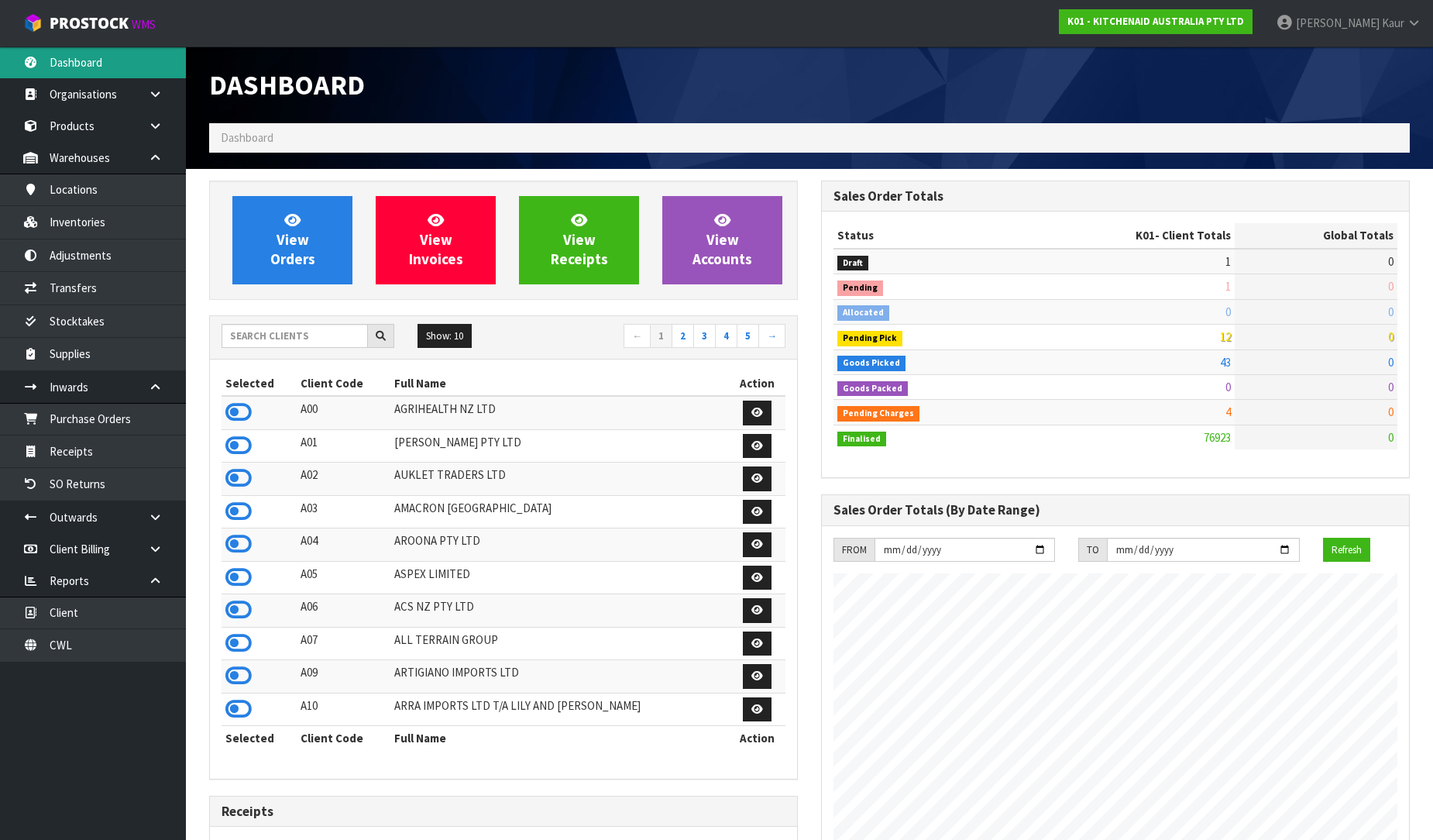
scroll to position [1174, 612]
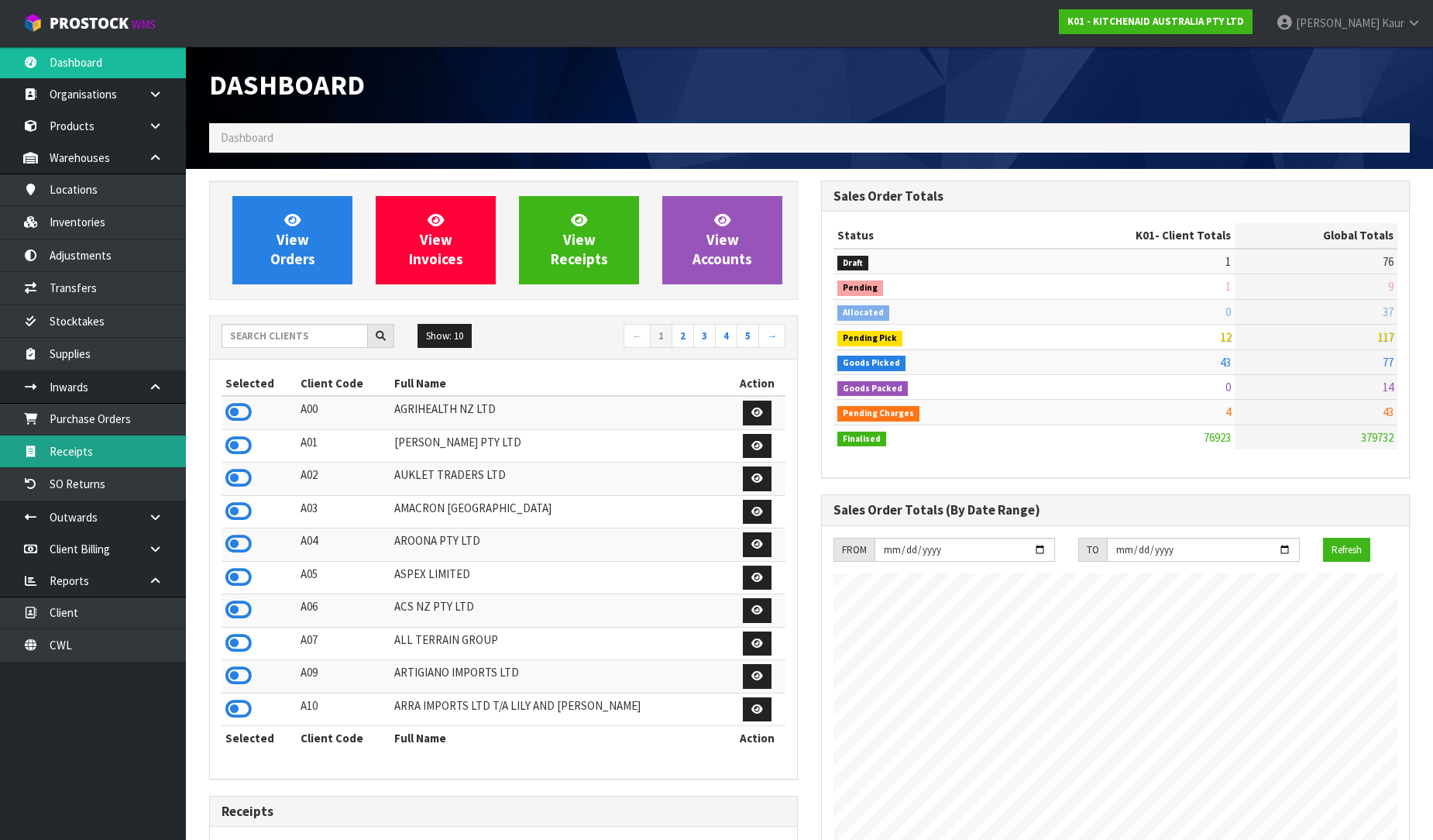
click at [58, 446] on link "Receipts" at bounding box center [93, 452] width 186 height 32
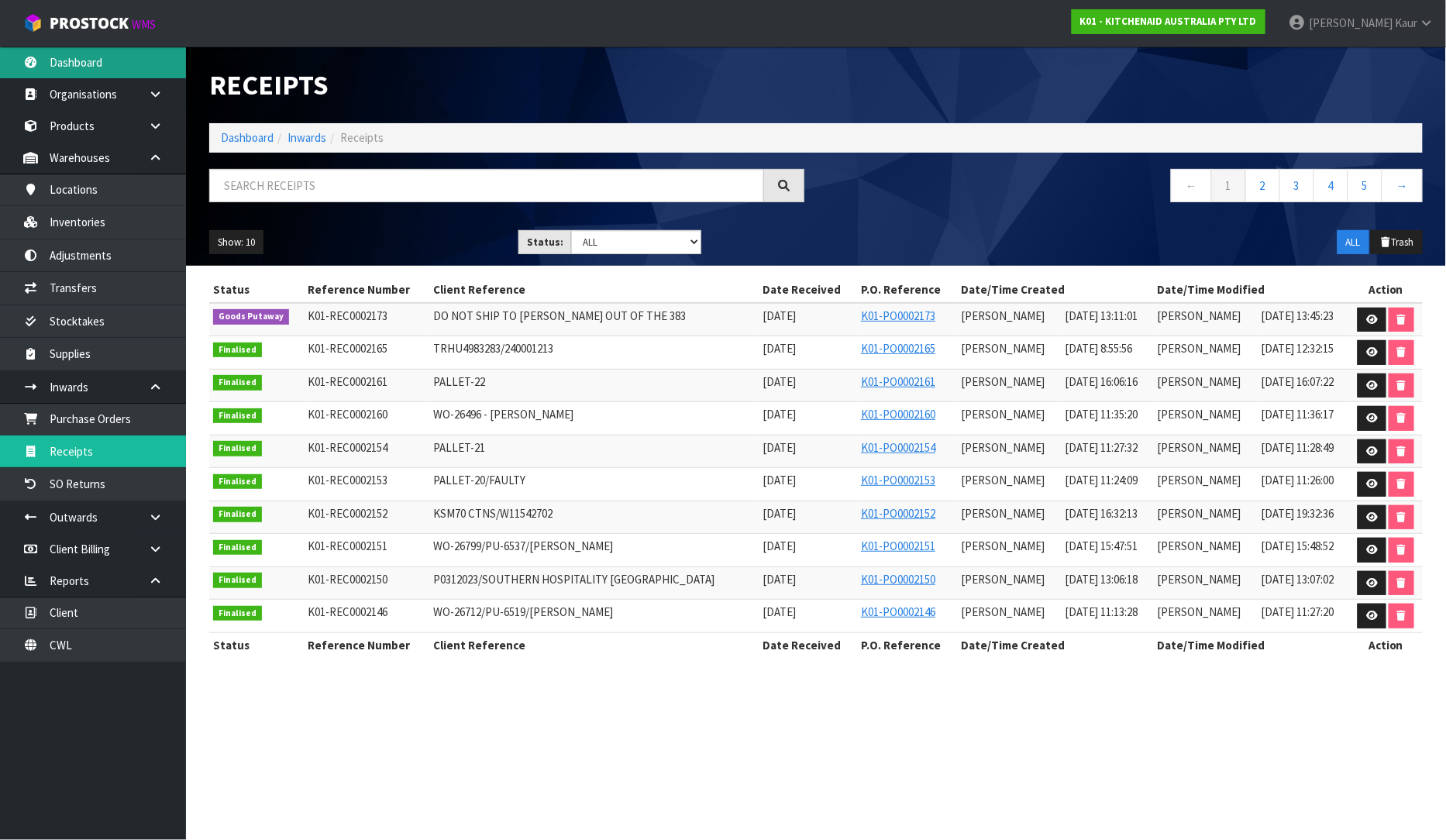
click at [82, 72] on link "Dashboard" at bounding box center [93, 63] width 186 height 32
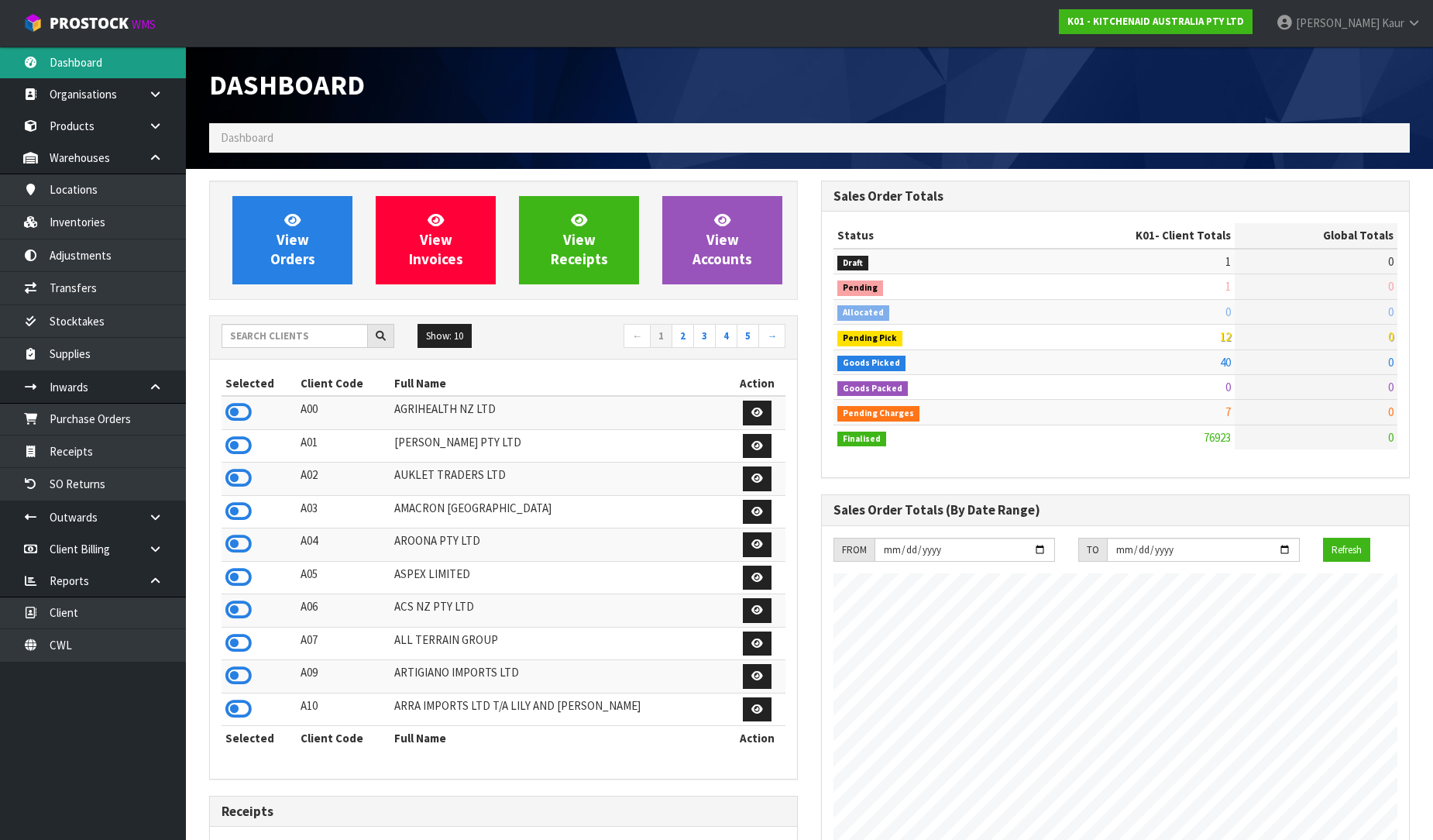
scroll to position [1174, 612]
click at [267, 342] on input "text" at bounding box center [295, 335] width 147 height 24
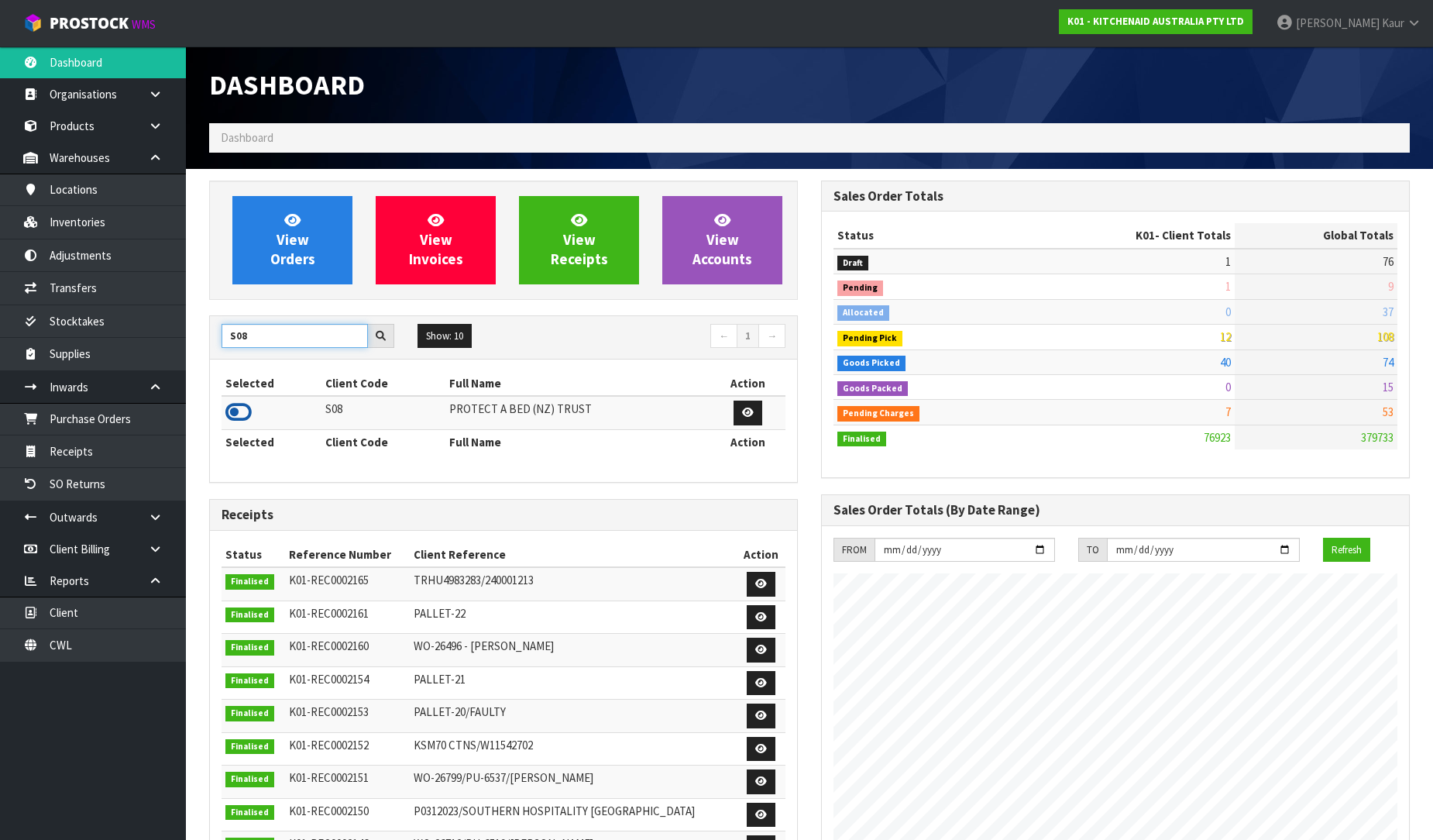
type input "S08"
click at [243, 409] on icon at bounding box center [238, 412] width 26 height 23
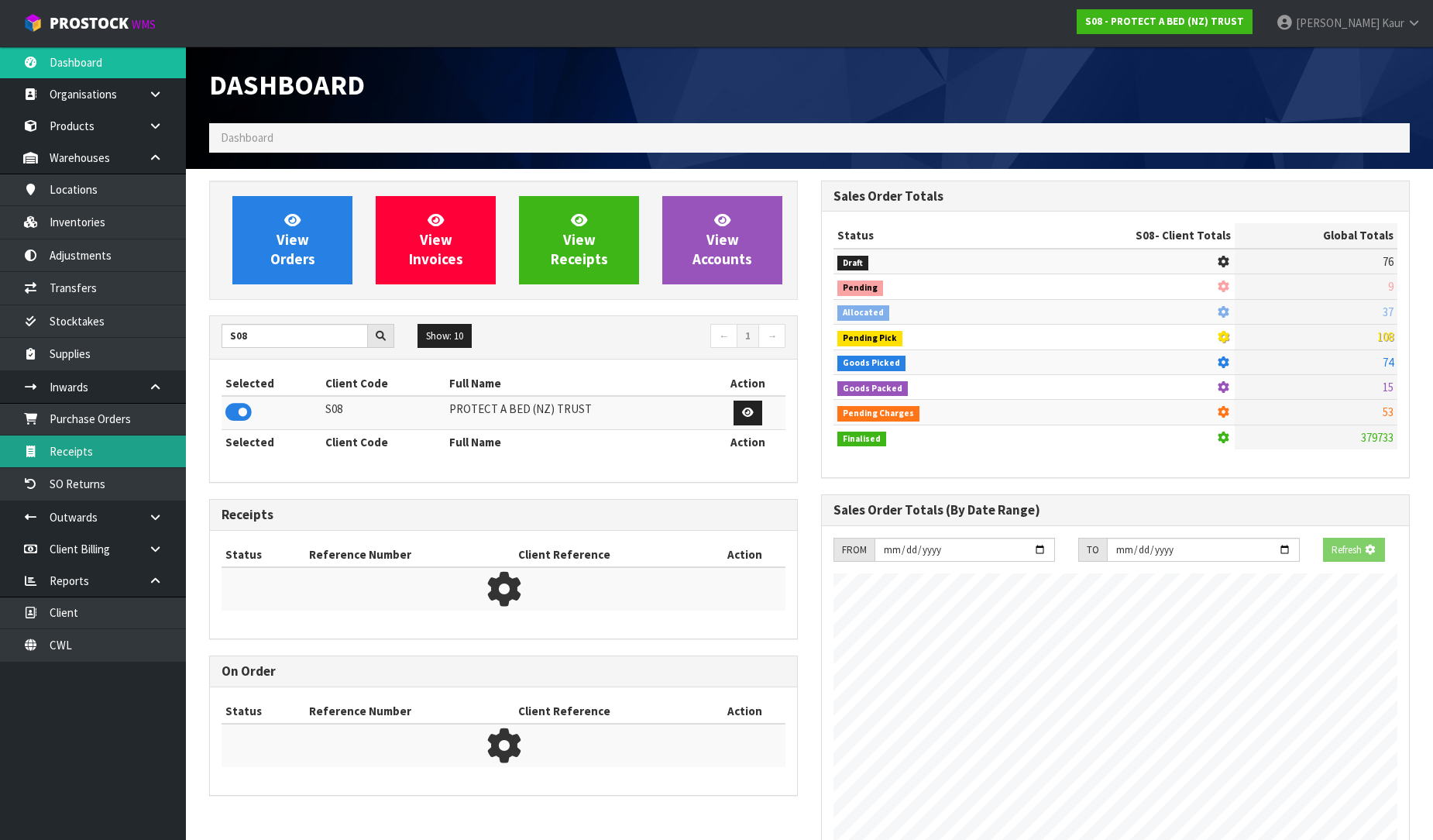
scroll to position [966, 612]
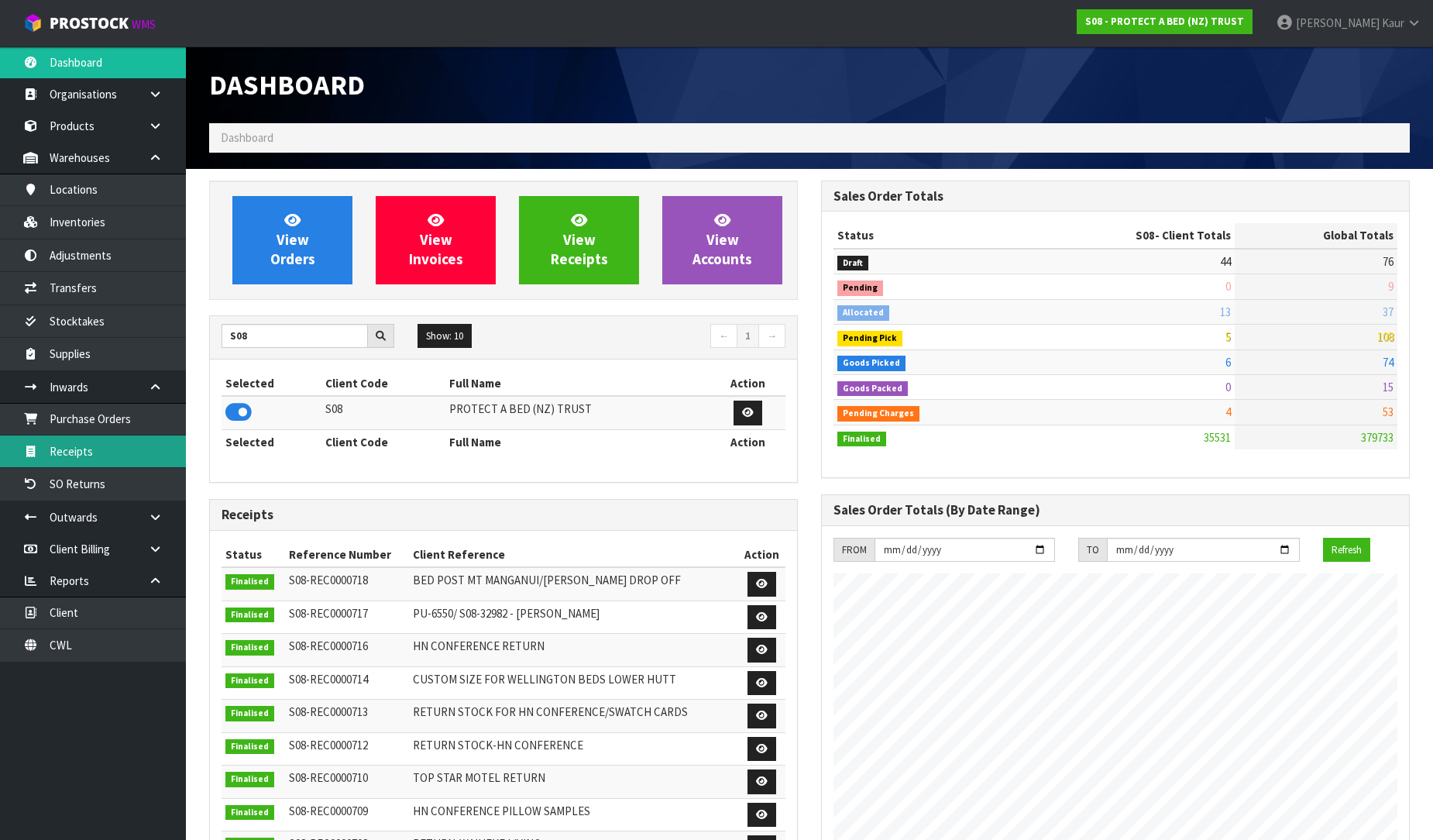
click at [159, 451] on link "Receipts" at bounding box center [93, 452] width 186 height 32
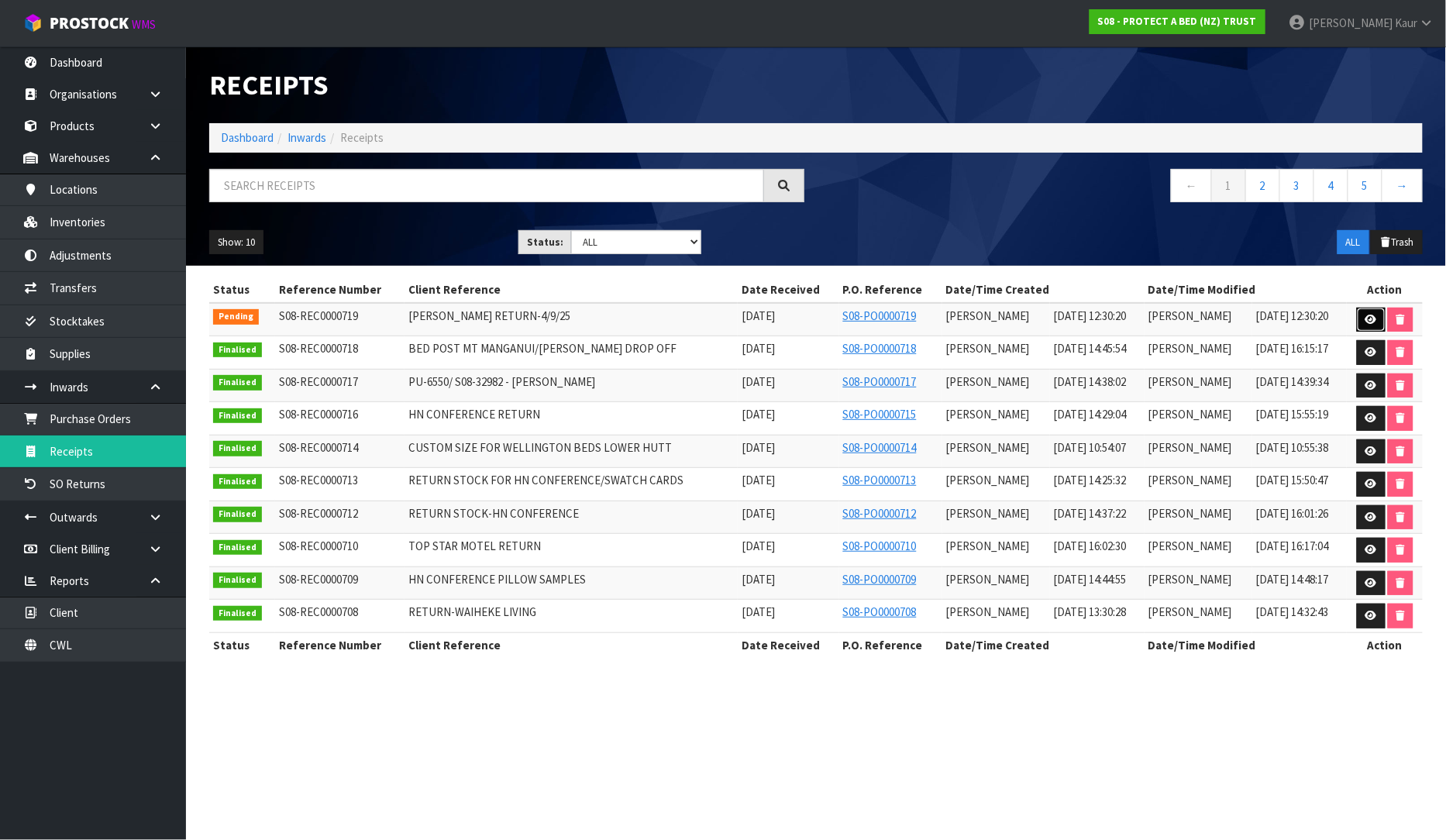
click at [1361, 315] on link at bounding box center [1371, 320] width 29 height 25
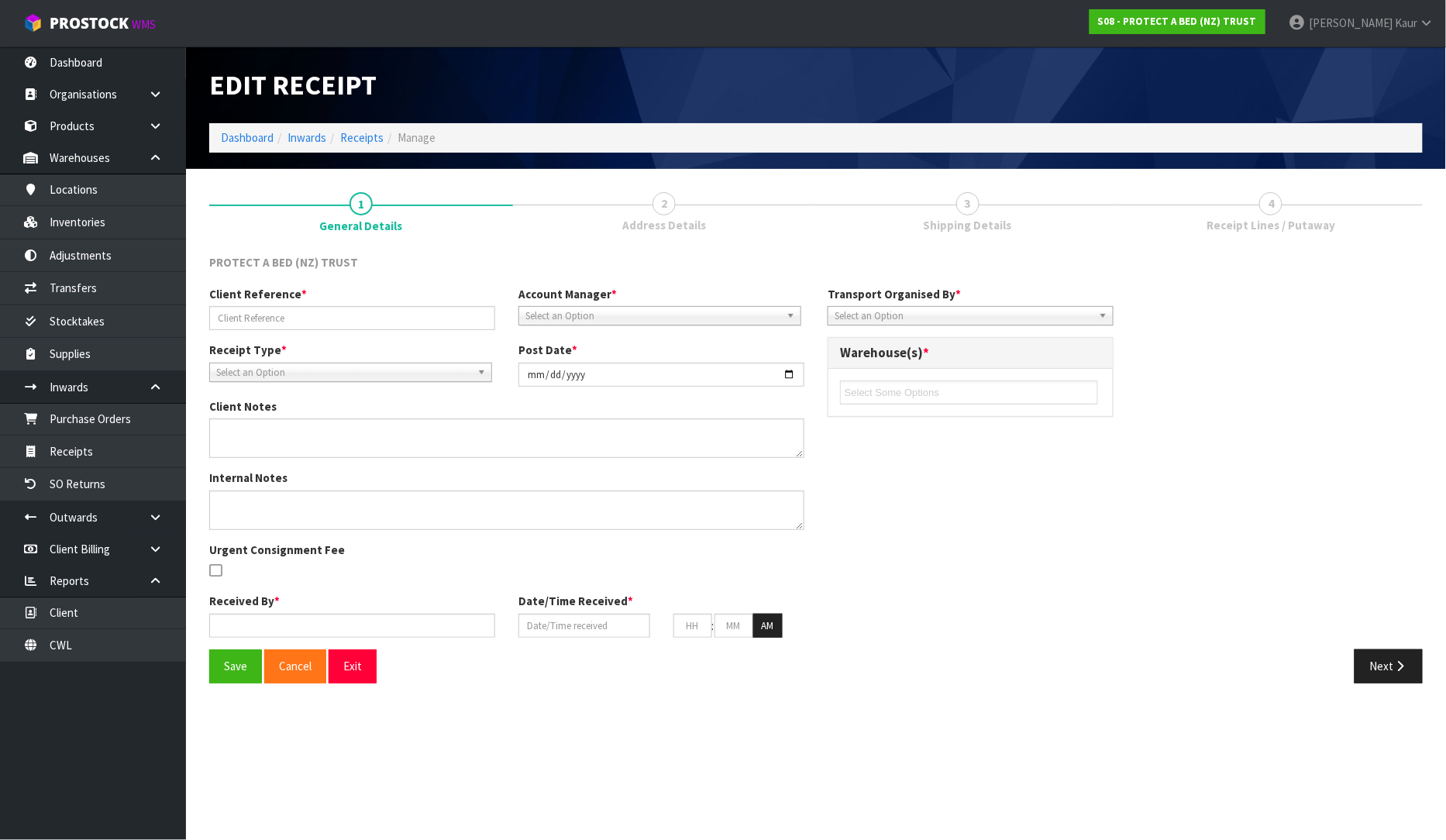
type input "[PERSON_NAME] RETURN-4/9/25"
type input "[DATE]"
type input "[PERSON_NAME]"
type input "[DATE]"
type input "12"
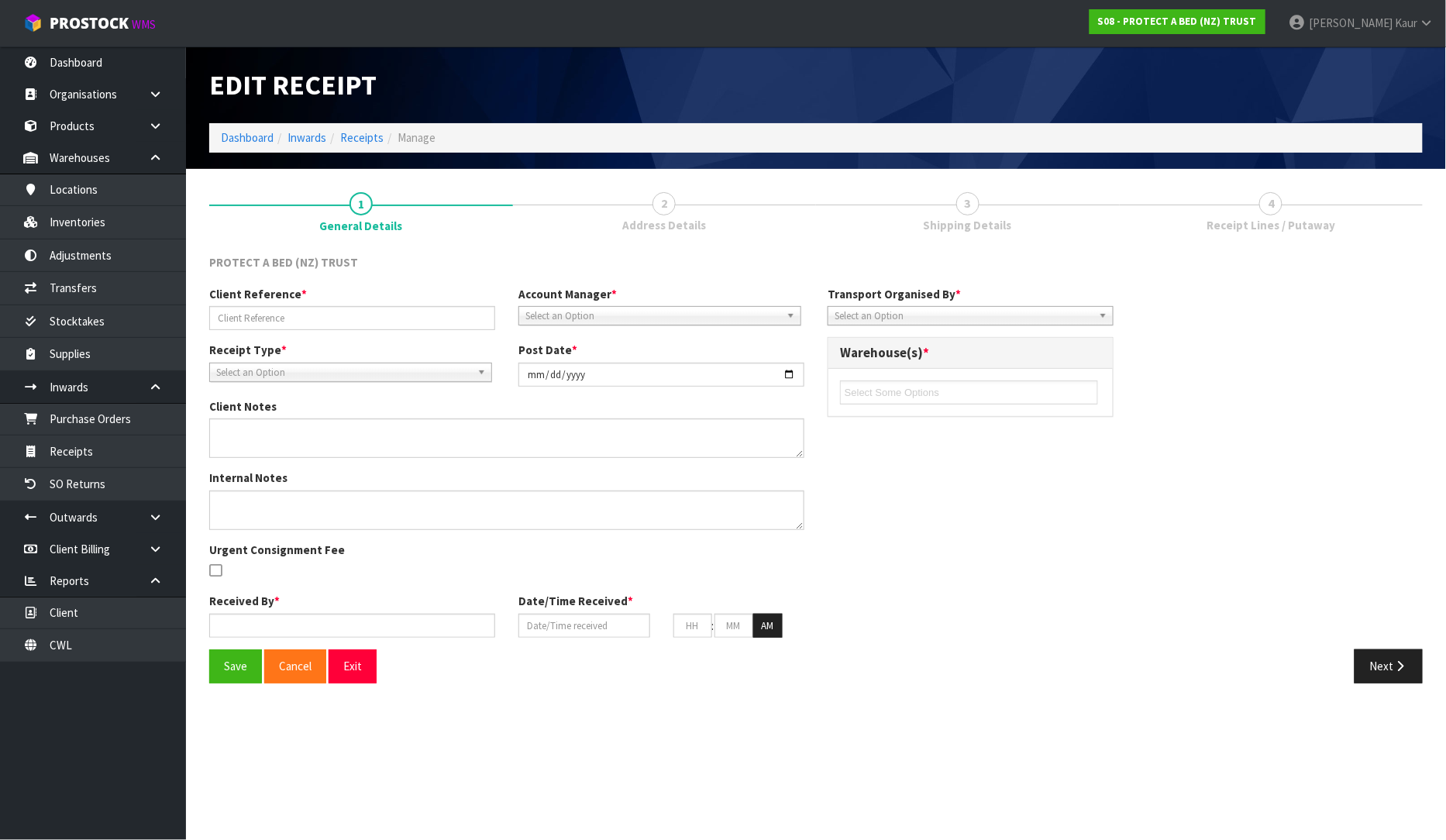
type input "30"
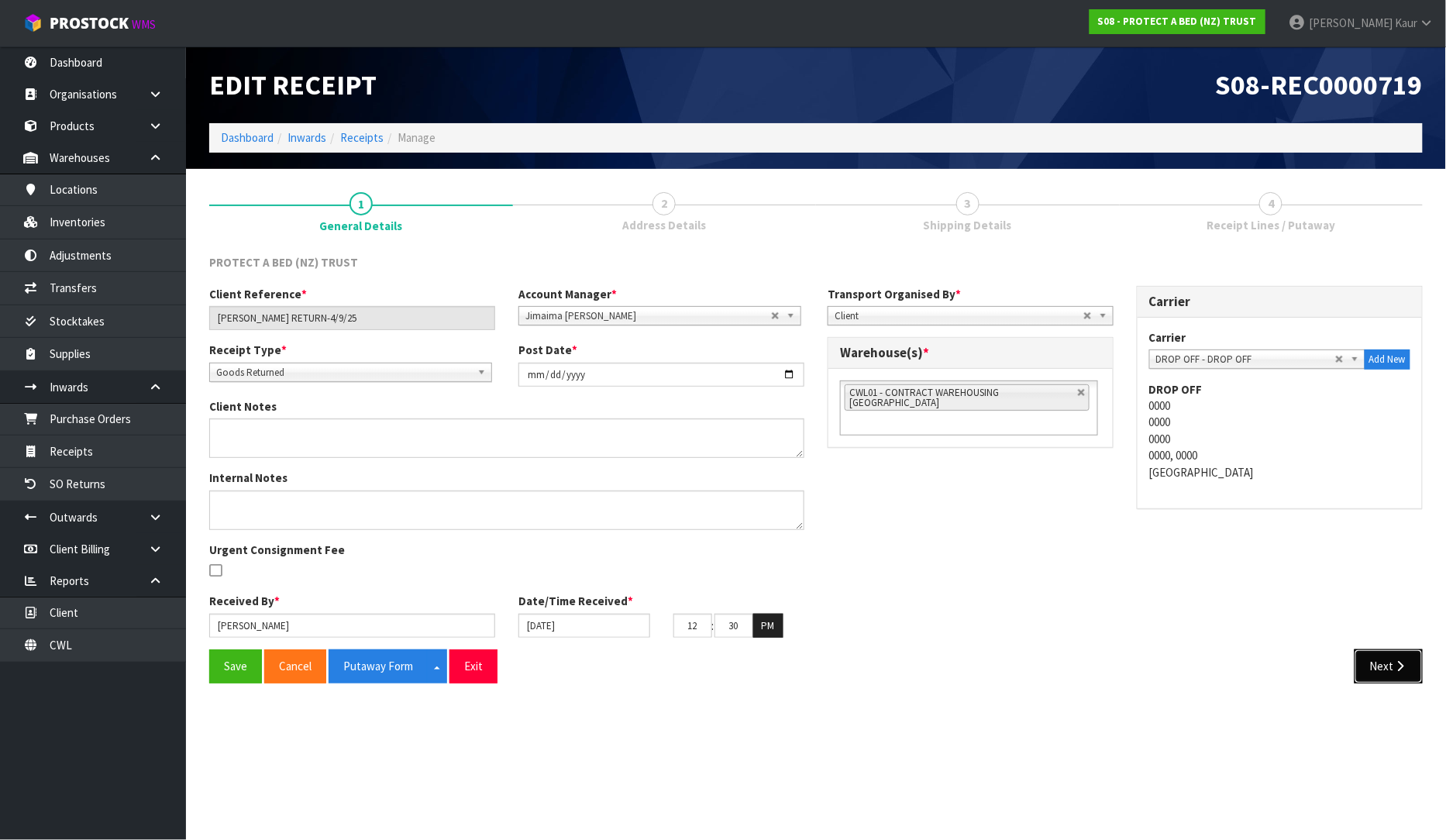
click at [1396, 670] on icon "button" at bounding box center [1400, 666] width 14 height 12
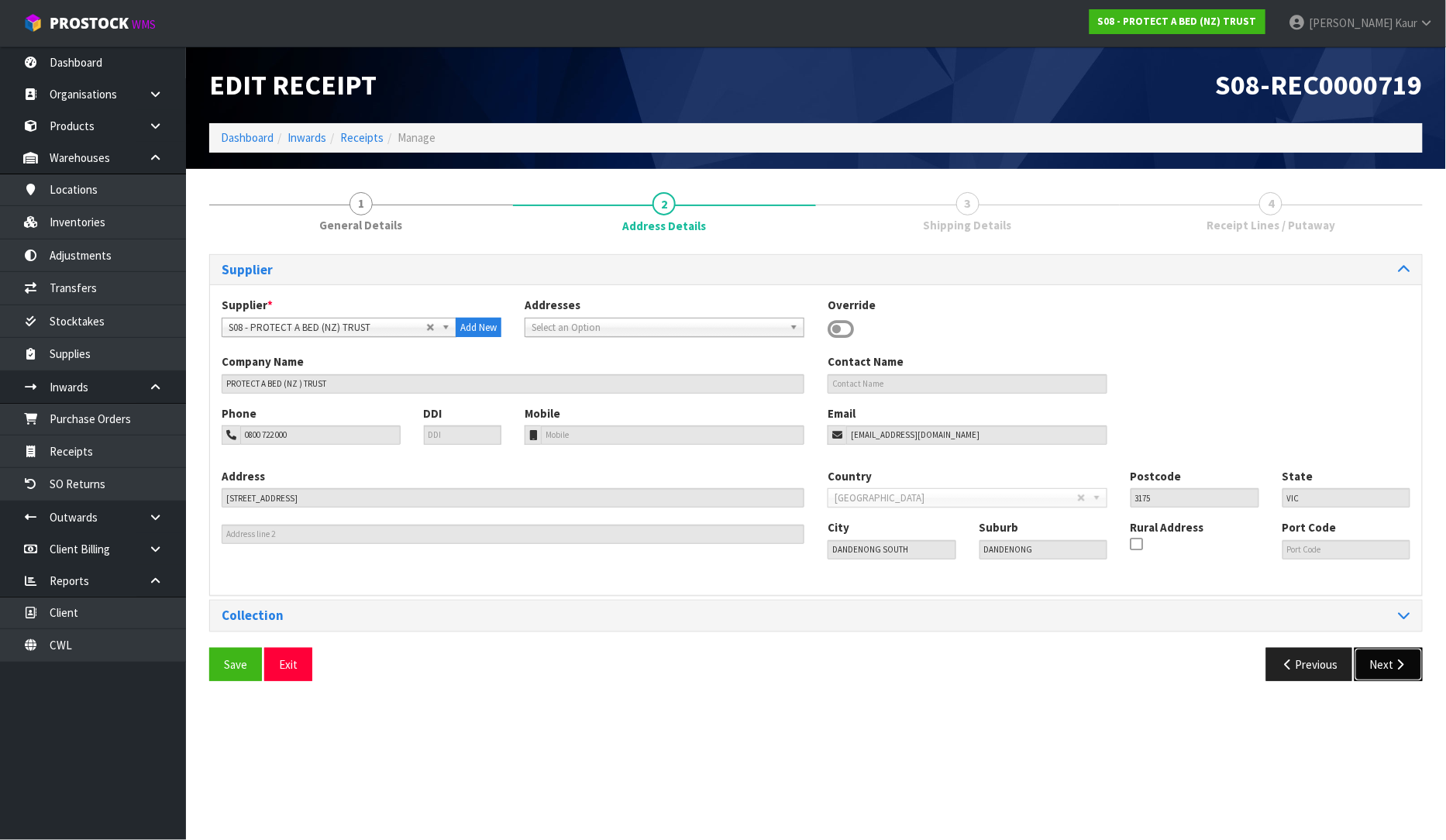
click at [1396, 670] on icon "button" at bounding box center [1400, 664] width 14 height 12
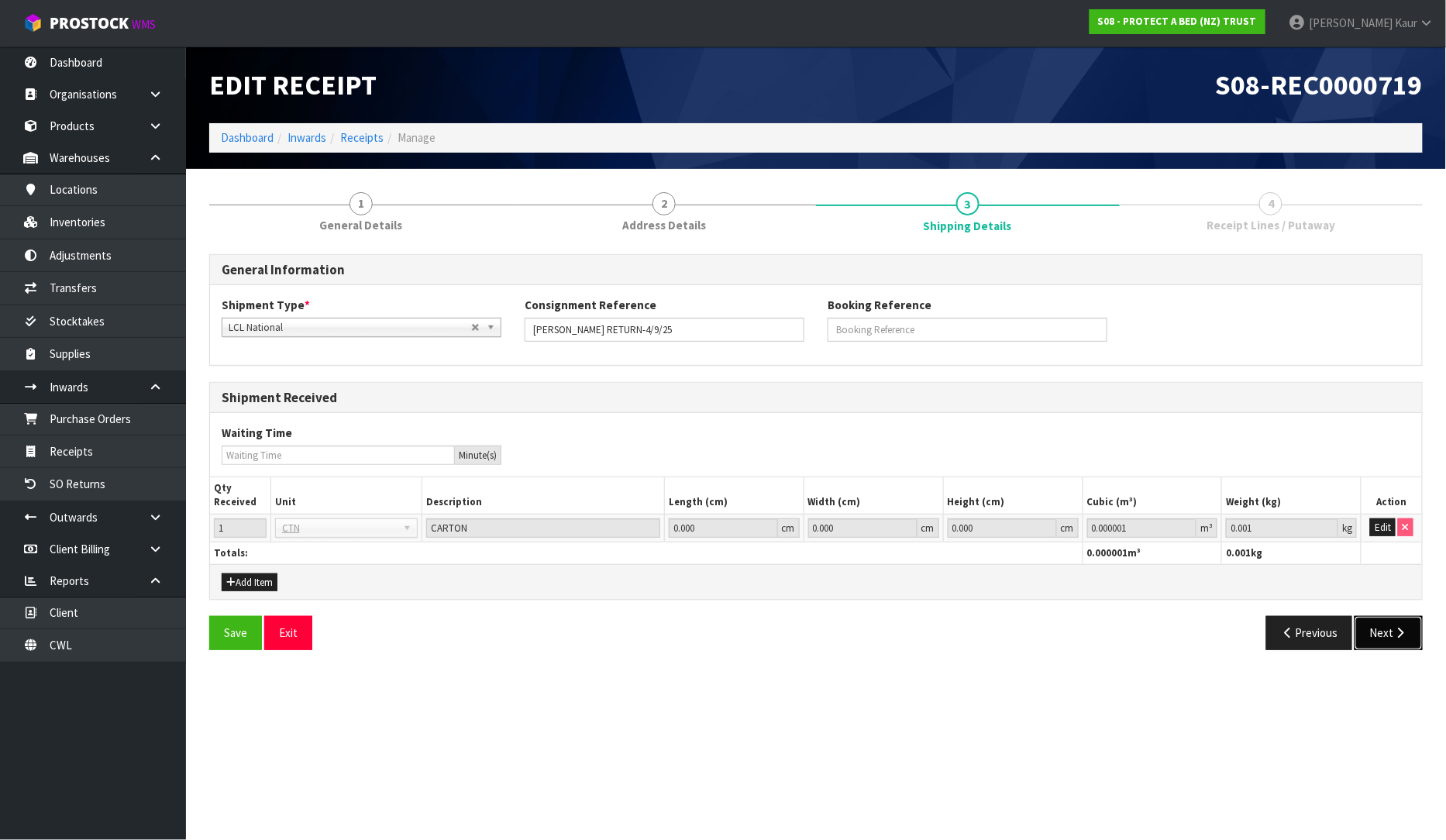
click at [1399, 640] on button "Next" at bounding box center [1389, 632] width 68 height 33
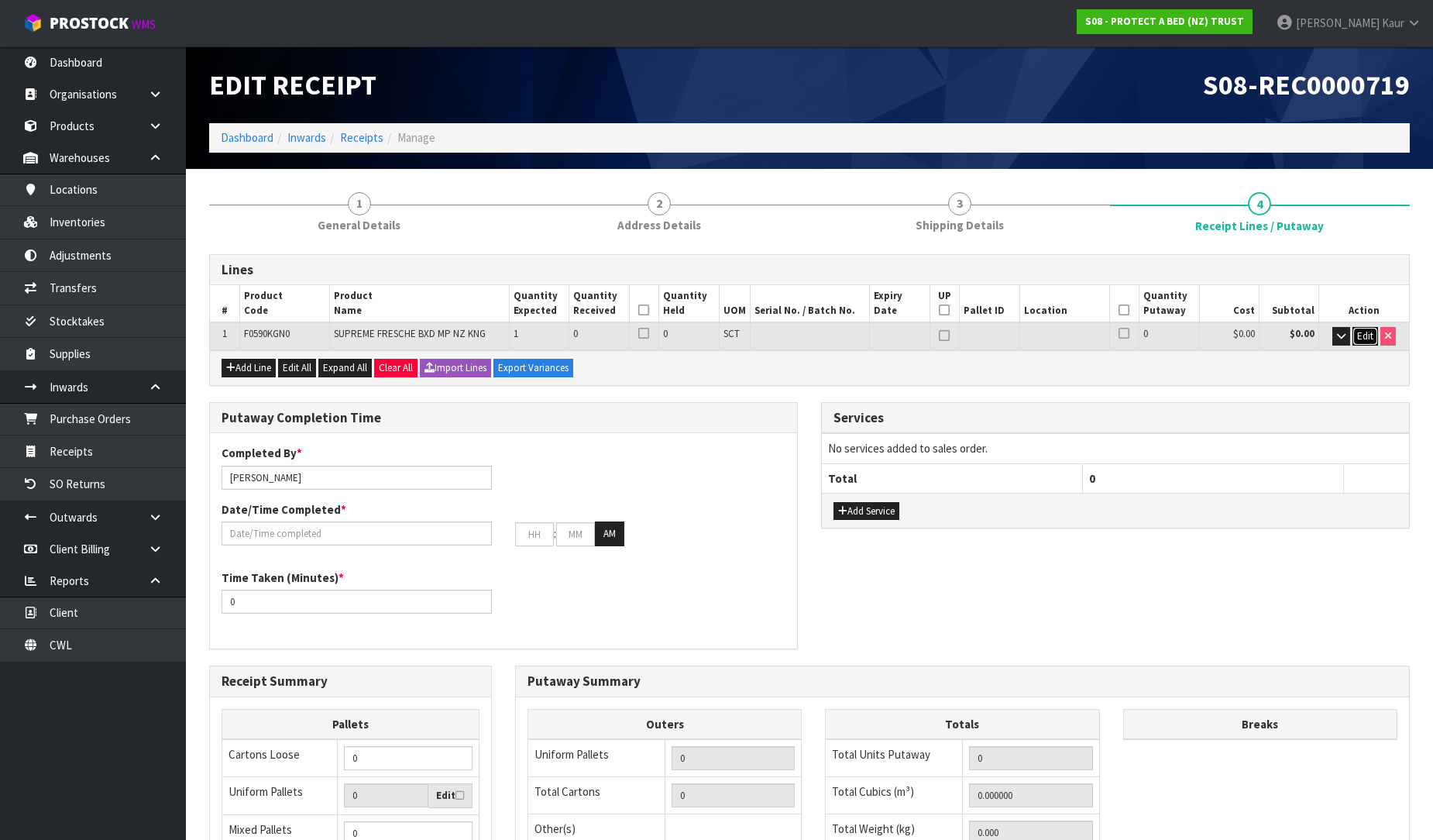
drag, startPoint x: 1358, startPoint y: 334, endPoint x: 1137, endPoint y: 364, distance: 223.0
click at [1358, 335] on span "Edit" at bounding box center [1365, 335] width 16 height 13
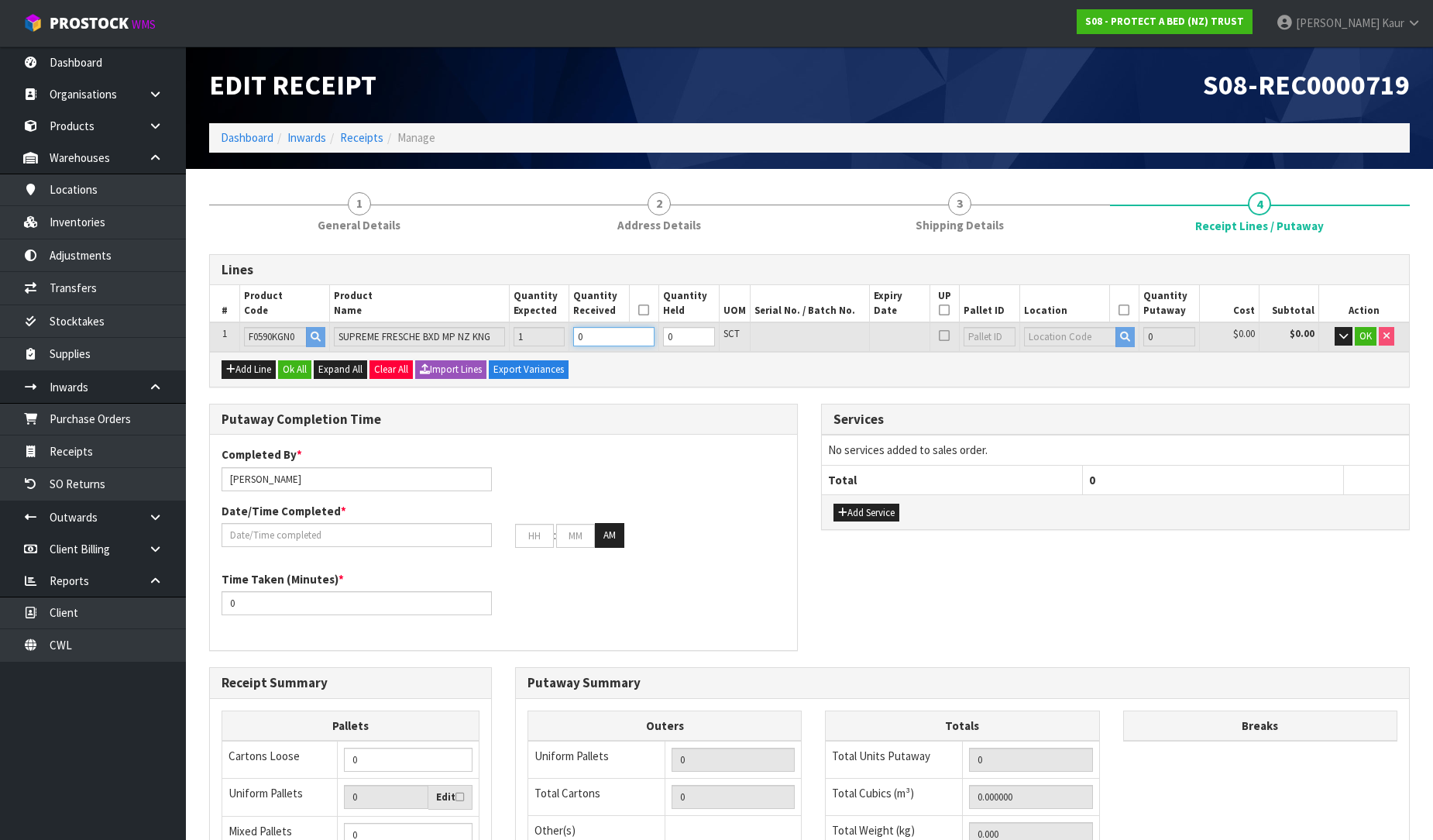
click at [607, 342] on input "0" at bounding box center [614, 336] width 81 height 20
type input "0.013456"
type input "1.6"
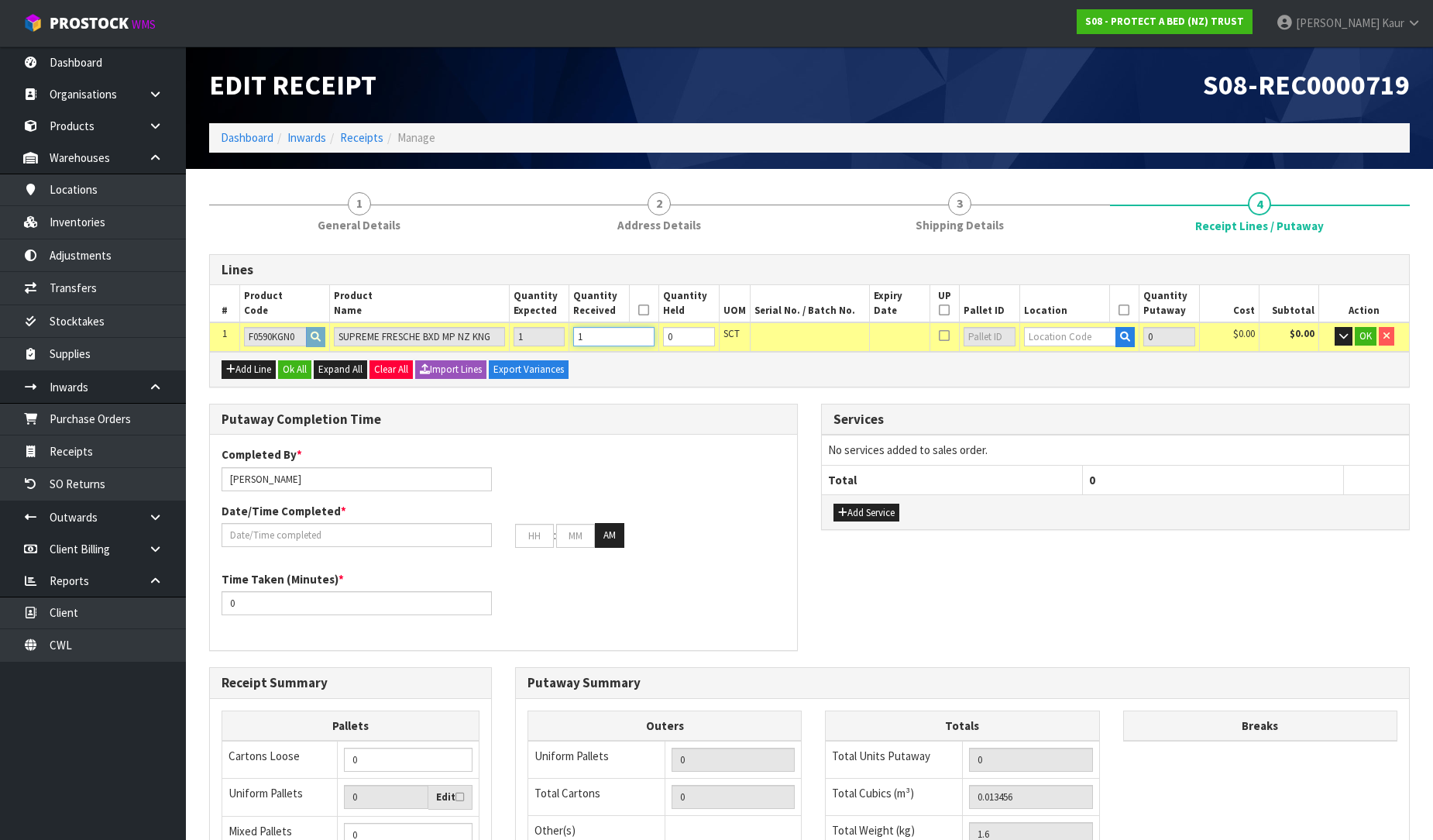
type input "1"
click at [1061, 337] on input "text" at bounding box center [1071, 336] width 93 height 20
type input "39-34-4"
click at [1048, 385] on strong "39-34-4" at bounding box center [1059, 383] width 40 height 14
type input "1"
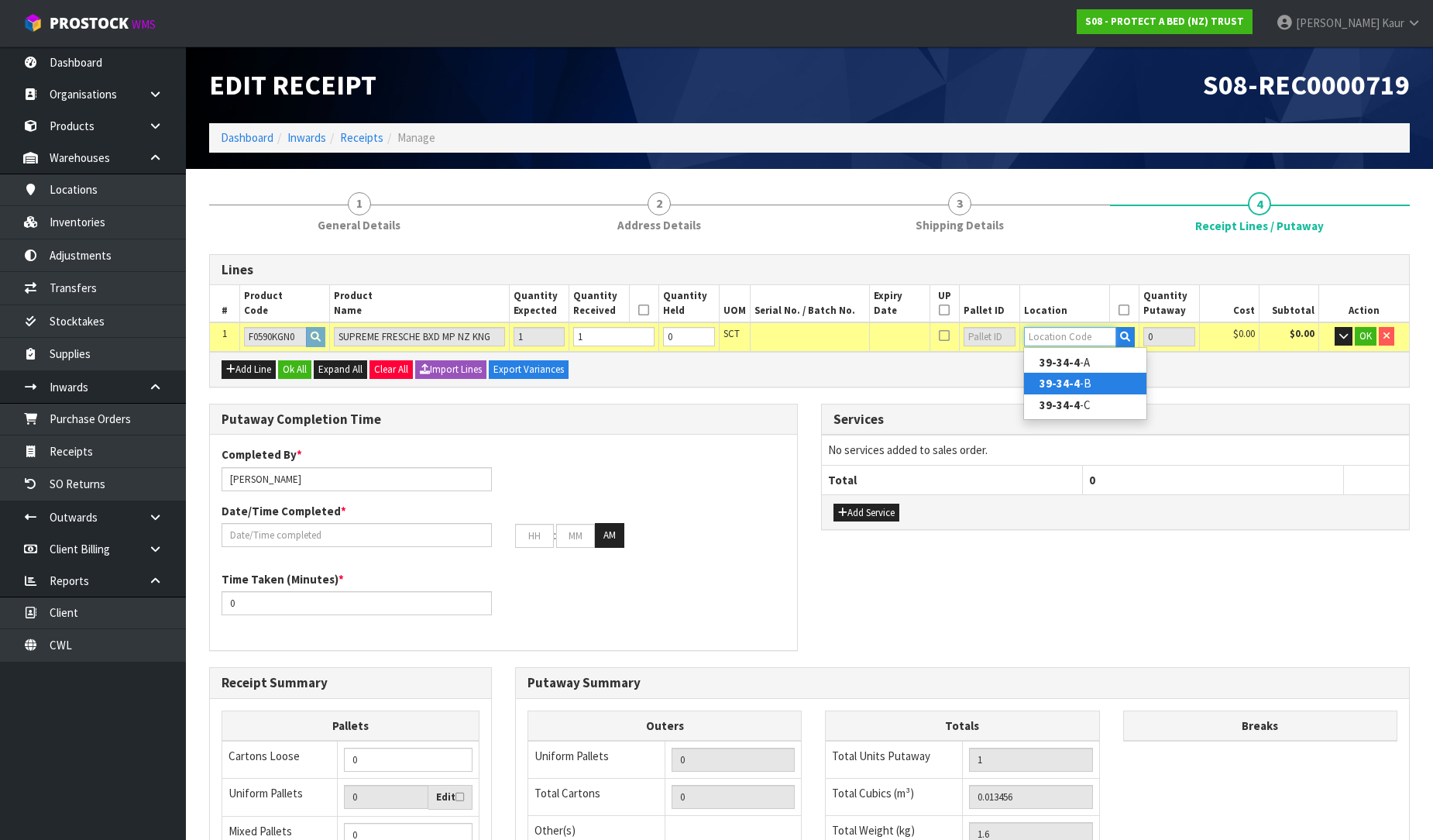
type input "39-34-4-B"
type input "1"
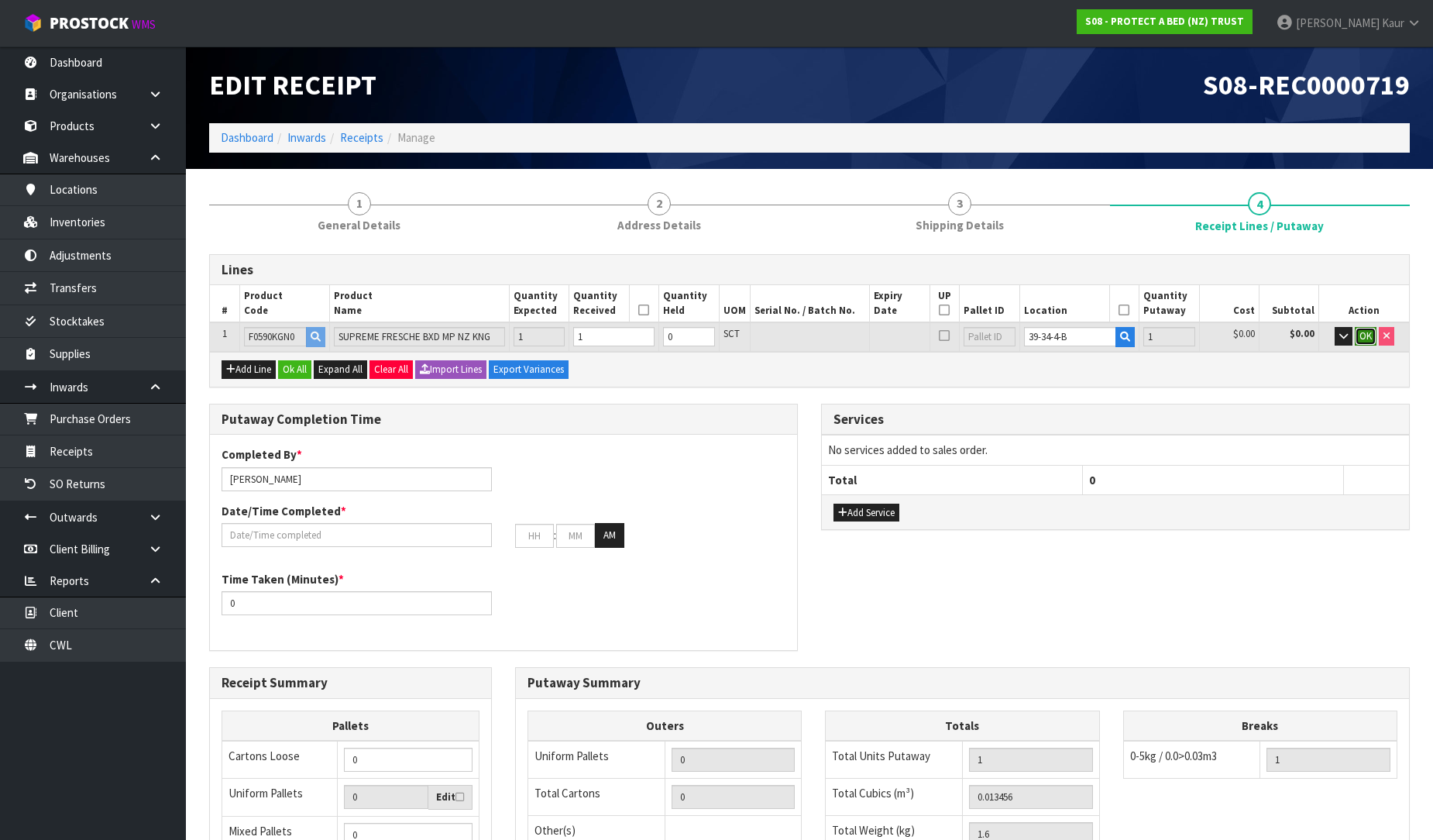
click at [1369, 336] on span "OK" at bounding box center [1366, 335] width 13 height 13
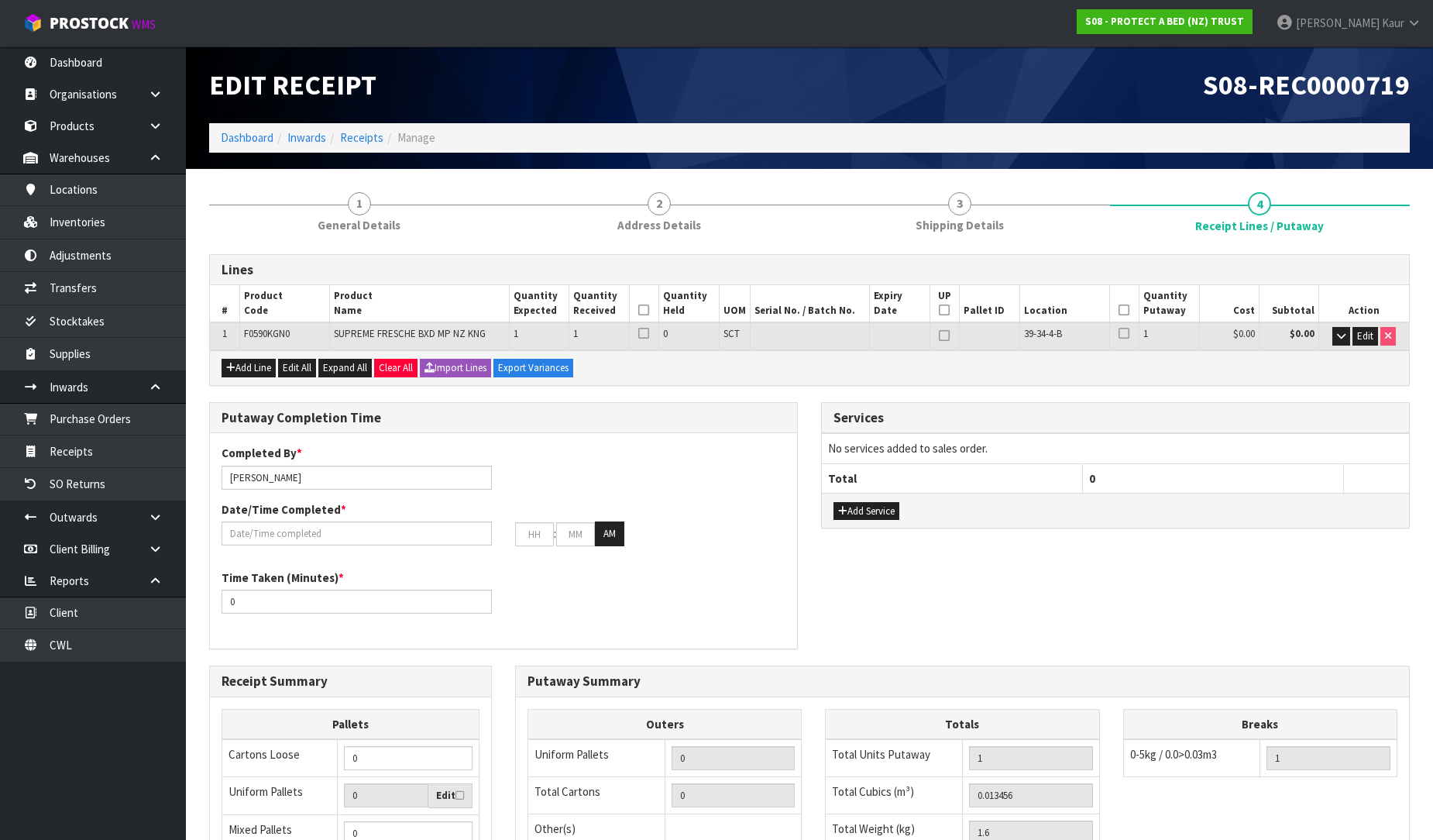
click at [649, 310] on icon at bounding box center [644, 310] width 11 height 1
click at [1130, 311] on th at bounding box center [1124, 304] width 30 height 38
click at [1124, 310] on icon at bounding box center [1124, 310] width 11 height 1
click at [322, 532] on input "text" at bounding box center [357, 533] width 270 height 24
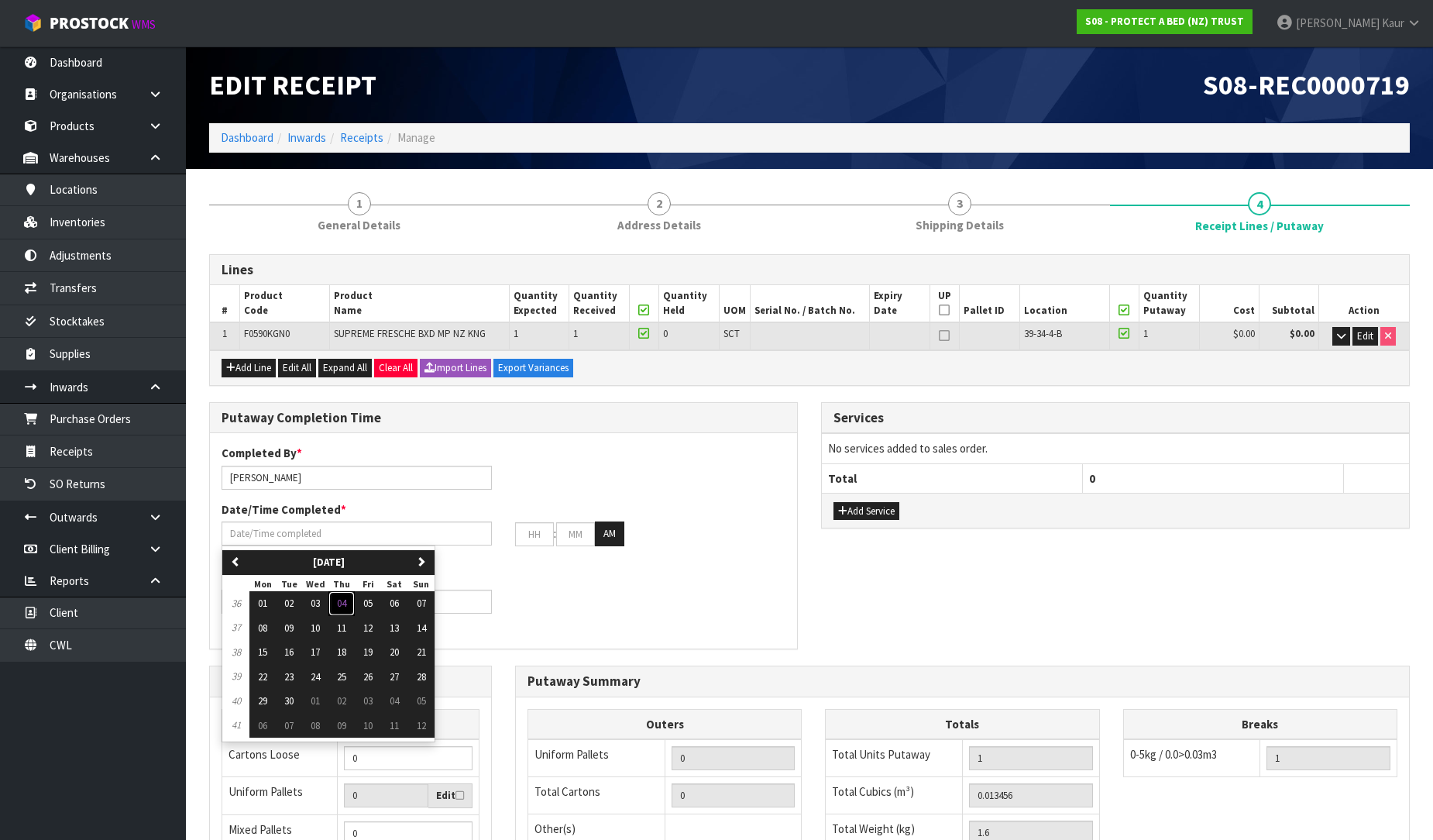
click at [343, 602] on span "04" at bounding box center [342, 603] width 9 height 13
type input "[DATE]"
type input "12"
type input "00"
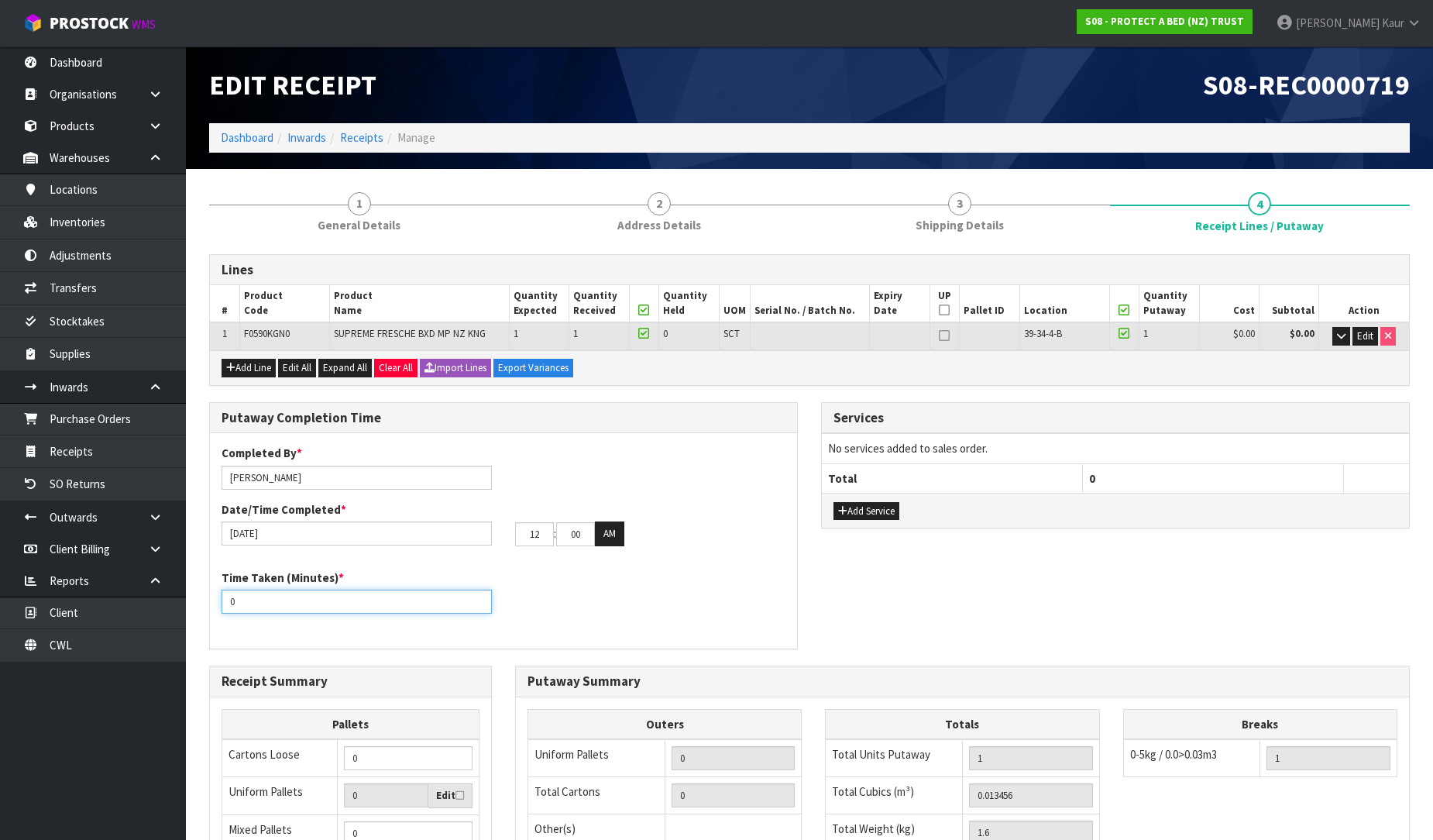
drag, startPoint x: 241, startPoint y: 608, endPoint x: 225, endPoint y: 607, distance: 16.0
click at [225, 607] on input "0" at bounding box center [357, 601] width 270 height 24
type input "10"
drag, startPoint x: 586, startPoint y: 533, endPoint x: 547, endPoint y: 538, distance: 39.3
click at [547, 538] on tr "12 : 00 : 00 AM" at bounding box center [570, 534] width 109 height 25
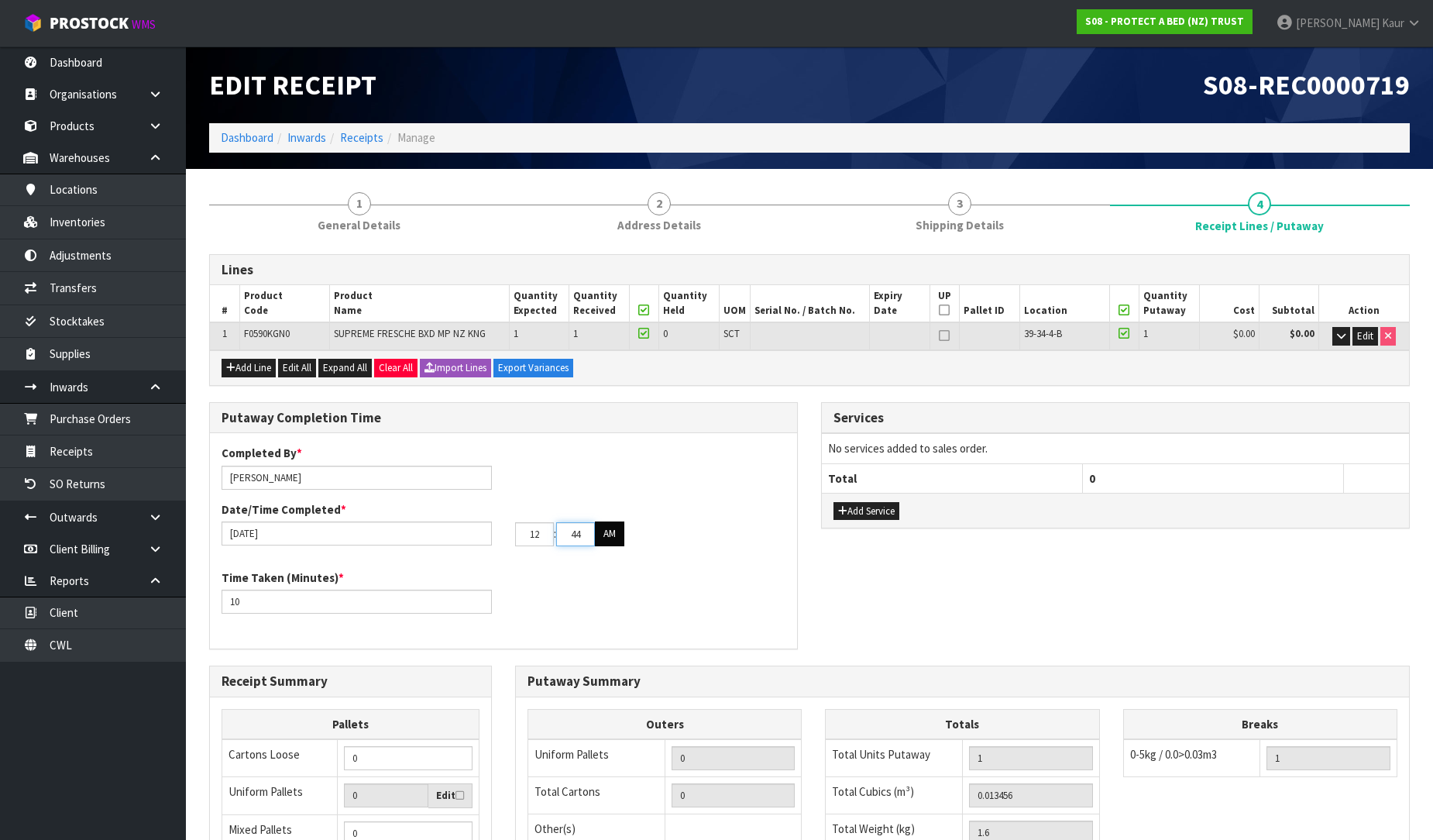
type input "44"
drag, startPoint x: 618, startPoint y: 532, endPoint x: 615, endPoint y: 556, distance: 24.2
click at [617, 532] on button "AM" at bounding box center [609, 534] width 30 height 25
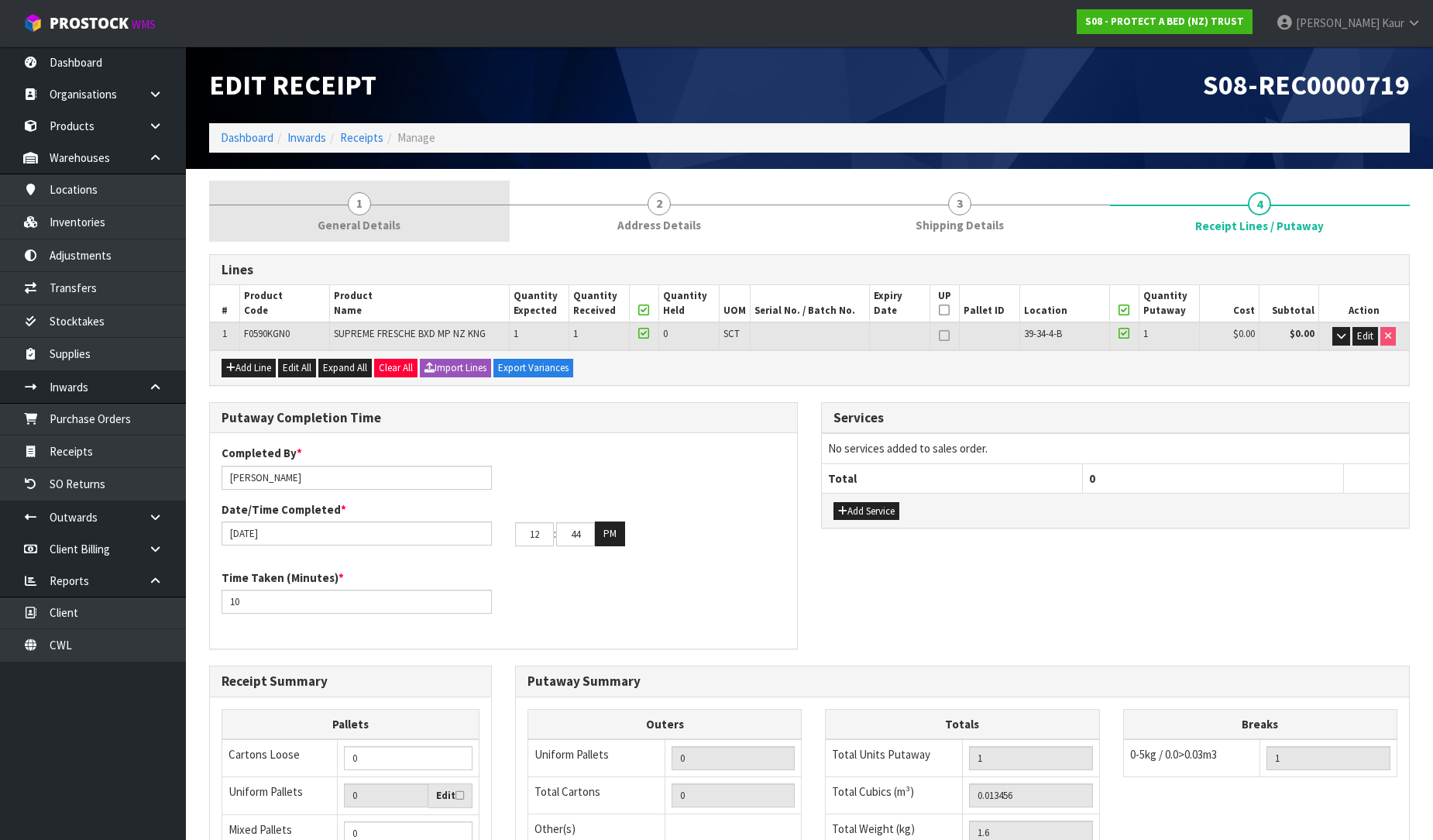
click at [385, 216] on span "General Details" at bounding box center [359, 225] width 83 height 16
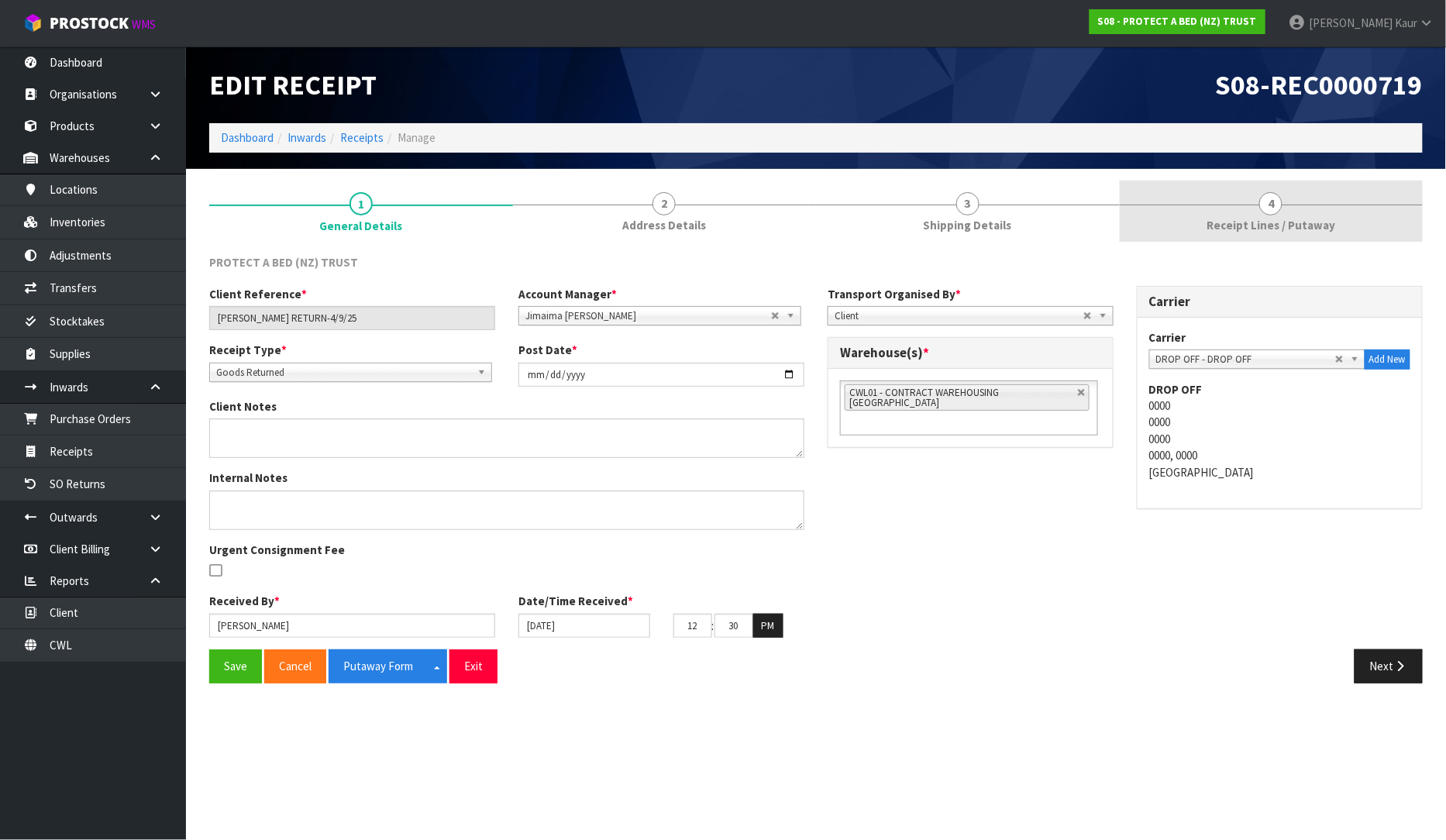
click at [1273, 222] on span "Receipt Lines / Putaway" at bounding box center [1271, 225] width 129 height 16
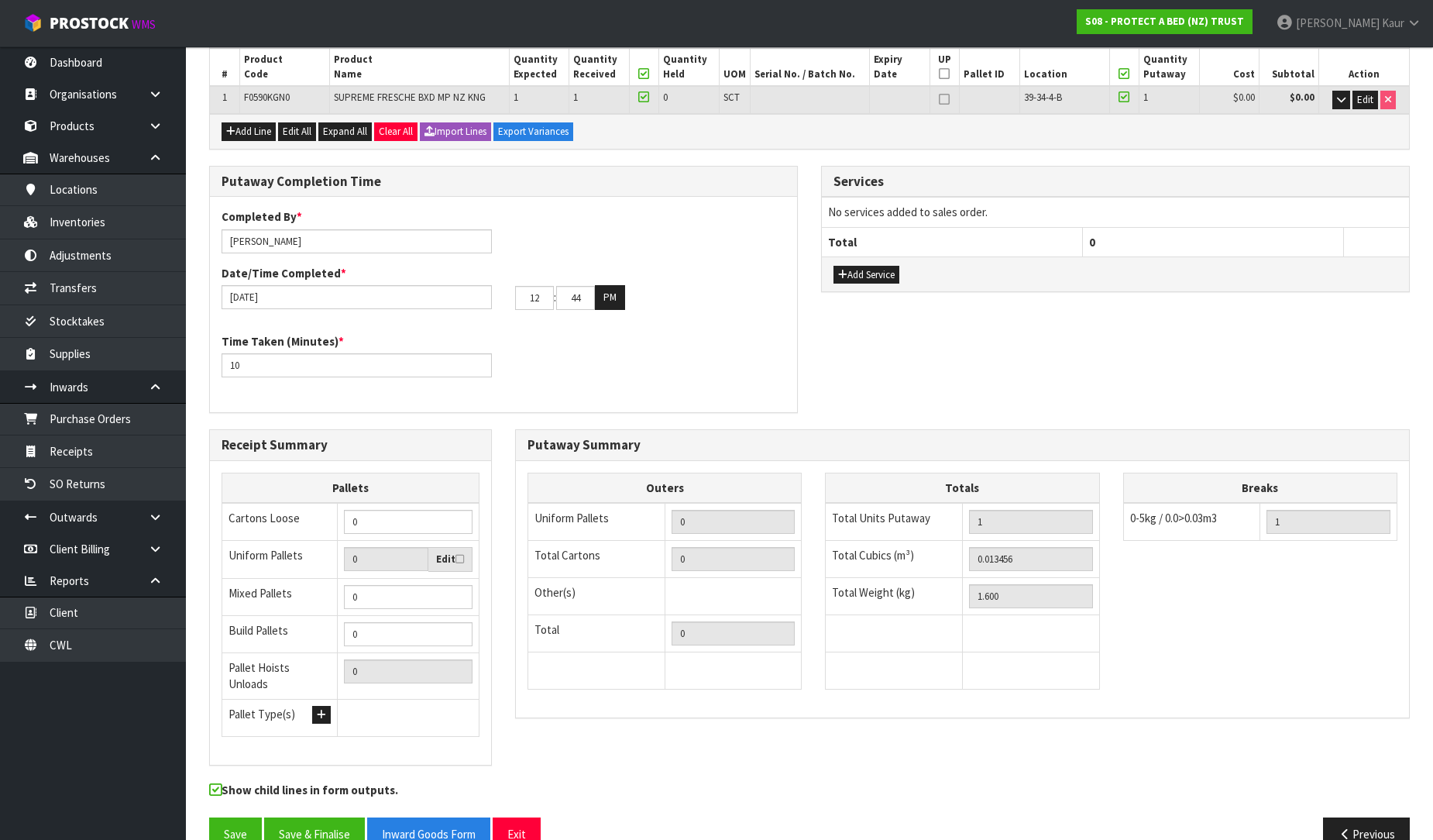
scroll to position [260, 0]
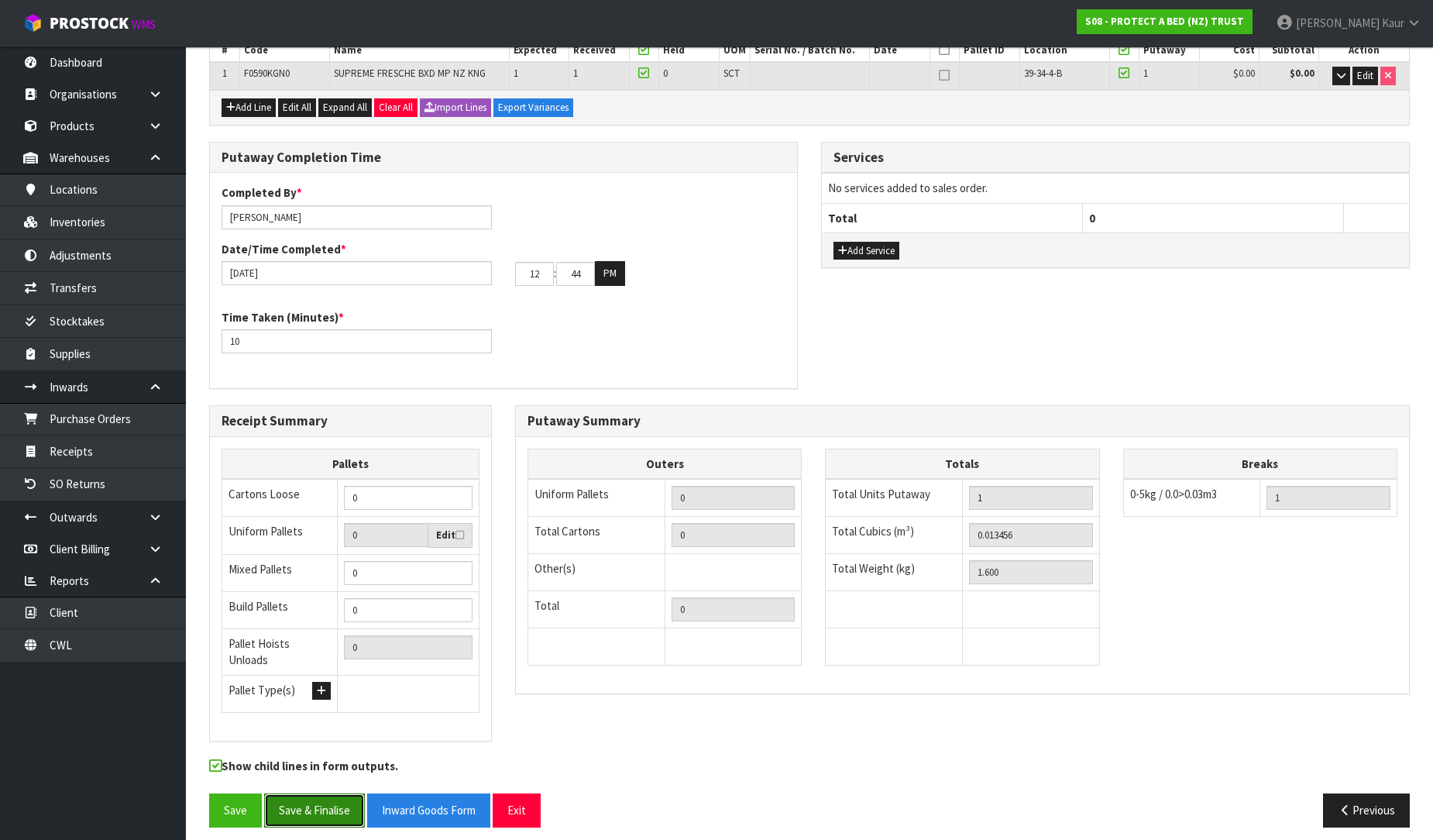
click at [326, 796] on button "Save & Finalise" at bounding box center [314, 810] width 101 height 33
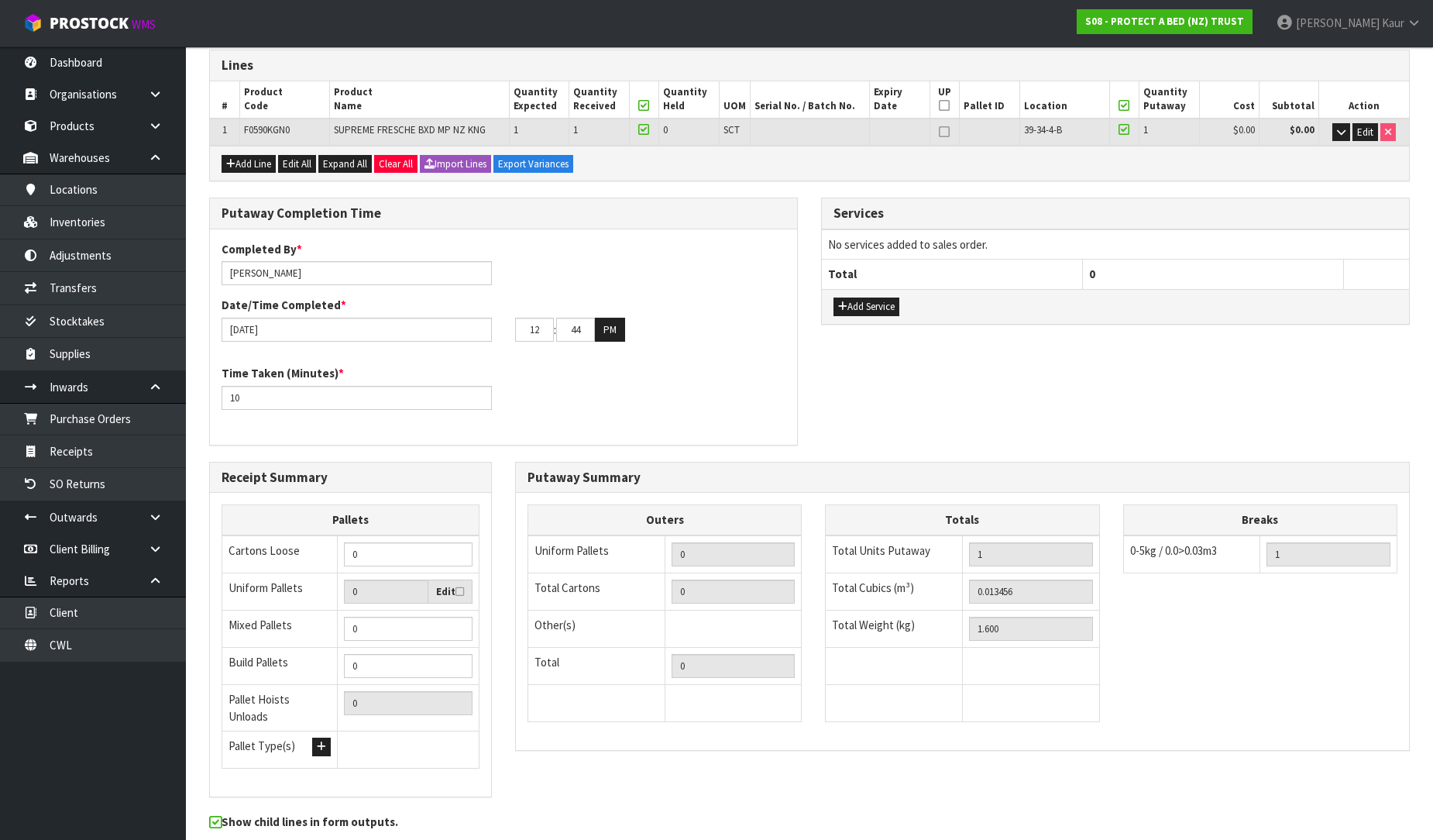
scroll to position [0, 0]
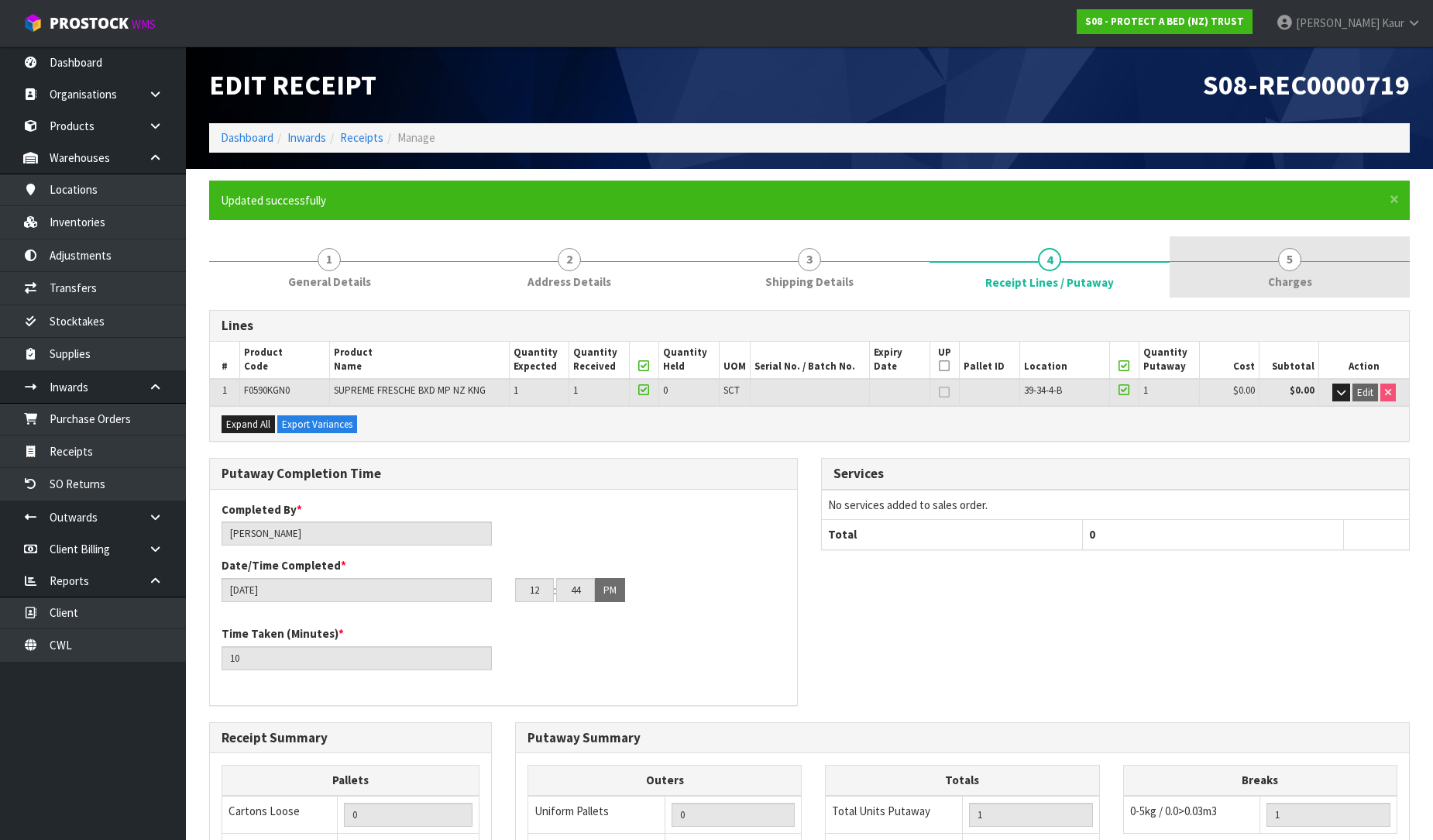
click at [1288, 259] on span "5" at bounding box center [1290, 259] width 23 height 23
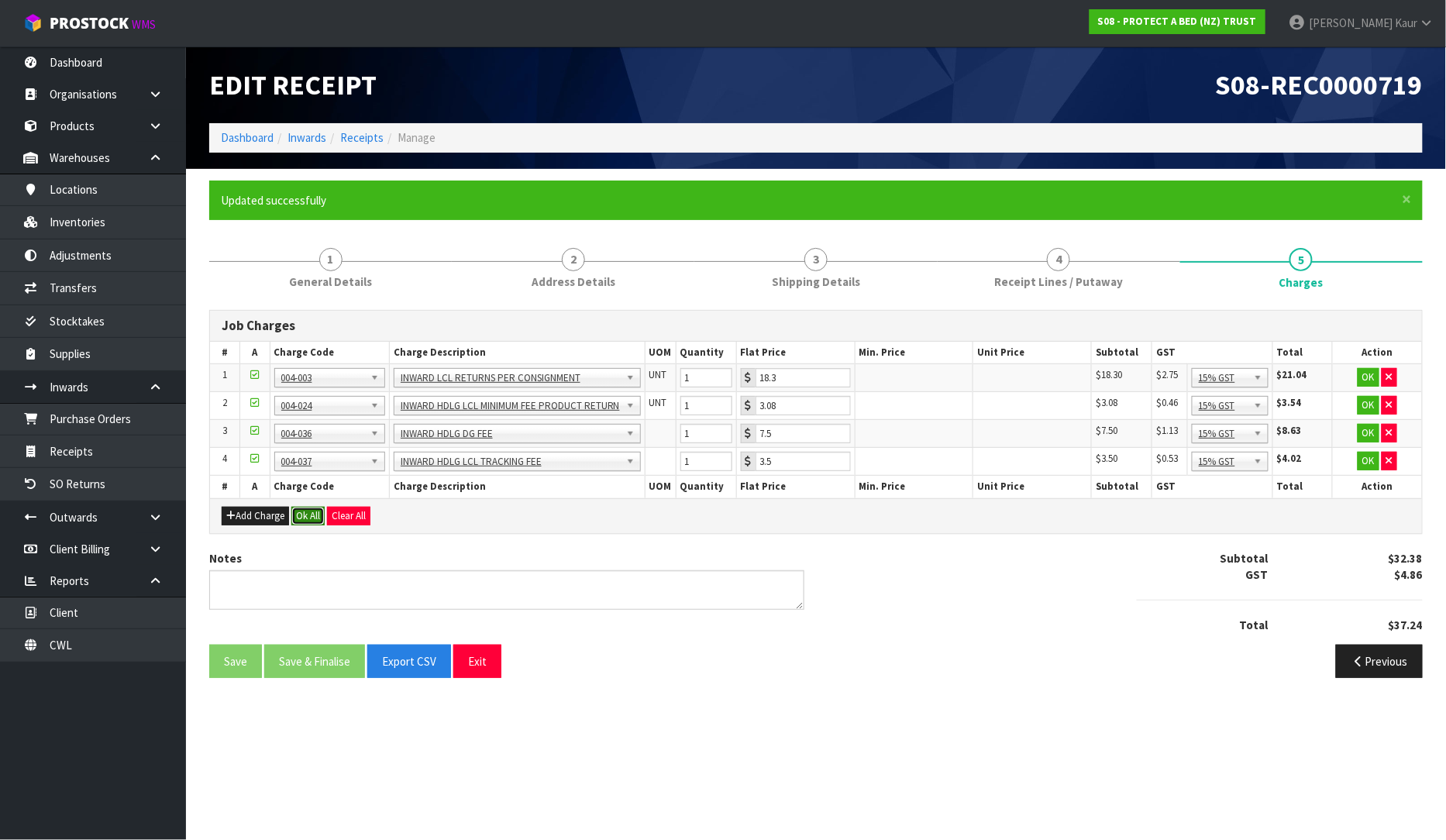
click at [306, 522] on button "Ok All" at bounding box center [308, 515] width 33 height 19
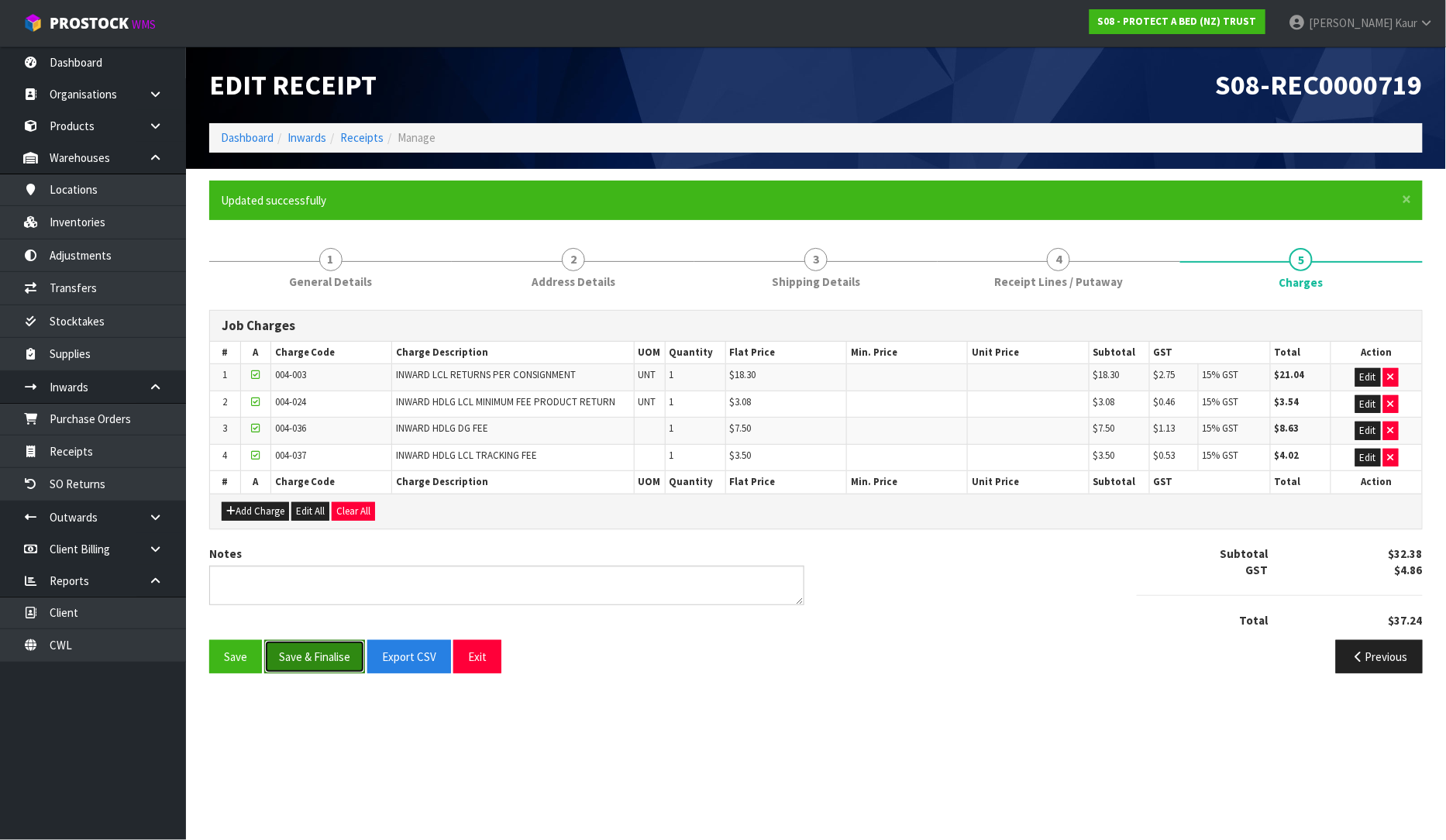
drag, startPoint x: 310, startPoint y: 667, endPoint x: 99, endPoint y: 575, distance: 230.2
click at [310, 667] on button "Save & Finalise" at bounding box center [314, 656] width 101 height 33
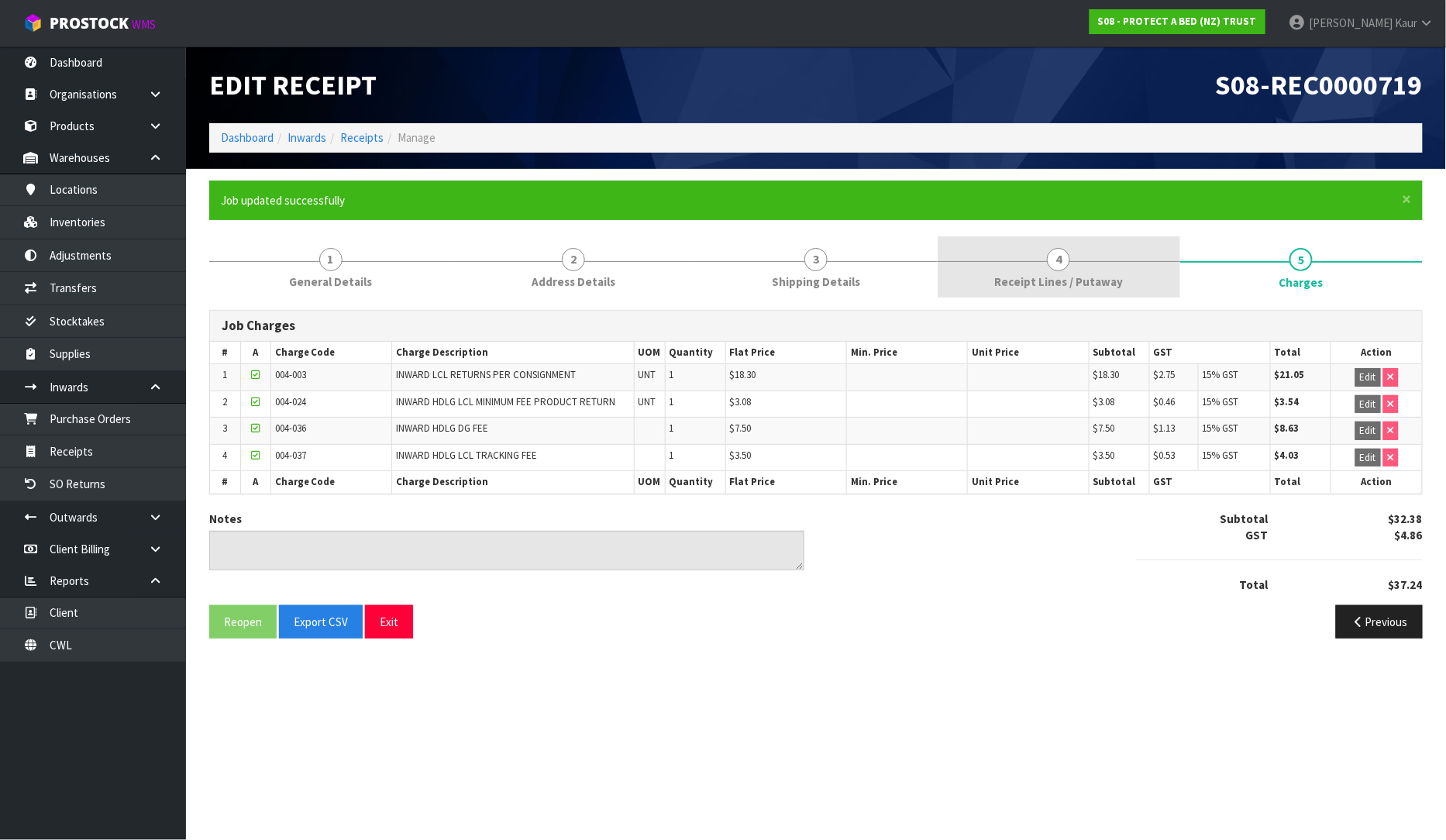
click at [1000, 276] on span "Receipt Lines / Putaway" at bounding box center [1059, 282] width 129 height 16
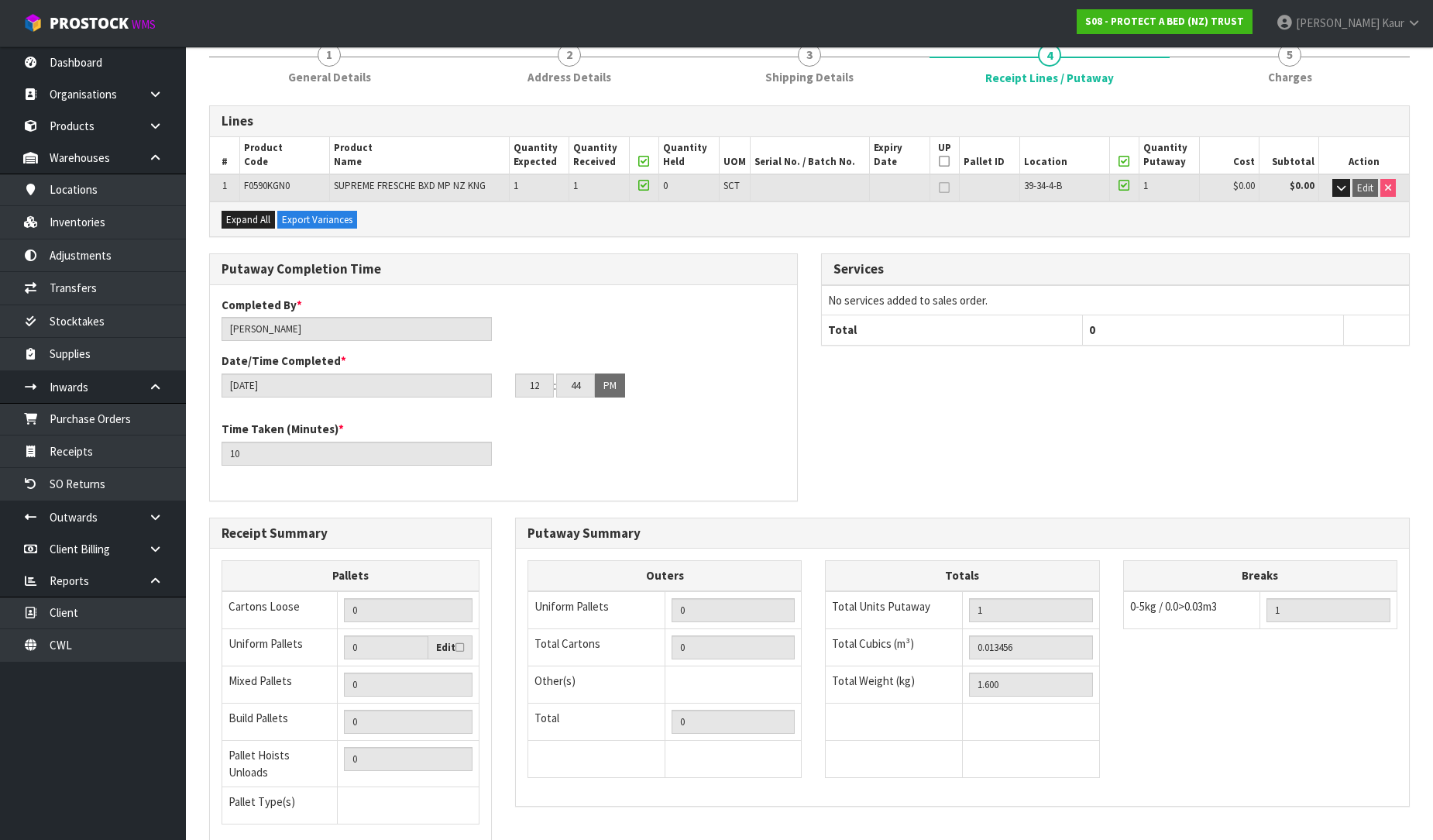
scroll to position [316, 0]
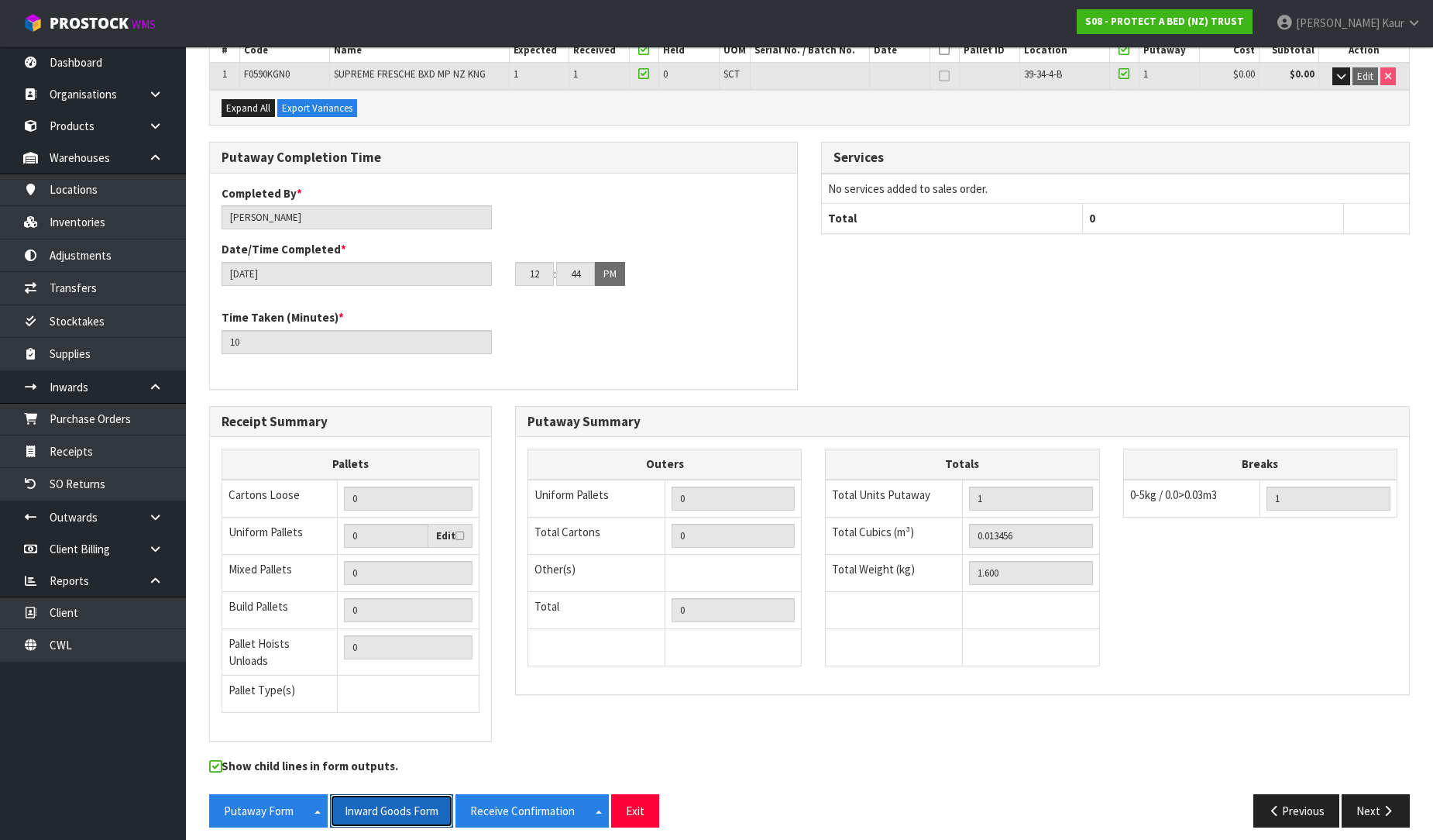
drag, startPoint x: 360, startPoint y: 811, endPoint x: 1317, endPoint y: 95, distance: 1195.2
click at [365, 811] on button "Inward Goods Form" at bounding box center [392, 810] width 123 height 33
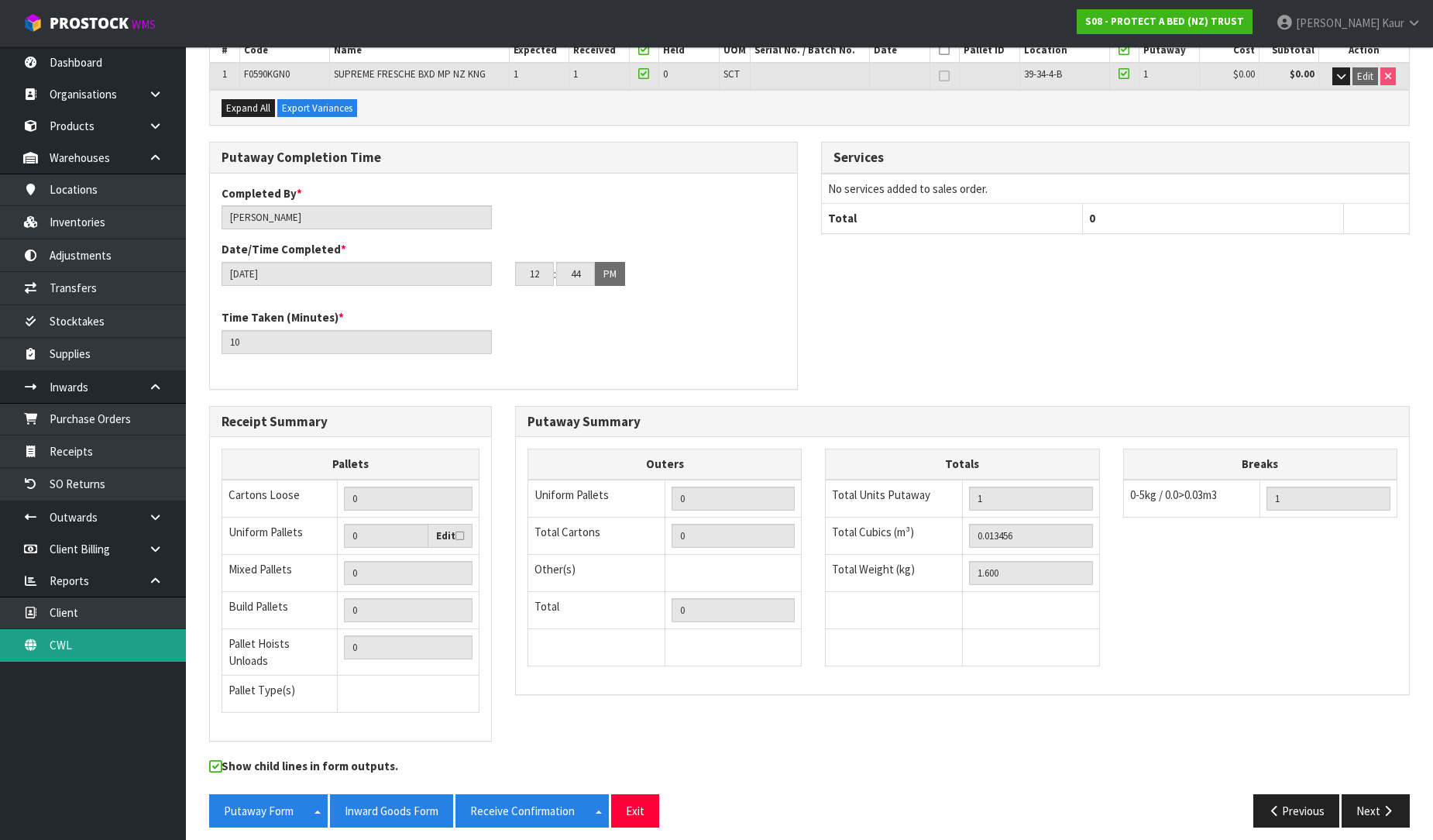
click at [95, 654] on link "CWL" at bounding box center [93, 645] width 186 height 32
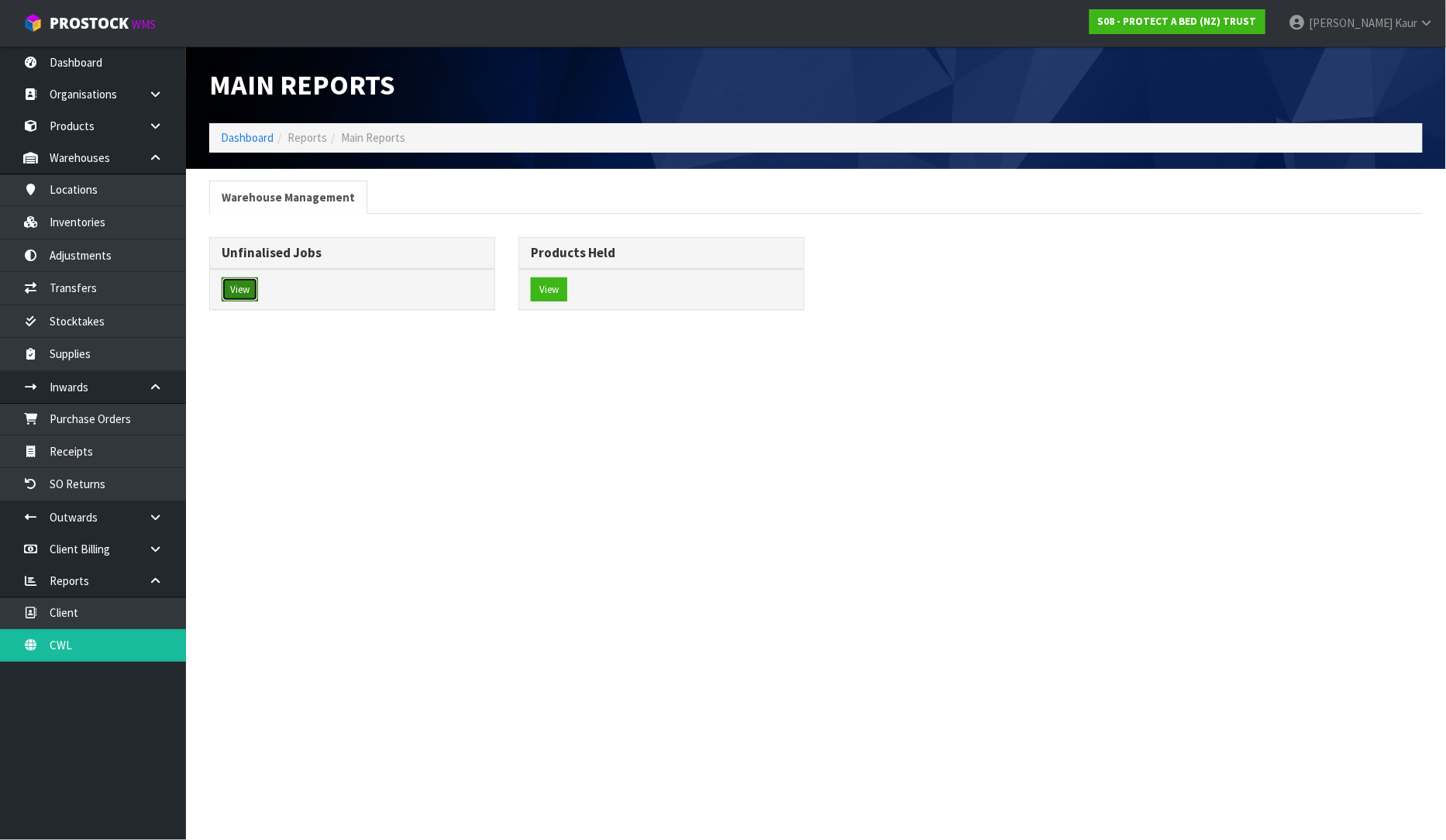
click at [254, 295] on button "View" at bounding box center [240, 290] width 37 height 25
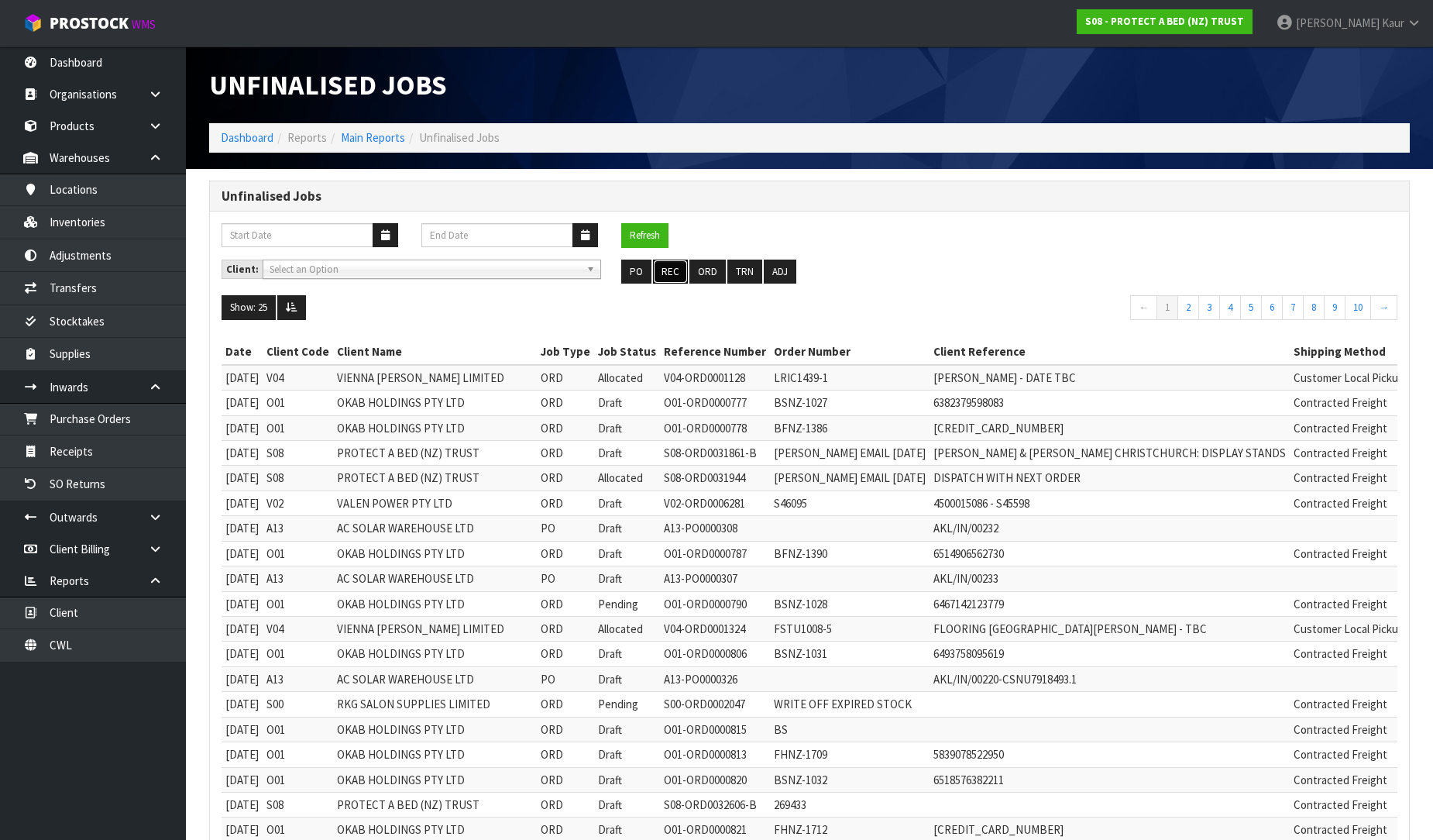
click at [671, 265] on button "REC" at bounding box center [670, 272] width 35 height 25
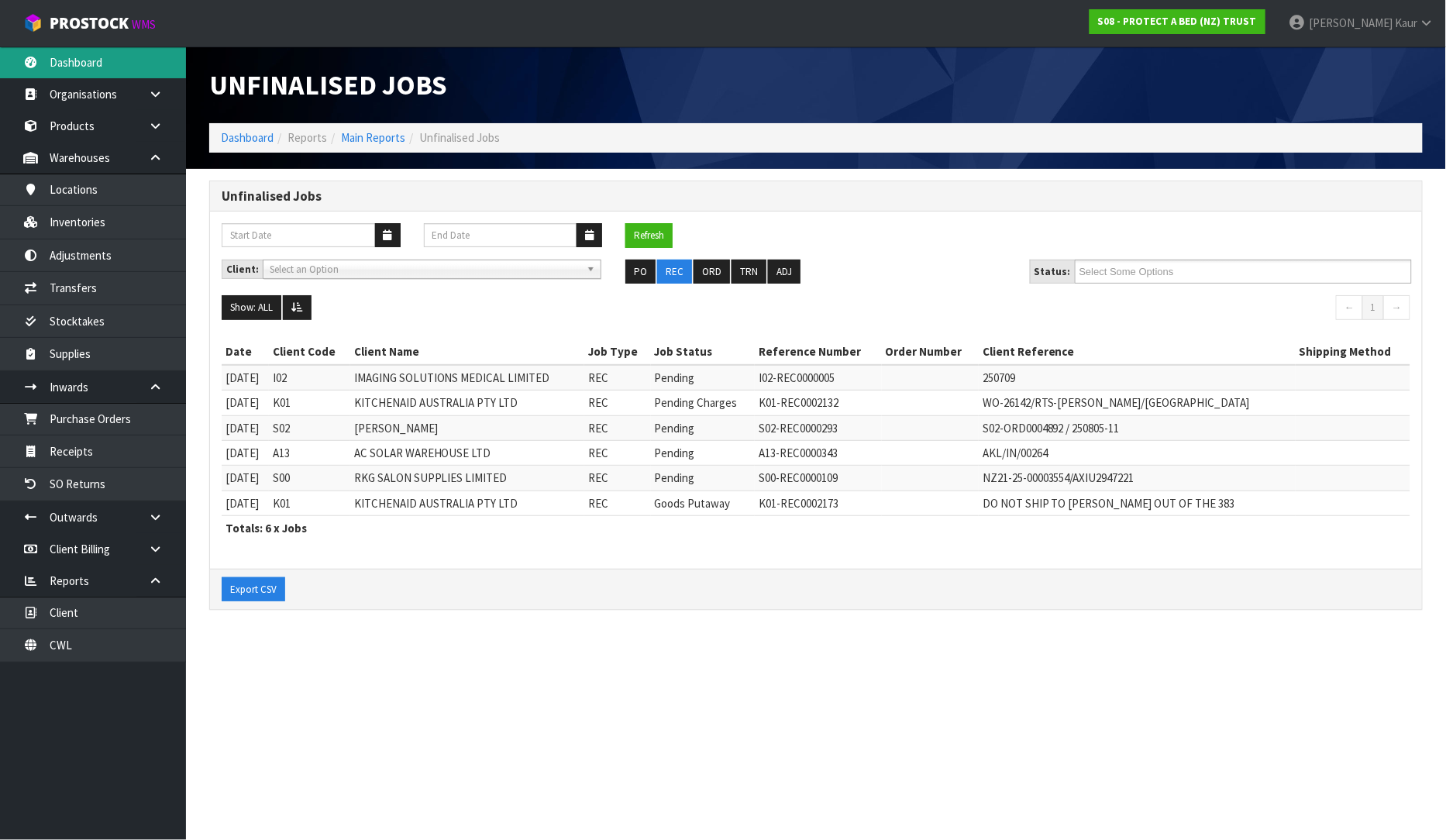
click at [90, 59] on link "Dashboard" at bounding box center [93, 63] width 186 height 32
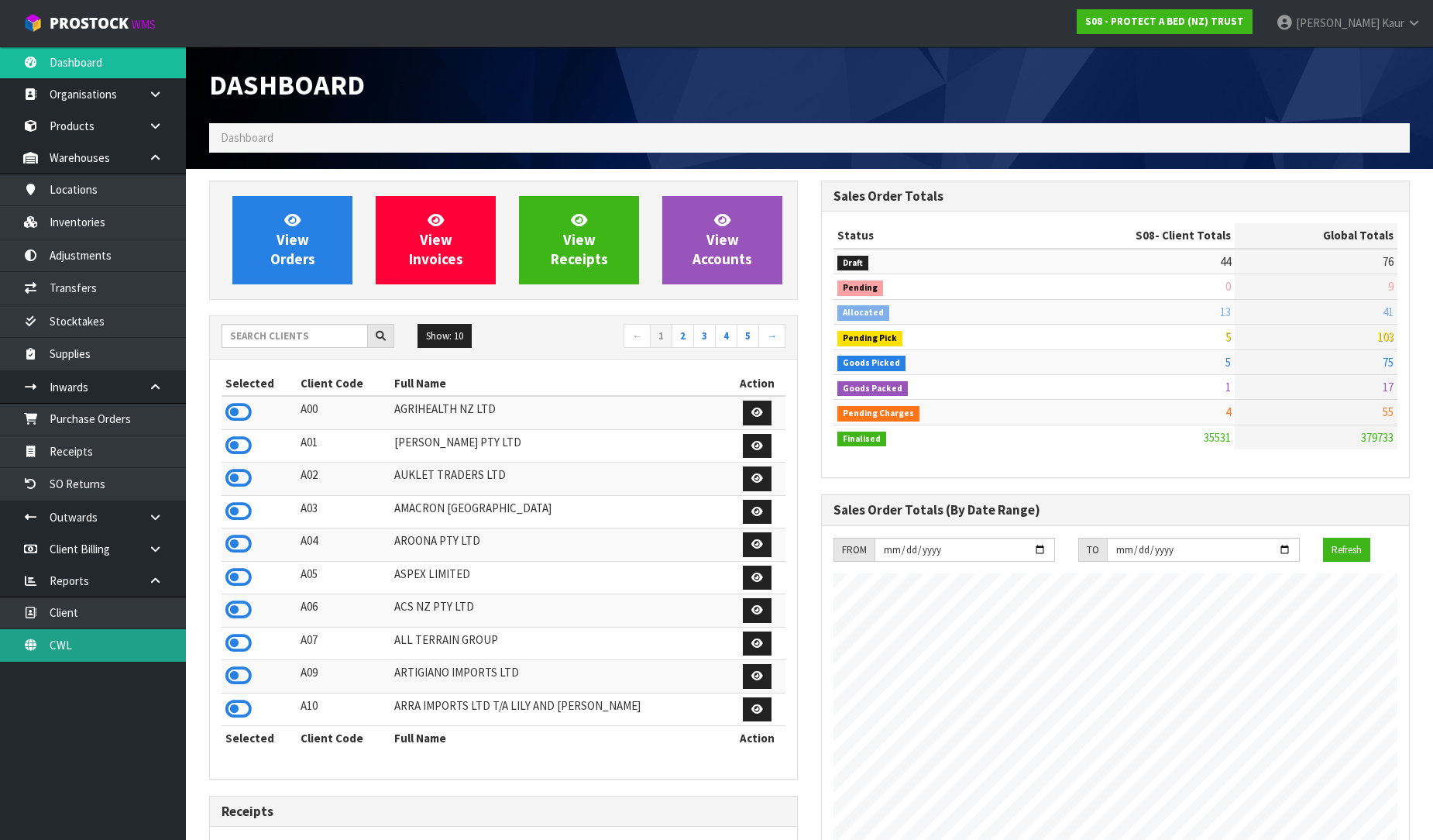
click at [62, 655] on link "CWL" at bounding box center [93, 645] width 186 height 32
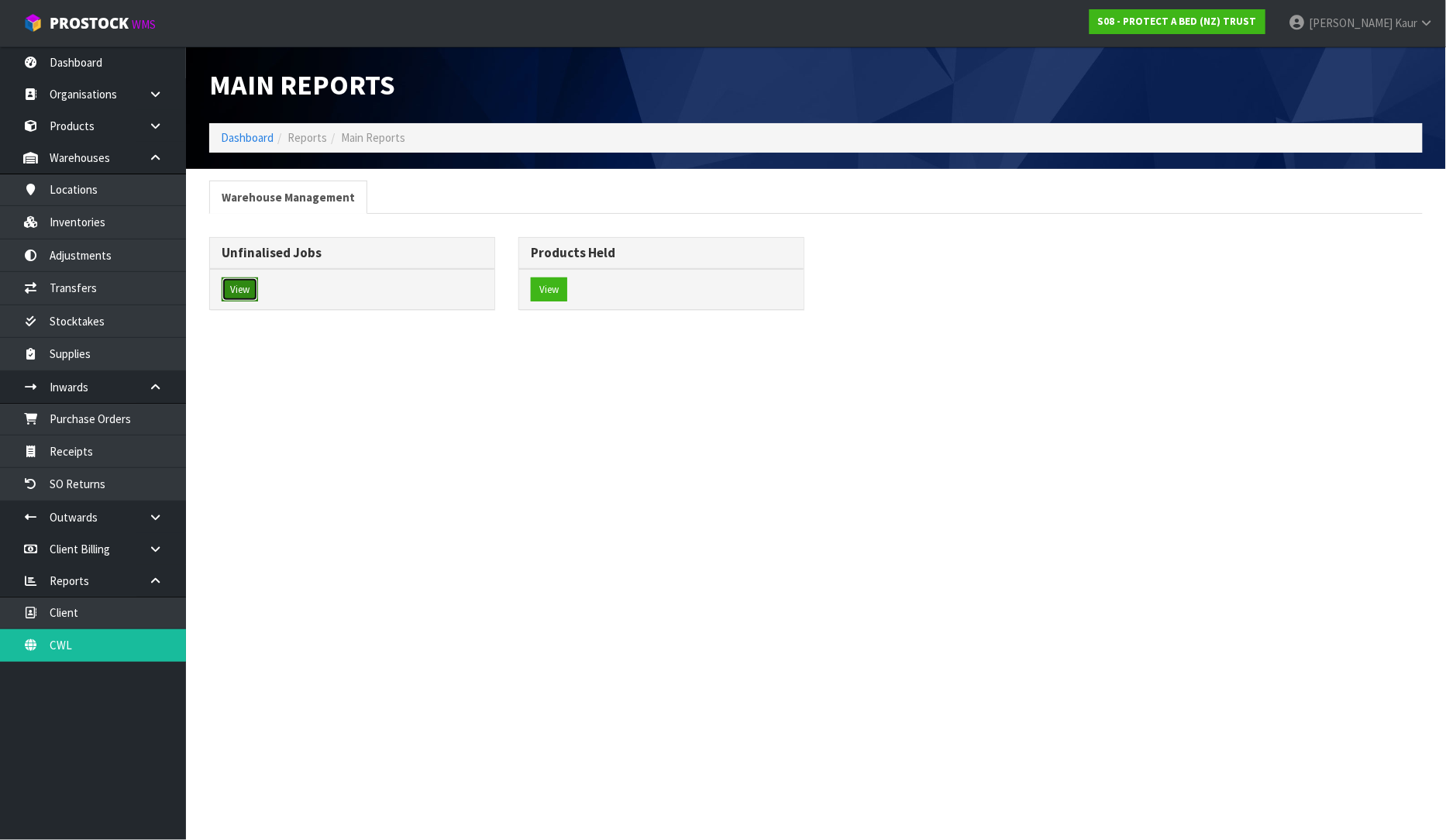
click at [246, 280] on button "View" at bounding box center [240, 290] width 37 height 25
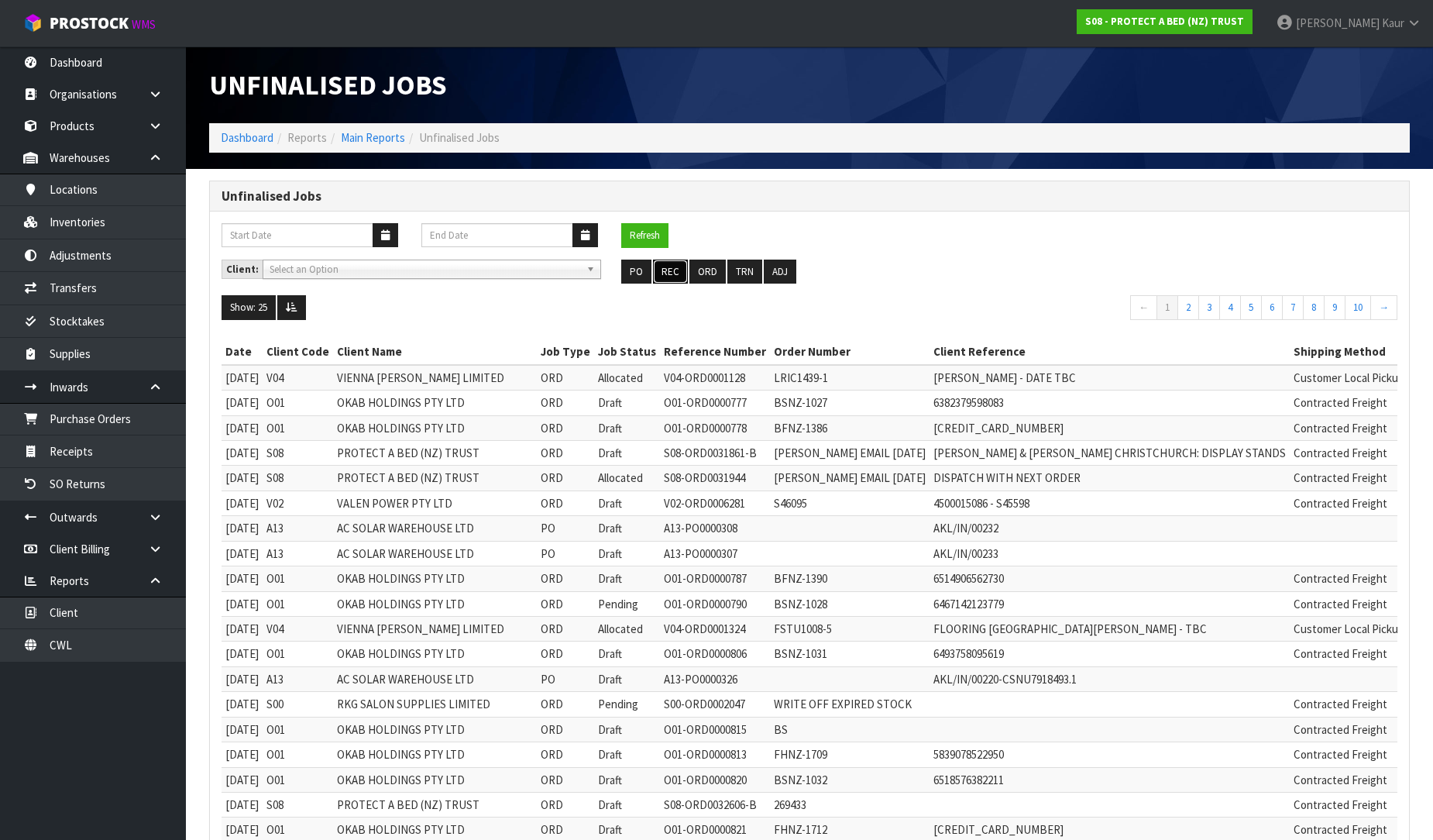
click at [682, 265] on button "REC" at bounding box center [670, 272] width 35 height 25
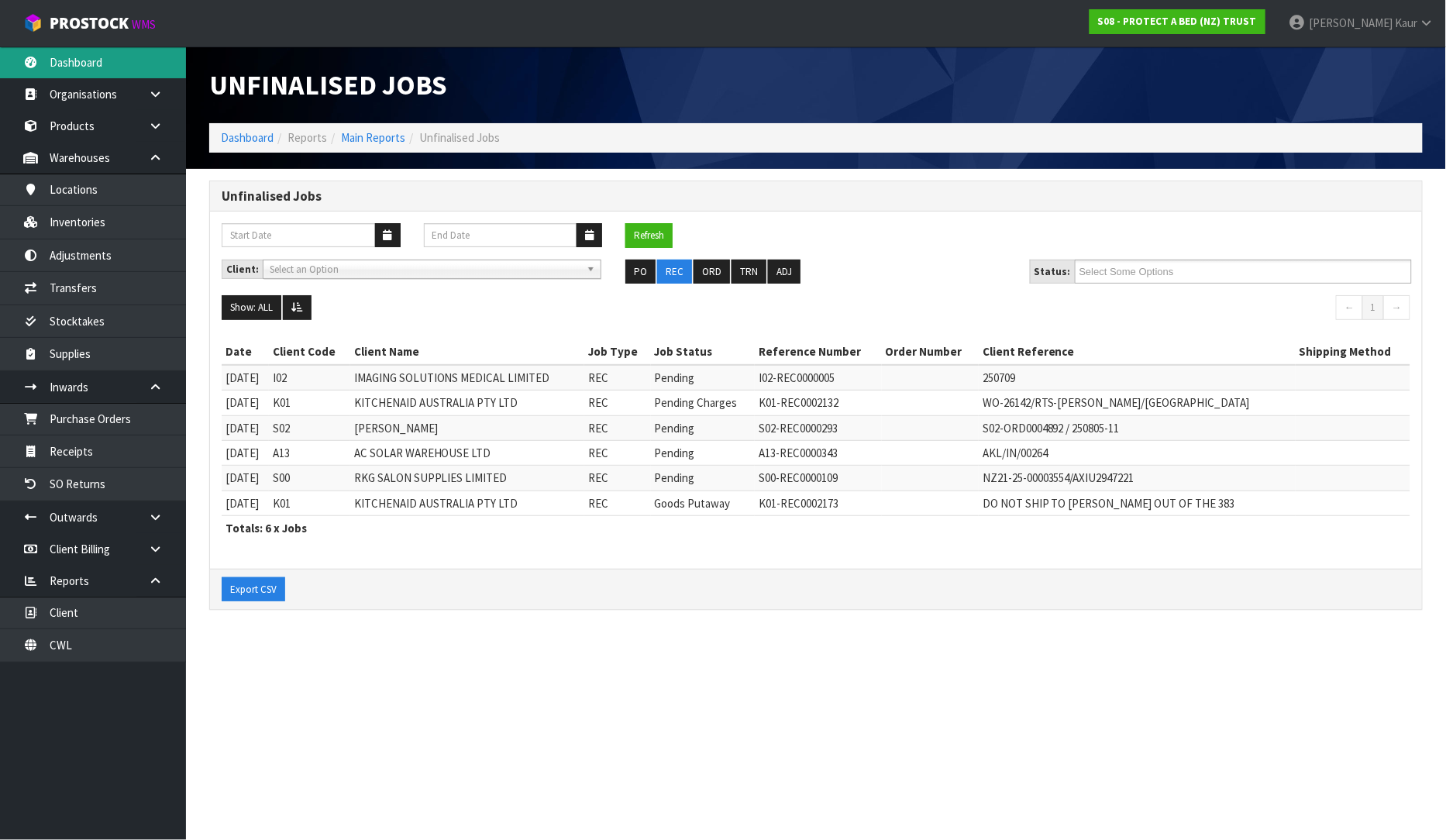
click at [96, 65] on link "Dashboard" at bounding box center [93, 63] width 186 height 32
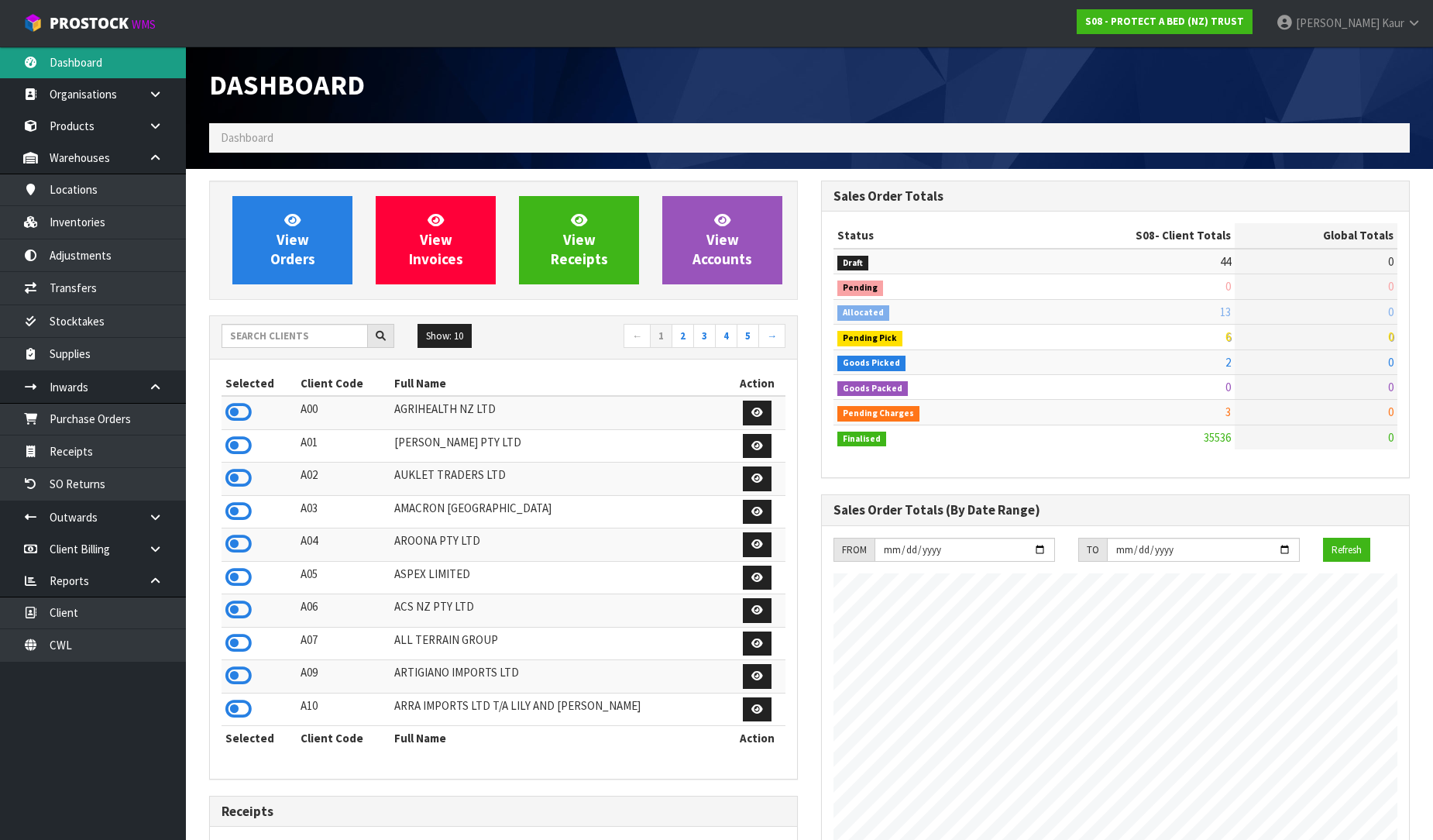
scroll to position [1174, 612]
click at [300, 343] on input "text" at bounding box center [295, 335] width 147 height 24
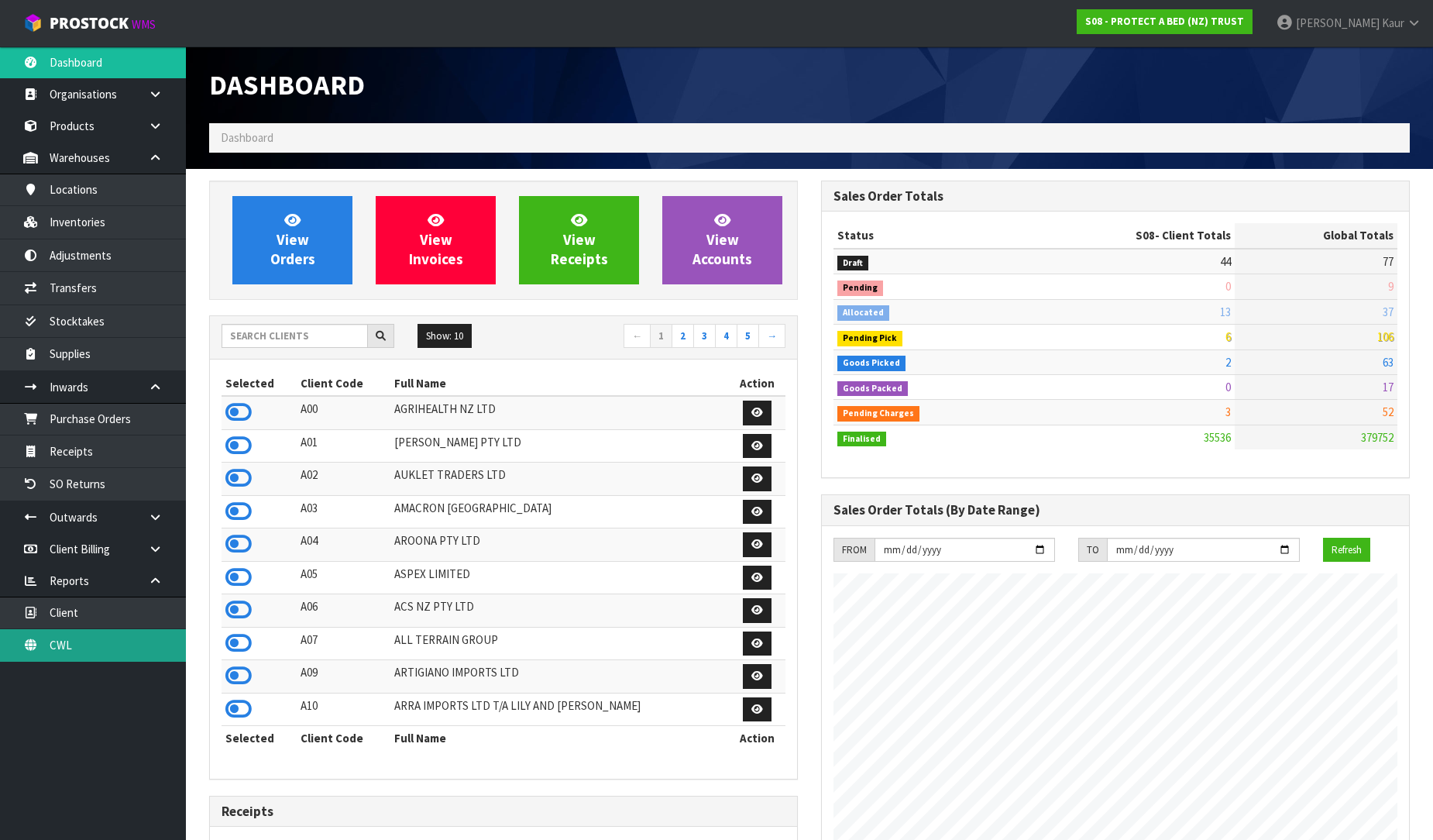
click at [68, 639] on link "CWL" at bounding box center [93, 645] width 186 height 32
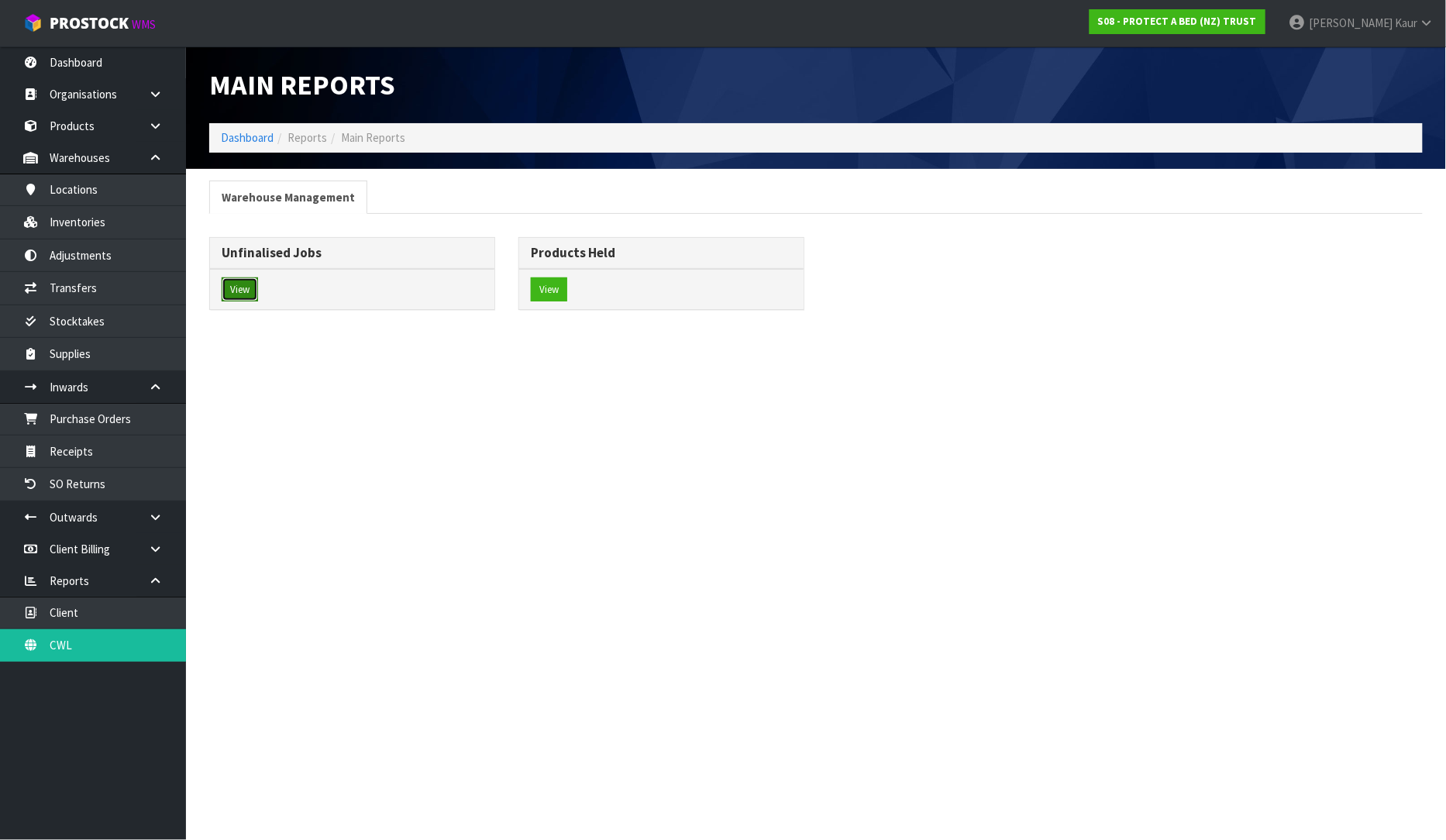
click at [257, 286] on button "View" at bounding box center [240, 290] width 37 height 25
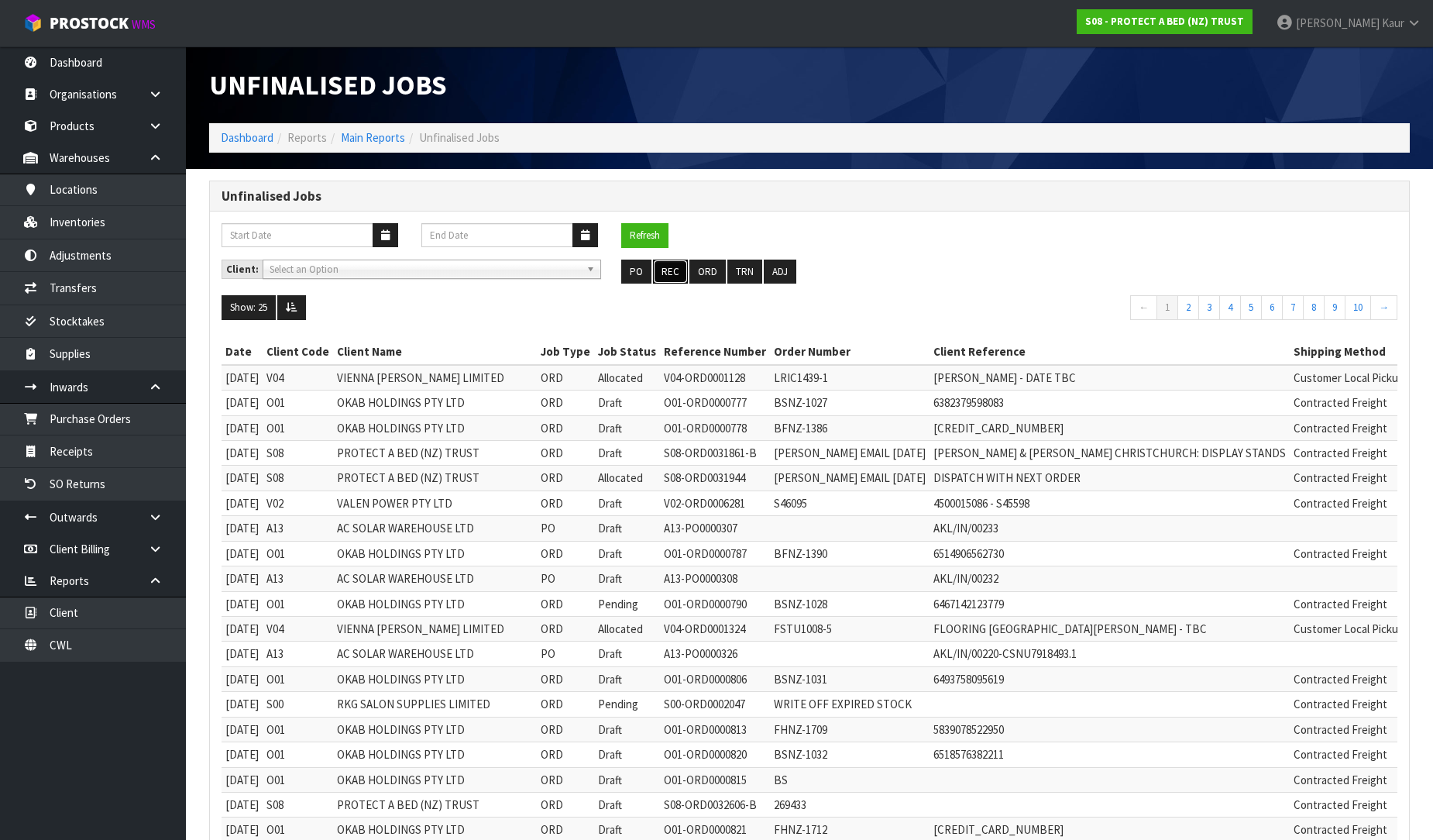
click at [675, 263] on button "REC" at bounding box center [670, 272] width 35 height 25
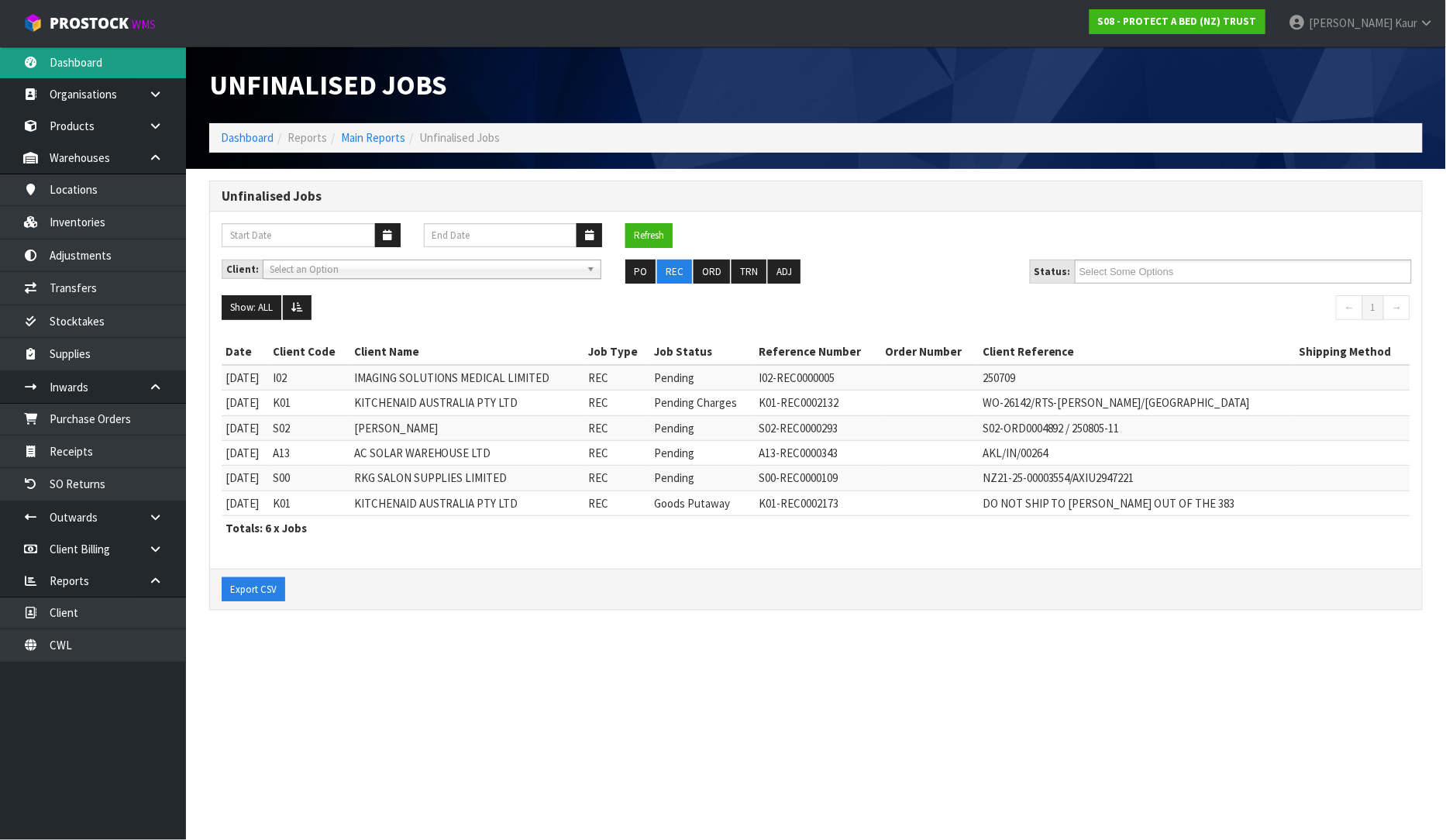
click at [83, 60] on link "Dashboard" at bounding box center [93, 63] width 186 height 32
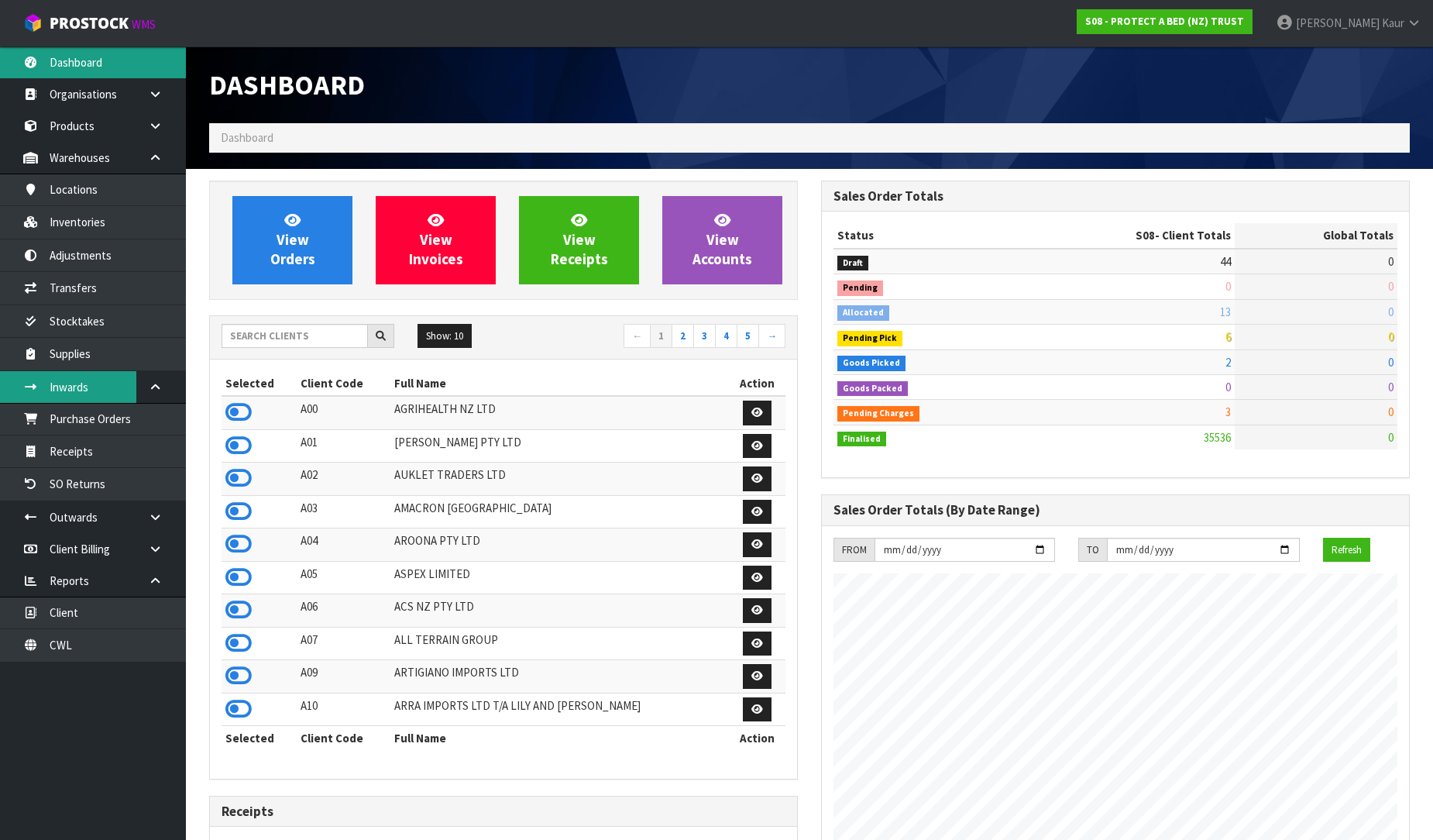
scroll to position [1174, 612]
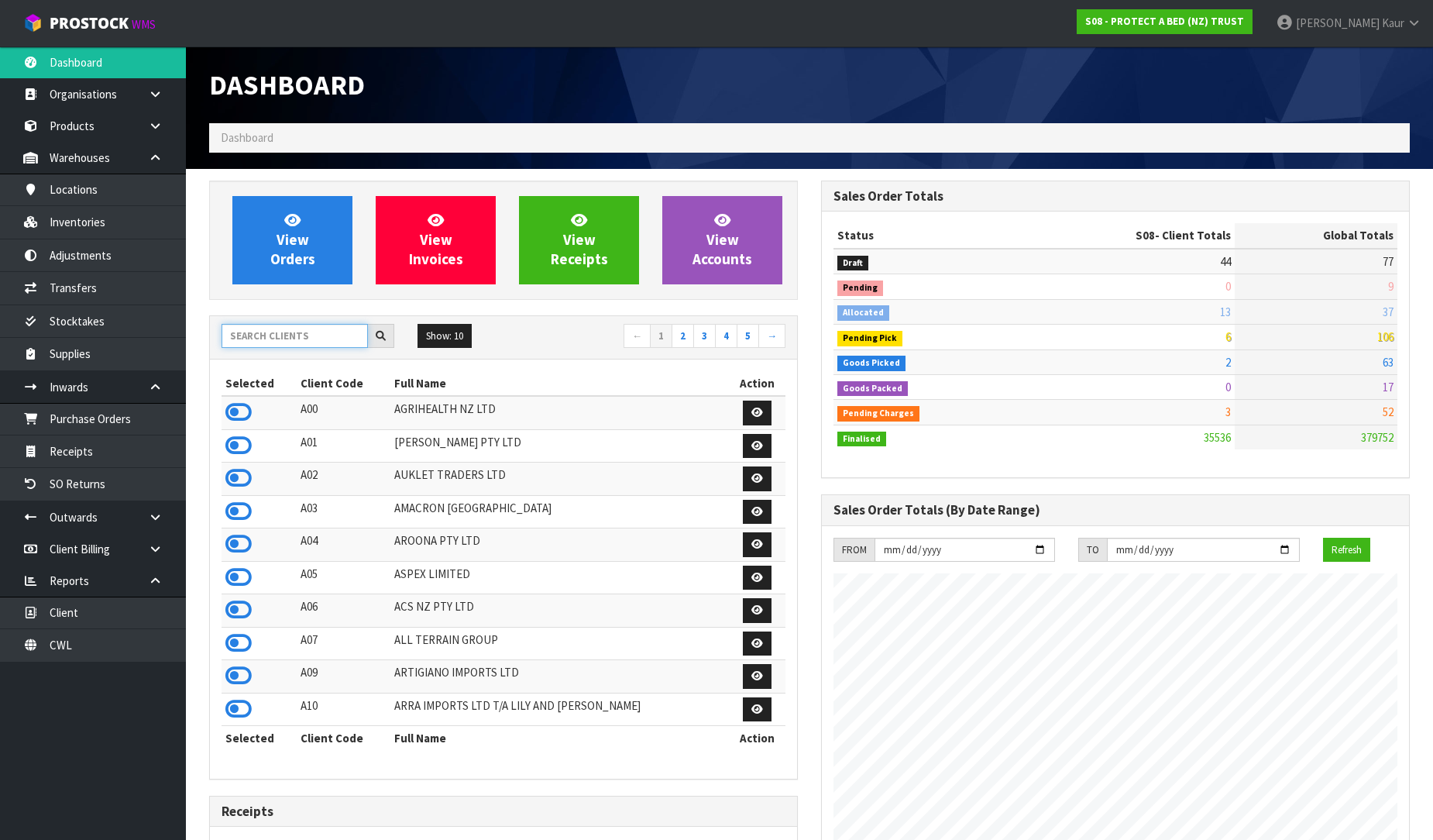
click at [260, 337] on input "text" at bounding box center [295, 335] width 147 height 24
click at [51, 658] on link "CWL" at bounding box center [93, 645] width 186 height 32
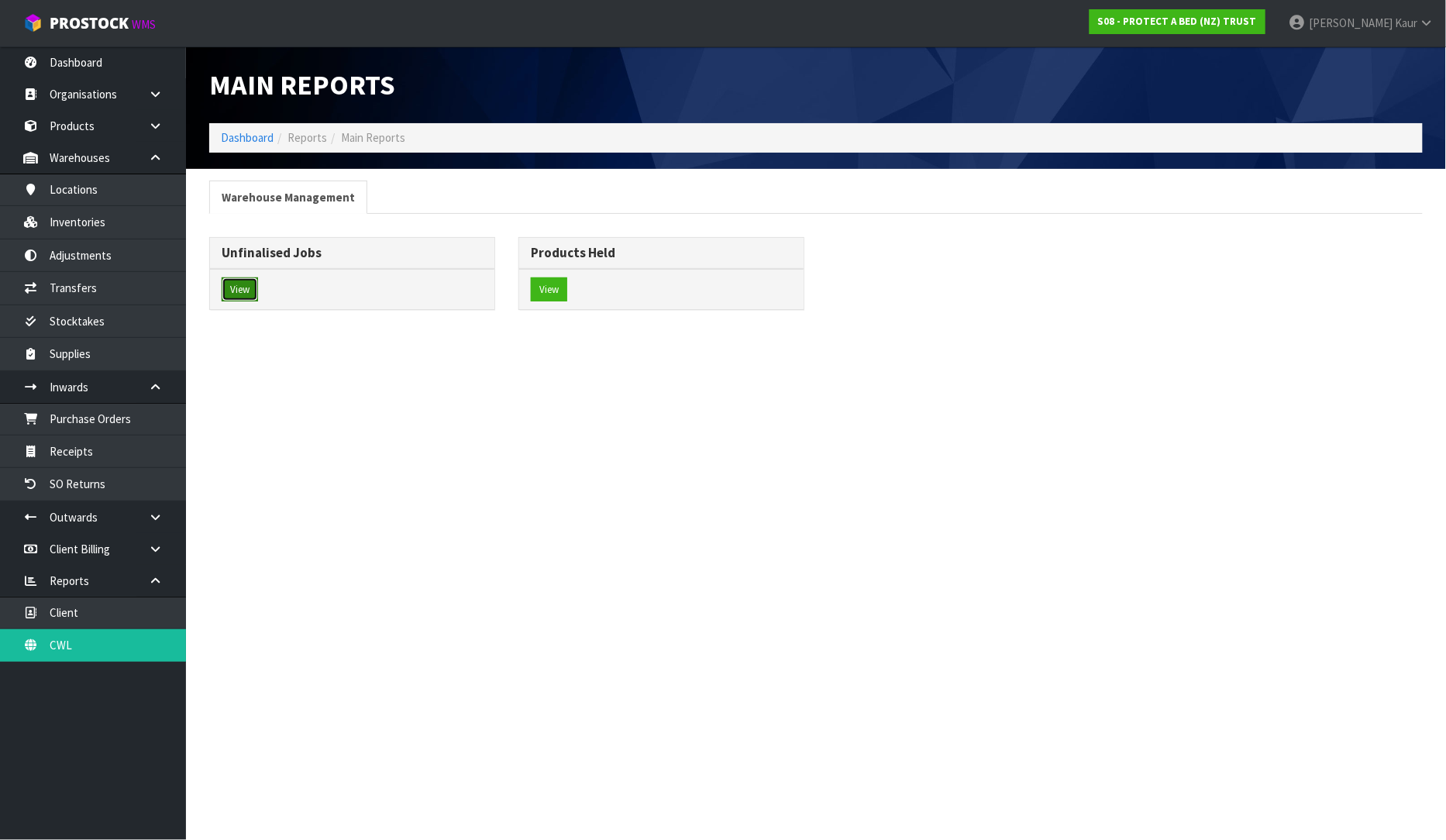
click at [244, 285] on button "View" at bounding box center [240, 290] width 37 height 25
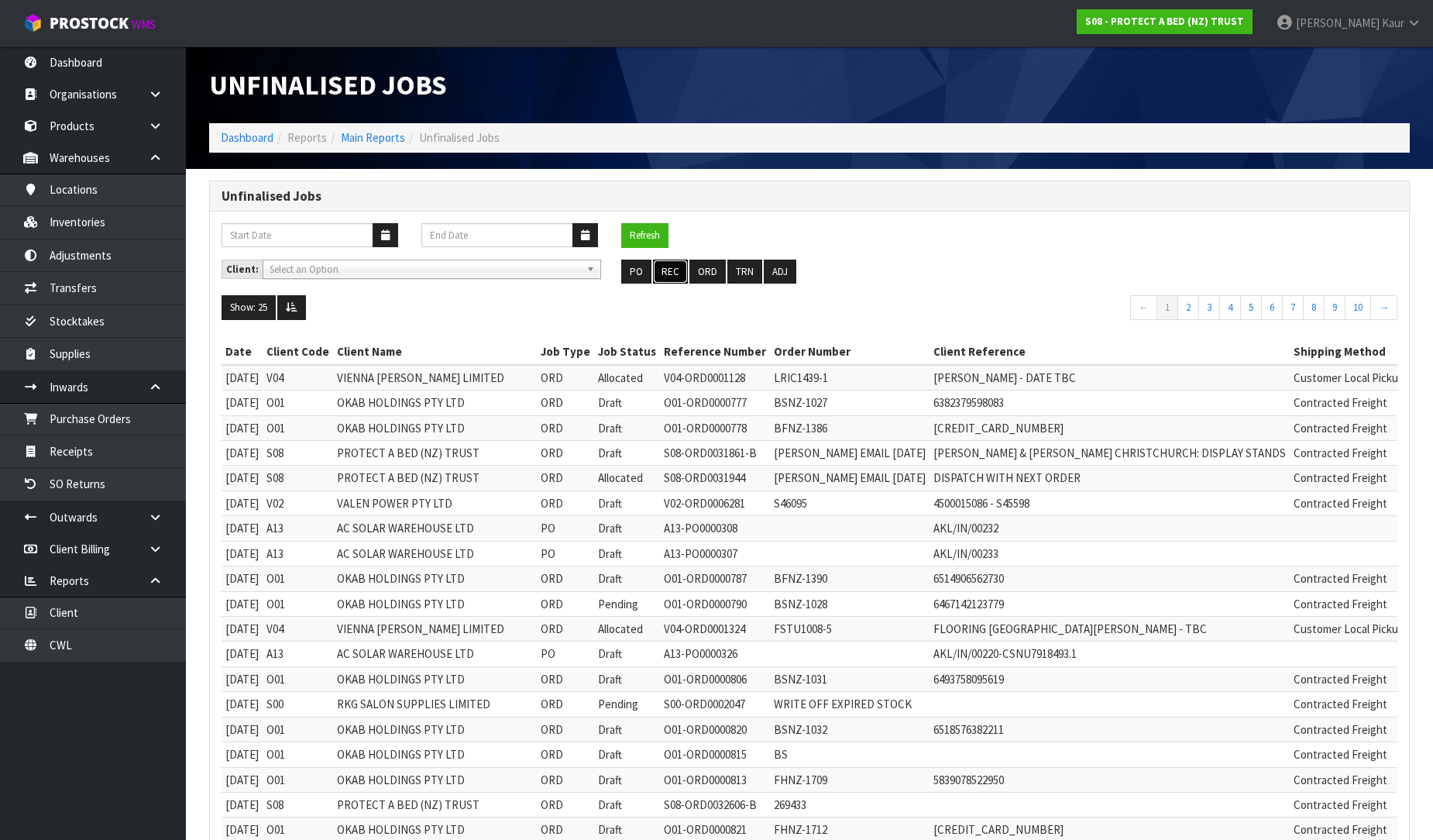
click at [672, 268] on button "REC" at bounding box center [670, 272] width 35 height 25
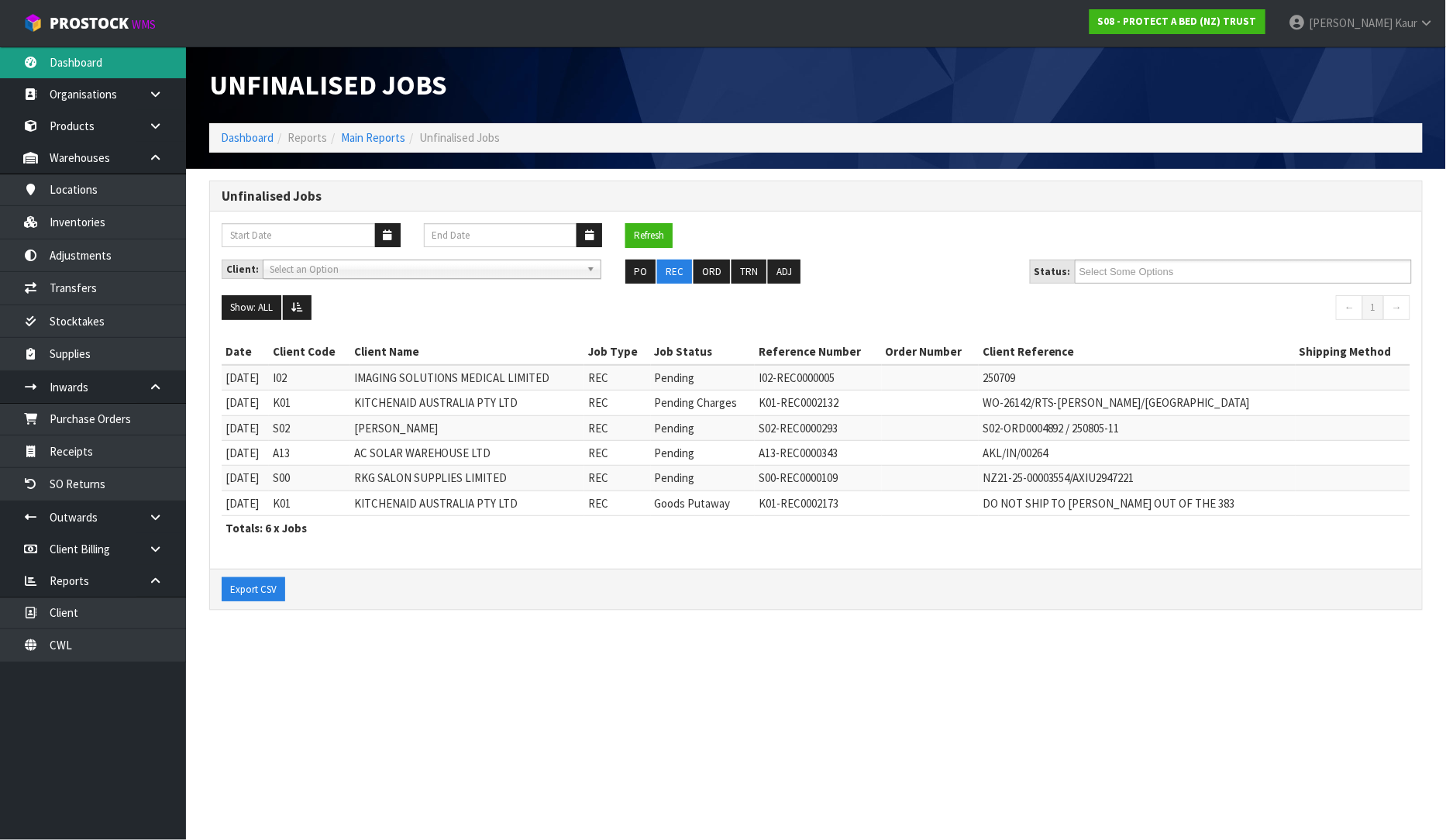
click at [67, 62] on link "Dashboard" at bounding box center [93, 63] width 186 height 32
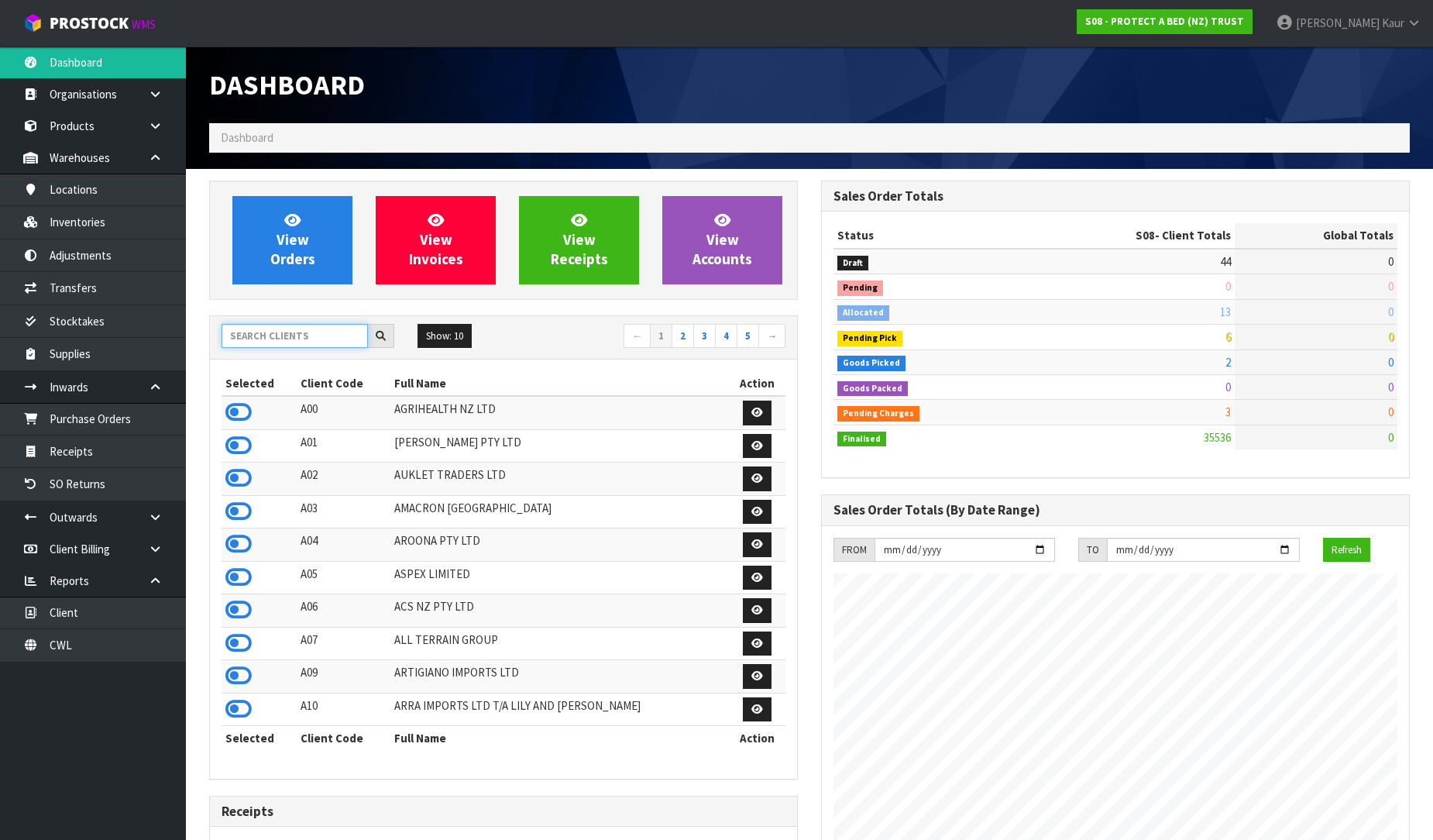
scroll to position [966, 612]
click at [263, 330] on input "text" at bounding box center [295, 335] width 147 height 24
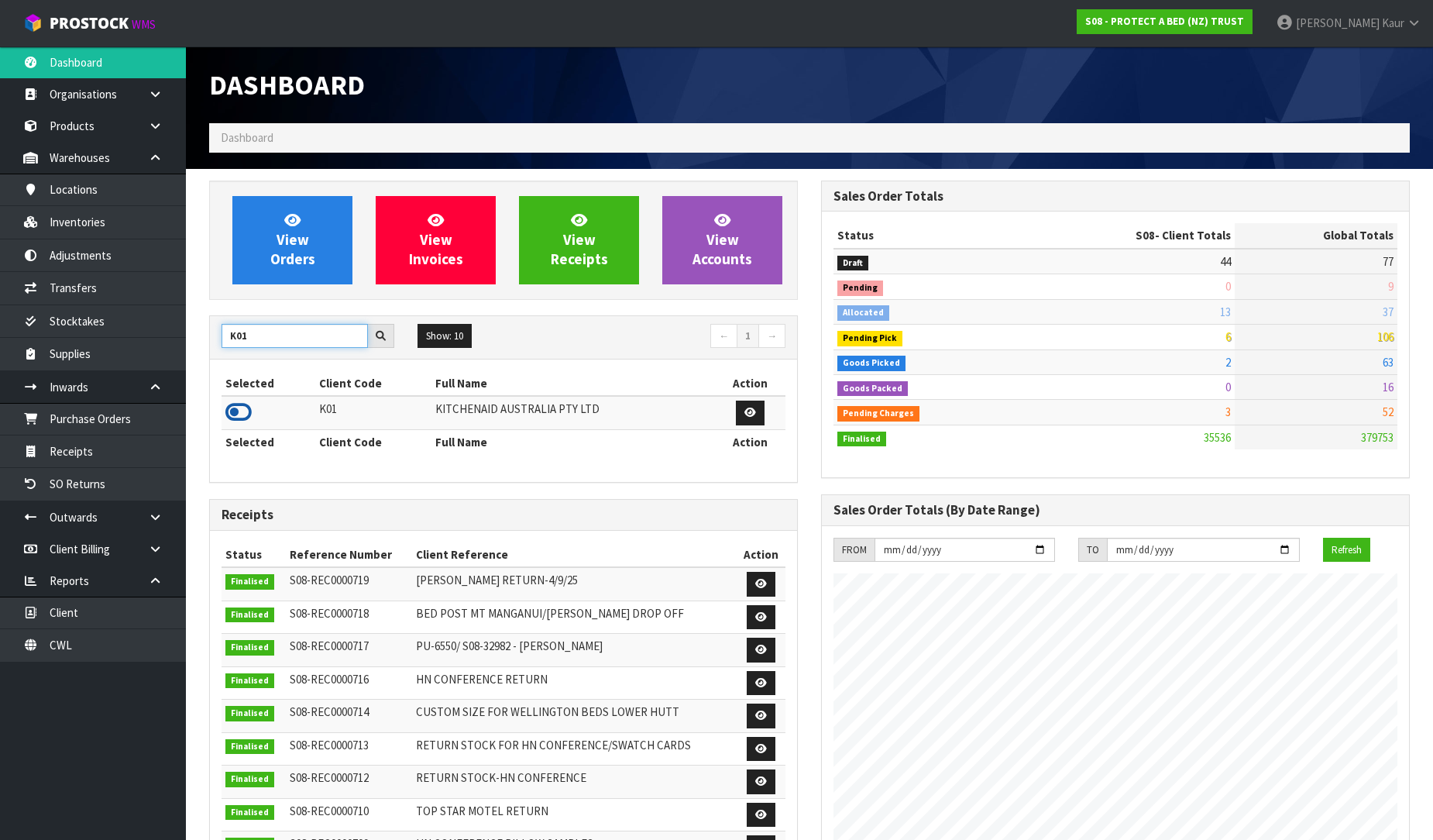
type input "K01"
drag, startPoint x: 250, startPoint y: 412, endPoint x: 225, endPoint y: 436, distance: 34.7
click at [249, 413] on icon at bounding box center [238, 412] width 26 height 23
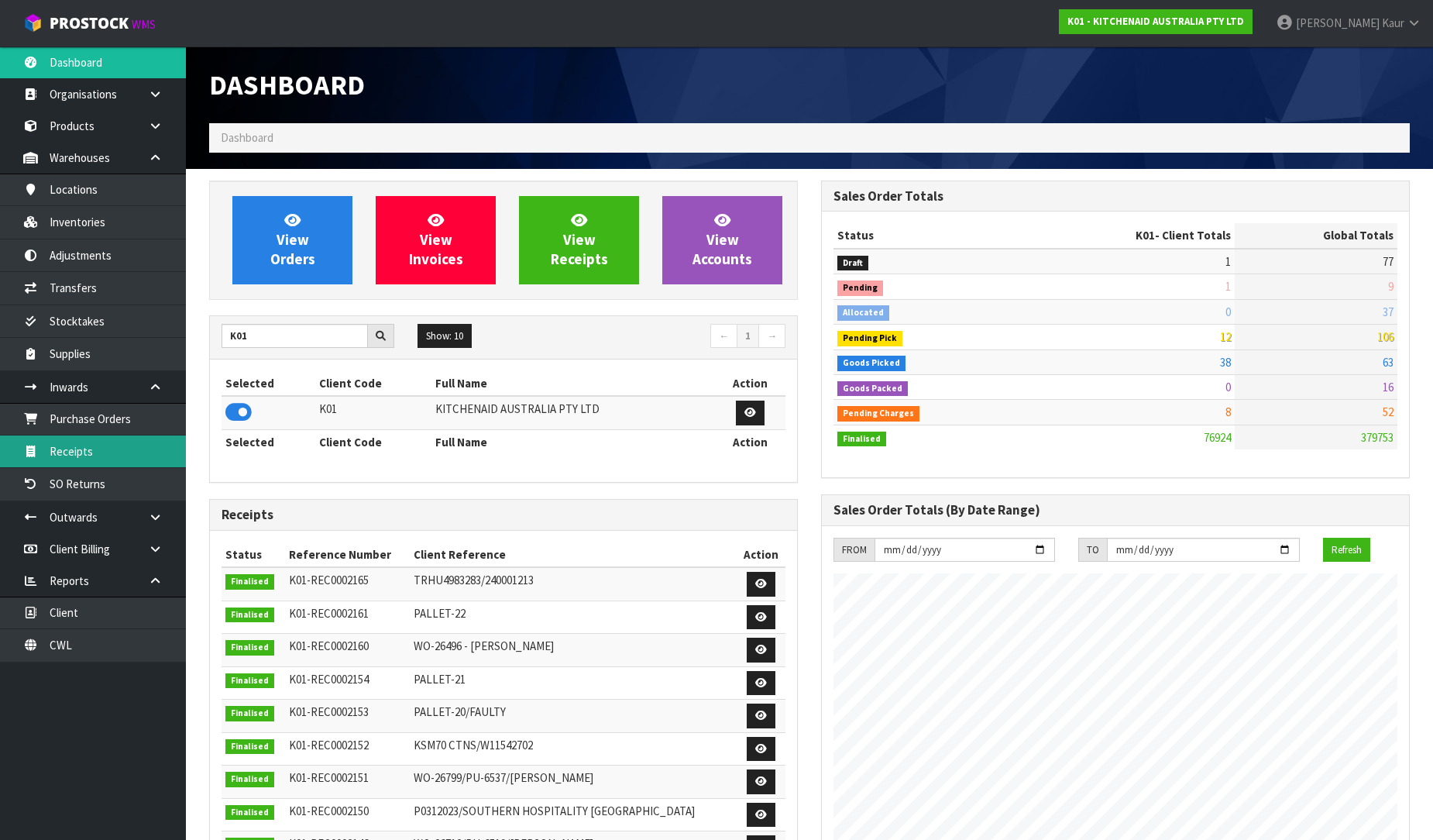
click at [128, 453] on link "Receipts" at bounding box center [93, 452] width 186 height 32
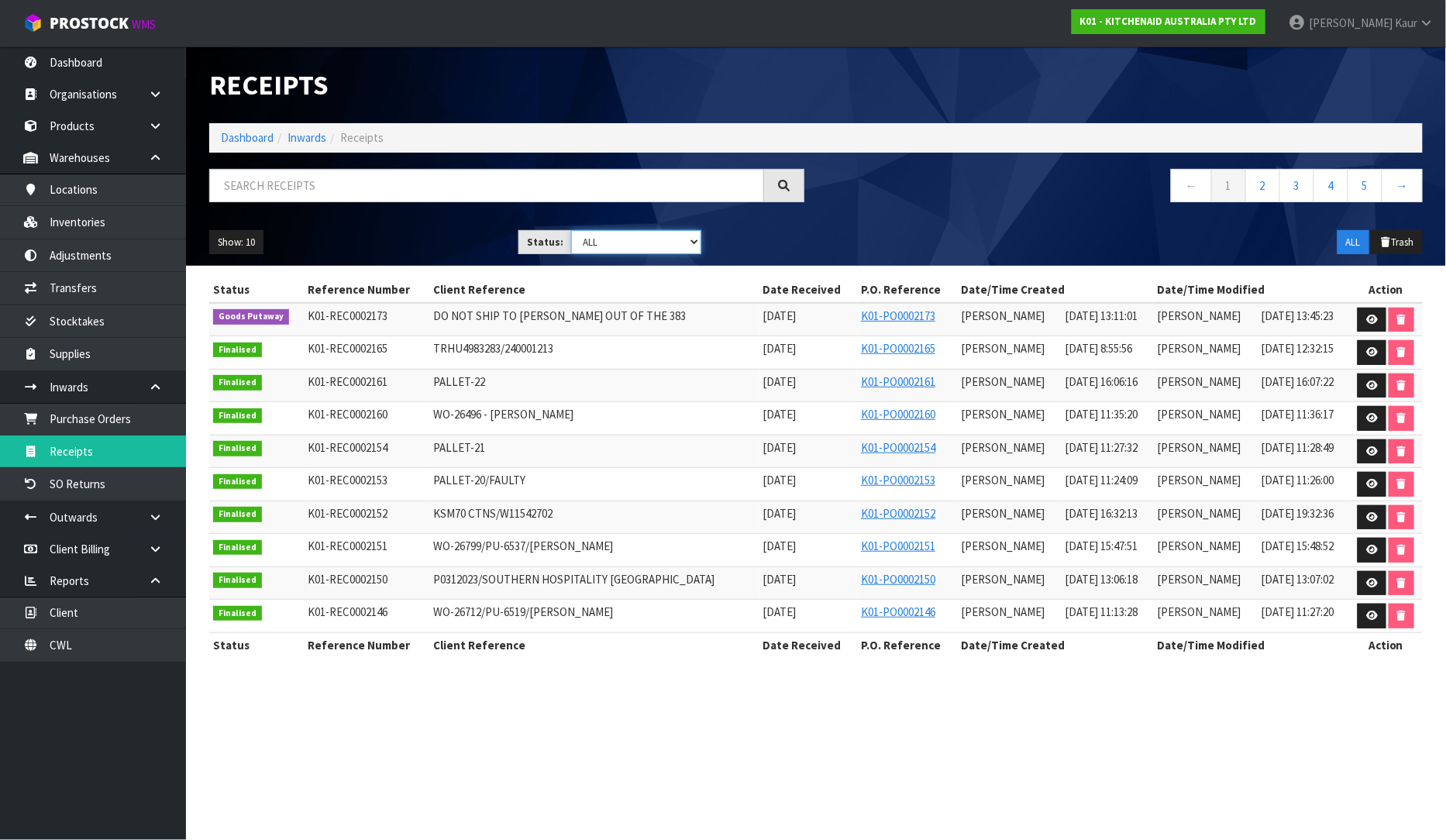
click at [691, 244] on select "Draft Pending Goods Checked Goods Putaway Pending Charges Finalised Cancelled A…" at bounding box center [635, 242] width 130 height 24
select select "string:4"
click at [571, 230] on select "Draft Pending Goods Checked Goods Putaway Pending Charges Finalised Cancelled A…" at bounding box center [635, 242] width 130 height 24
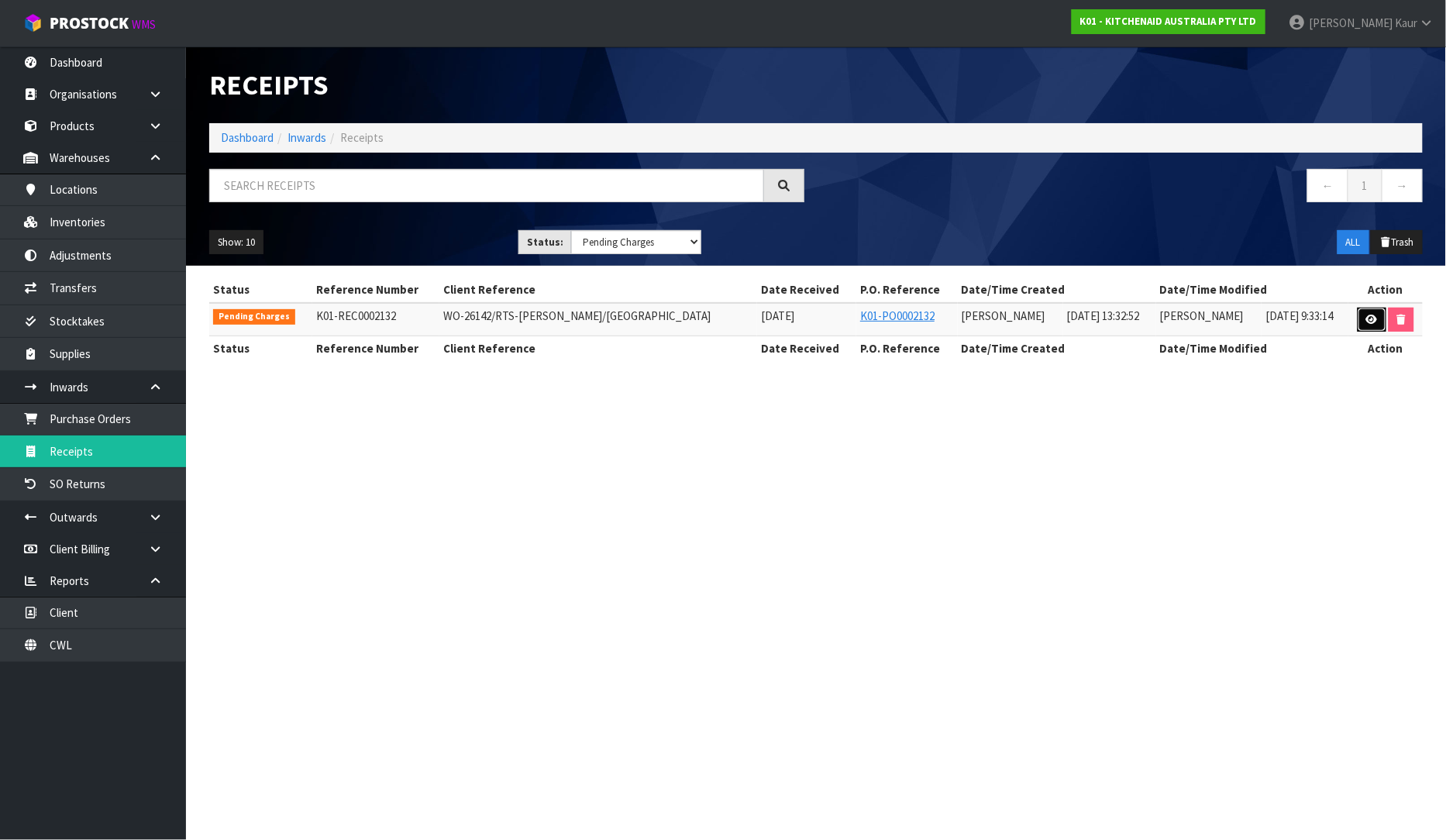
click at [1369, 324] on icon at bounding box center [1372, 319] width 12 height 10
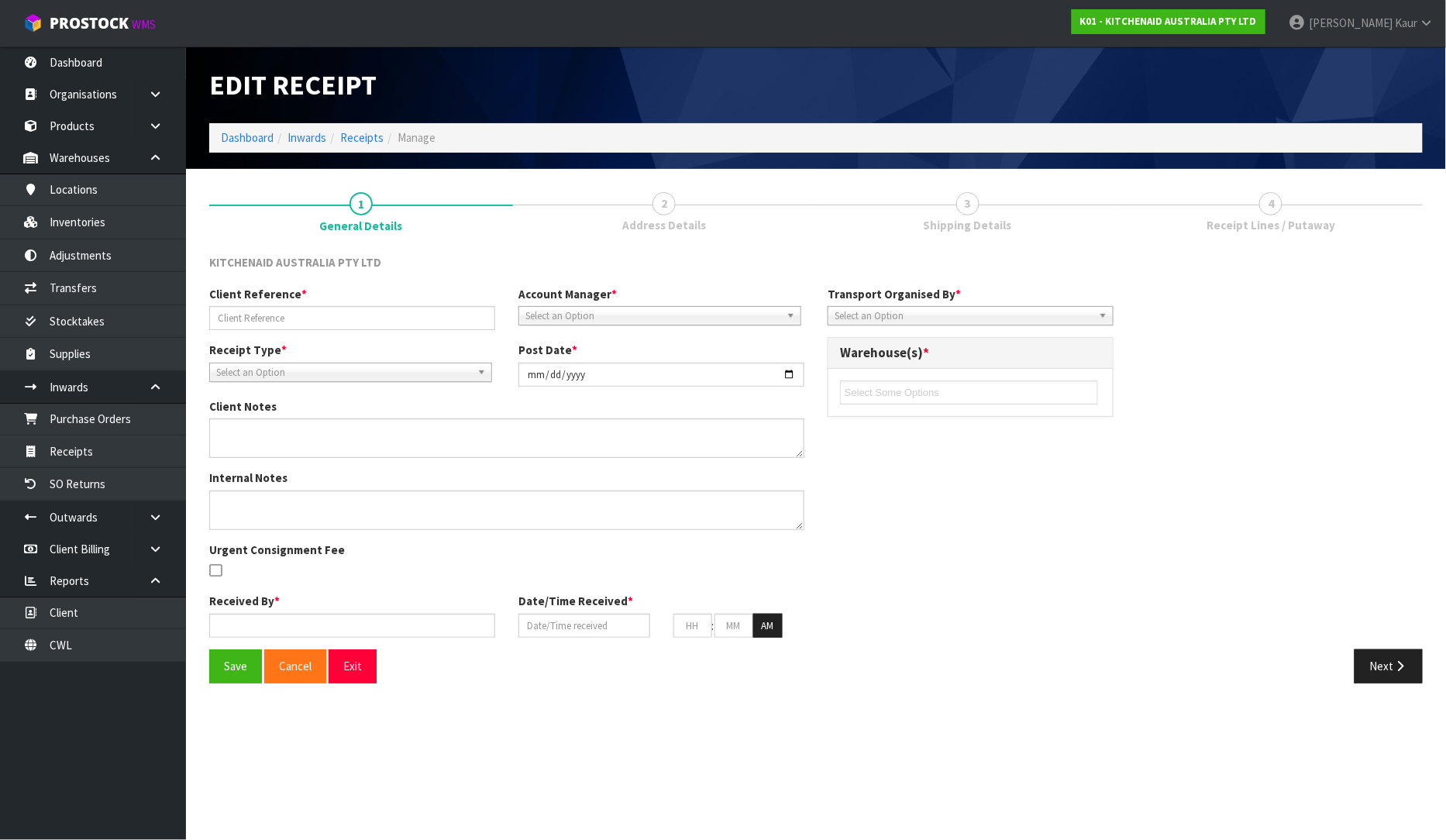
type input "WO-26142/RTS-[PERSON_NAME]/[GEOGRAPHIC_DATA]"
type input "[DATE]"
type input "[PERSON_NAME]"
type input "[DATE]"
type input "01"
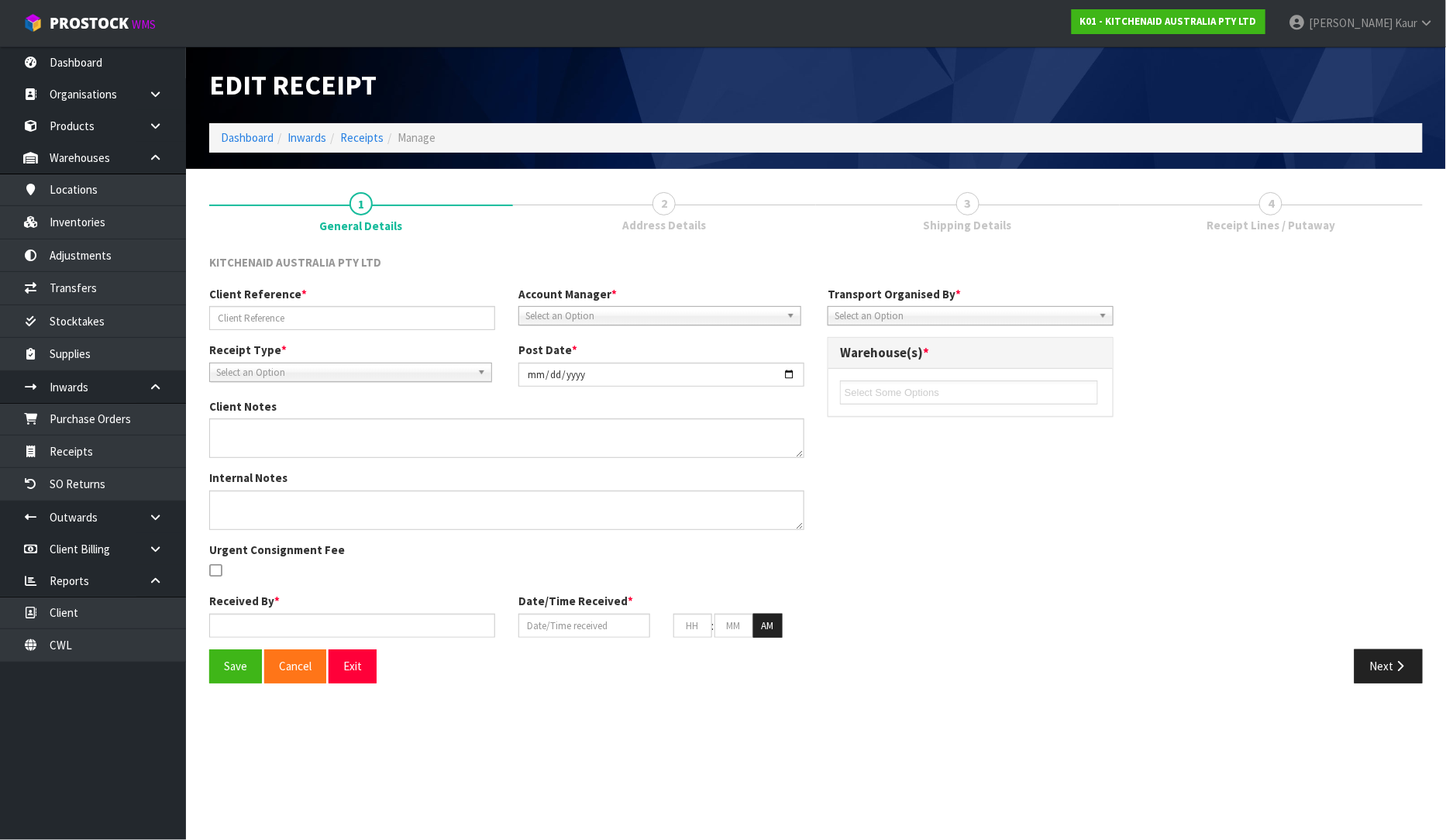
type input "32"
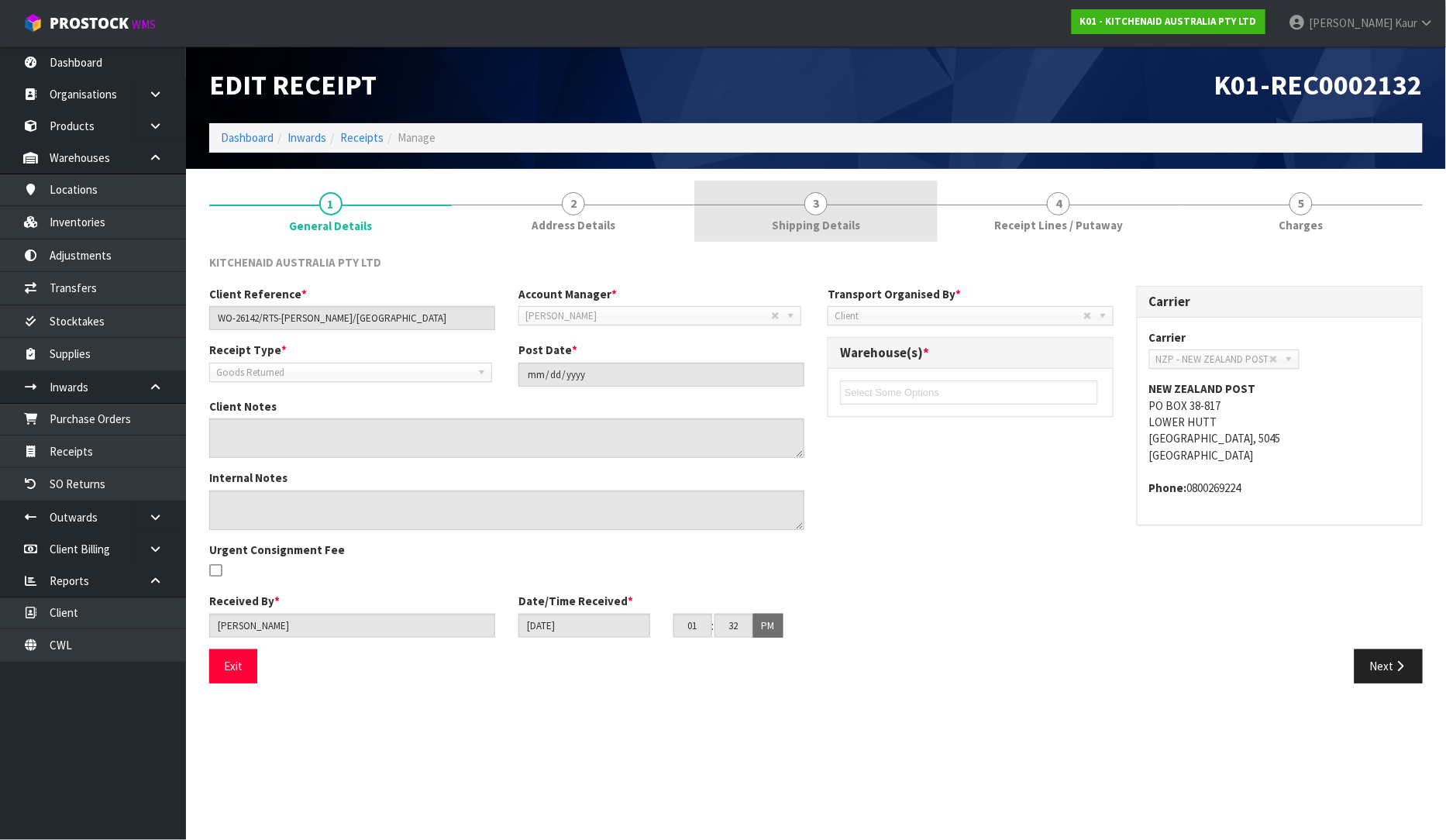
click at [846, 205] on link "3 Shipping Details" at bounding box center [815, 211] width 242 height 61
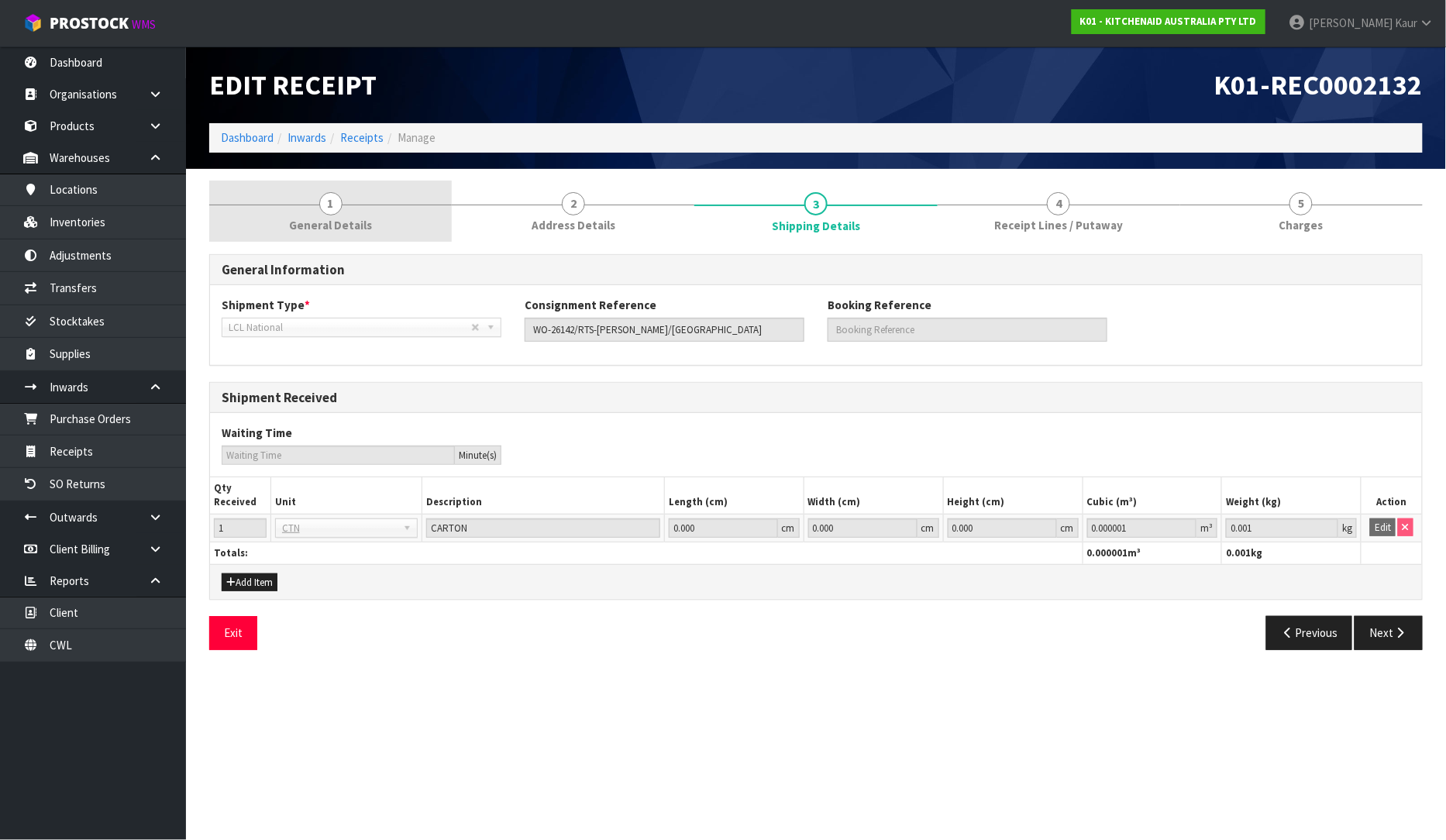
click at [366, 206] on link "1 General Details" at bounding box center [330, 211] width 242 height 61
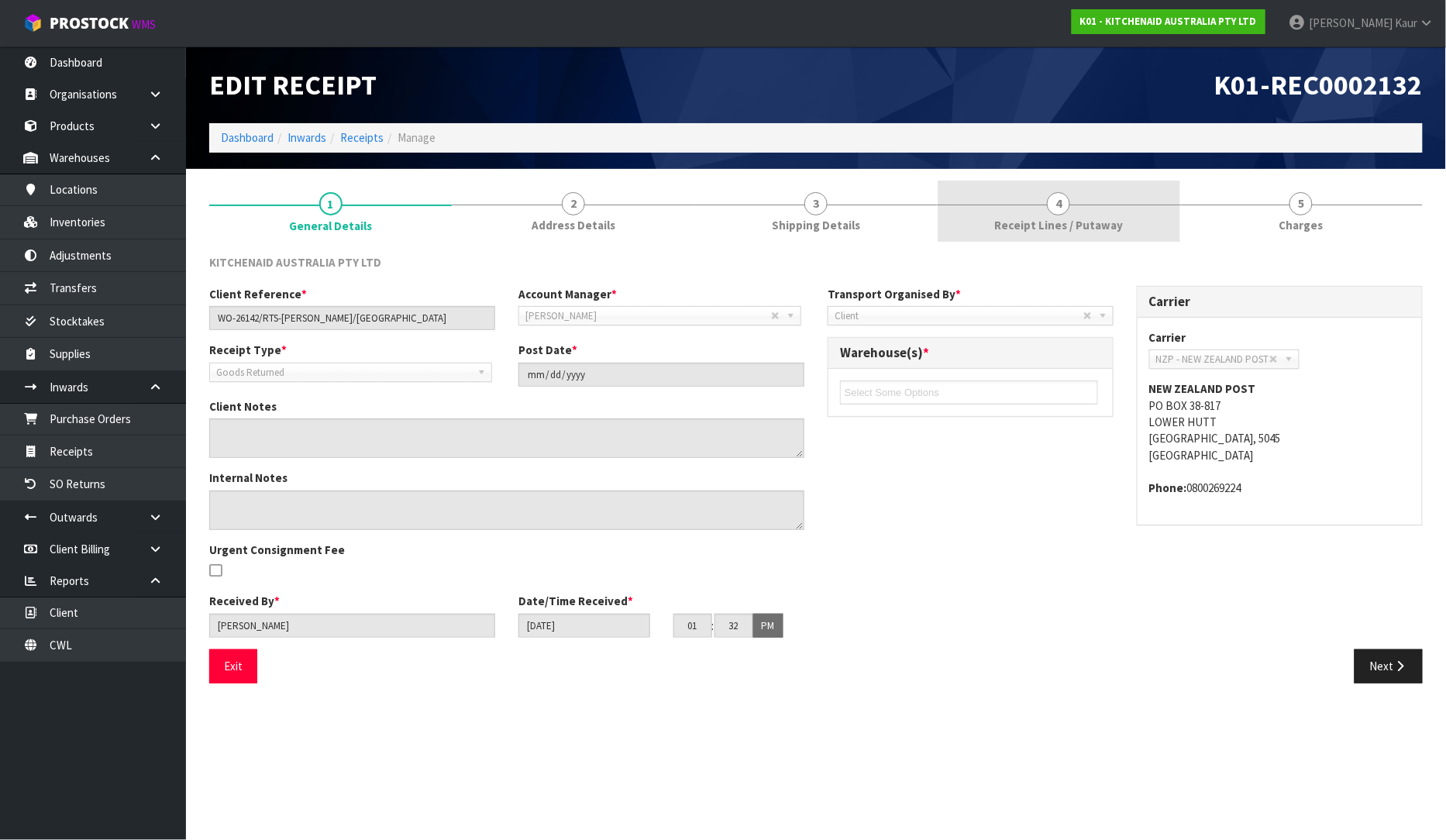
click at [1046, 214] on link "4 Receipt Lines / Putaway" at bounding box center [1059, 211] width 242 height 61
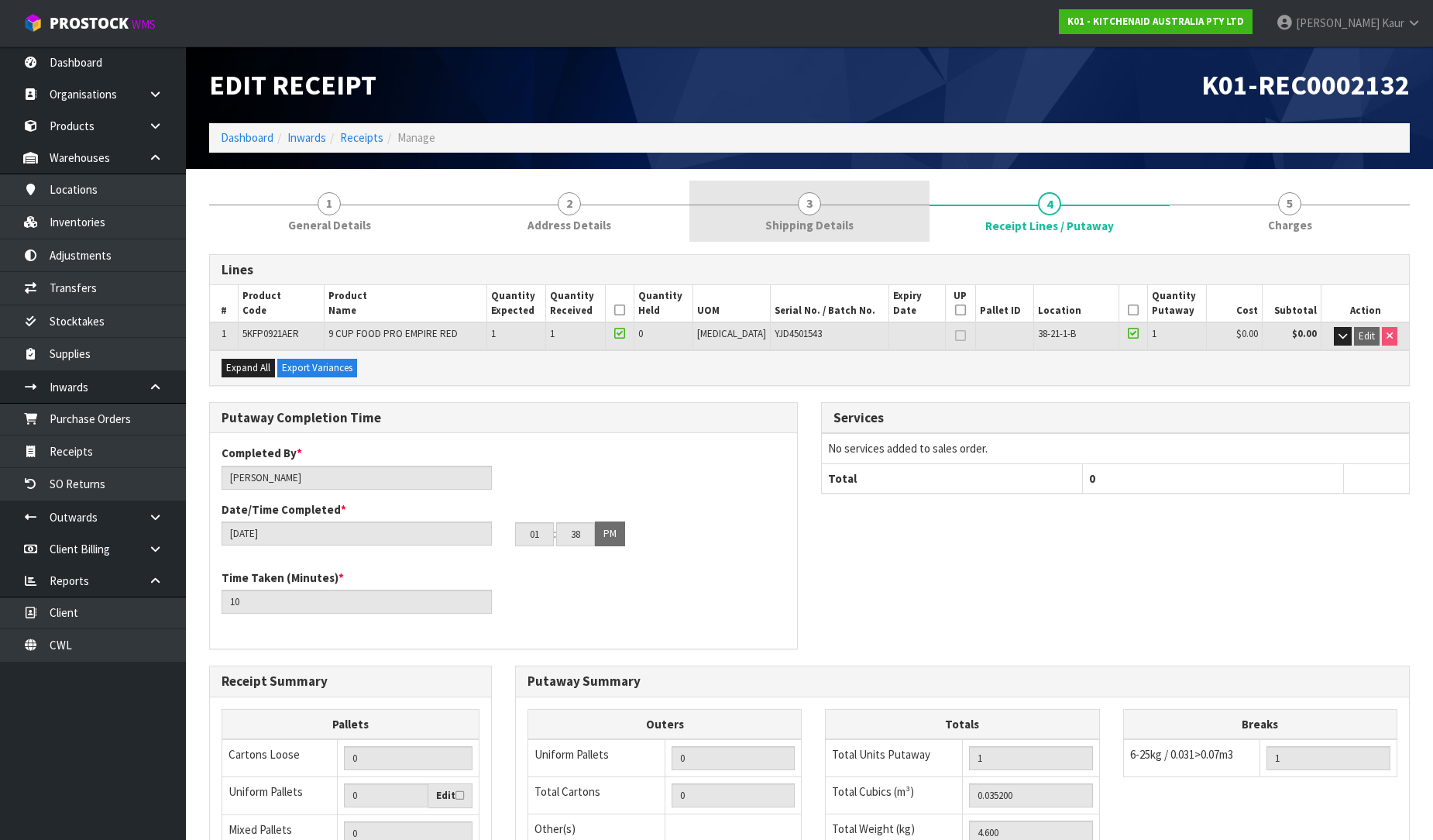
click at [829, 212] on link "3 Shipping Details" at bounding box center [810, 211] width 240 height 61
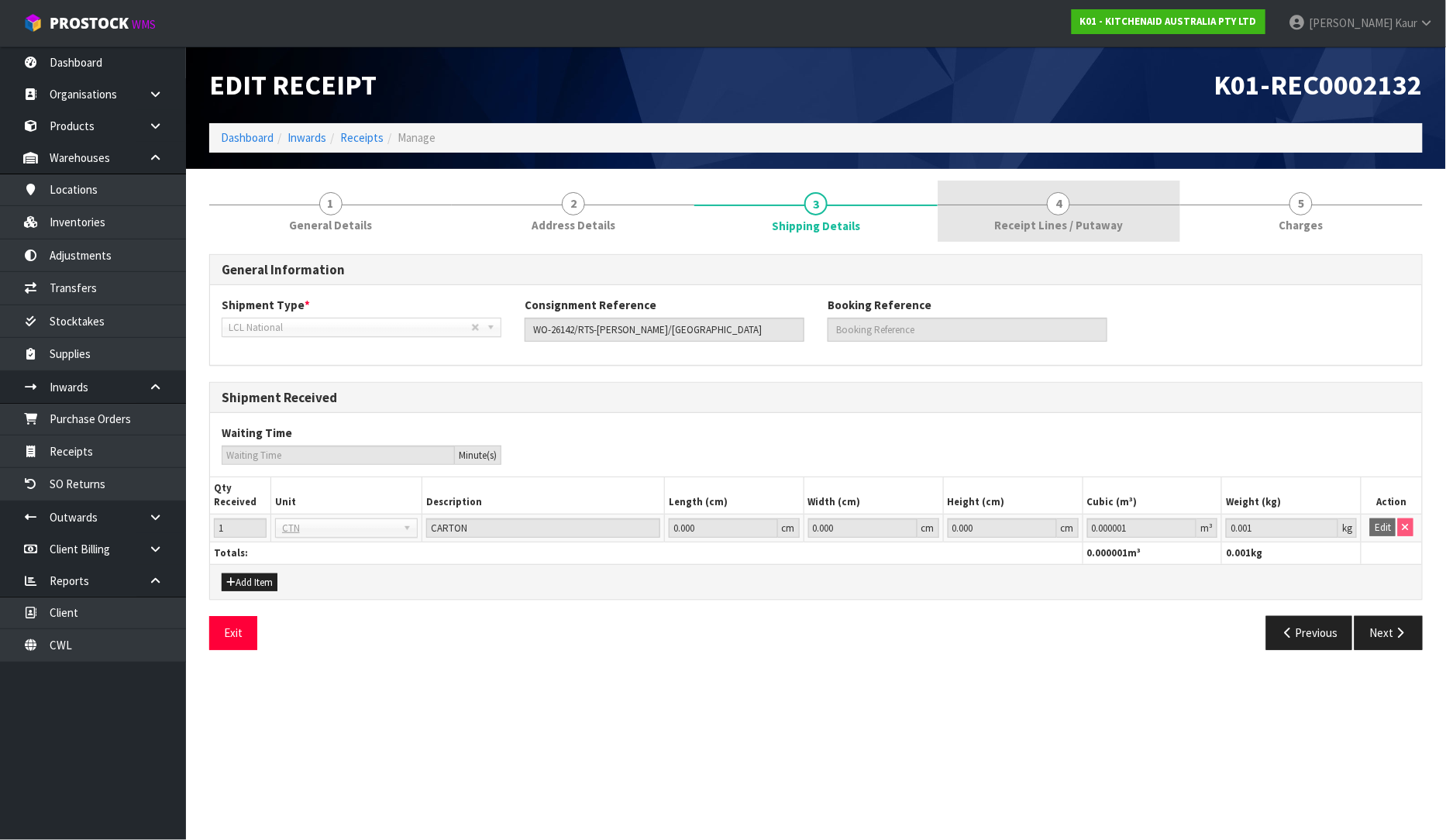
click at [1058, 205] on span "4" at bounding box center [1059, 204] width 23 height 23
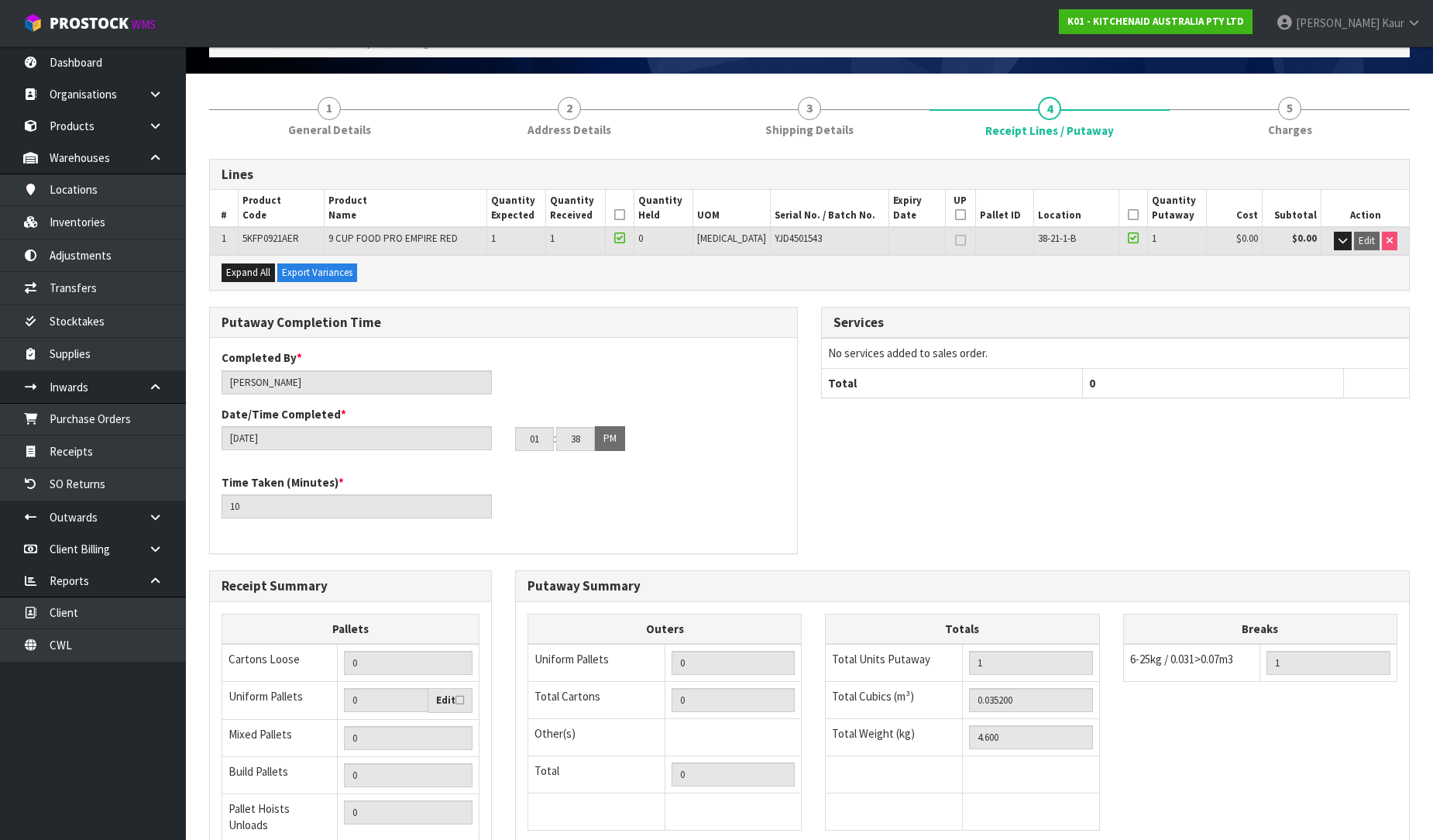
scroll to position [260, 0]
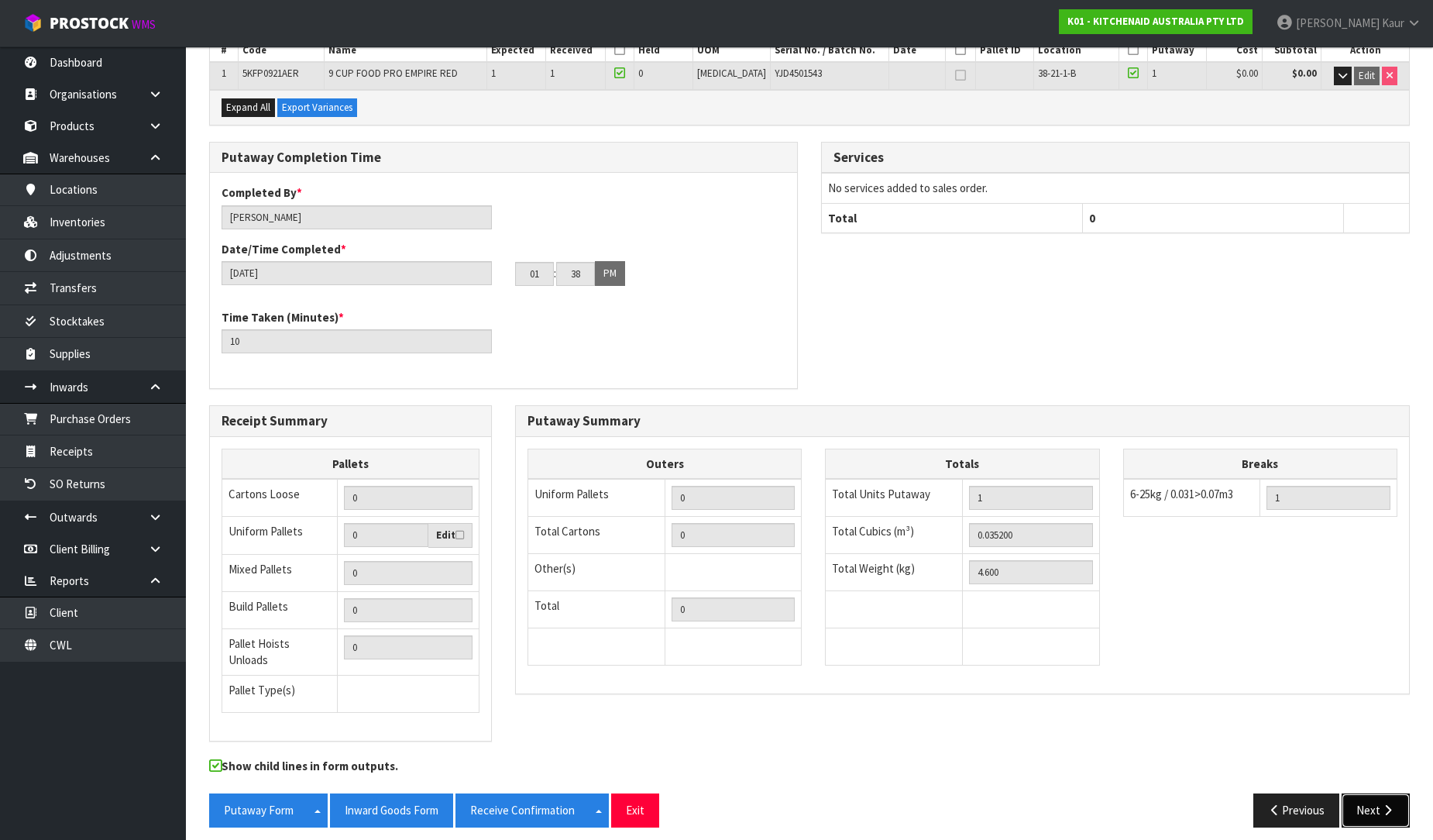
click at [1368, 793] on button "Next" at bounding box center [1376, 810] width 68 height 33
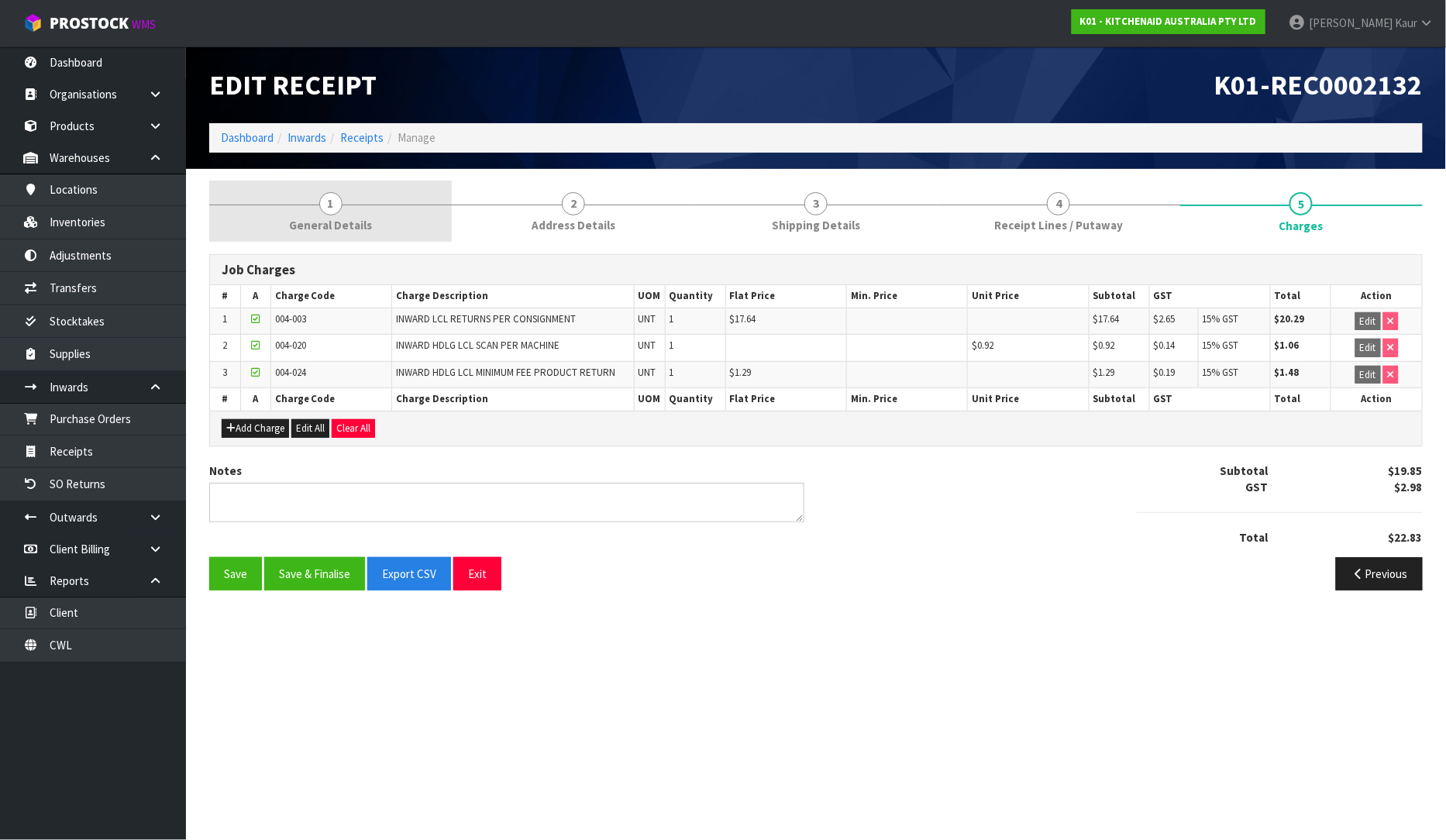
click at [351, 205] on link "1 General Details" at bounding box center [330, 211] width 242 height 61
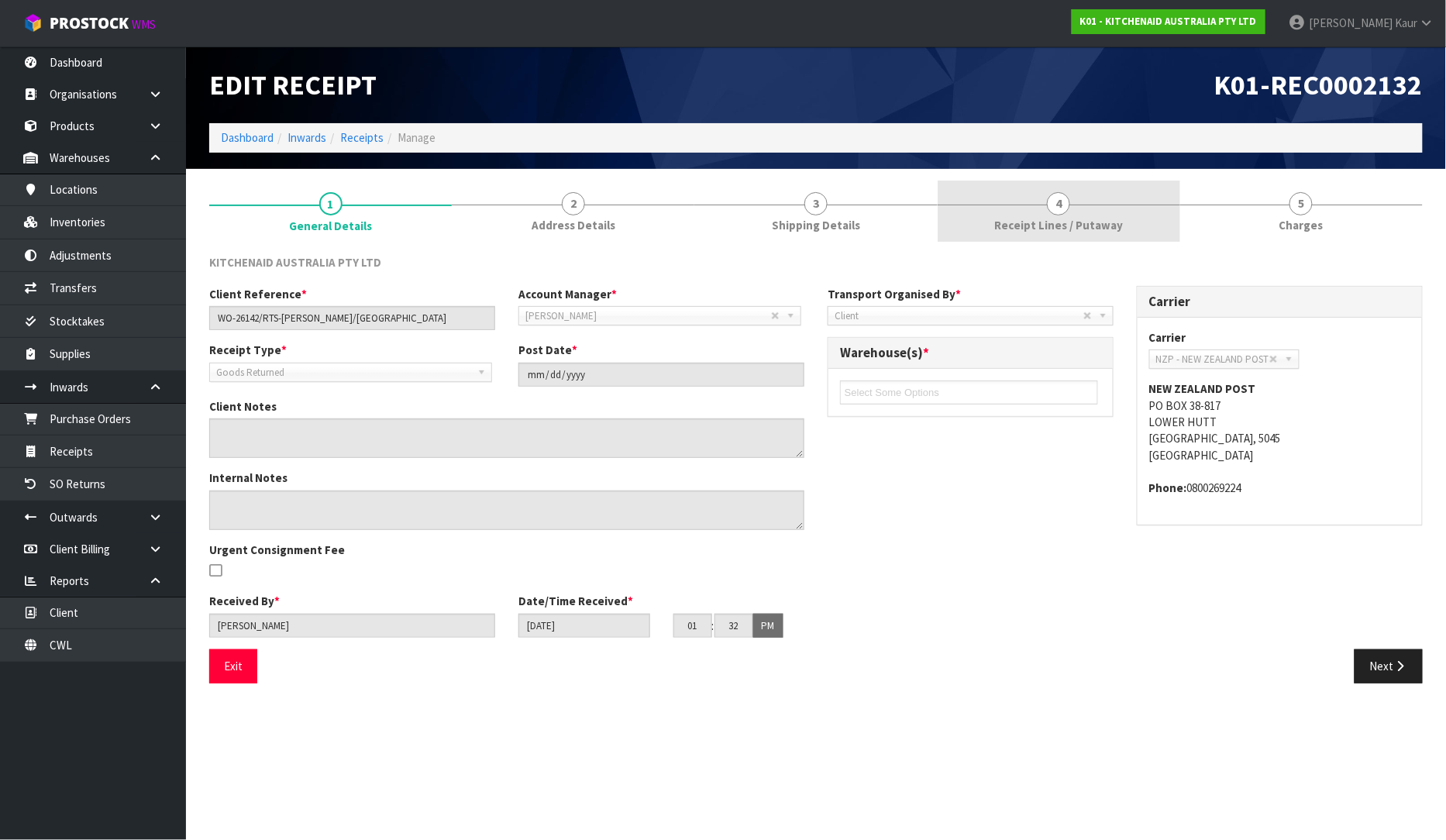
click at [1047, 205] on link "4 Receipt Lines / Putaway" at bounding box center [1059, 211] width 242 height 61
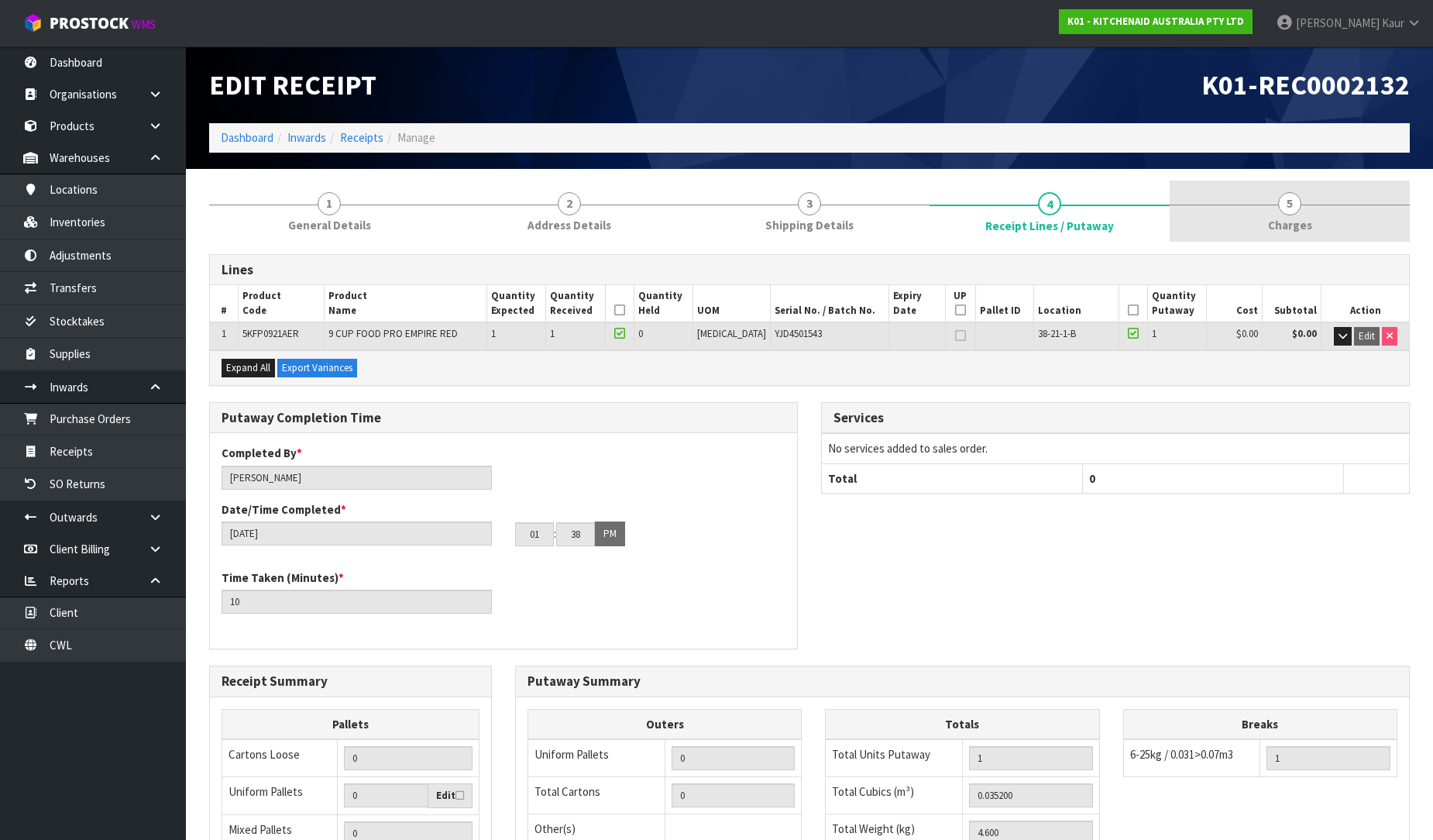
click at [1282, 210] on span "5" at bounding box center [1290, 204] width 23 height 23
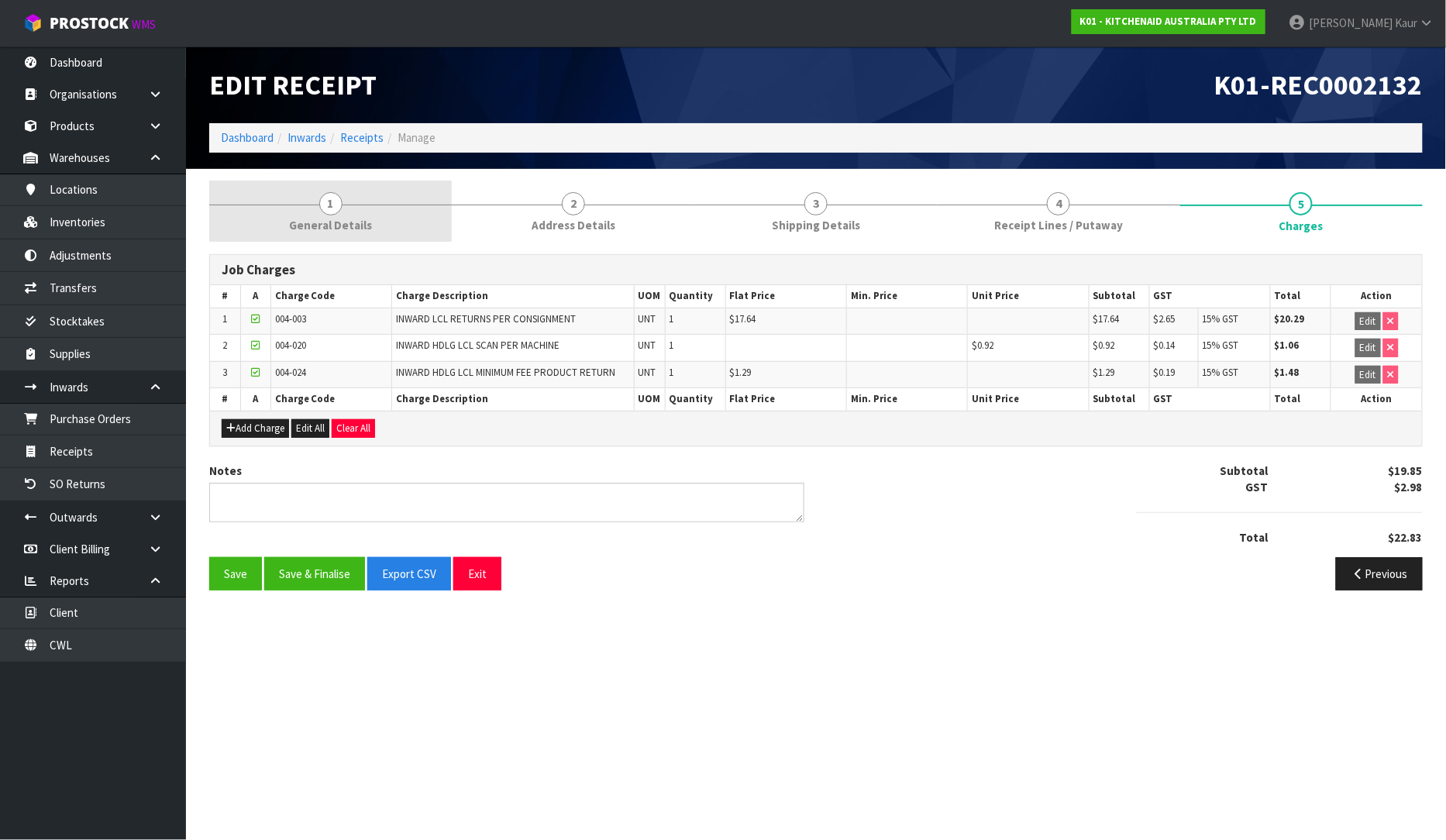
click at [357, 235] on link "1 General Details" at bounding box center [330, 211] width 242 height 61
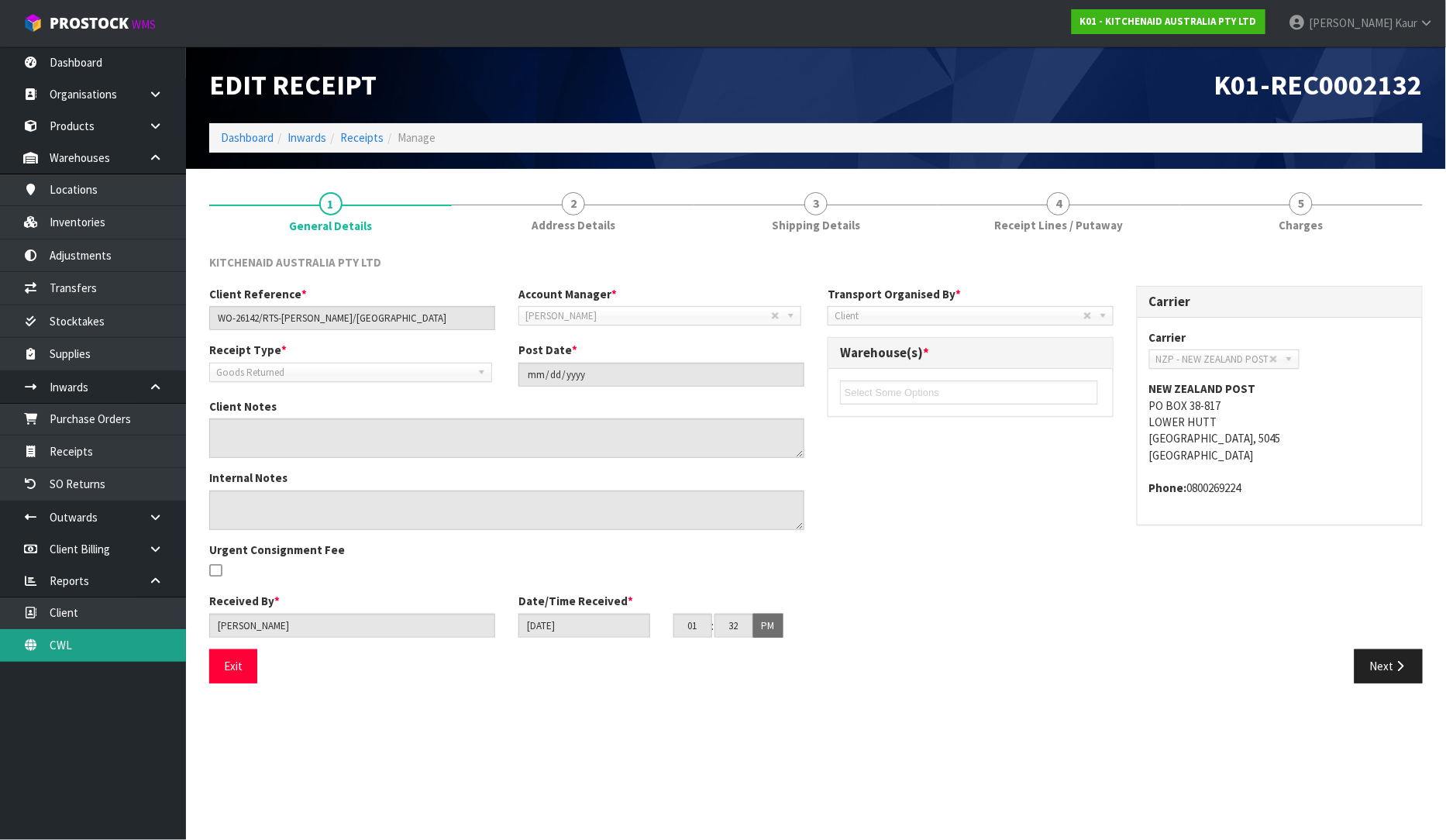
click at [62, 646] on link "CWL" at bounding box center [93, 645] width 186 height 32
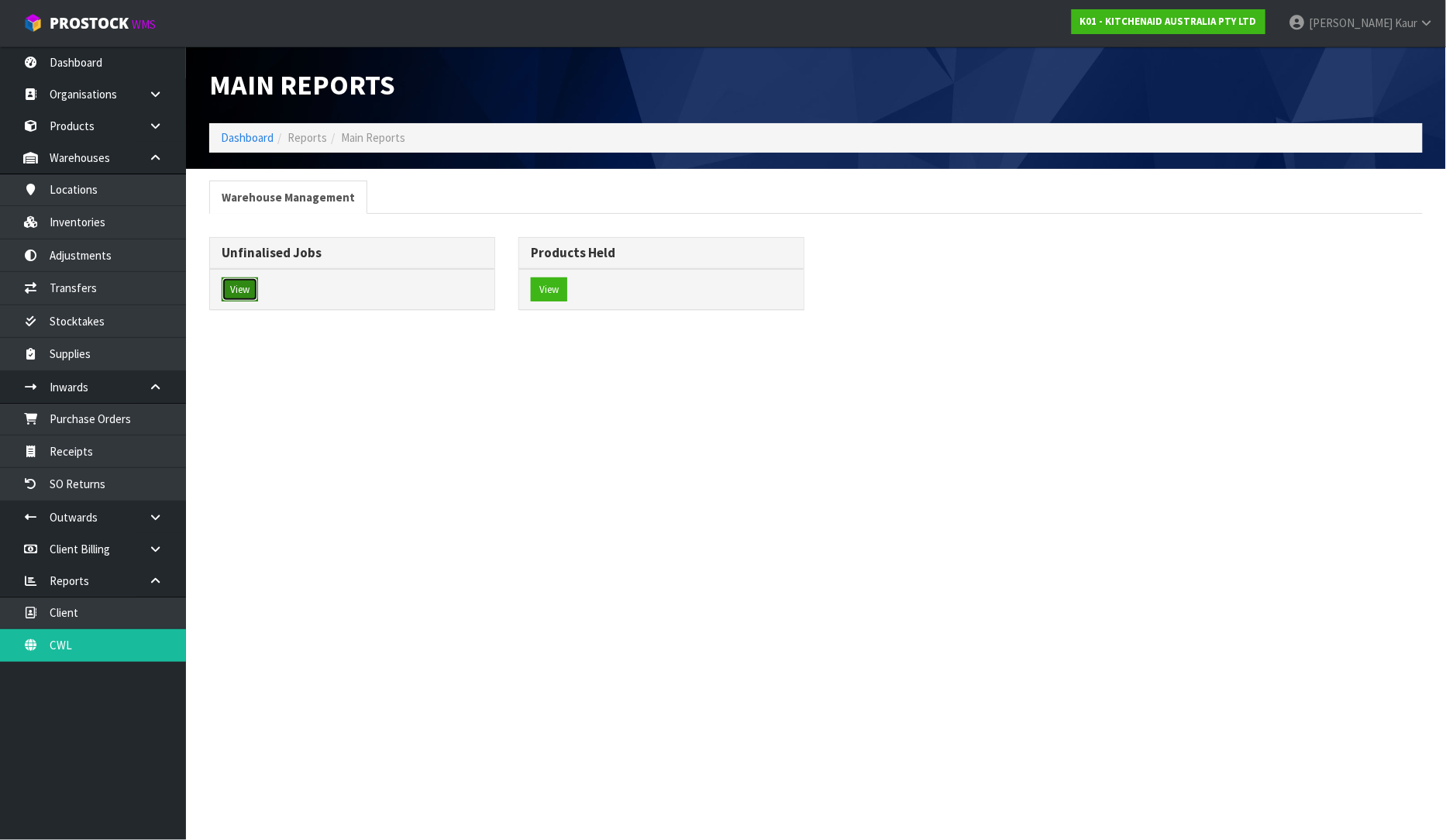
click at [244, 294] on button "View" at bounding box center [240, 290] width 37 height 25
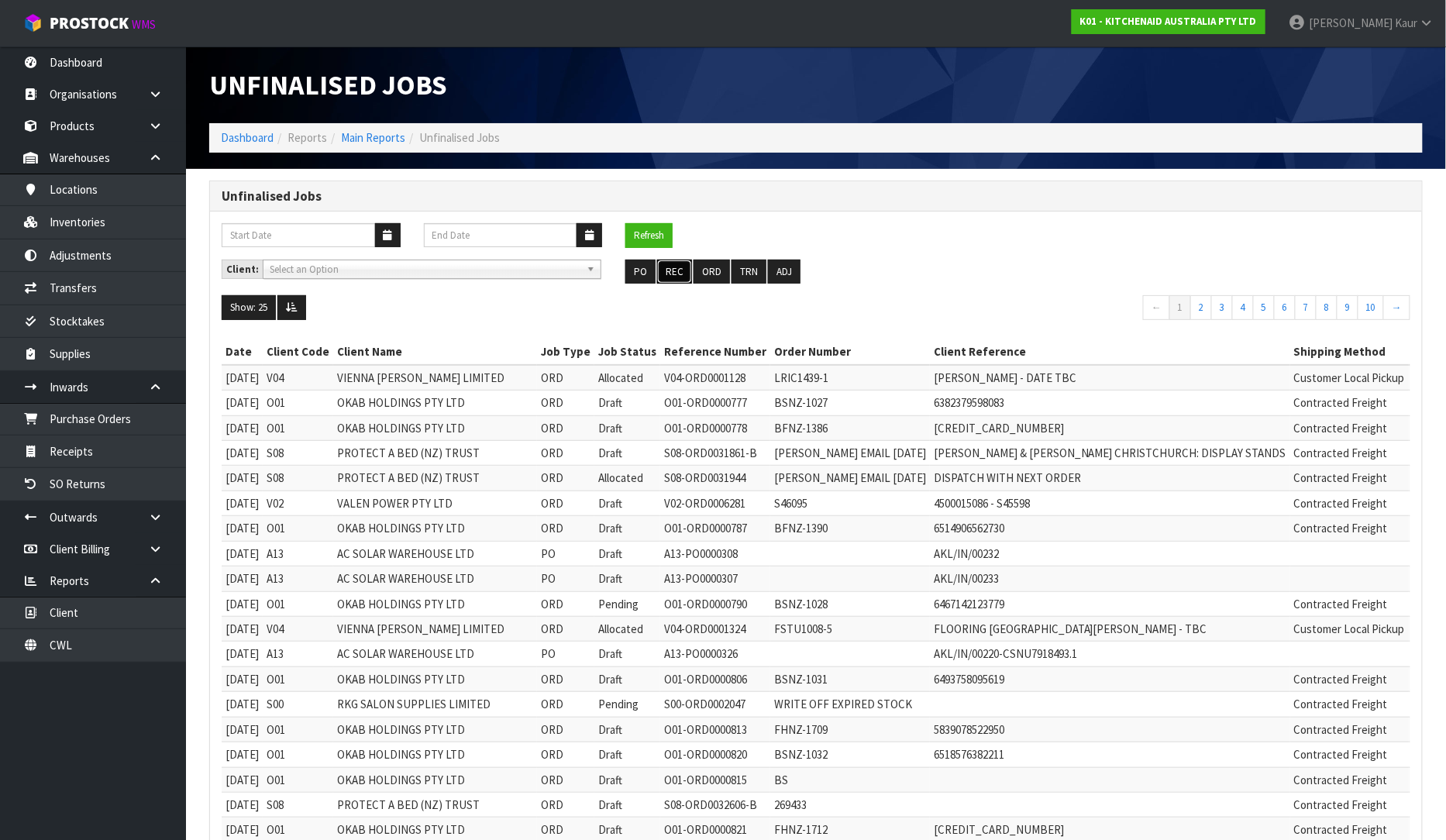
click at [675, 259] on button "REC" at bounding box center [674, 272] width 35 height 25
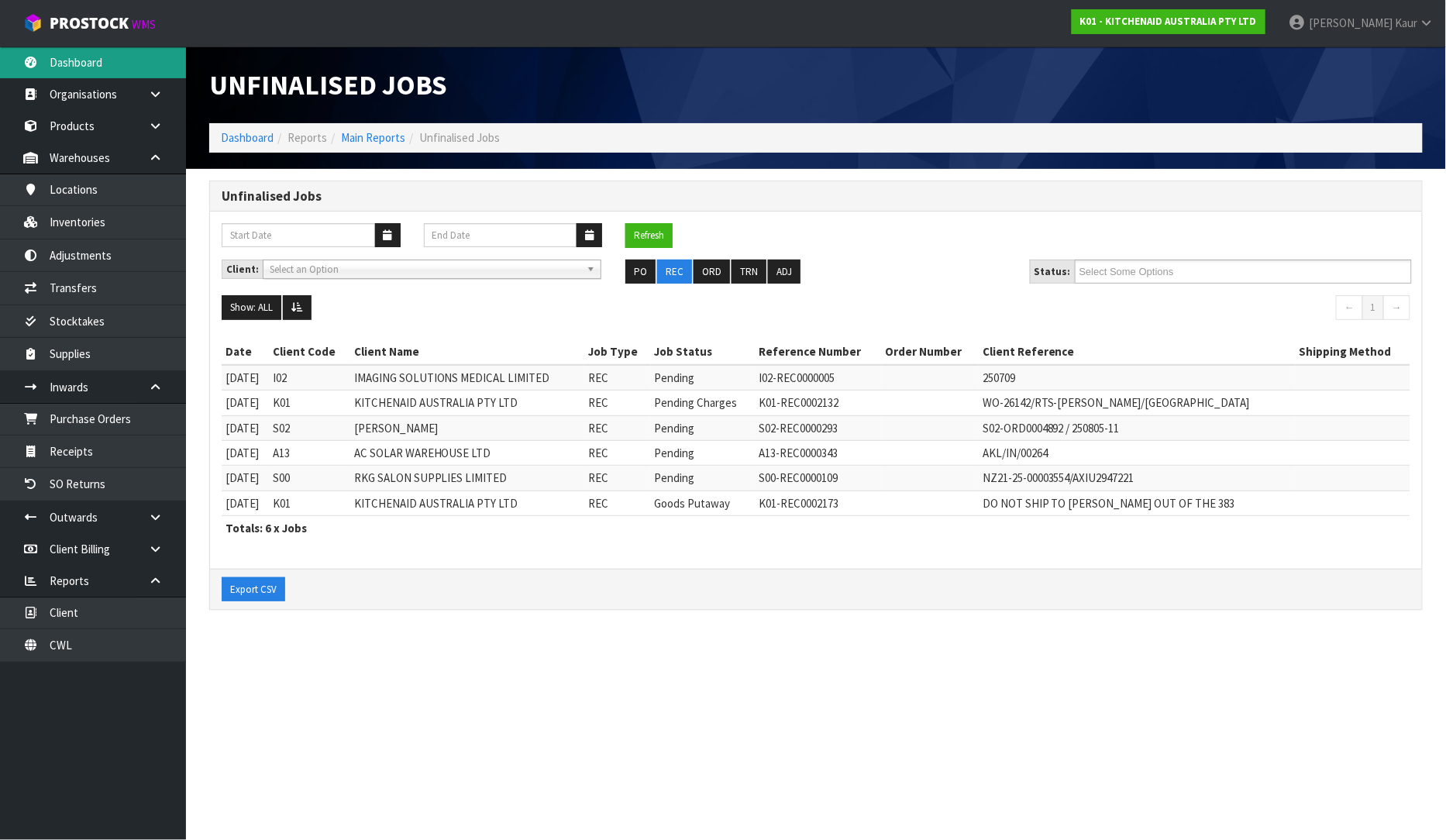
click at [90, 66] on link "Dashboard" at bounding box center [93, 63] width 186 height 32
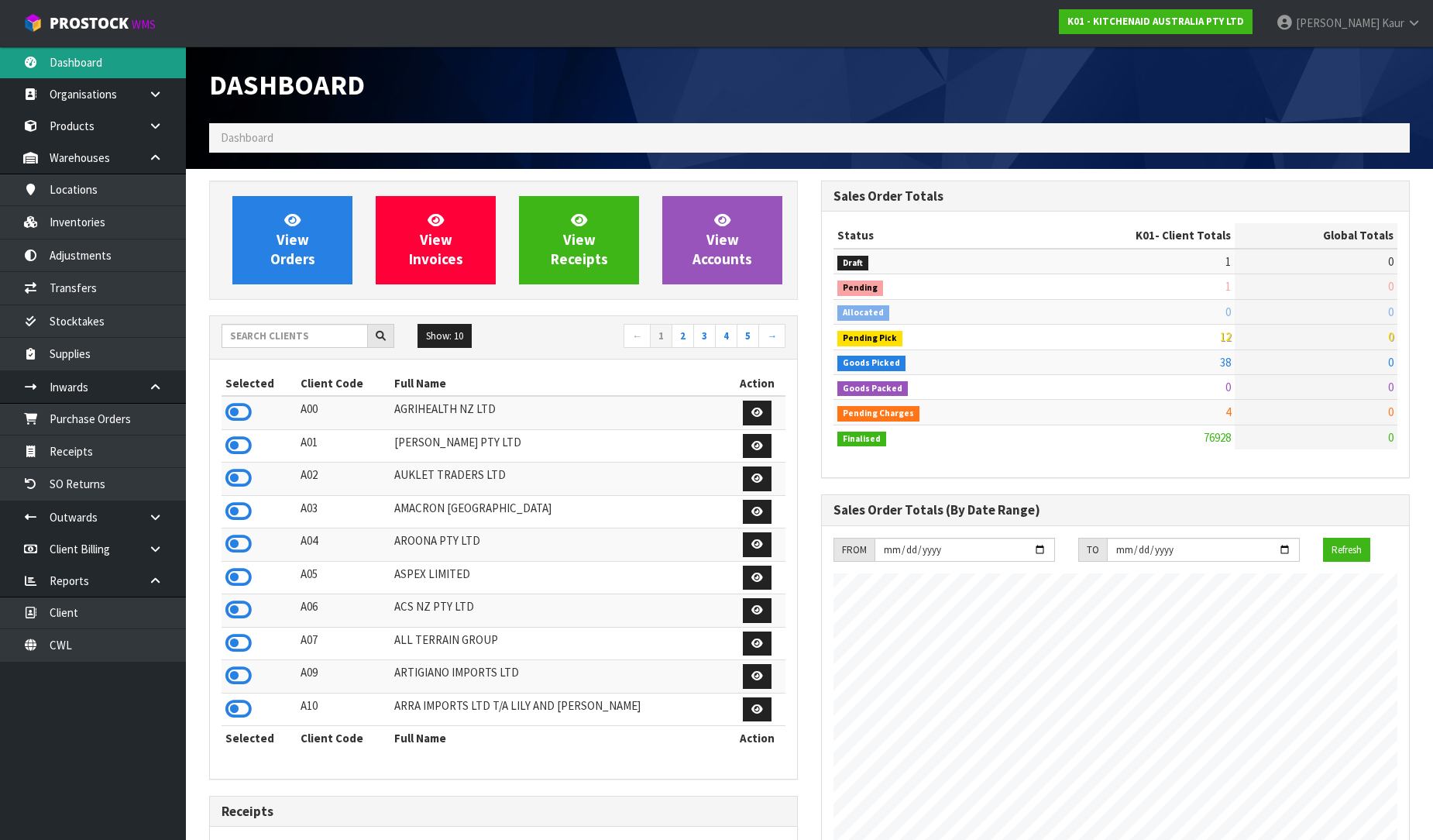
scroll to position [1174, 612]
click at [295, 322] on div "Show: 10 5 10 25 50 ← 1 2 3 4 5 →" at bounding box center [504, 337] width 587 height 43
click at [295, 332] on input "text" at bounding box center [295, 335] width 147 height 24
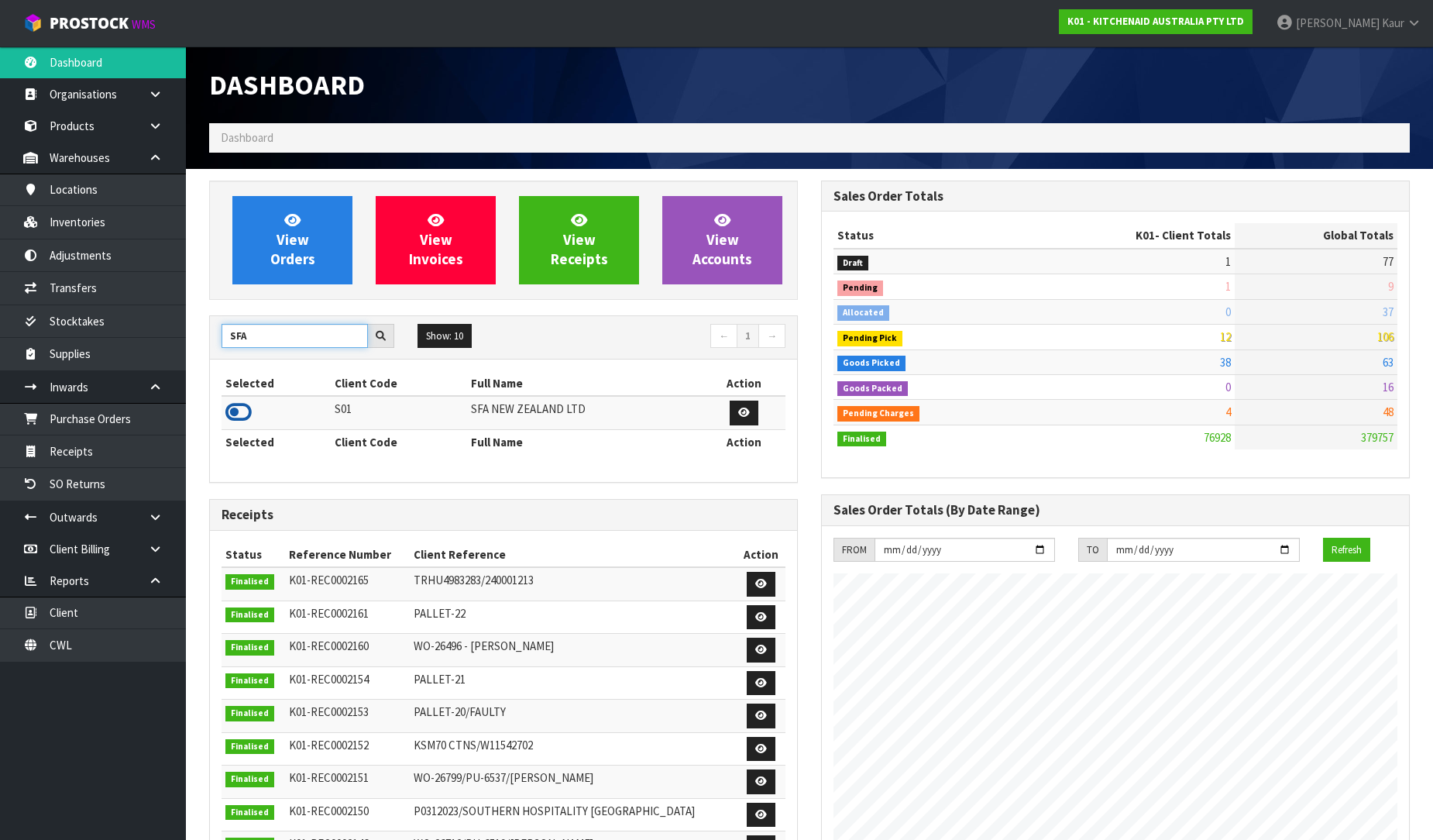
type input "SFA"
click at [226, 421] on icon at bounding box center [238, 412] width 26 height 23
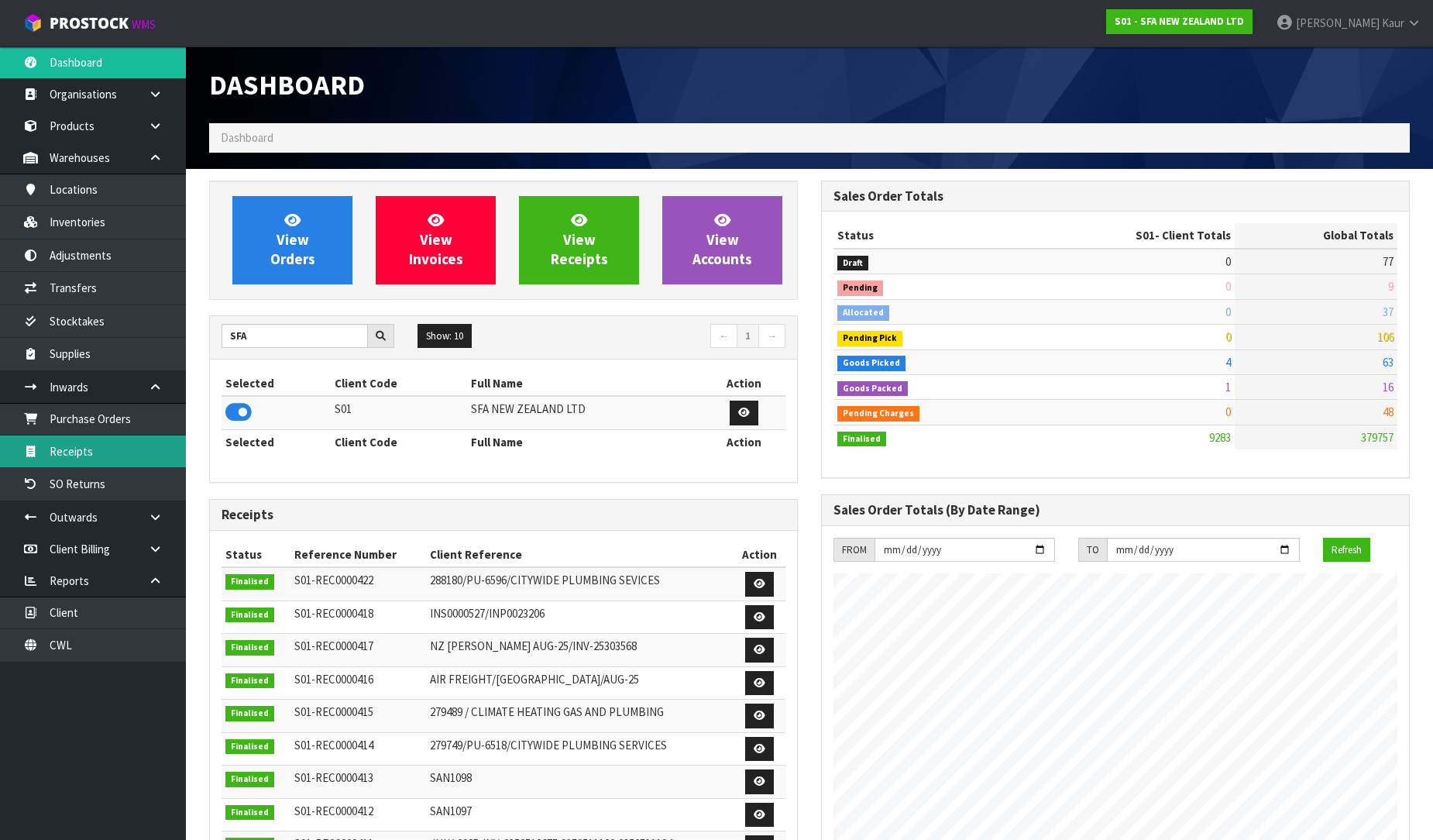
click at [159, 455] on link "Receipts" at bounding box center [93, 452] width 186 height 32
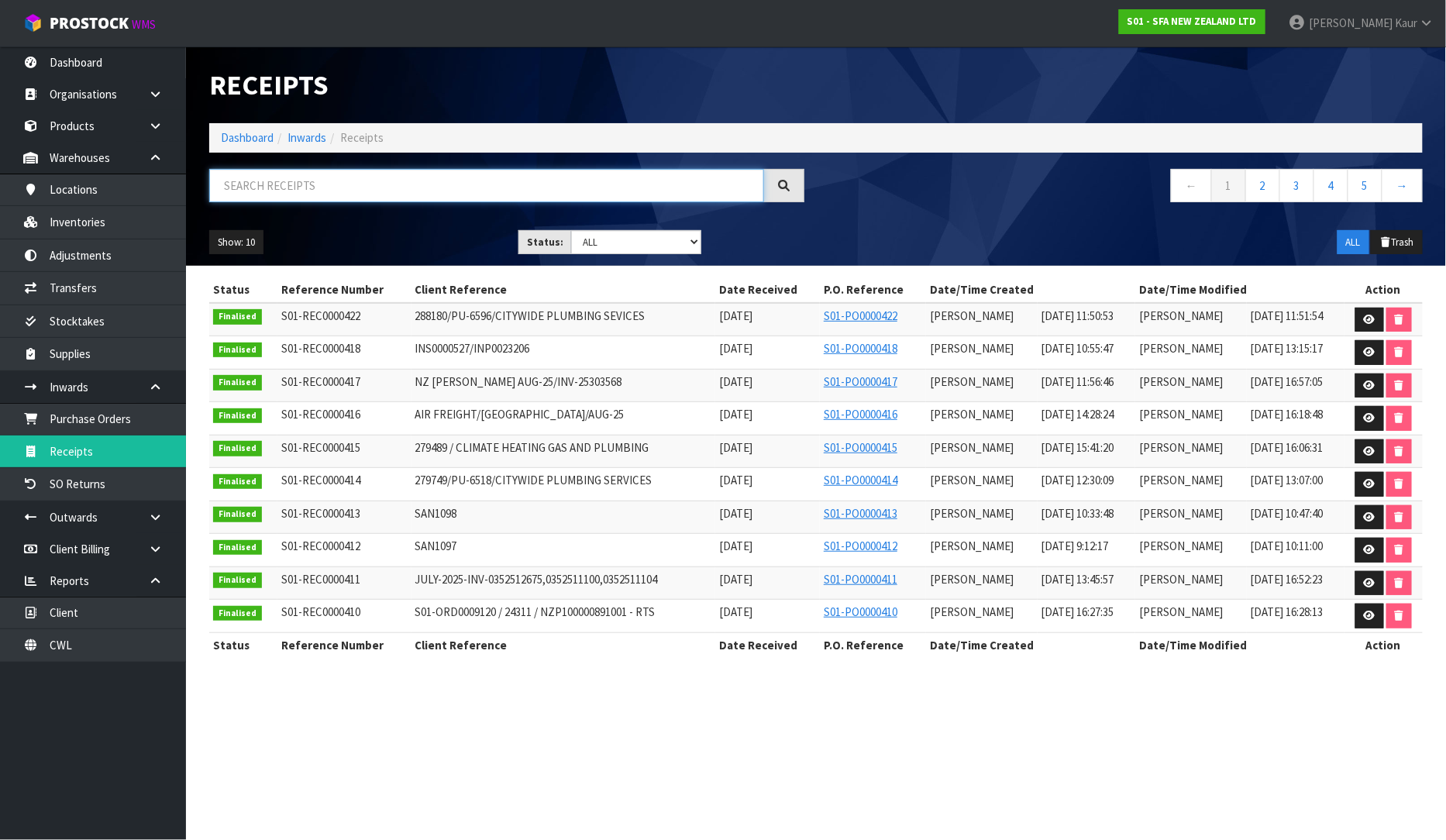
click at [242, 192] on input "text" at bounding box center [487, 185] width 555 height 33
click at [694, 240] on select "Draft Pending Goods Checked Goods Putaway Pending Charges Finalised Cancelled A…" at bounding box center [635, 242] width 130 height 24
select select "string:0"
click at [571, 230] on select "Draft Pending Goods Checked Goods Putaway Pending Charges Finalised Cancelled A…" at bounding box center [635, 242] width 130 height 24
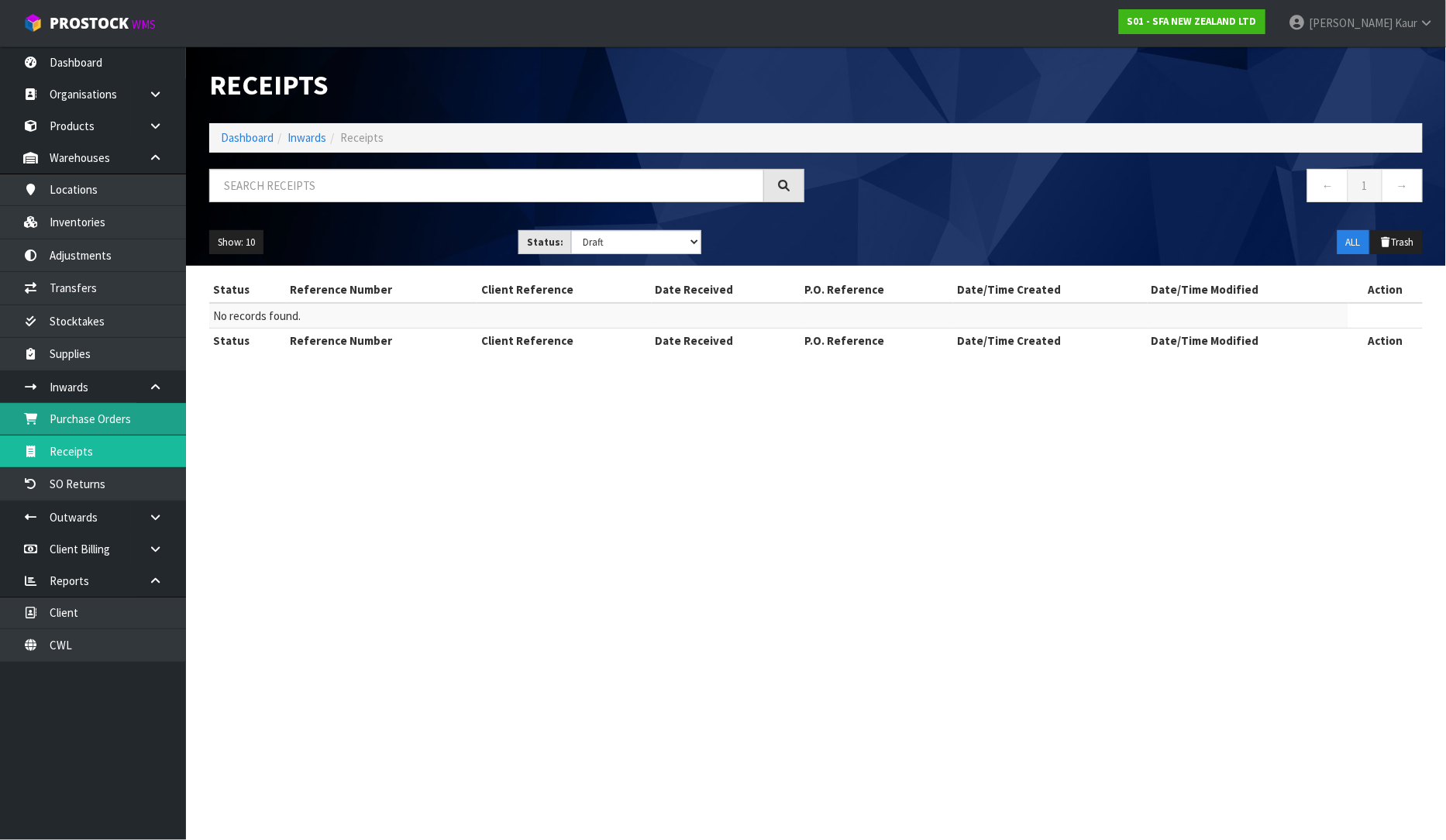
click at [101, 429] on link "Purchase Orders" at bounding box center [93, 419] width 186 height 32
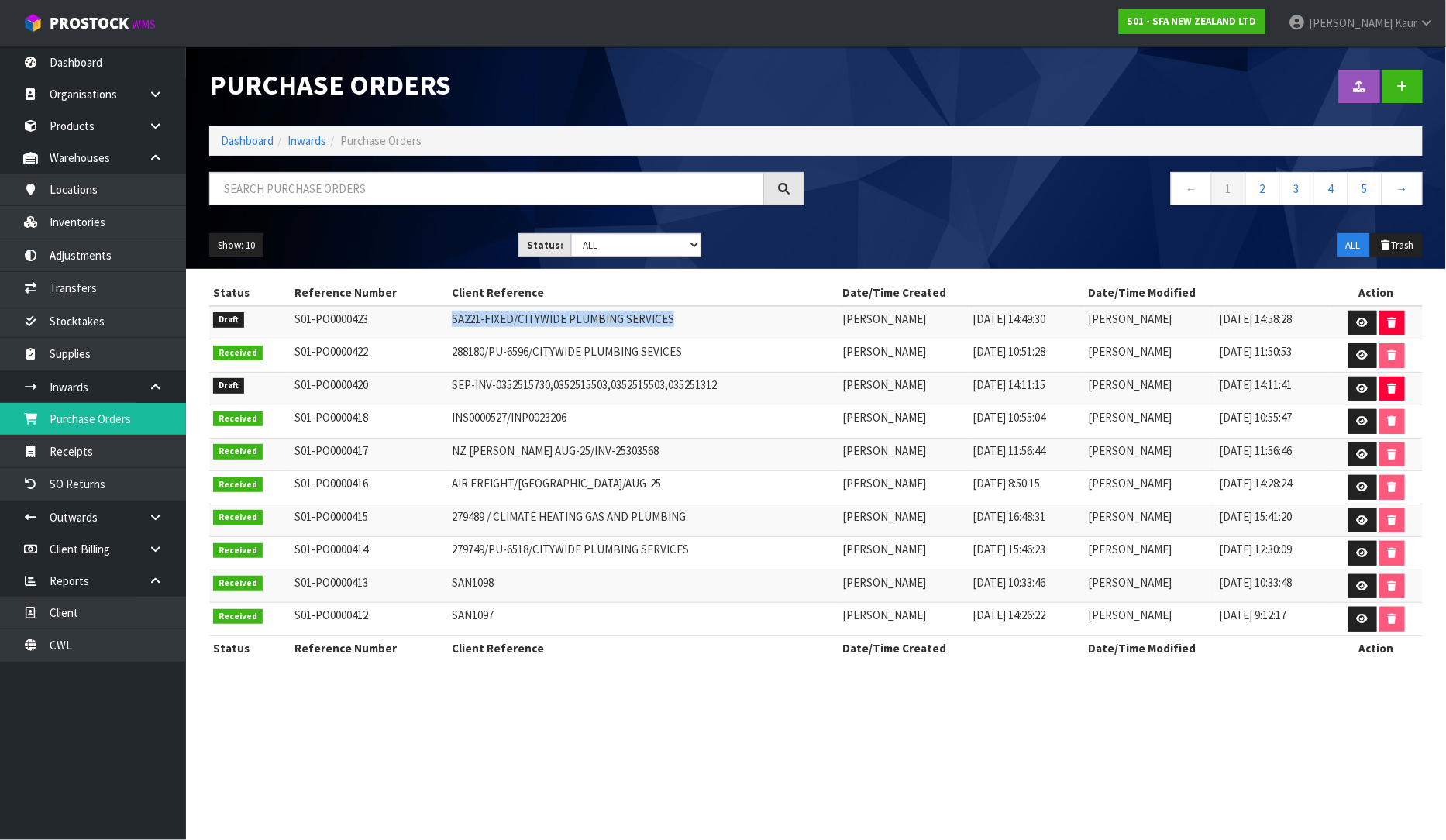
drag, startPoint x: 654, startPoint y: 322, endPoint x: 413, endPoint y: 320, distance: 241.0
click at [413, 320] on tr "Draft S01-PO0000423 SA221-FIXED/CITYWIDE PLUMBING SERVICES [PERSON_NAME] [DATE]…" at bounding box center [816, 322] width 1213 height 33
copy tr "SA221-FIXED/CITYWIDE PLUMBING SERVICES"
click at [1370, 320] on link at bounding box center [1363, 323] width 29 height 25
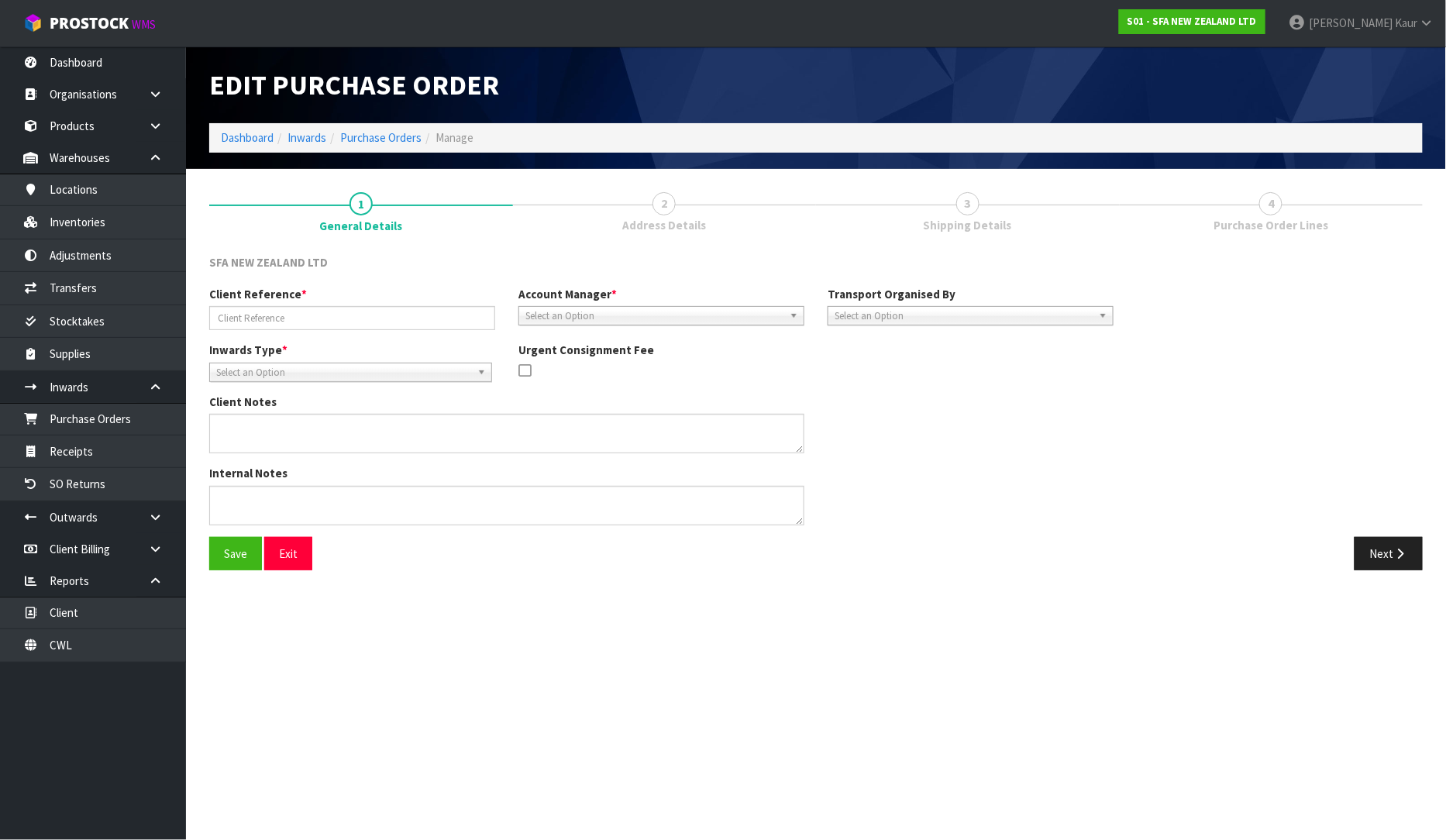
type input "SA221-FIXED/CITYWIDE PLUMBING SERVICES"
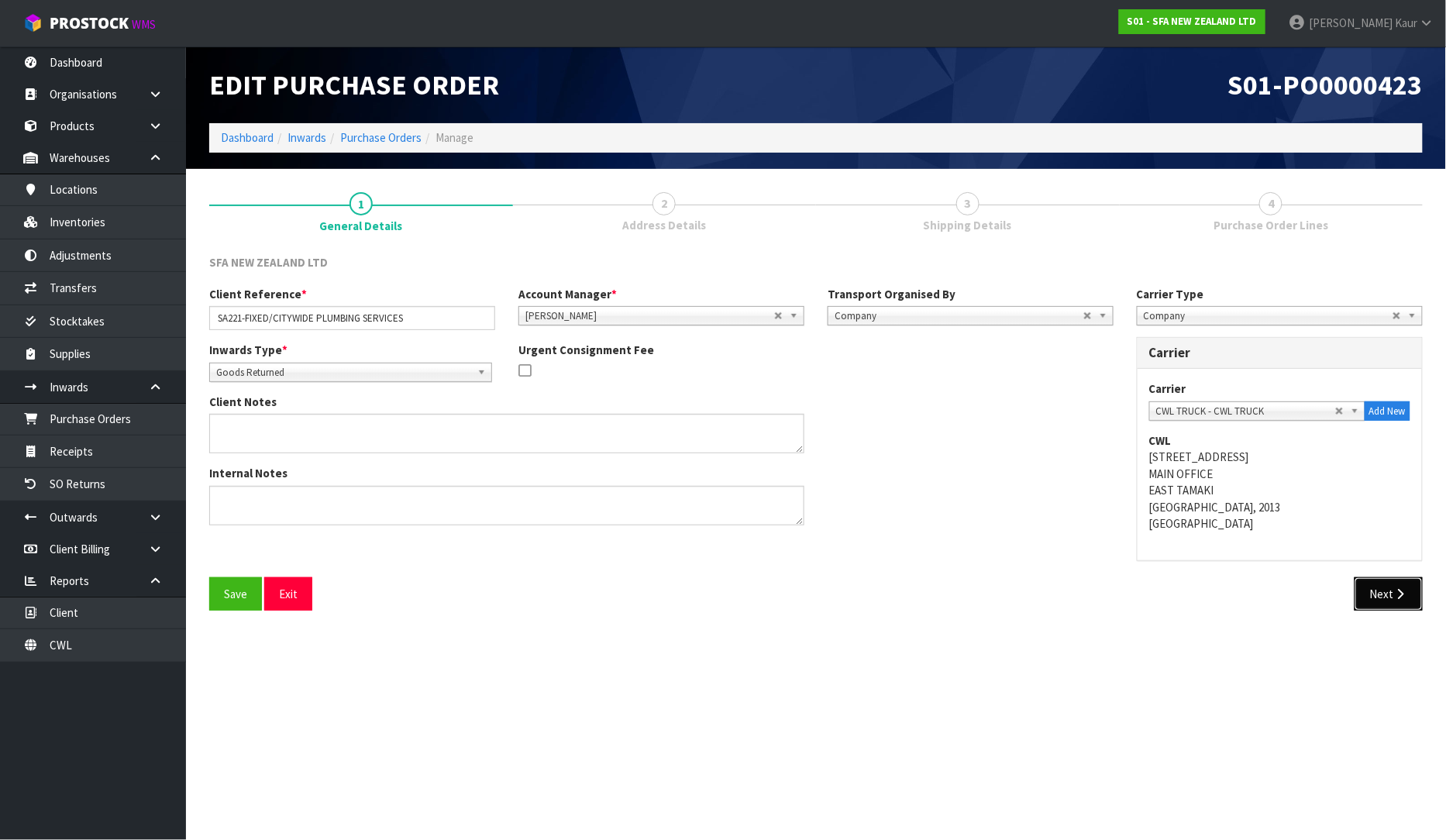
click at [1403, 597] on icon "button" at bounding box center [1400, 593] width 14 height 12
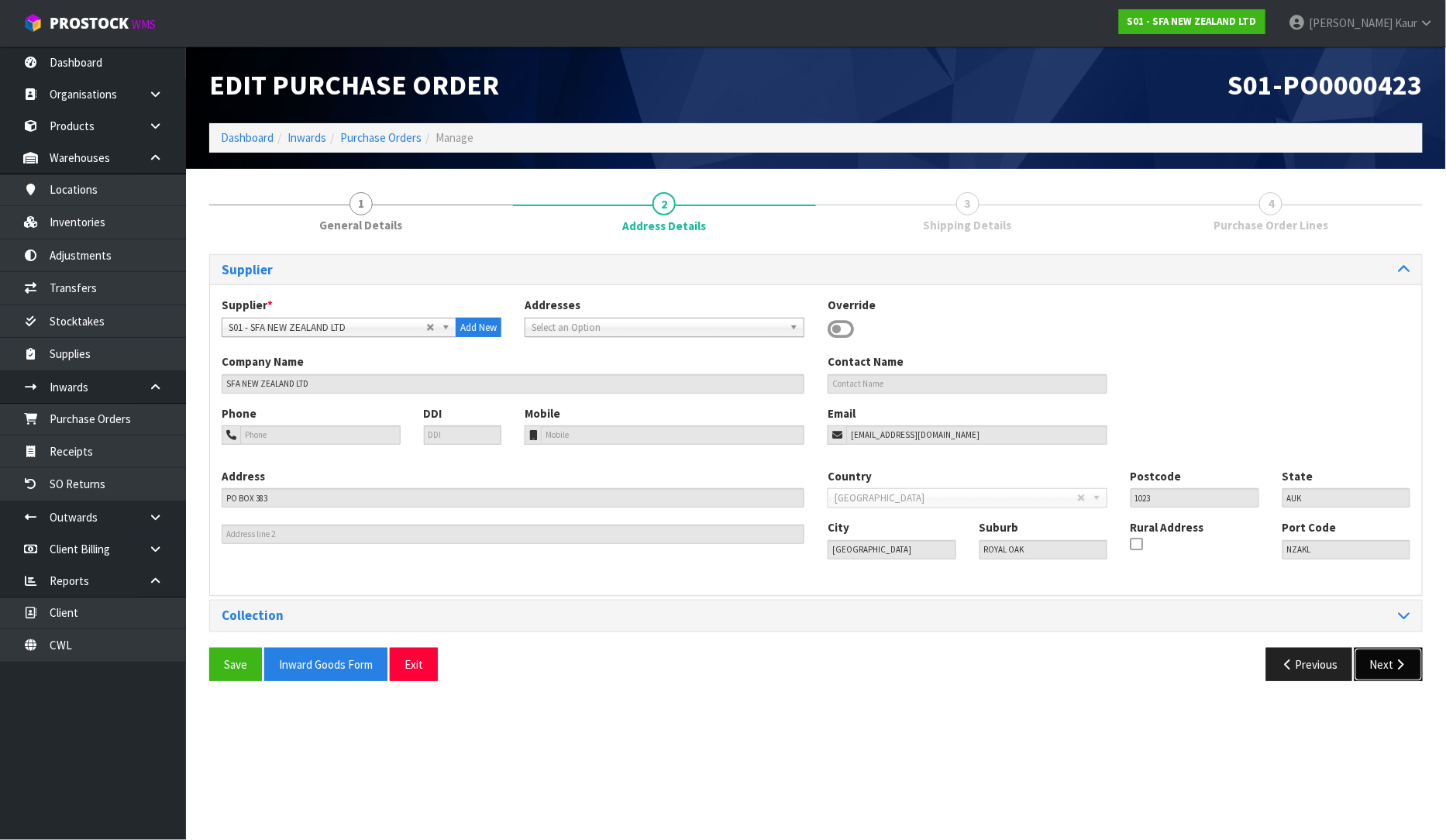
click at [1395, 661] on icon "button" at bounding box center [1400, 664] width 14 height 12
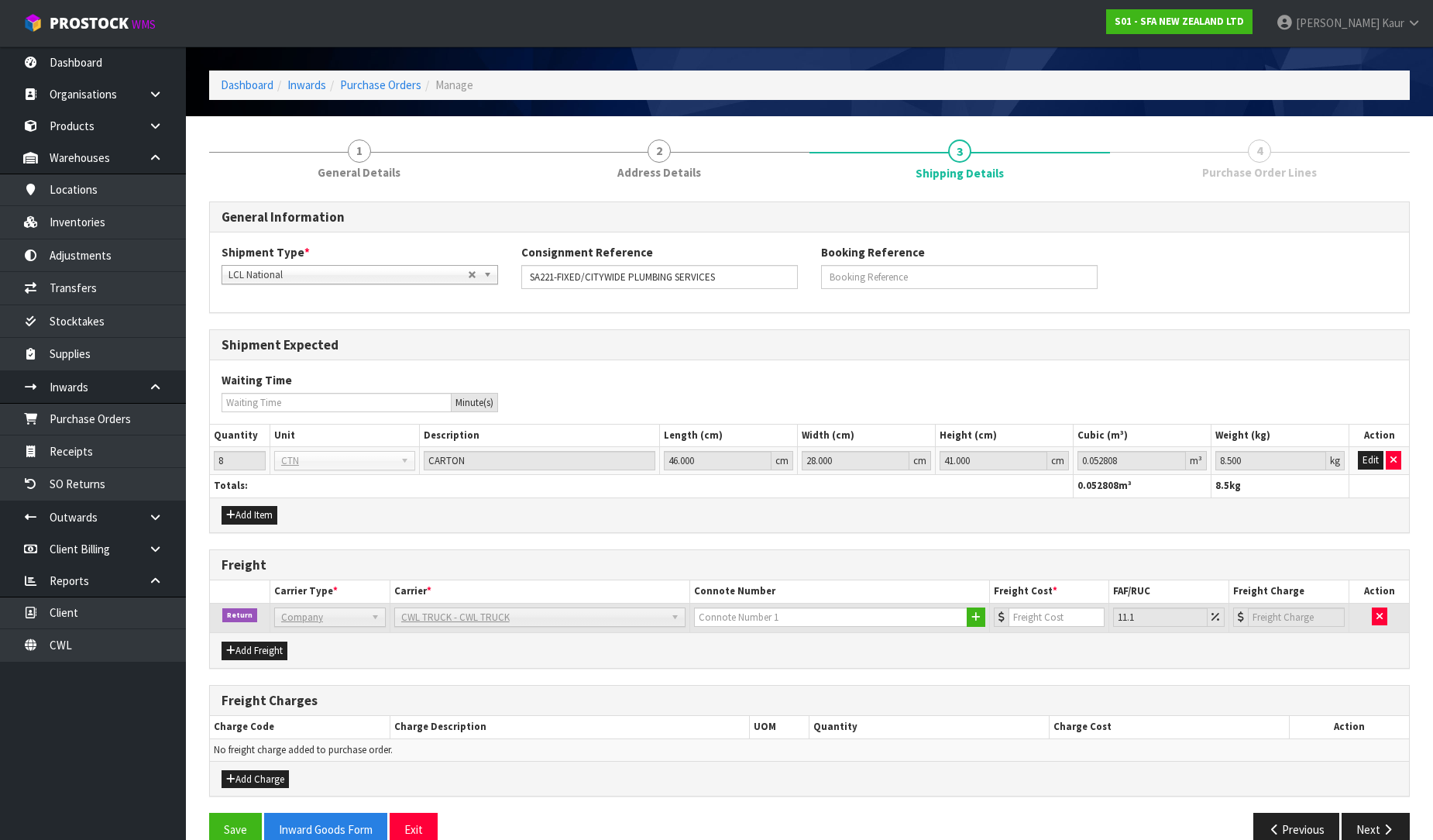
scroll to position [82, 0]
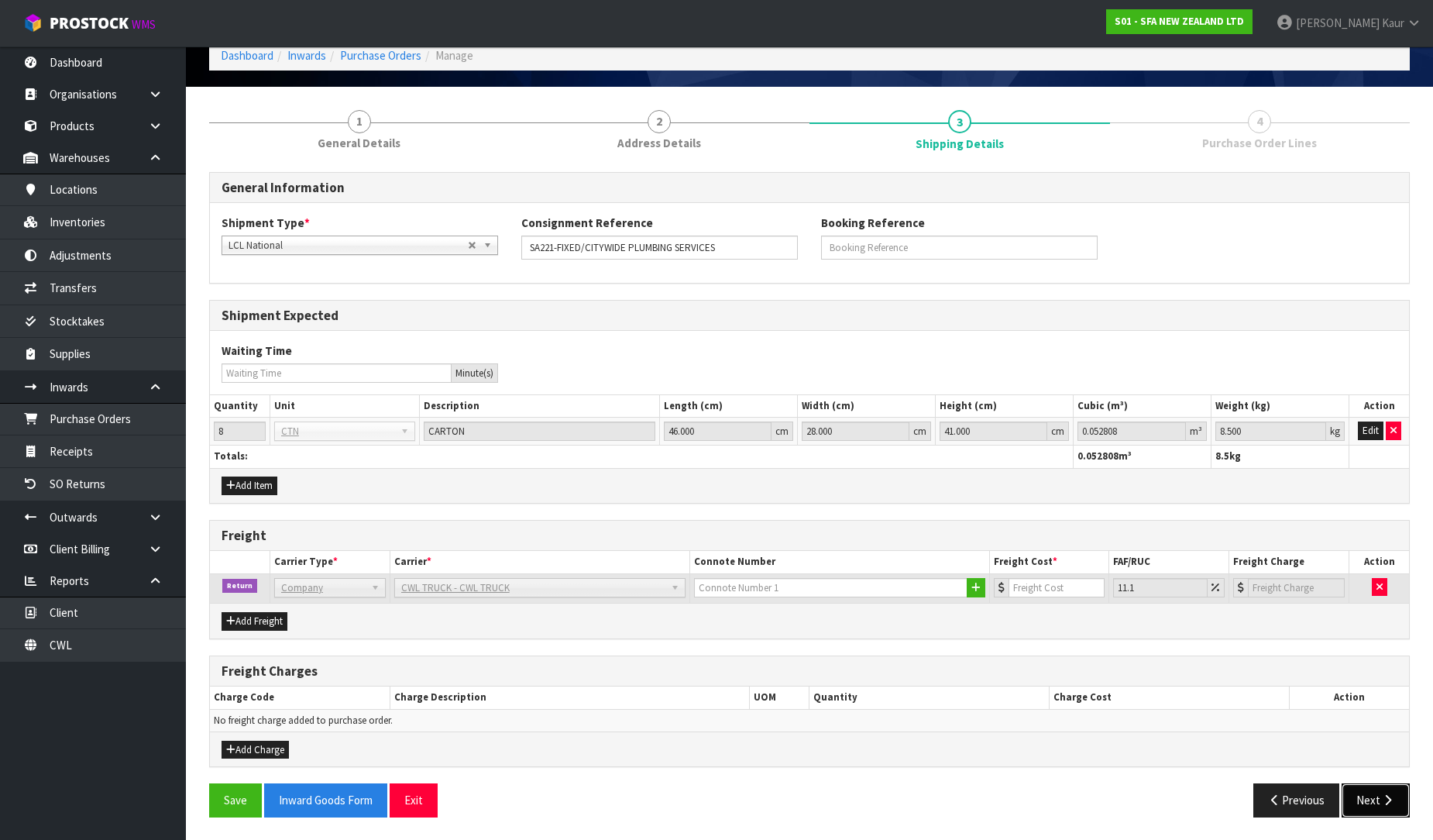
click at [1349, 809] on button "Next" at bounding box center [1376, 799] width 68 height 33
click at [130, 421] on link "Purchase Orders" at bounding box center [93, 419] width 186 height 32
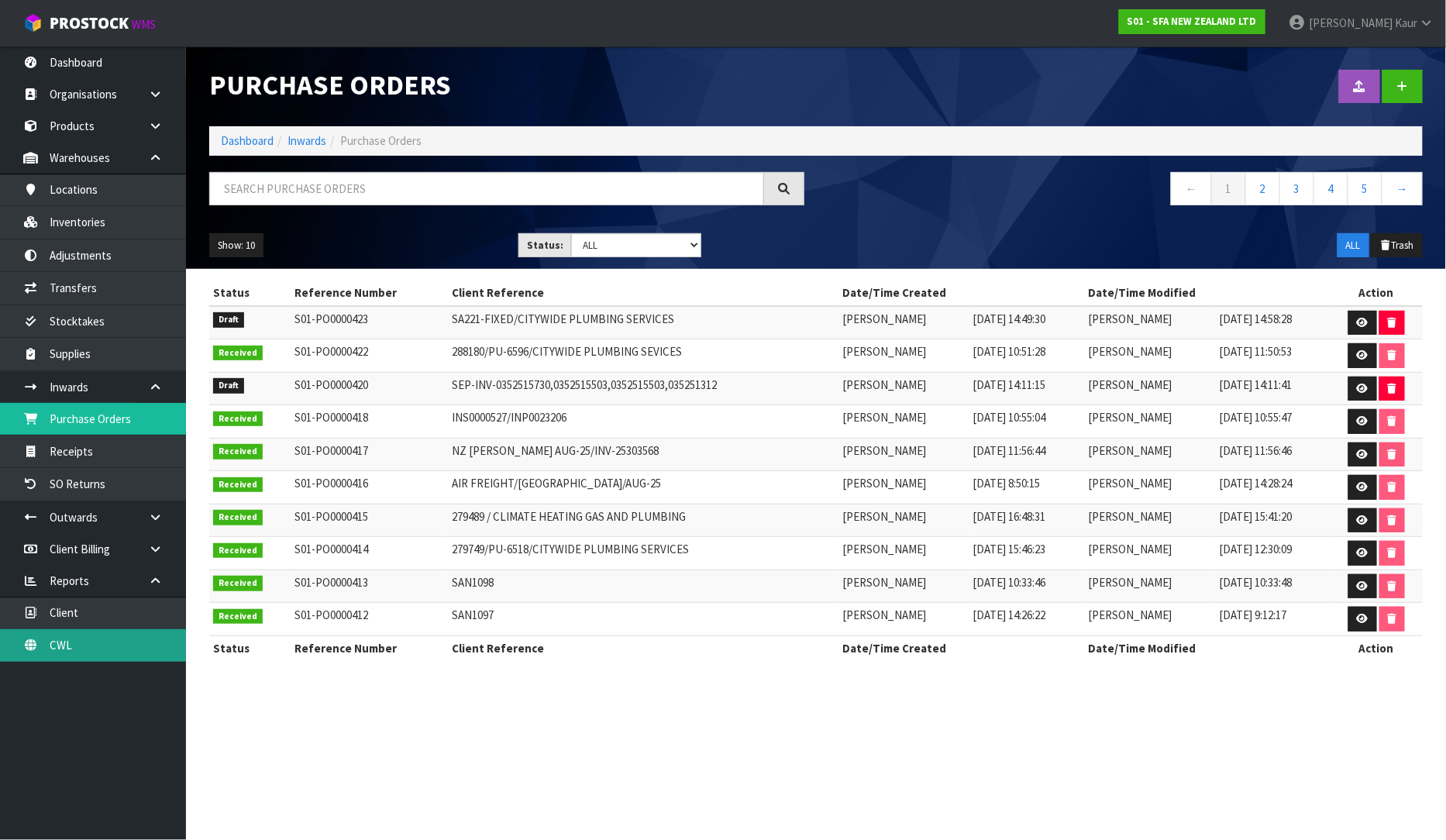
click at [96, 638] on link "CWL" at bounding box center [93, 645] width 186 height 32
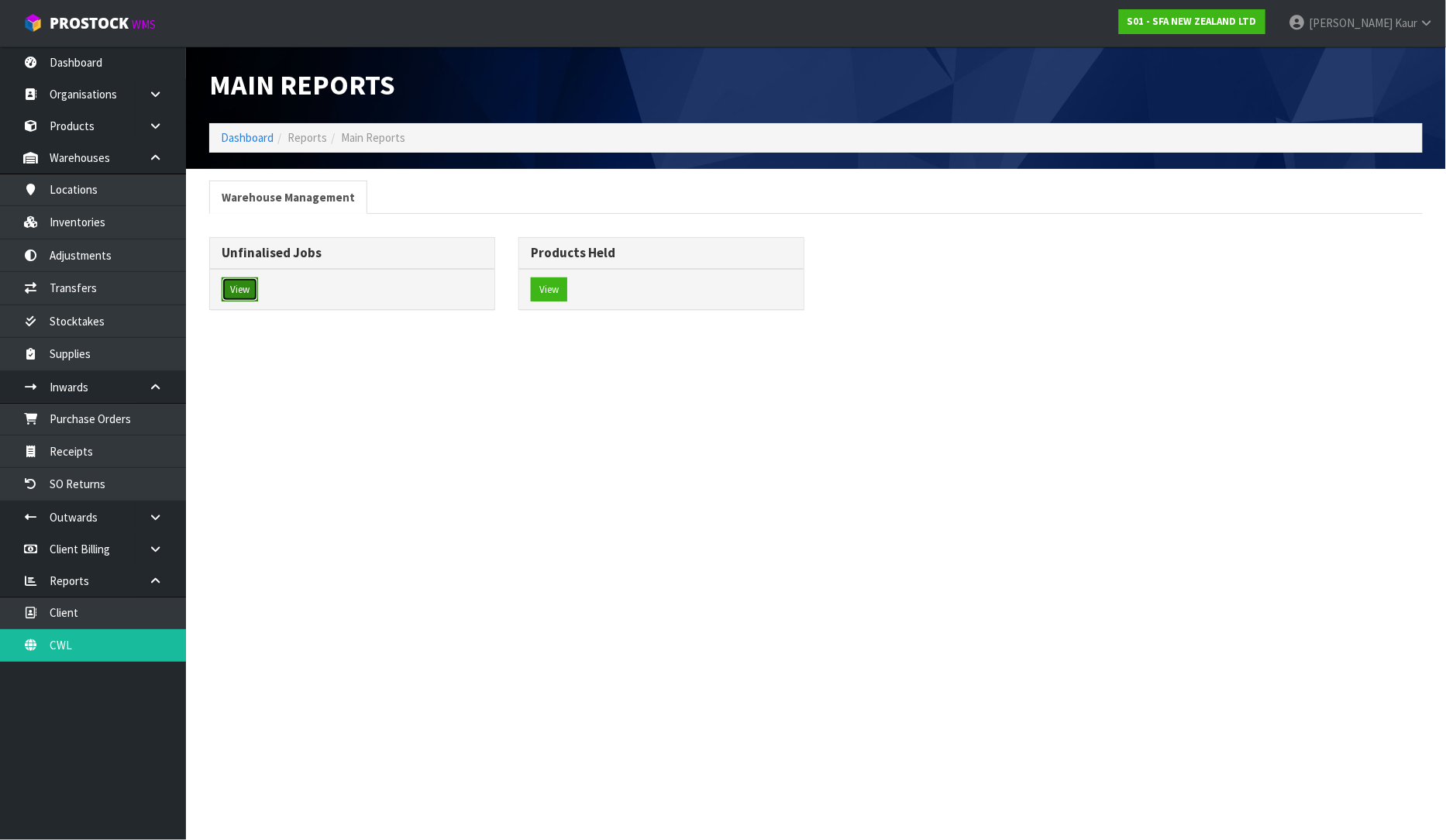
click at [246, 291] on button "View" at bounding box center [240, 290] width 37 height 25
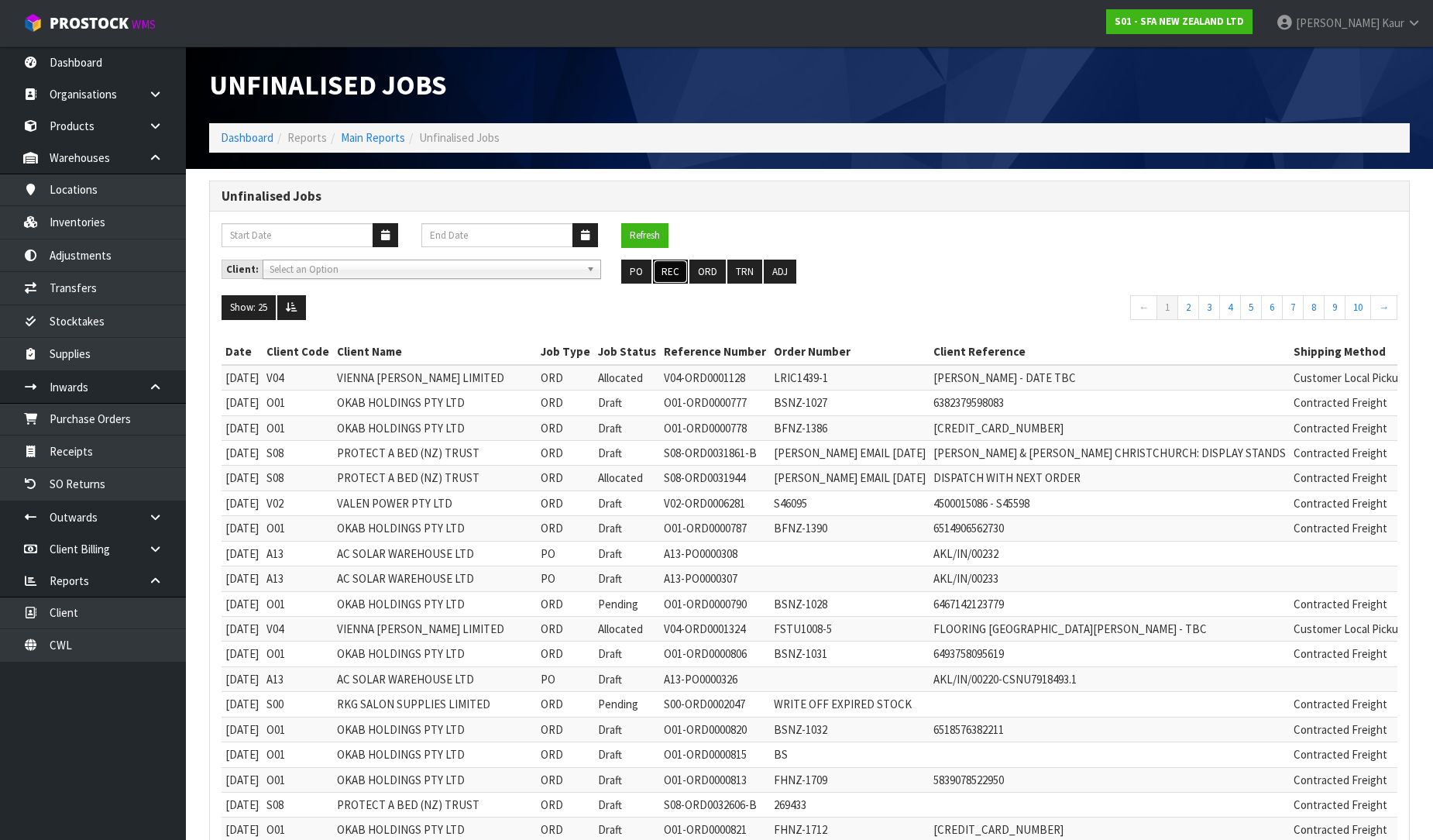
click at [664, 274] on button "REC" at bounding box center [670, 272] width 35 height 25
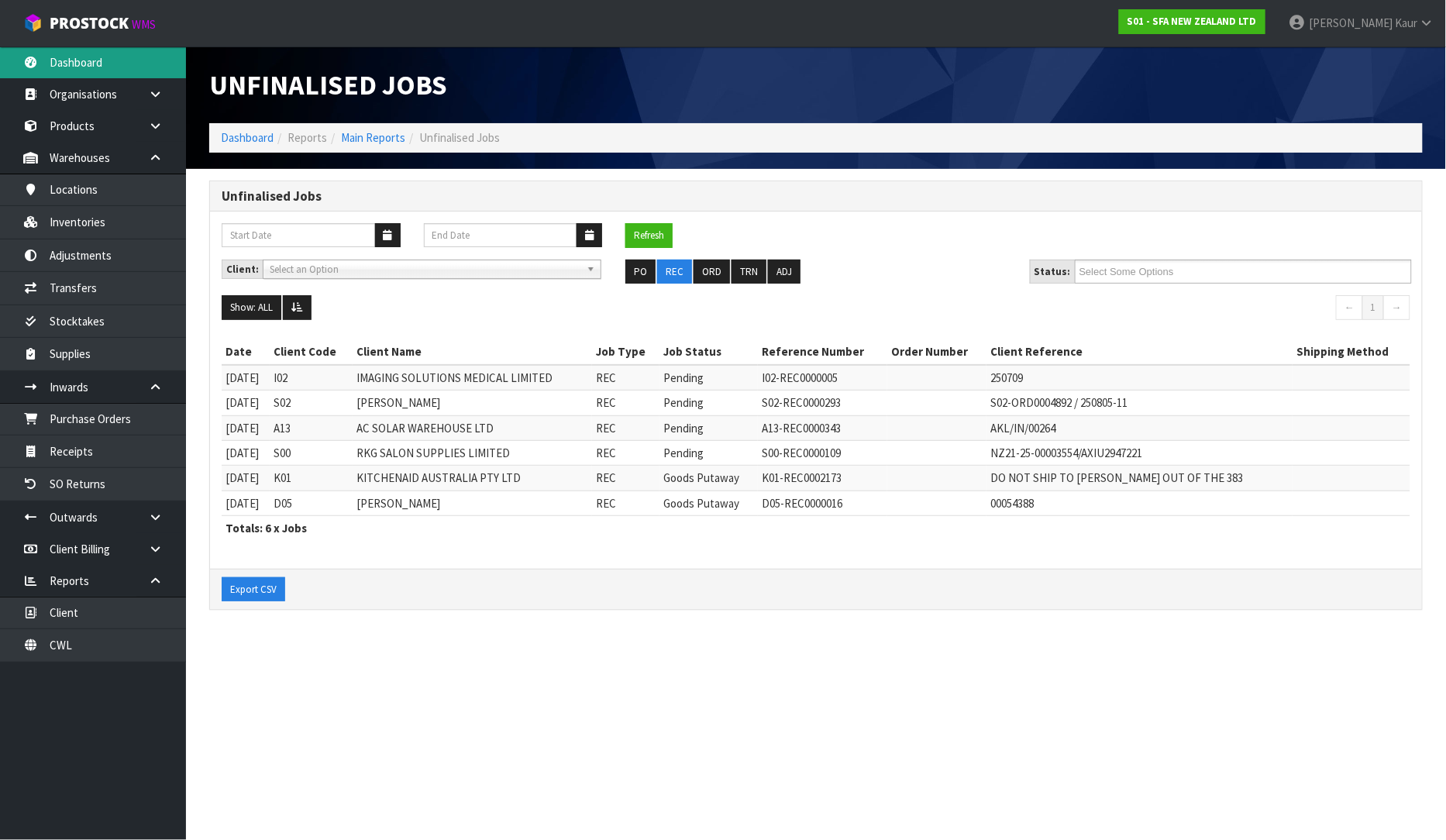
click at [110, 64] on link "Dashboard" at bounding box center [93, 63] width 186 height 32
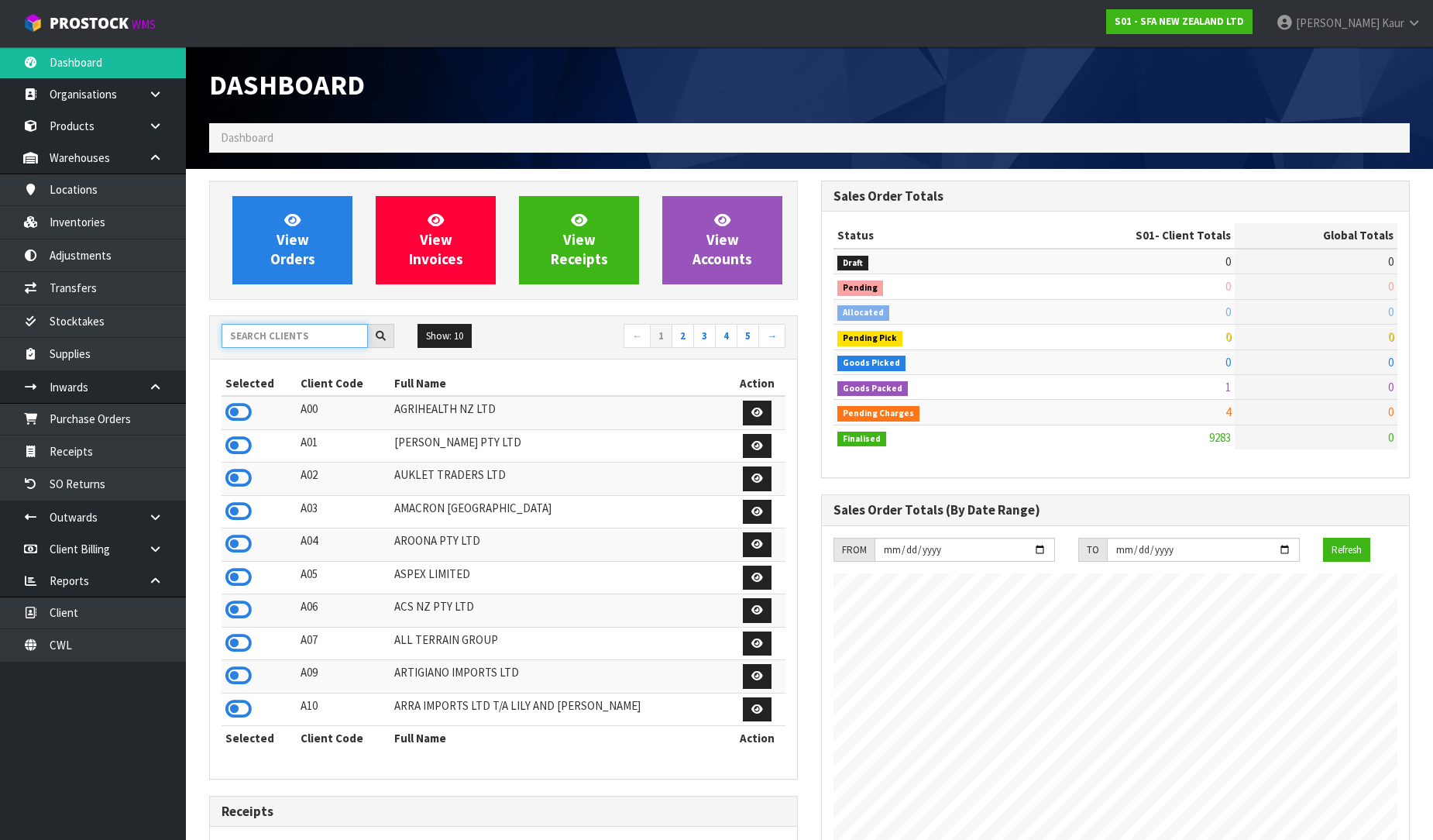
click at [279, 328] on input "text" at bounding box center [295, 335] width 147 height 24
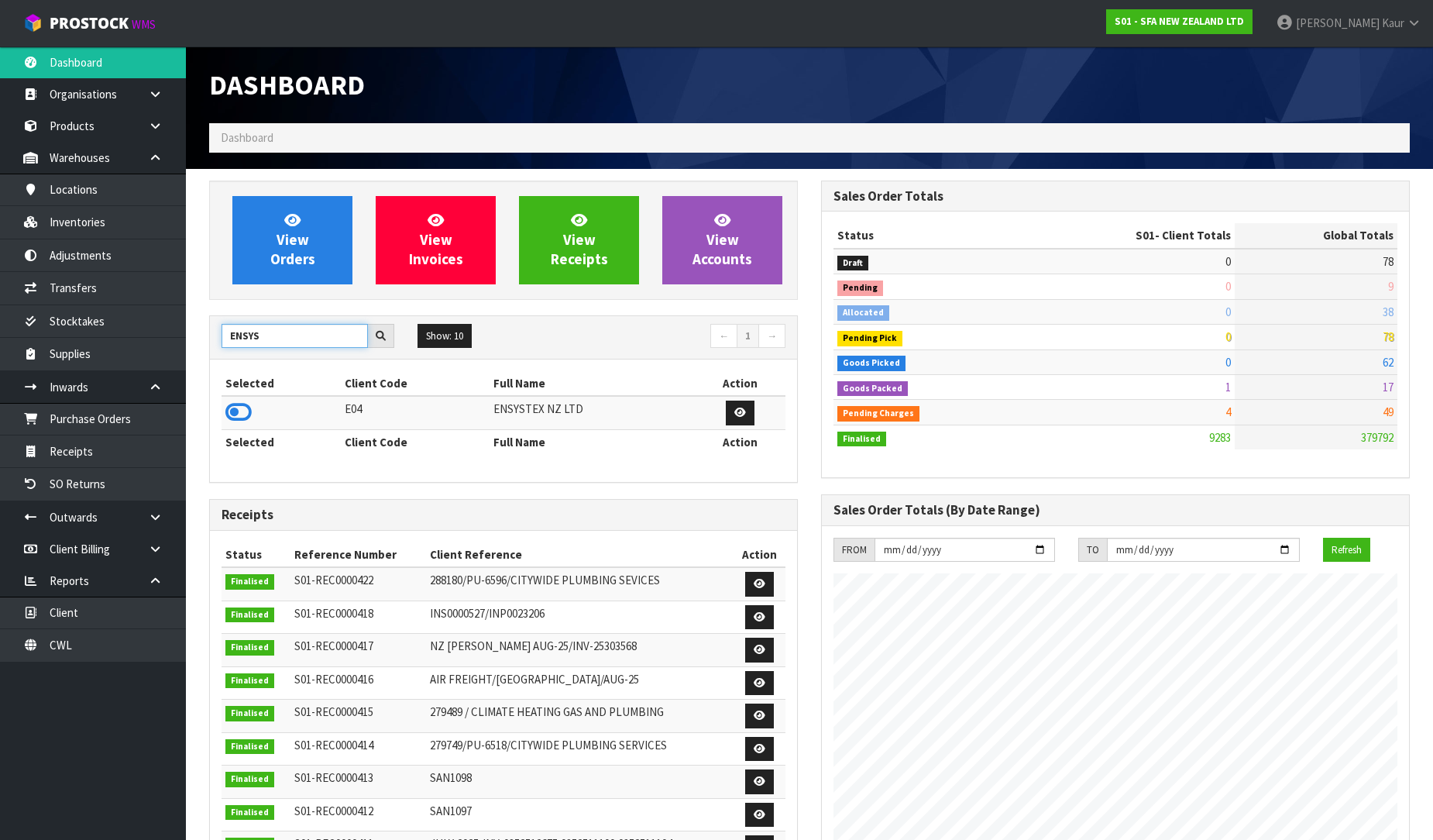
type input "ENSYS"
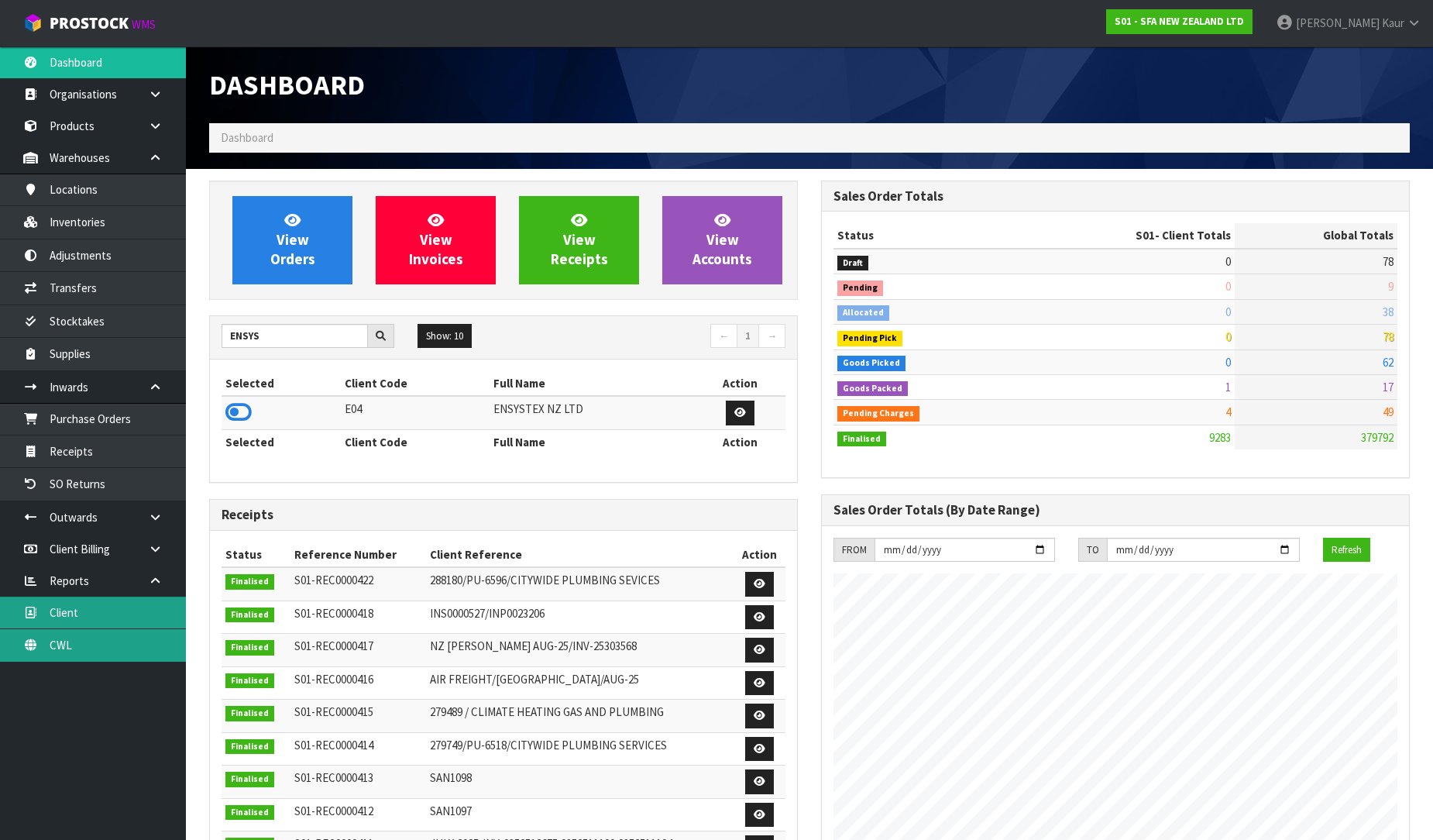
drag, startPoint x: 78, startPoint y: 644, endPoint x: 89, endPoint y: 621, distance: 25.5
click at [78, 644] on link "CWL" at bounding box center [93, 645] width 186 height 32
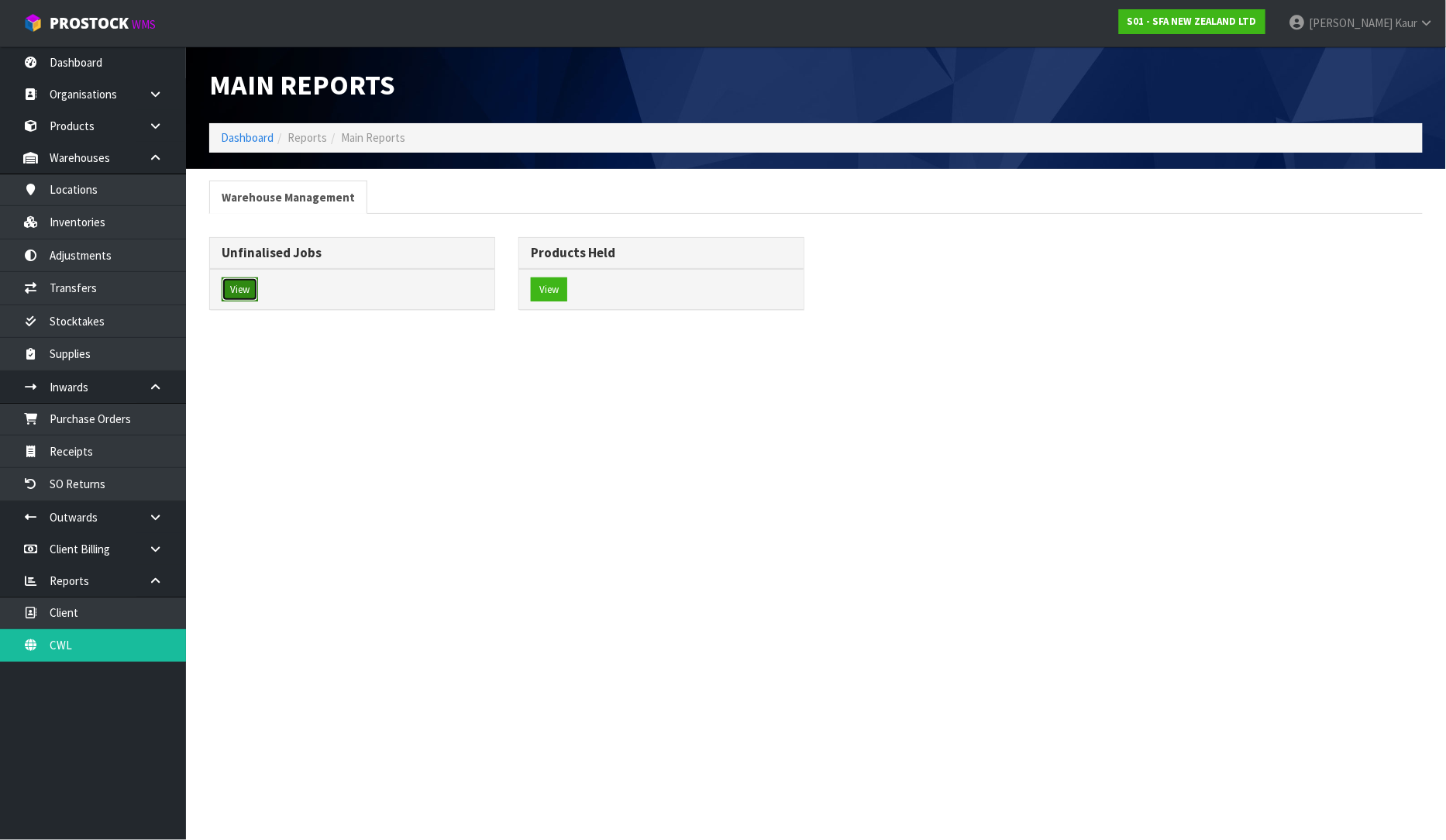
click at [237, 287] on button "View" at bounding box center [240, 290] width 37 height 25
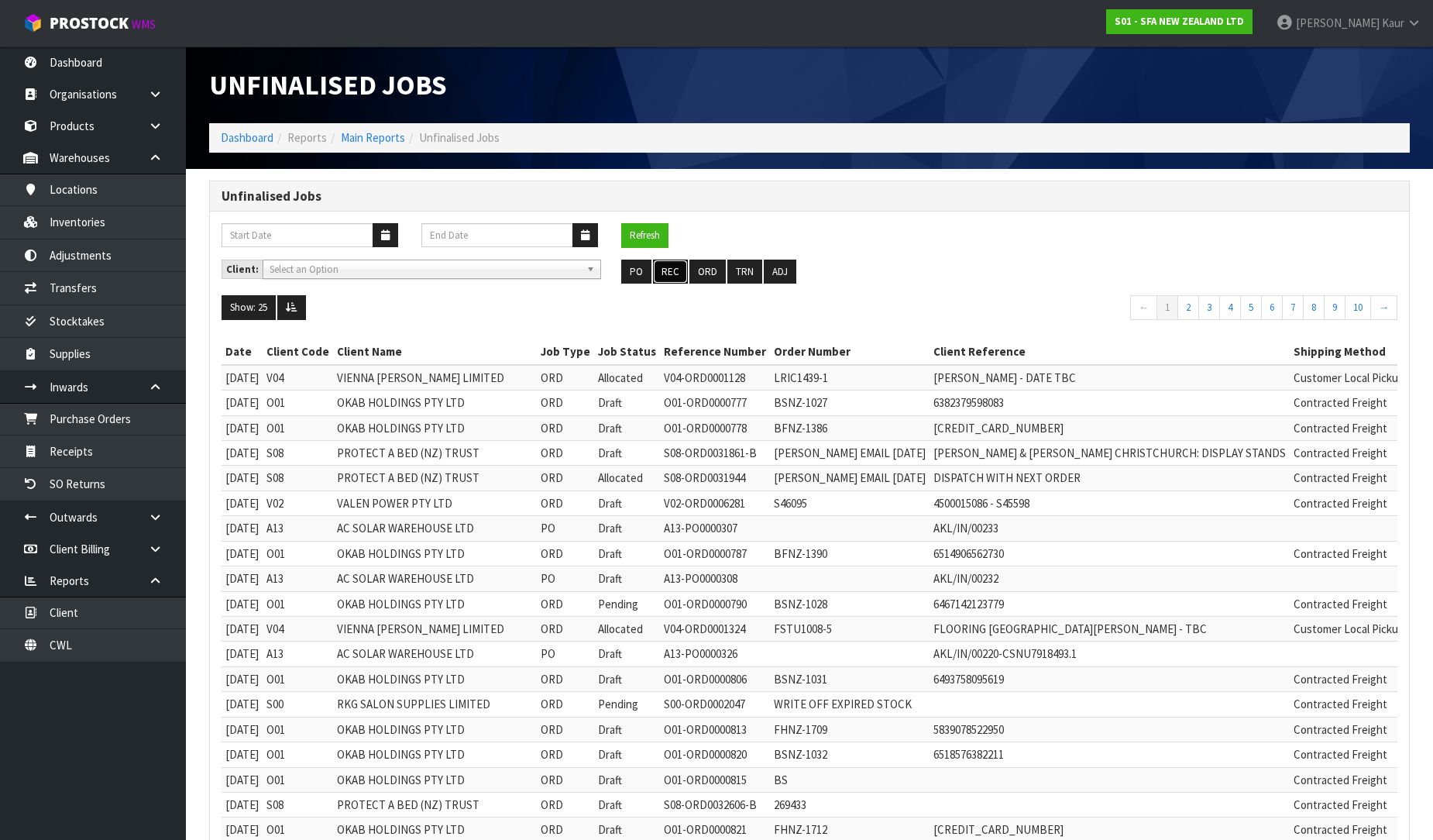
click at [674, 268] on button "REC" at bounding box center [670, 272] width 35 height 25
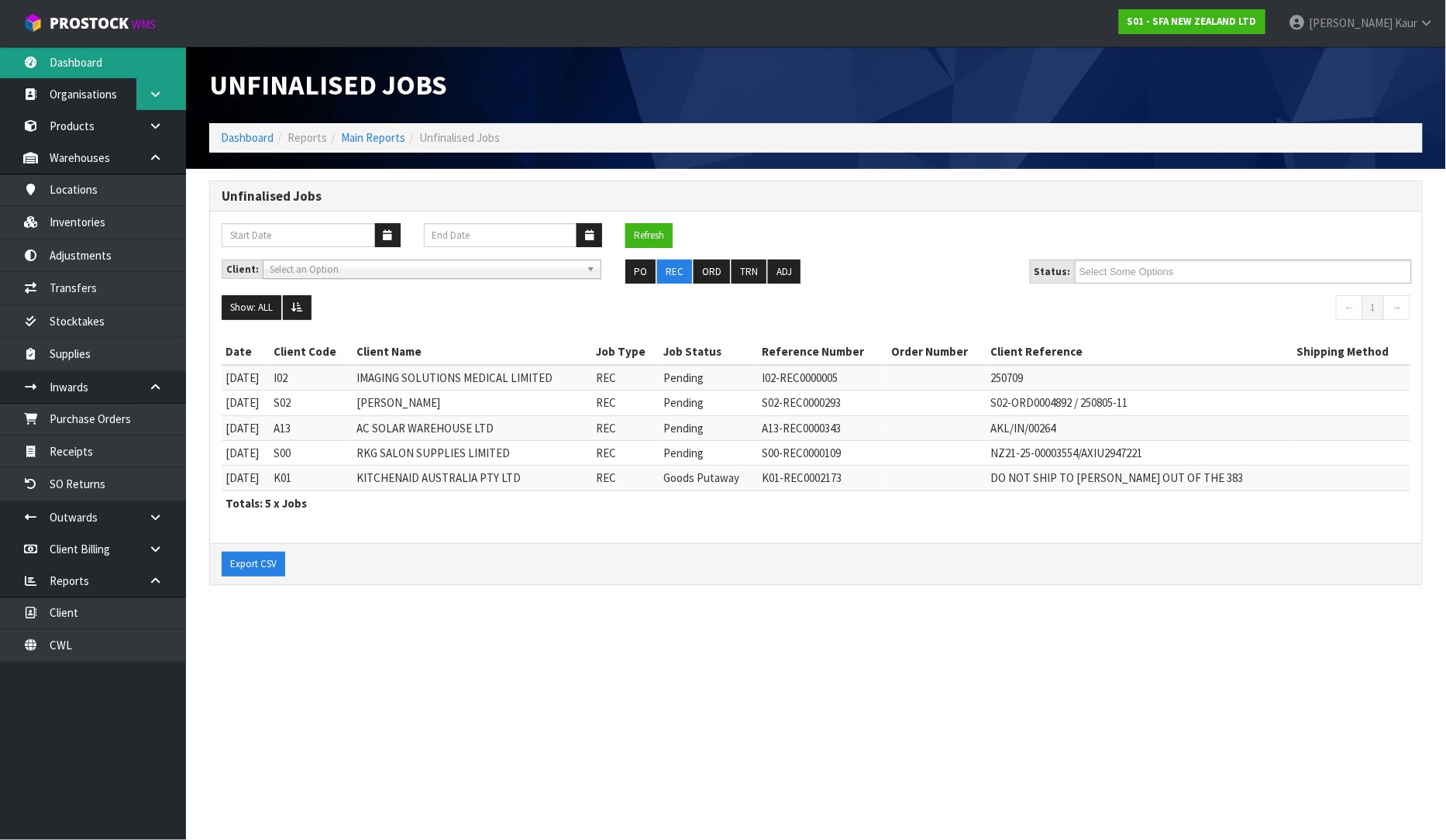
drag, startPoint x: 70, startPoint y: 65, endPoint x: 163, endPoint y: 96, distance: 98.0
click at [72, 65] on link "Dashboard" at bounding box center [93, 63] width 186 height 32
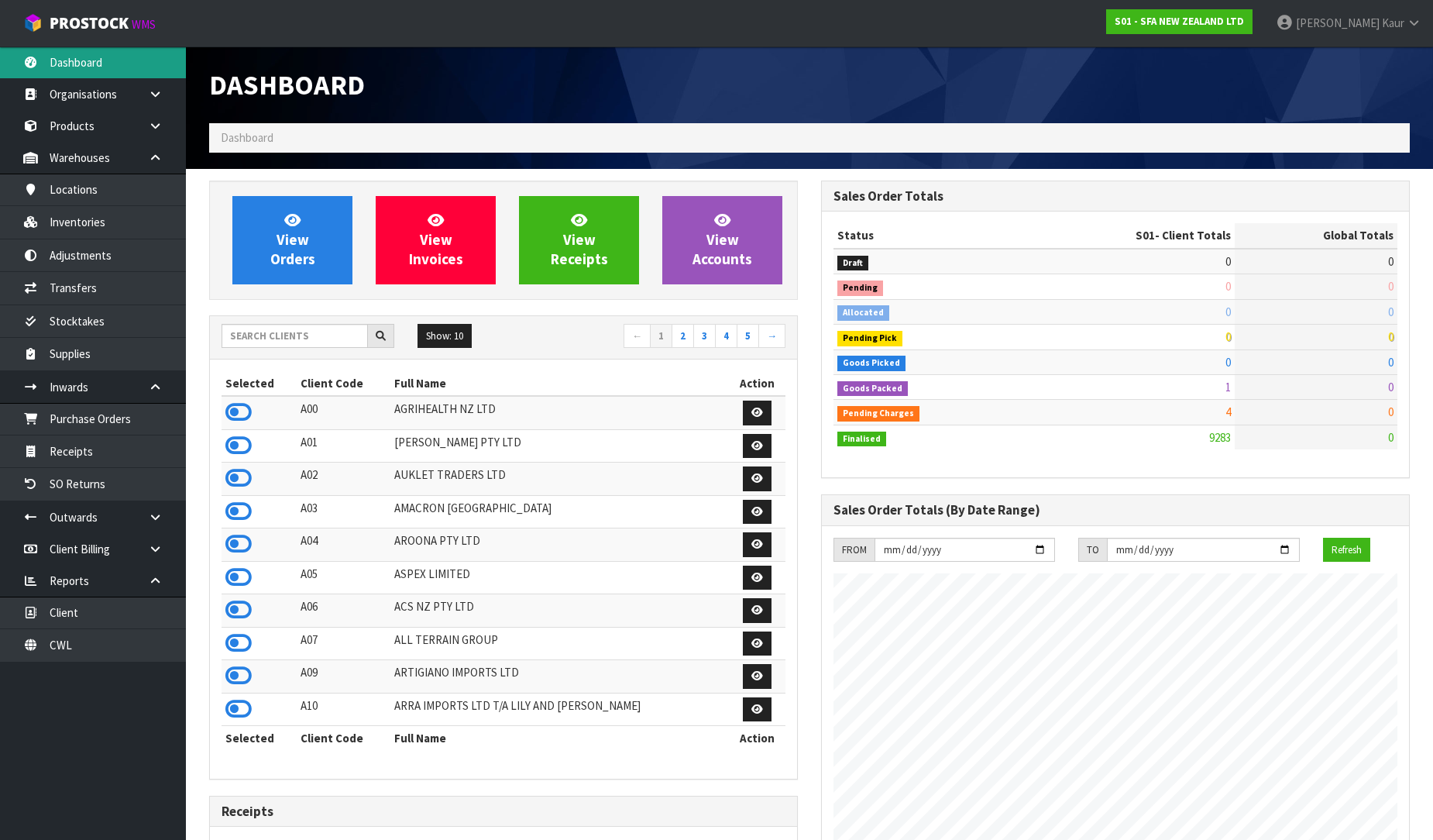
scroll to position [1174, 612]
click at [258, 342] on input "text" at bounding box center [295, 335] width 147 height 24
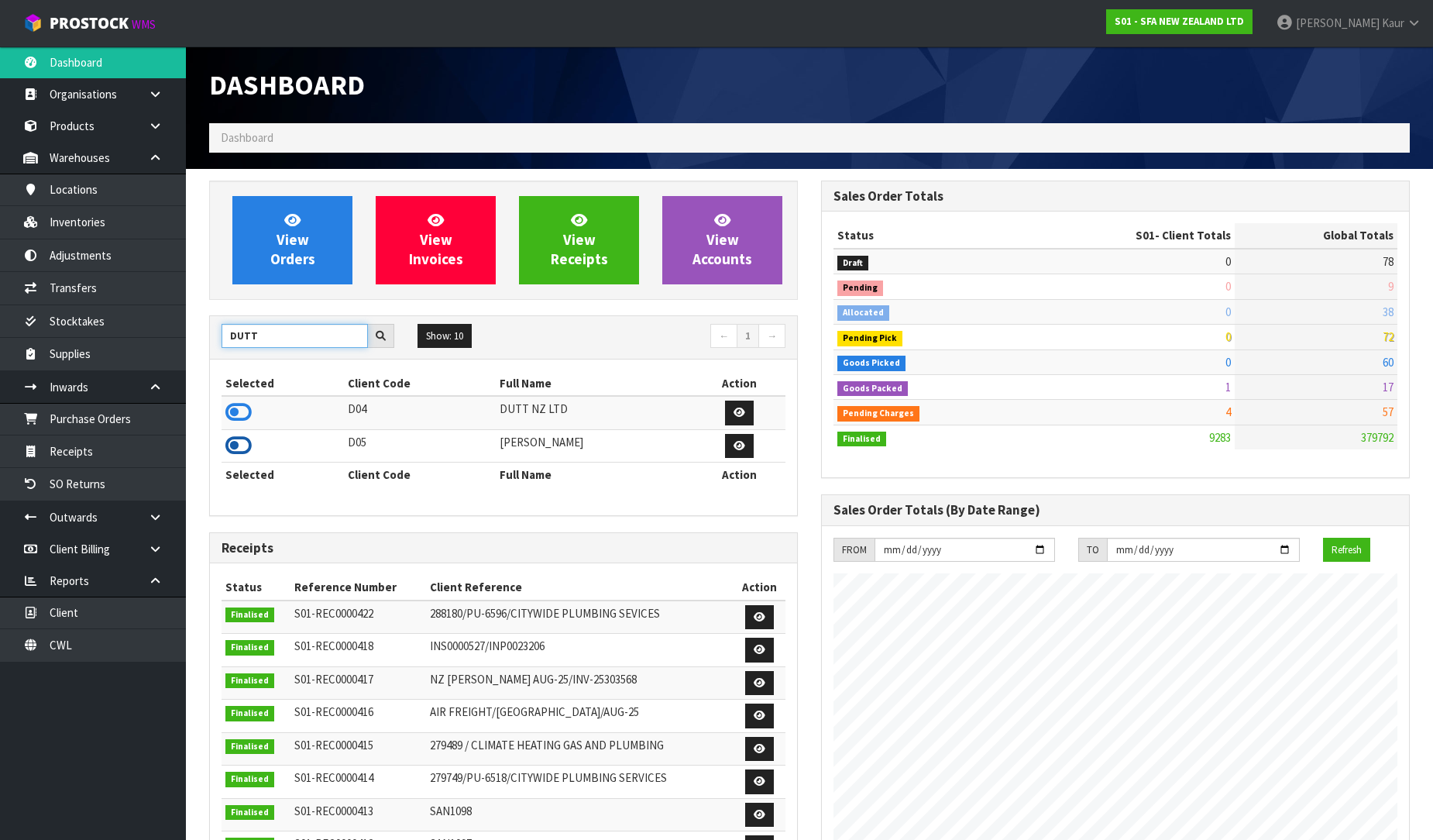
type input "DUTT"
click at [234, 443] on icon at bounding box center [238, 445] width 26 height 23
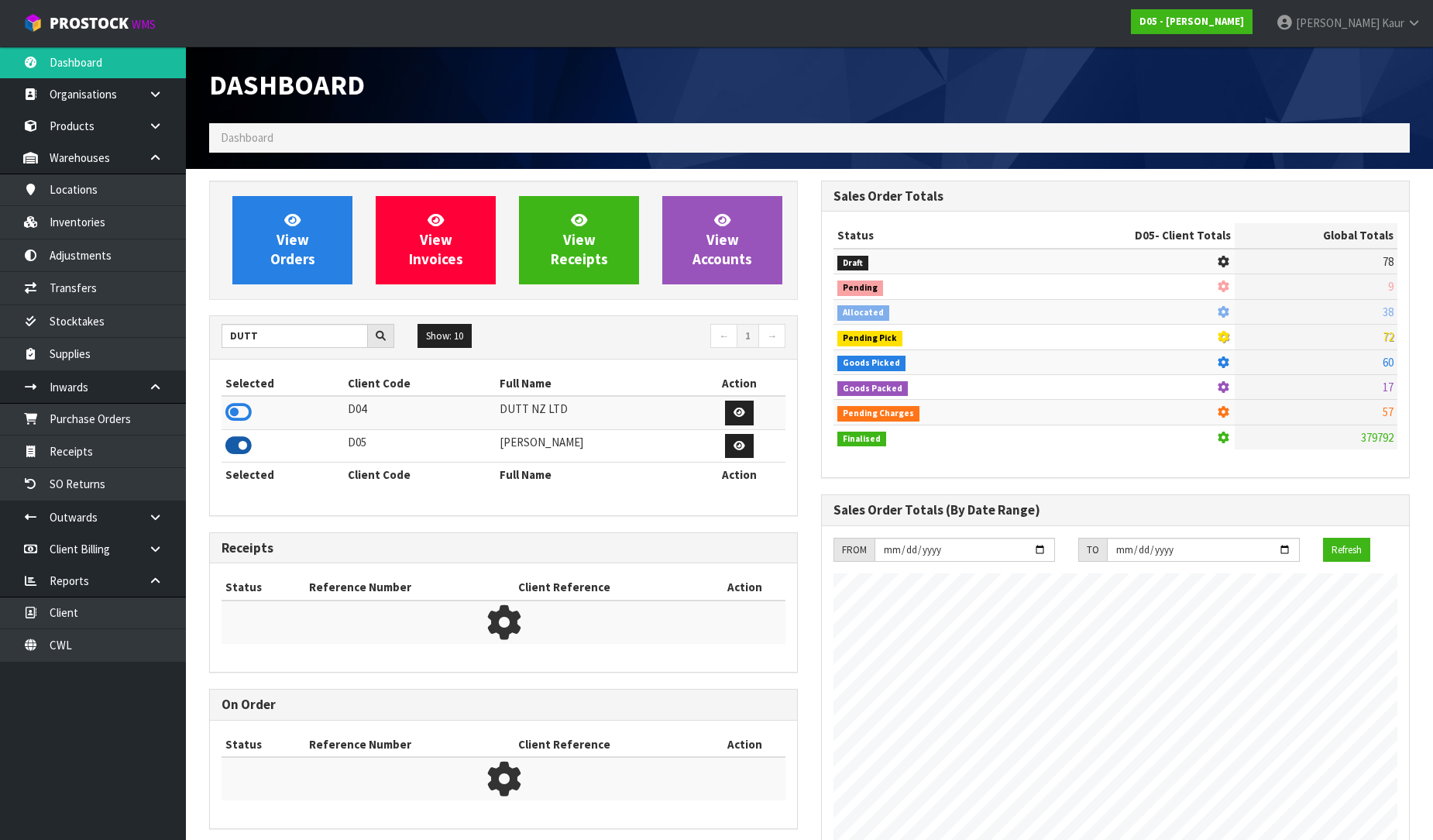
scroll to position [1356, 612]
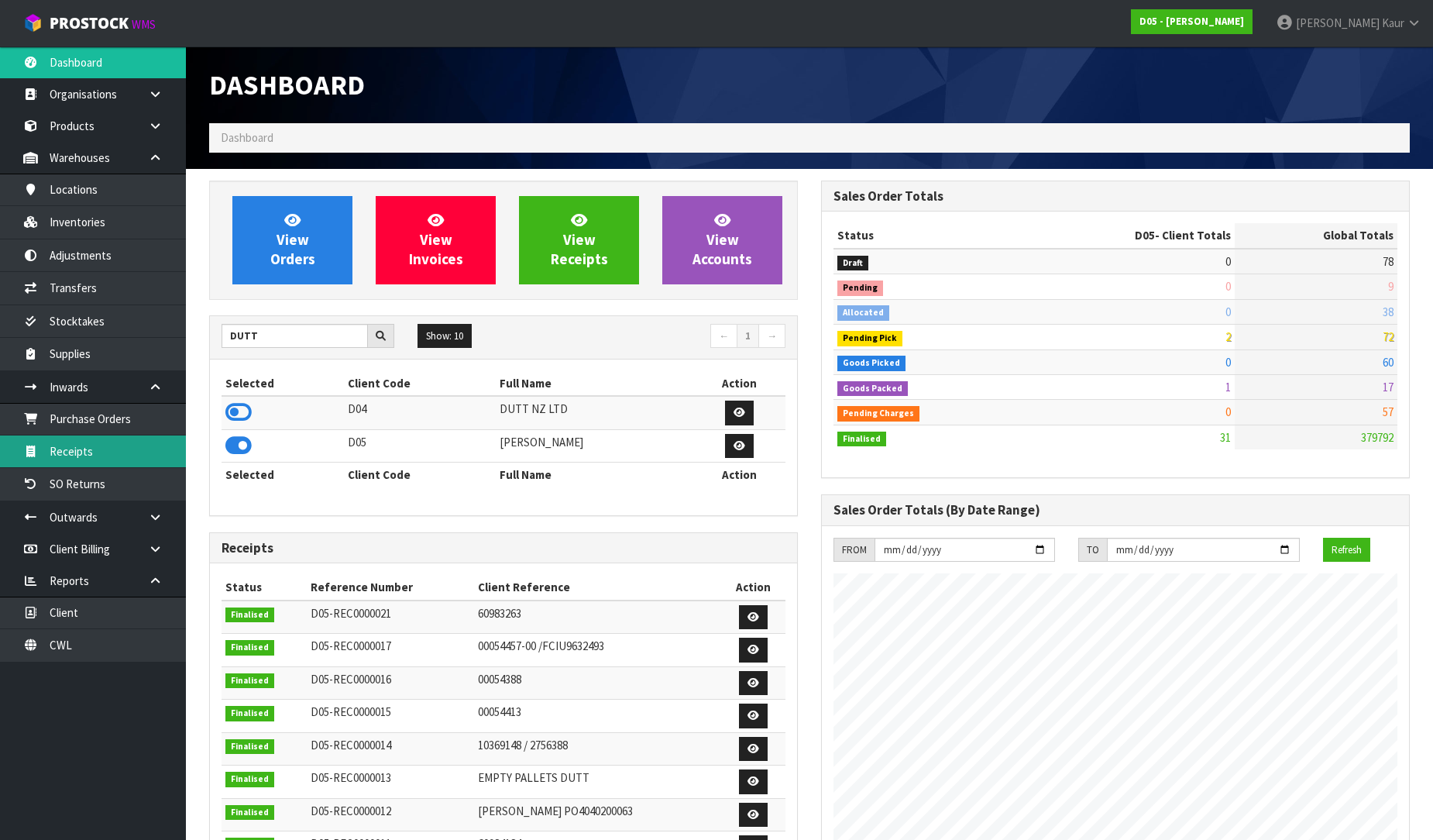
click at [93, 445] on link "Receipts" at bounding box center [93, 452] width 186 height 32
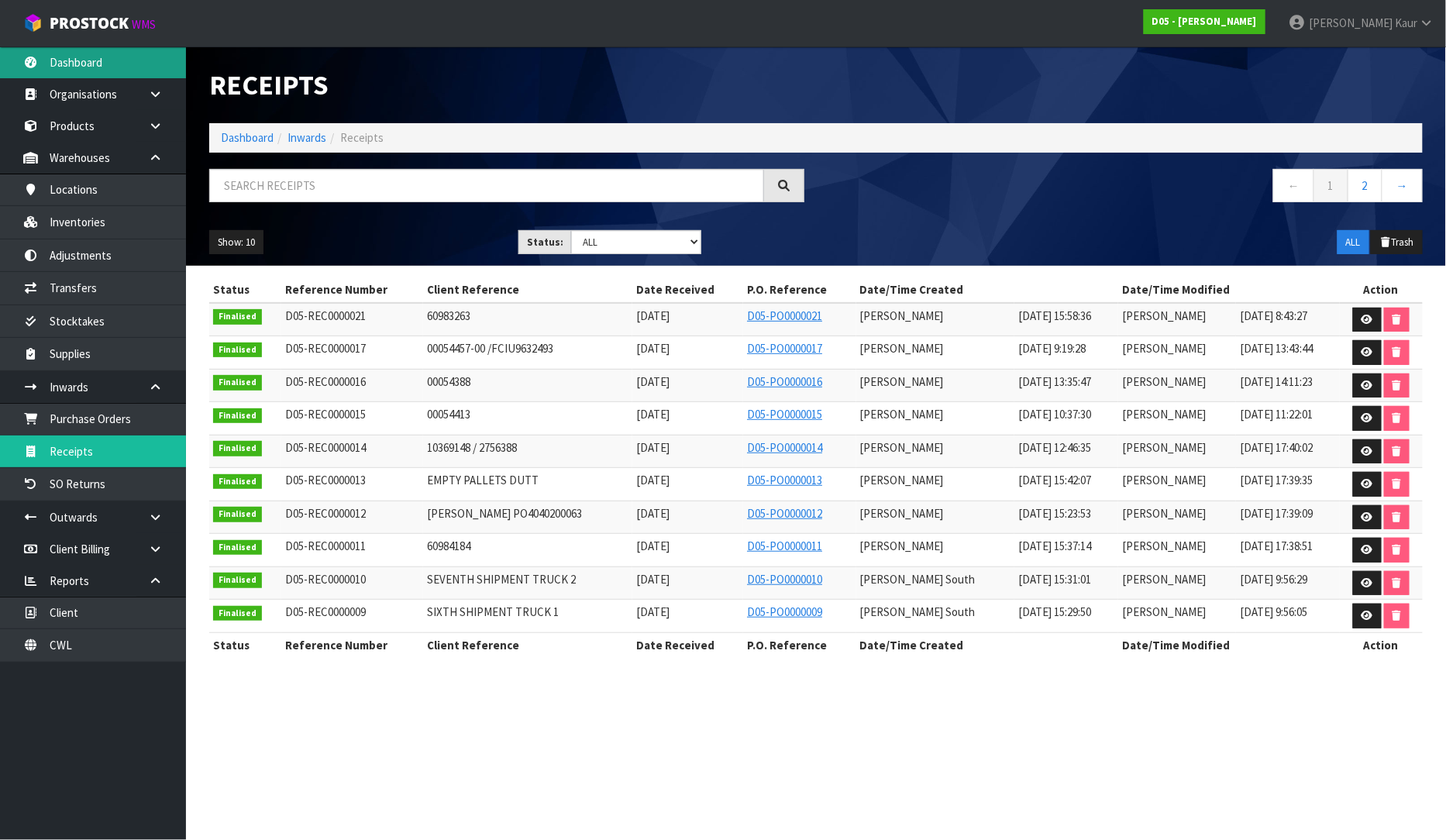
drag, startPoint x: 88, startPoint y: 65, endPoint x: 96, endPoint y: 66, distance: 8.1
click at [89, 66] on link "Dashboard" at bounding box center [93, 63] width 186 height 32
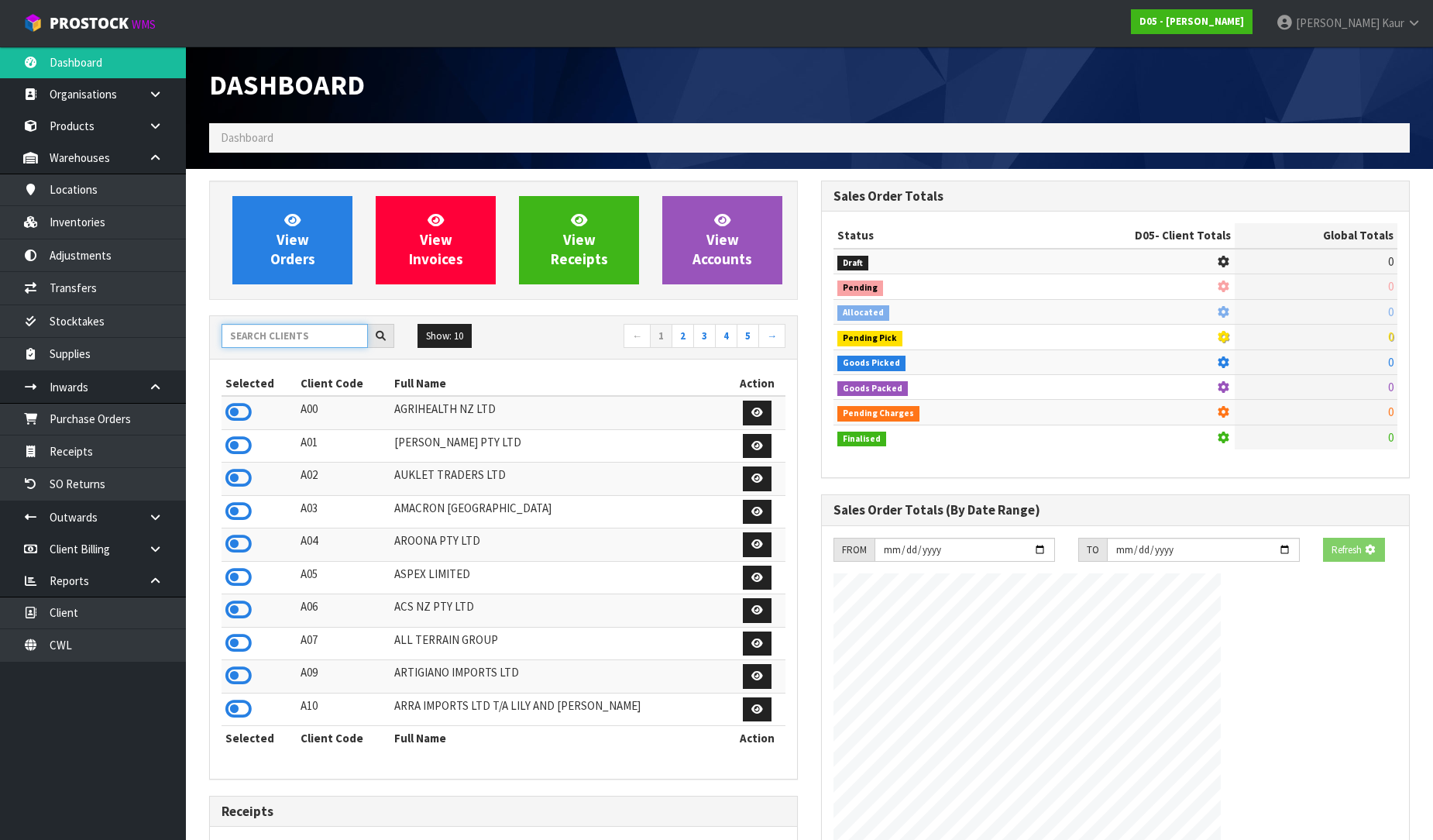
click at [261, 338] on input "text" at bounding box center [295, 335] width 147 height 24
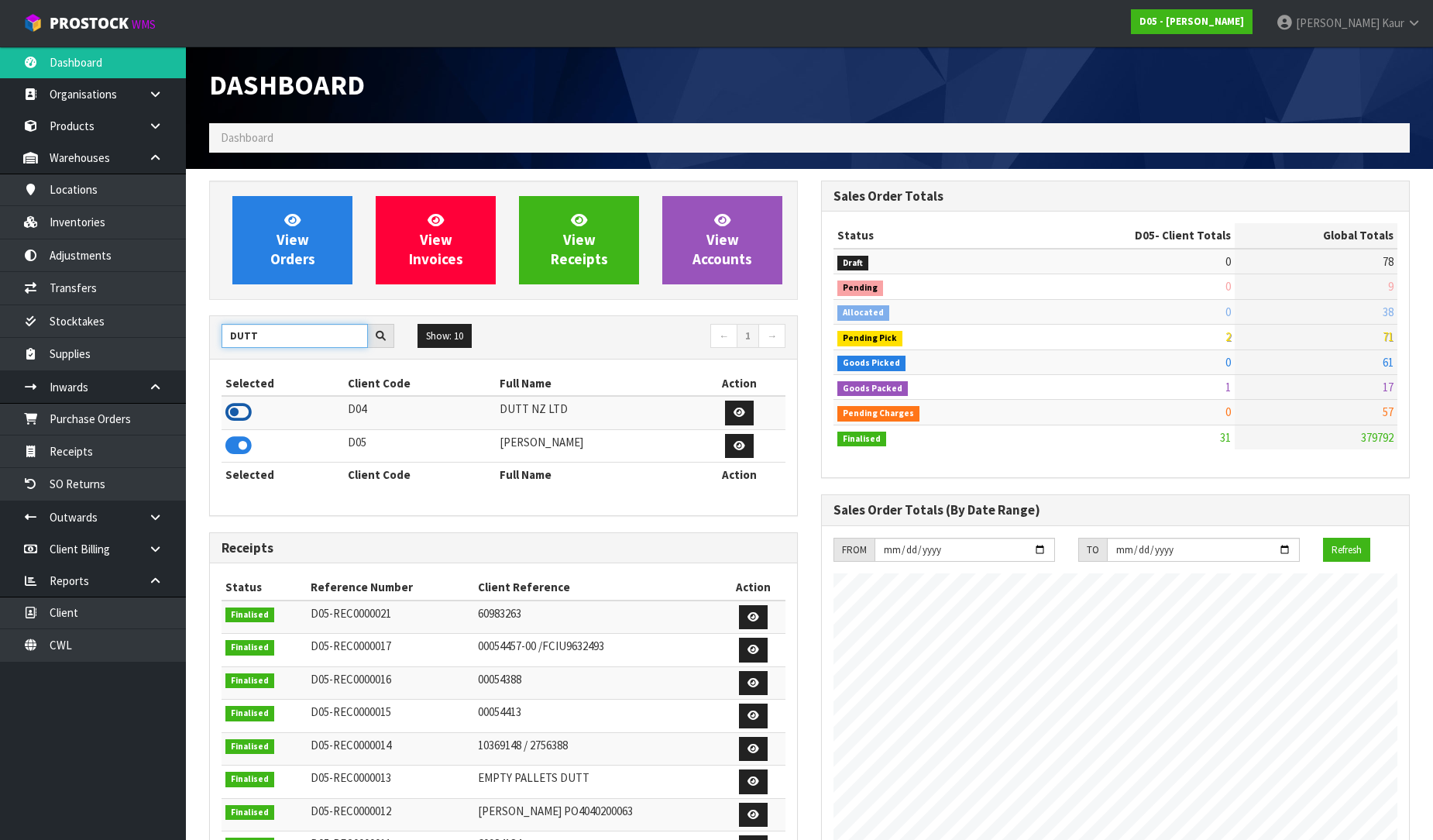
type input "DUTT"
click at [238, 415] on icon at bounding box center [238, 412] width 26 height 23
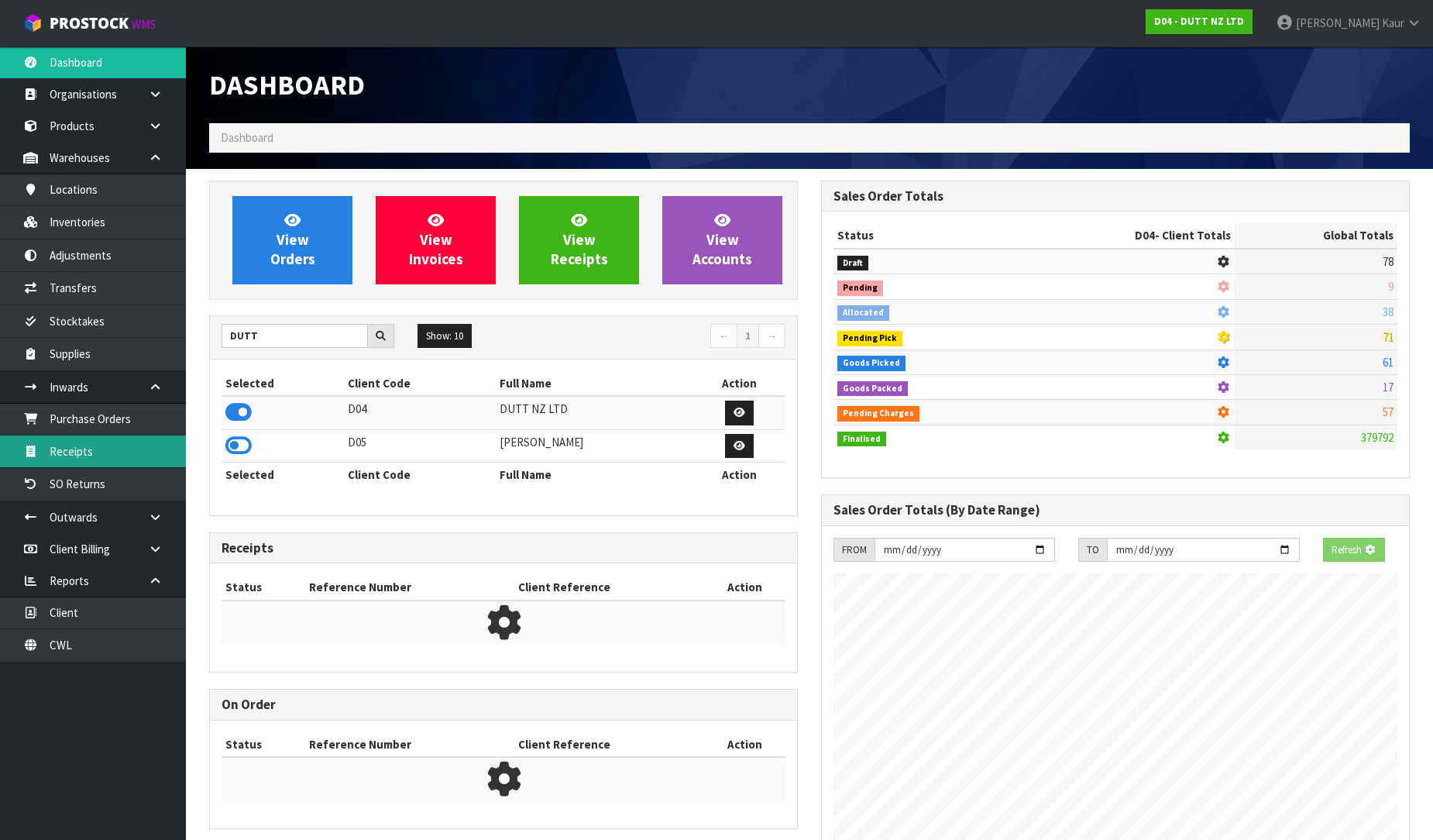
scroll to position [966, 612]
click at [135, 454] on link "Receipts" at bounding box center [93, 452] width 186 height 32
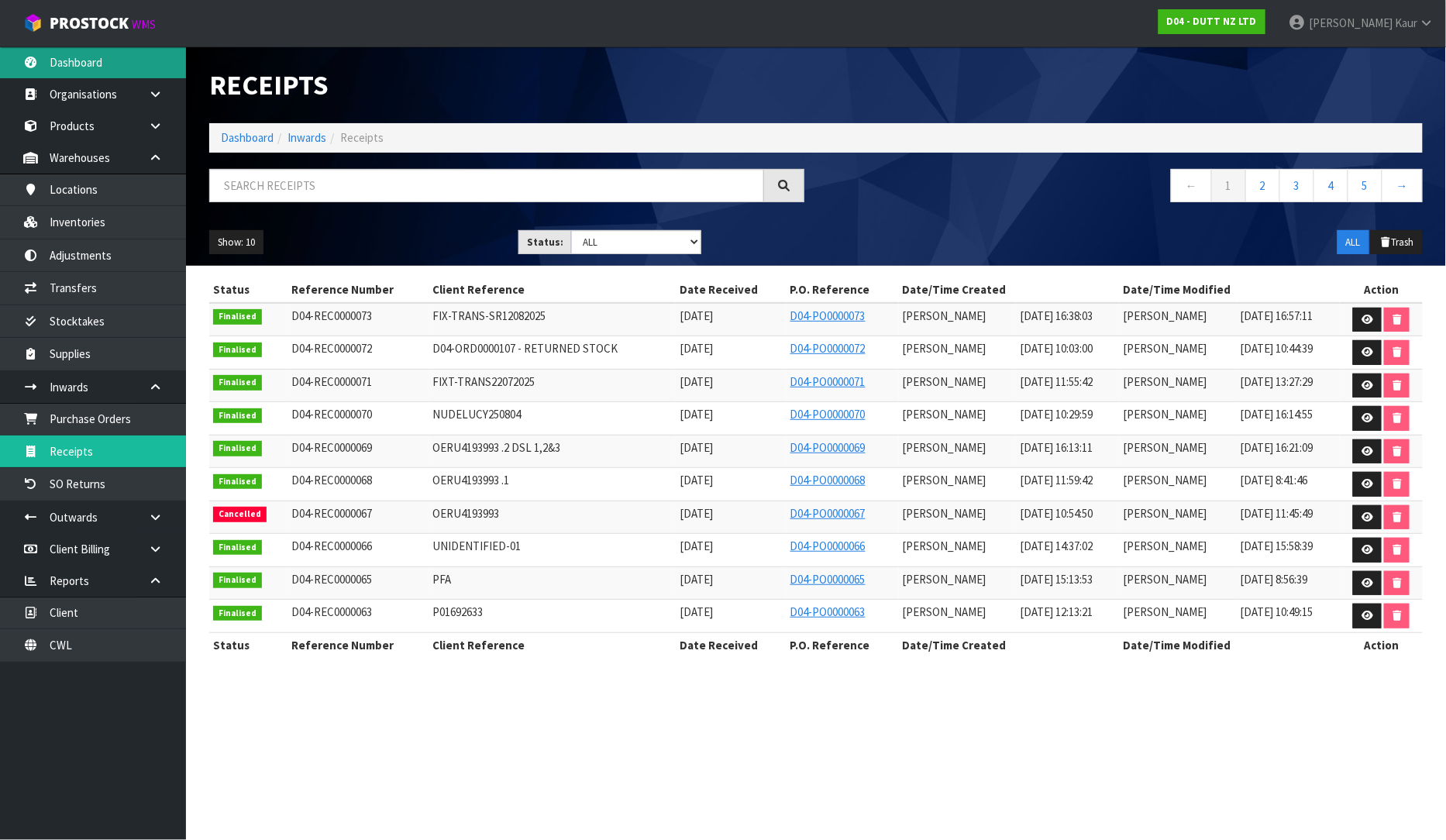
click at [89, 64] on link "Dashboard" at bounding box center [93, 63] width 186 height 32
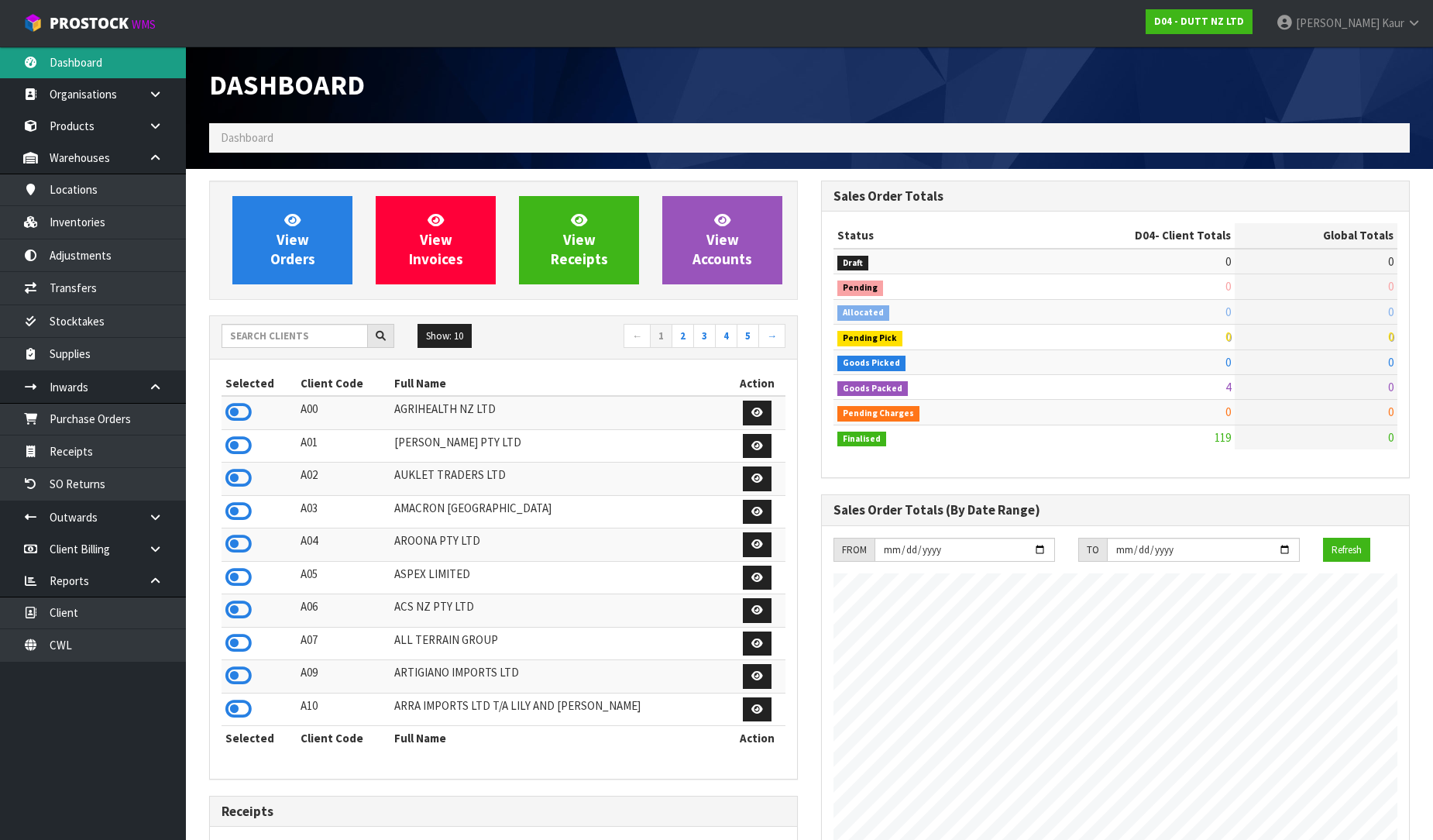
scroll to position [1073, 612]
click at [244, 324] on input "text" at bounding box center [295, 335] width 147 height 24
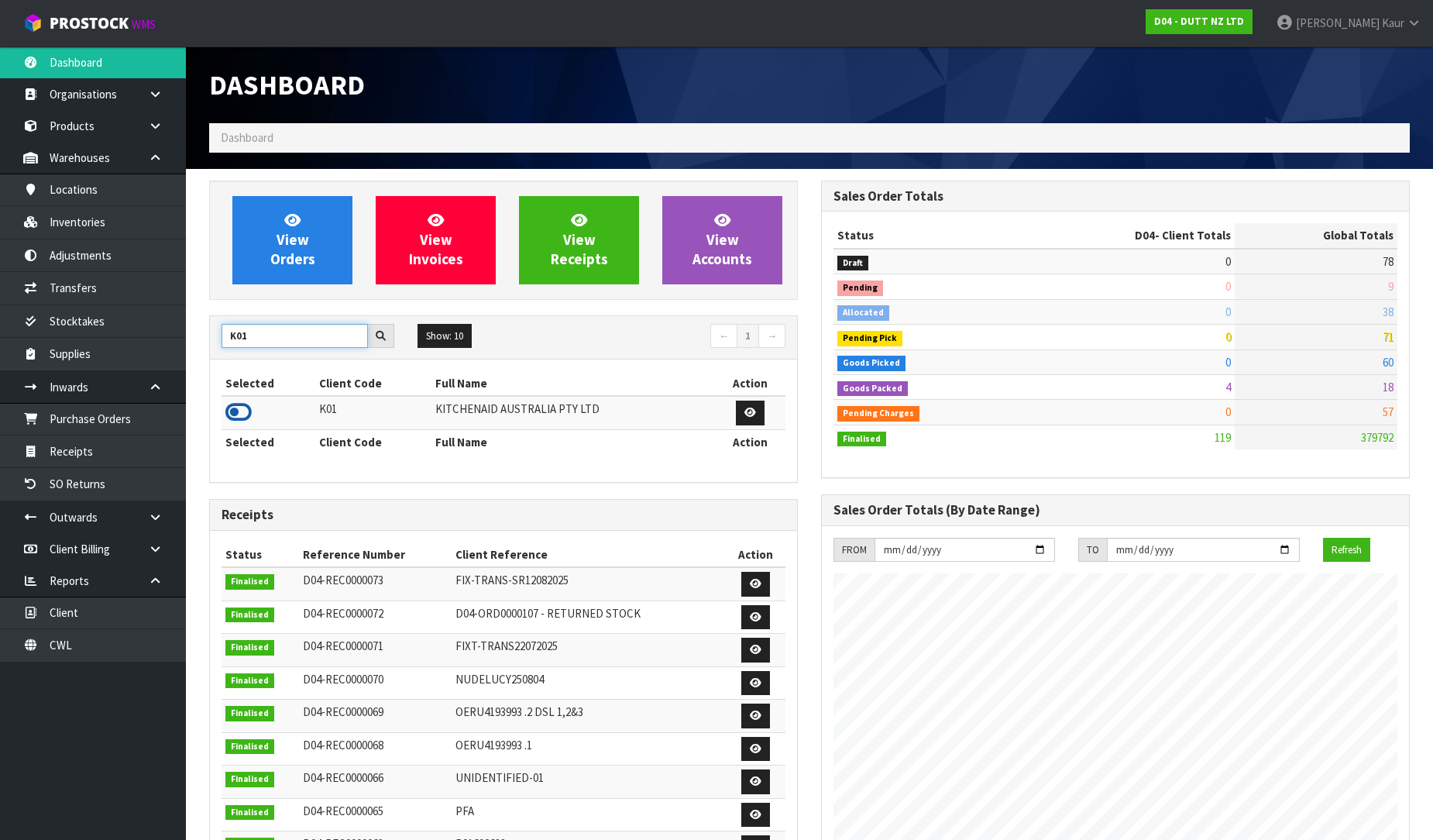
type input "K01"
click at [246, 407] on icon at bounding box center [238, 412] width 26 height 23
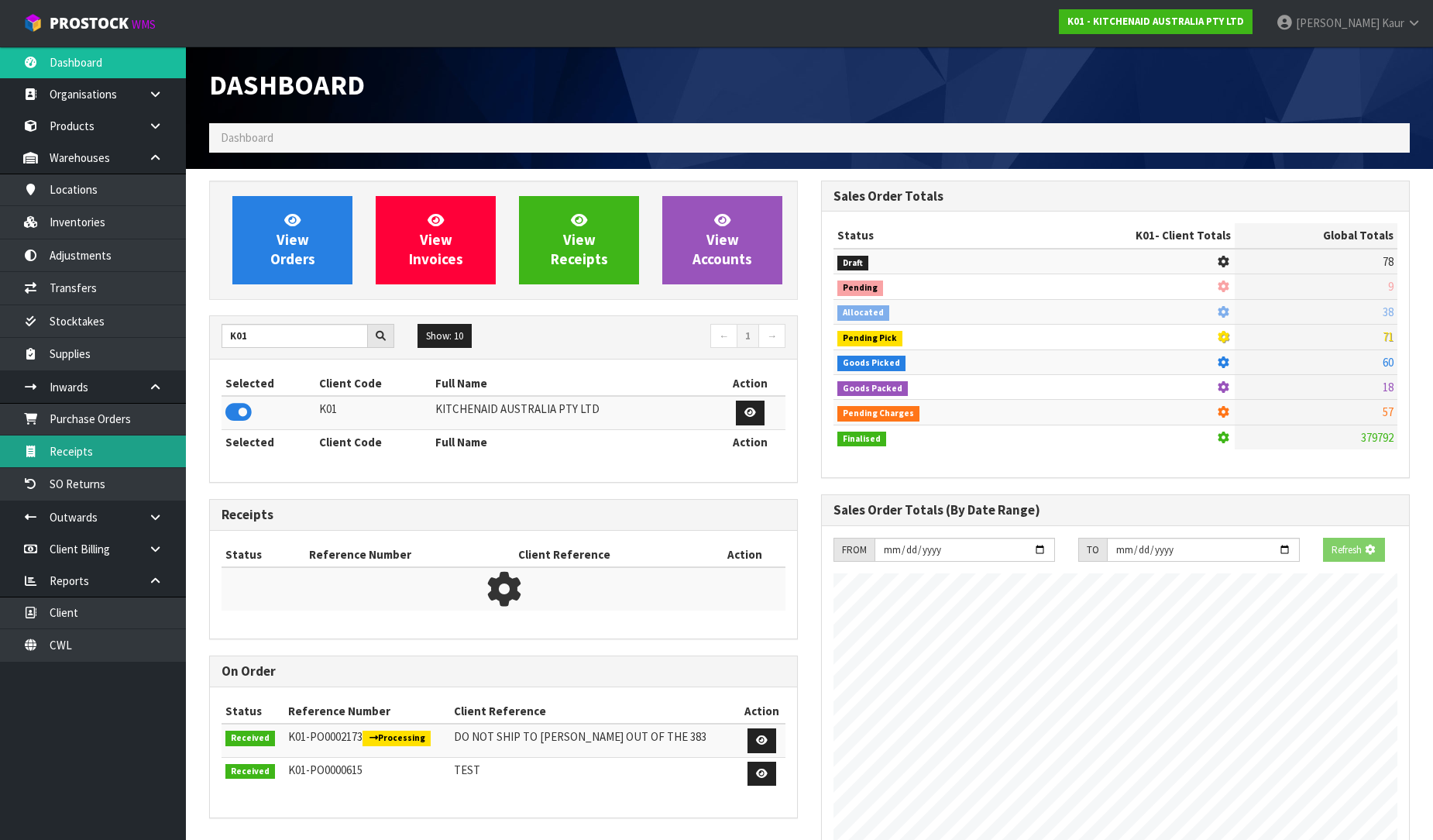
click at [145, 440] on link "Receipts" at bounding box center [93, 452] width 186 height 32
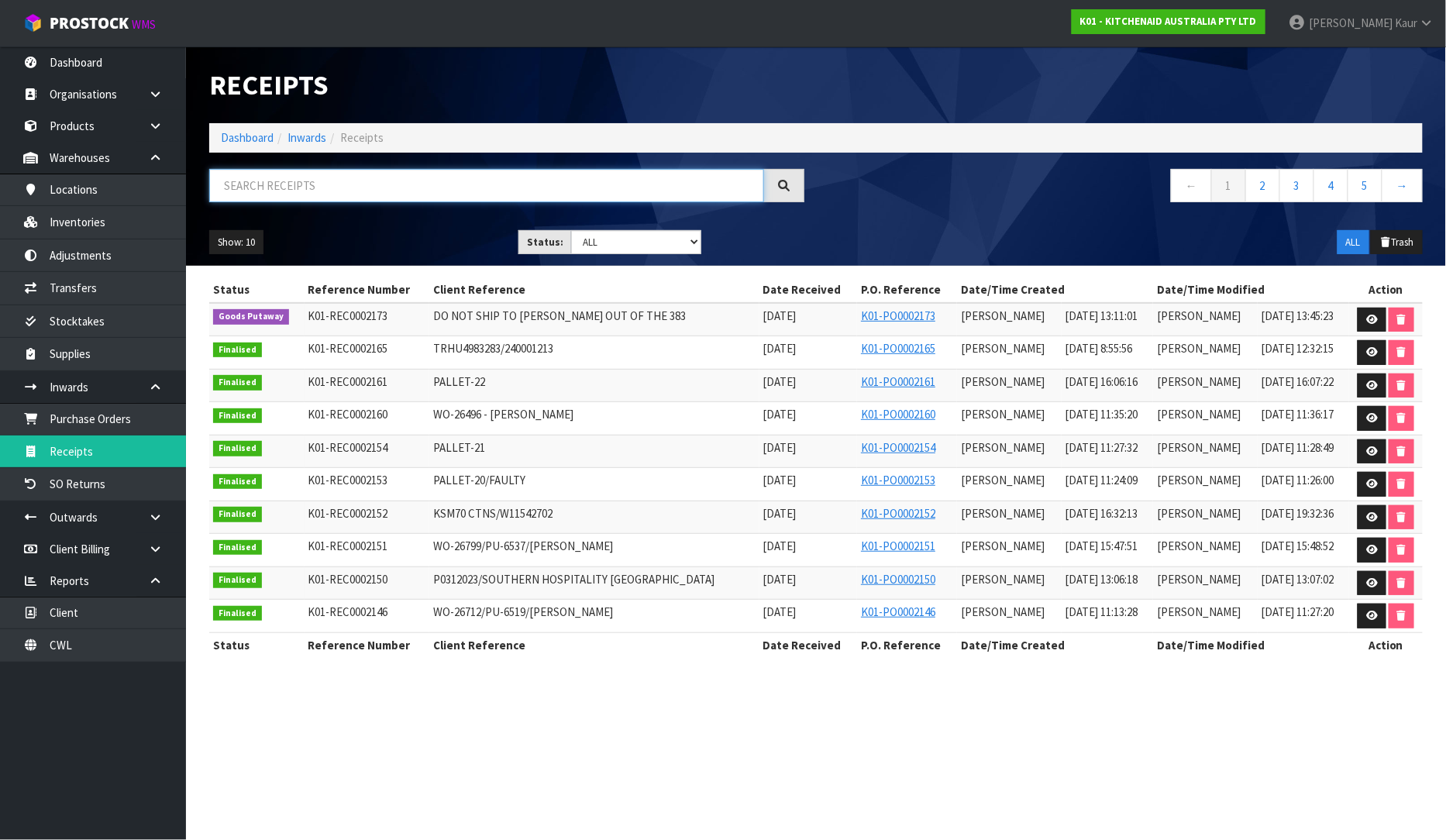
click at [244, 182] on input "text" at bounding box center [487, 185] width 555 height 33
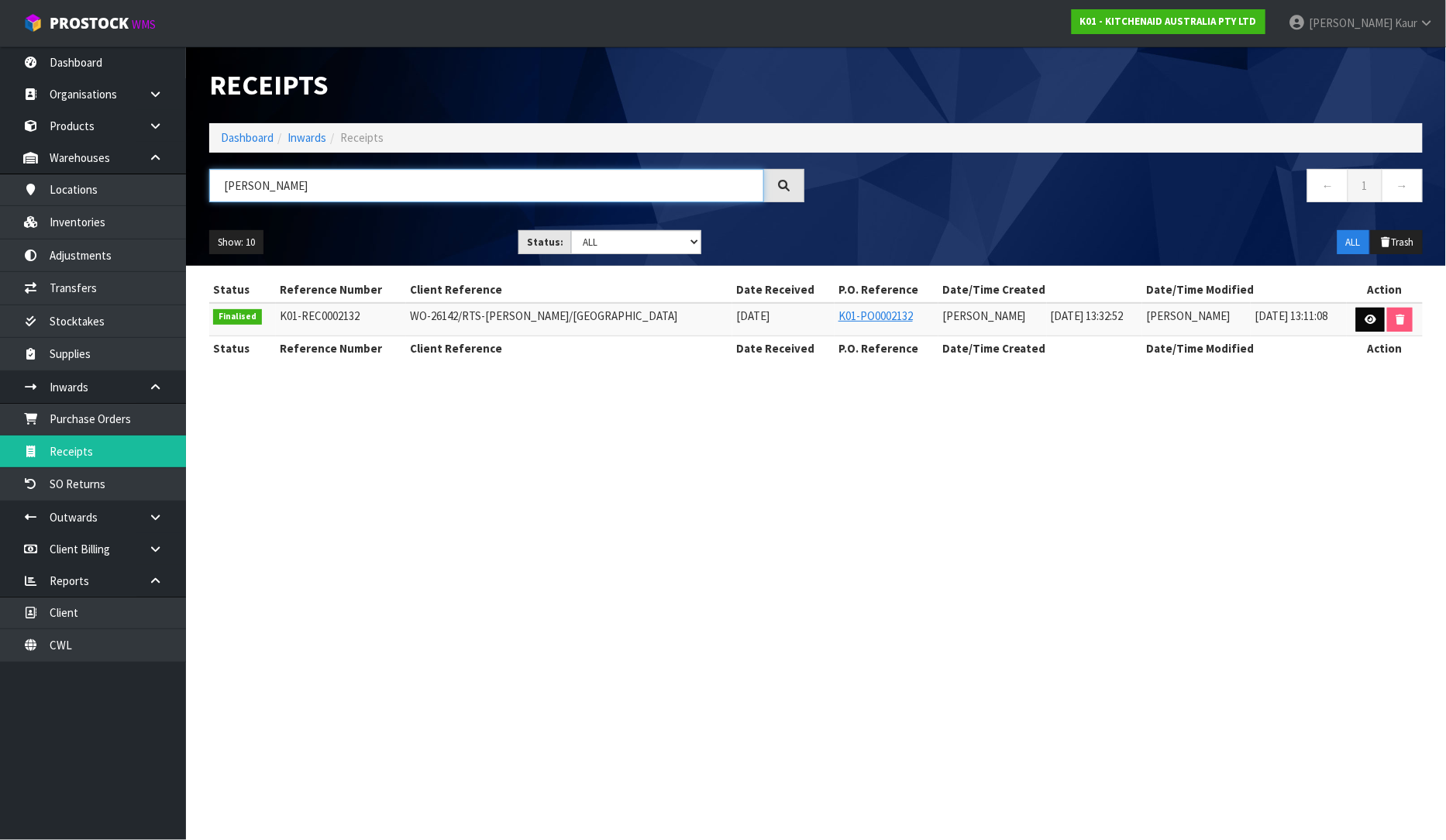
type input "[PERSON_NAME]"
click at [1365, 318] on icon at bounding box center [1370, 319] width 12 height 10
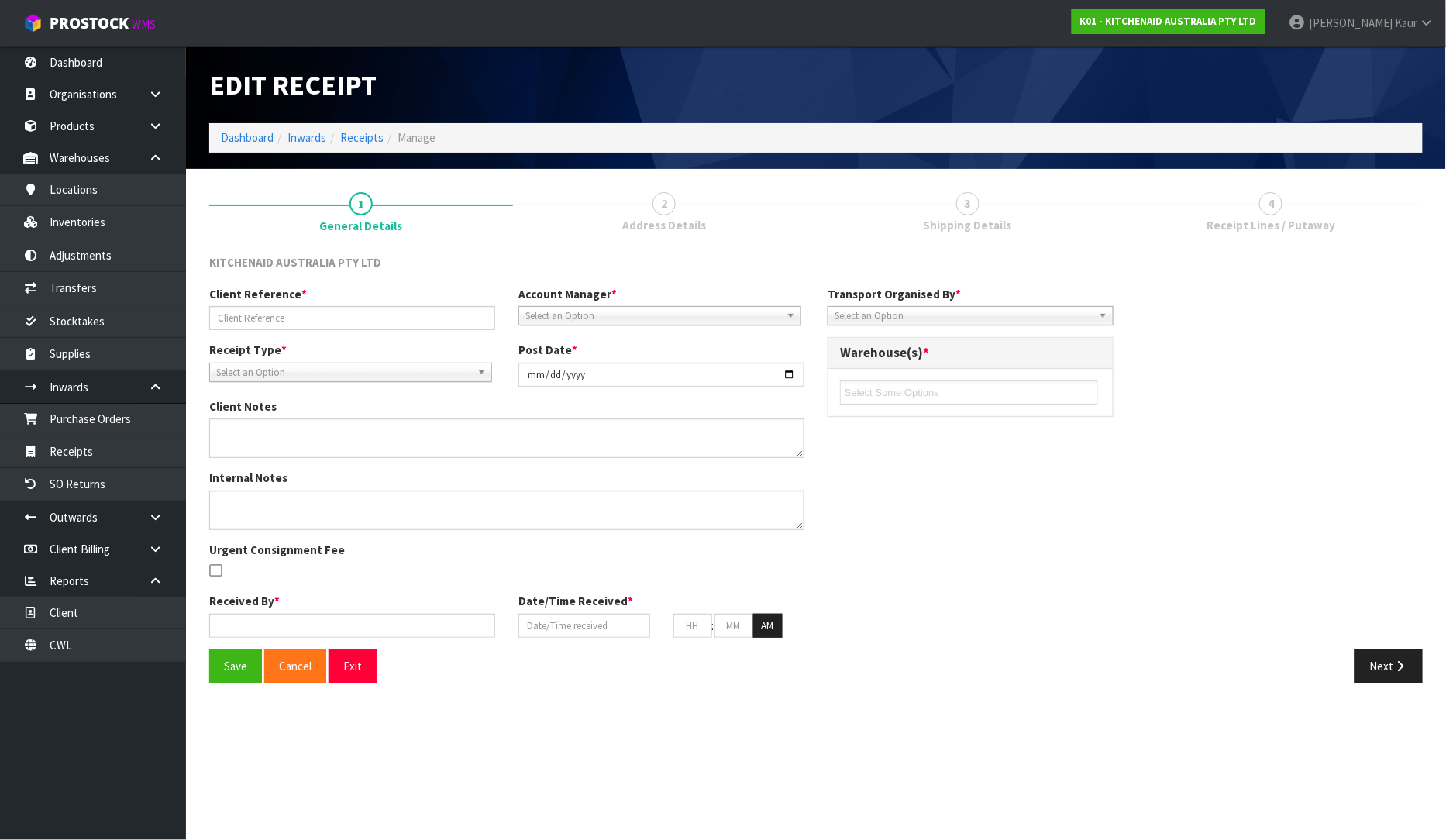
type input "WO-26142/RTS-[PERSON_NAME]/[GEOGRAPHIC_DATA]"
type input "[DATE]"
type input "[PERSON_NAME]"
type input "[DATE]"
type input "01"
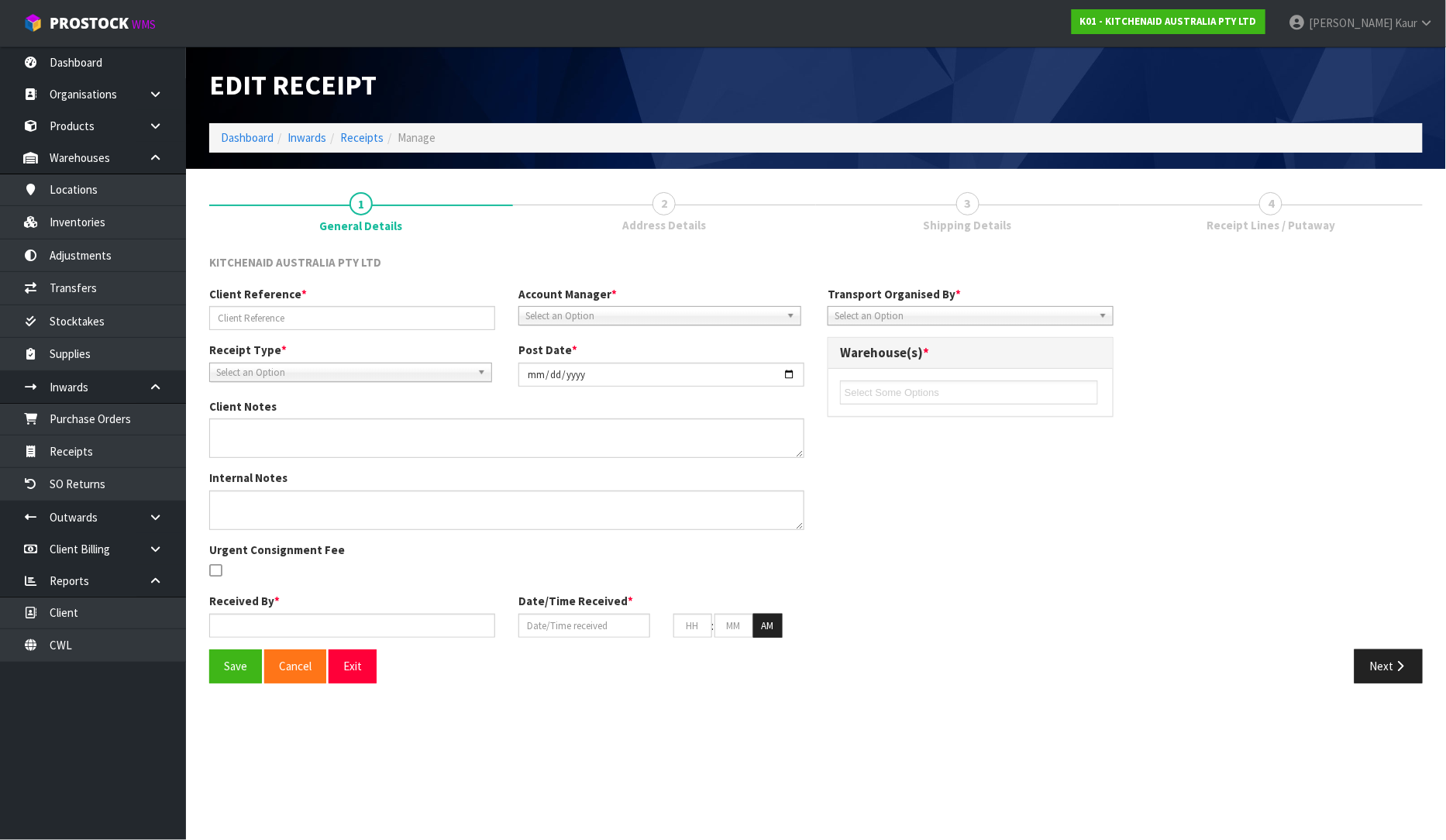
type input "32"
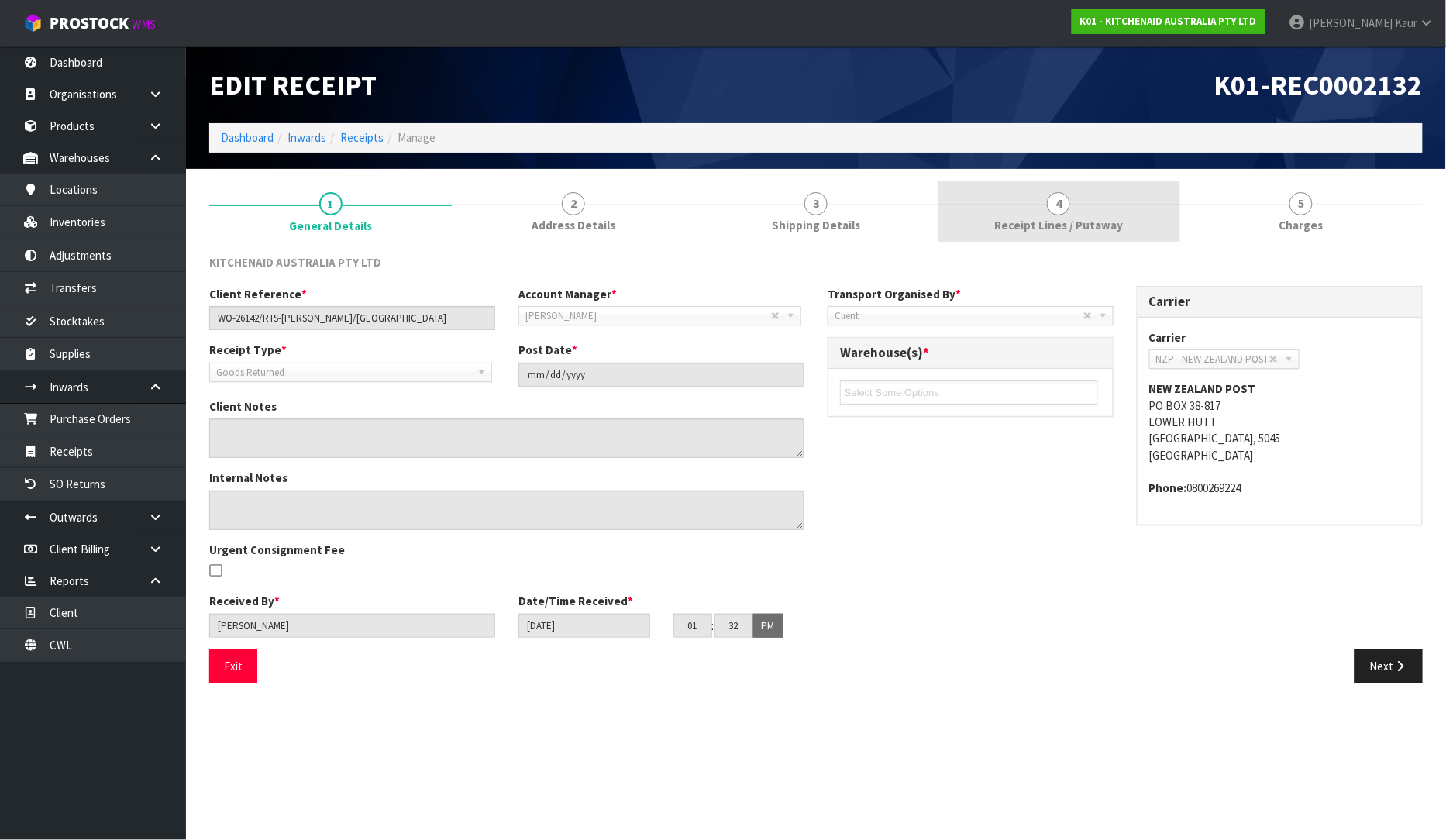
click at [1061, 207] on span "4" at bounding box center [1059, 204] width 23 height 23
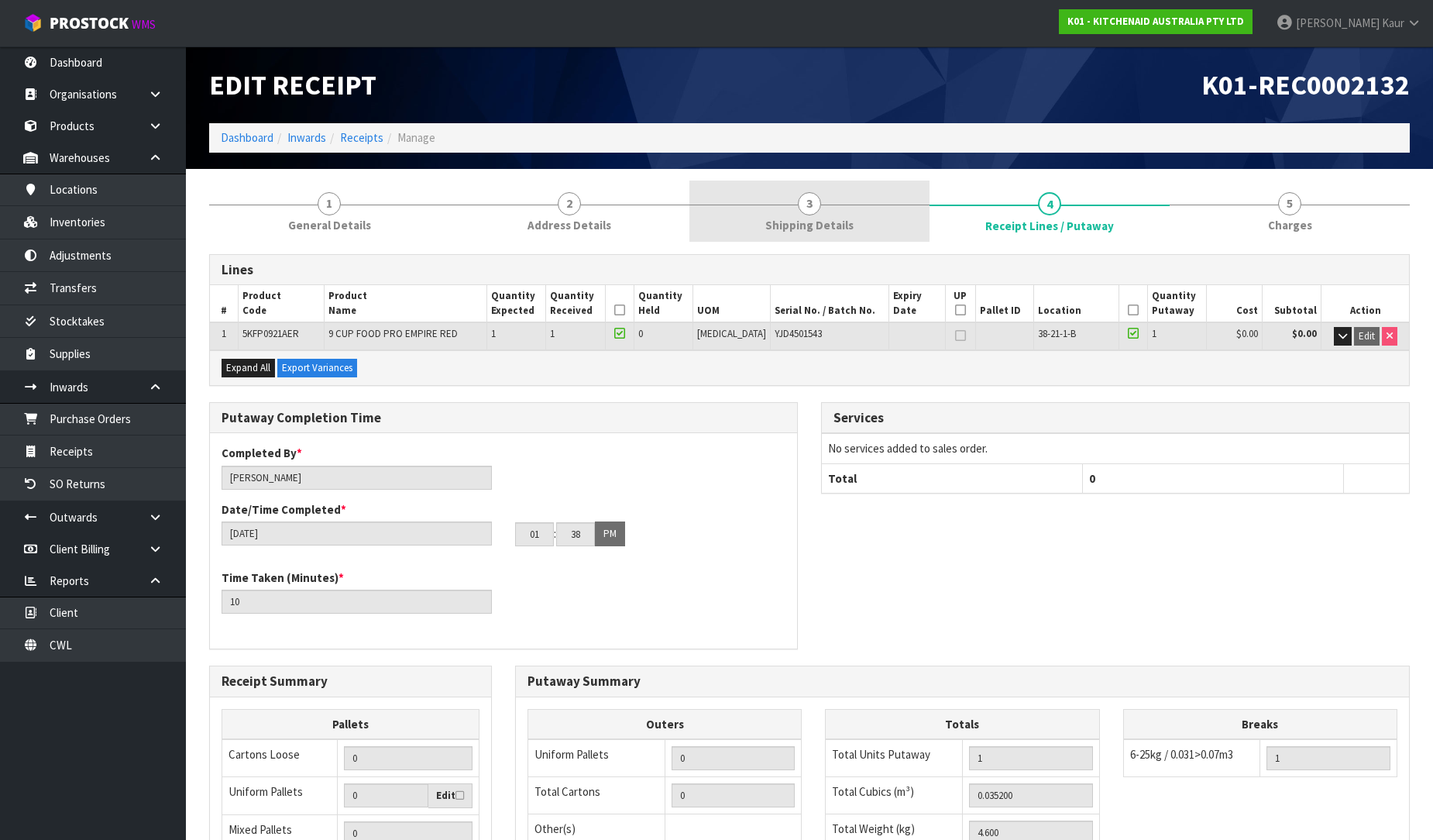
click at [810, 204] on span "3" at bounding box center [810, 204] width 23 height 23
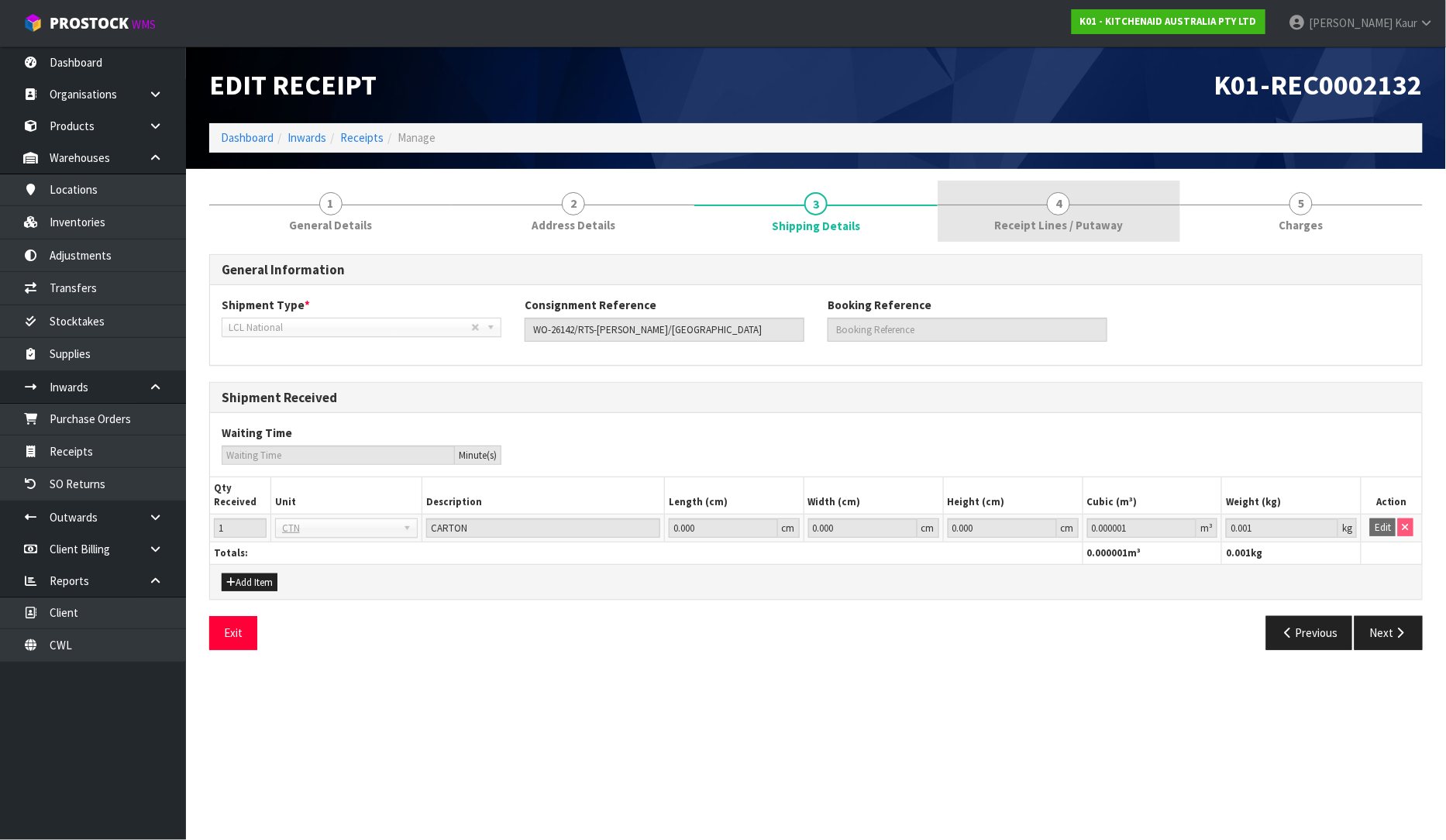
click at [1066, 223] on span "Receipt Lines / Putaway" at bounding box center [1059, 225] width 129 height 16
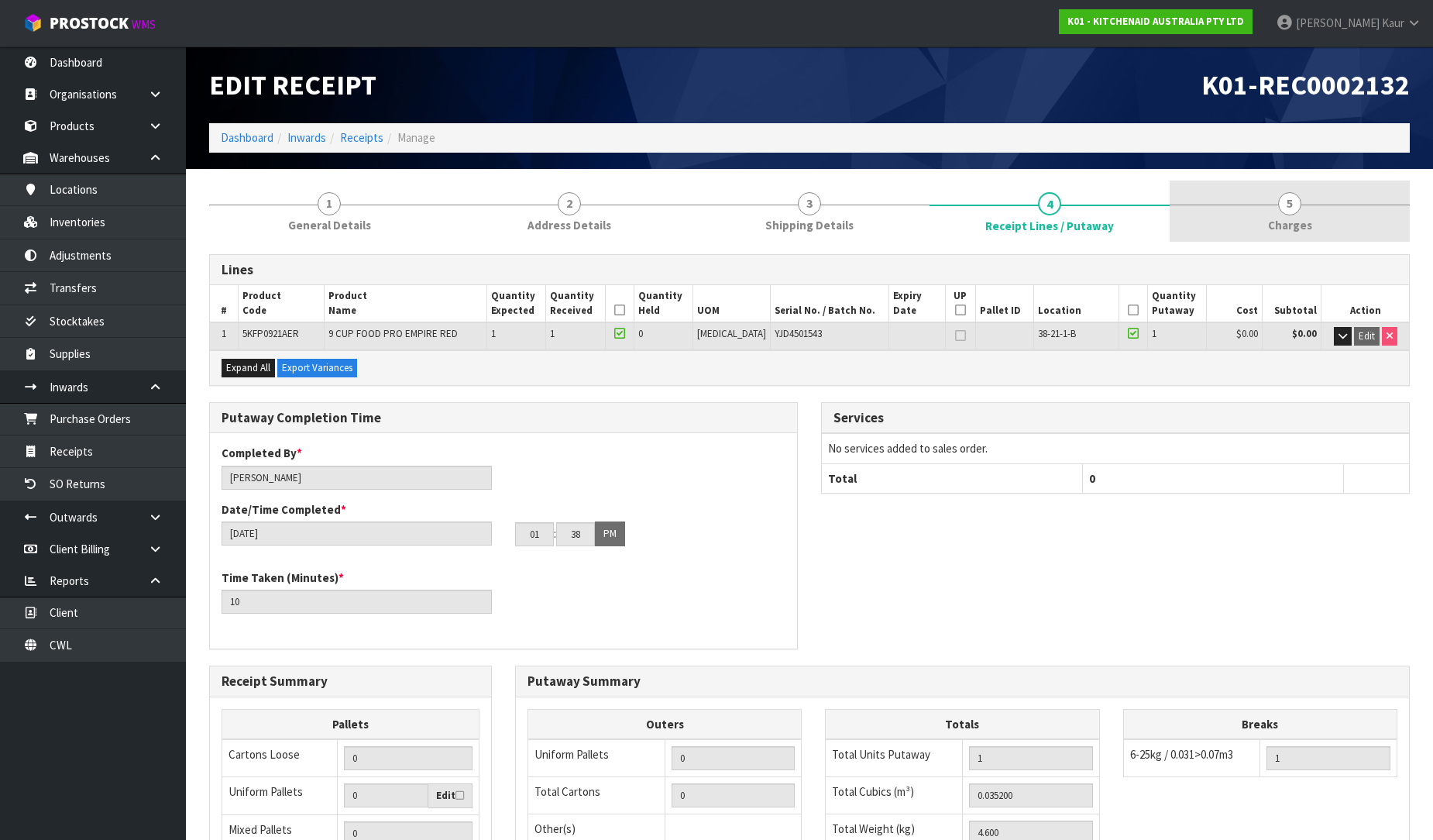
click at [1279, 211] on link "5 [GEOGRAPHIC_DATA]" at bounding box center [1290, 211] width 240 height 61
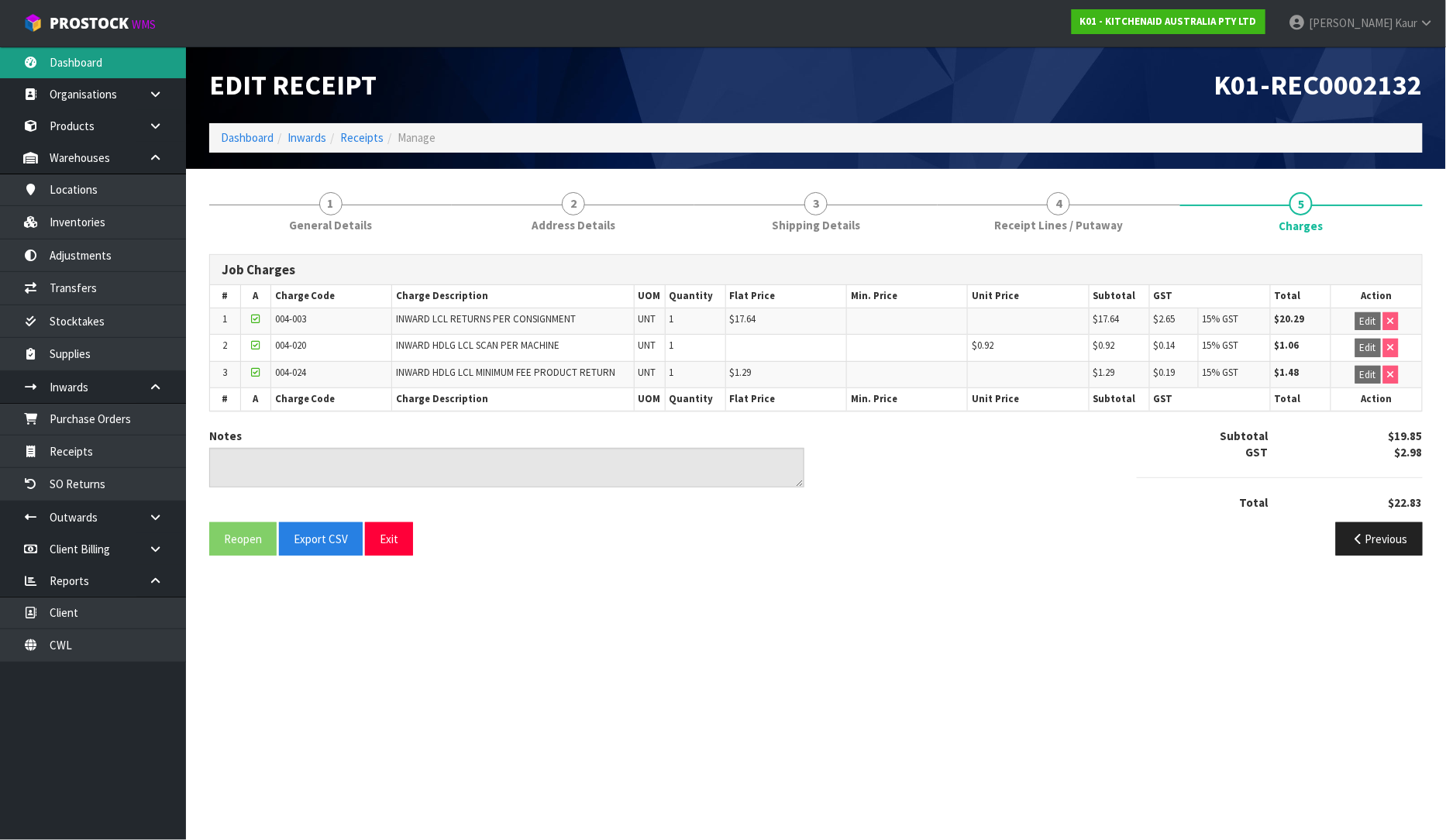
click at [99, 55] on link "Dashboard" at bounding box center [93, 63] width 186 height 32
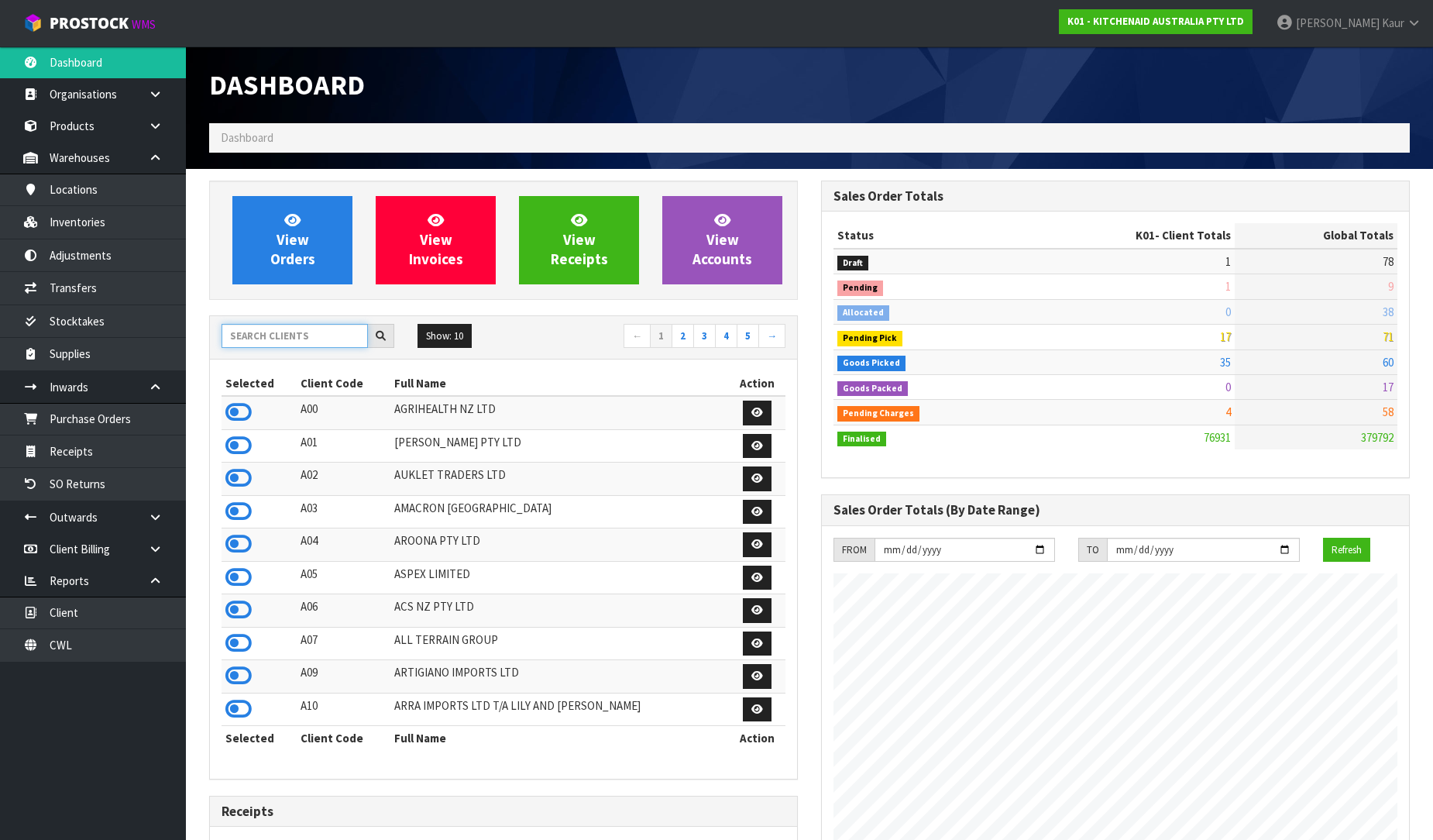
drag, startPoint x: 280, startPoint y: 345, endPoint x: 283, endPoint y: 338, distance: 7.6
click at [282, 343] on input "text" at bounding box center [295, 335] width 147 height 24
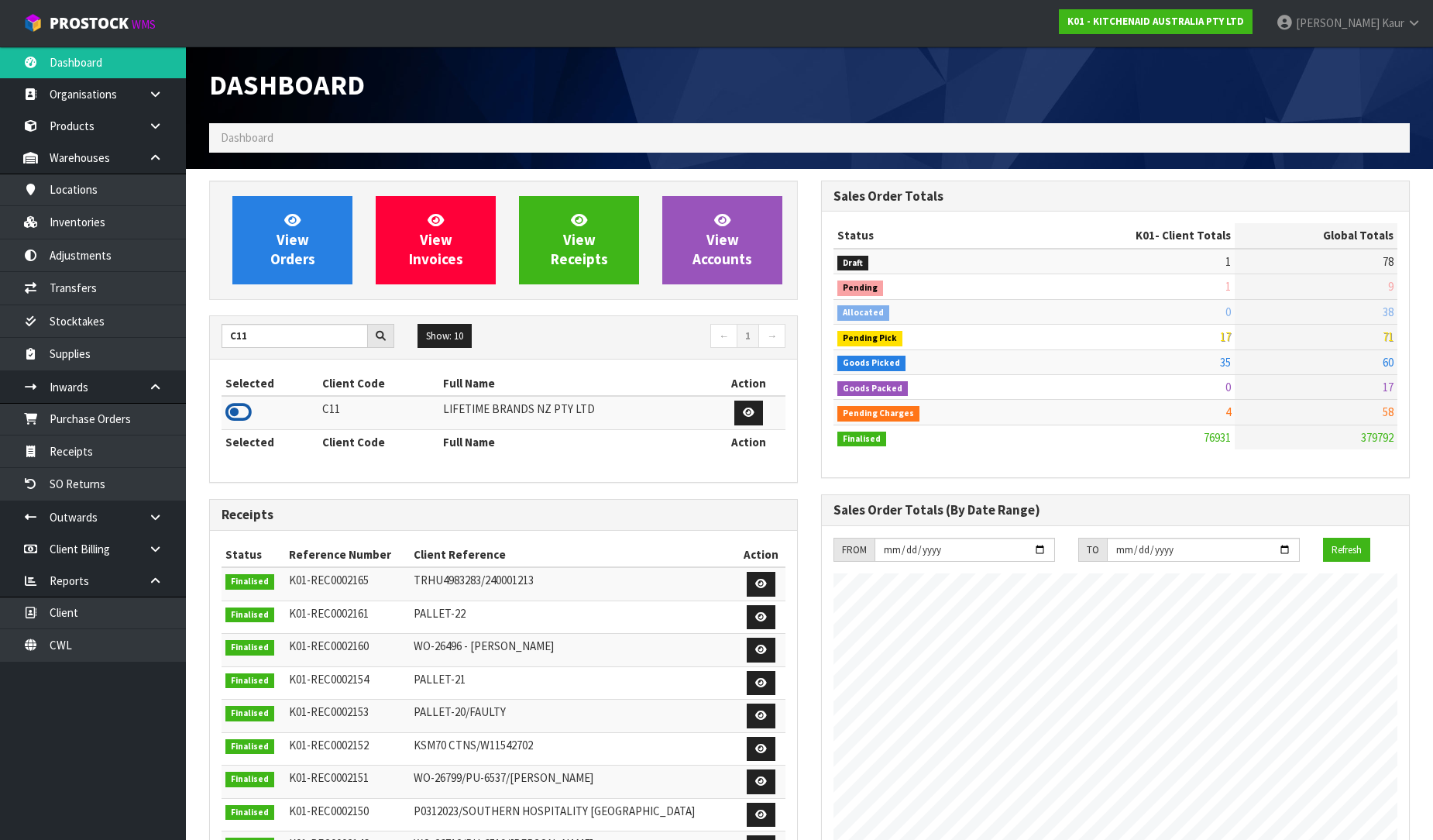
click at [233, 414] on icon at bounding box center [238, 412] width 26 height 23
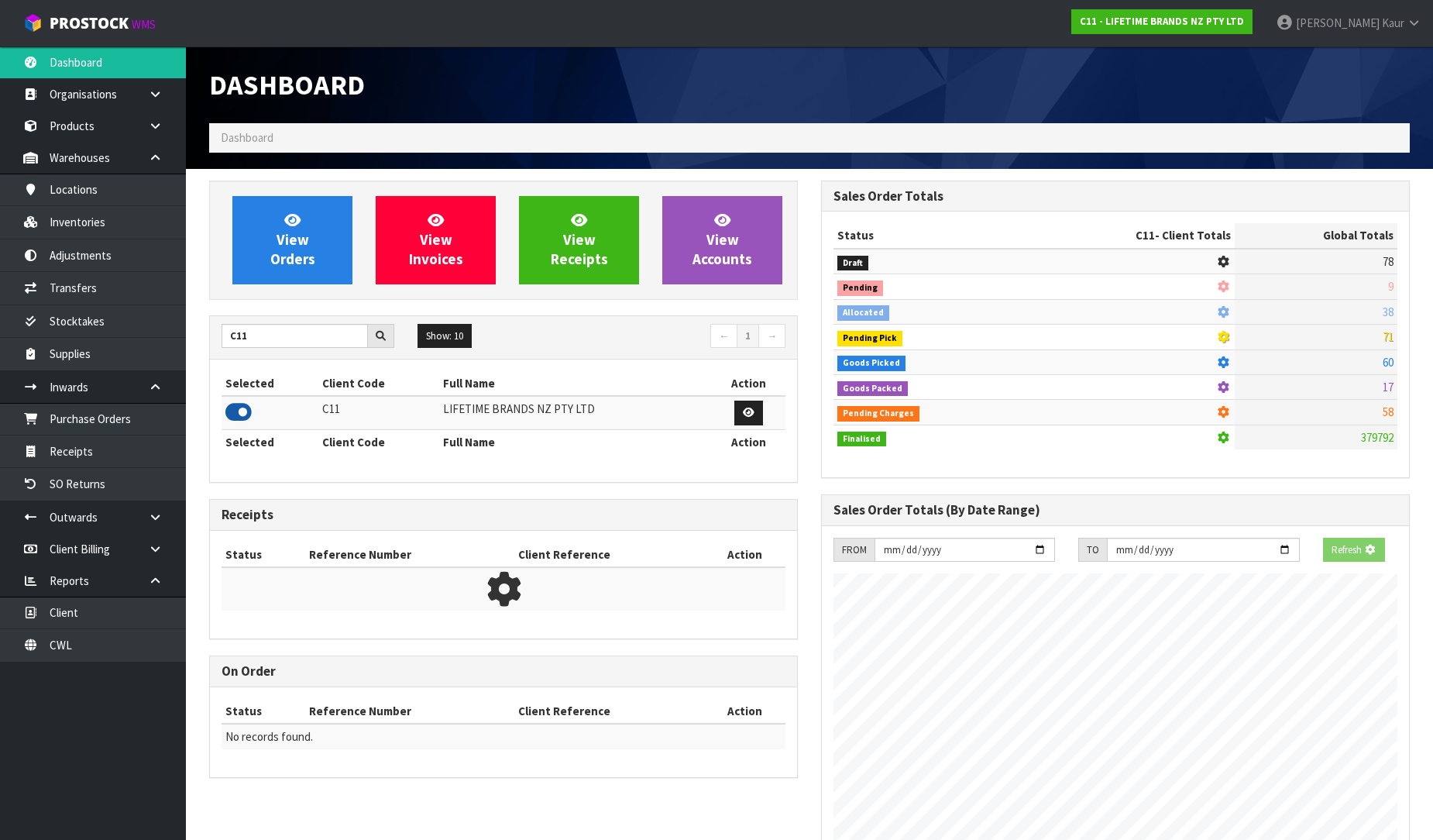
scroll to position [1174, 612]
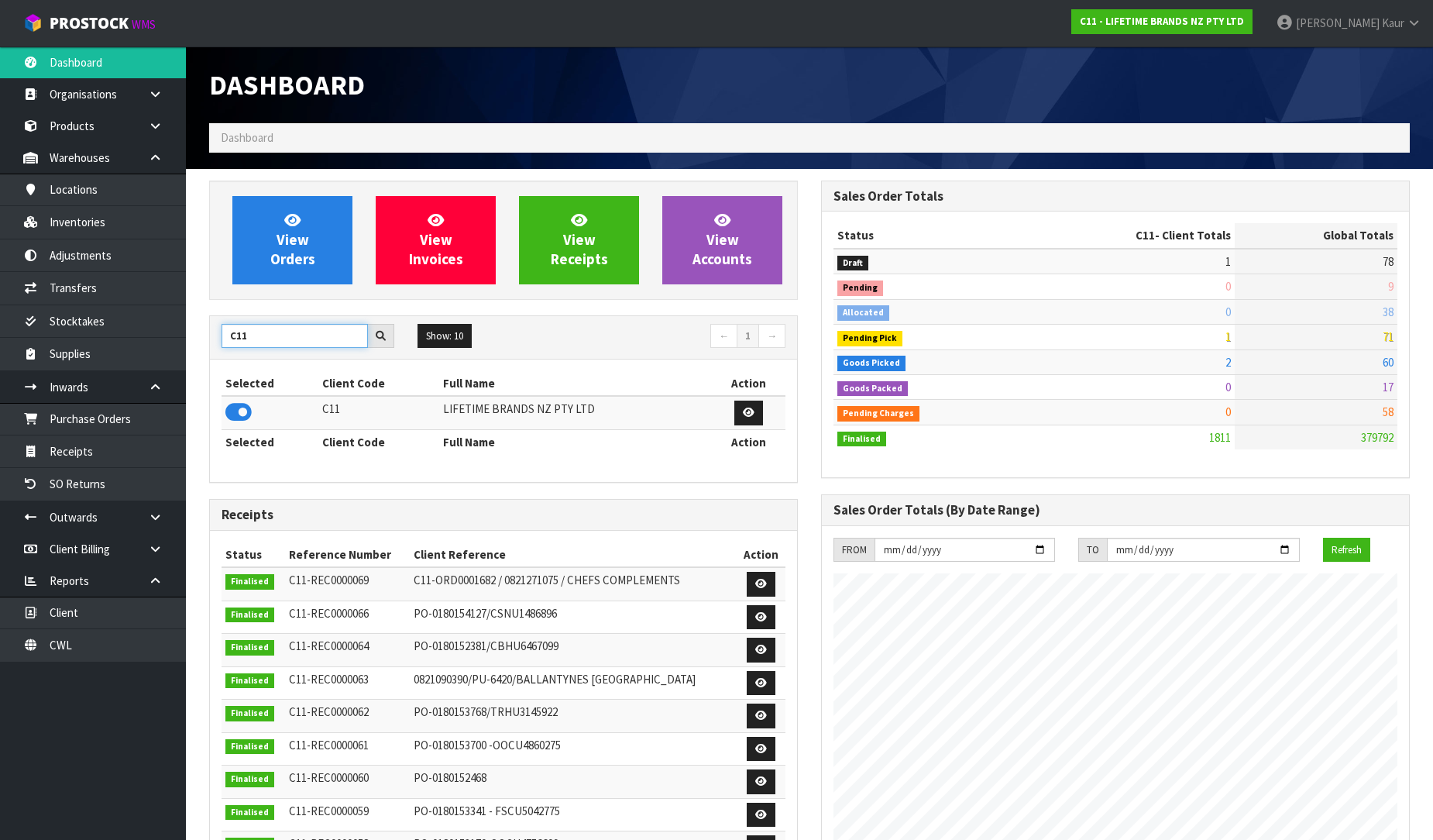
drag, startPoint x: 275, startPoint y: 337, endPoint x: 203, endPoint y: 338, distance: 72.0
click at [203, 338] on div "View Orders View Invoices View Receipts View Accounts C11 Show: 10 5 10 25 50 ←…" at bounding box center [504, 630] width 612 height 899
type input "DATS"
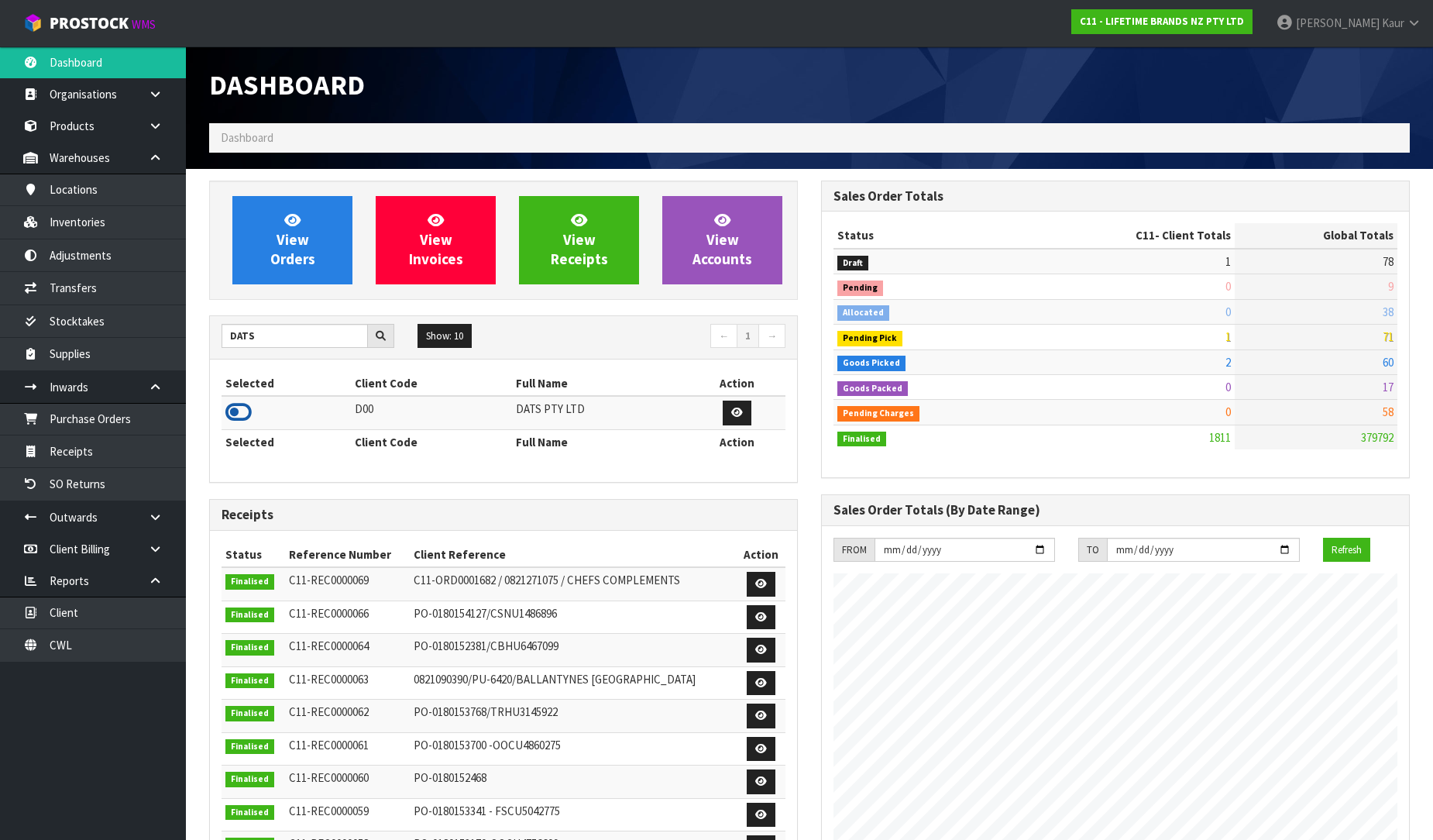
click at [230, 412] on icon at bounding box center [238, 412] width 26 height 23
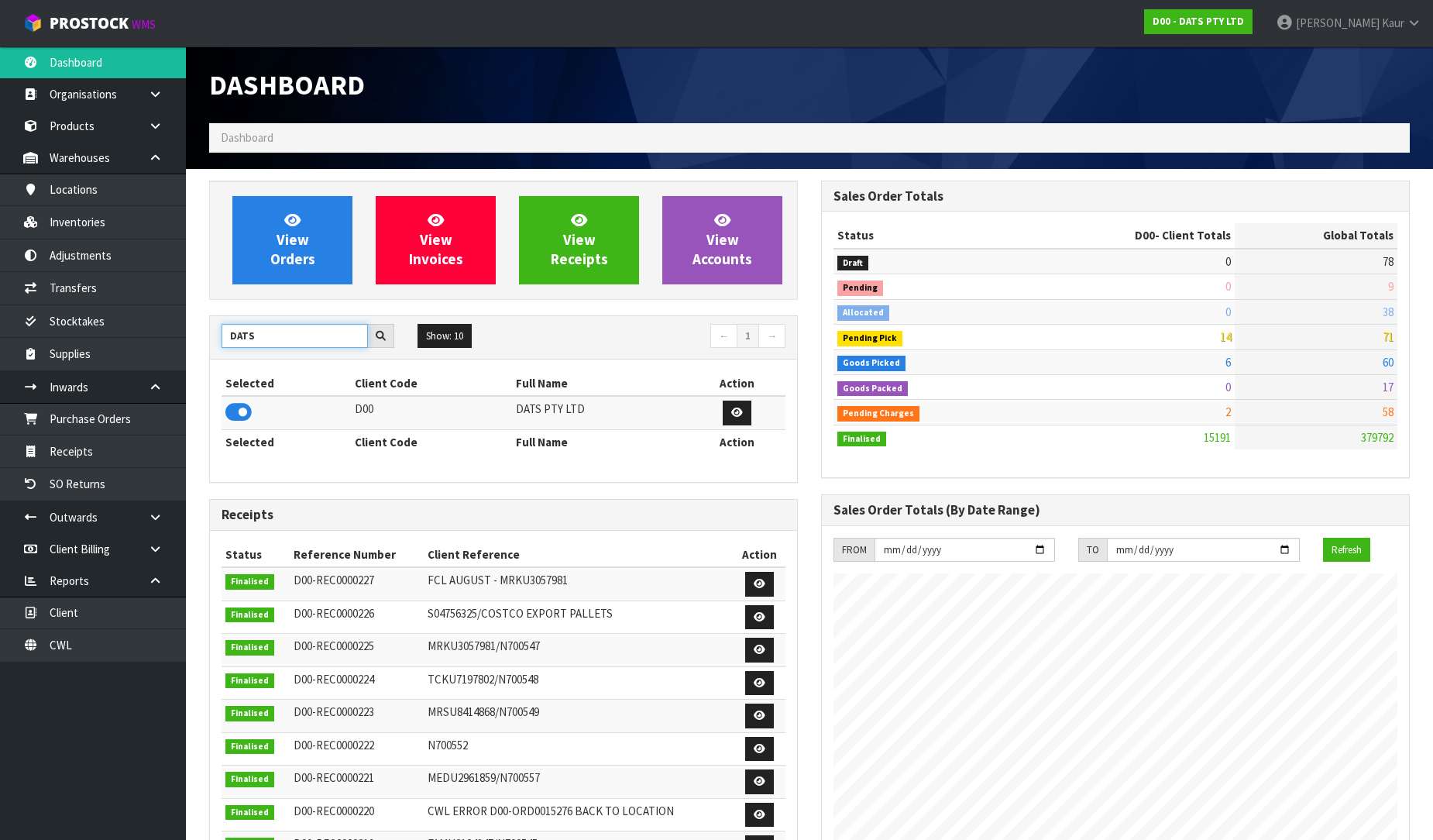
drag, startPoint x: 267, startPoint y: 332, endPoint x: 228, endPoint y: 334, distance: 39.1
click at [228, 334] on input "DATS" at bounding box center [295, 335] width 147 height 24
type input "J02"
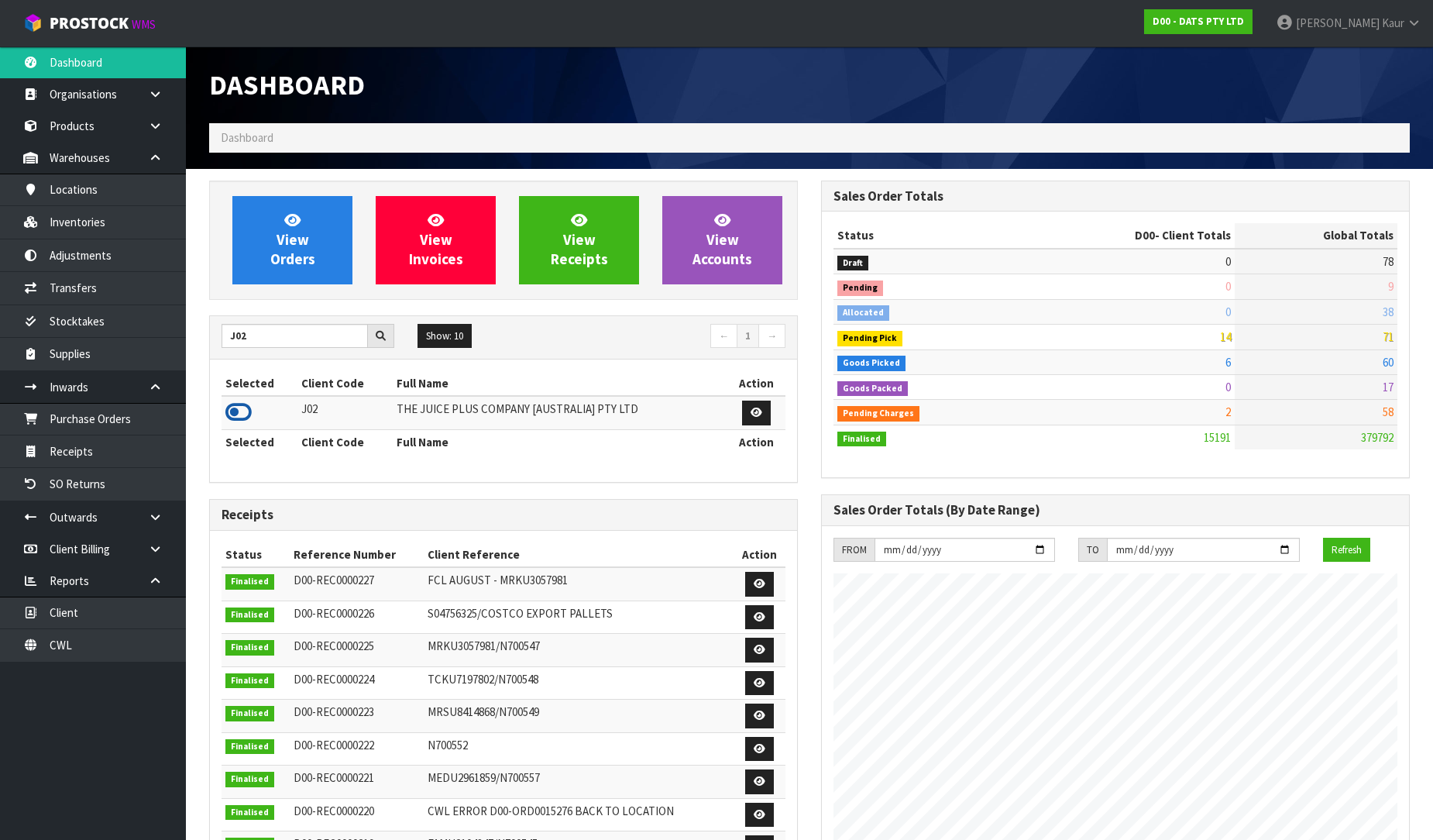
click at [226, 412] on icon at bounding box center [238, 412] width 26 height 23
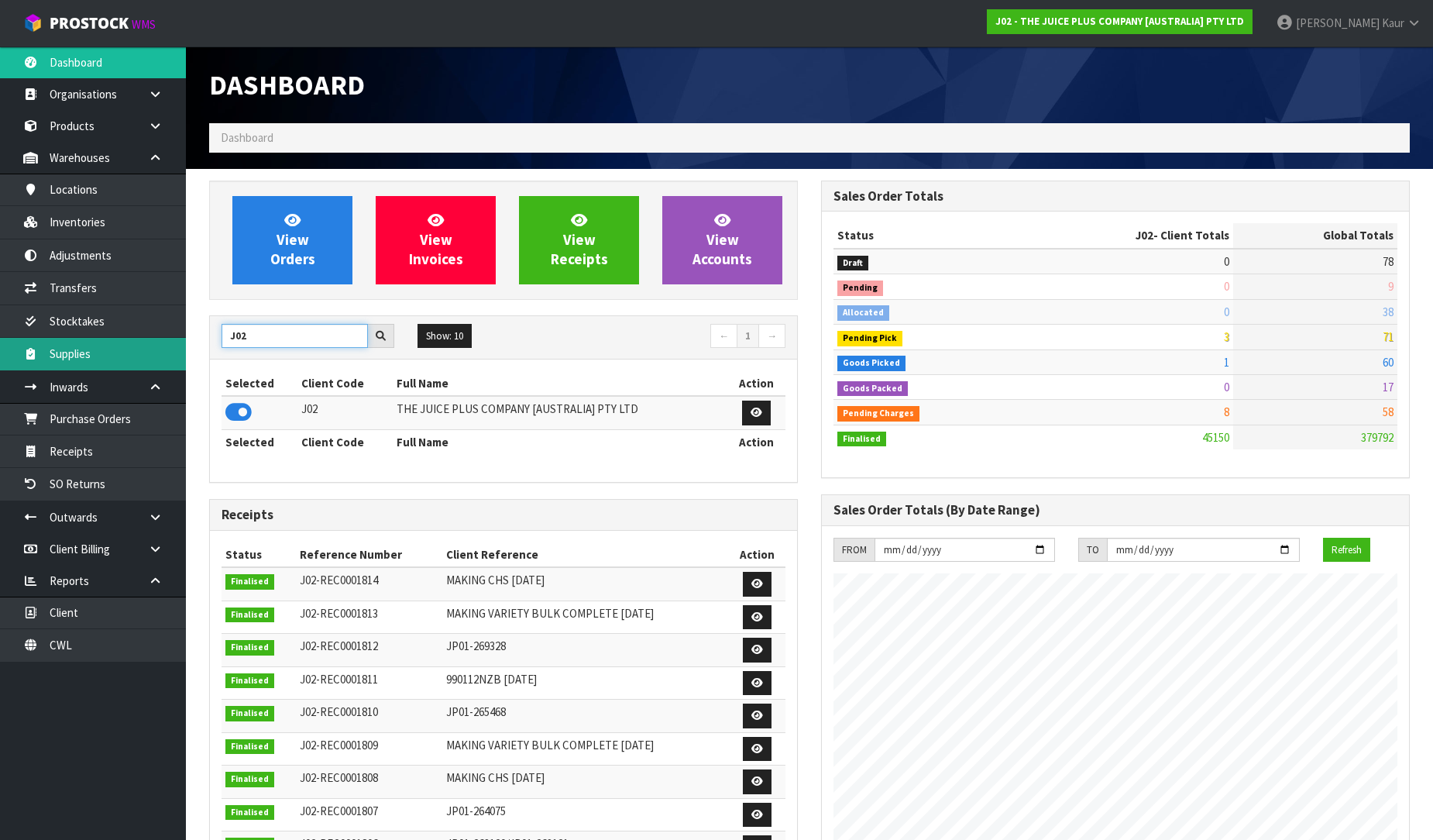
drag, startPoint x: 272, startPoint y: 338, endPoint x: 156, endPoint y: 356, distance: 117.4
click at [156, 356] on body "Toggle navigation ProStock WMS J02 - THE JUICE PLUS COMPANY [AUSTRALIA] PTY LTD…" at bounding box center [716, 420] width 1433 height 840
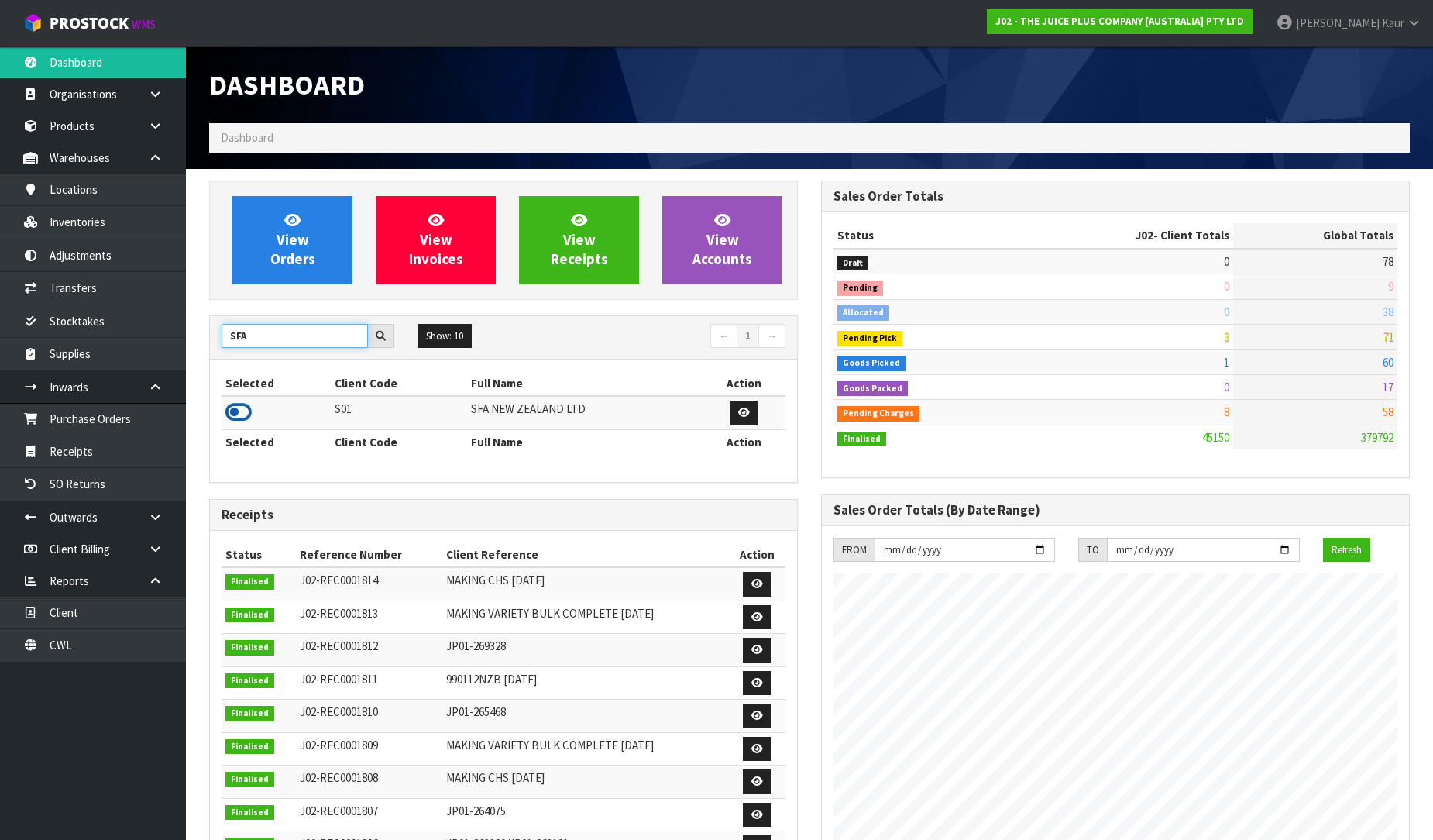
type input "SFA"
click at [243, 408] on icon at bounding box center [238, 412] width 26 height 23
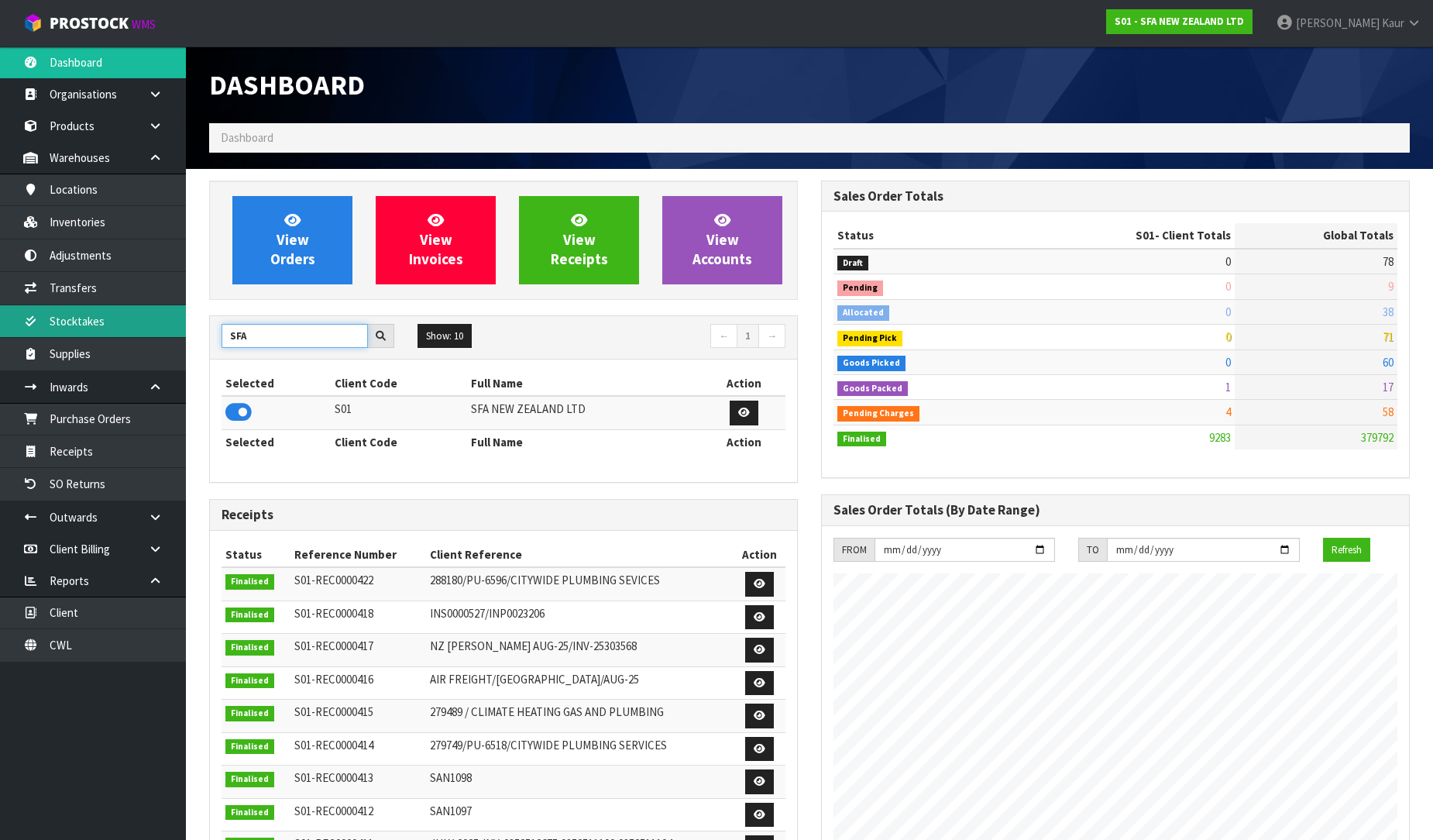
drag, startPoint x: 267, startPoint y: 332, endPoint x: 182, endPoint y: 330, distance: 85.0
click at [182, 330] on body "Toggle navigation ProStock WMS S01 - SFA NEW ZEALAND LTD [PERSON_NAME] Logout D…" at bounding box center [716, 420] width 1433 height 840
click at [245, 419] on icon at bounding box center [238, 412] width 26 height 23
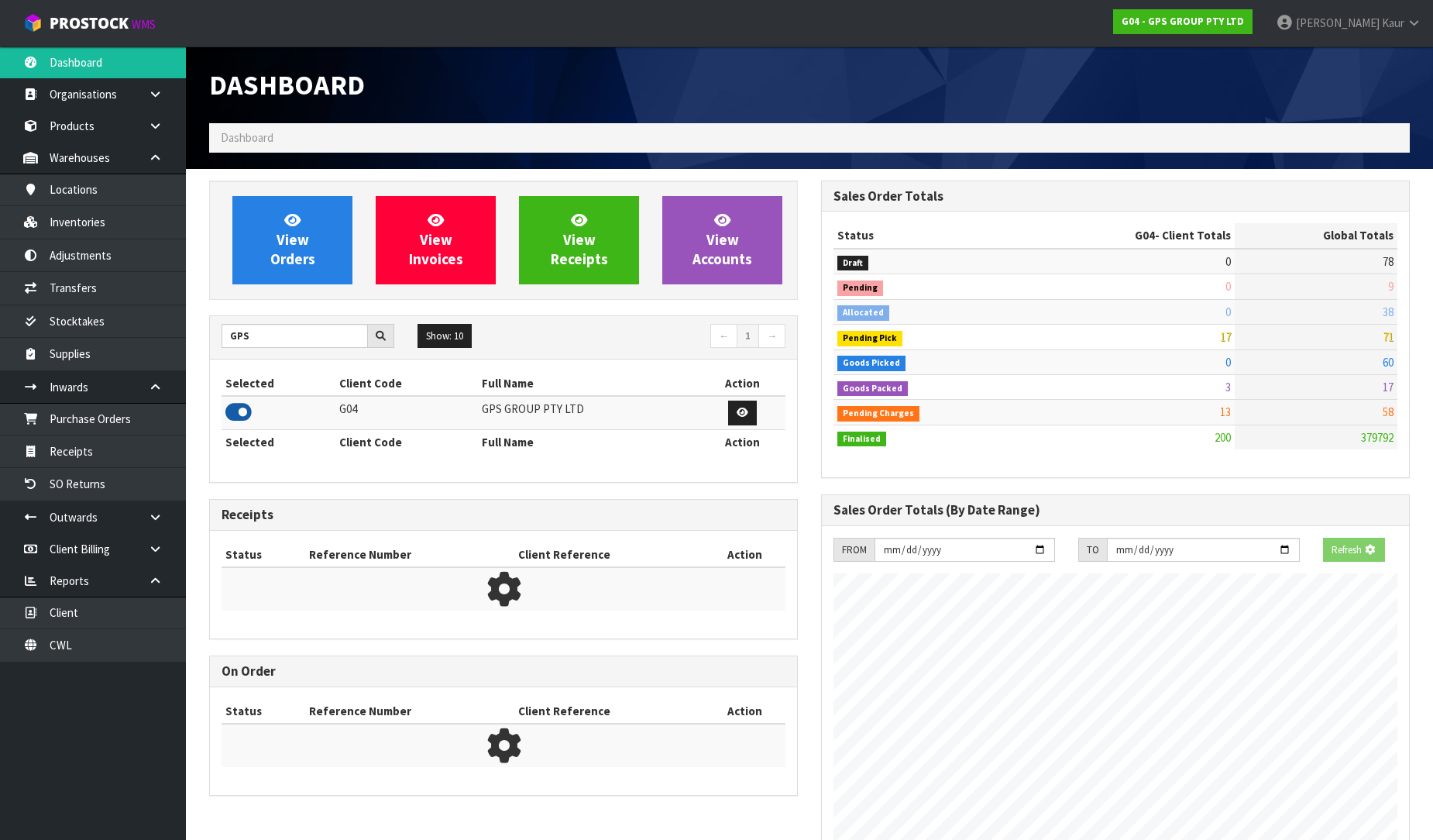
scroll to position [973, 612]
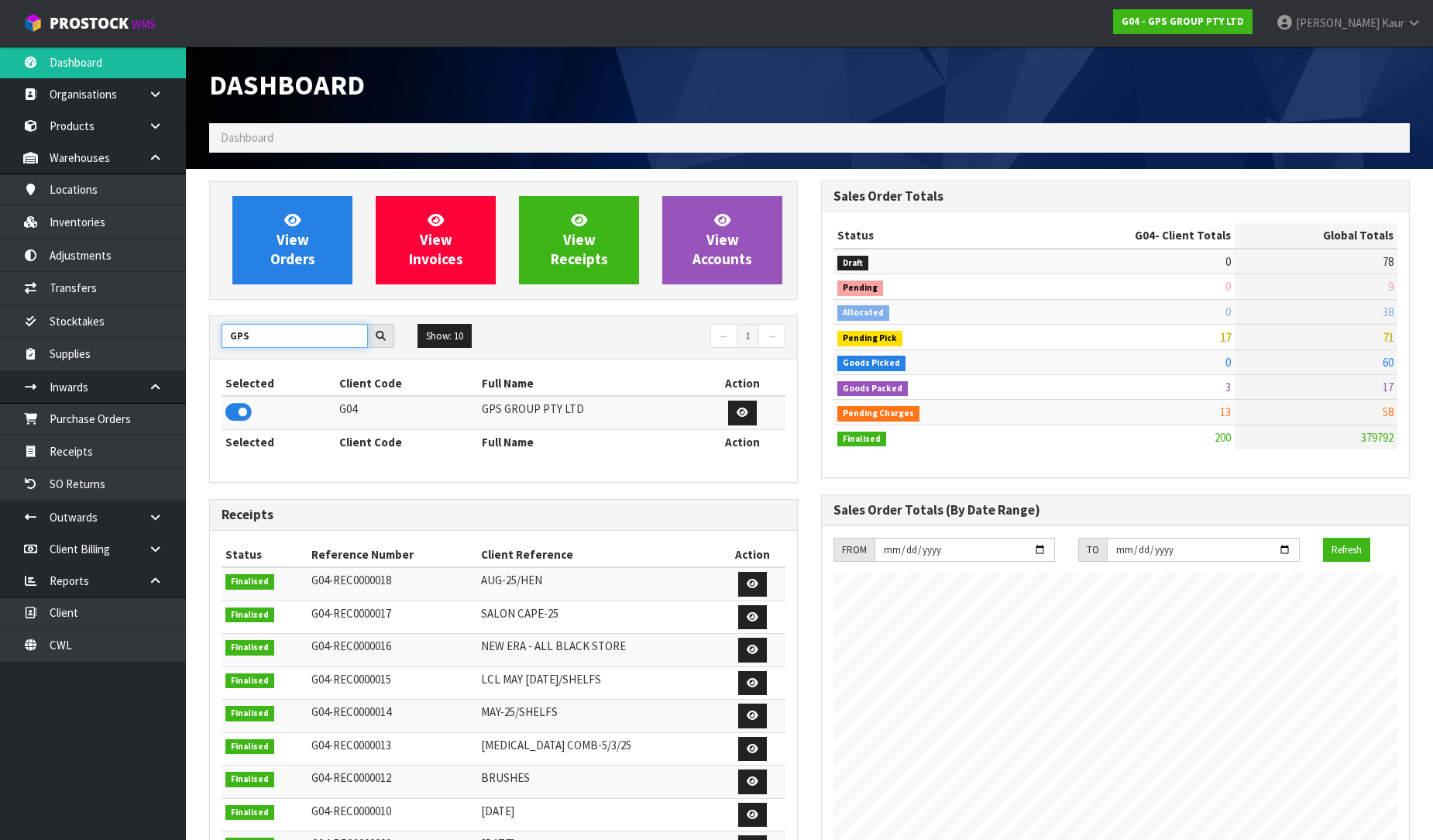
drag, startPoint x: 276, startPoint y: 332, endPoint x: 234, endPoint y: 327, distance: 42.3
click at [234, 327] on input "GPS" at bounding box center [295, 335] width 147 height 24
type input "G"
type input "NERO"
click at [233, 420] on icon at bounding box center [238, 412] width 26 height 23
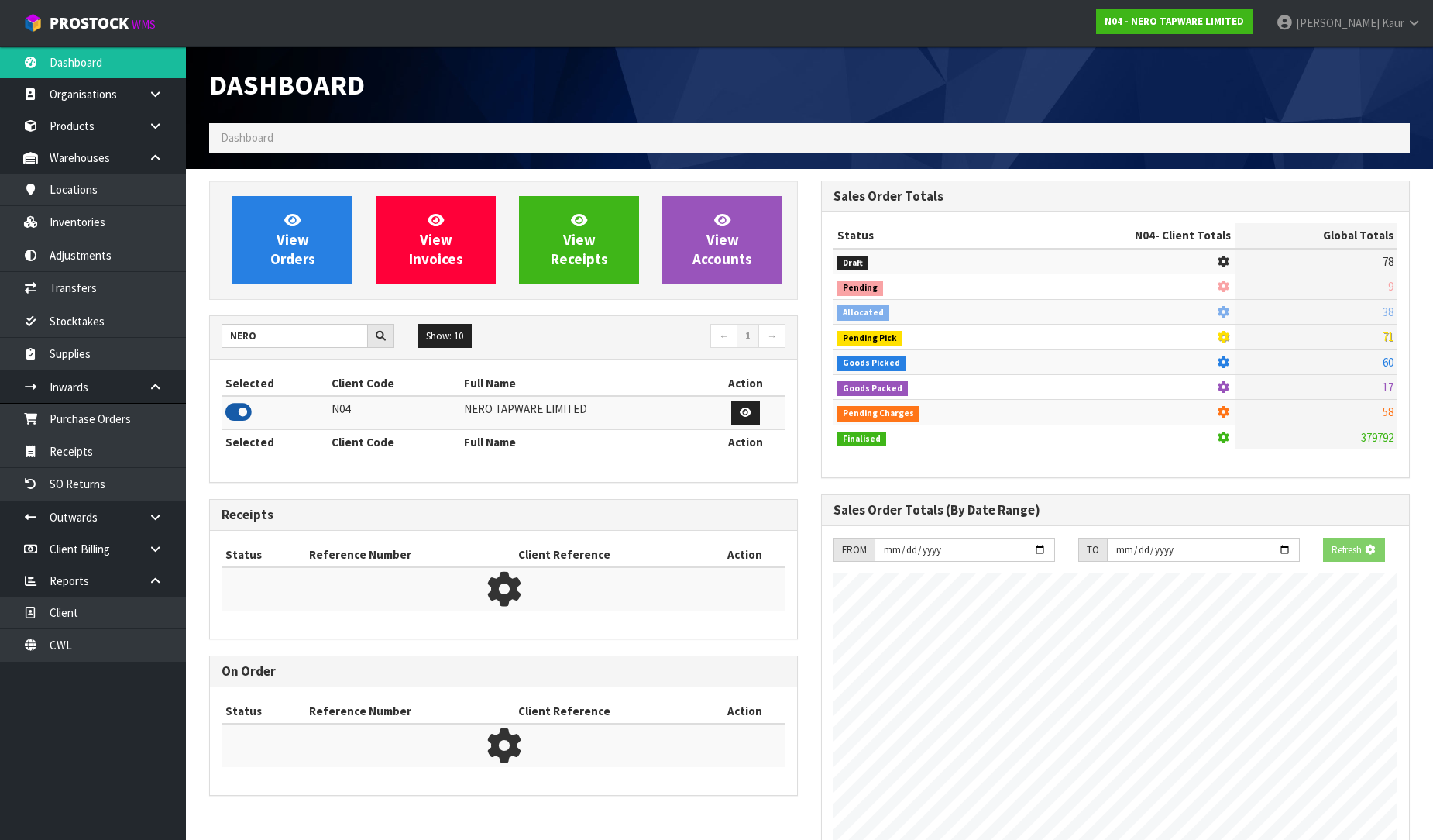
scroll to position [1225, 612]
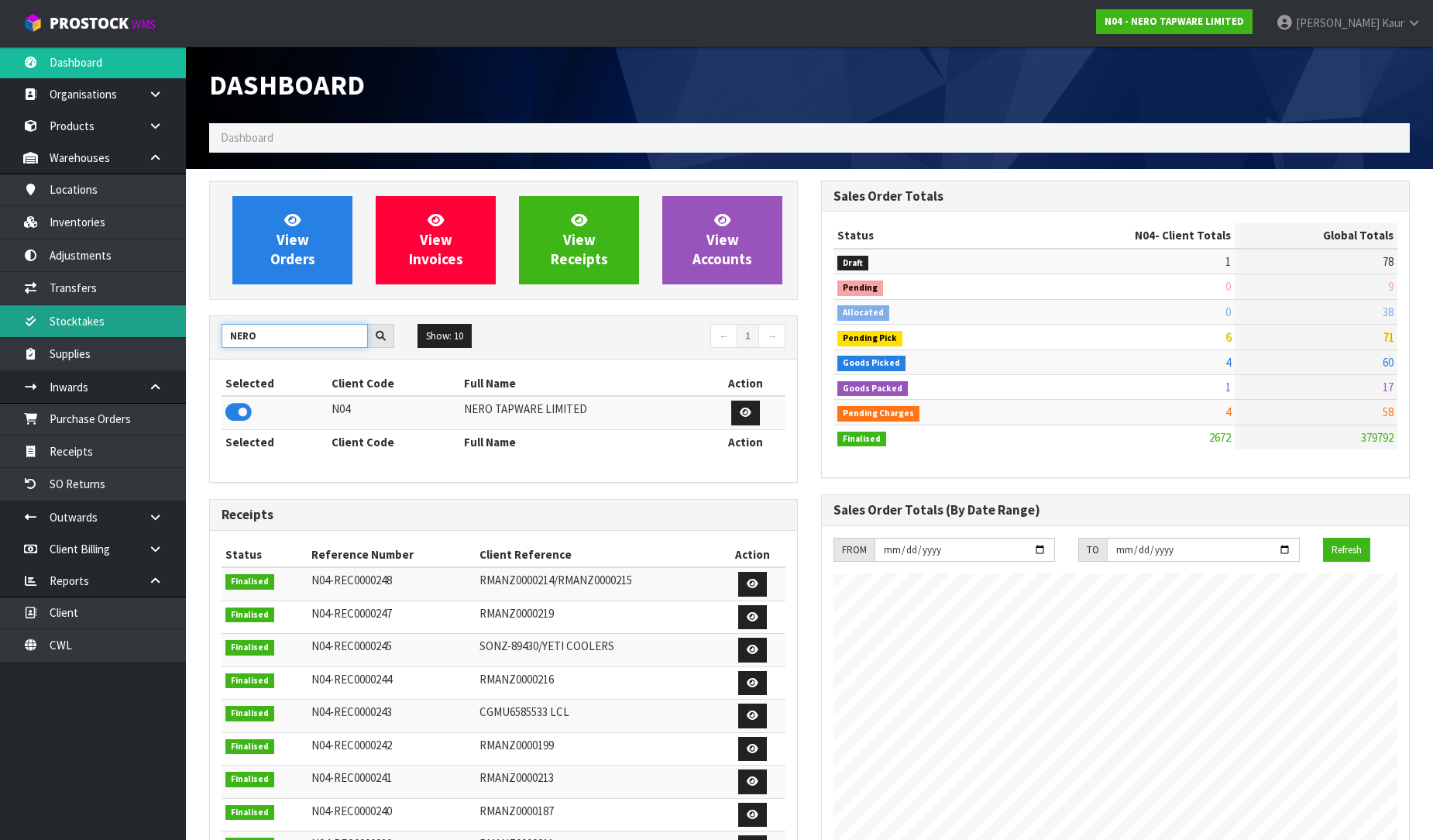
drag, startPoint x: 268, startPoint y: 338, endPoint x: 138, endPoint y: 327, distance: 130.5
click at [138, 327] on body "Toggle navigation ProStock WMS N04 - NERO TAPWARE LIMITED [PERSON_NAME] Logout …" at bounding box center [716, 420] width 1433 height 840
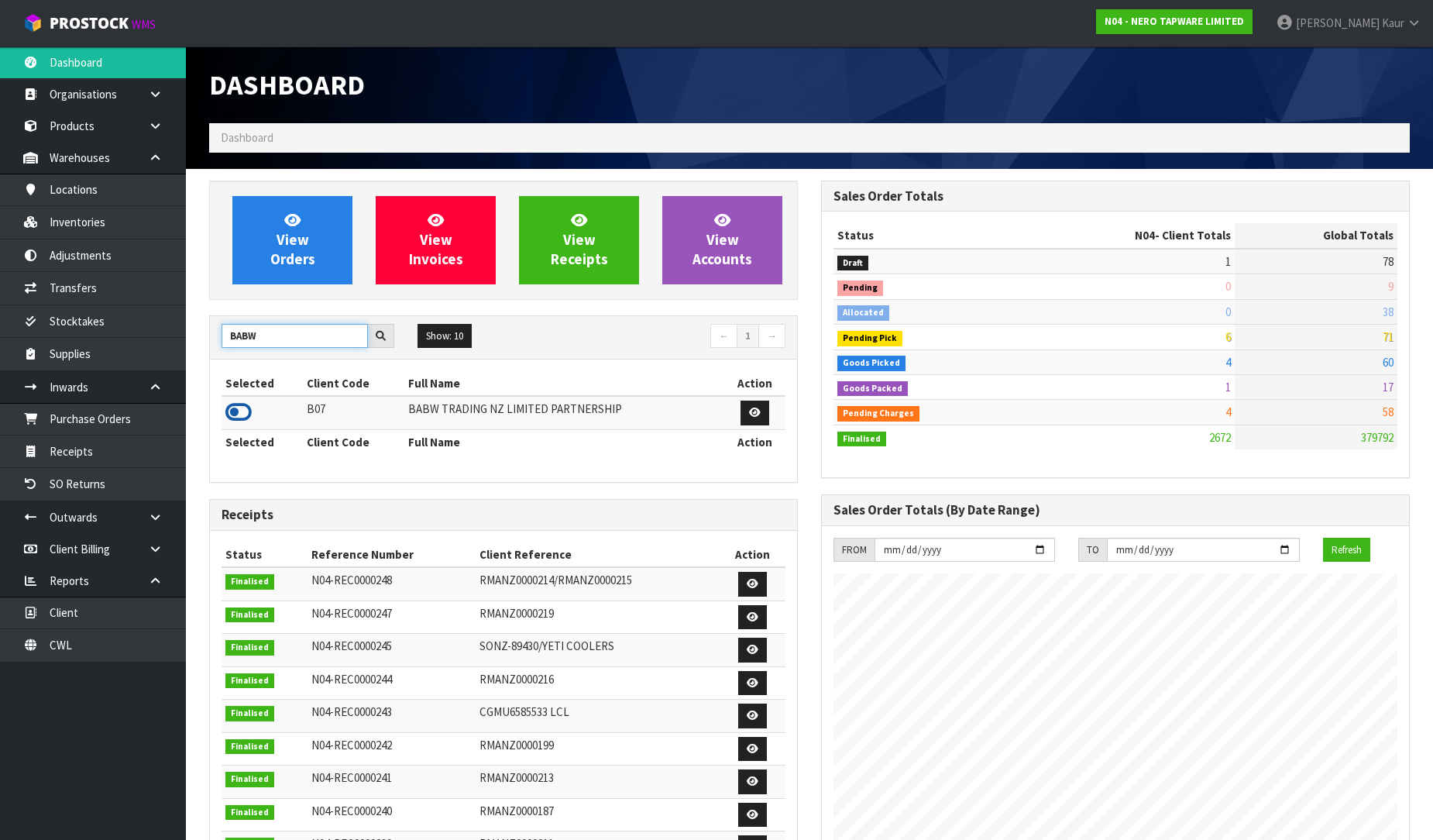
type input "BABW"
click at [238, 413] on icon at bounding box center [238, 412] width 26 height 23
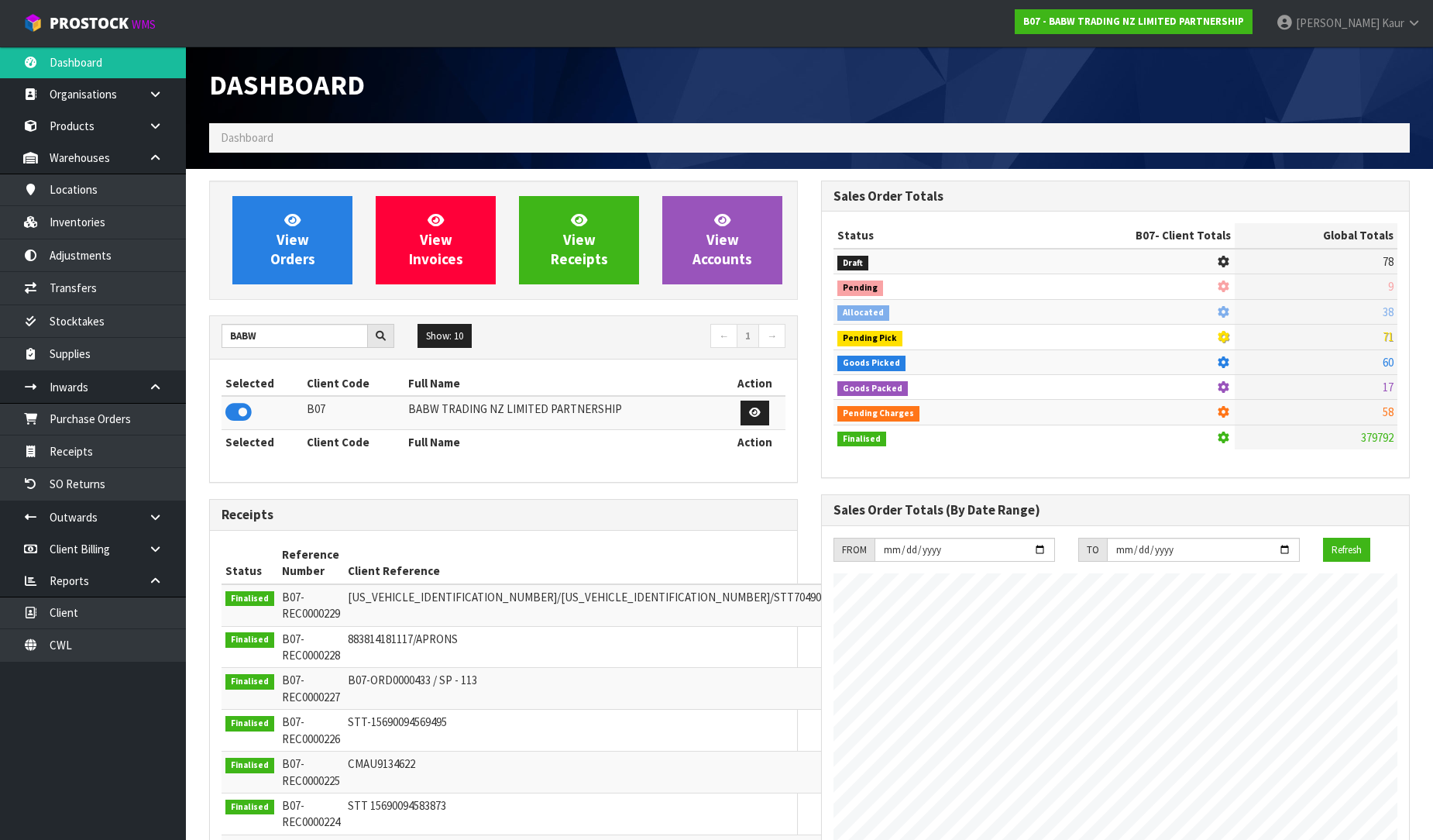
scroll to position [1174, 612]
drag, startPoint x: 298, startPoint y: 337, endPoint x: 198, endPoint y: 323, distance: 101.0
click at [198, 323] on div "View Orders View Invoices View Receipts View Accounts BABW Show: 10 5 10 25 50 ←" at bounding box center [504, 683] width 612 height 1004
type input "NEOGEN"
click at [239, 412] on icon at bounding box center [238, 412] width 26 height 23
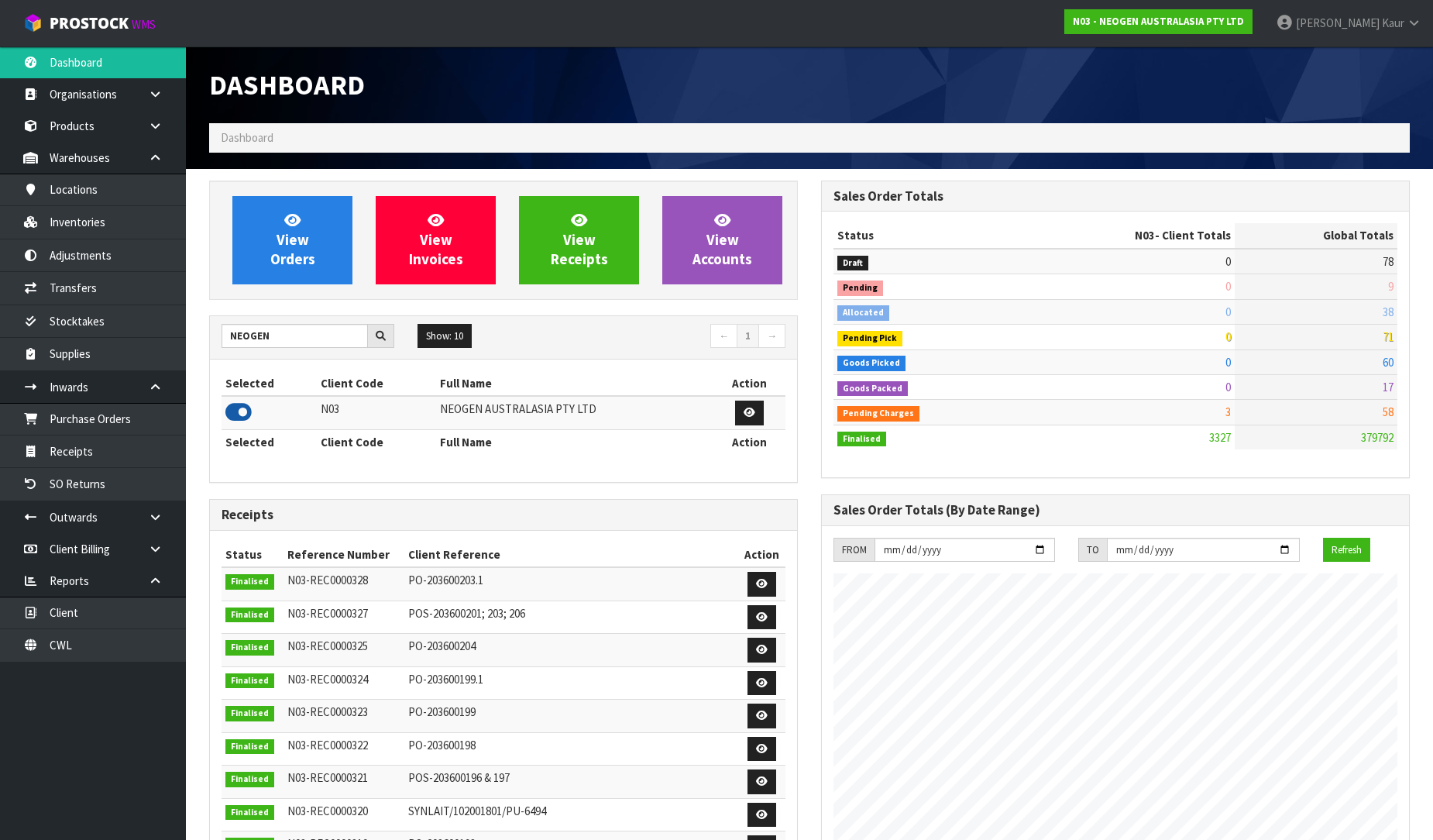
scroll to position [1207, 612]
drag, startPoint x: 280, startPoint y: 336, endPoint x: 181, endPoint y: 327, distance: 99.4
click at [181, 327] on body "Toggle navigation ProStock WMS N03 - NEOGEN AUSTRALASIA PTY LTD [PERSON_NAME] L…" at bounding box center [716, 420] width 1433 height 840
type input "VET"
click at [229, 419] on icon at bounding box center [238, 412] width 26 height 23
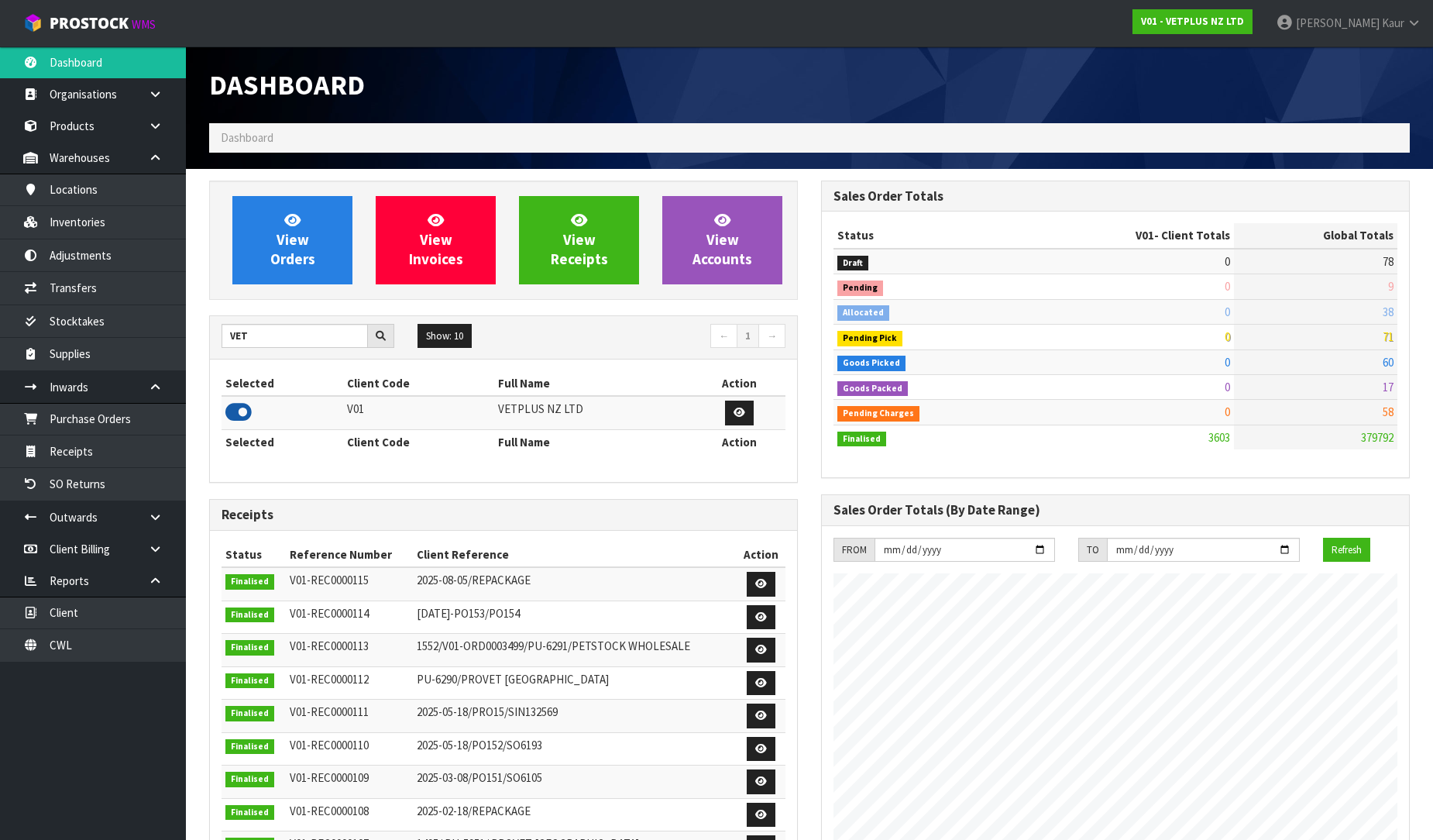
scroll to position [1174, 612]
drag, startPoint x: 287, startPoint y: 335, endPoint x: 178, endPoint y: 328, distance: 109.2
click at [178, 328] on body "Toggle navigation ProStock WMS V01 - VETPLUS NZ LTD [PERSON_NAME] Logout Dashbo…" at bounding box center [716, 420] width 1433 height 840
type input "VALEN"
click at [234, 406] on icon at bounding box center [238, 412] width 26 height 23
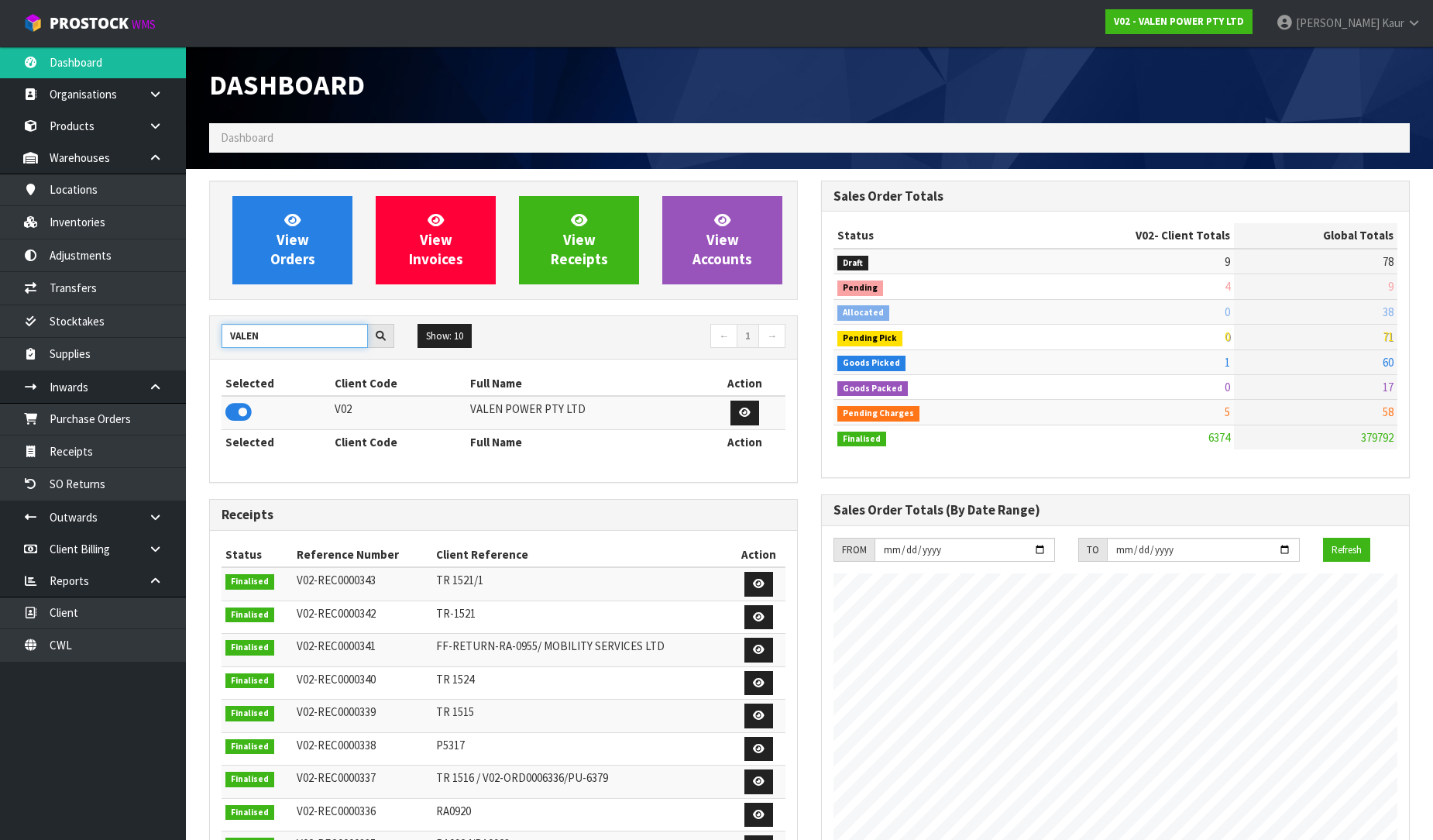
drag, startPoint x: 258, startPoint y: 343, endPoint x: 220, endPoint y: 342, distance: 38.0
click at [220, 342] on div "VALEN" at bounding box center [308, 336] width 196 height 25
type input "FLY"
click at [240, 411] on icon at bounding box center [238, 412] width 26 height 23
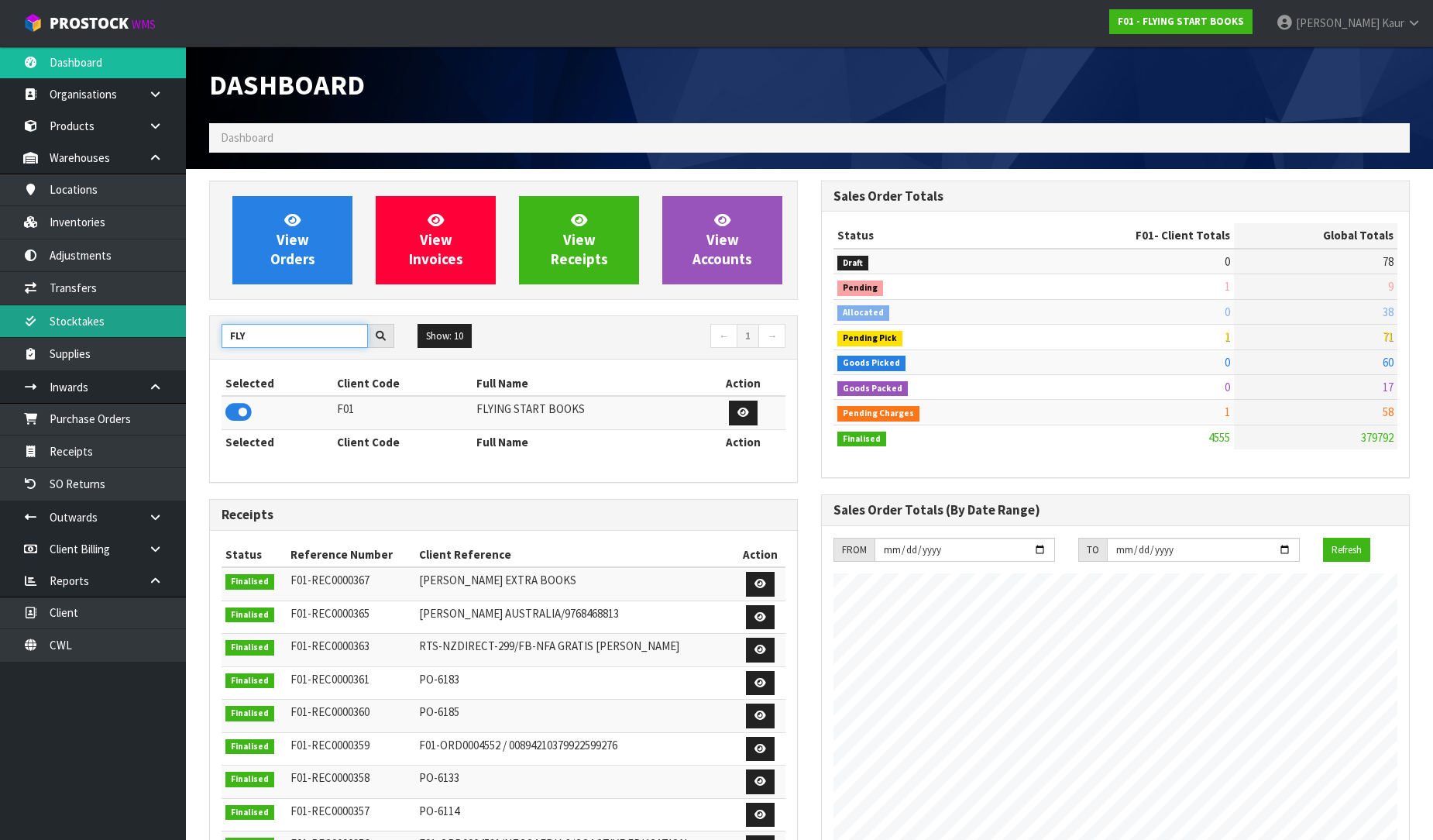
drag, startPoint x: 261, startPoint y: 341, endPoint x: 172, endPoint y: 334, distance: 89.3
click at [172, 334] on body "Toggle navigation ProStock WMS F01 - FLYING START BOOKS [PERSON_NAME] Logout Da…" at bounding box center [716, 420] width 1433 height 840
type input "TUFF"
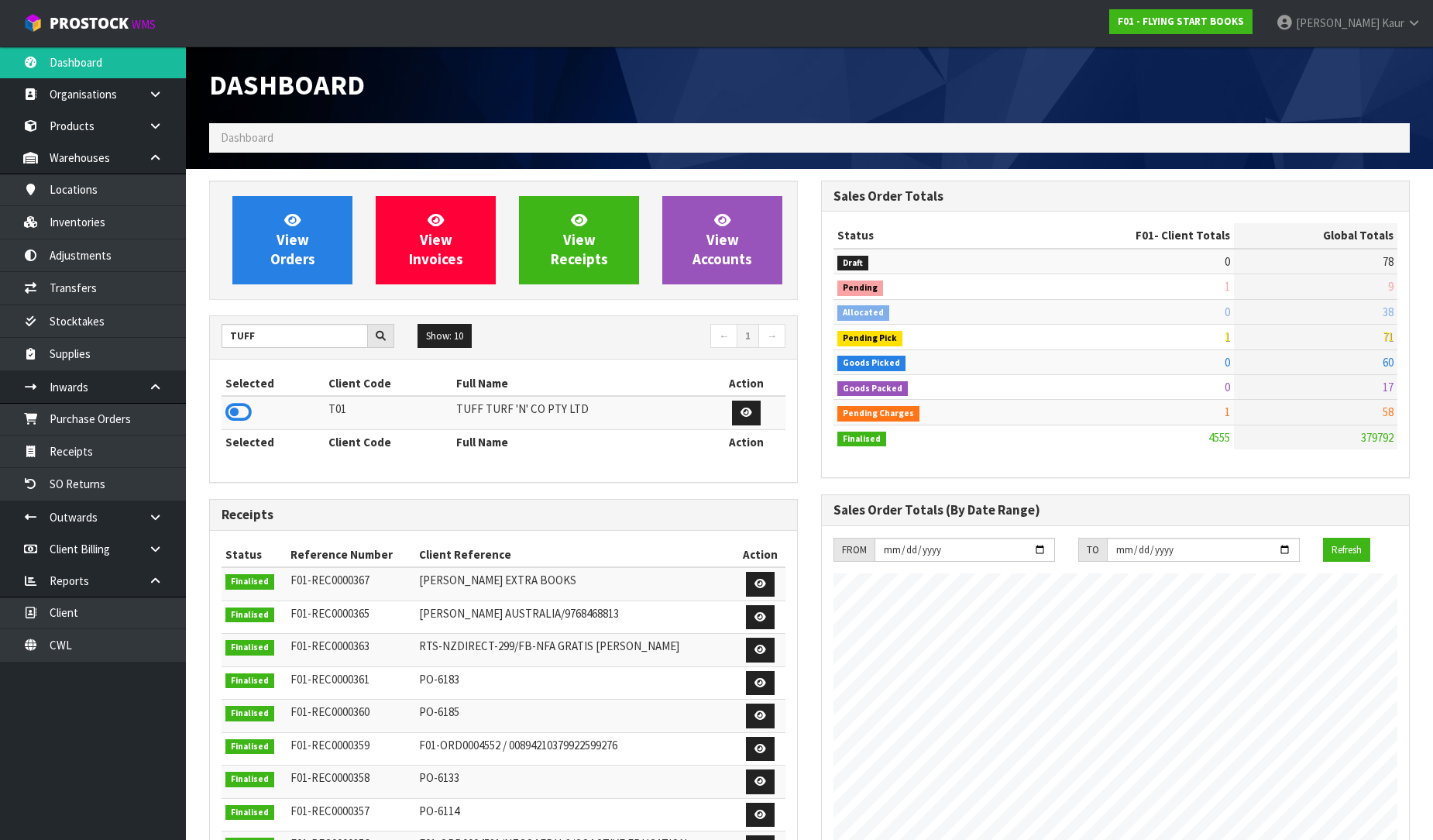
click at [218, 414] on div "Selected Client Code Full Name Action T01 TUFF TURF 'N' CO PTY LTD Selected Cli…" at bounding box center [504, 420] width 587 height 123
click at [230, 414] on icon at bounding box center [238, 412] width 26 height 23
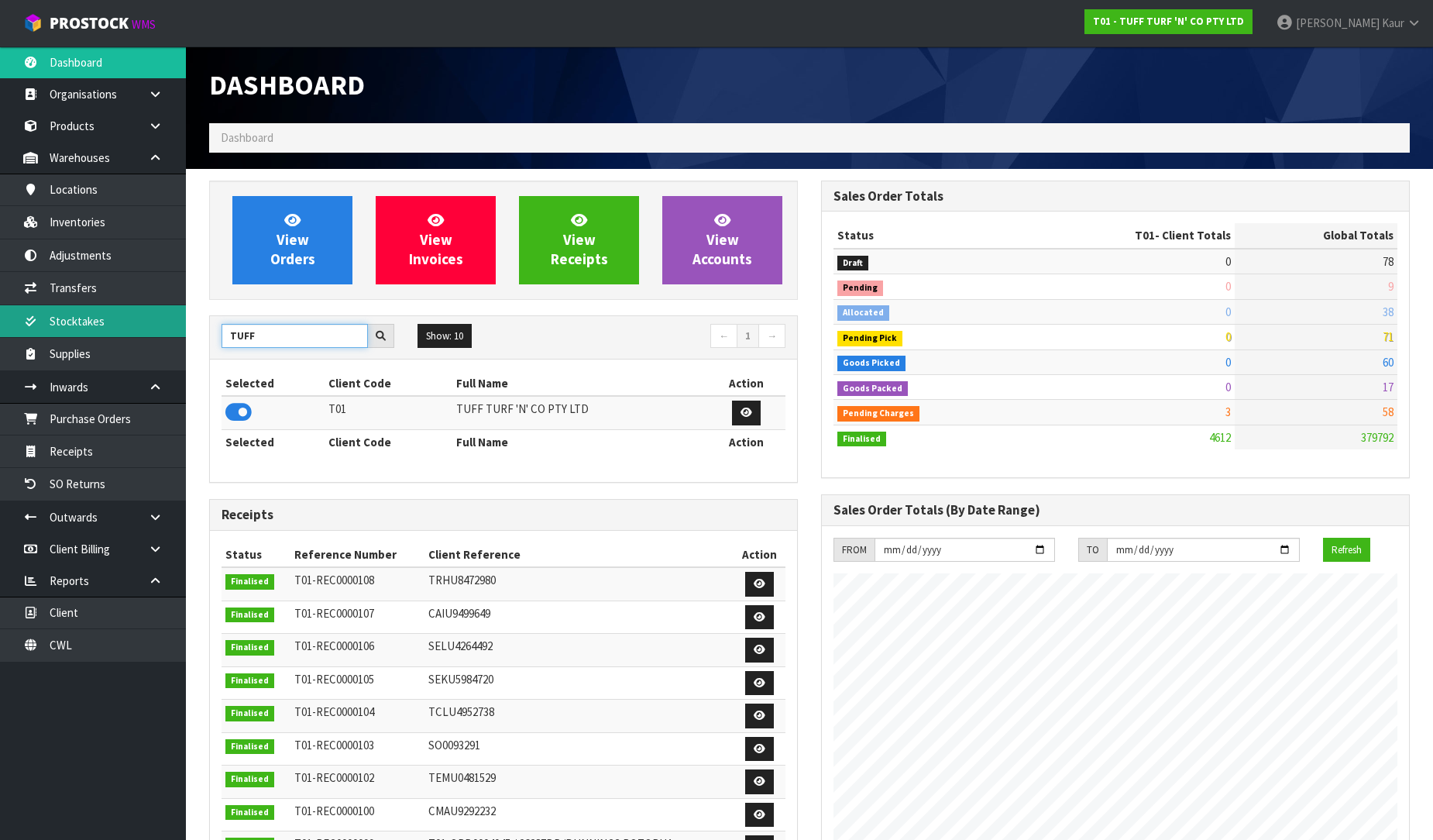
drag, startPoint x: 283, startPoint y: 341, endPoint x: 156, endPoint y: 310, distance: 130.7
click at [156, 310] on body "Toggle navigation ProStock WMS T01 - TUFF TURF 'N' CO PTY LTD [PERSON_NAME] Log…" at bounding box center [716, 420] width 1433 height 840
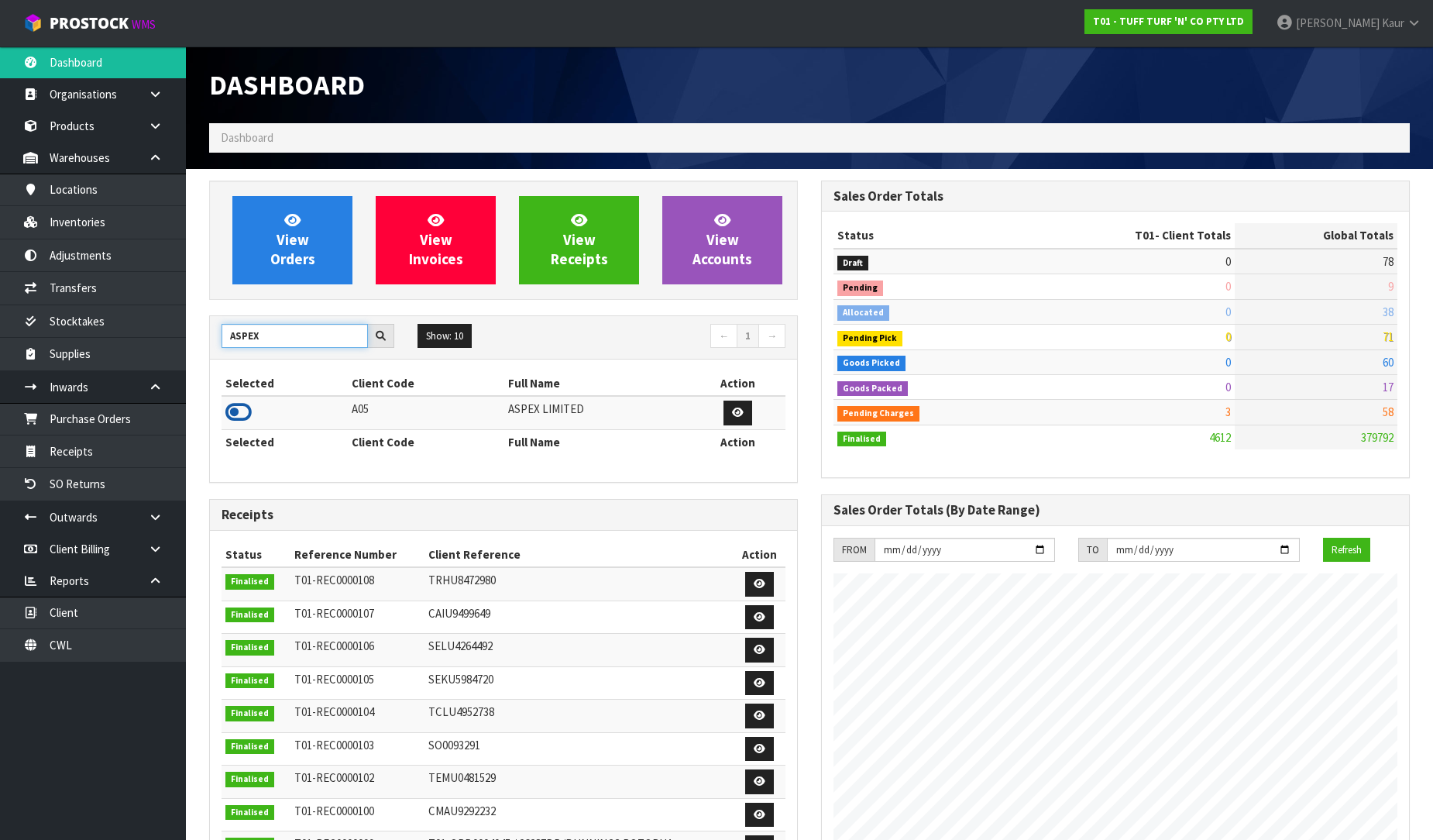
type input "ASPEX"
click at [238, 406] on icon at bounding box center [238, 412] width 26 height 23
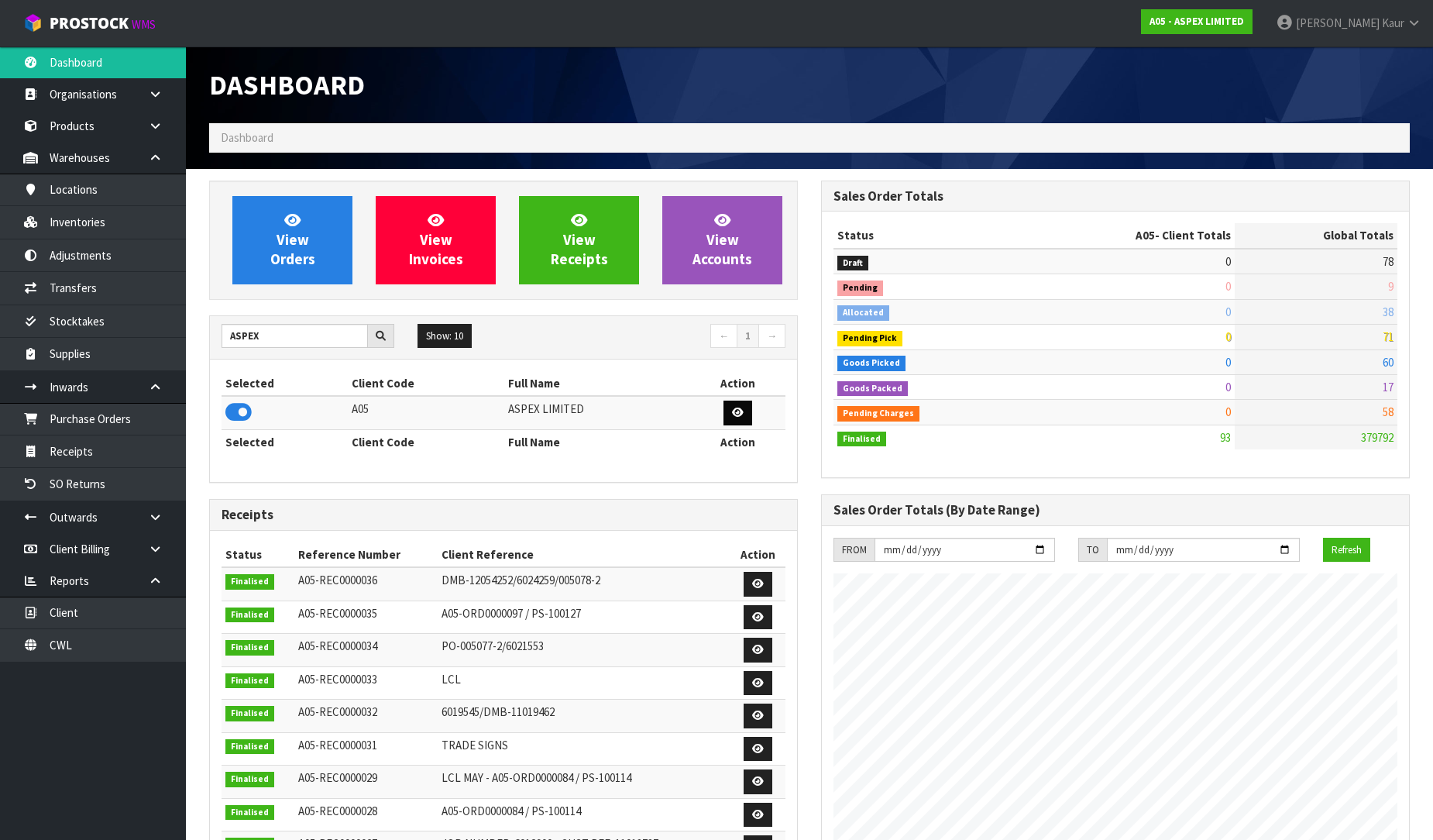
scroll to position [947, 612]
click at [182, 331] on body "Toggle navigation ProStock WMS A05 - ASPEX LIMITED [PERSON_NAME] Logout Dashboa…" at bounding box center [716, 420] width 1433 height 840
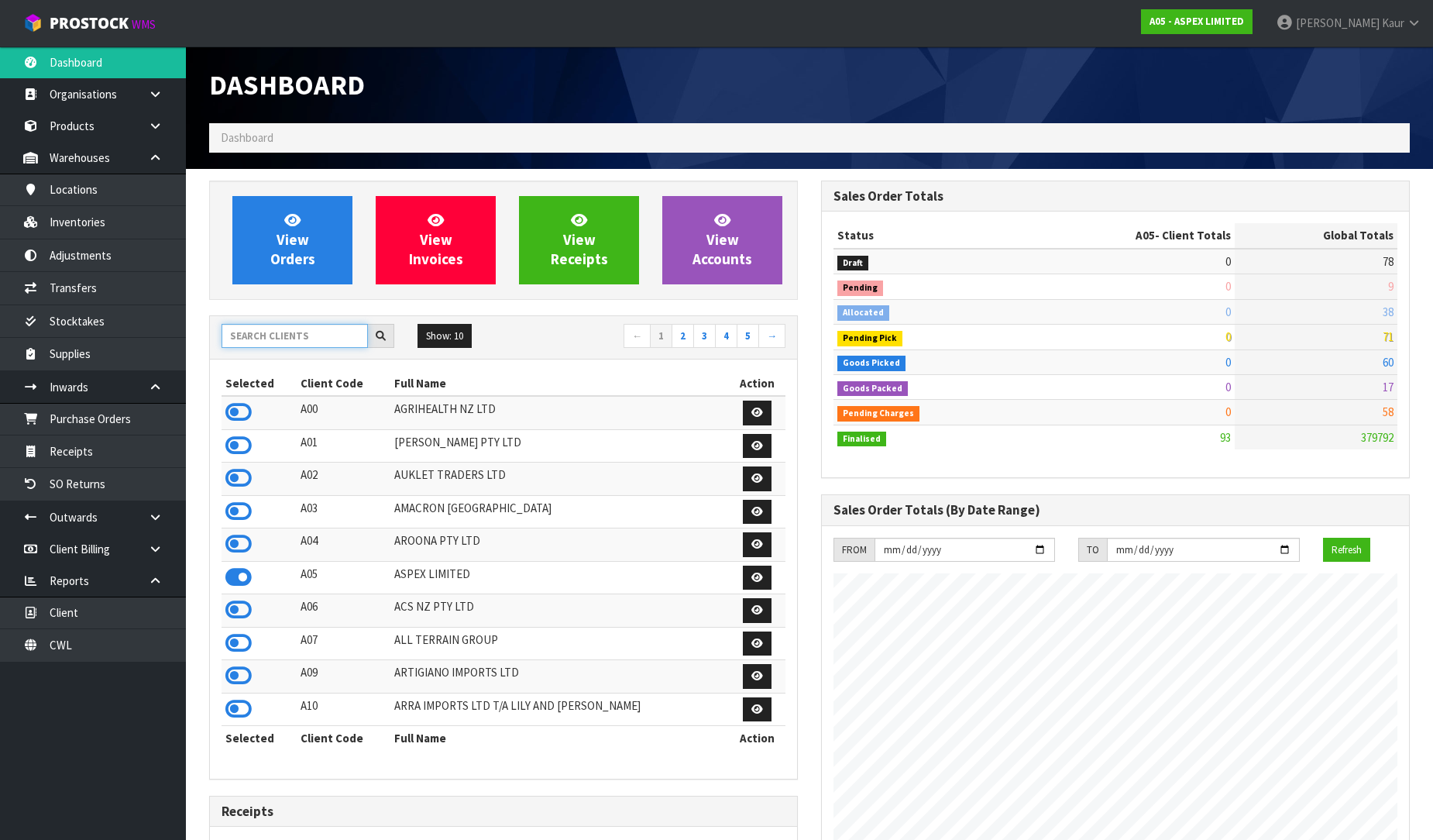
click at [268, 332] on input "text" at bounding box center [295, 335] width 147 height 24
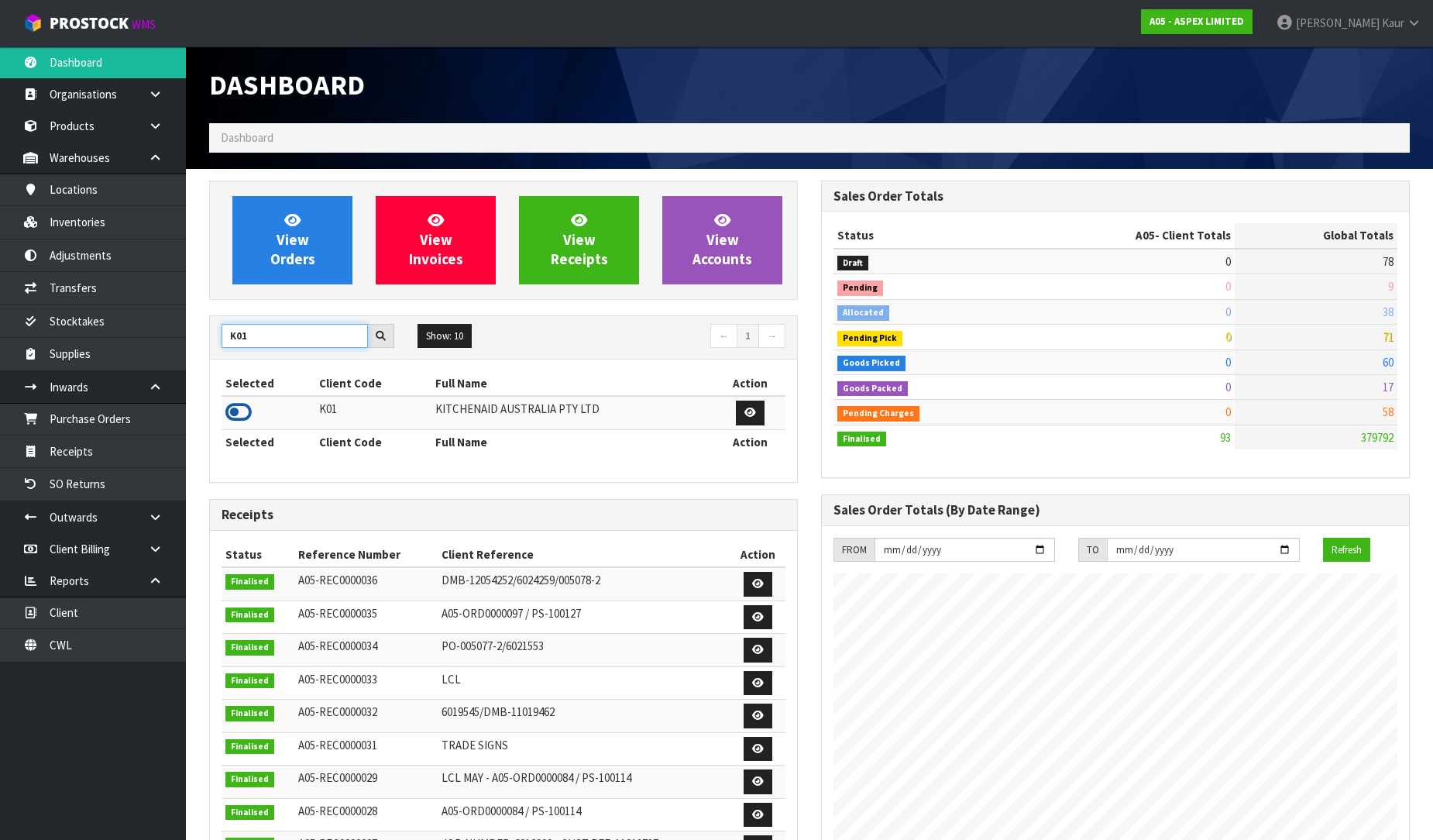
type input "K01"
click at [233, 420] on icon at bounding box center [238, 412] width 26 height 23
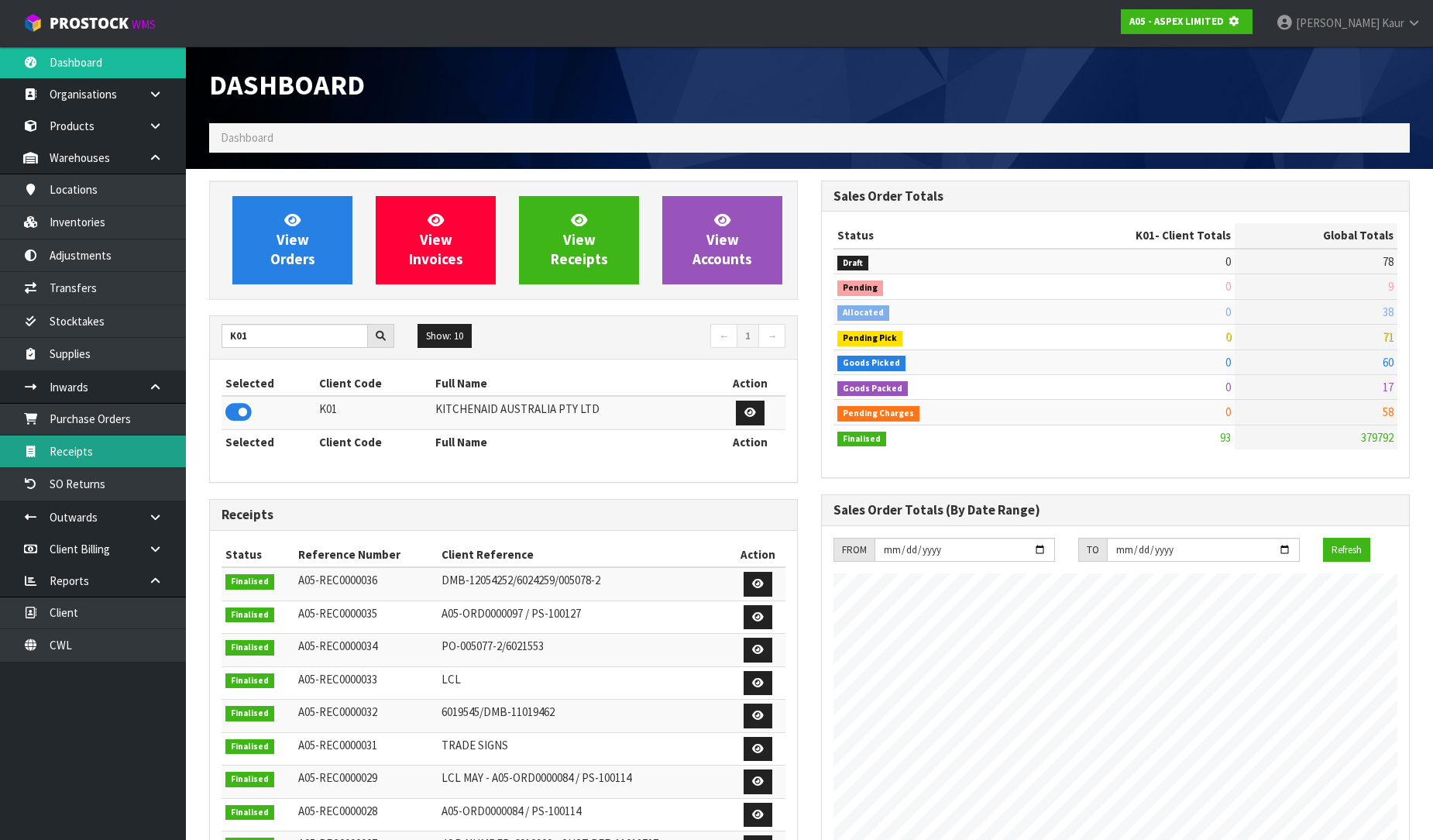
scroll to position [966, 612]
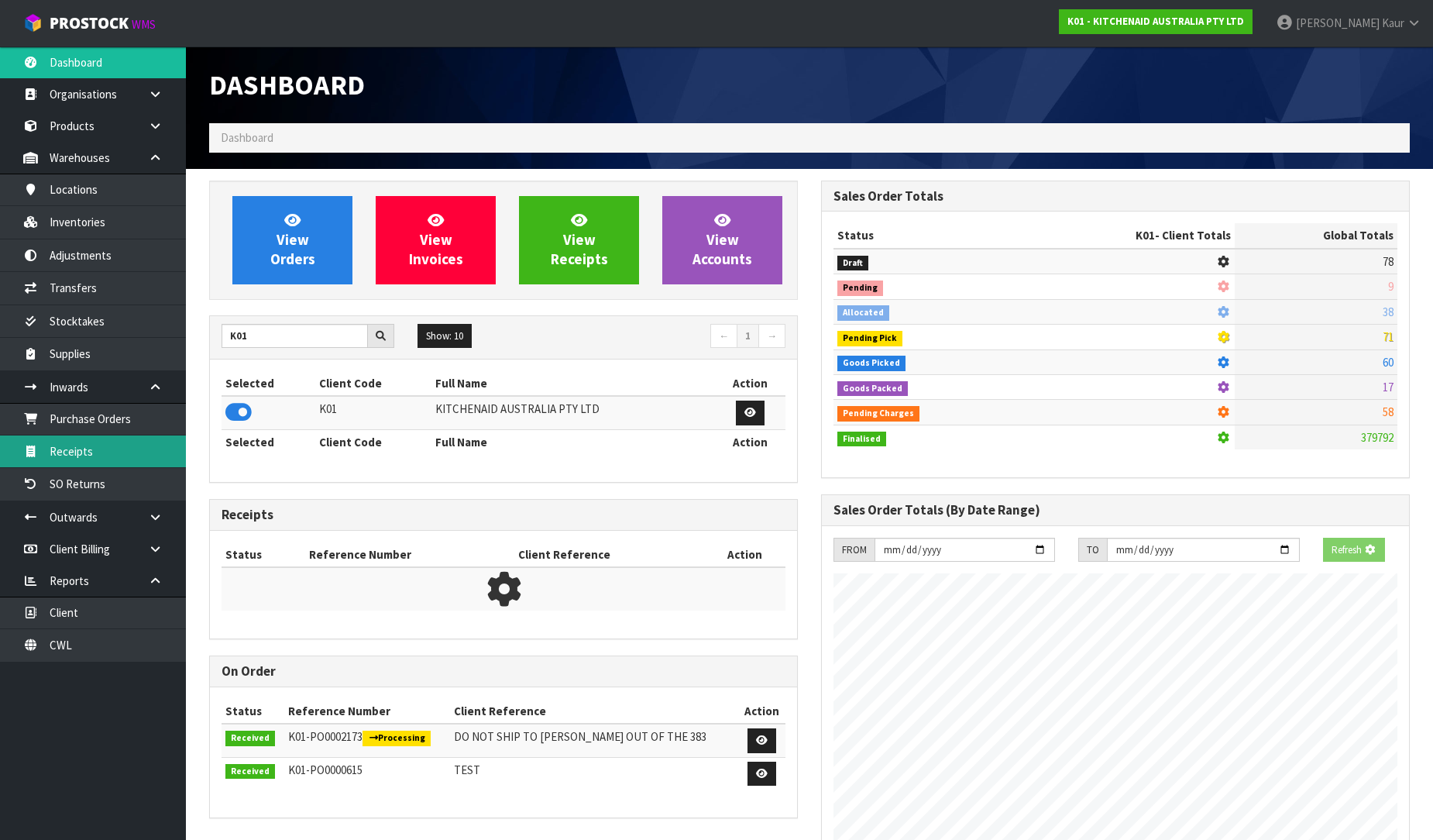
click at [137, 462] on link "Receipts" at bounding box center [93, 452] width 186 height 32
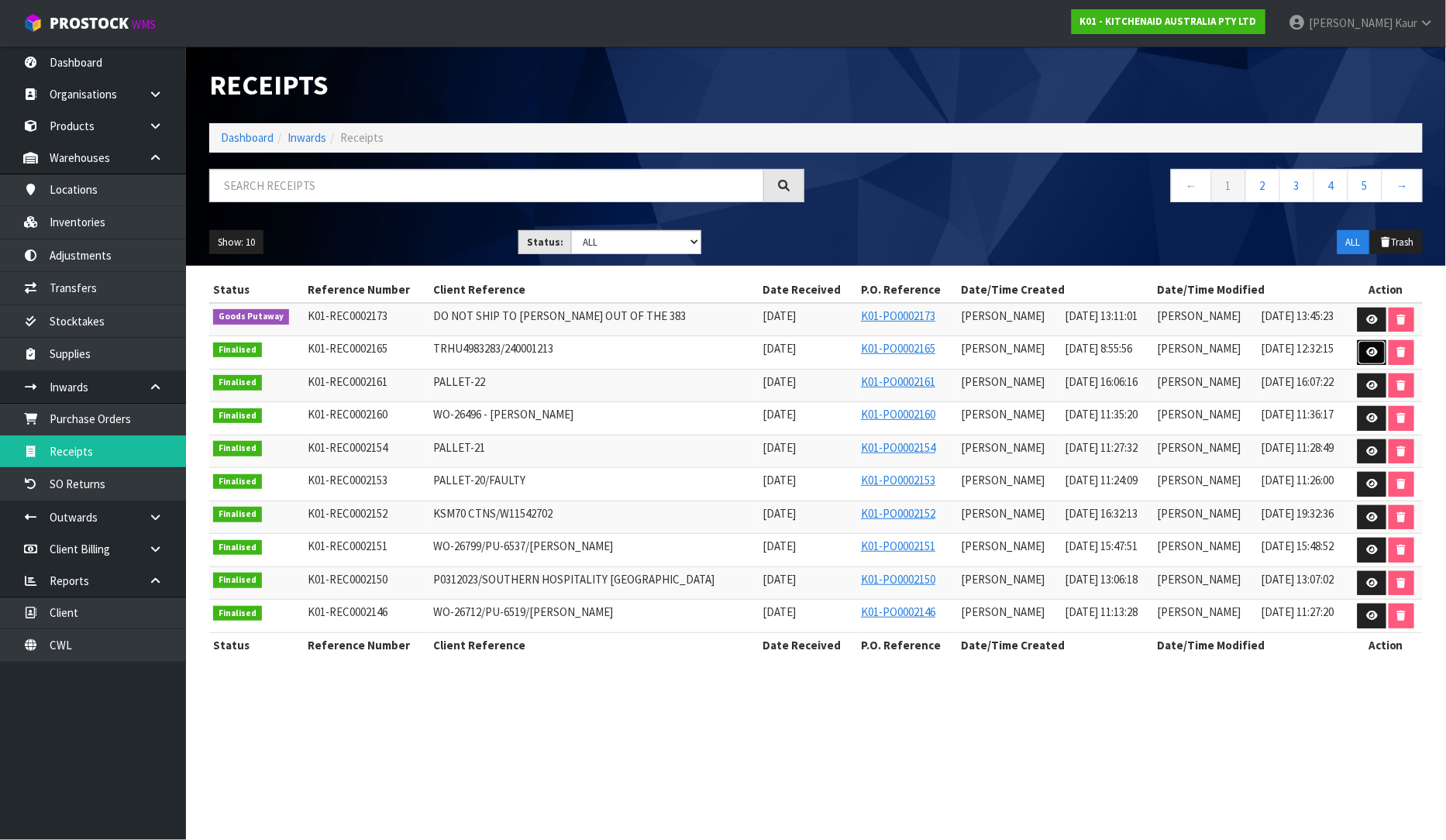
click at [1368, 360] on link at bounding box center [1372, 352] width 29 height 25
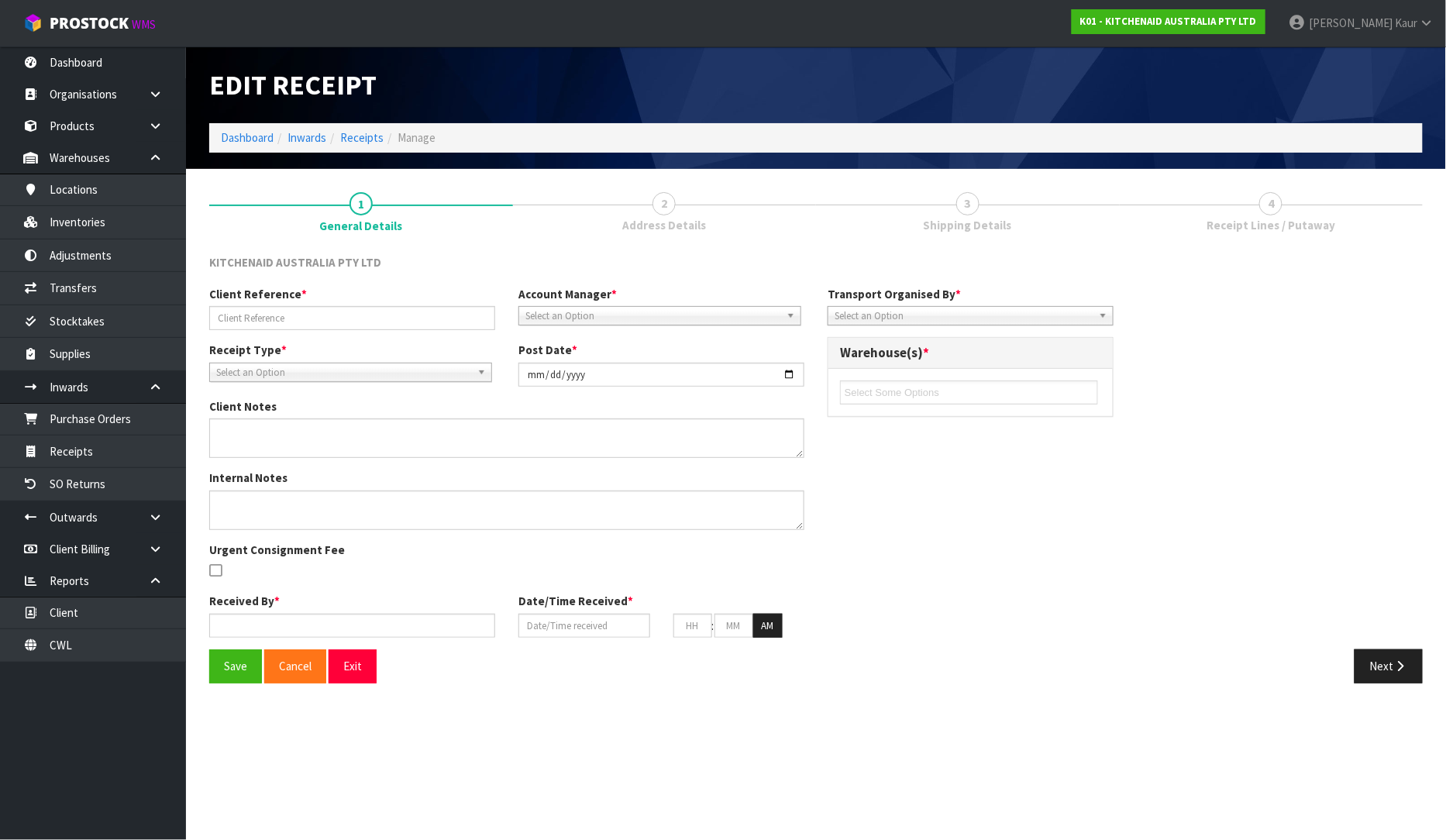
type input "TRHU4983283/240001213"
type input "[DATE]"
type textarea "DAMAGES WE2632651 OUTER CARTON, PICTURE CARTON DAMAGED FOAM AND MACHINE ARE OK"
type textarea "DEMMURAGE CHARGES- 1 DAY. ([PERSON_NAME]) I ACCEPTED GO TO PAY AND BILL TO CWL …"
type input "[PERSON_NAME]"
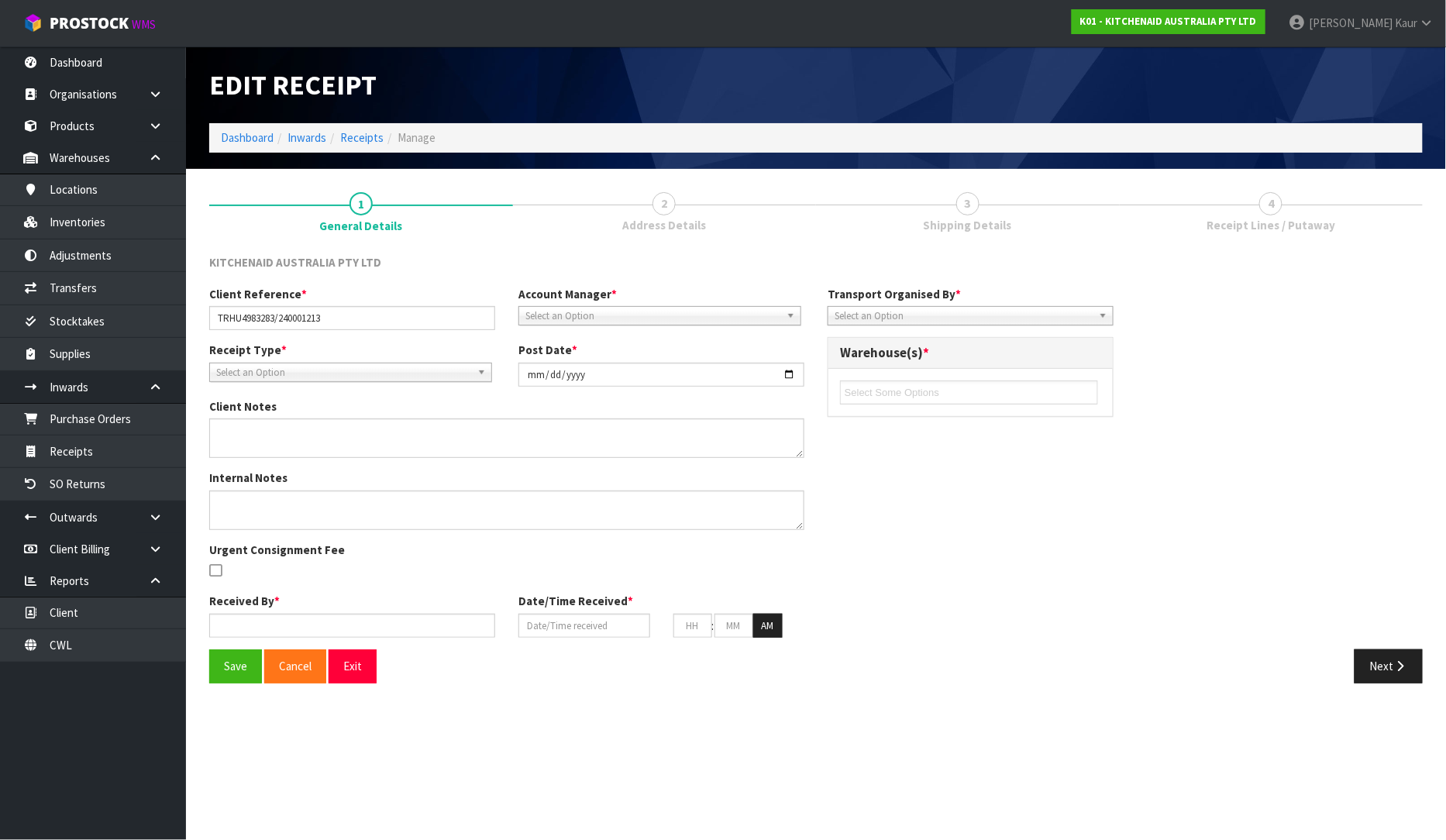
type input "[DATE]"
type input "08"
type input "55"
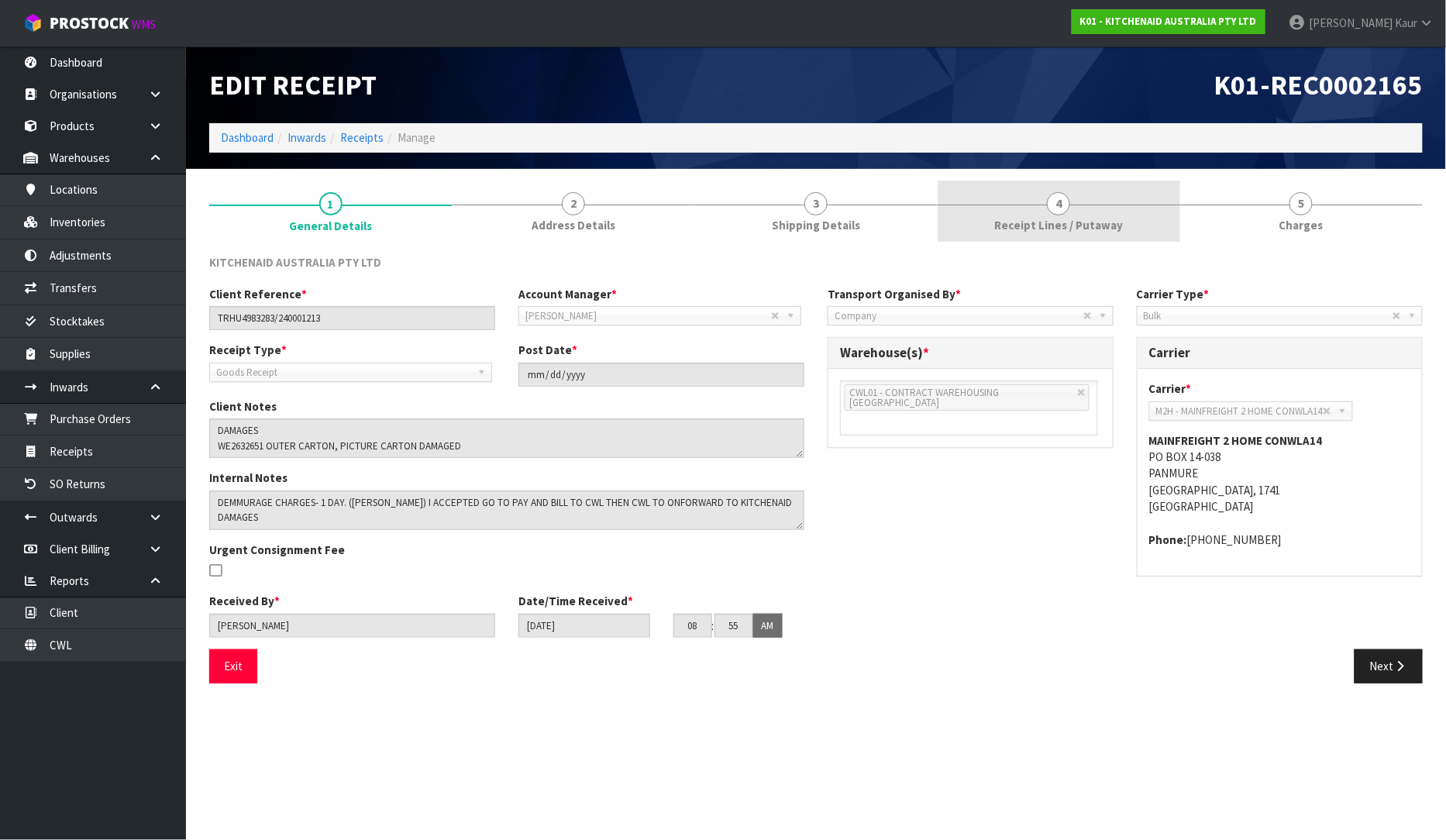
click at [1046, 211] on link "4 Receipt Lines / Putaway" at bounding box center [1059, 211] width 242 height 61
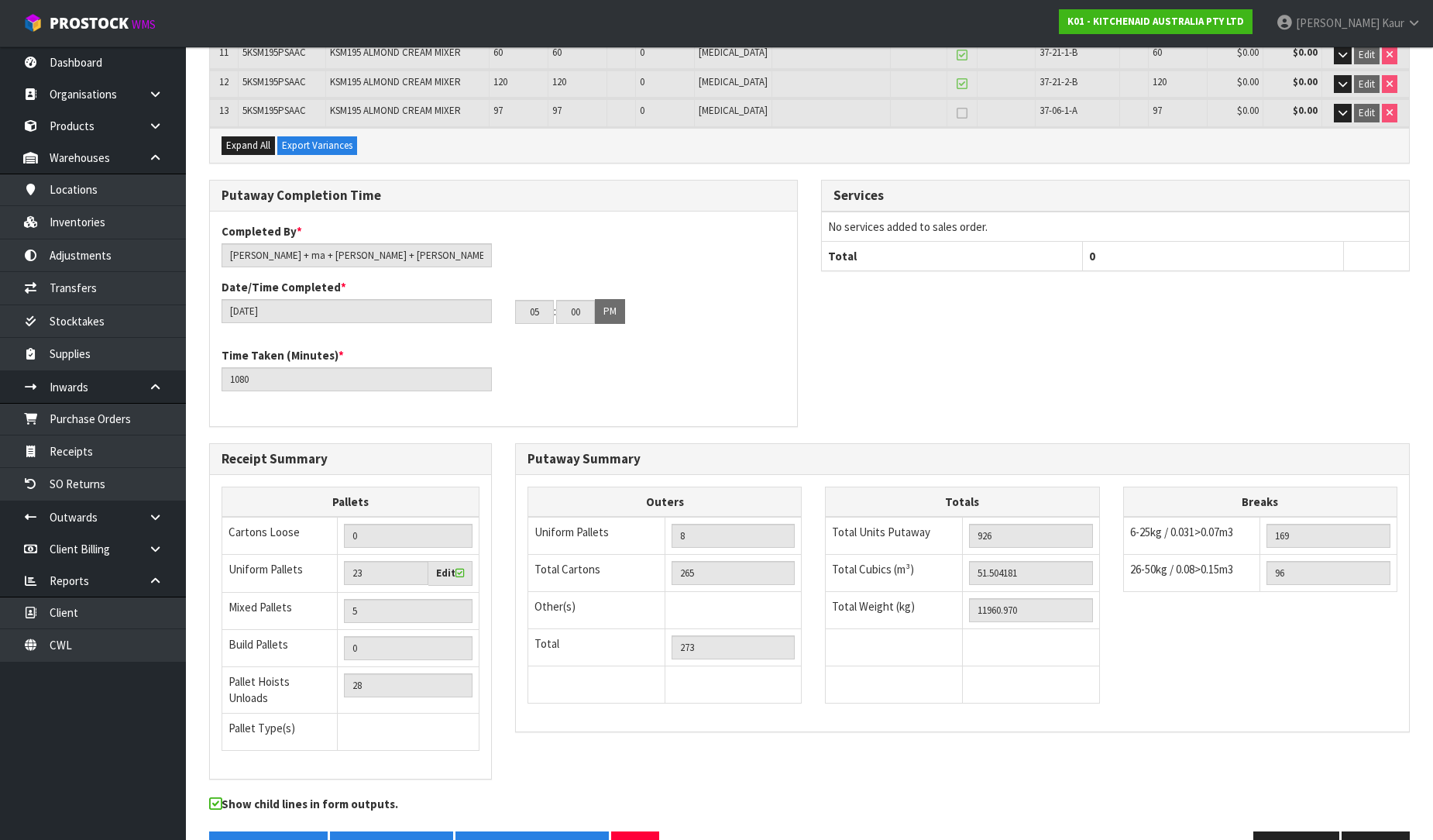
scroll to position [605, 0]
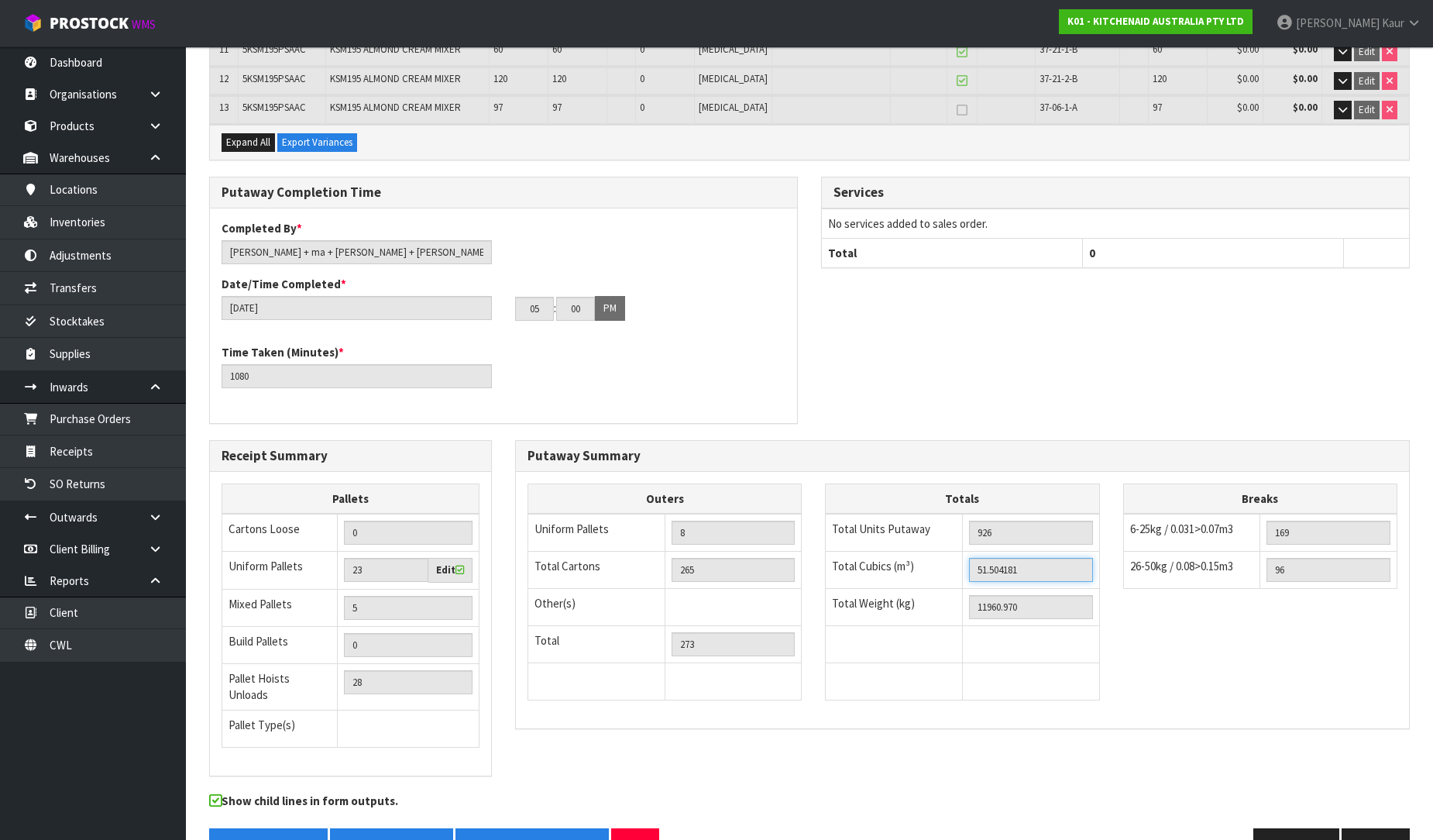
drag, startPoint x: 1025, startPoint y: 539, endPoint x: 959, endPoint y: 543, distance: 66.1
click at [959, 552] on tr "Total Cubics (m³) 51.504181" at bounding box center [962, 571] width 274 height 38
drag, startPoint x: 1036, startPoint y: 566, endPoint x: 940, endPoint y: 568, distance: 96.0
click at [940, 589] on tr "Total Weight (kg) 11960.970" at bounding box center [962, 607] width 274 height 38
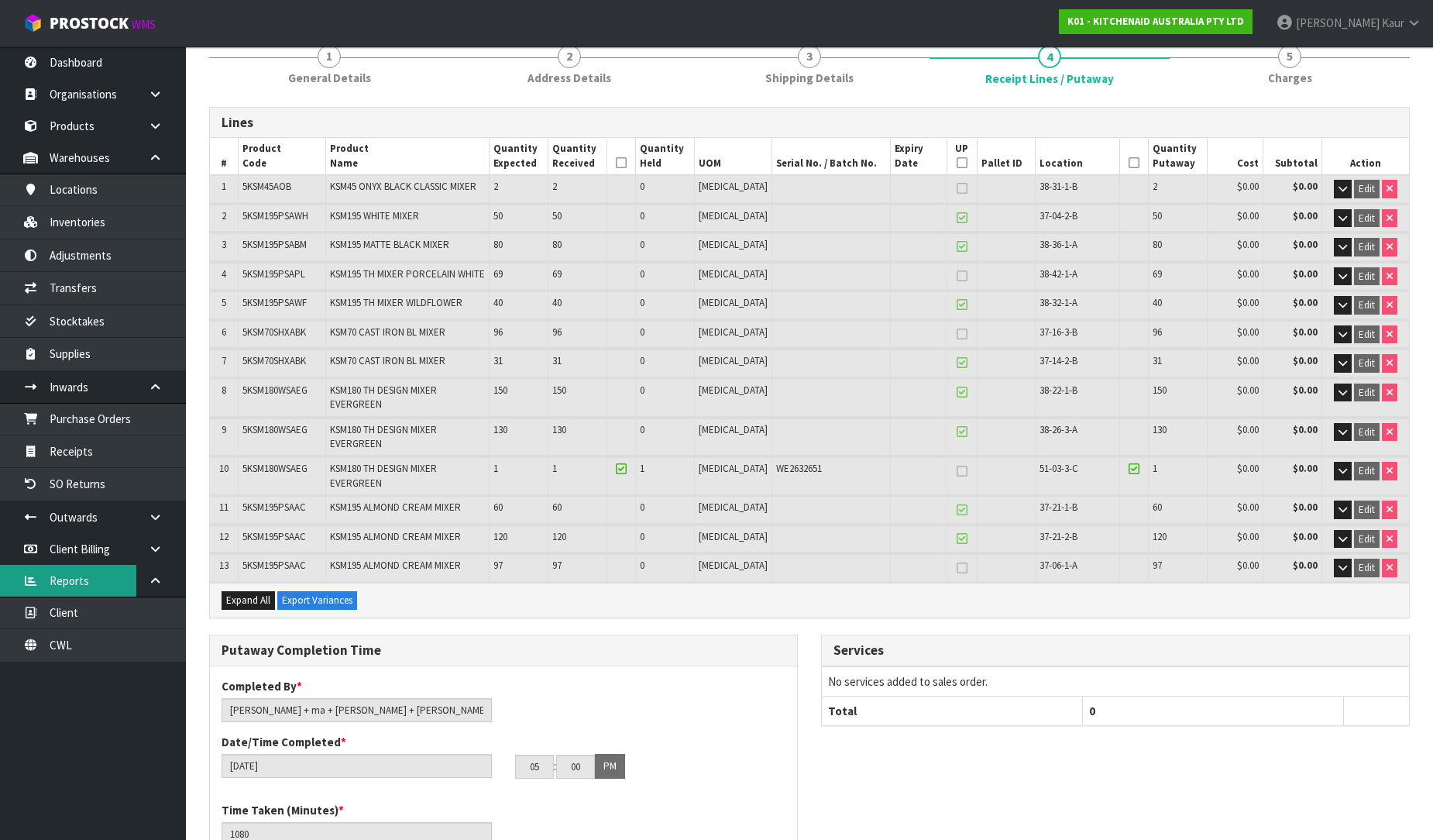
scroll to position [0, 0]
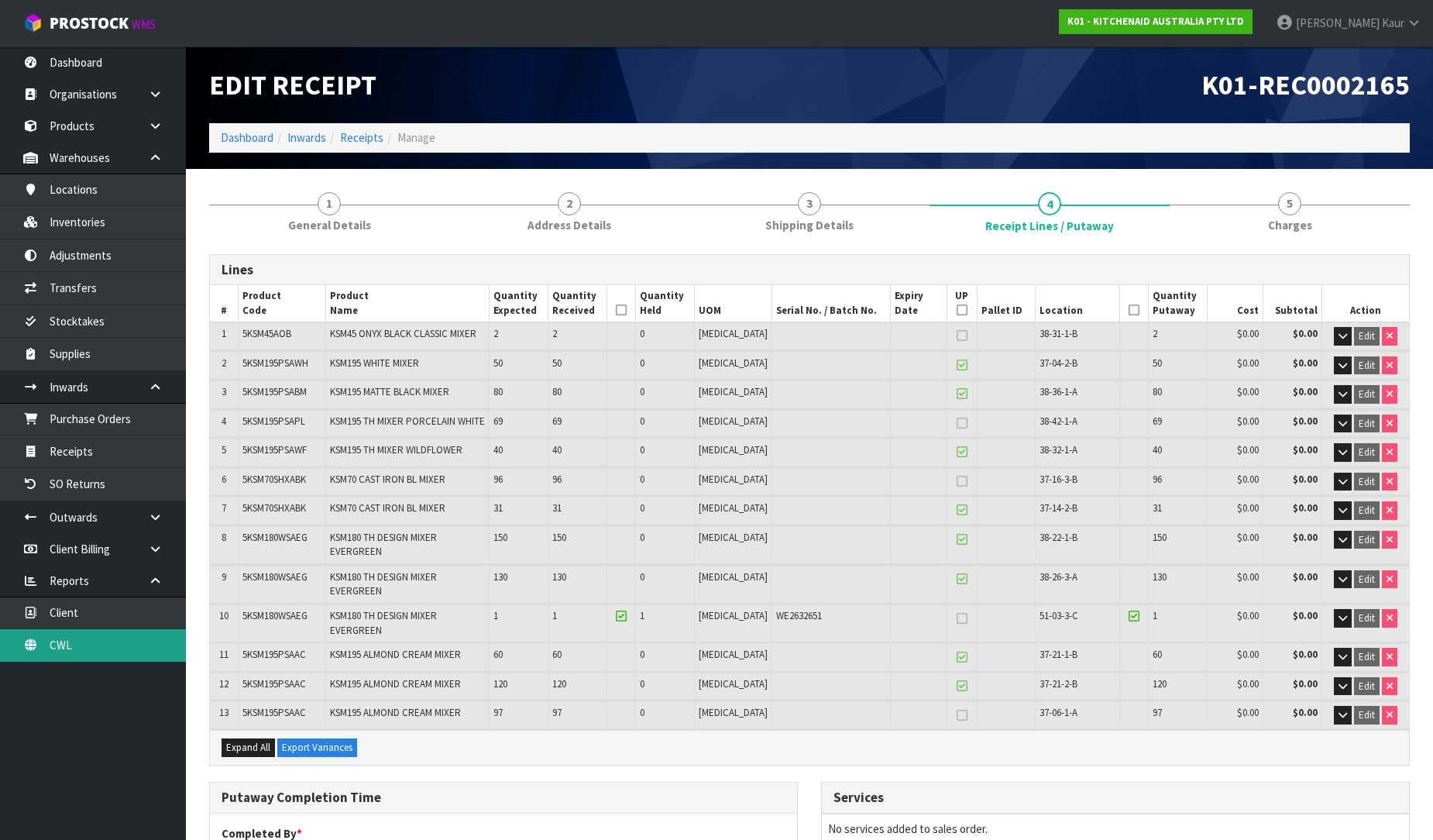
click at [91, 648] on link "CWL" at bounding box center [93, 645] width 186 height 32
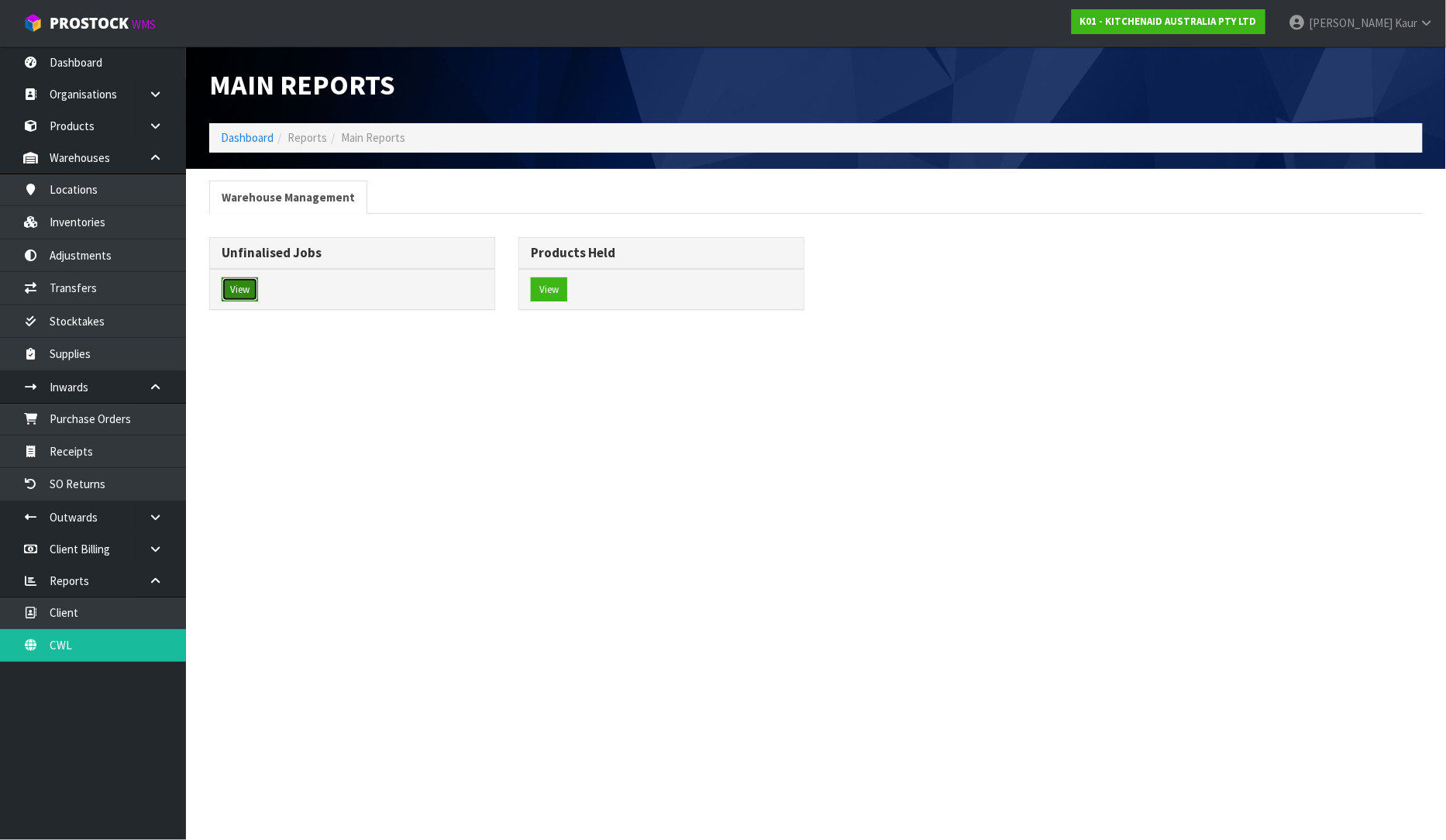
click at [248, 292] on button "View" at bounding box center [240, 290] width 37 height 25
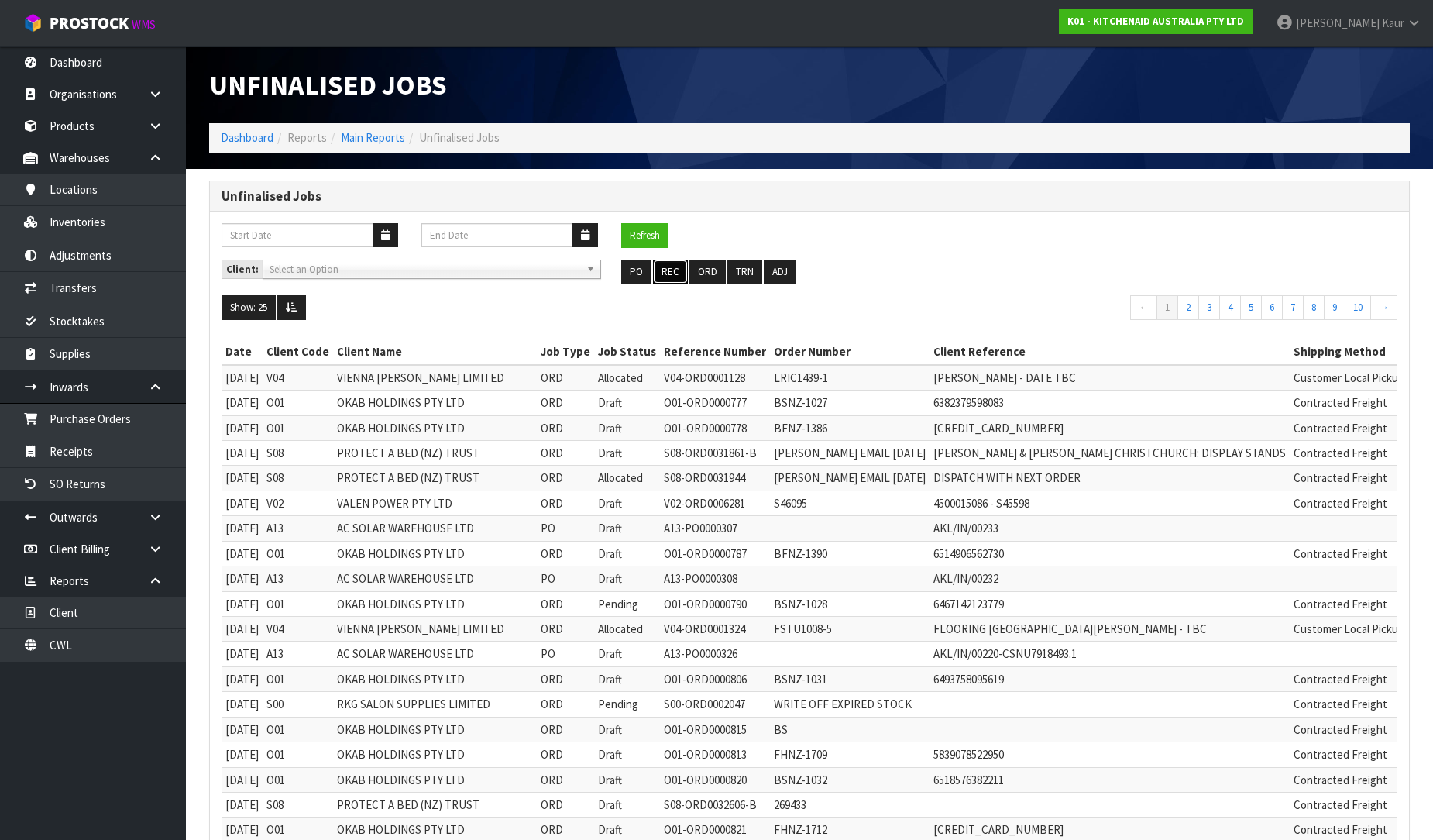
click at [673, 277] on button "REC" at bounding box center [670, 272] width 35 height 25
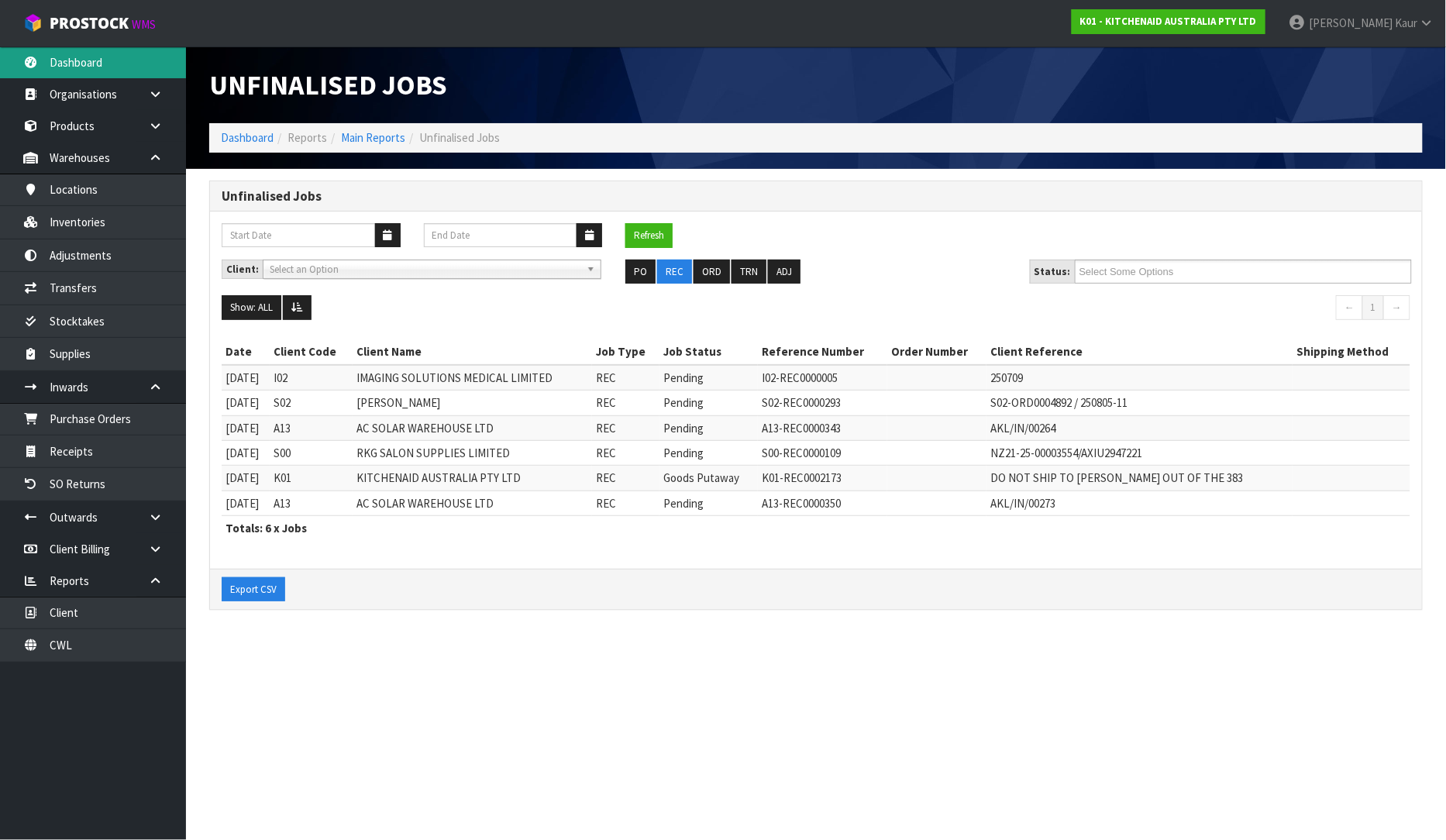
click at [43, 55] on link "Dashboard" at bounding box center [93, 63] width 186 height 32
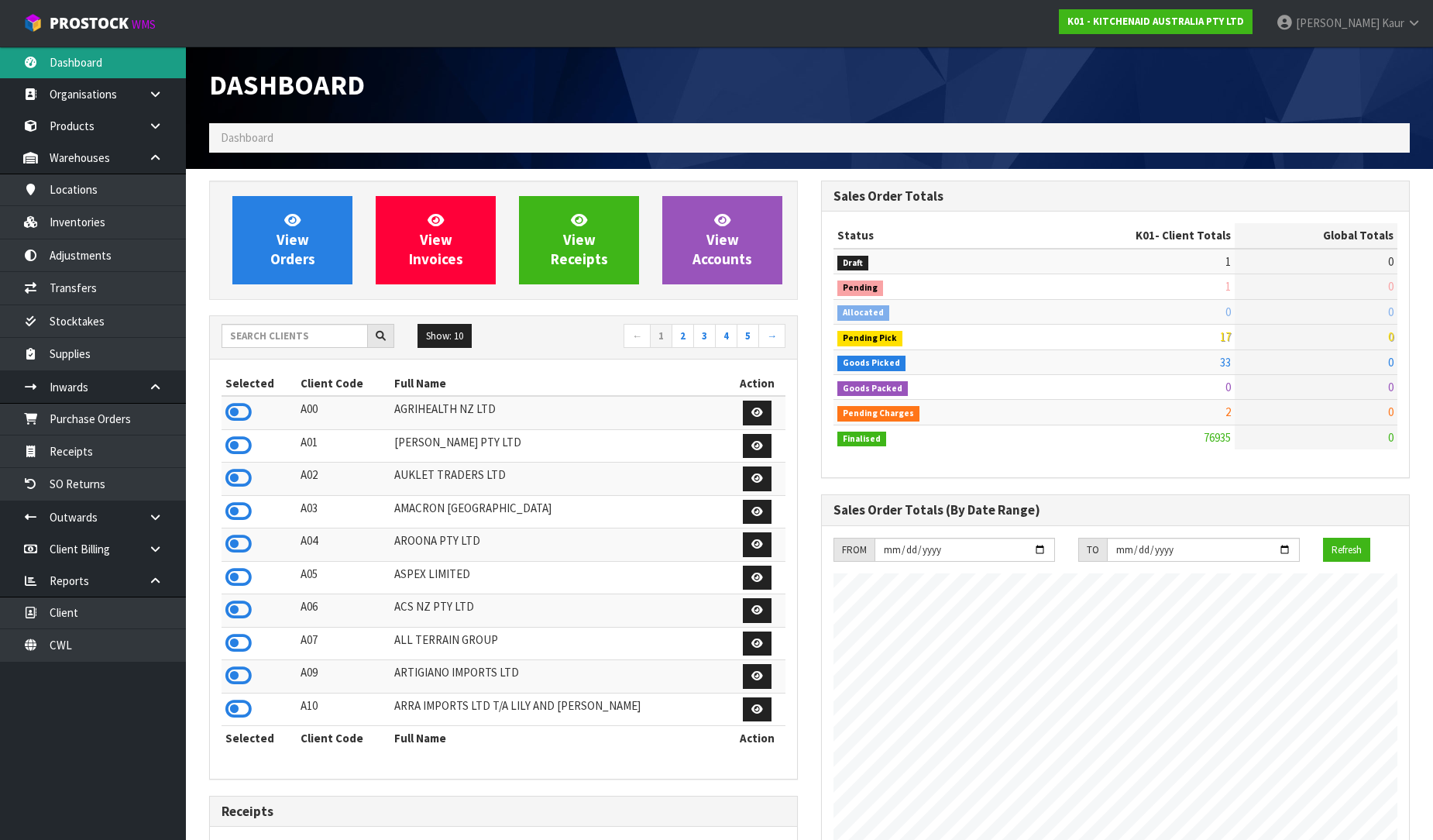
scroll to position [1174, 612]
click at [279, 338] on input "text" at bounding box center [295, 335] width 147 height 24
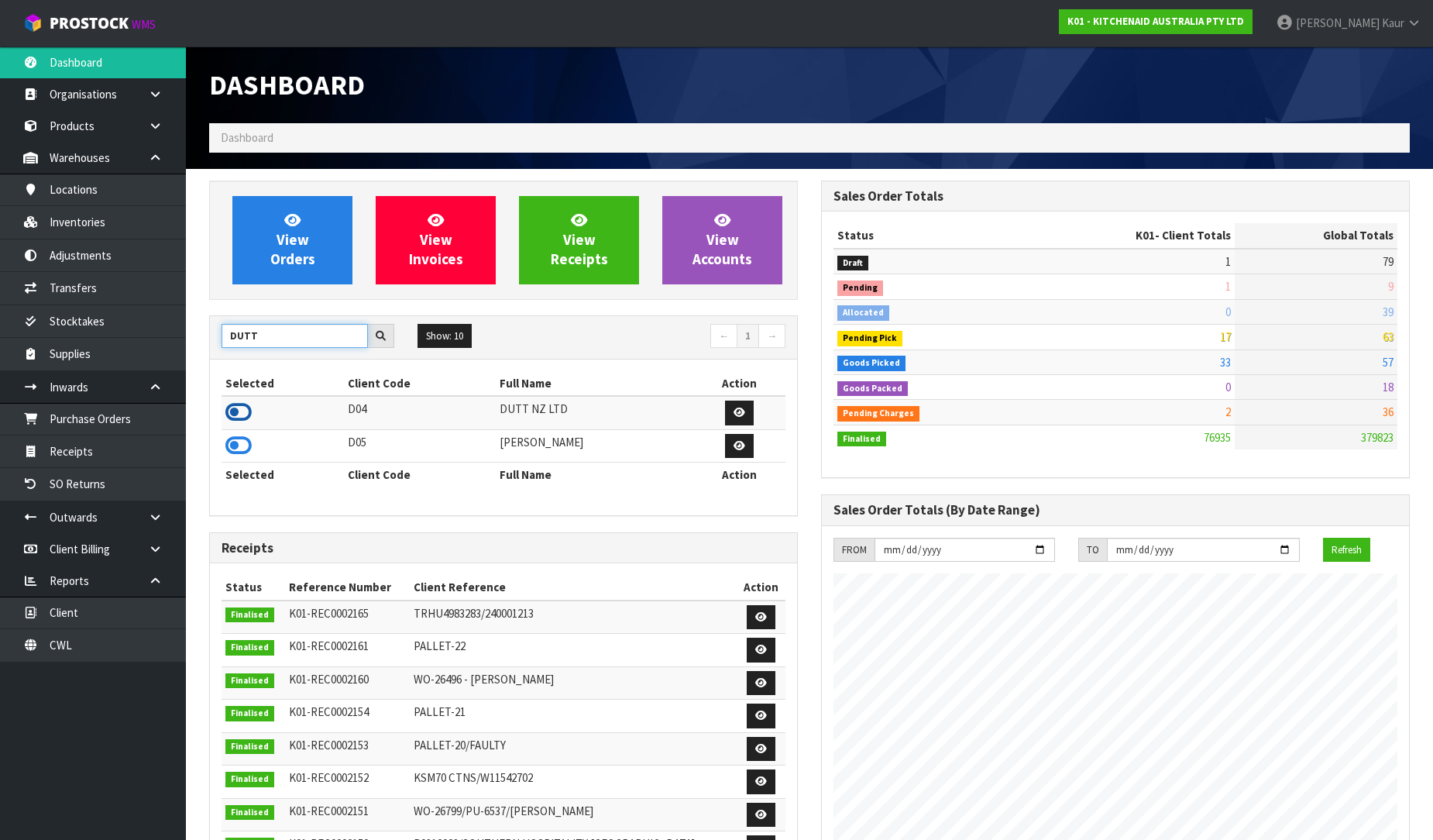
type input "DUTT"
click at [233, 412] on icon at bounding box center [238, 412] width 26 height 23
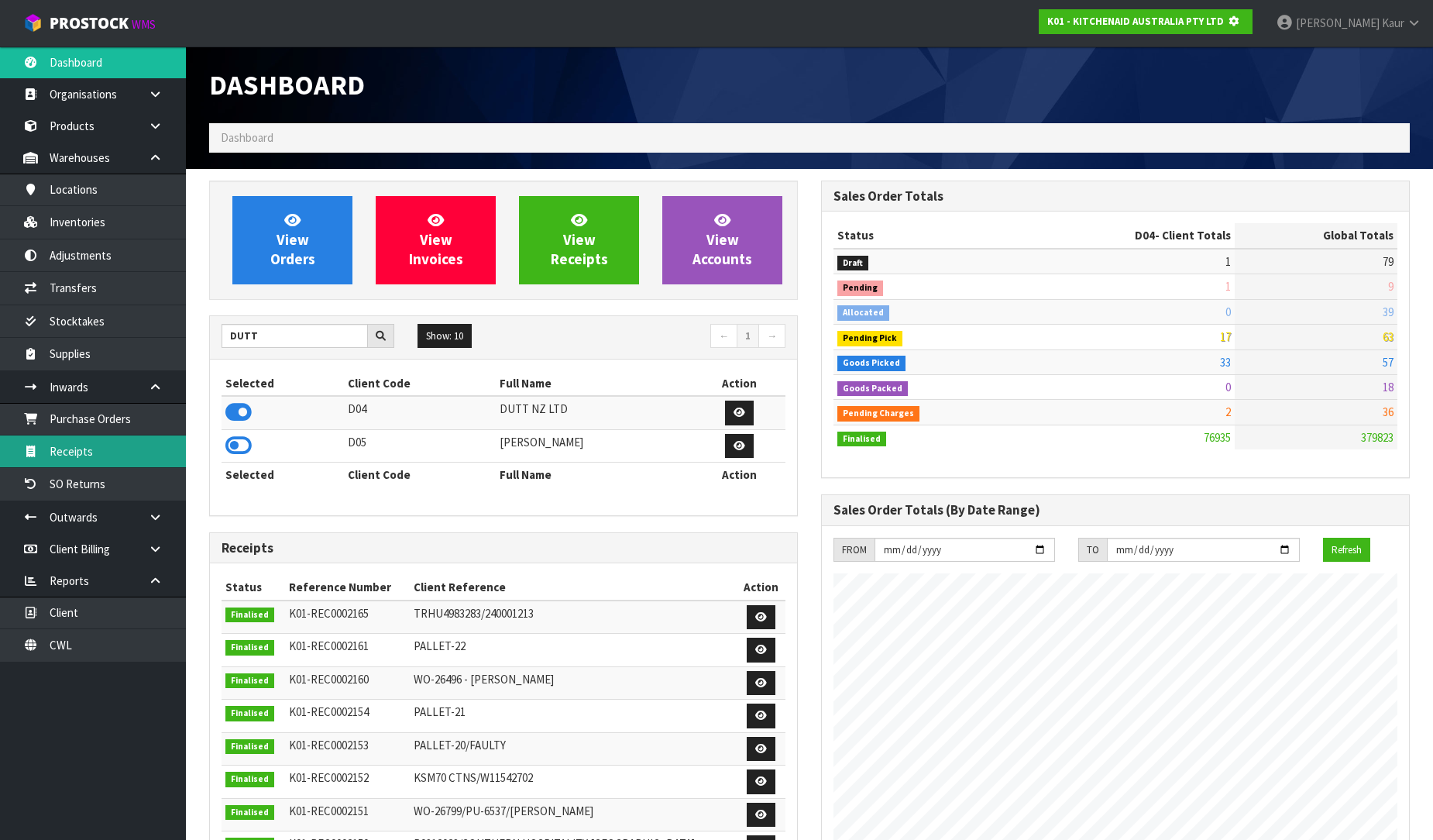
scroll to position [966, 612]
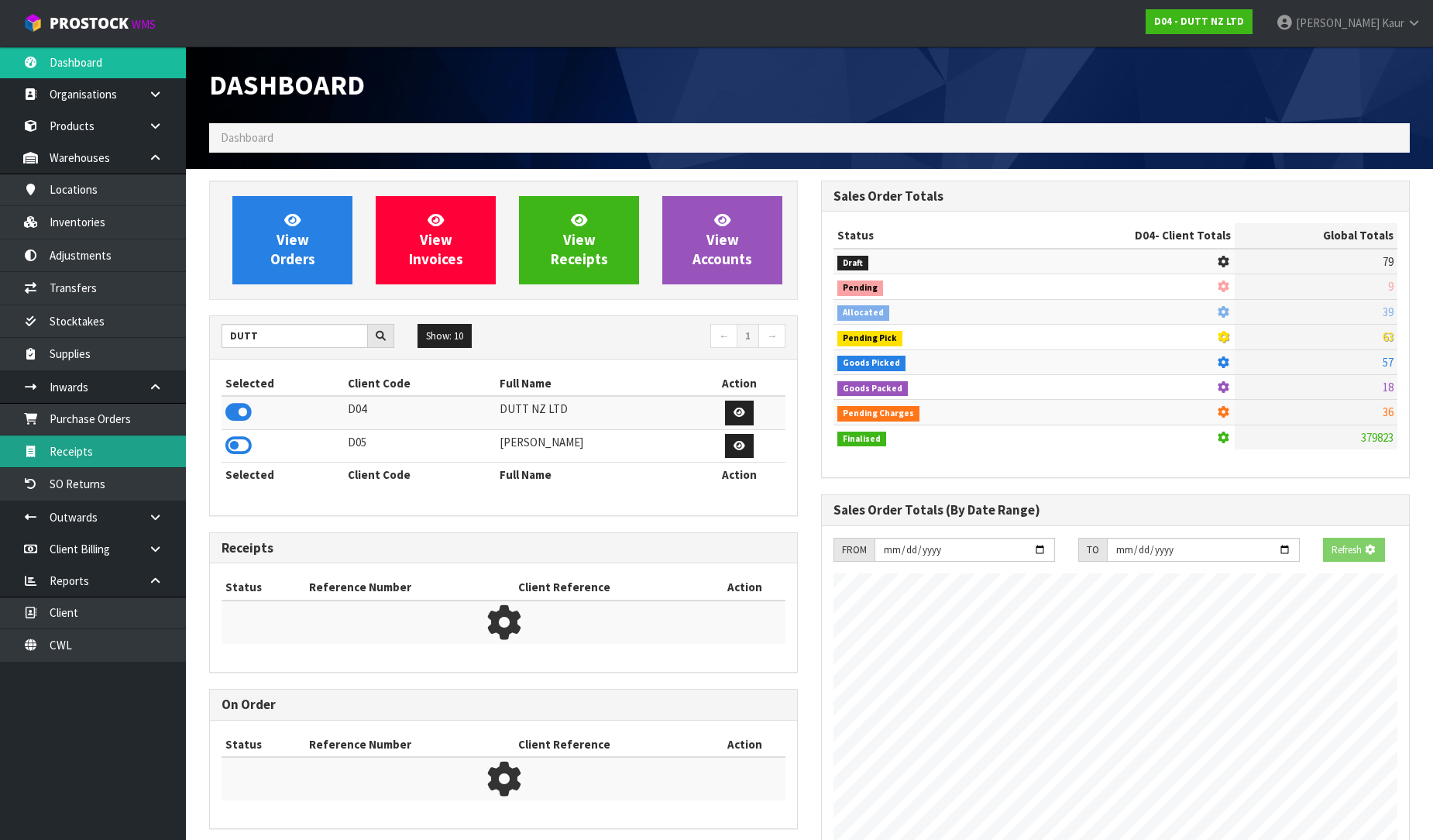
click at [178, 454] on link "Receipts" at bounding box center [93, 452] width 186 height 32
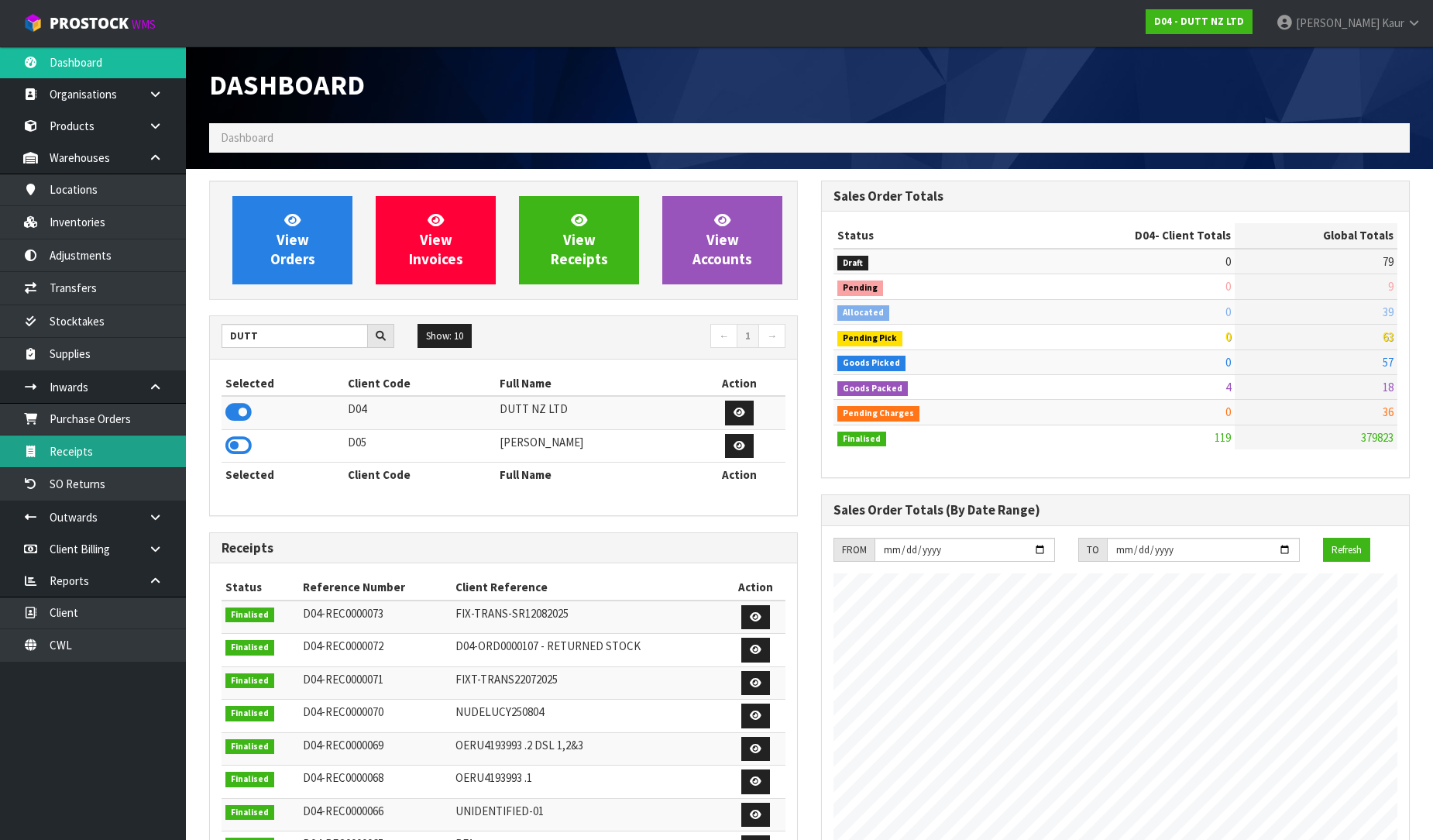
scroll to position [1073, 612]
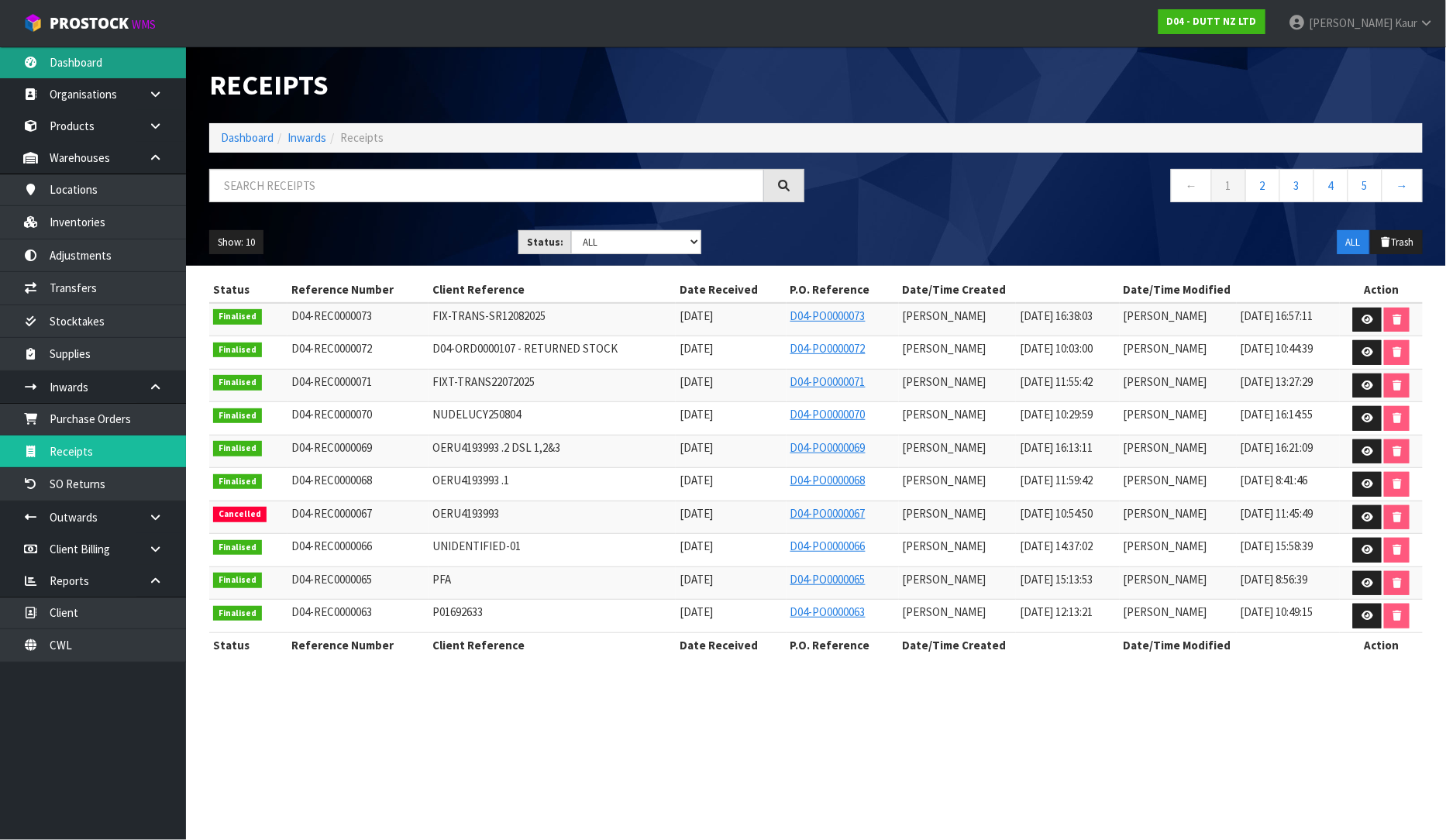
click at [91, 70] on link "Dashboard" at bounding box center [93, 63] width 186 height 32
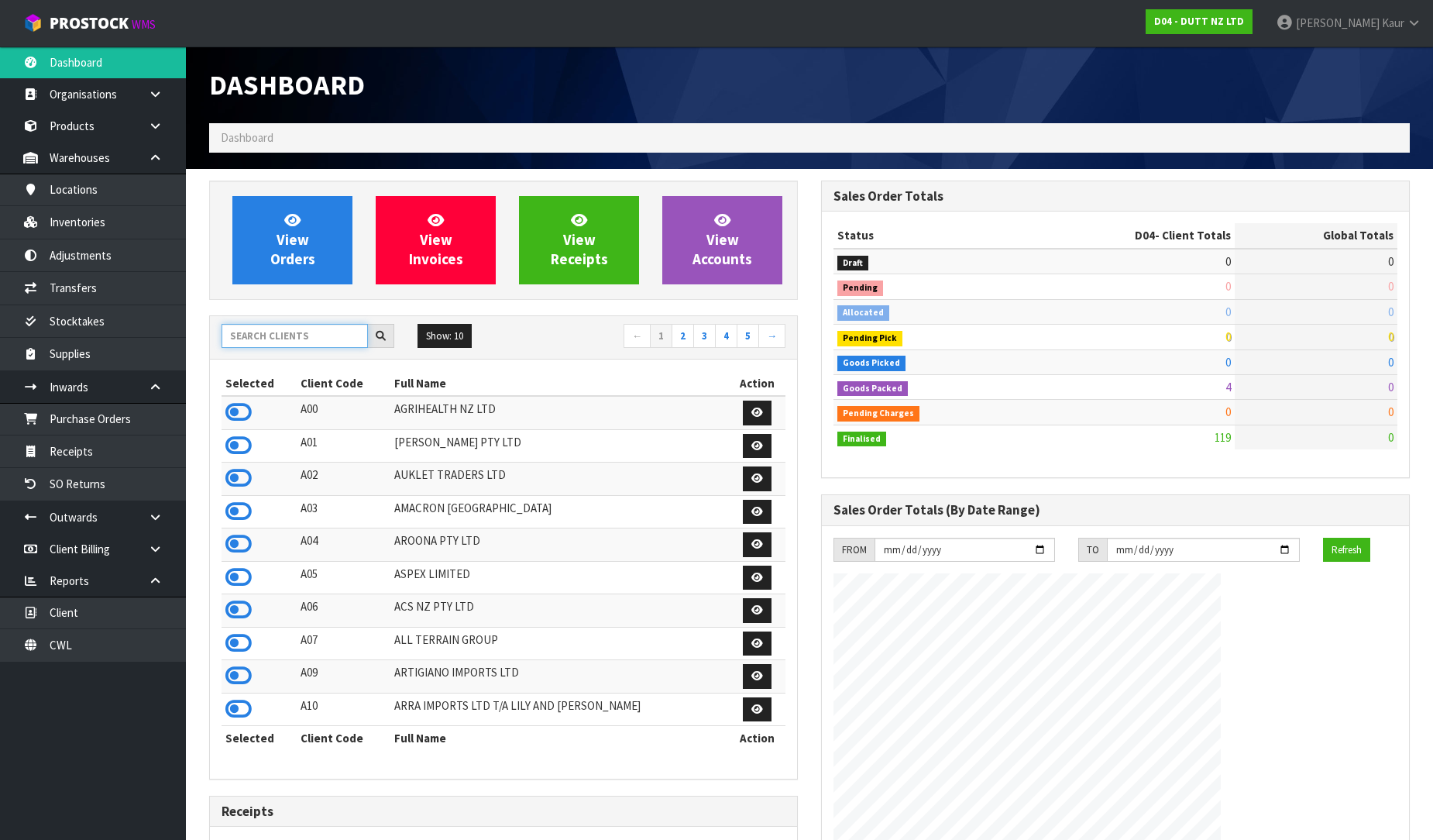
click at [248, 333] on input "text" at bounding box center [295, 335] width 147 height 24
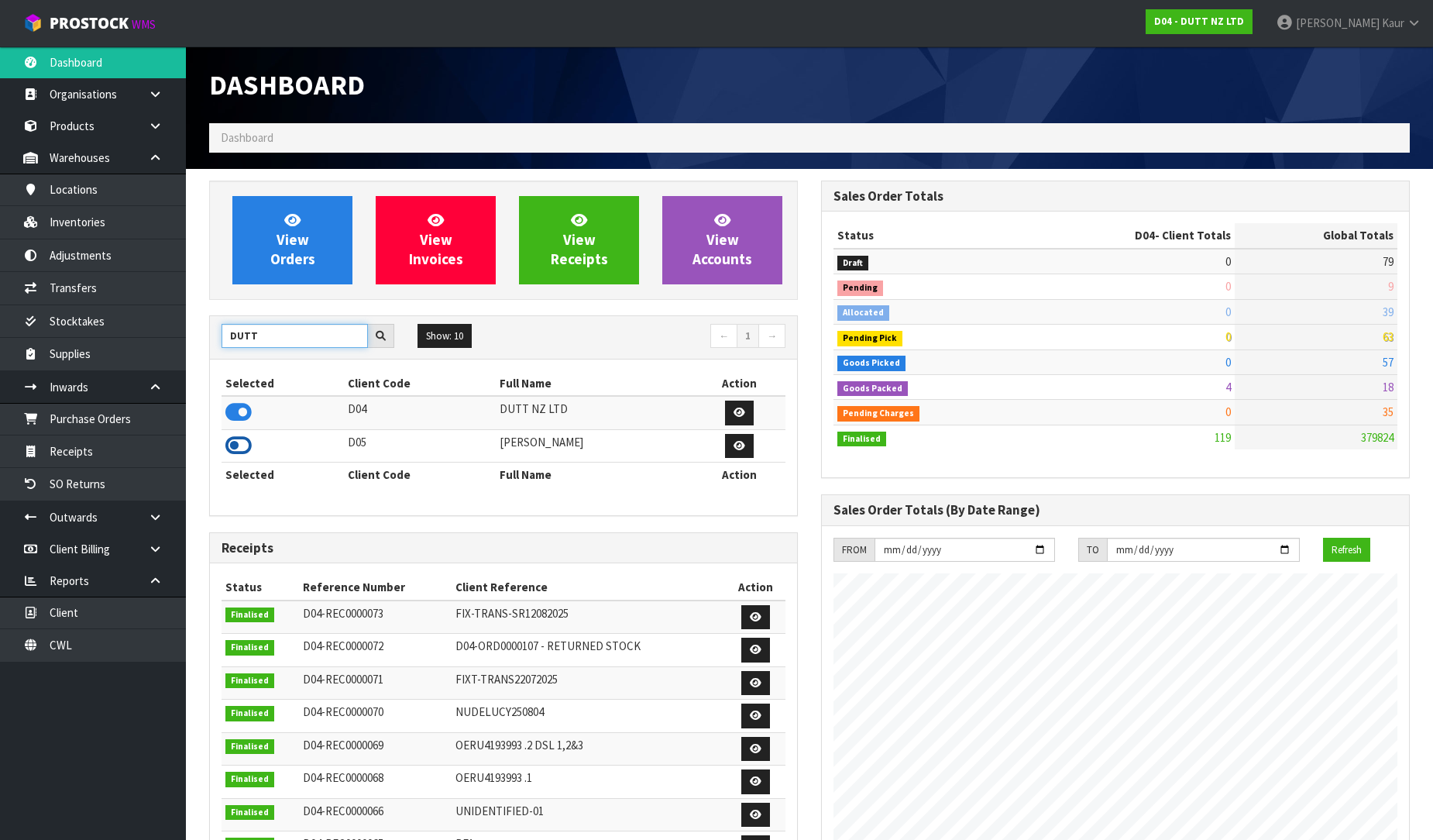
type input "DUTT"
click at [242, 445] on icon at bounding box center [238, 445] width 26 height 23
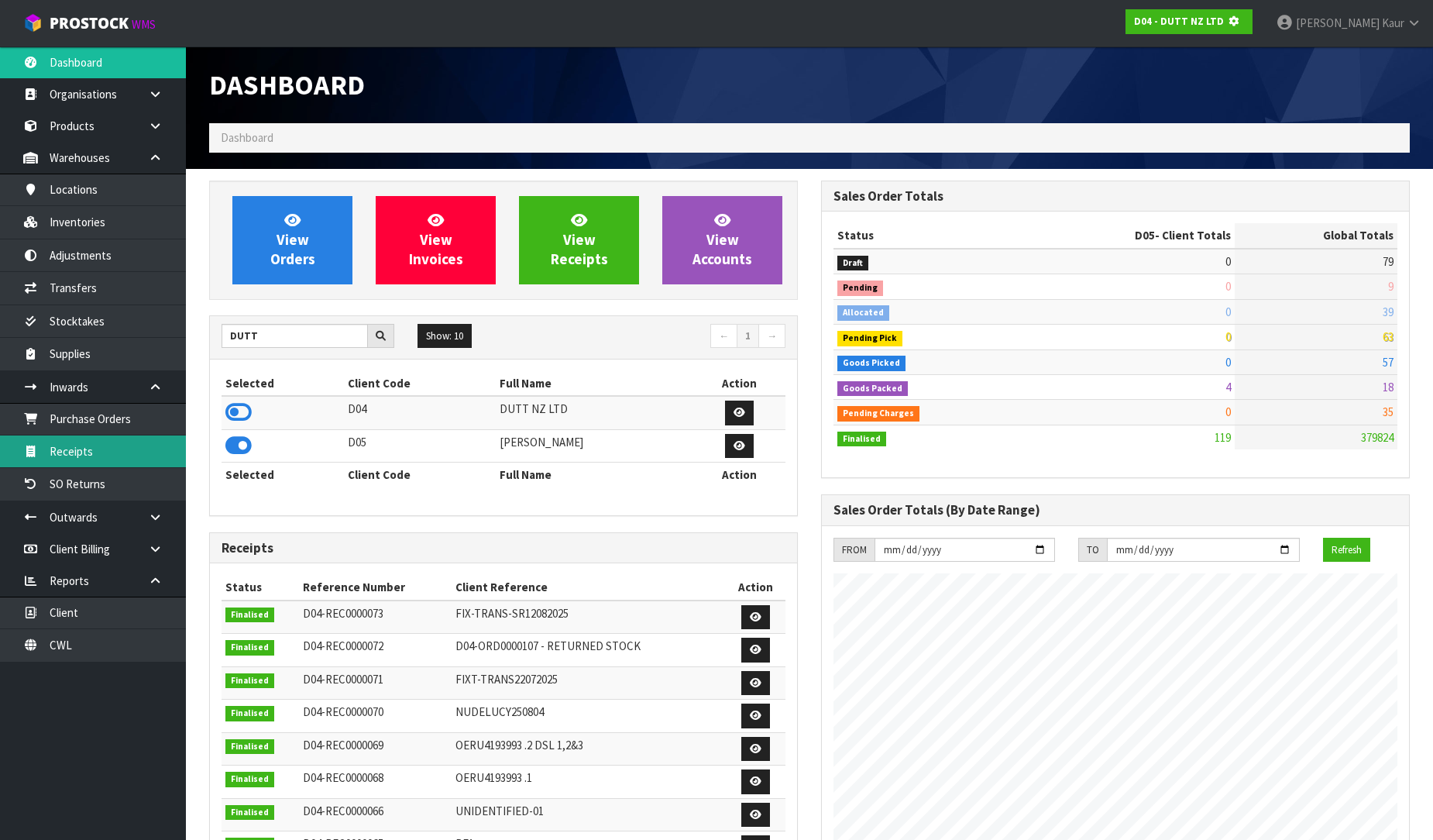
scroll to position [966, 612]
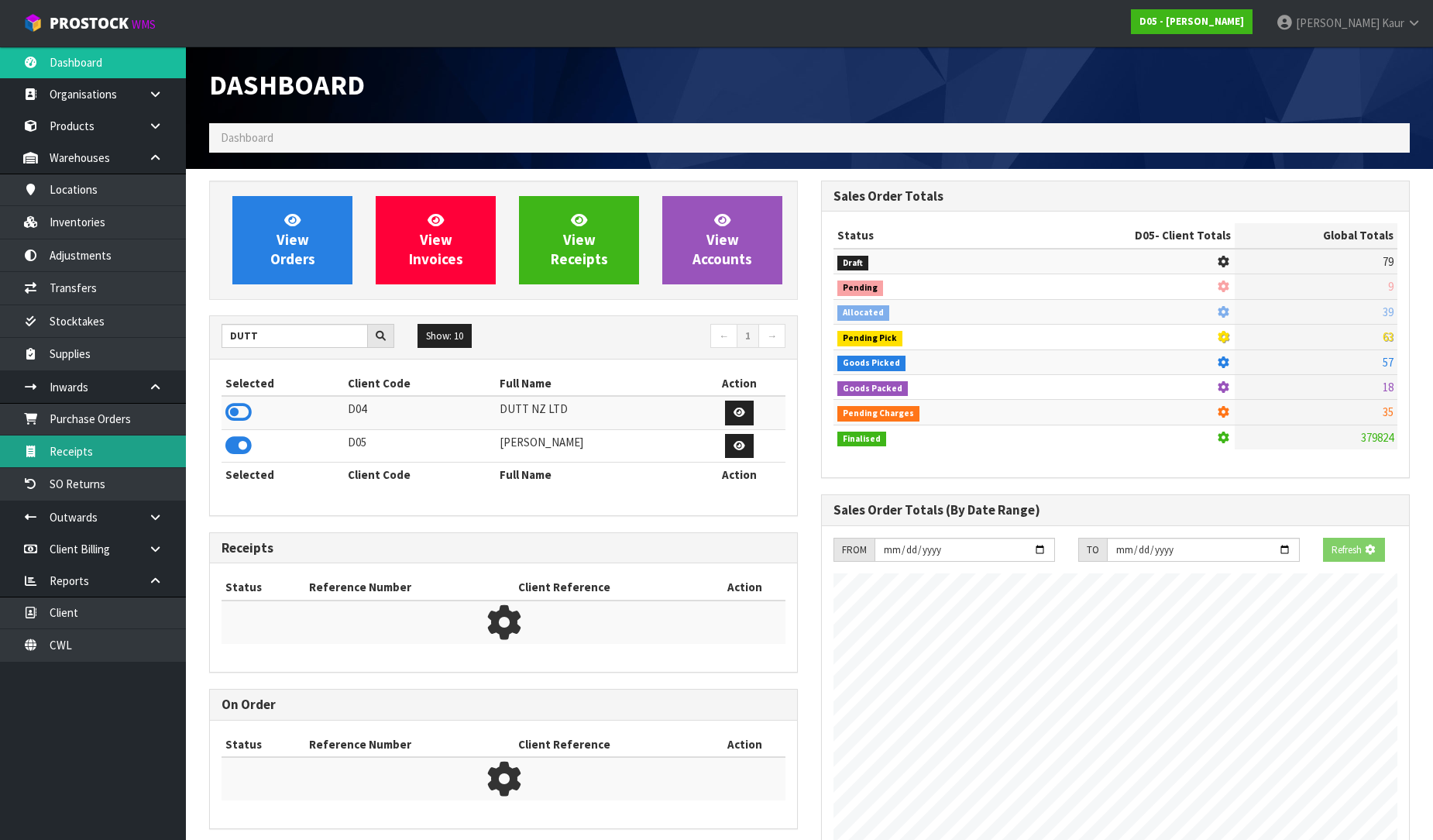
click at [122, 447] on link "Receipts" at bounding box center [93, 452] width 186 height 32
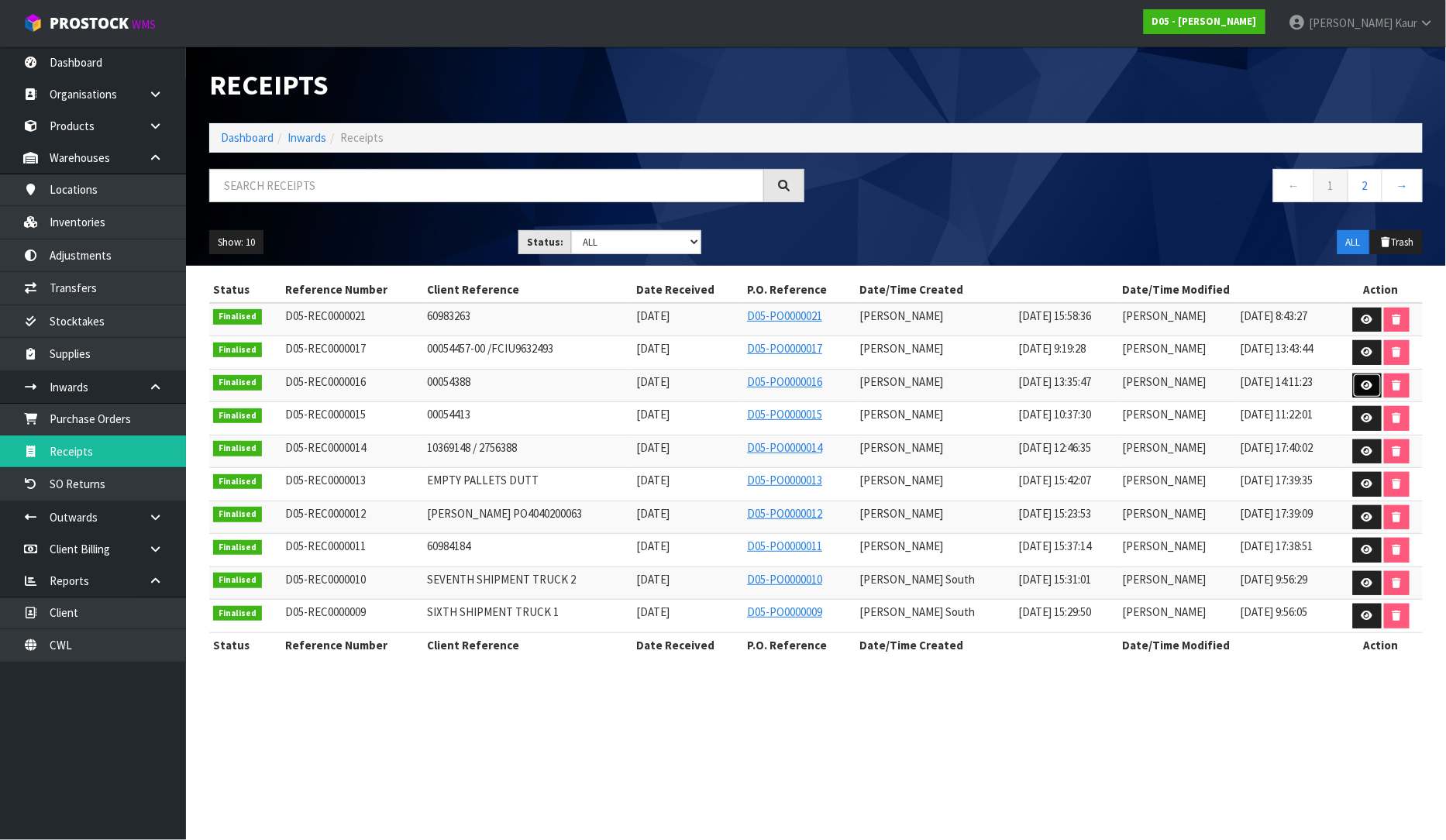
click at [1365, 389] on icon at bounding box center [1366, 385] width 12 height 10
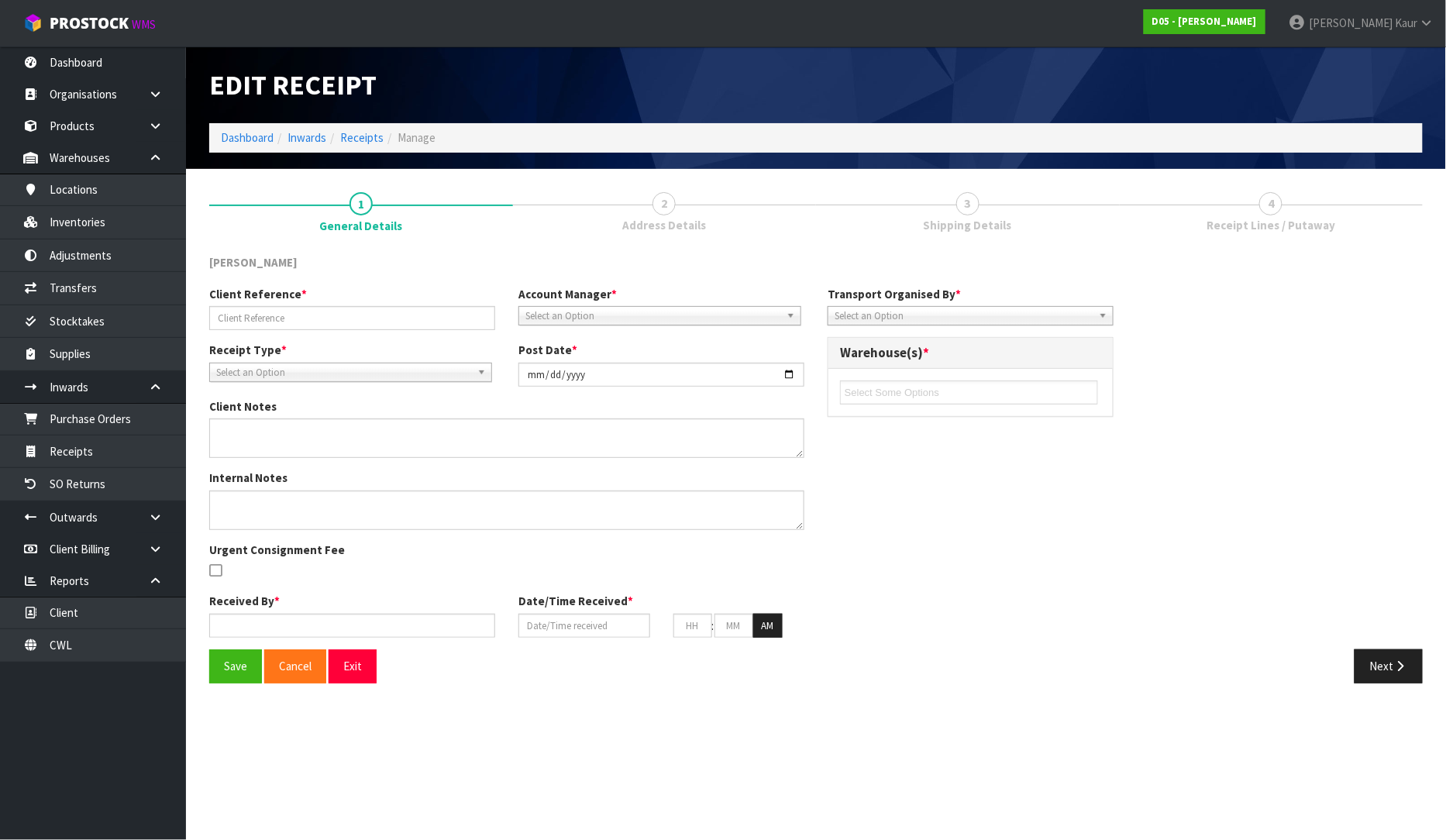
type input "00054388"
type input "[DATE]"
type textarea "COULD YOU PLEASE PICK UP AND RETURN TO STOCK ON YOUR STOCK ORDER NUMBER: D05-PO…"
type input "[PERSON_NAME]"
type input "[DATE]"
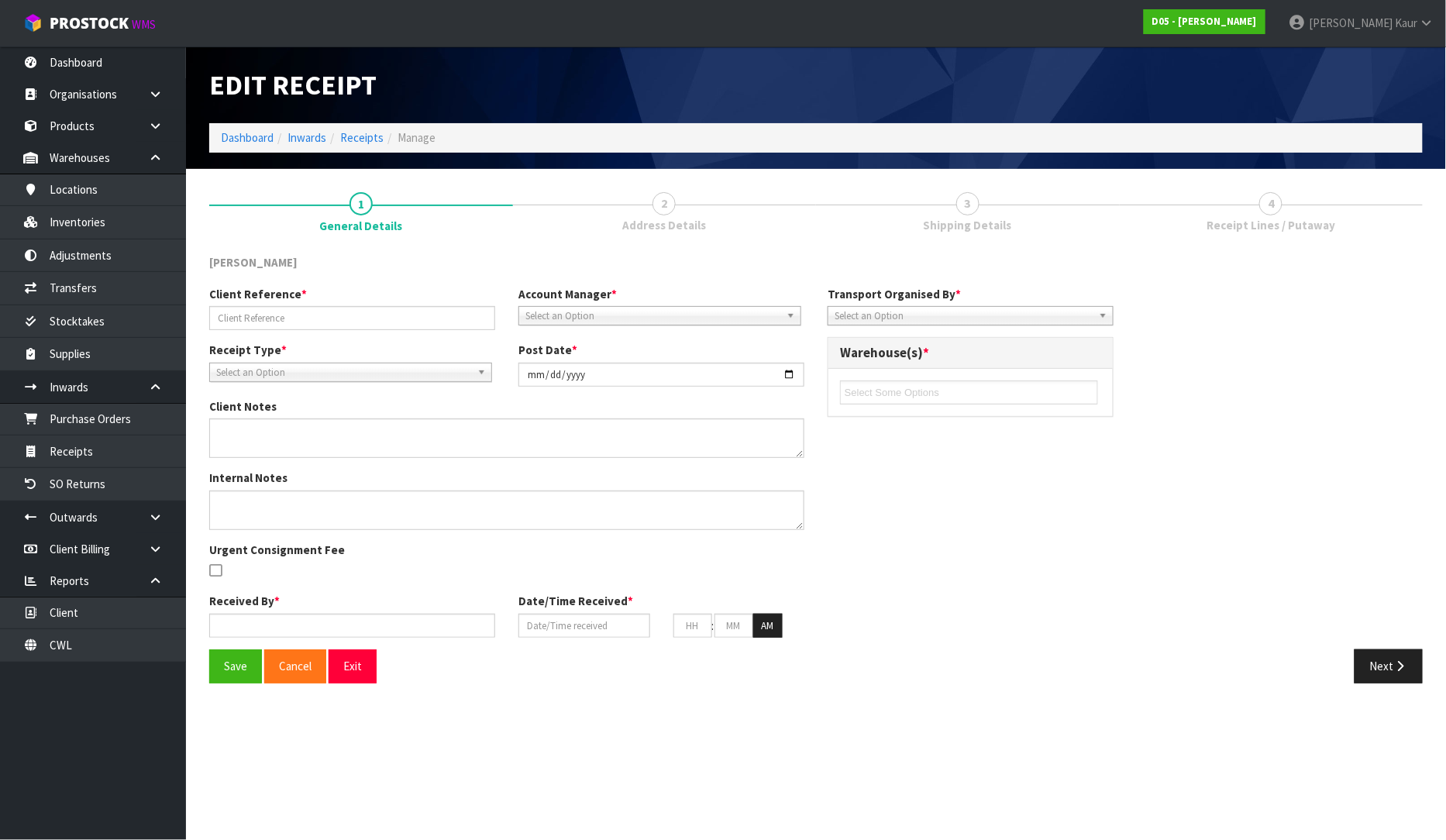
type input "01"
type input "35"
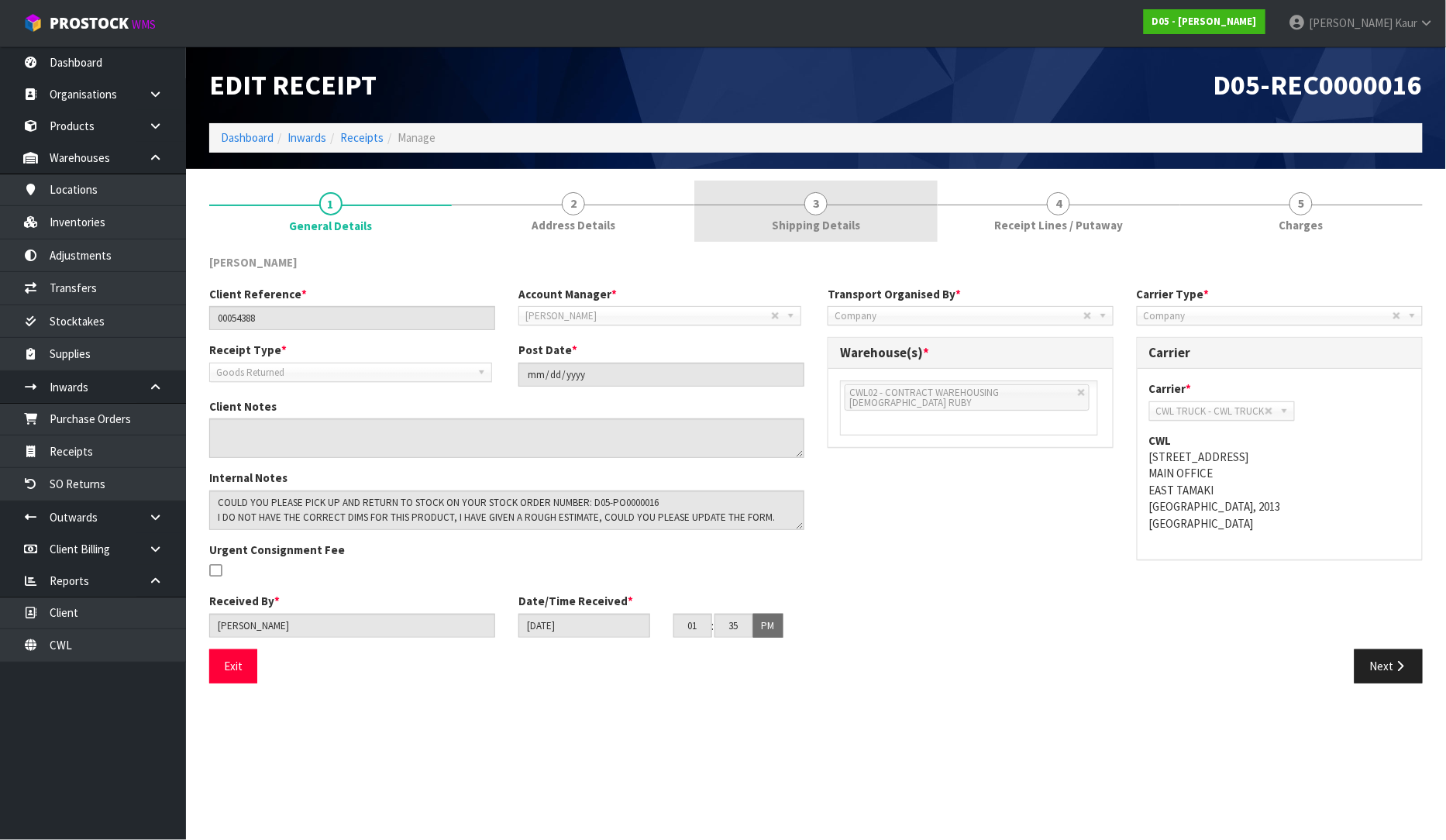
click at [801, 216] on link "3 Shipping Details" at bounding box center [815, 211] width 242 height 61
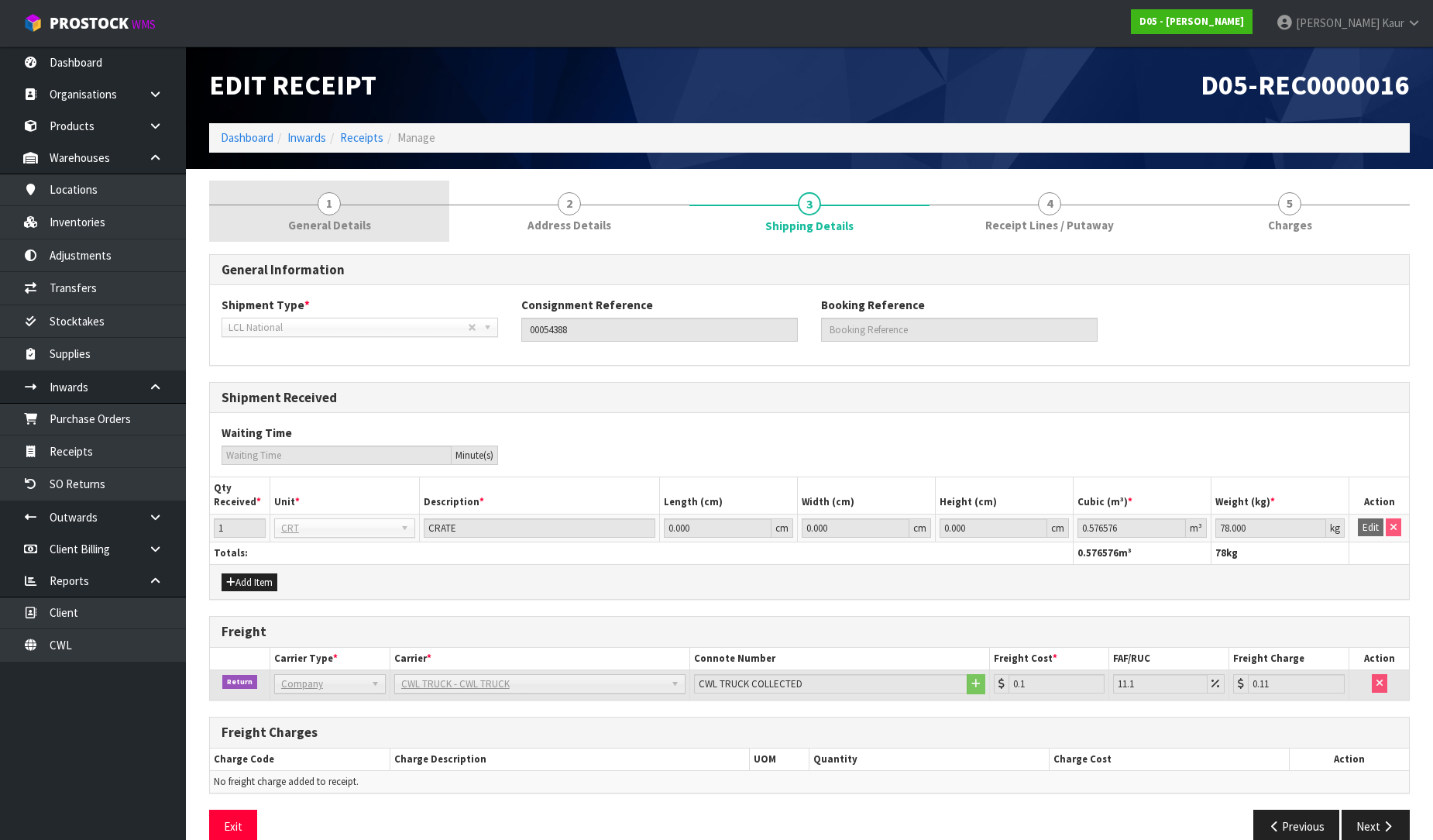
click at [342, 199] on link "1 General Details" at bounding box center [329, 211] width 240 height 61
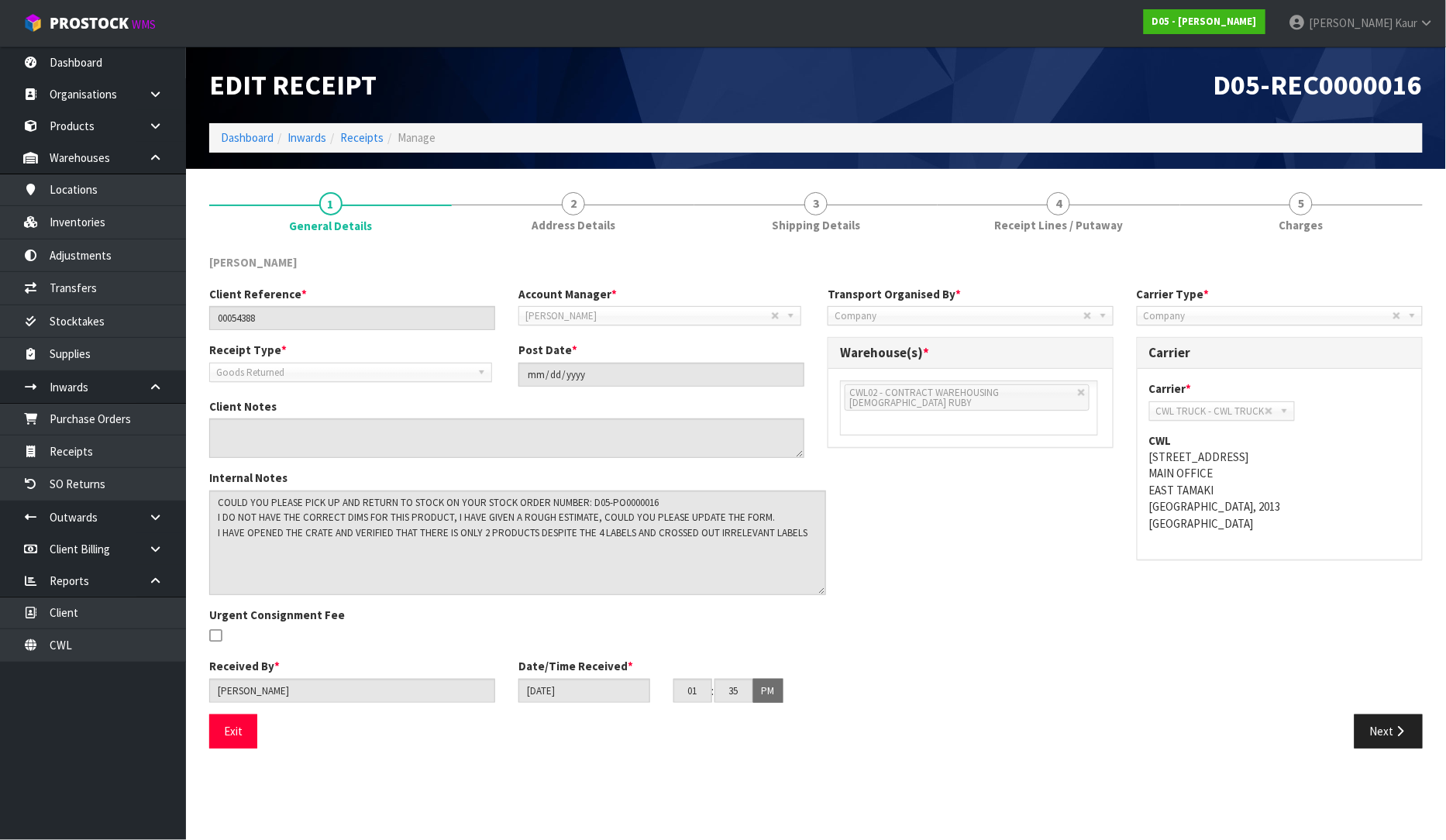
drag, startPoint x: 801, startPoint y: 522, endPoint x: 823, endPoint y: 587, distance: 68.6
click at [823, 587] on textarea at bounding box center [517, 542] width 617 height 105
click at [1067, 221] on span "Receipt Lines / Putaway" at bounding box center [1059, 225] width 129 height 16
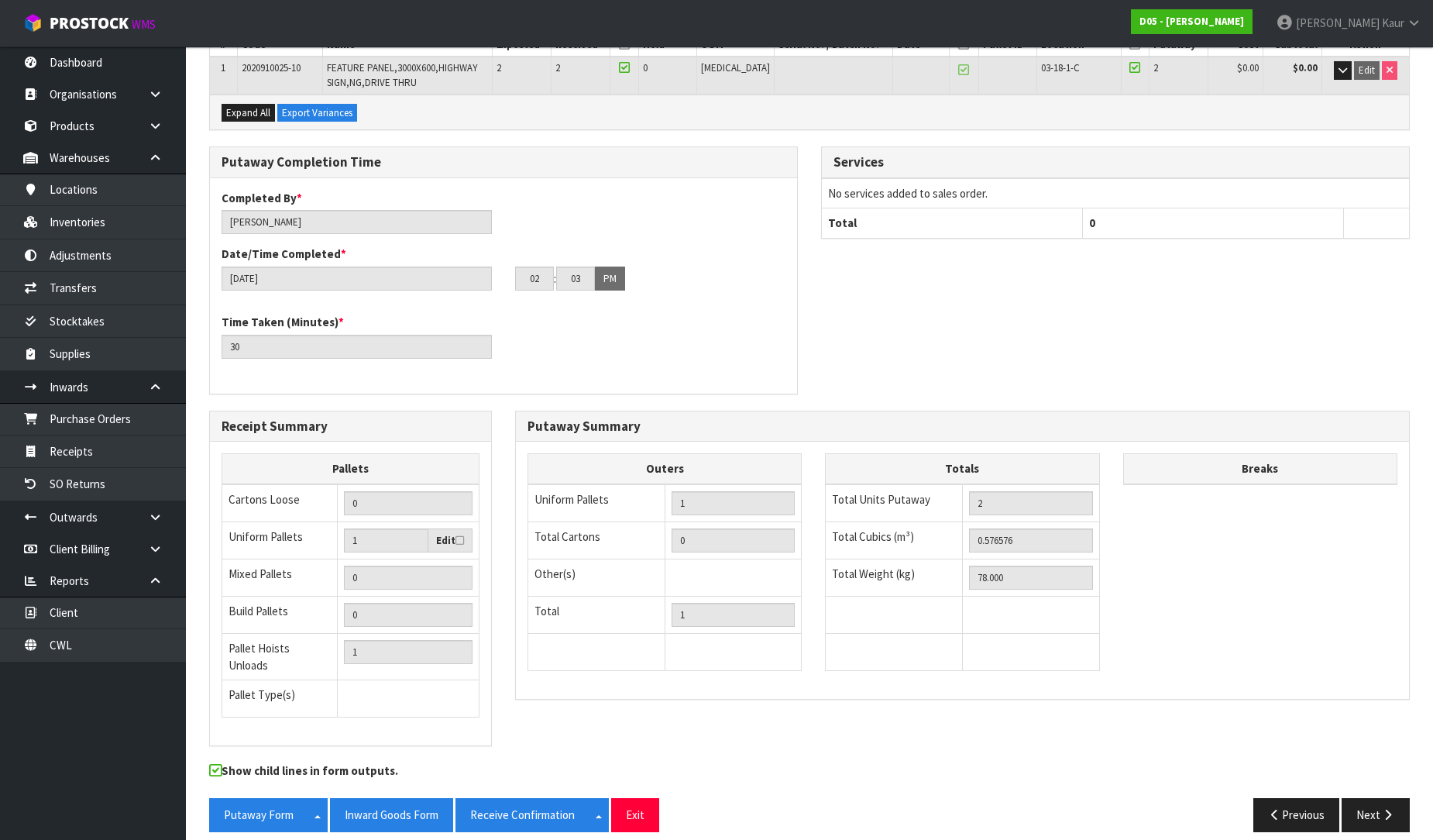
scroll to position [271, 0]
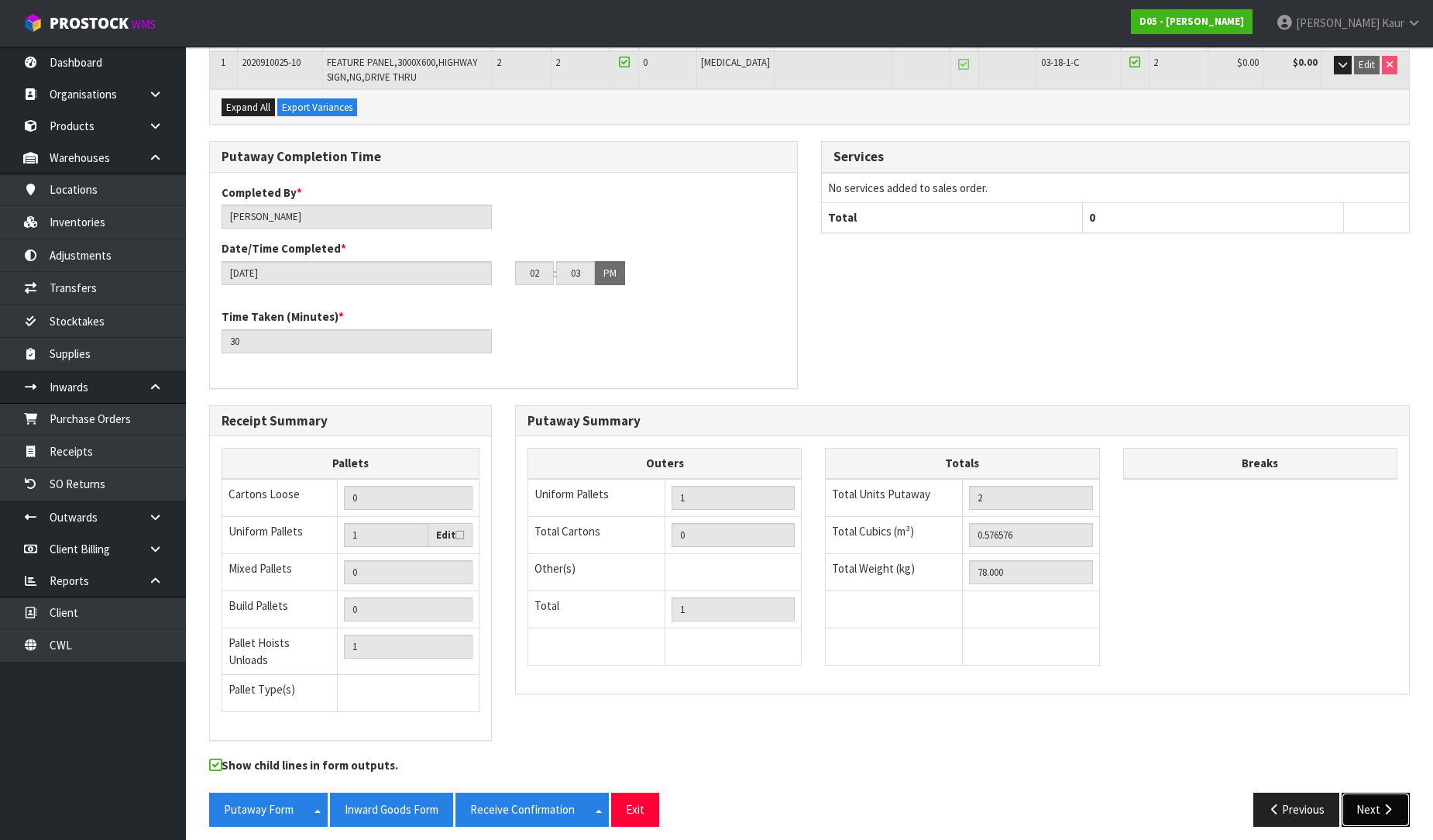
click at [1387, 803] on icon "button" at bounding box center [1387, 809] width 14 height 12
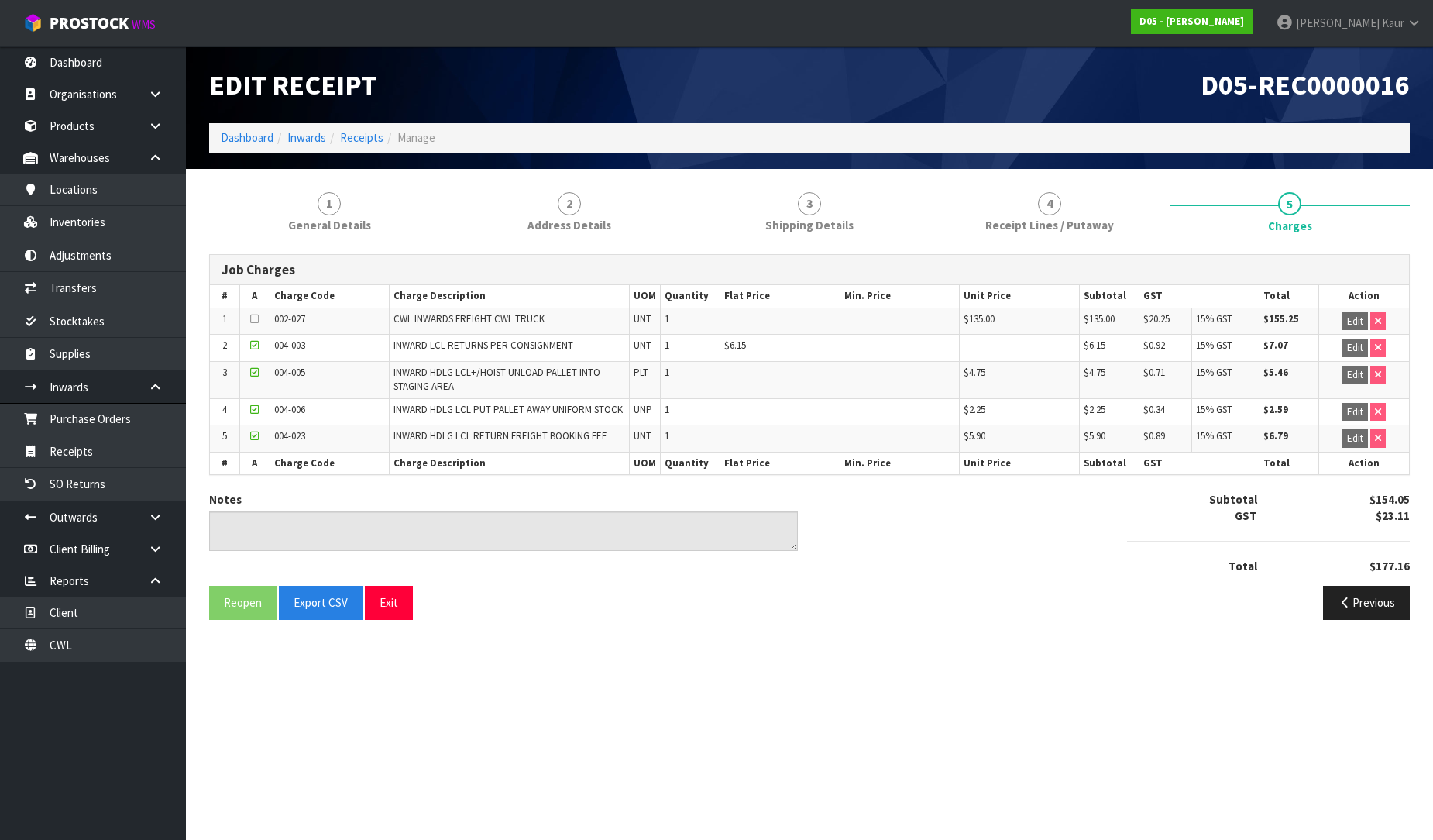
scroll to position [0, 0]
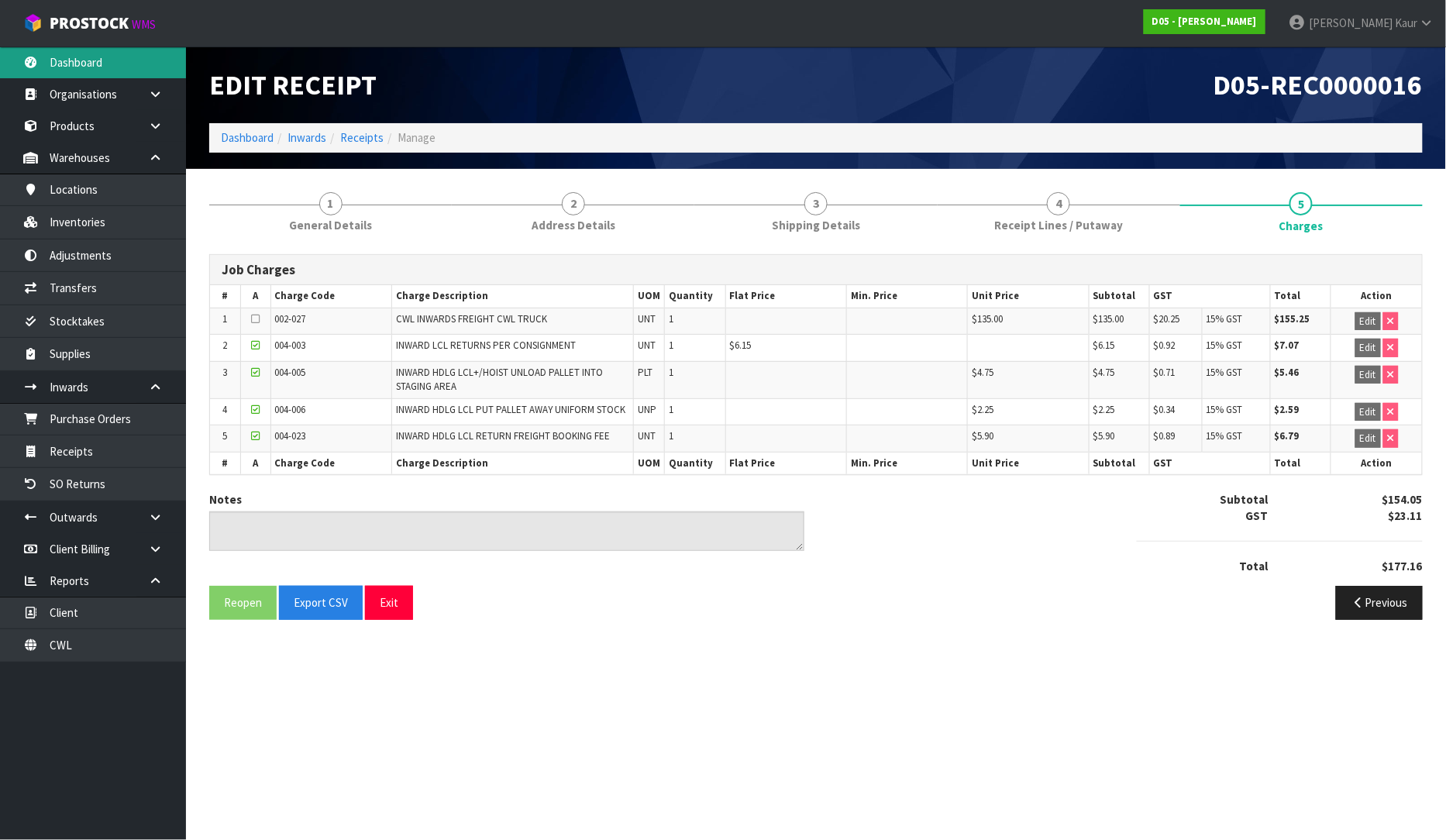
click at [90, 66] on link "Dashboard" at bounding box center [93, 63] width 186 height 32
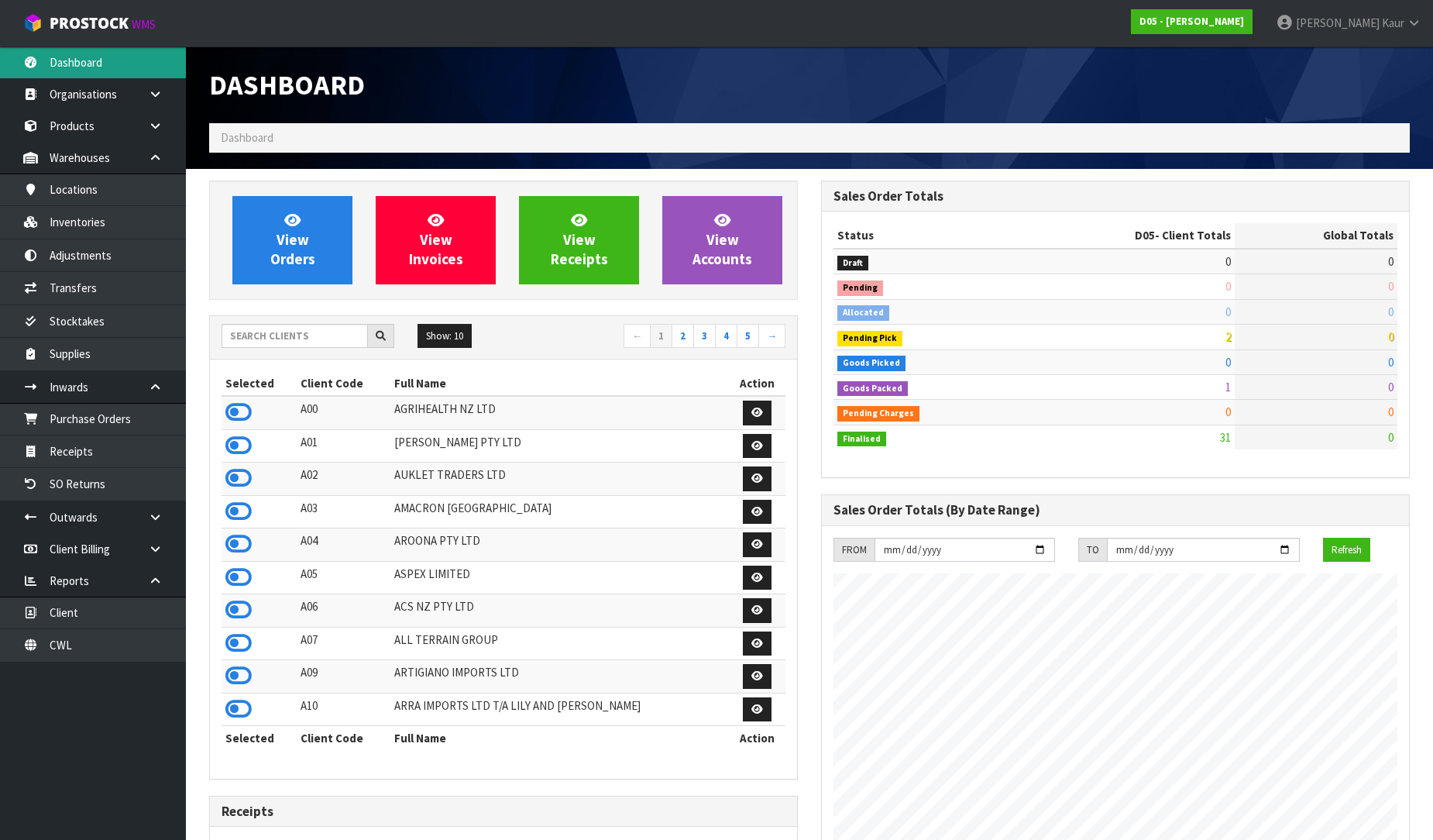
scroll to position [1307, 612]
click at [291, 343] on input "text" at bounding box center [295, 335] width 147 height 24
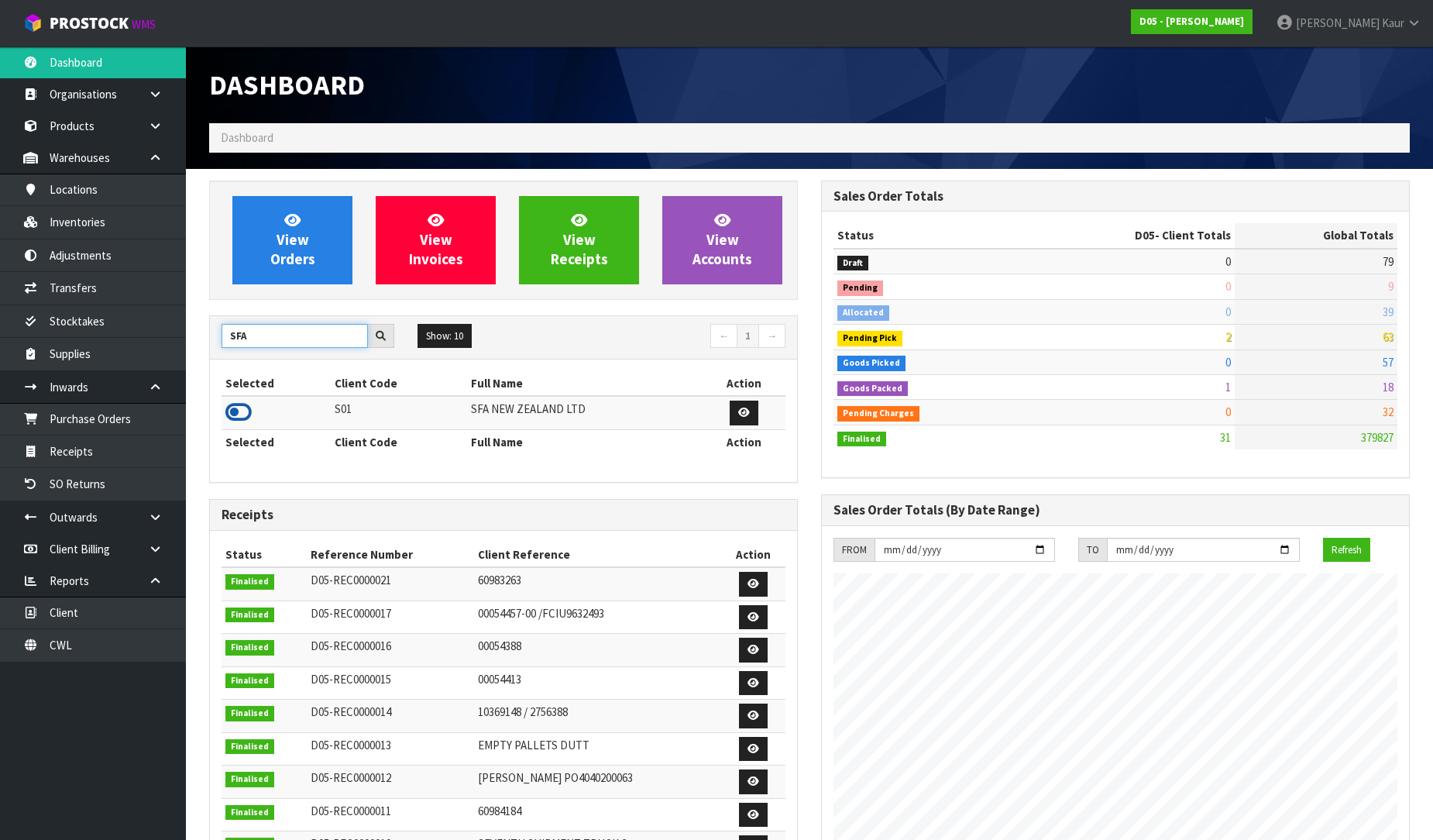
type input "SFA"
click at [243, 412] on icon at bounding box center [238, 412] width 26 height 23
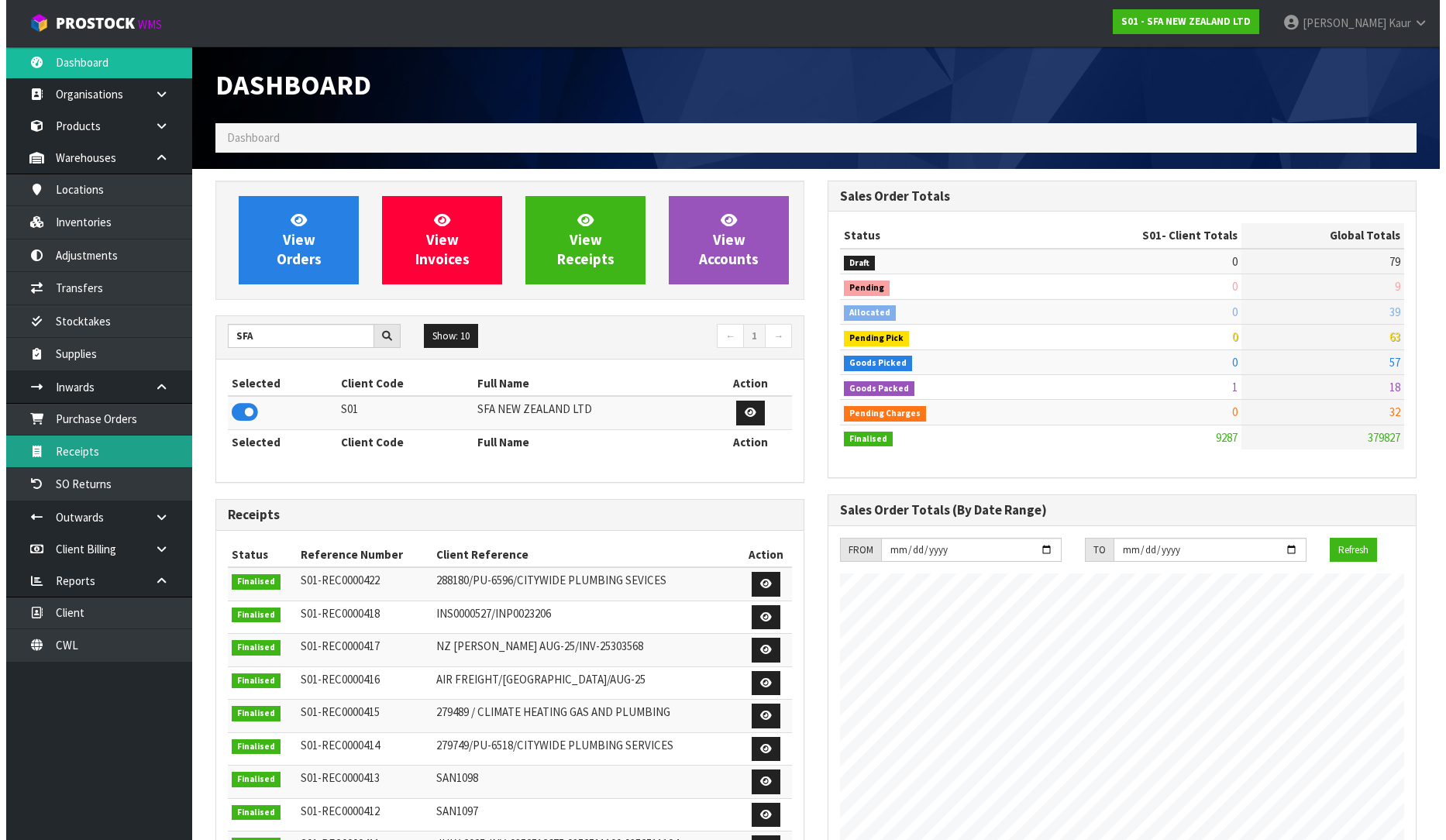
scroll to position [1174, 612]
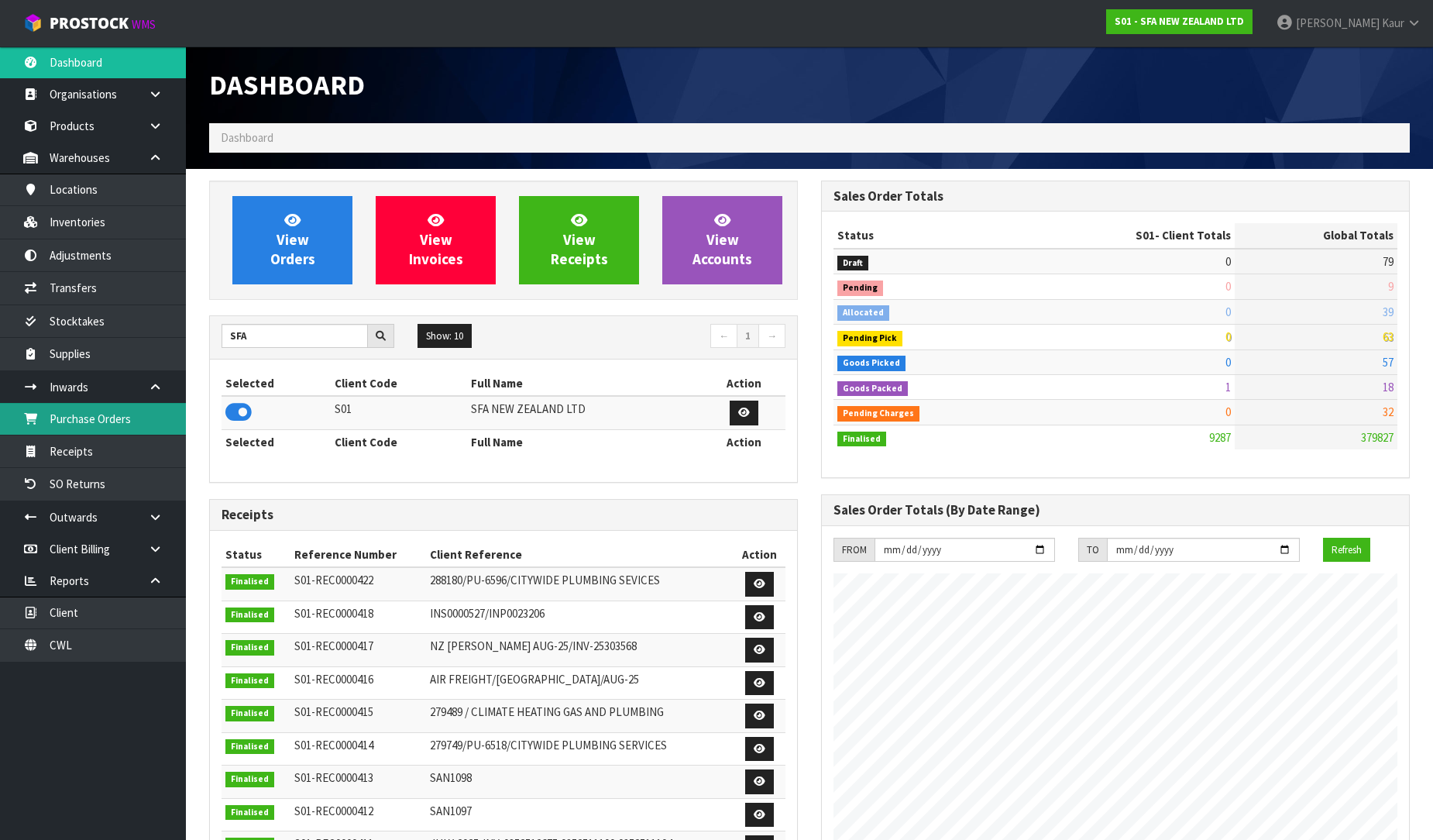
click at [130, 415] on link "Purchase Orders" at bounding box center [93, 419] width 186 height 32
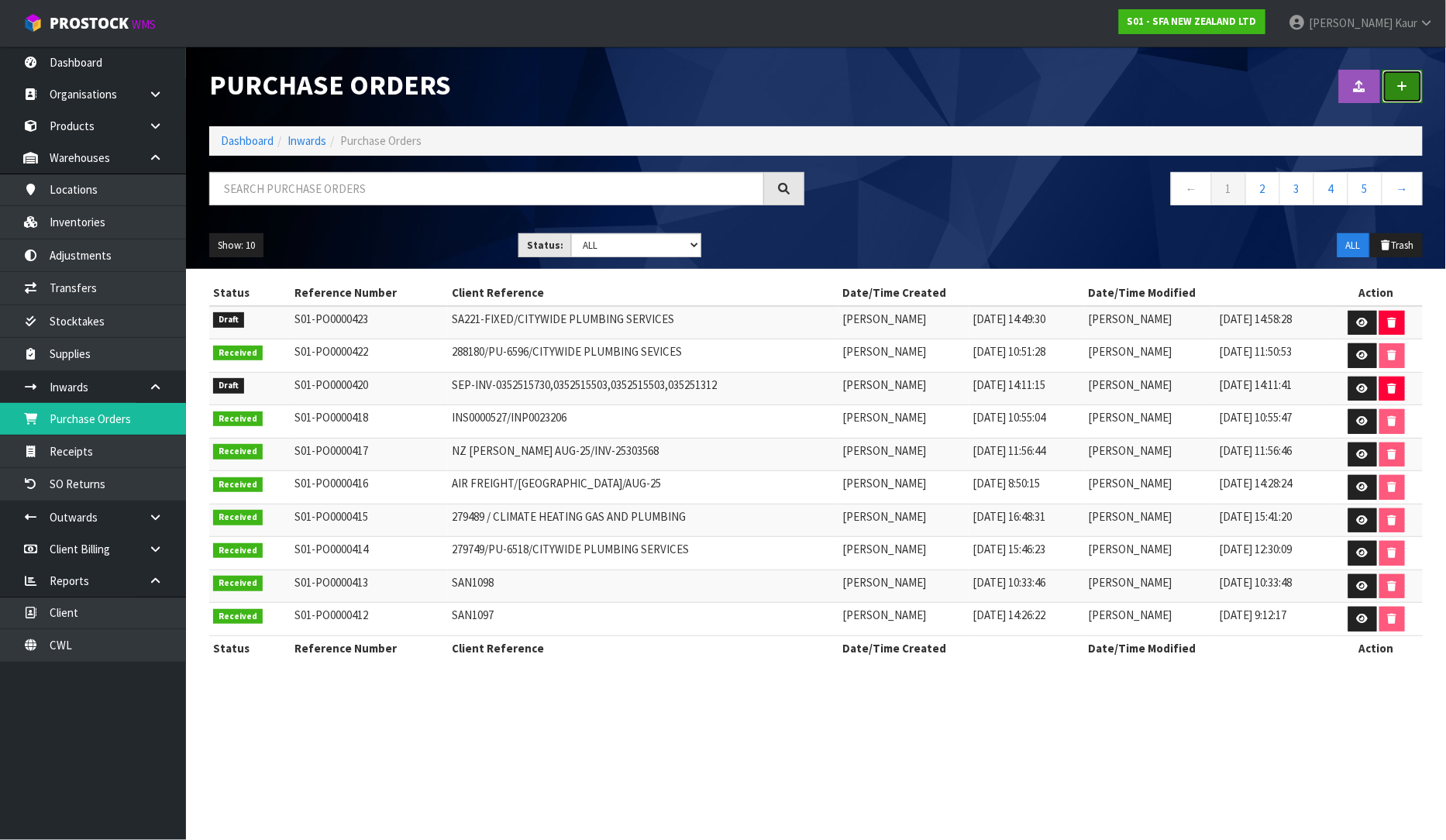
click at [1400, 89] on icon at bounding box center [1402, 86] width 11 height 12
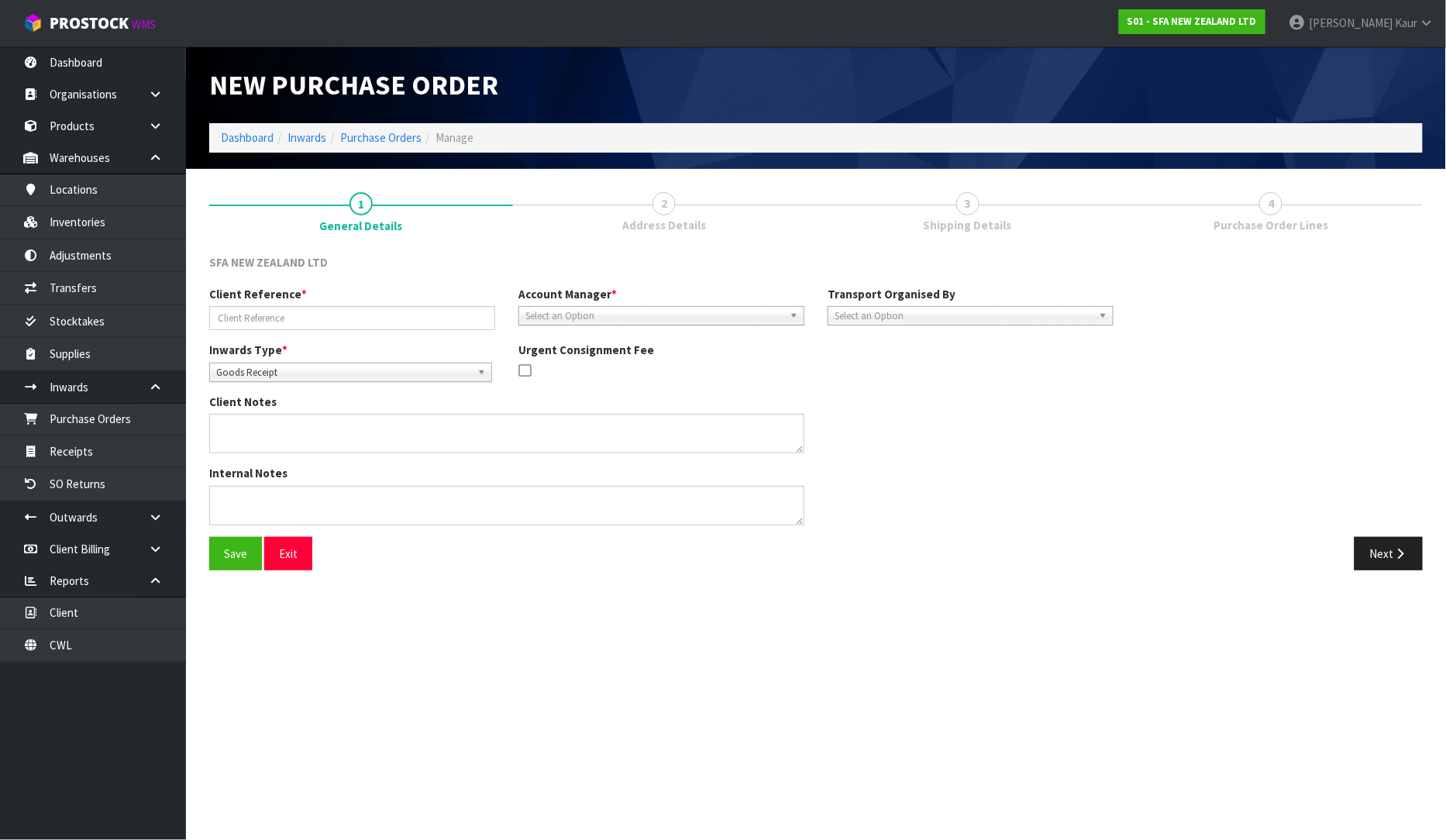
click at [230, 375] on span "Goods Receipt" at bounding box center [344, 372] width 255 height 19
click at [250, 426] on li "Goods Returned" at bounding box center [350, 436] width 275 height 20
click at [234, 320] on input "text" at bounding box center [353, 318] width 286 height 24
type input "10465888/MICO [PERSON_NAME]"
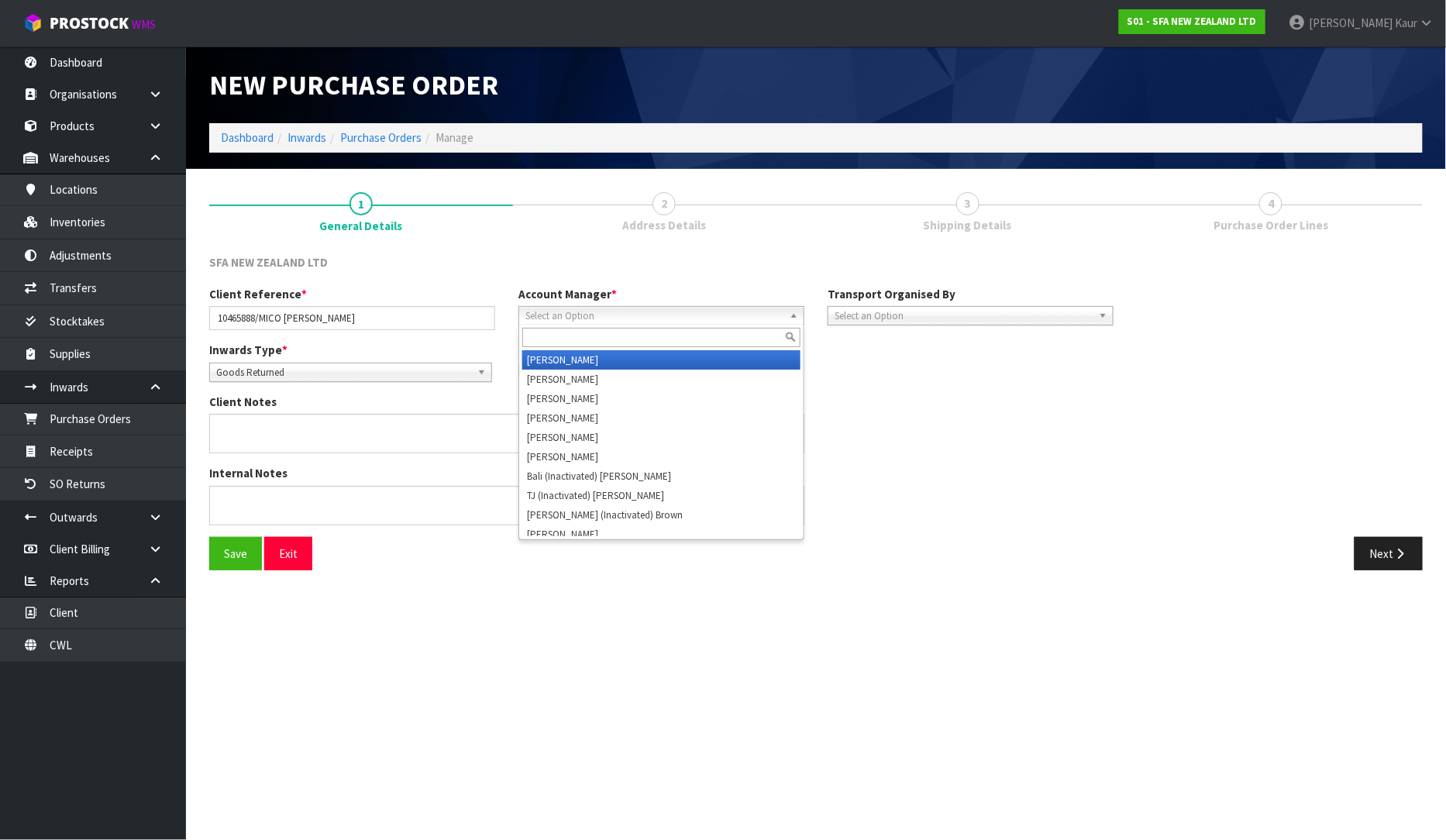
click at [540, 307] on span "Select an Option" at bounding box center [654, 316] width 258 height 19
type input "v"
click at [574, 358] on li "V ineeta Lingam" at bounding box center [661, 360] width 278 height 20
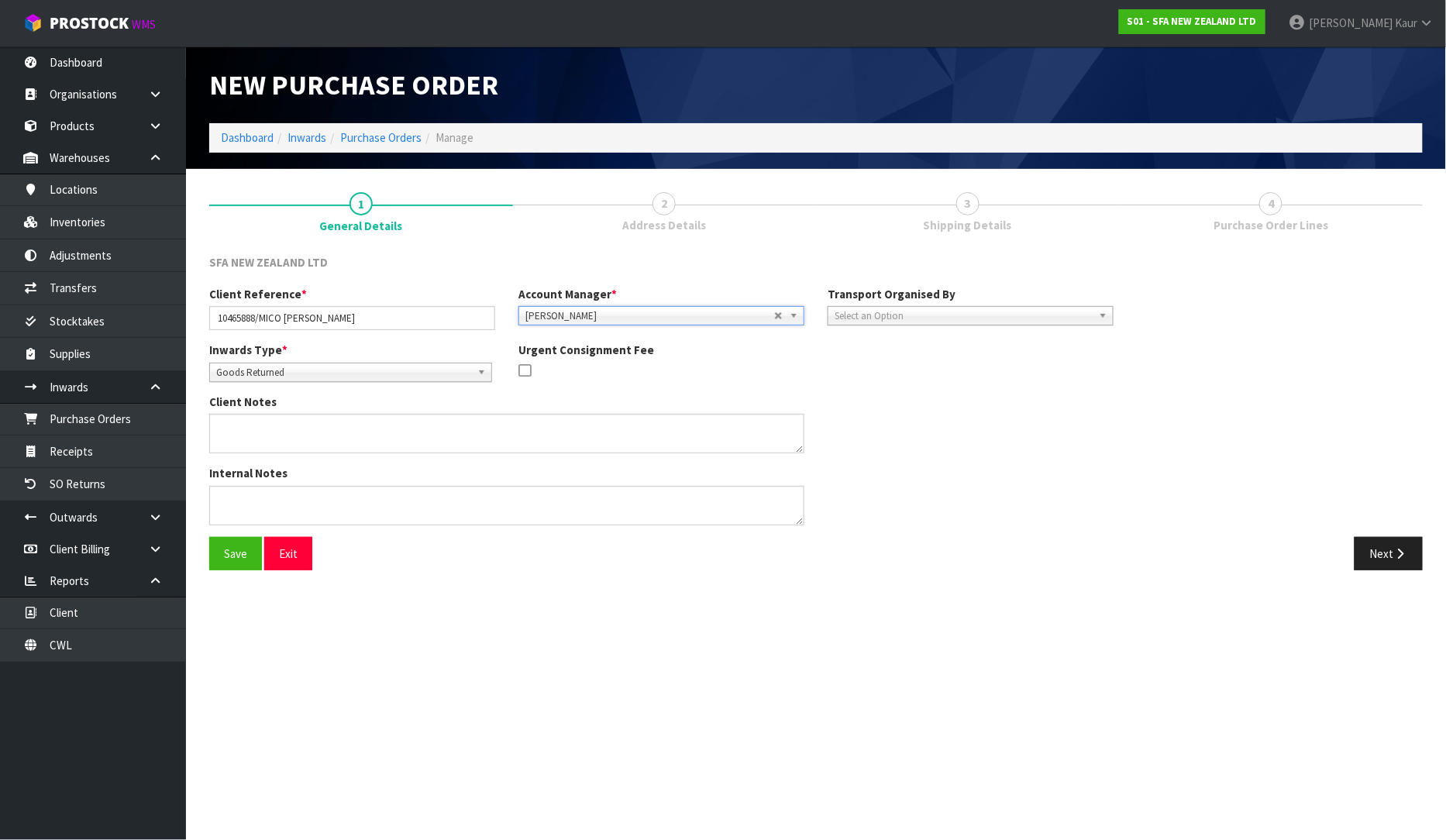
click at [548, 315] on span "[PERSON_NAME]" at bounding box center [650, 316] width 249 height 19
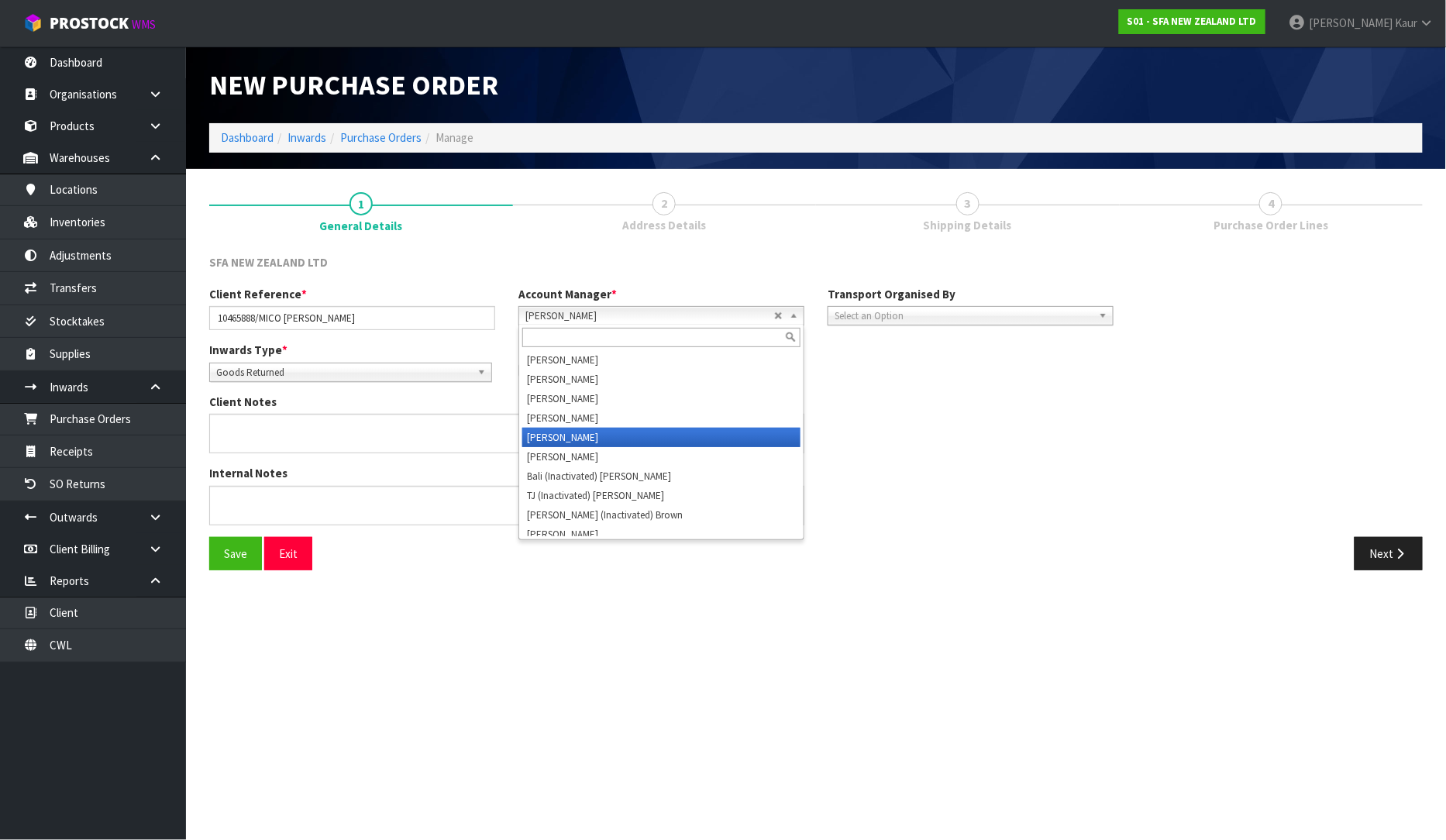
click at [548, 338] on input "text" at bounding box center [661, 337] width 278 height 20
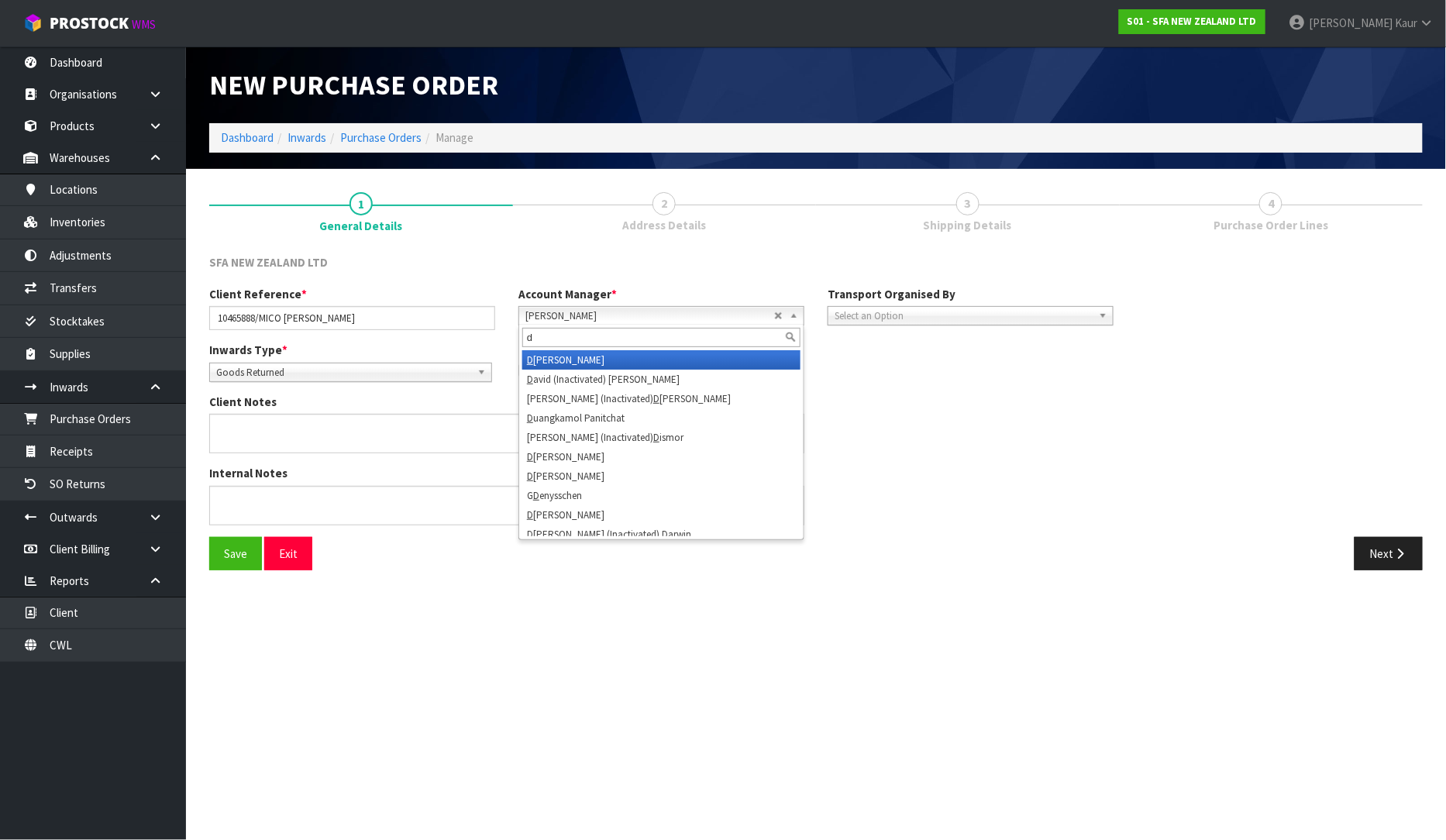
type input "d"
click at [558, 358] on li "D ivjot Kaur" at bounding box center [661, 360] width 278 height 20
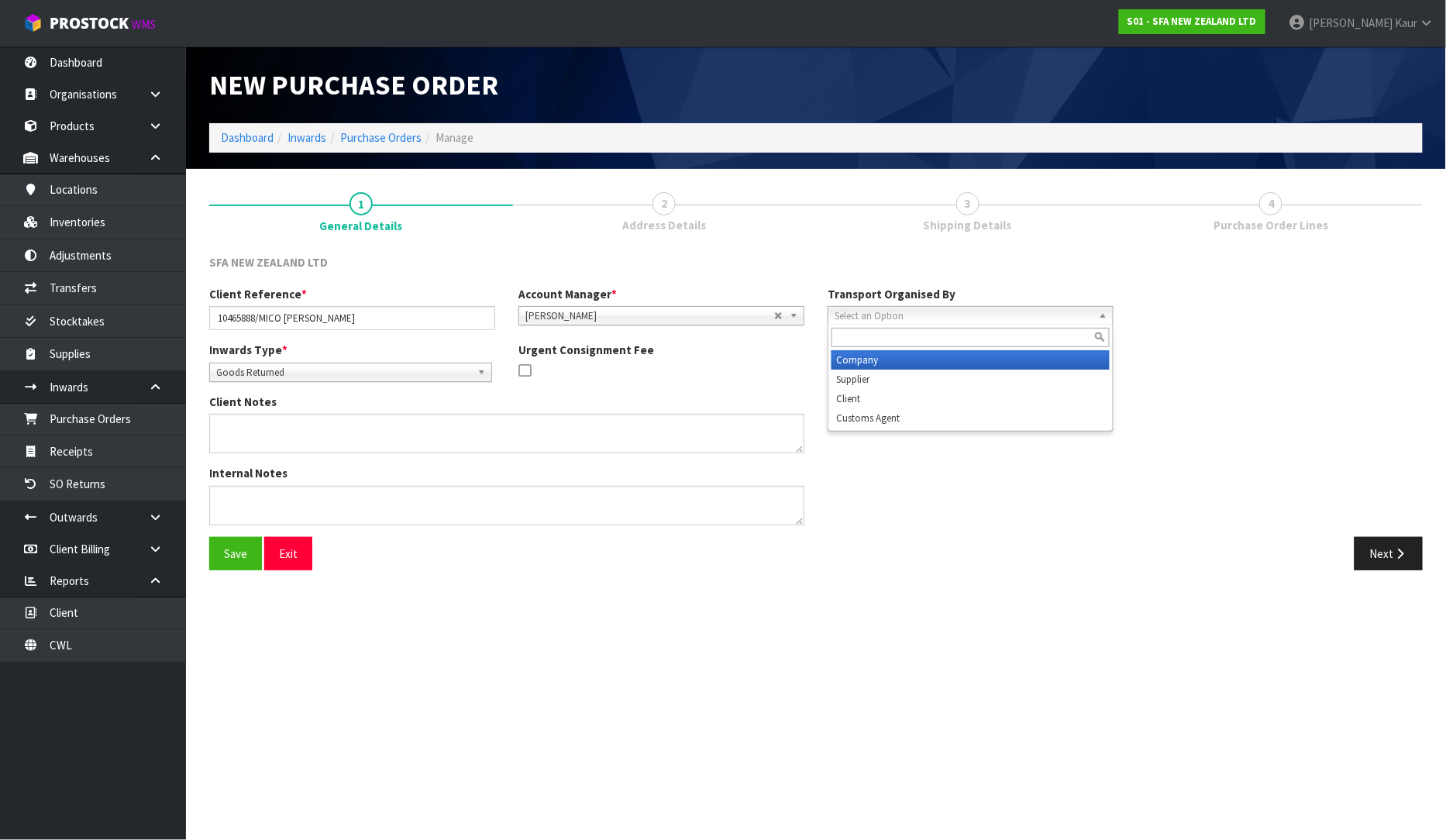
click at [884, 308] on span "Select an Option" at bounding box center [964, 316] width 258 height 19
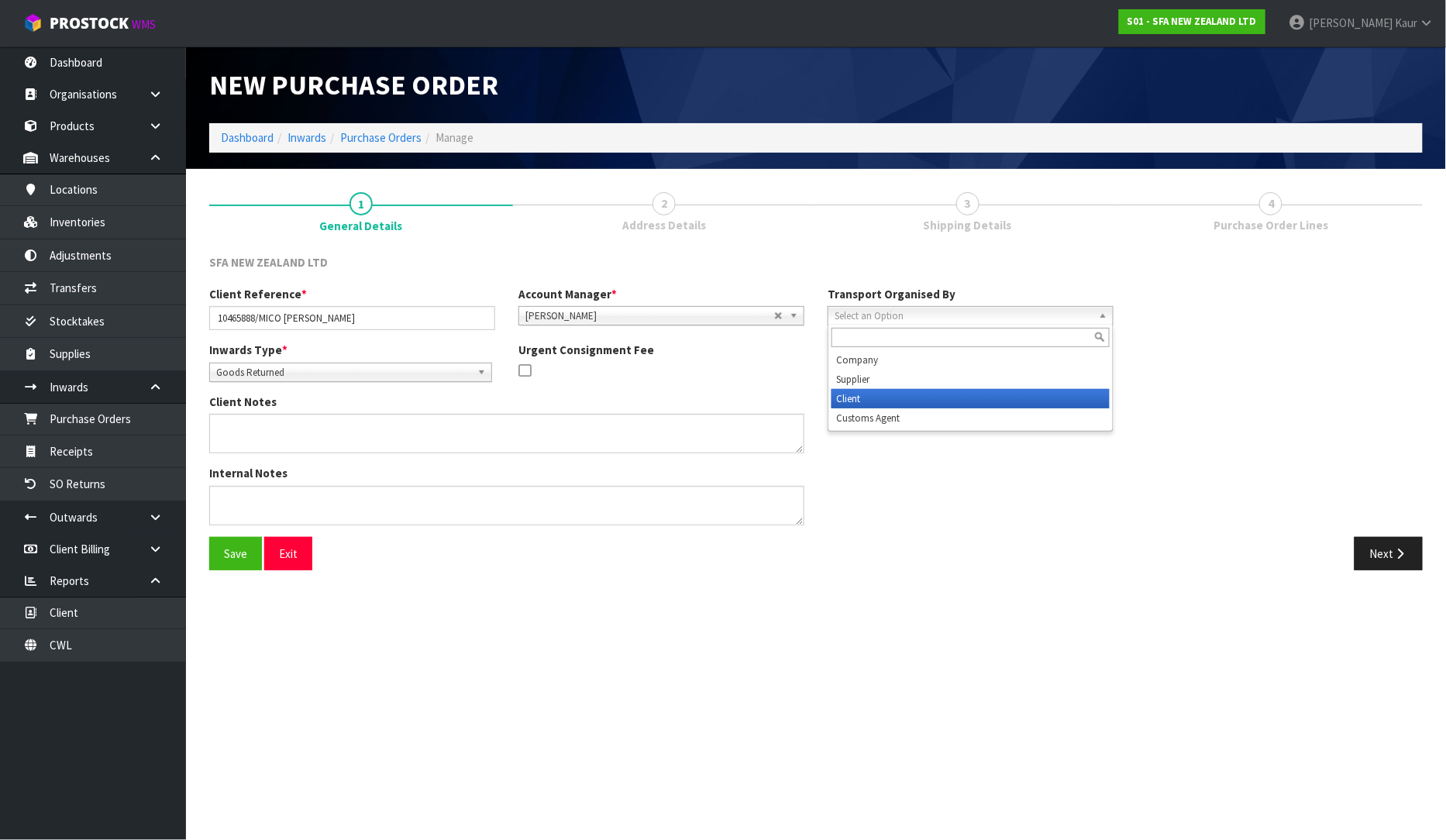
click at [847, 401] on li "Client" at bounding box center [970, 399] width 278 height 20
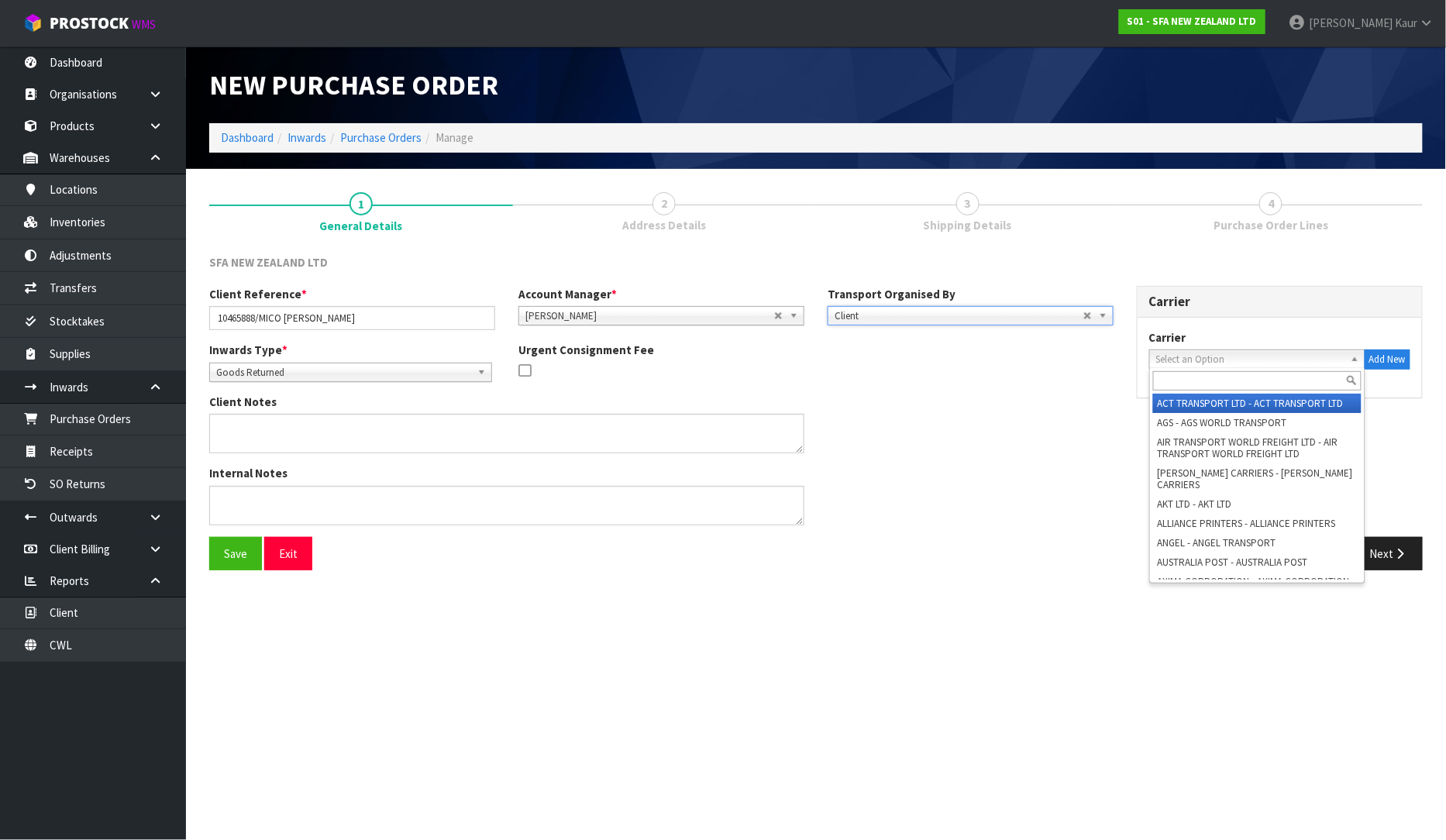
click at [1241, 352] on span "Select an Option" at bounding box center [1250, 359] width 188 height 19
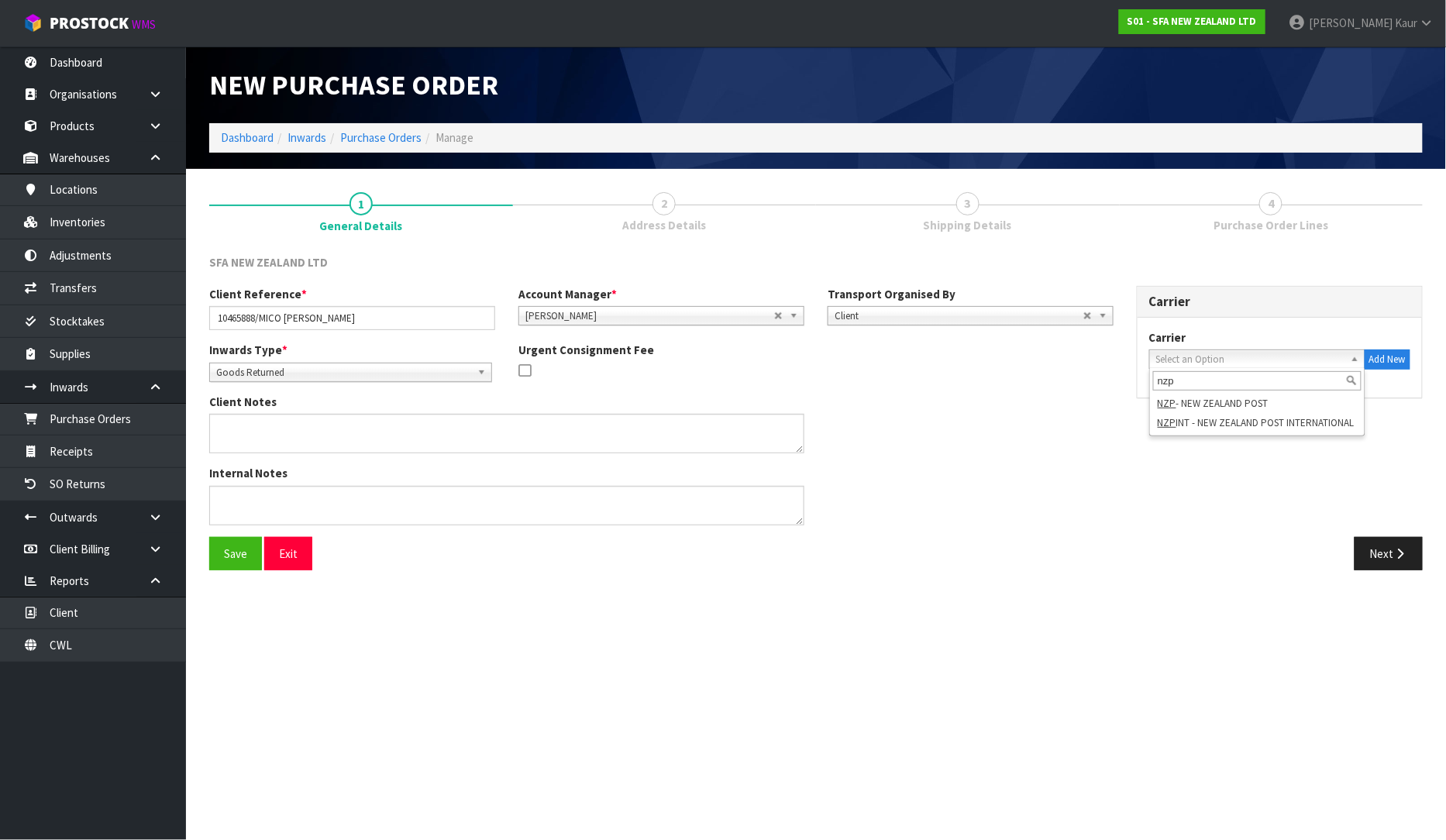
type input "nzp"
drag, startPoint x: 329, startPoint y: 319, endPoint x: 199, endPoint y: 311, distance: 130.2
click at [199, 311] on div "Client Reference * 10465888/MICO TE RAPA" at bounding box center [353, 308] width 310 height 44
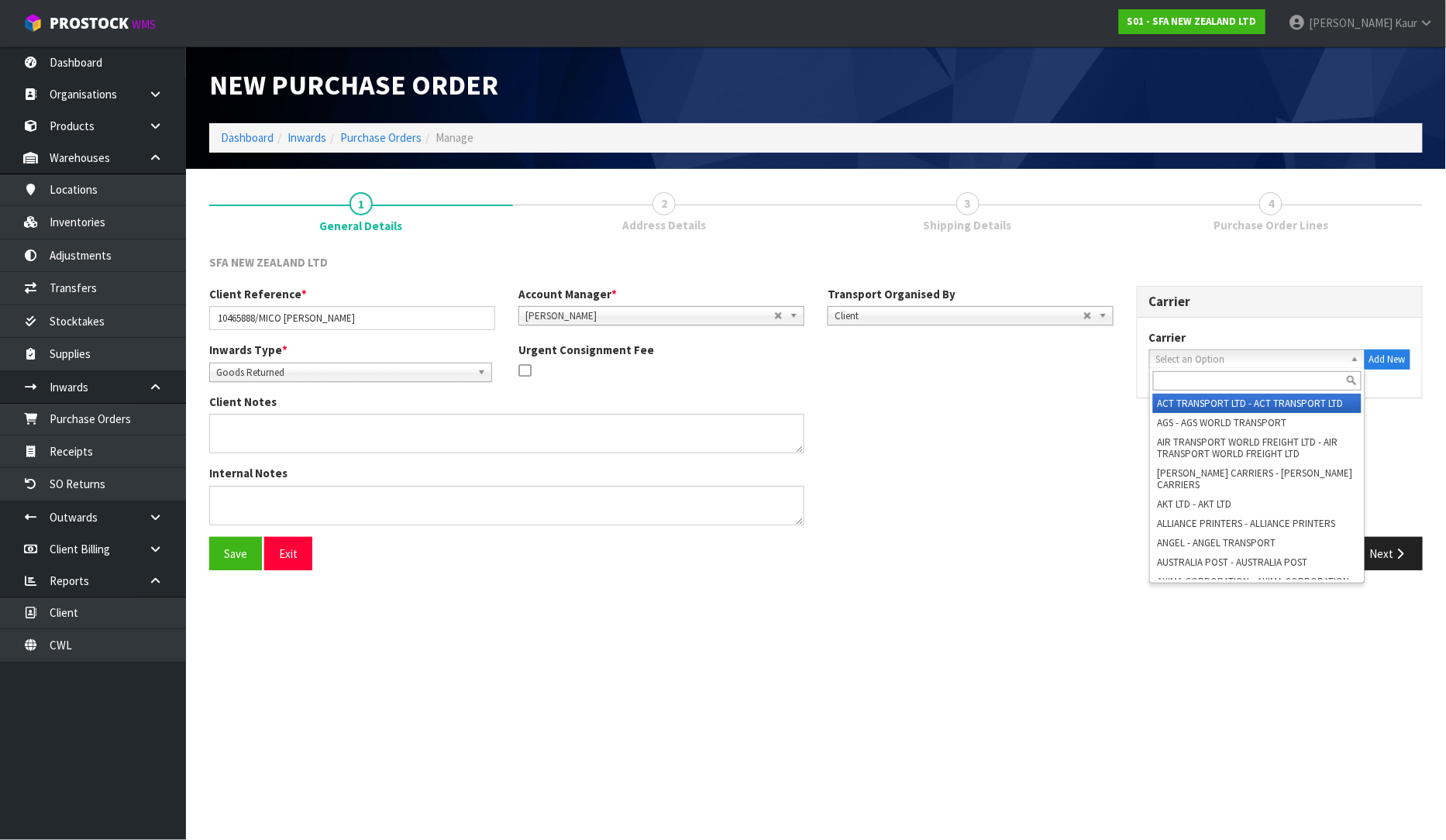
click at [1225, 356] on span "Select an Option" at bounding box center [1250, 359] width 188 height 19
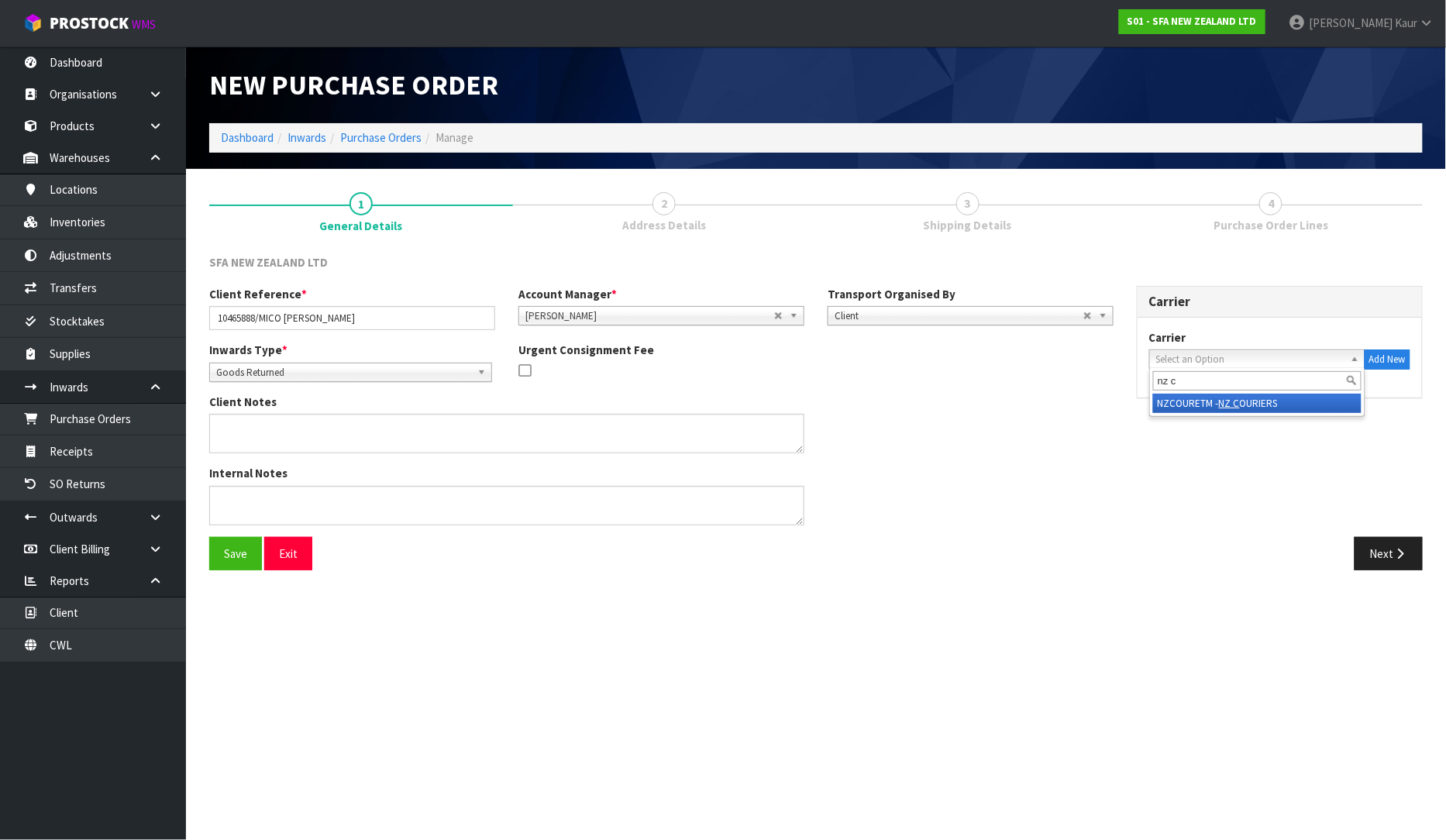
type input "nz c"
click at [1290, 395] on li "NZCOURETM - NZ C OURIERS" at bounding box center [1257, 403] width 208 height 20
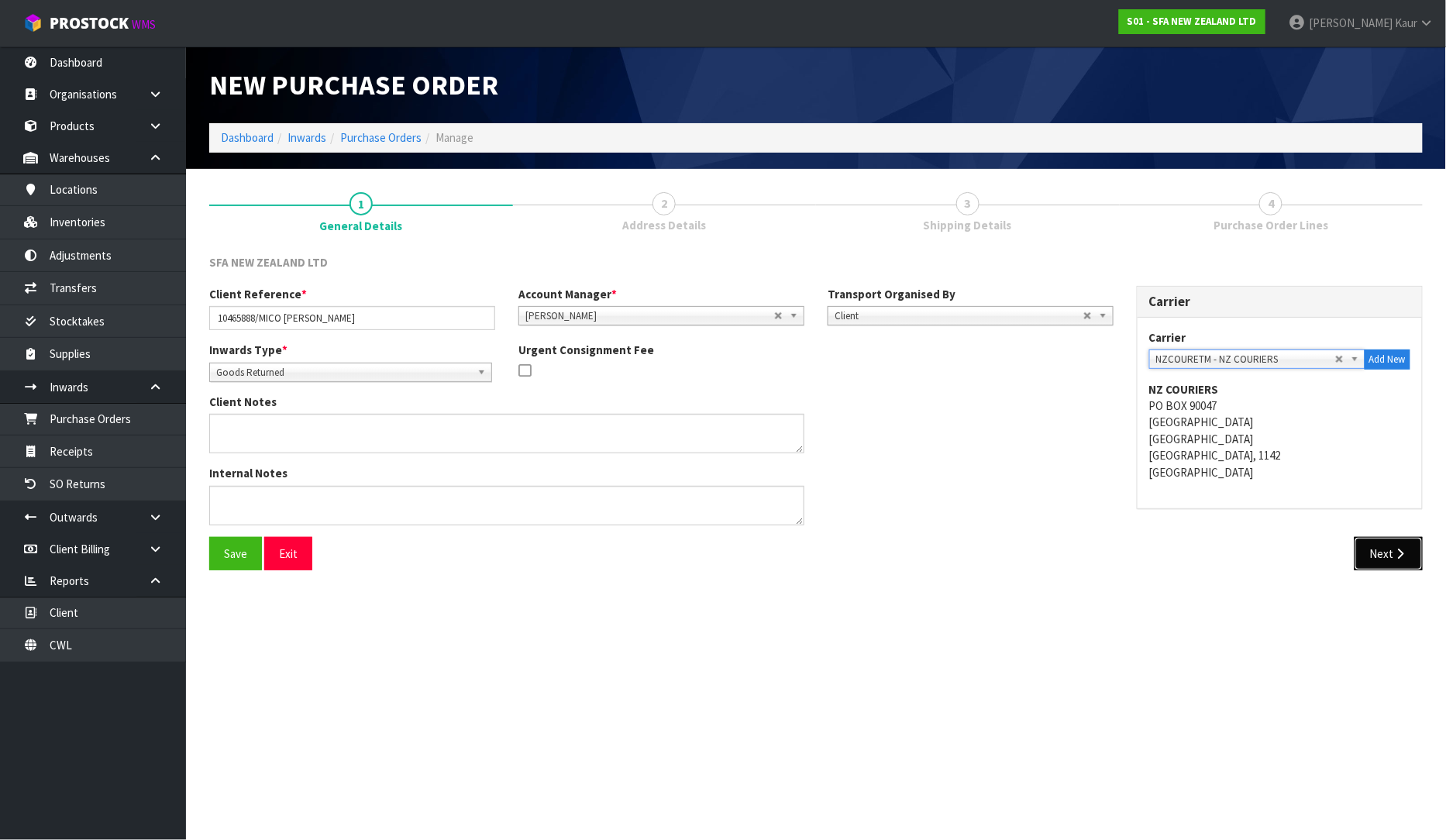
drag, startPoint x: 1396, startPoint y: 544, endPoint x: 1387, endPoint y: 545, distance: 9.1
click at [1396, 545] on button "Next" at bounding box center [1389, 553] width 68 height 33
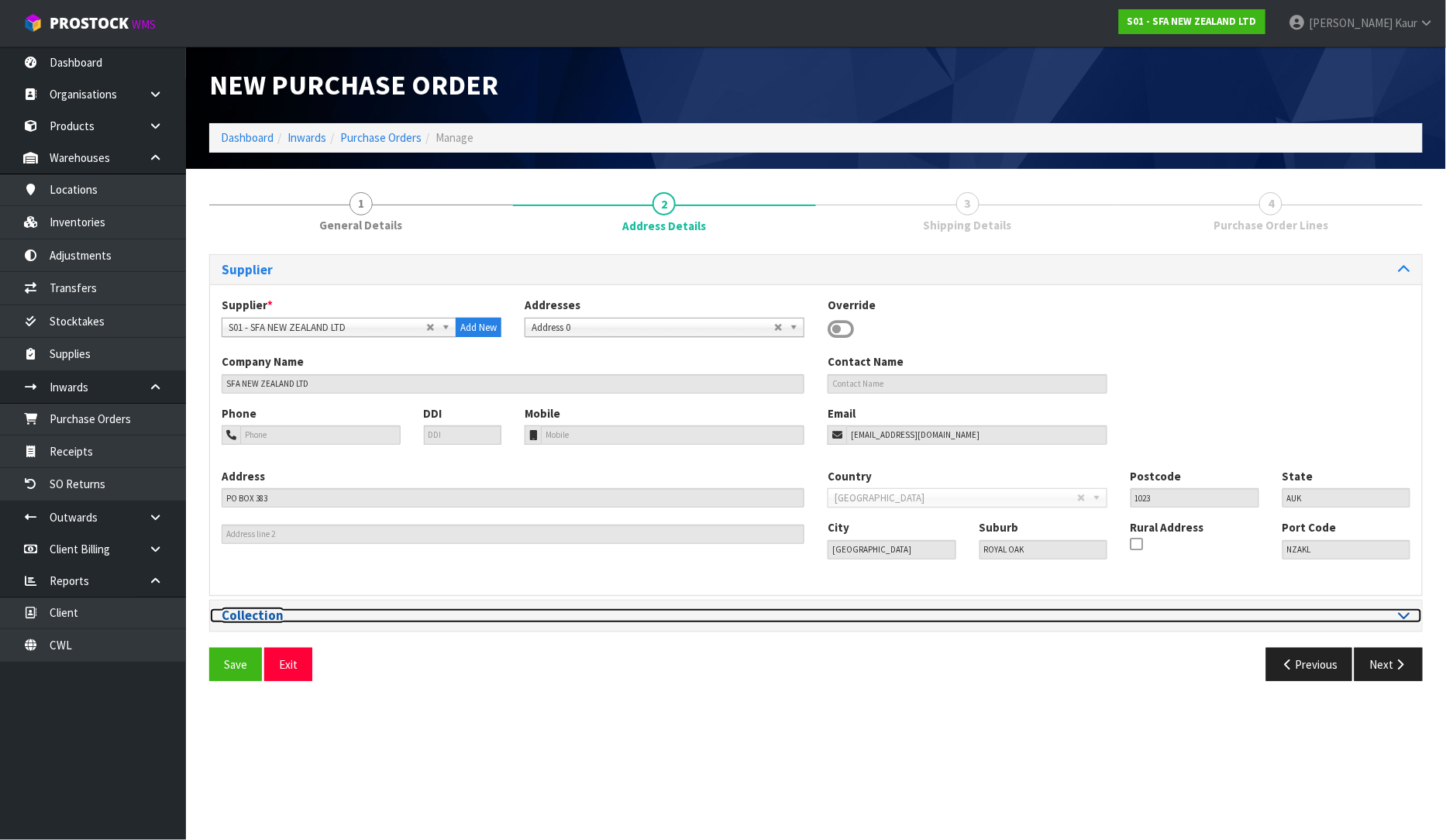
click at [1403, 615] on icon at bounding box center [1404, 615] width 12 height 13
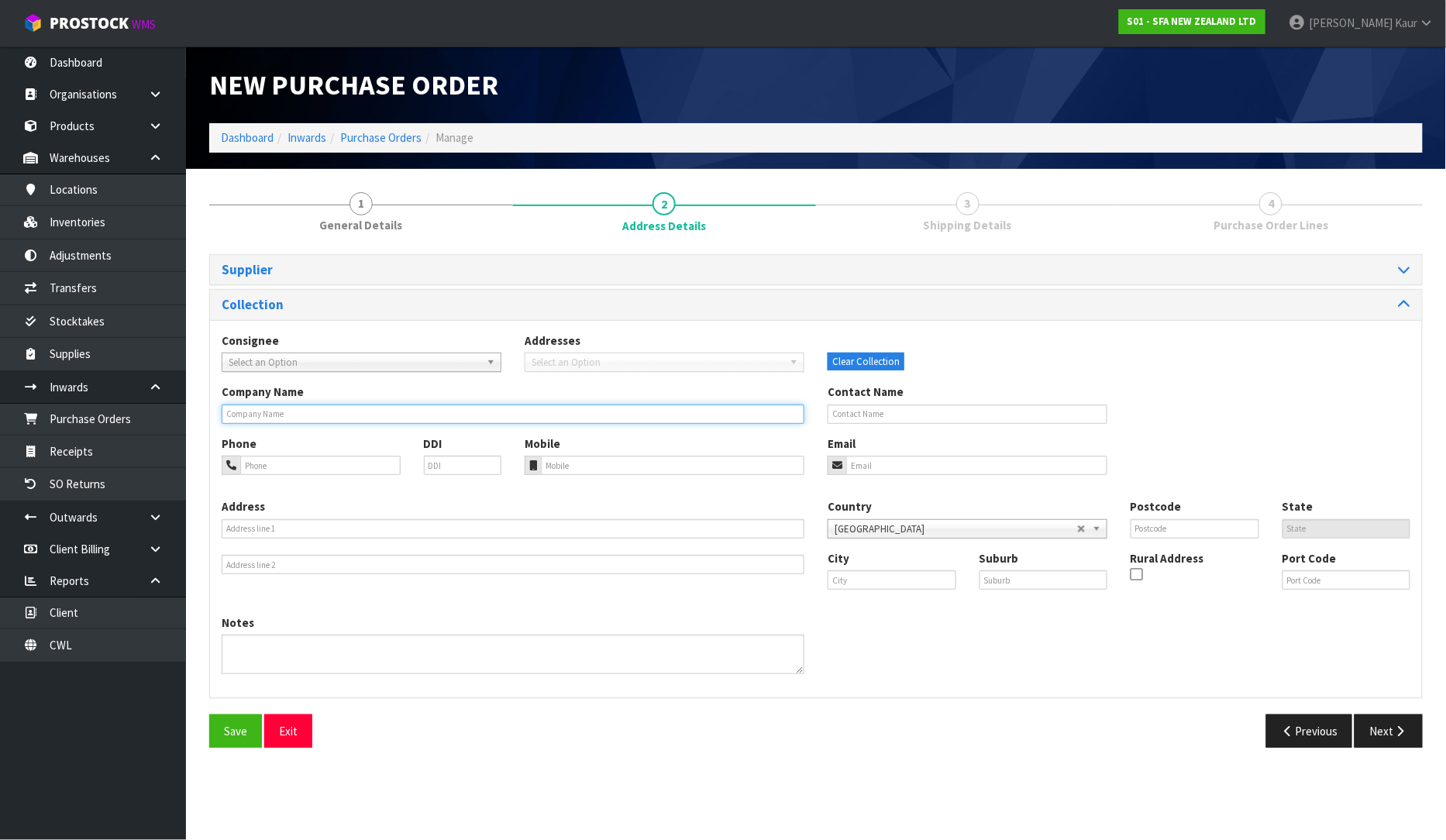
click at [367, 407] on input "text" at bounding box center [513, 414] width 583 height 20
type input "MICO TE RAPA"
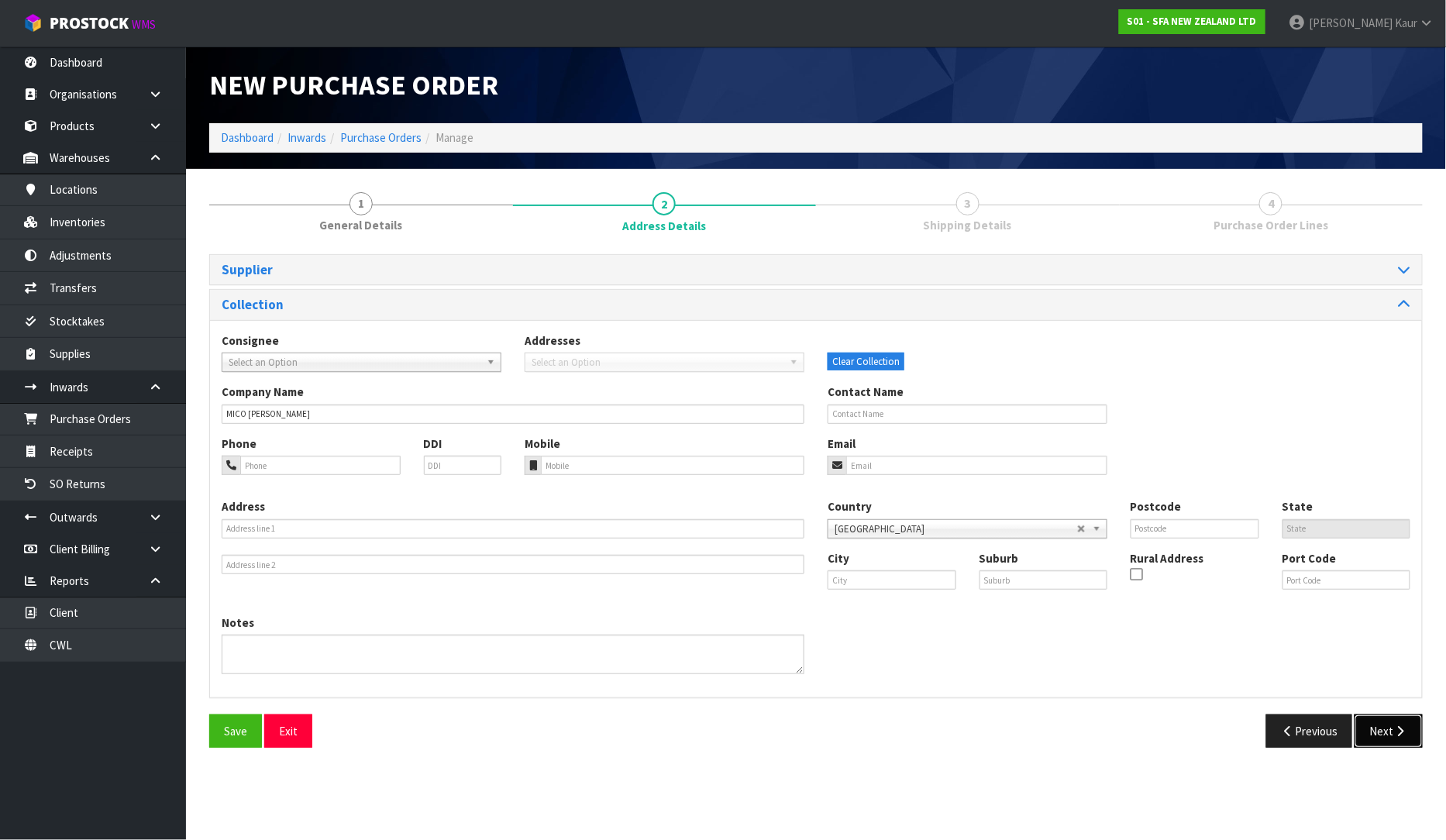
click at [1373, 740] on button "Next" at bounding box center [1389, 730] width 68 height 33
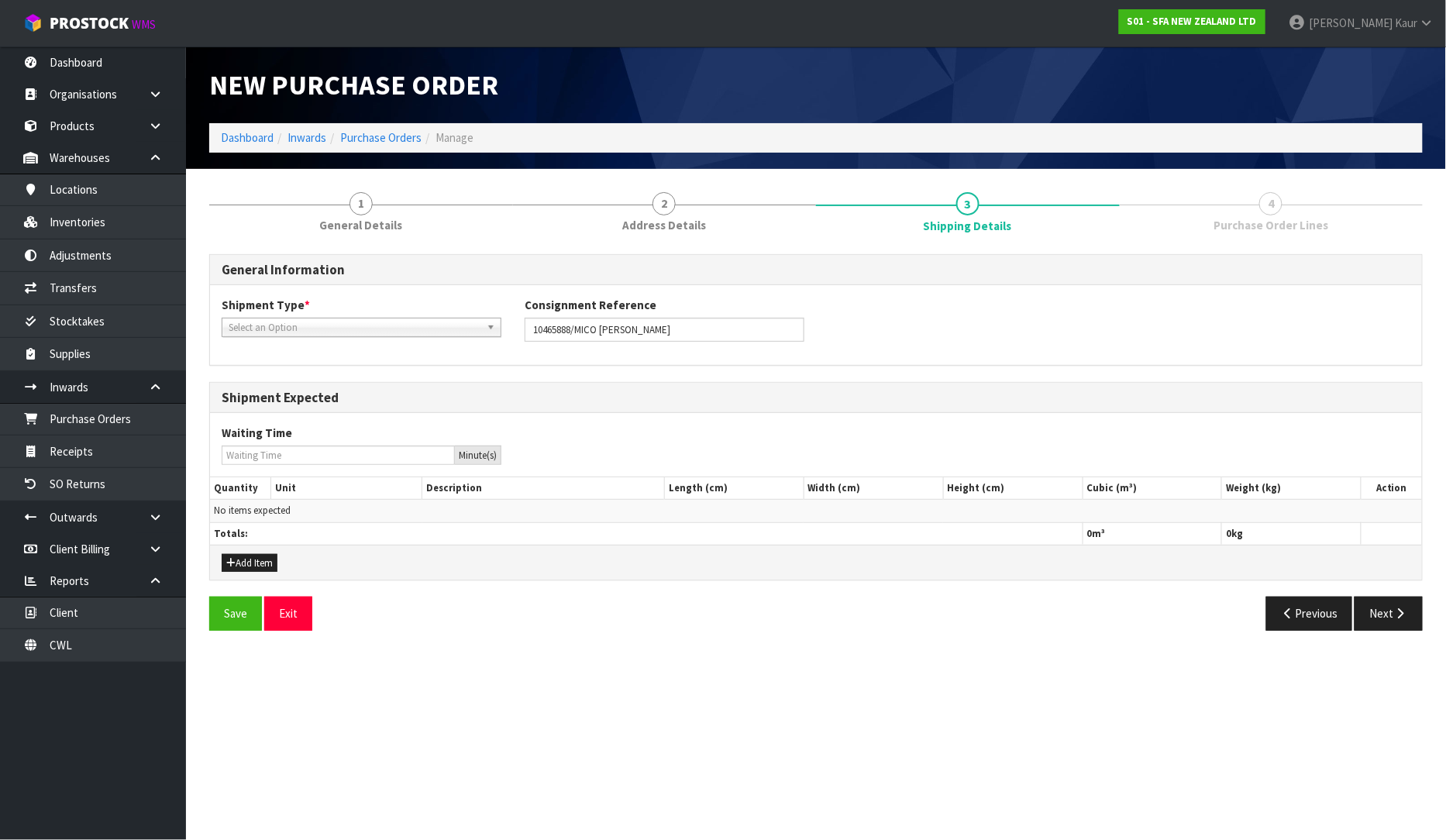
click at [319, 327] on span "Select an Option" at bounding box center [353, 327] width 251 height 19
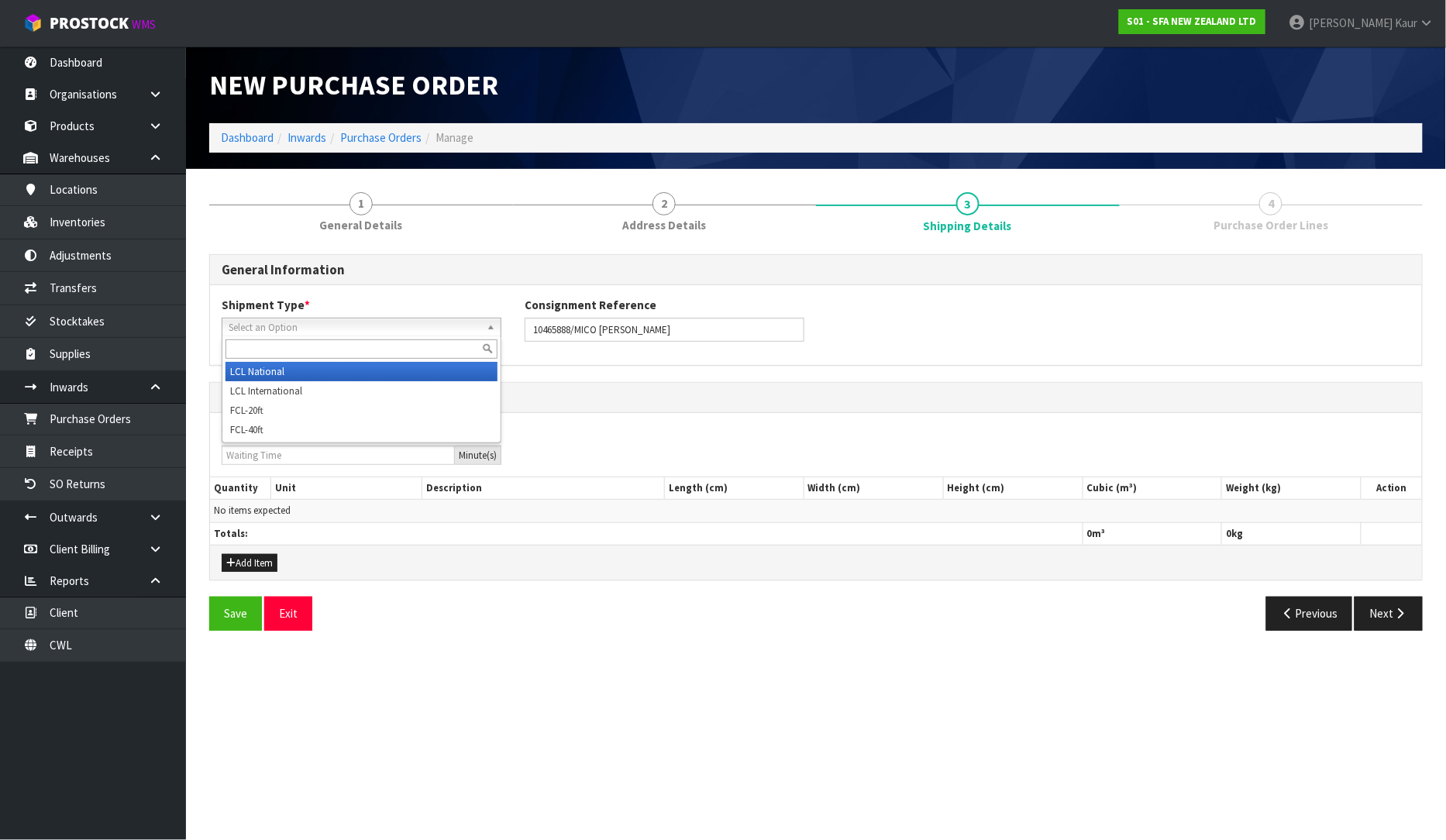
click at [298, 365] on li "LCL National" at bounding box center [362, 371] width 272 height 20
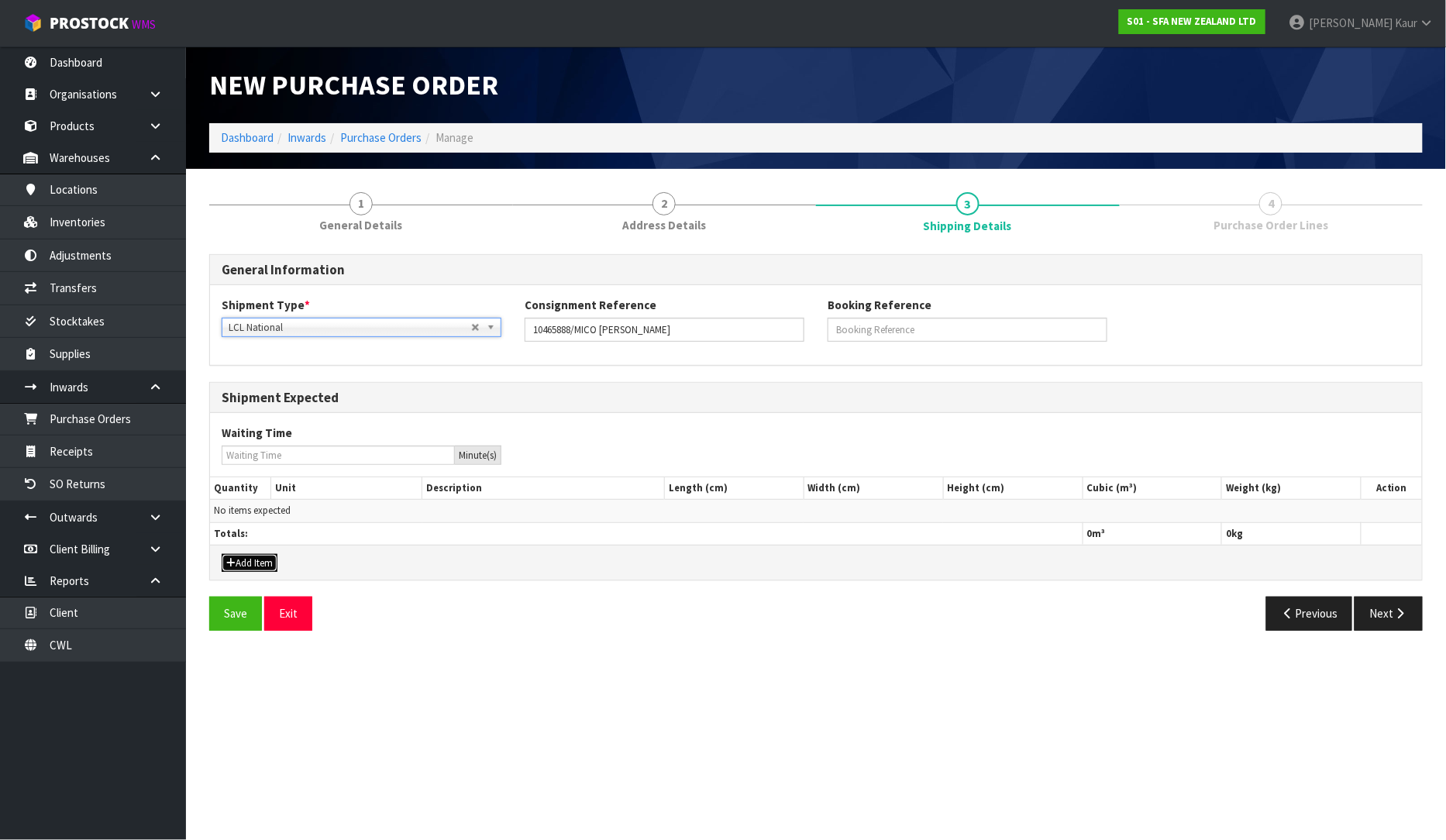
click at [256, 560] on button "Add Item" at bounding box center [250, 563] width 55 height 19
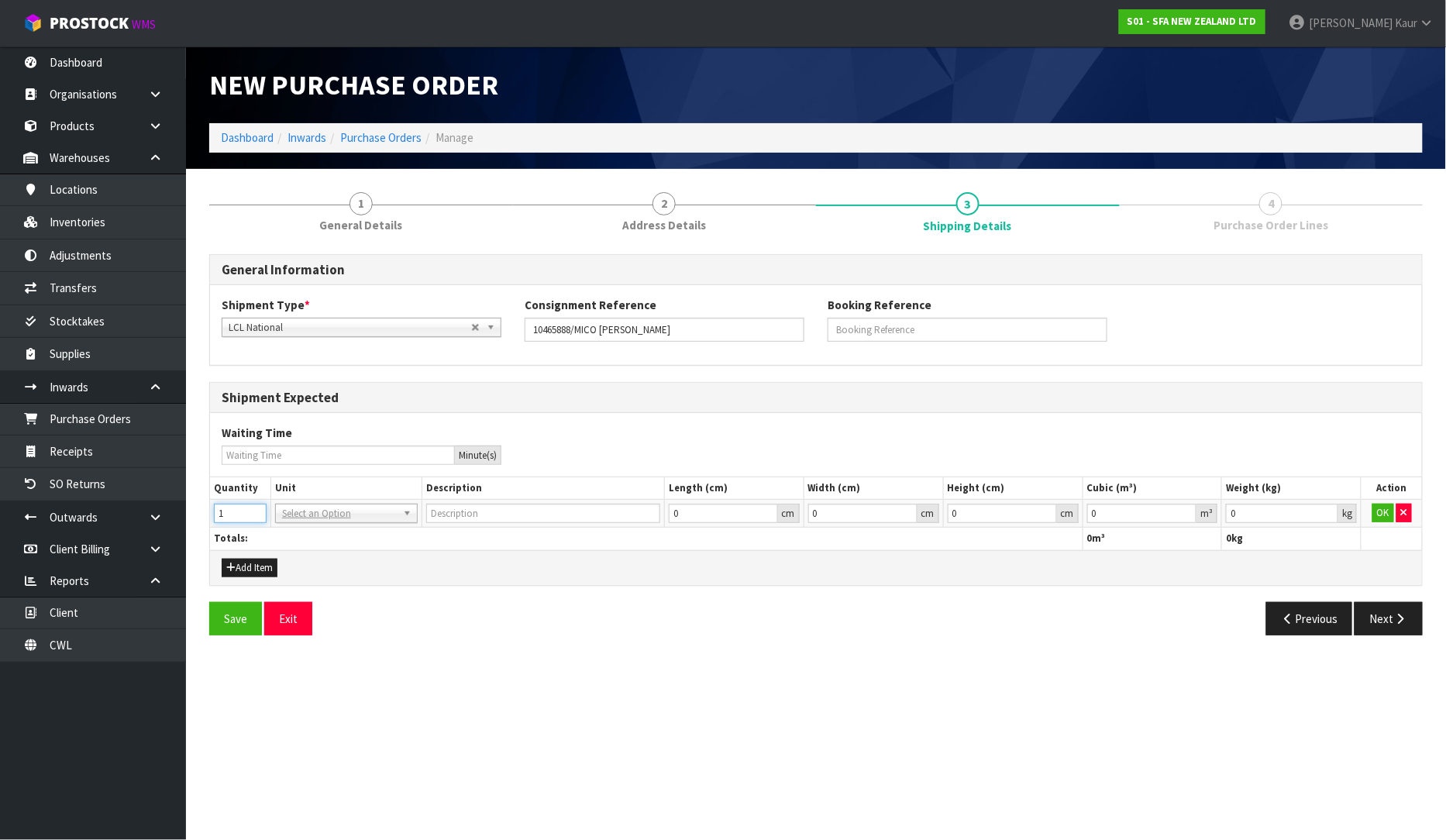
type input "1"
click at [252, 512] on input "1" at bounding box center [240, 513] width 53 height 20
click at [314, 530] on input "text" at bounding box center [346, 535] width 135 height 20
type input "ctn"
type input "CARTON"
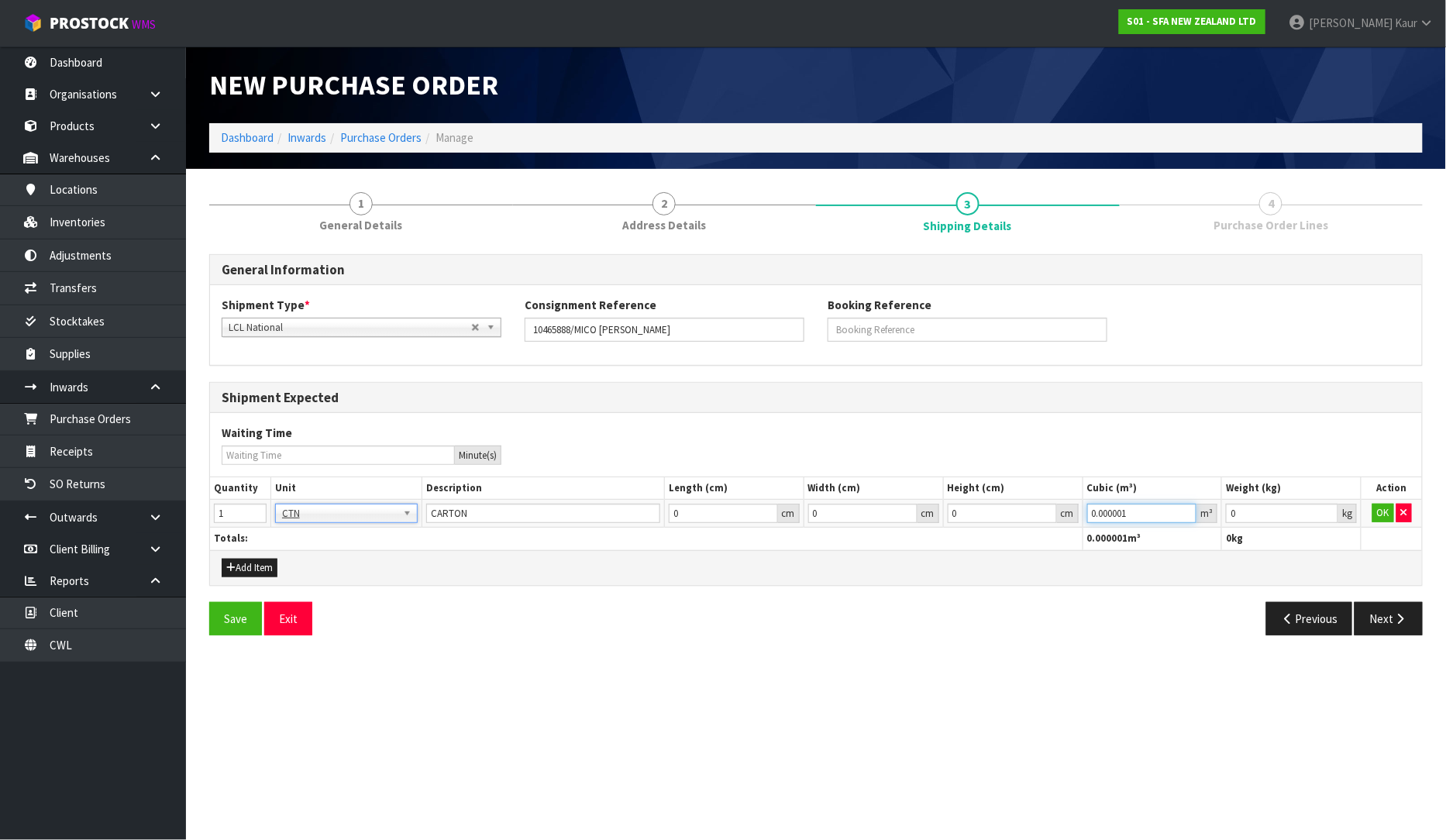
type input "0.000001"
click at [1184, 510] on input "0.000001" at bounding box center [1142, 513] width 110 height 20
type input "0.001"
click at [1328, 507] on input "0.001" at bounding box center [1282, 513] width 113 height 20
click at [1378, 508] on button "OK" at bounding box center [1383, 513] width 21 height 19
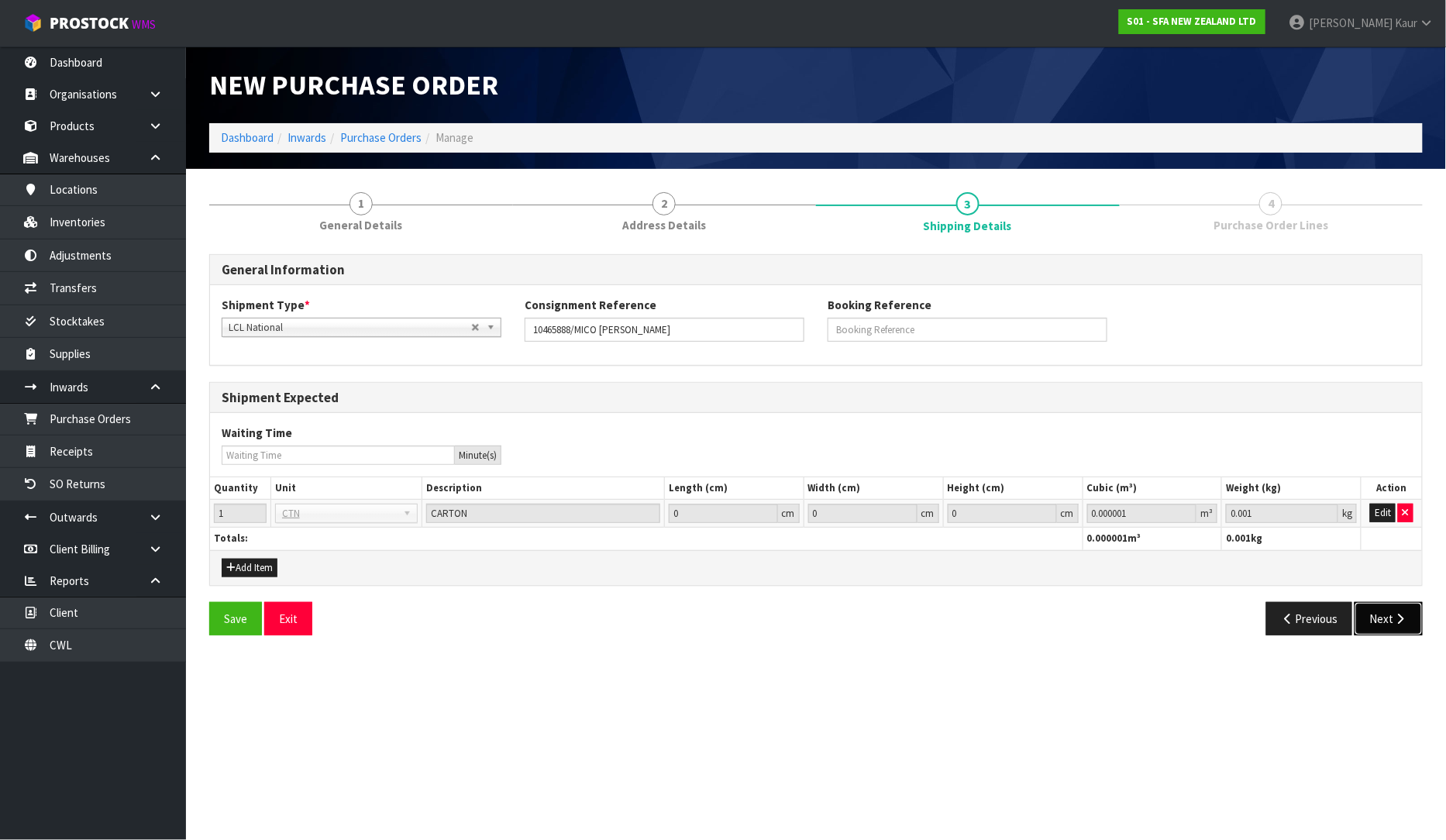
click at [1395, 631] on button "Next" at bounding box center [1389, 618] width 68 height 33
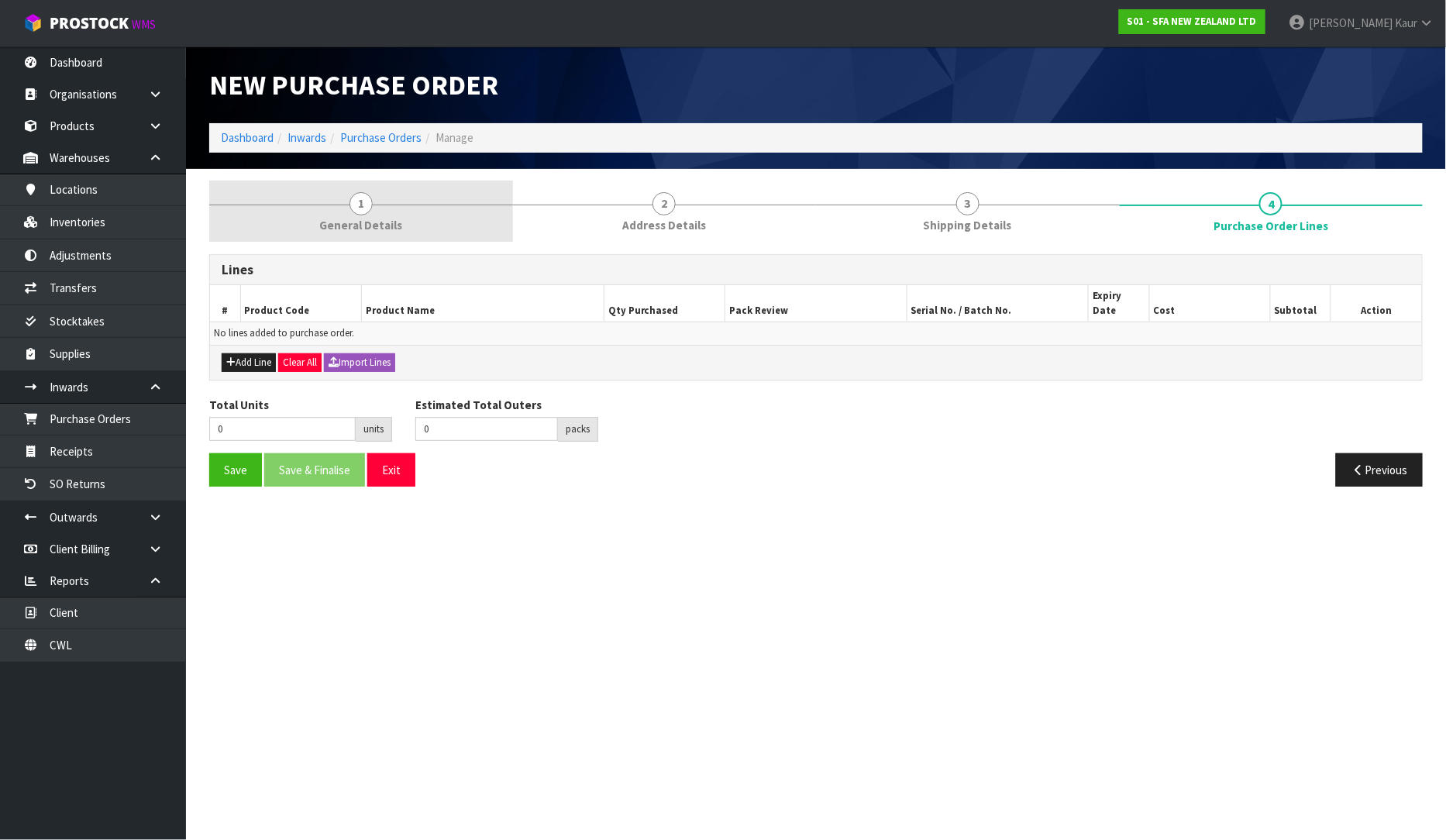
click at [360, 233] on span "General Details" at bounding box center [361, 225] width 83 height 16
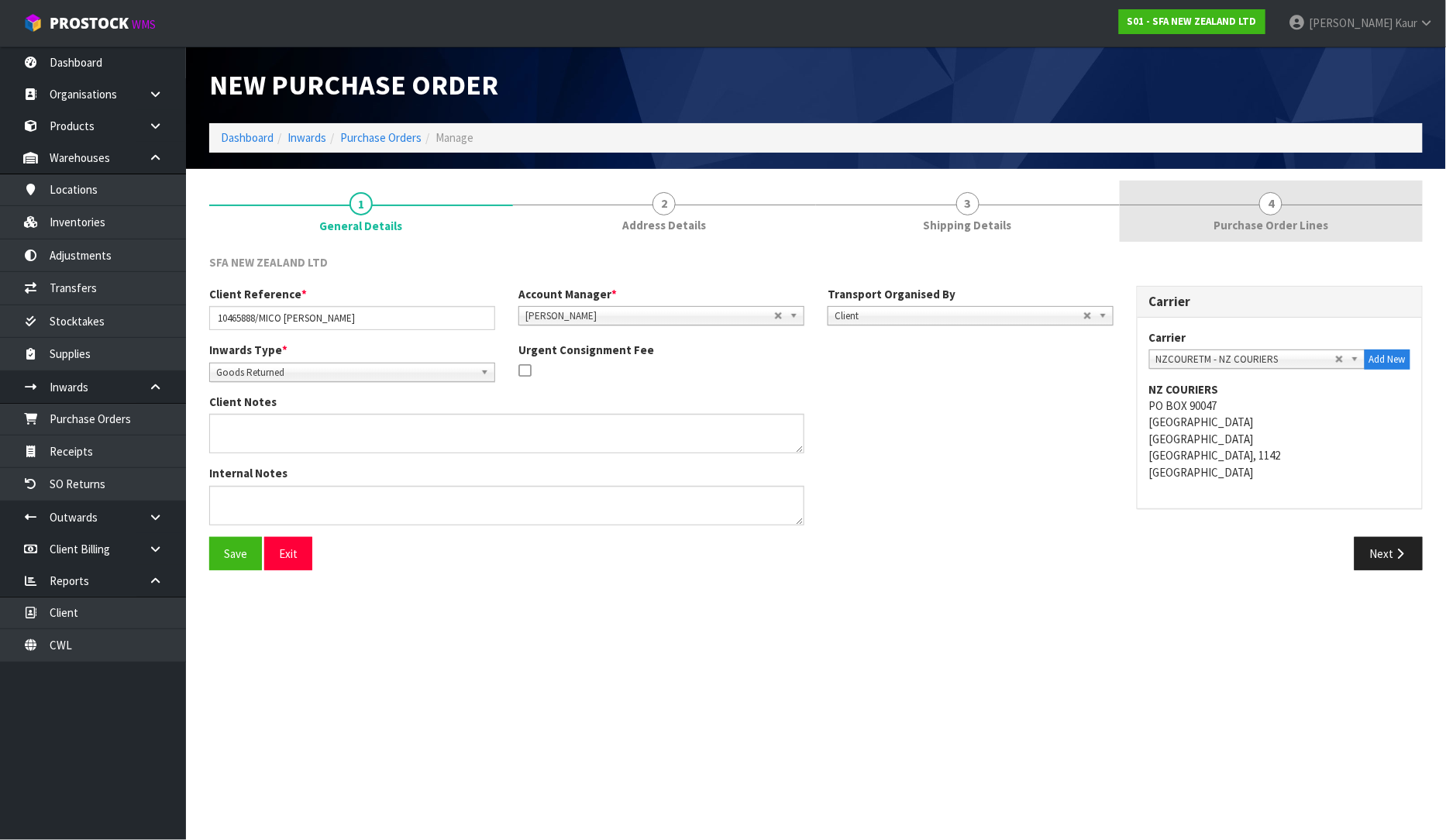
click at [1254, 199] on link "4 Purchase Order Lines" at bounding box center [1271, 211] width 303 height 61
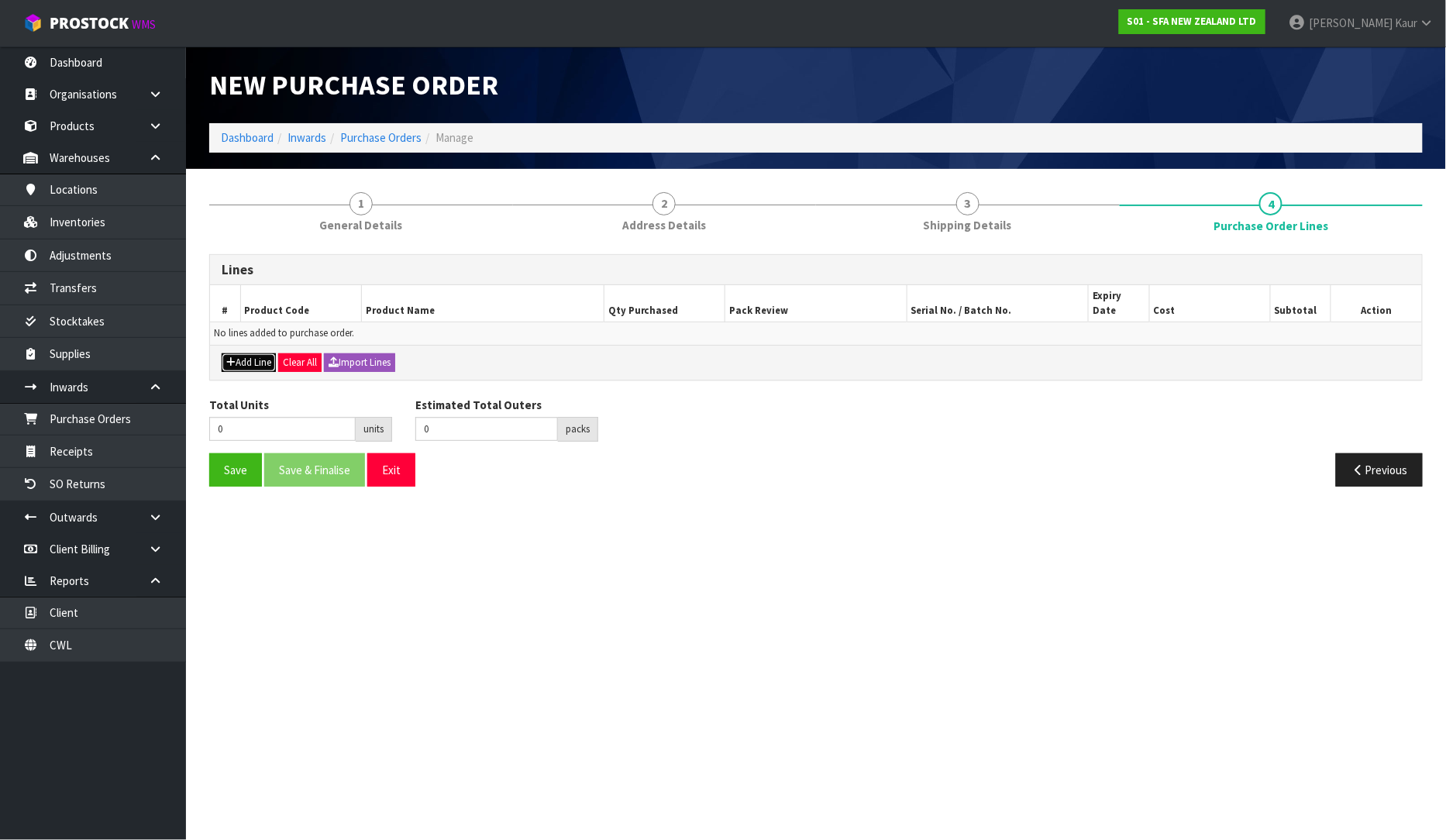
click at [249, 353] on button "Add Line" at bounding box center [249, 362] width 55 height 19
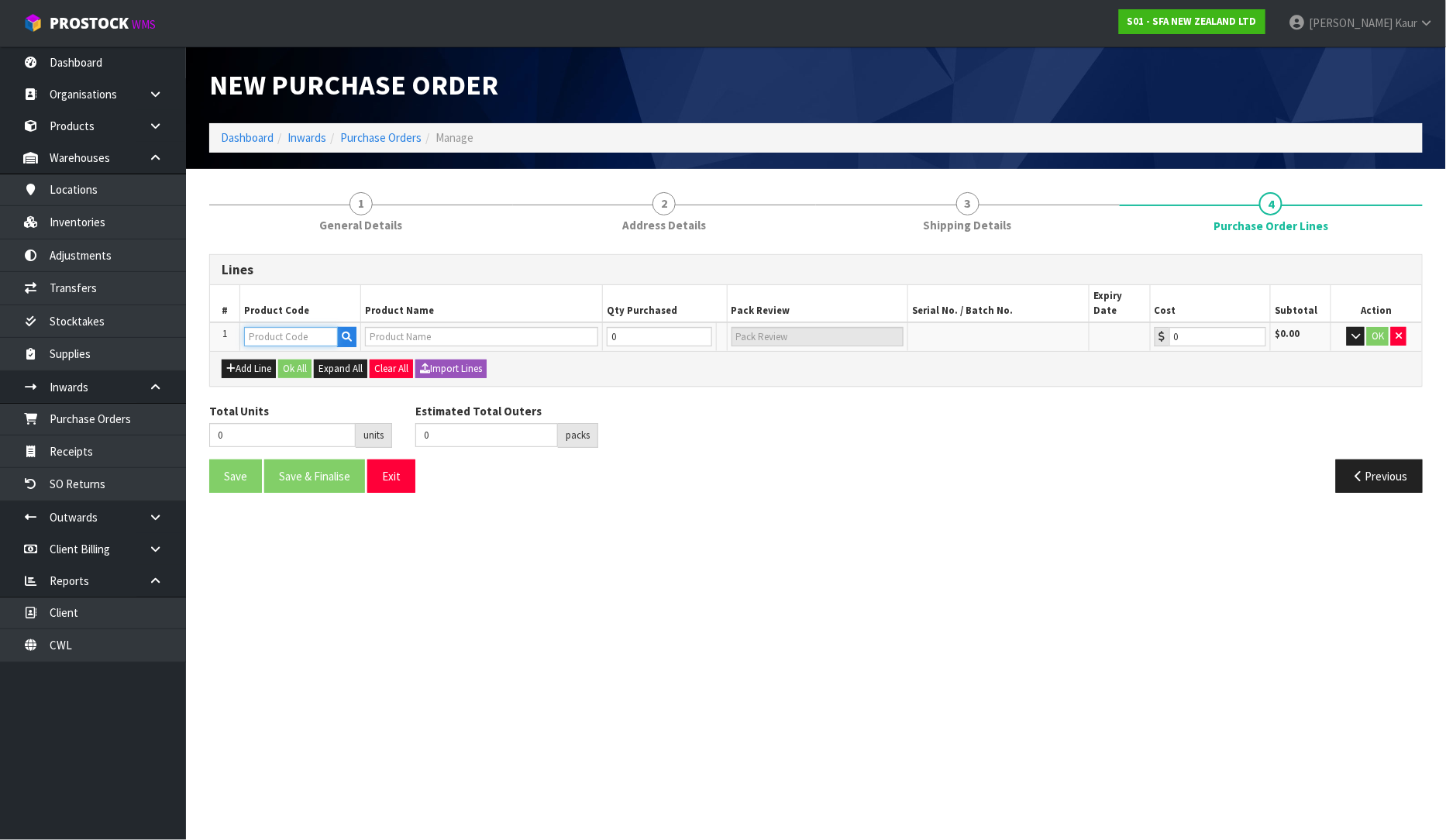
click at [265, 327] on input "text" at bounding box center [291, 336] width 94 height 20
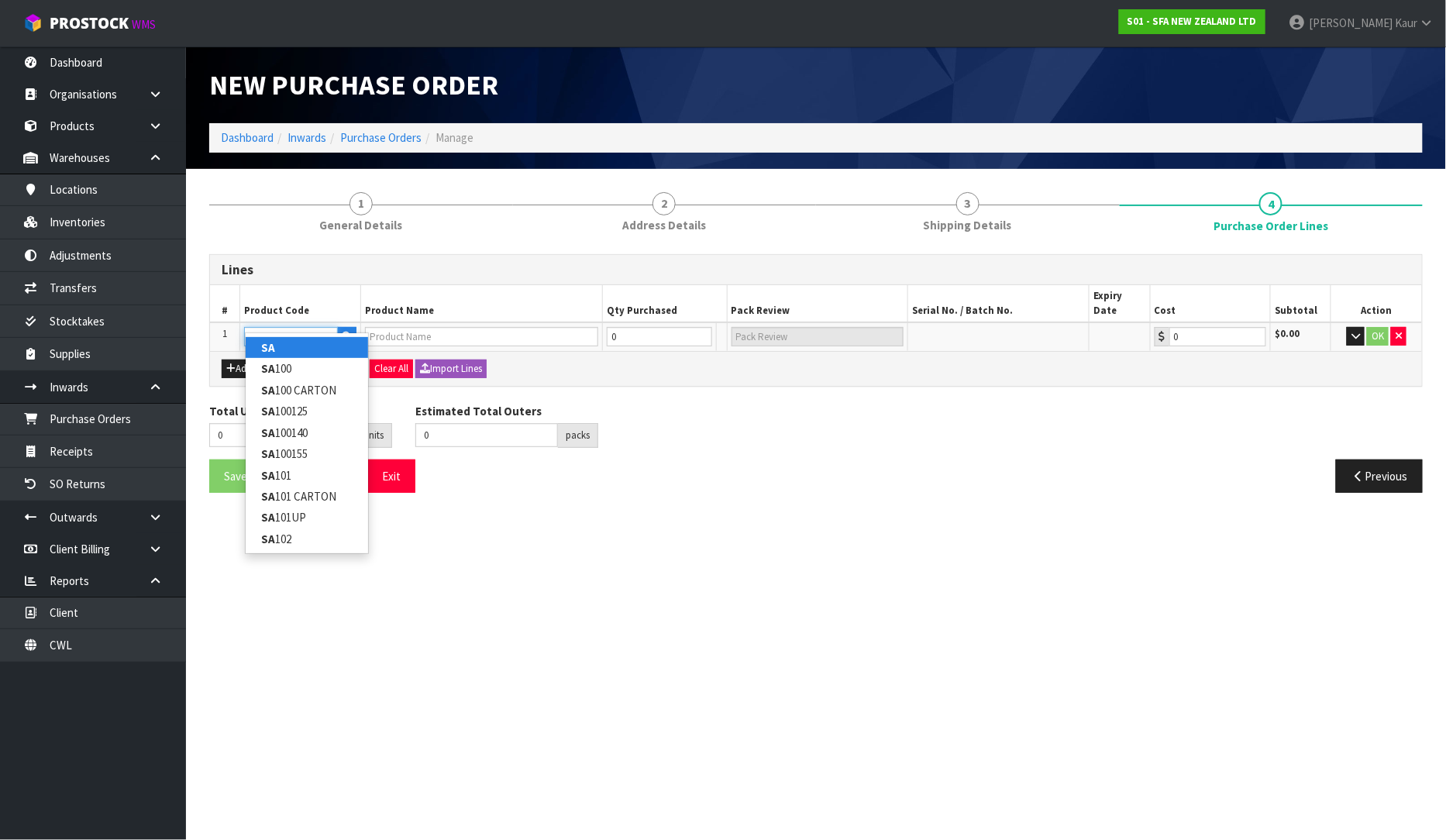
type input "SA92"
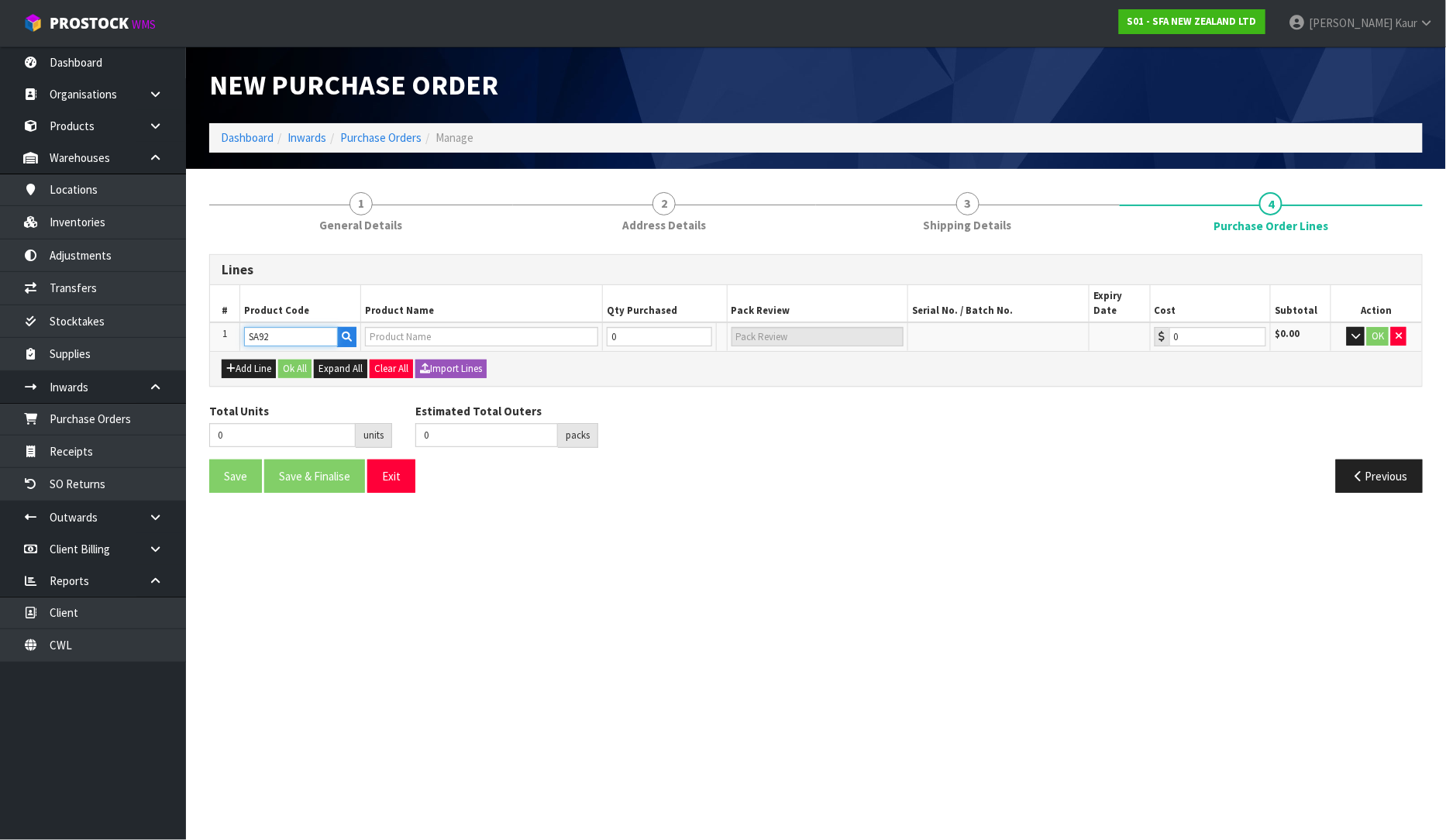
type input "SANICONDENS PRO PUMP"
type input "0.00"
type input "SA92"
click at [641, 327] on input "0" at bounding box center [628, 336] width 68 height 20
type input "1"
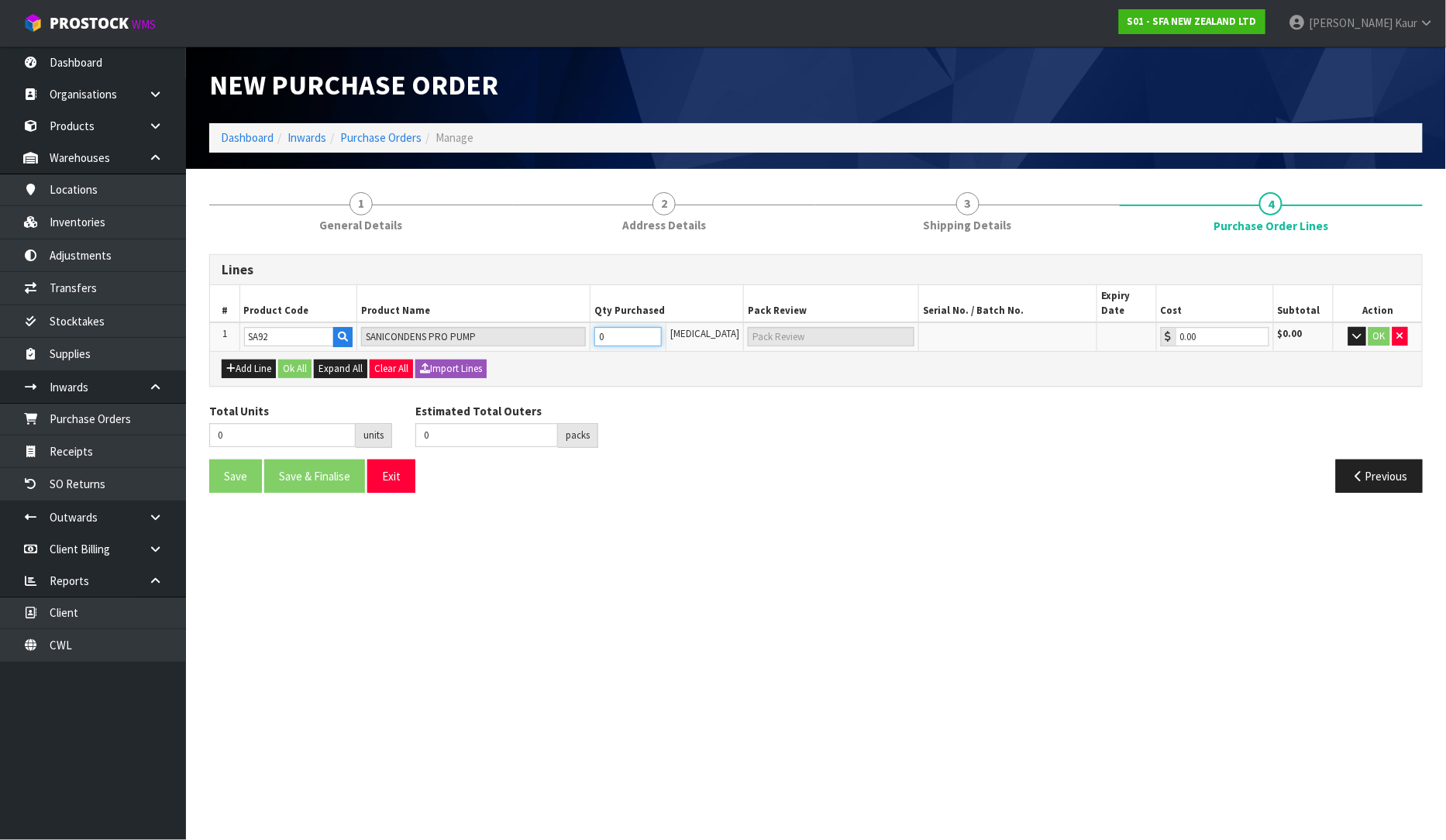
type input "1"
type input "1 CTN"
type input "1"
click at [1357, 327] on button "button" at bounding box center [1357, 335] width 18 height 19
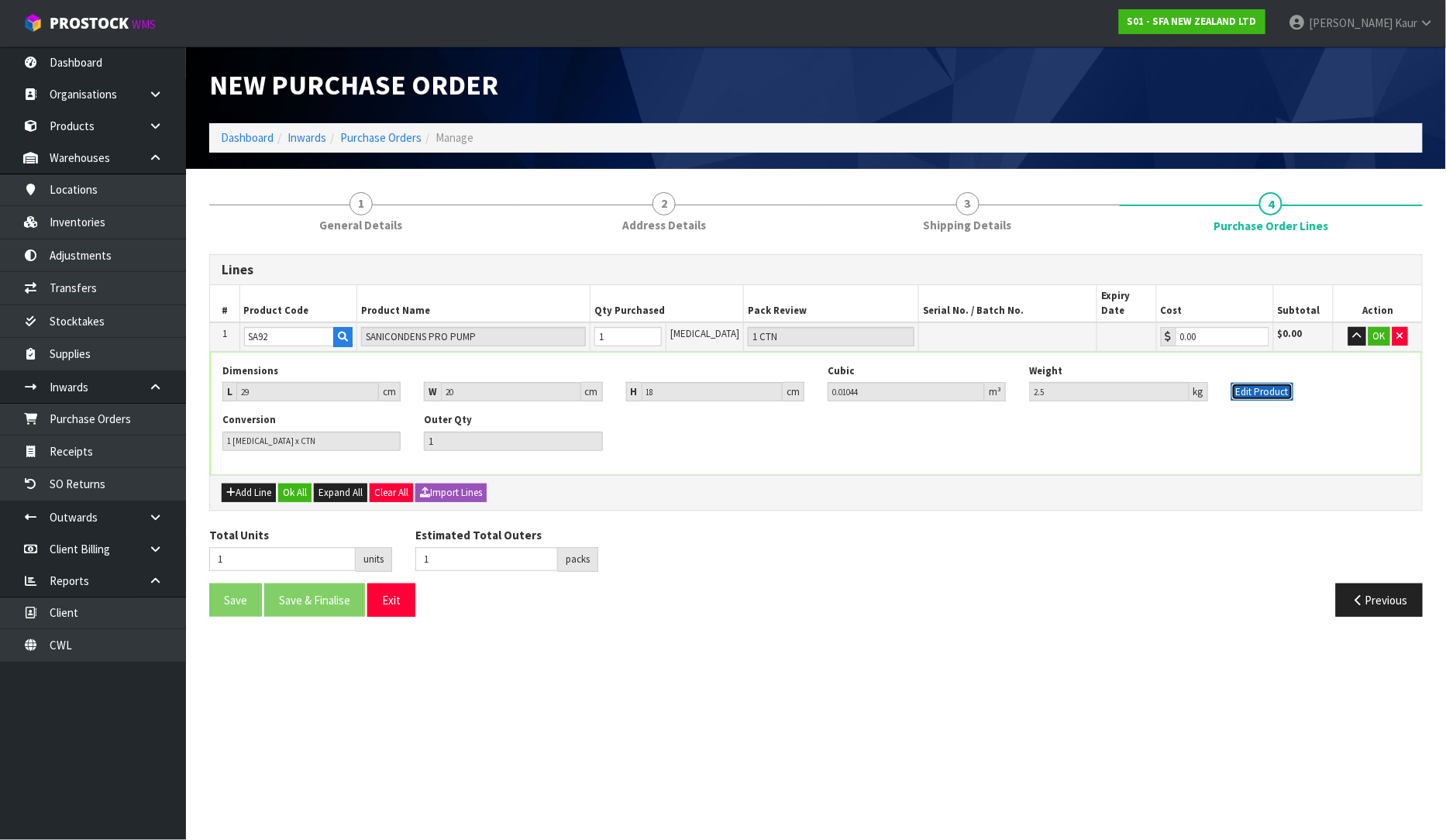
click at [1276, 383] on button "Edit Product" at bounding box center [1262, 392] width 62 height 19
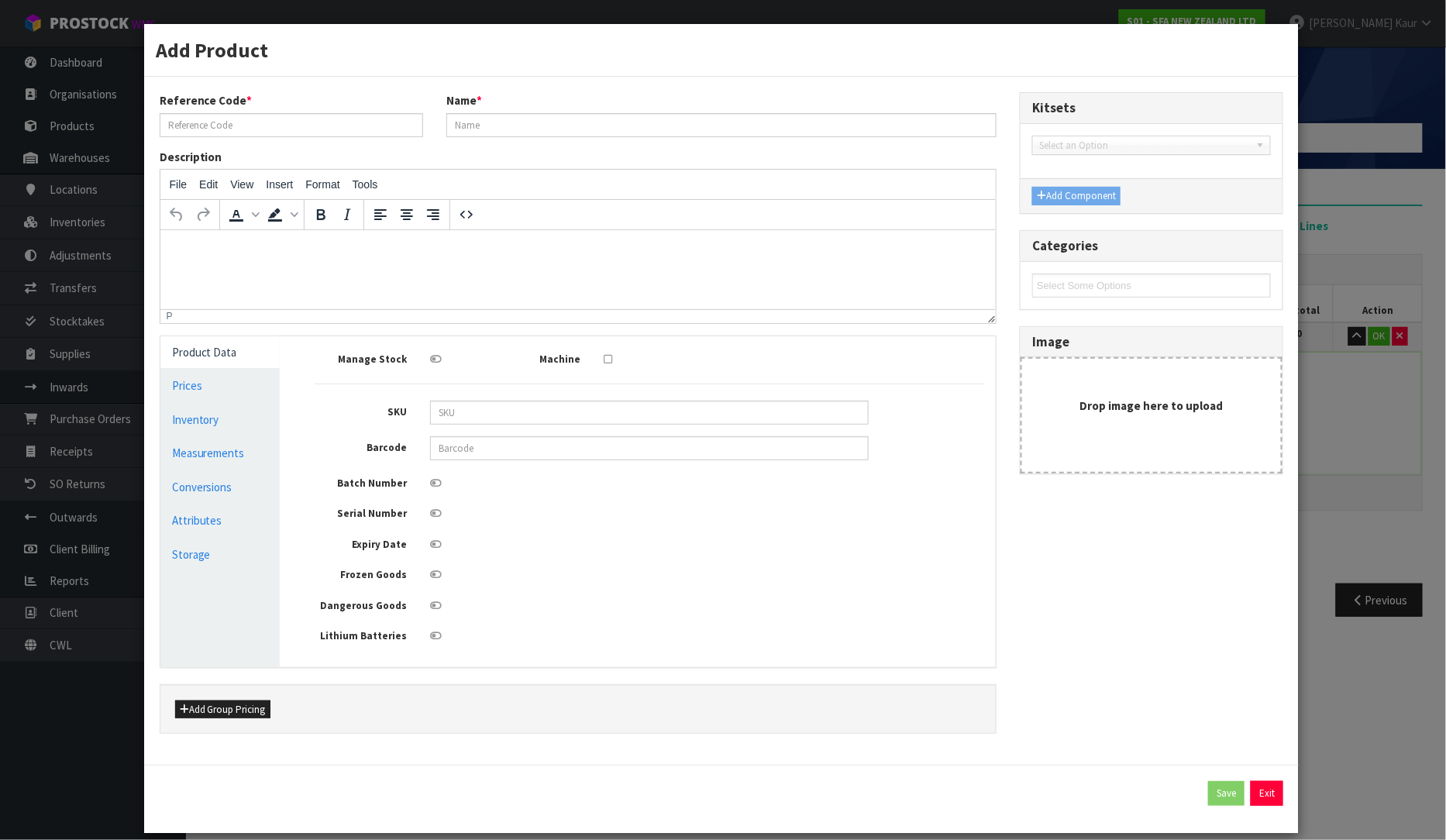
type input "SA92"
type input "SANICONDENS PRO PUMP"
type input "3308815085128"
click at [1208, 795] on button "Save" at bounding box center [1226, 793] width 37 height 25
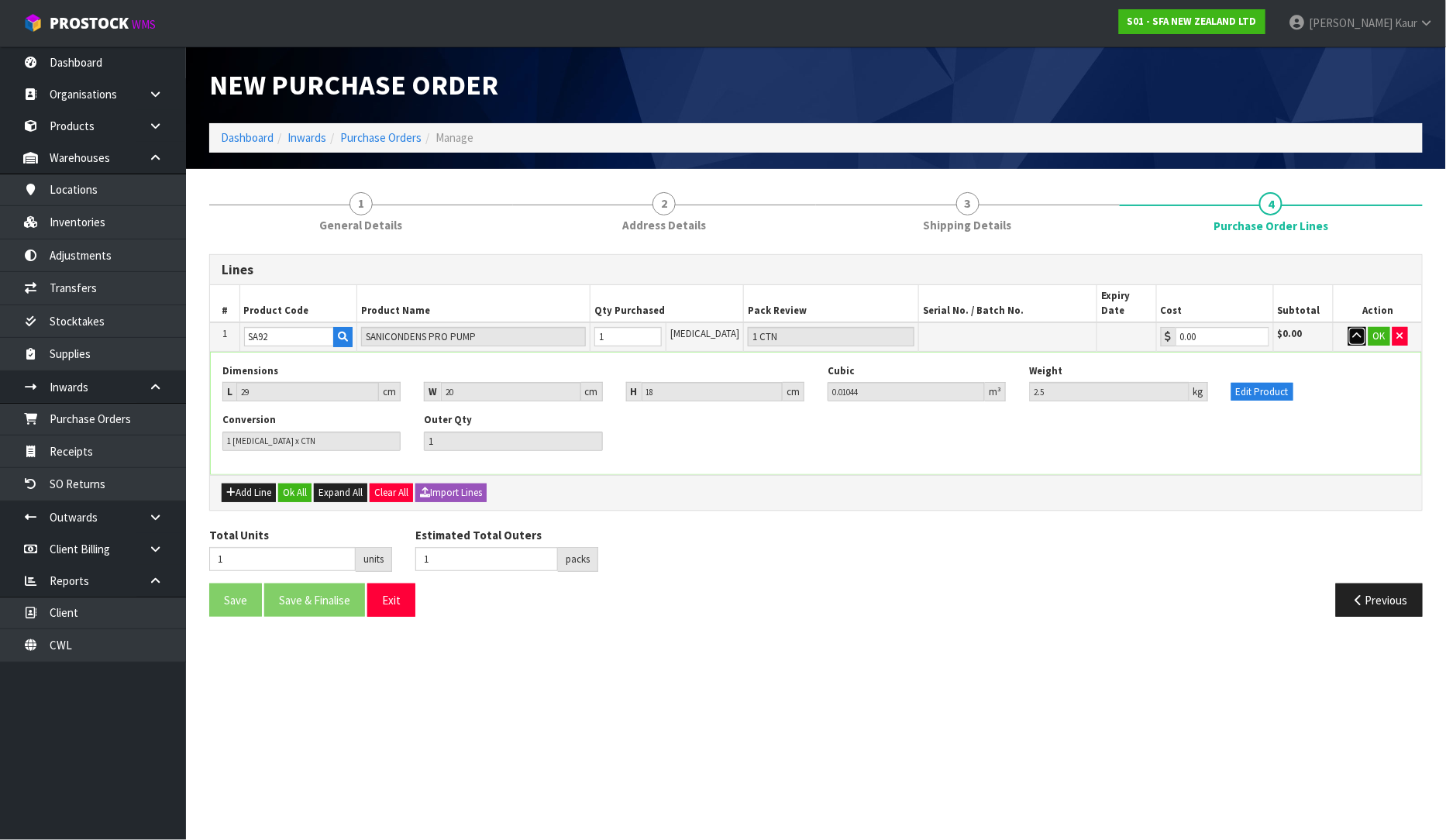
click at [1349, 327] on button "button" at bounding box center [1357, 335] width 18 height 19
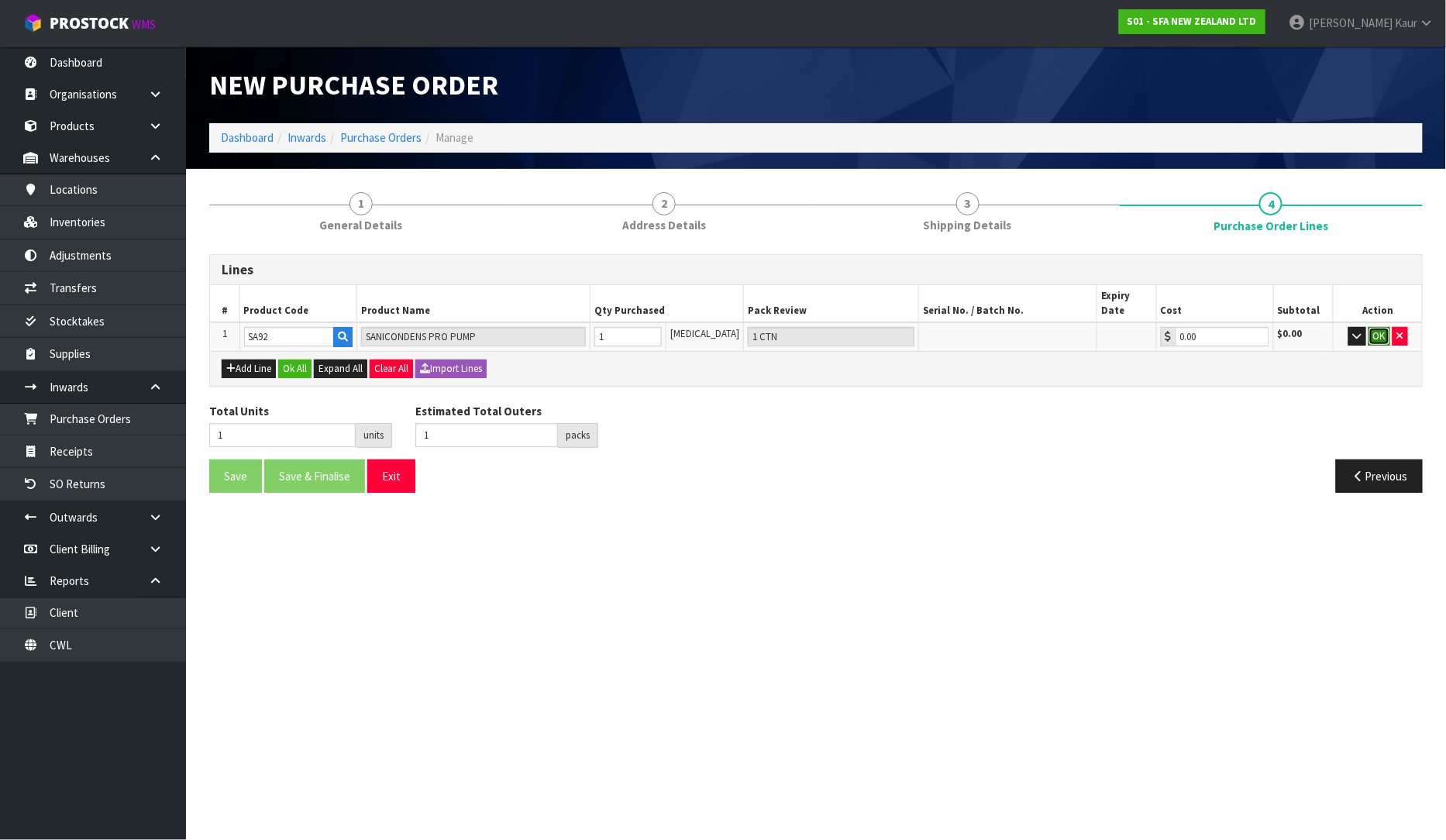
click at [1370, 327] on button "OK" at bounding box center [1379, 335] width 21 height 19
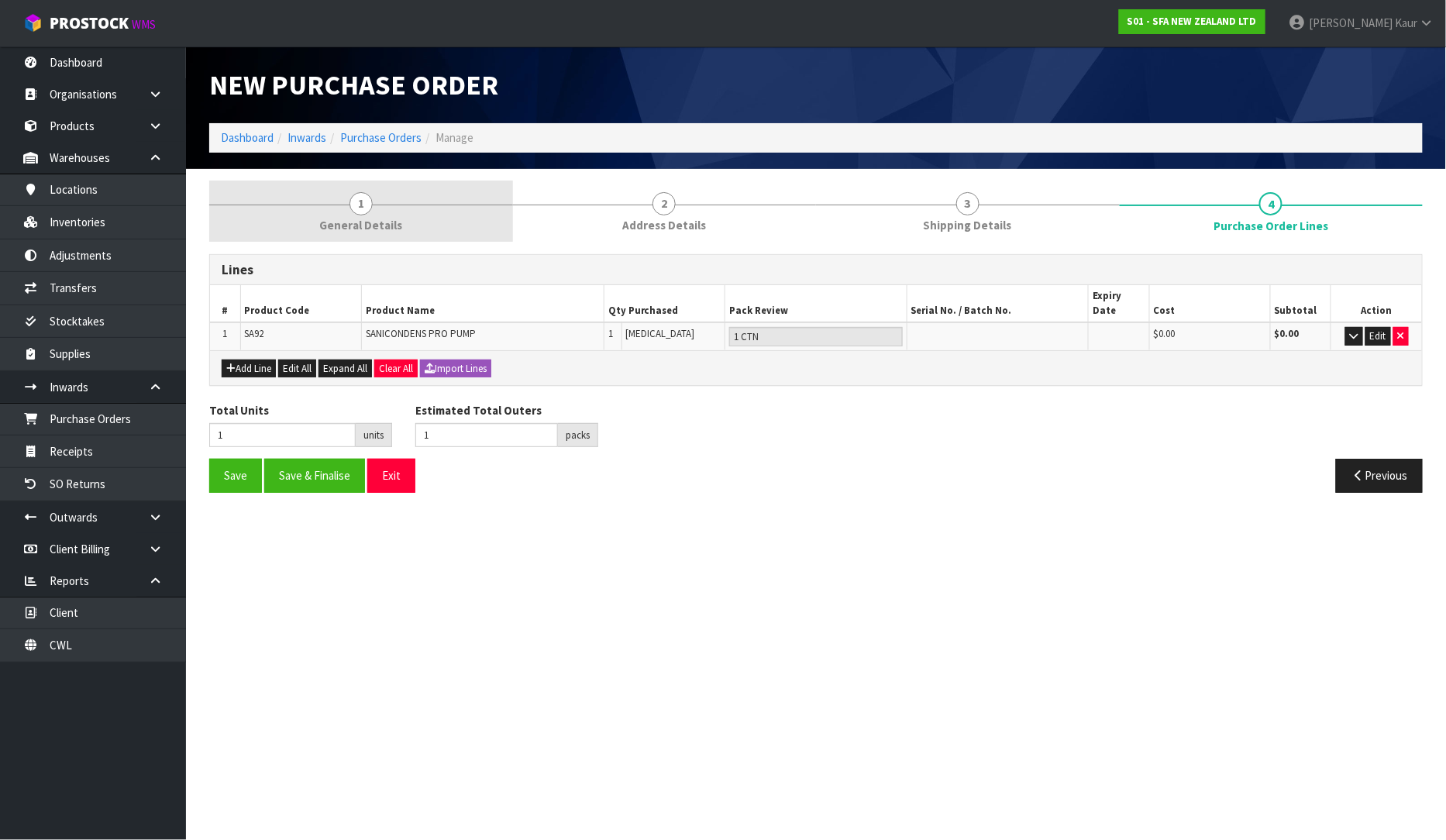
click at [389, 202] on link "1 General Details" at bounding box center [361, 211] width 303 height 61
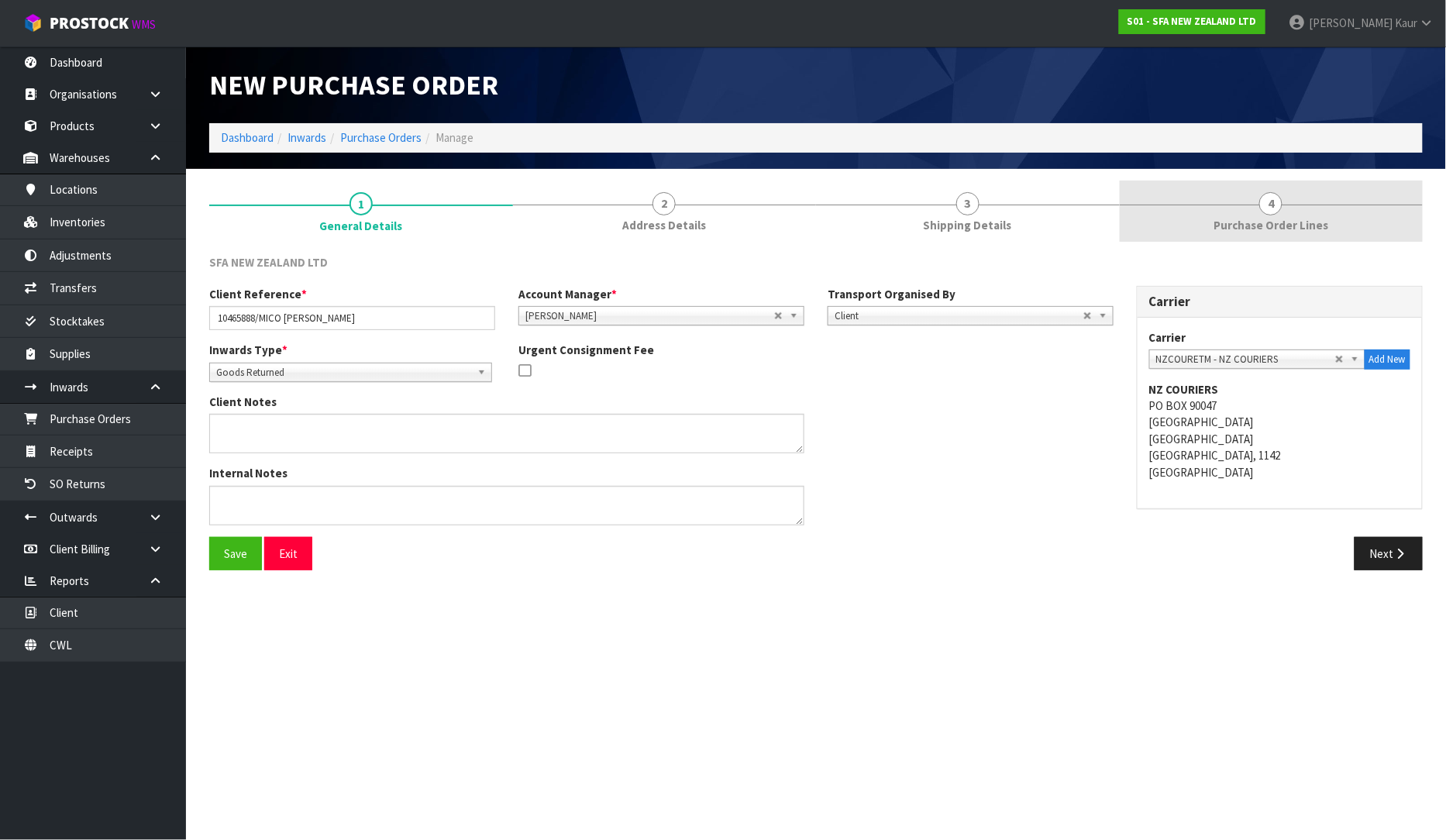
click at [1295, 218] on span "Purchase Order Lines" at bounding box center [1271, 225] width 115 height 16
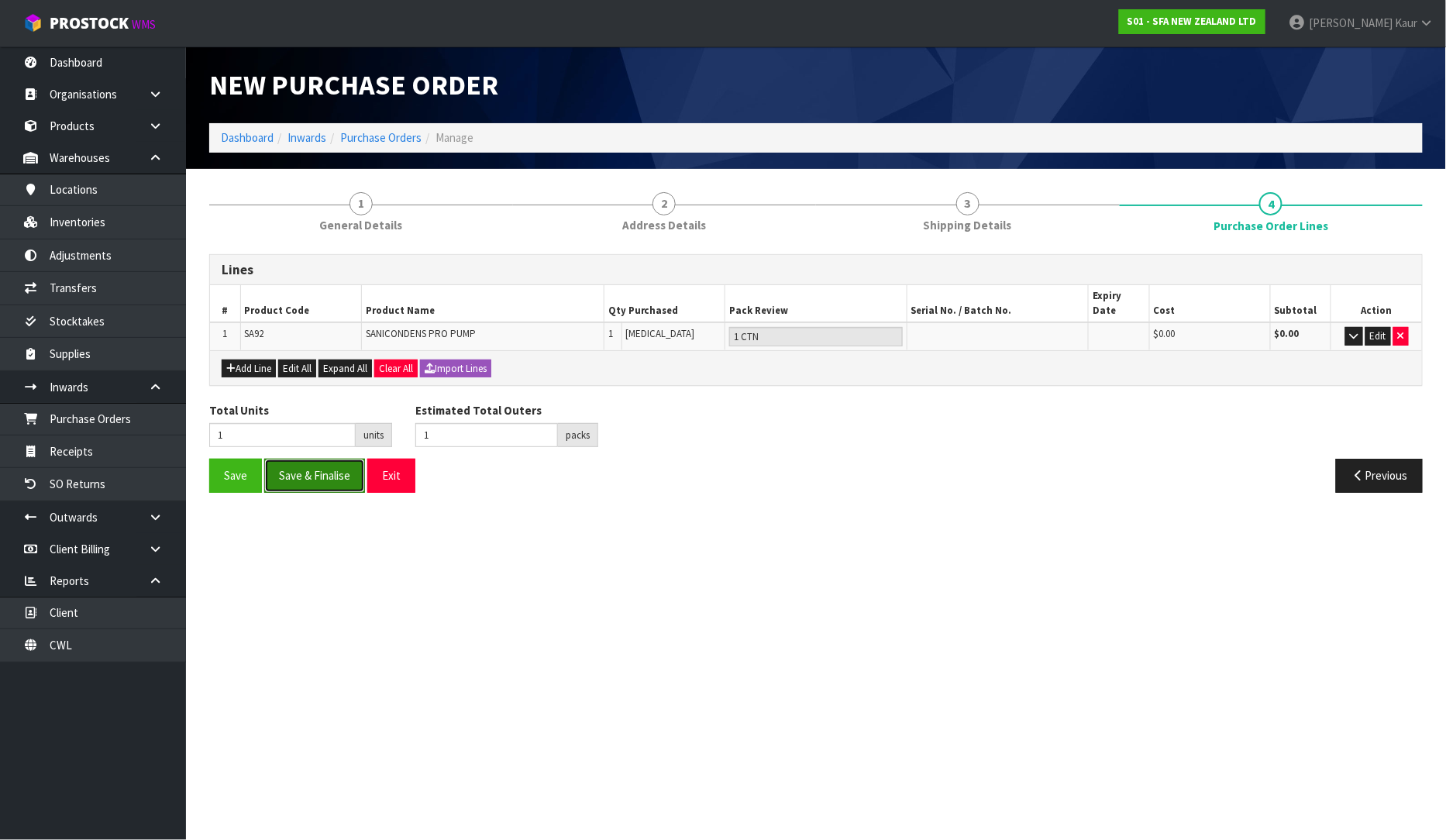
click at [293, 459] on button "Save & Finalise" at bounding box center [314, 475] width 101 height 33
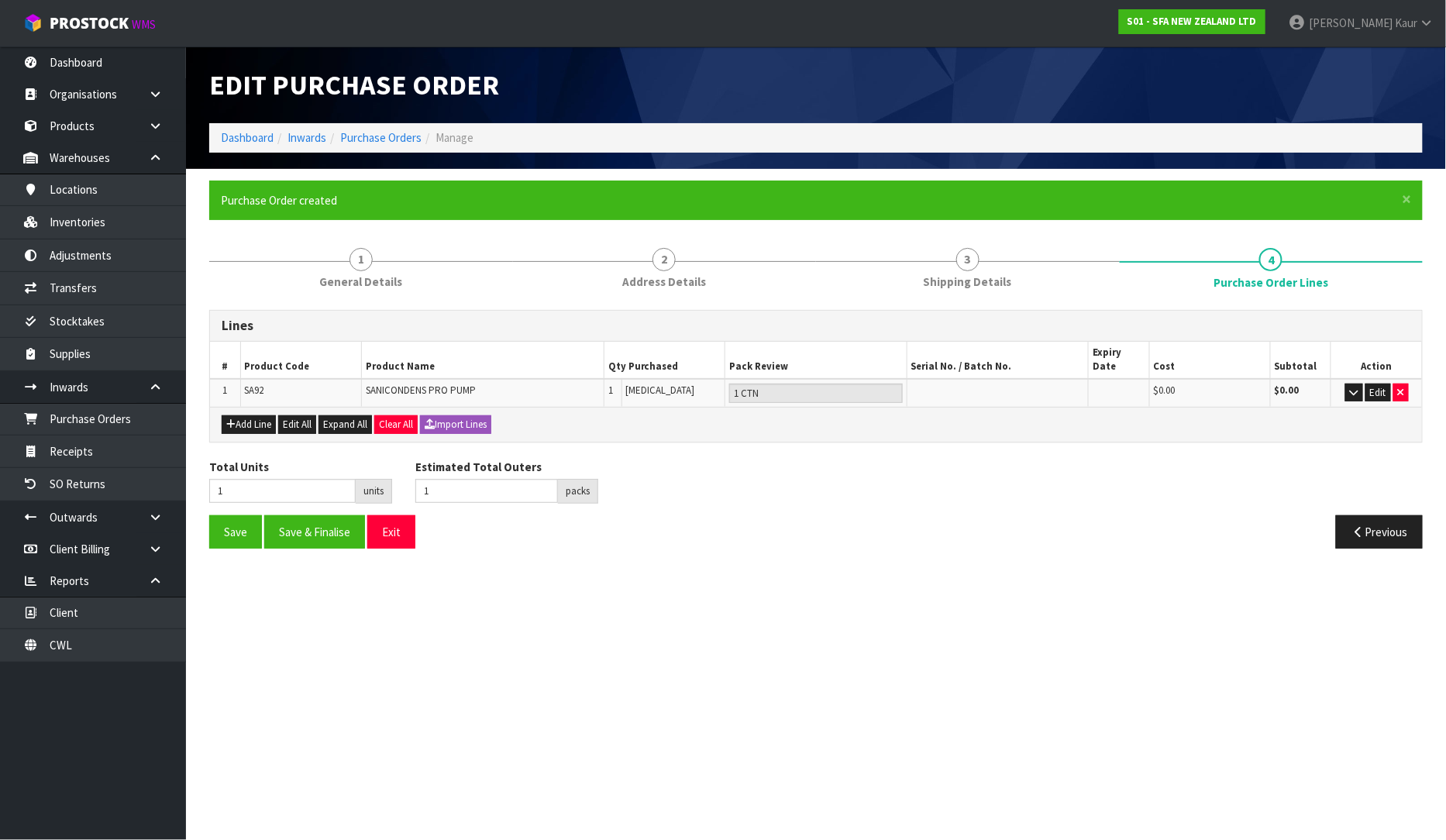
type input "0"
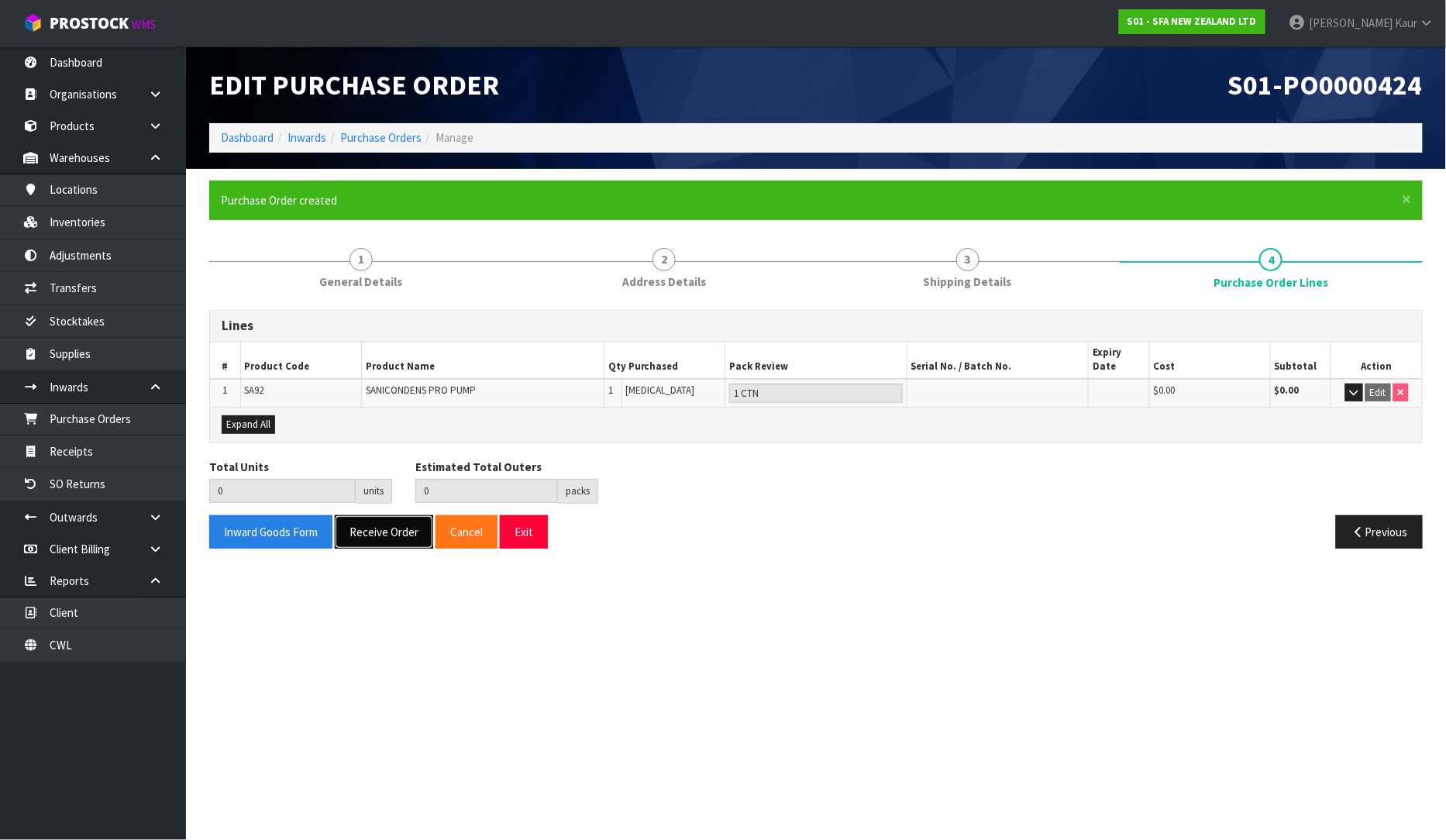
click at [378, 517] on button "Receive Order" at bounding box center [384, 531] width 98 height 33
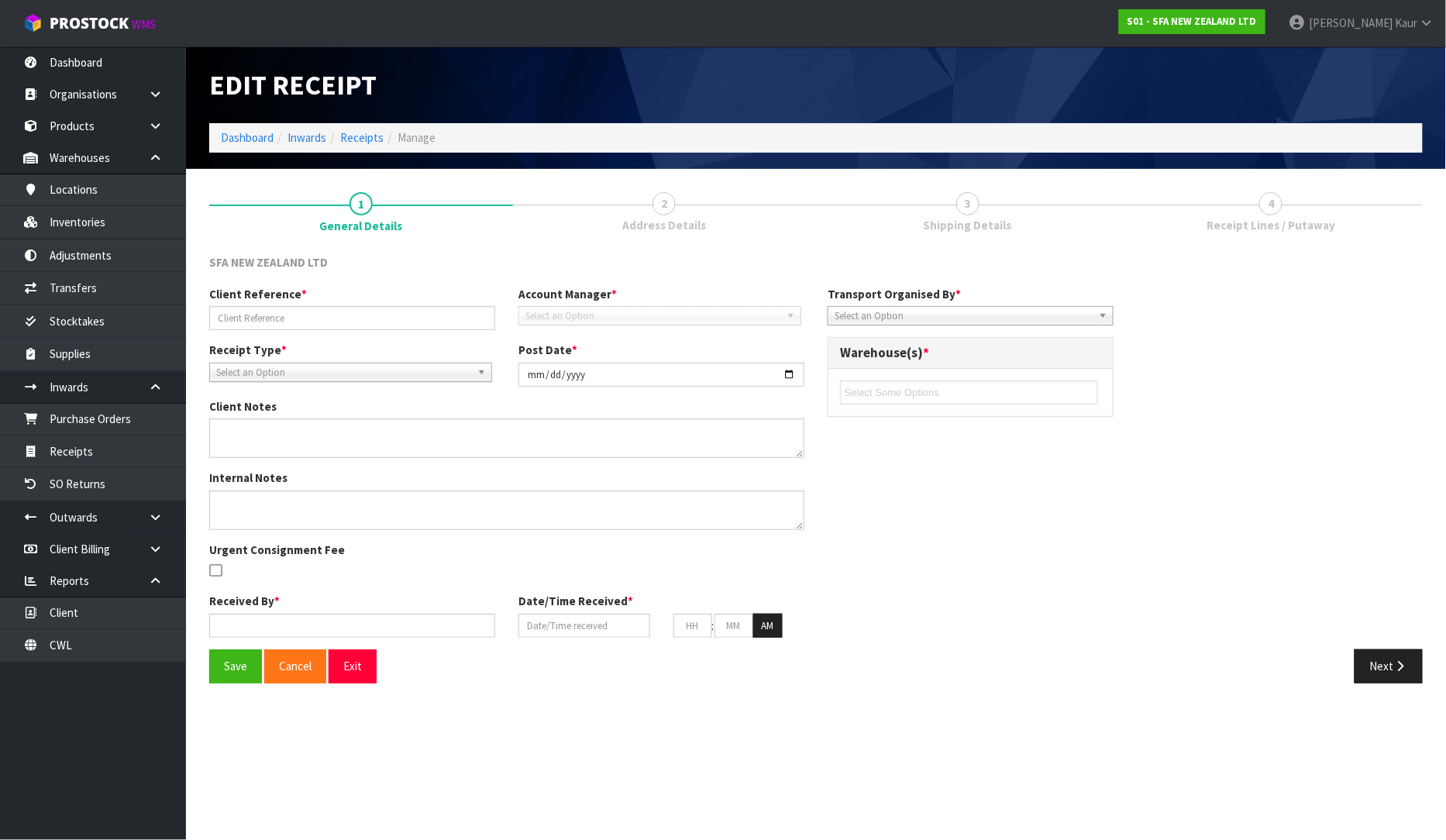
click at [48, 445] on div "Edit Receipt Dashboard Inwards Receipts Manage 1 General Details 2 Address Deta…" at bounding box center [723, 353] width 1446 height 707
type input "10465888/MICO TE RAPA"
type input "[DATE]"
type input "[PERSON_NAME]"
type input "[DATE]"
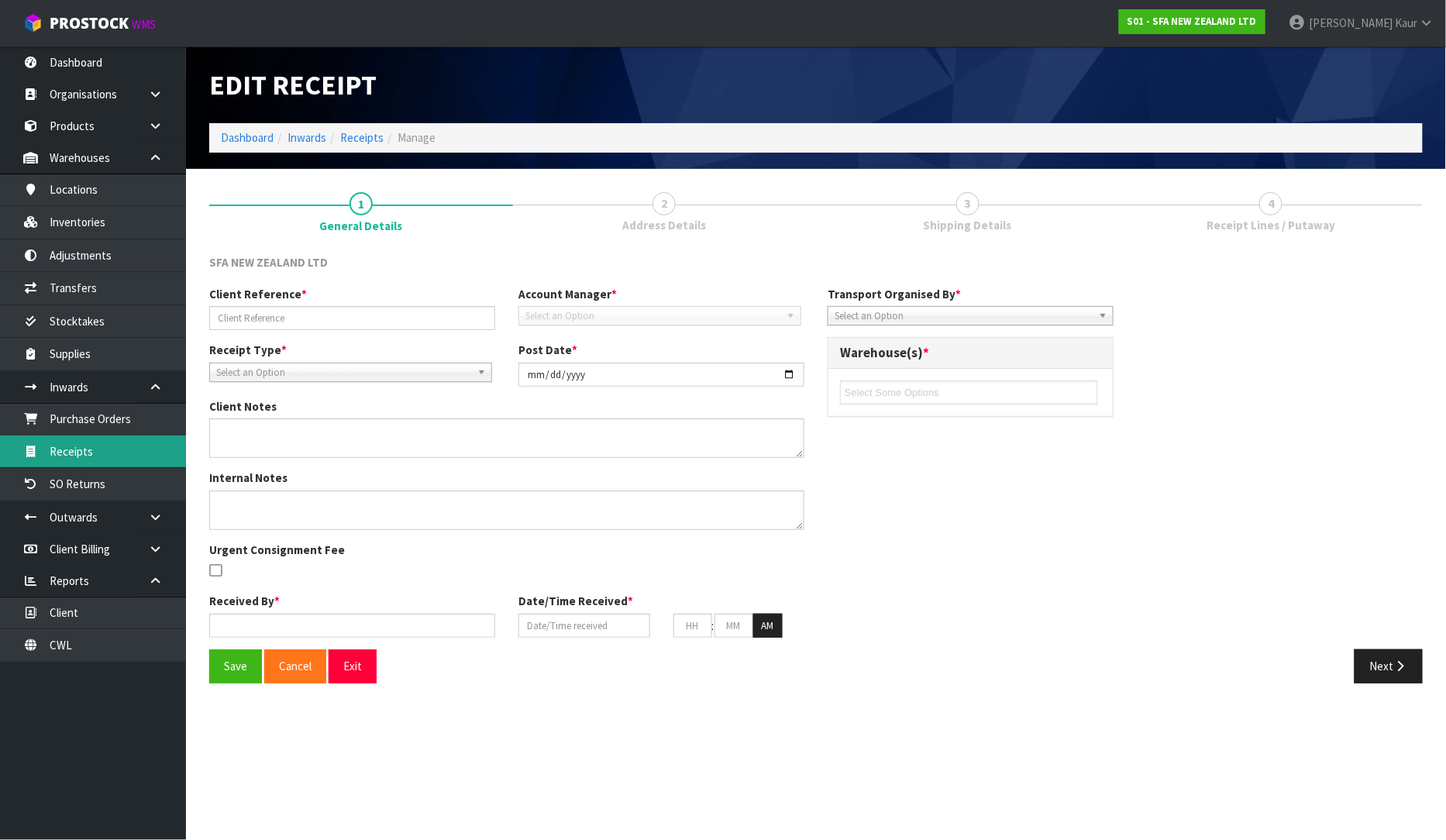
type input "02"
type input "46"
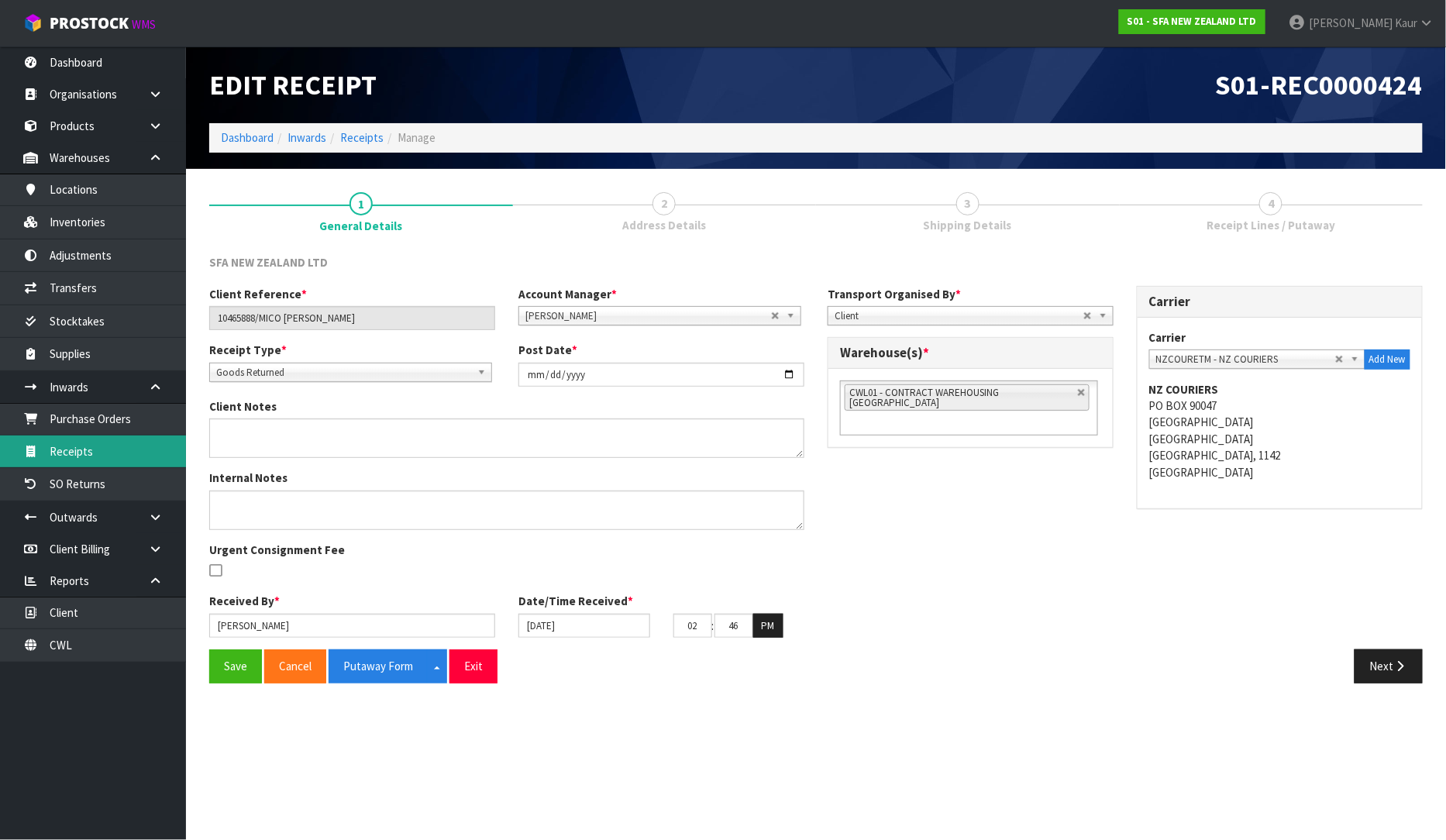
click at [89, 460] on link "Receipts" at bounding box center [93, 452] width 186 height 32
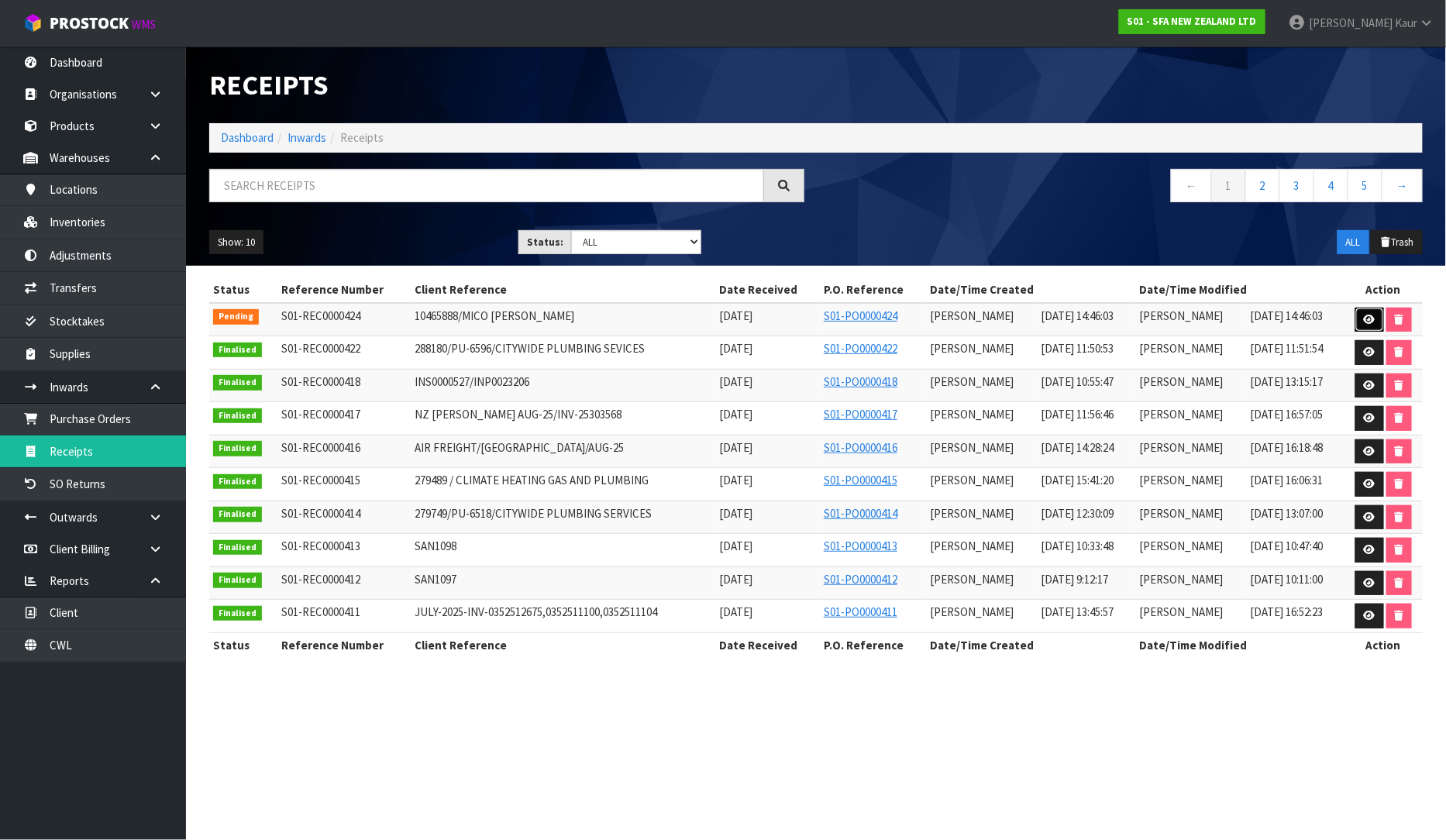
click at [1367, 315] on icon at bounding box center [1369, 319] width 12 height 10
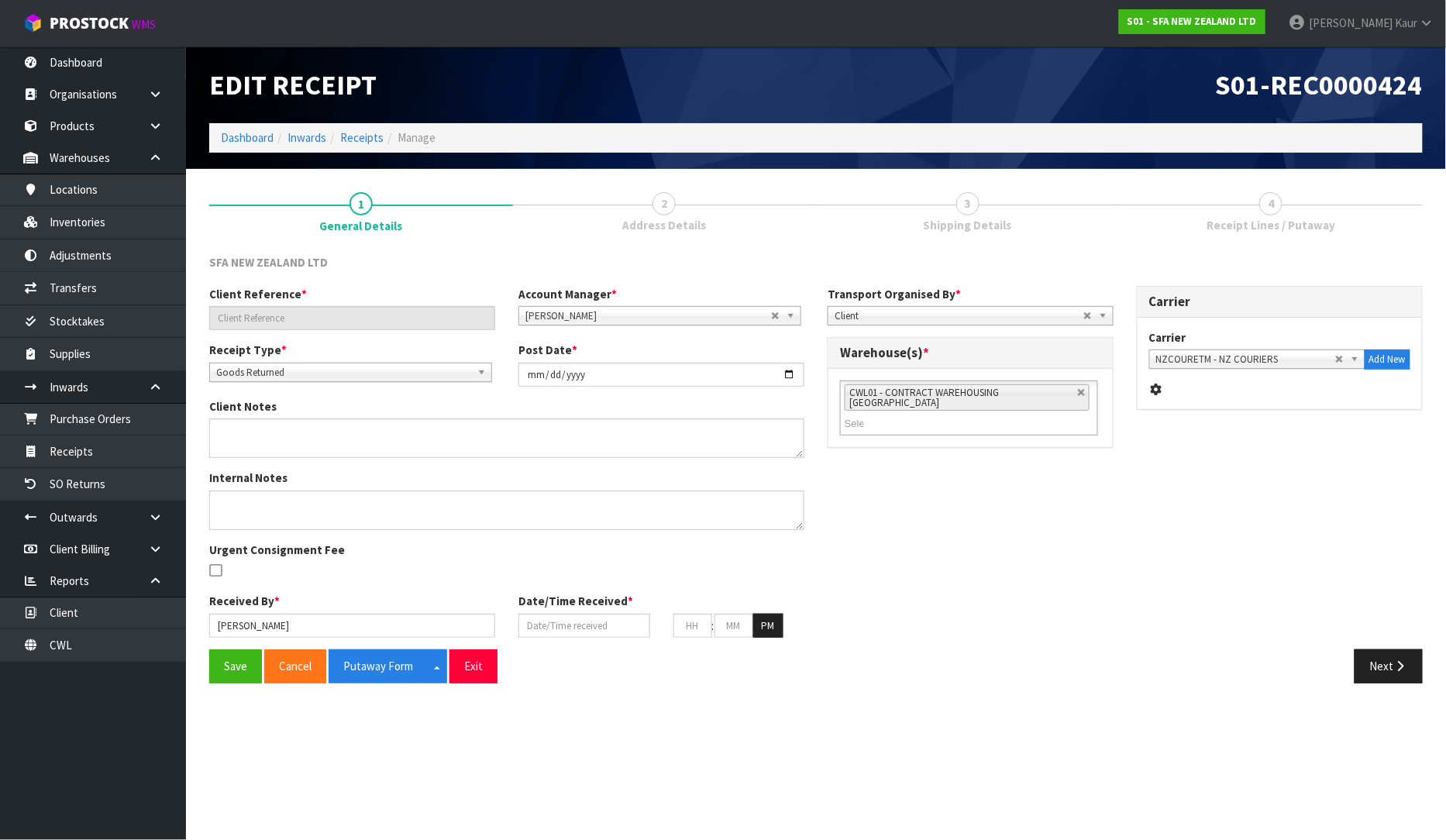
type input "10465888/MICO TE RAPA"
type input "[DATE]"
type input "[PERSON_NAME]"
type input "[DATE]"
type input "02"
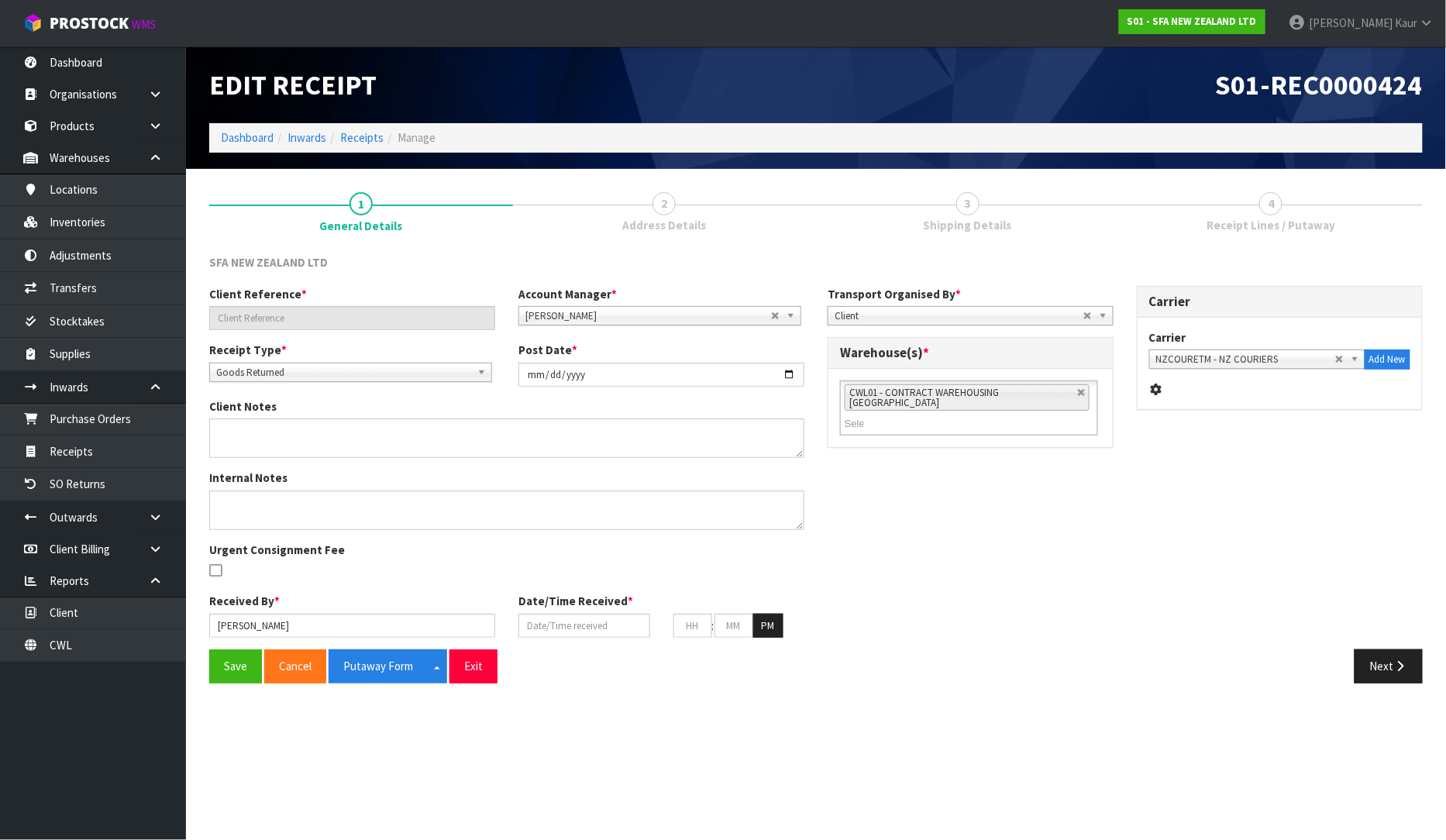
type input "46"
click at [228, 669] on button "Save" at bounding box center [235, 666] width 53 height 33
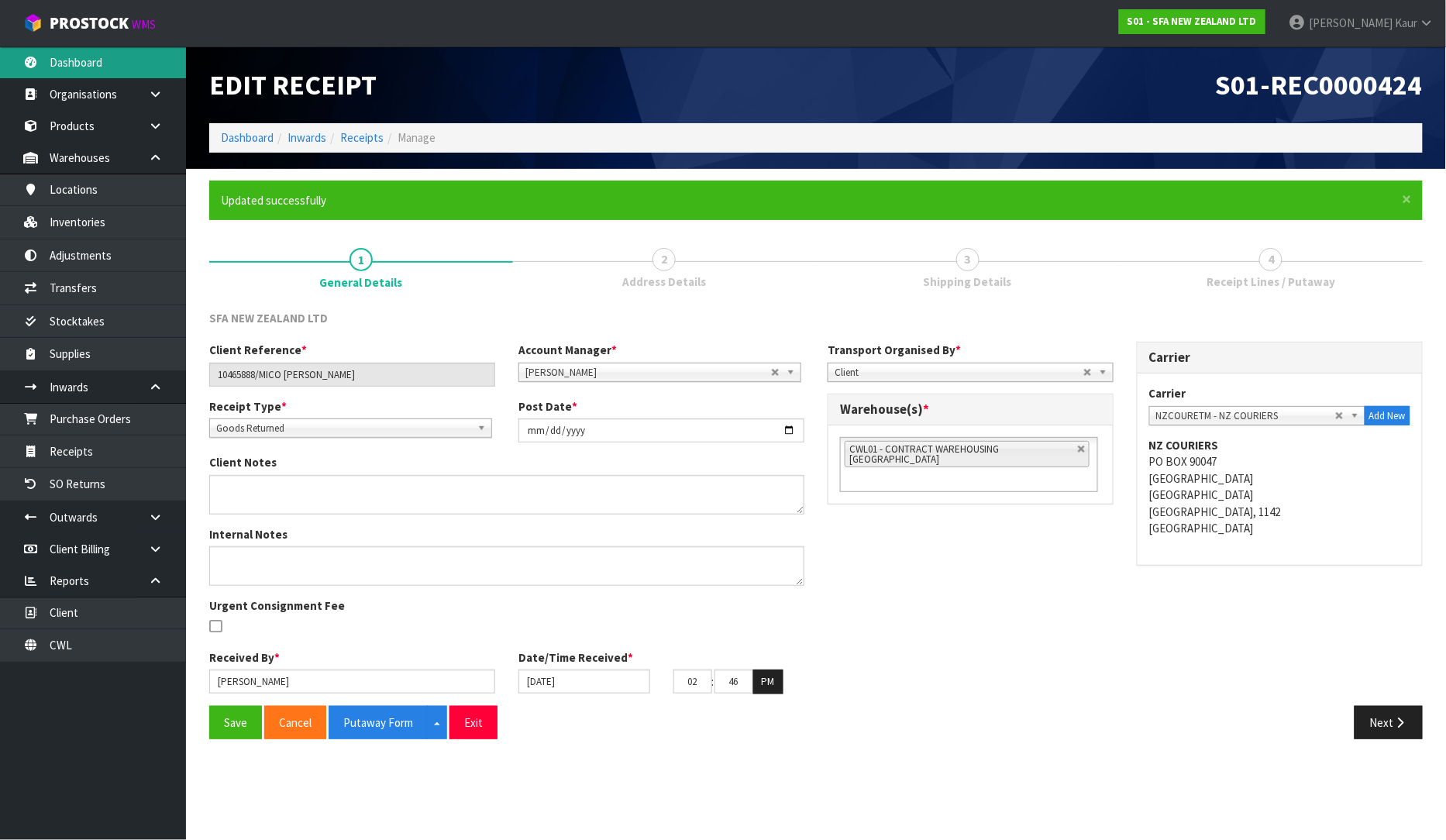
click at [97, 49] on link "Dashboard" at bounding box center [93, 63] width 186 height 32
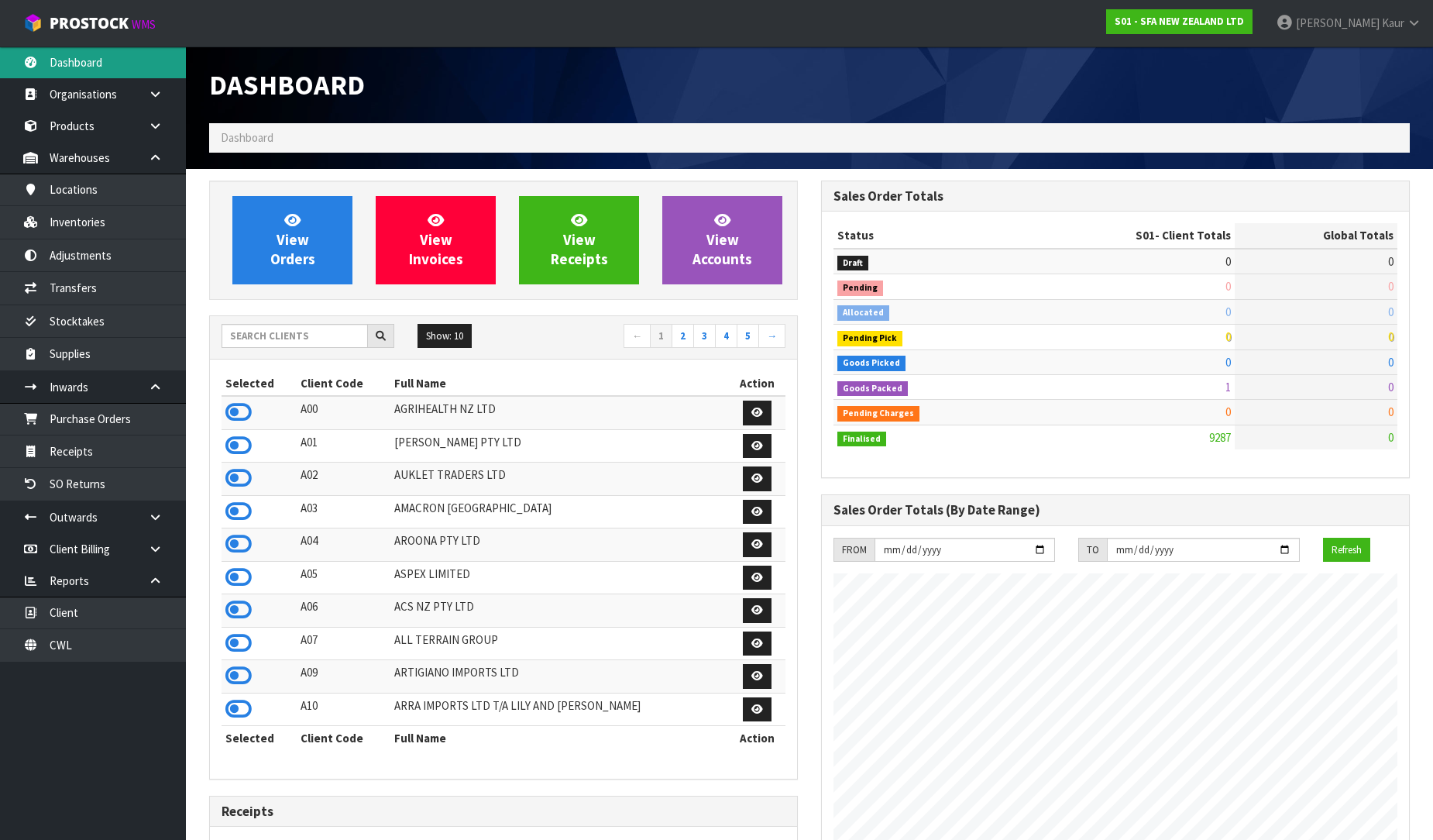
scroll to position [1174, 612]
